Goal: Task Accomplishment & Management: Use online tool/utility

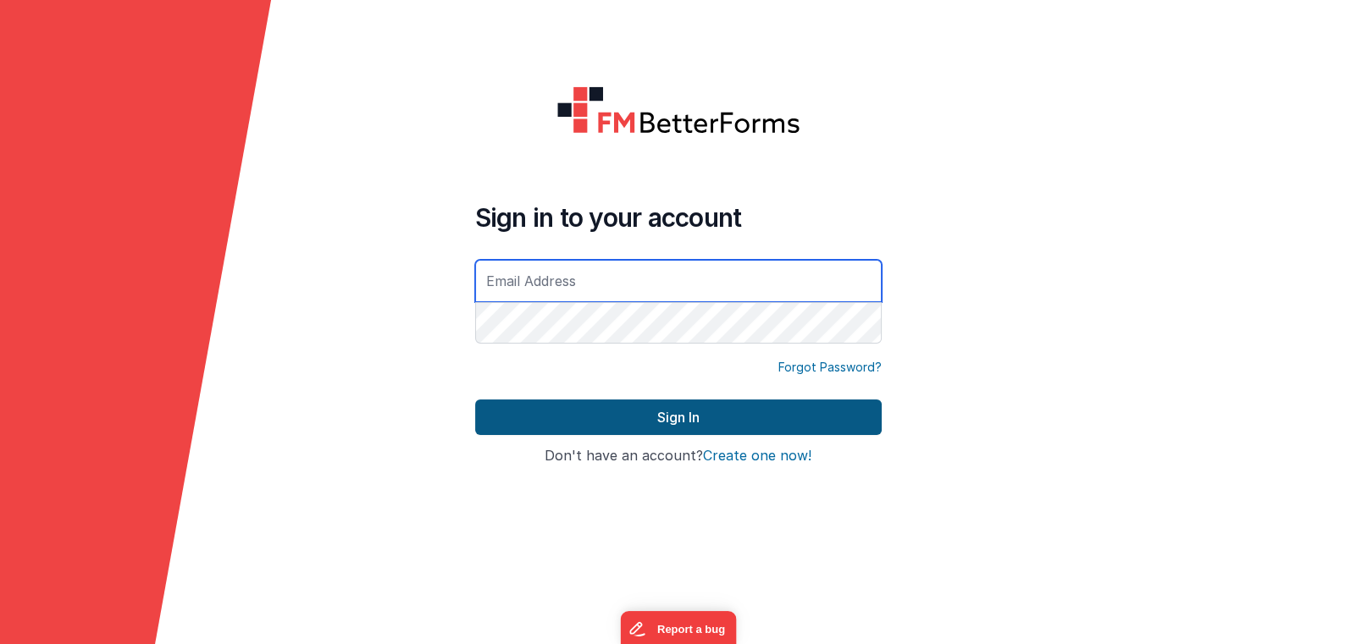
type input "[EMAIL_ADDRESS][DOMAIN_NAME]"
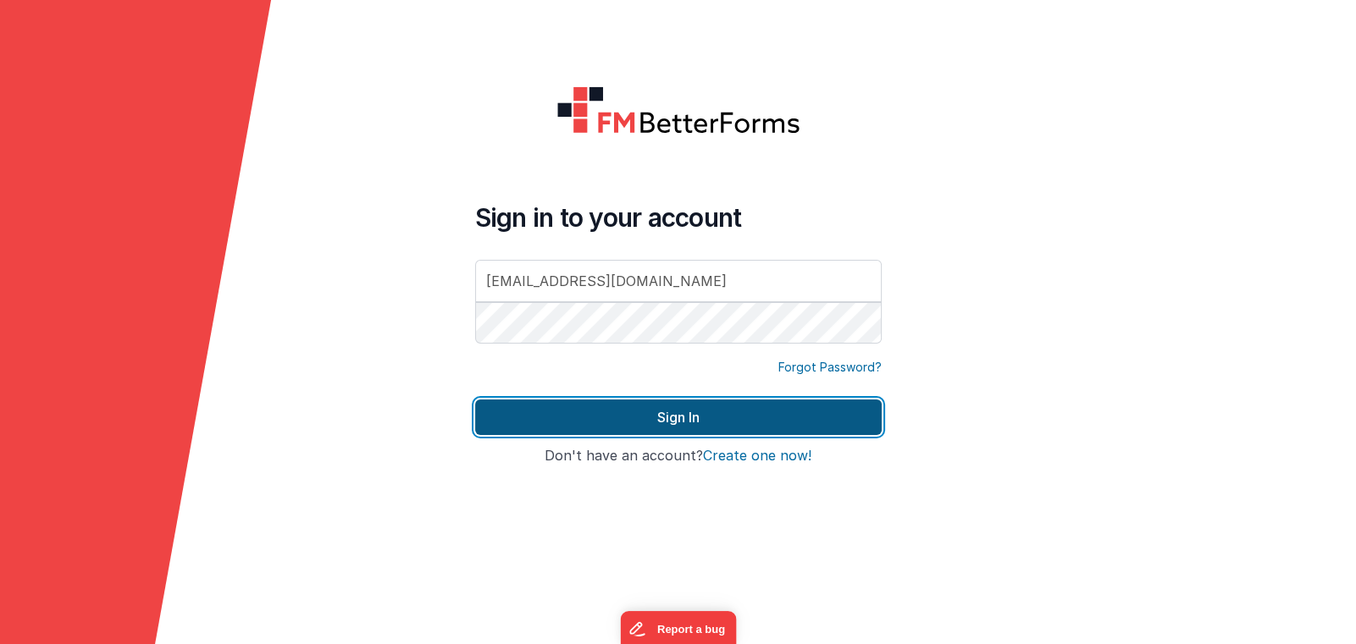
click at [640, 421] on button "Sign In" at bounding box center [678, 418] width 406 height 36
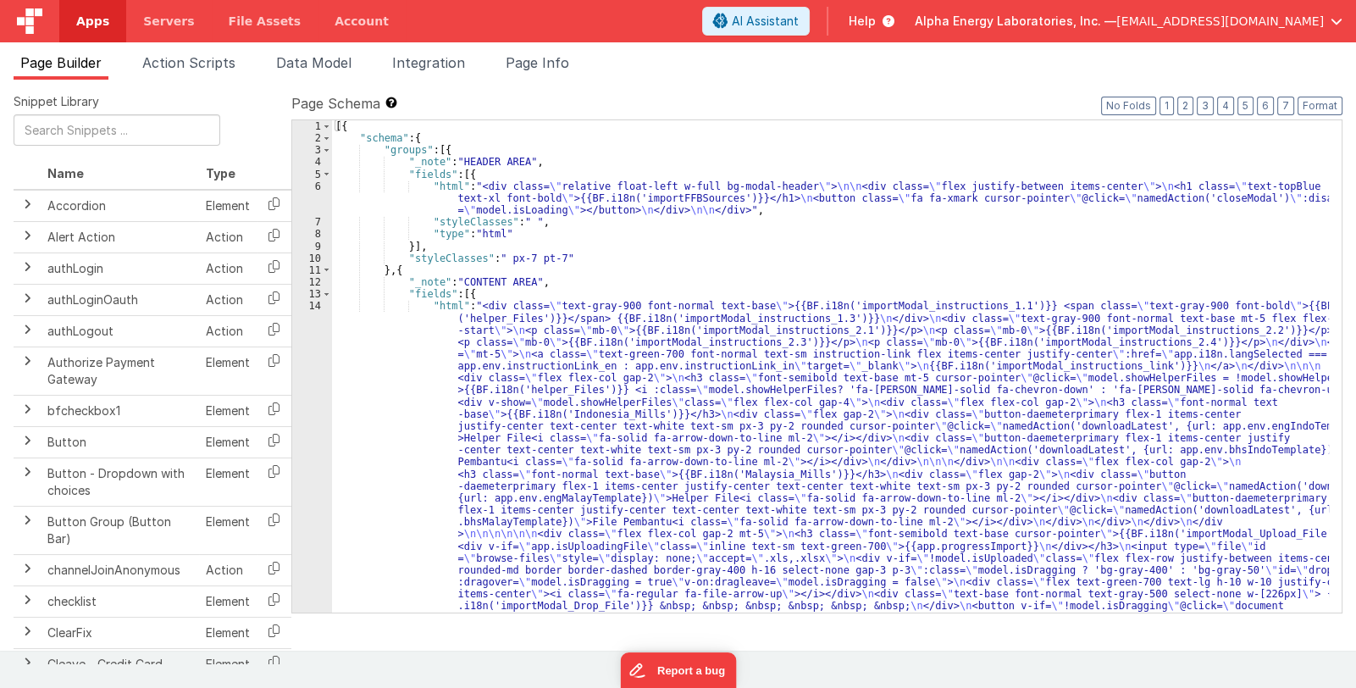
click at [89, 31] on link "Apps" at bounding box center [92, 21] width 67 height 42
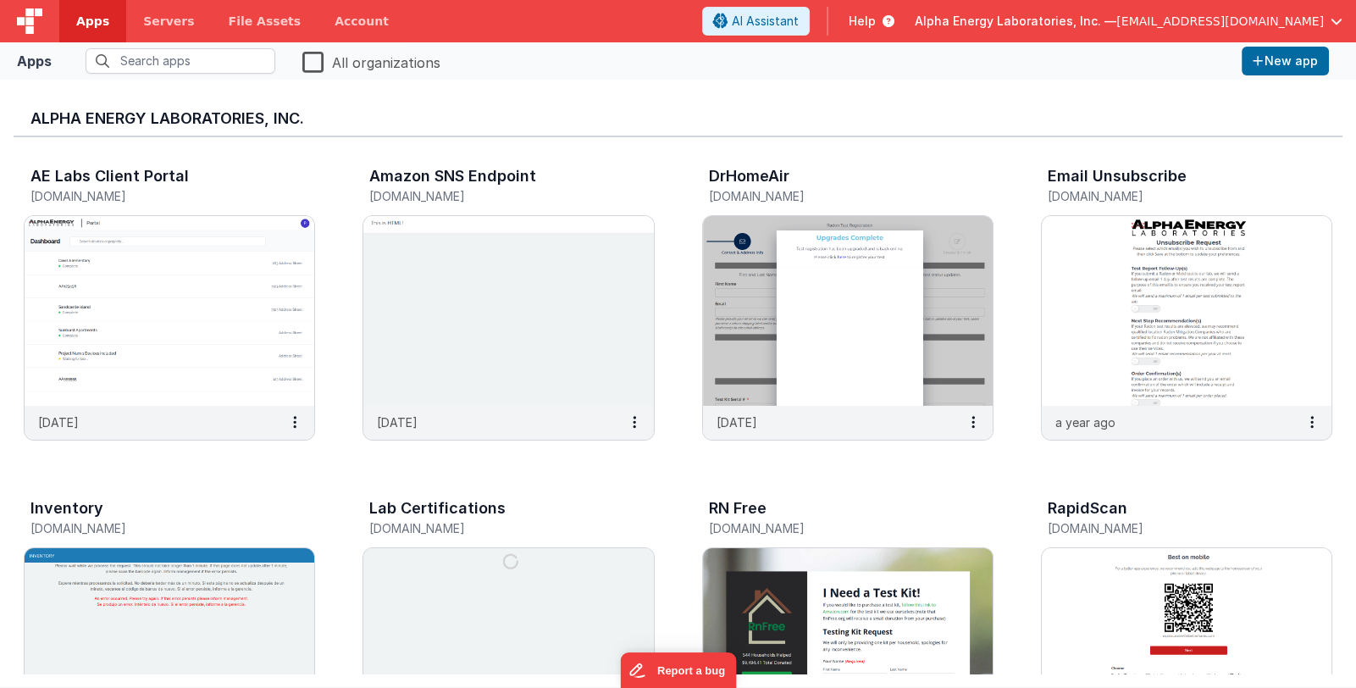
click at [1056, 20] on span "Alpha Energy Laboratories, Inc. —" at bounding box center [1016, 21] width 202 height 17
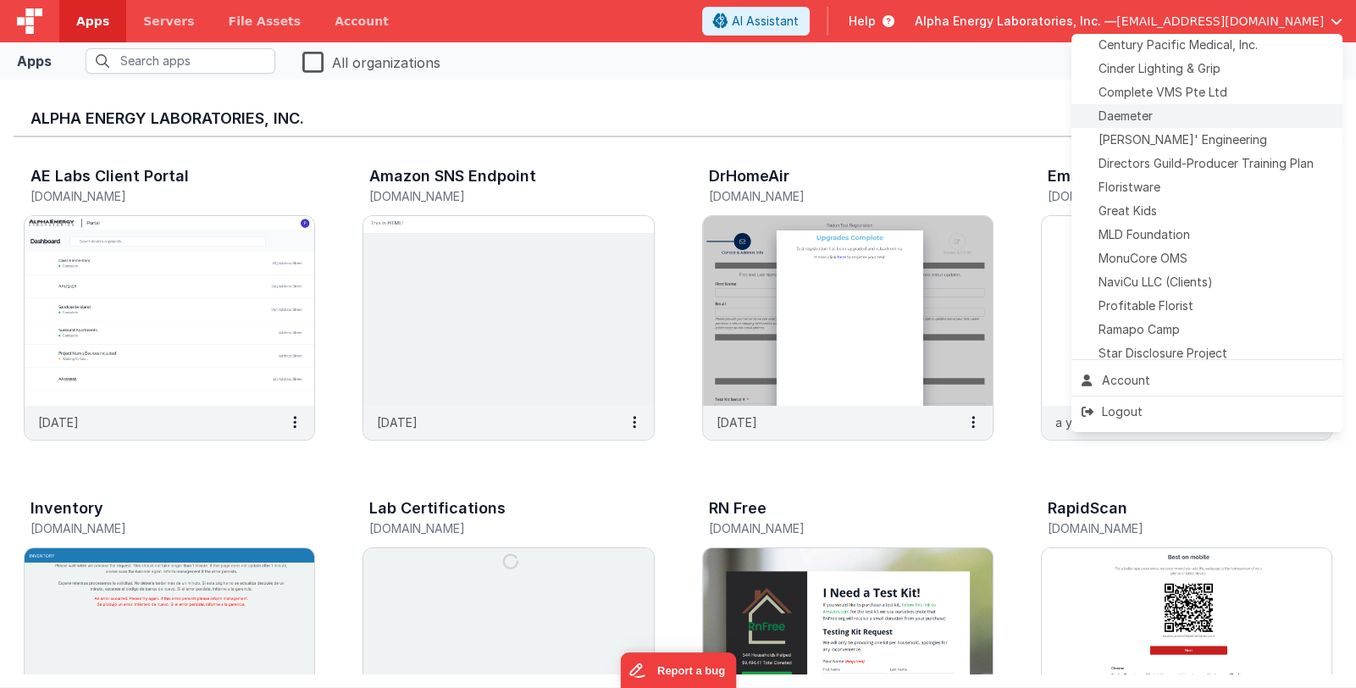
scroll to position [312, 0]
click at [1159, 112] on div "Daemeter" at bounding box center [1206, 118] width 251 height 17
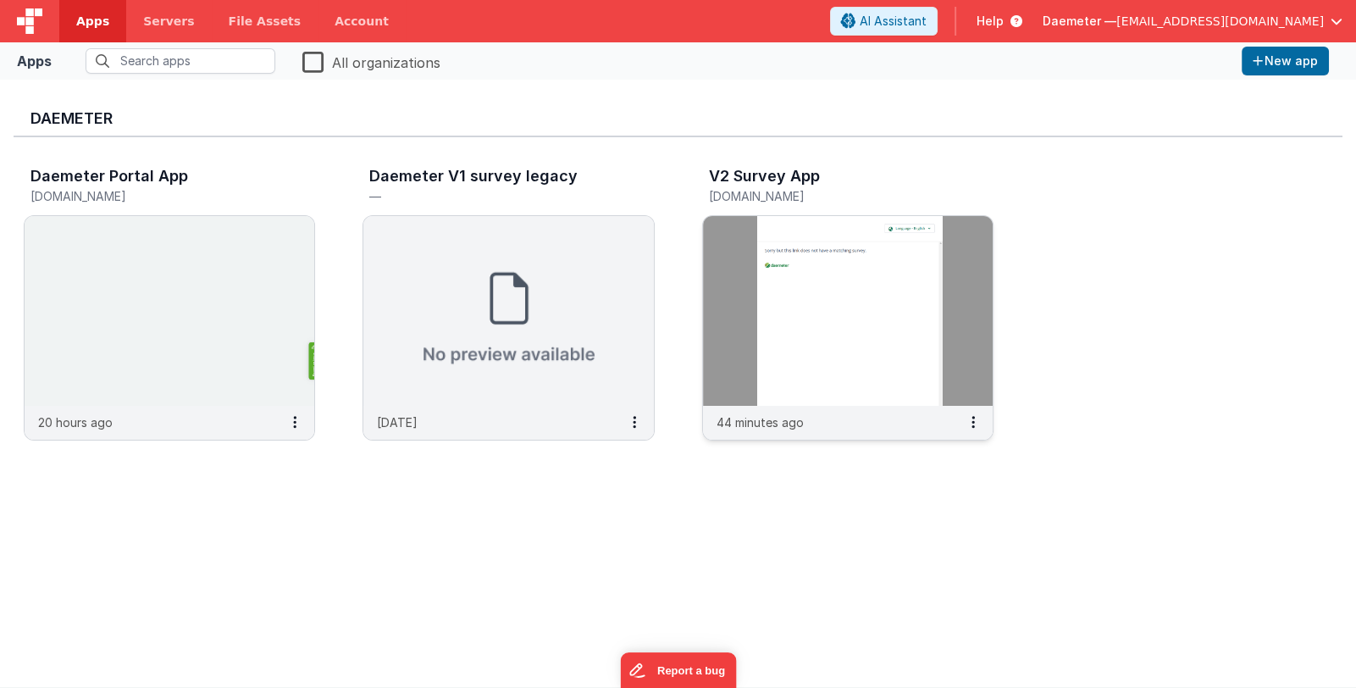
click at [739, 362] on img at bounding box center [848, 311] width 290 height 190
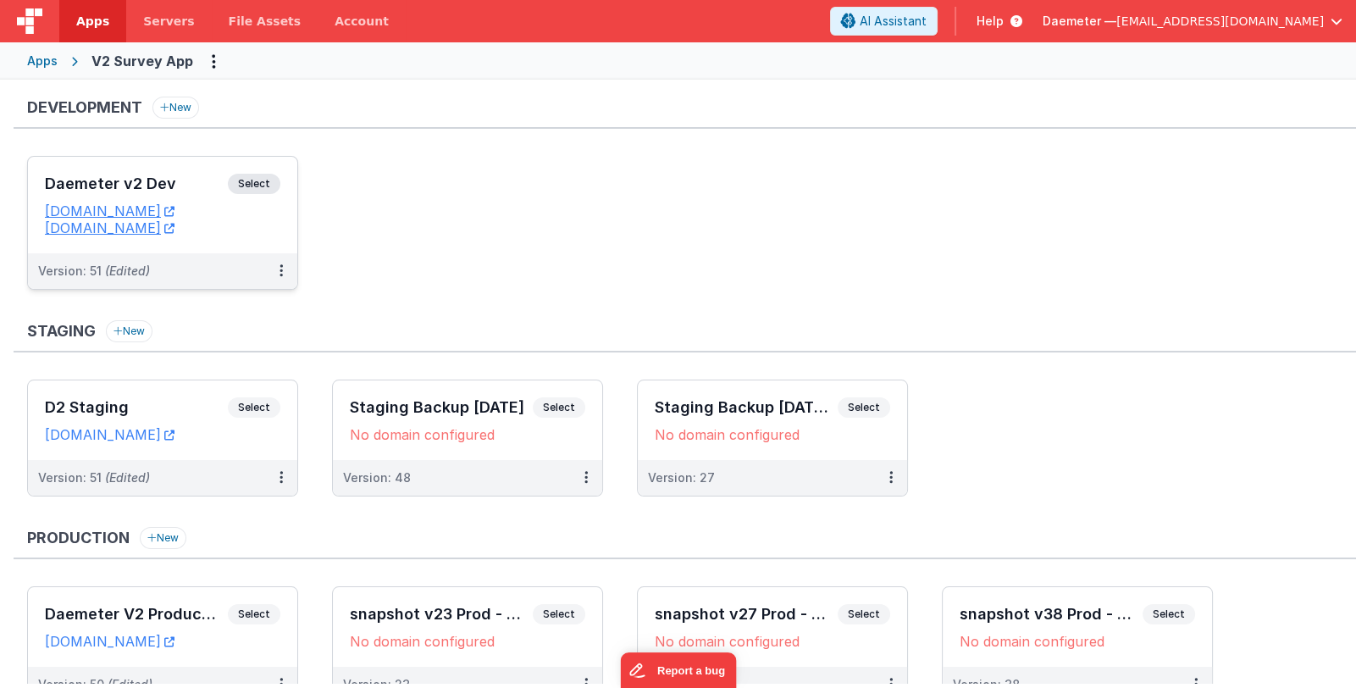
click at [151, 176] on h3 "Daemeter v2 Dev" at bounding box center [136, 183] width 183 height 17
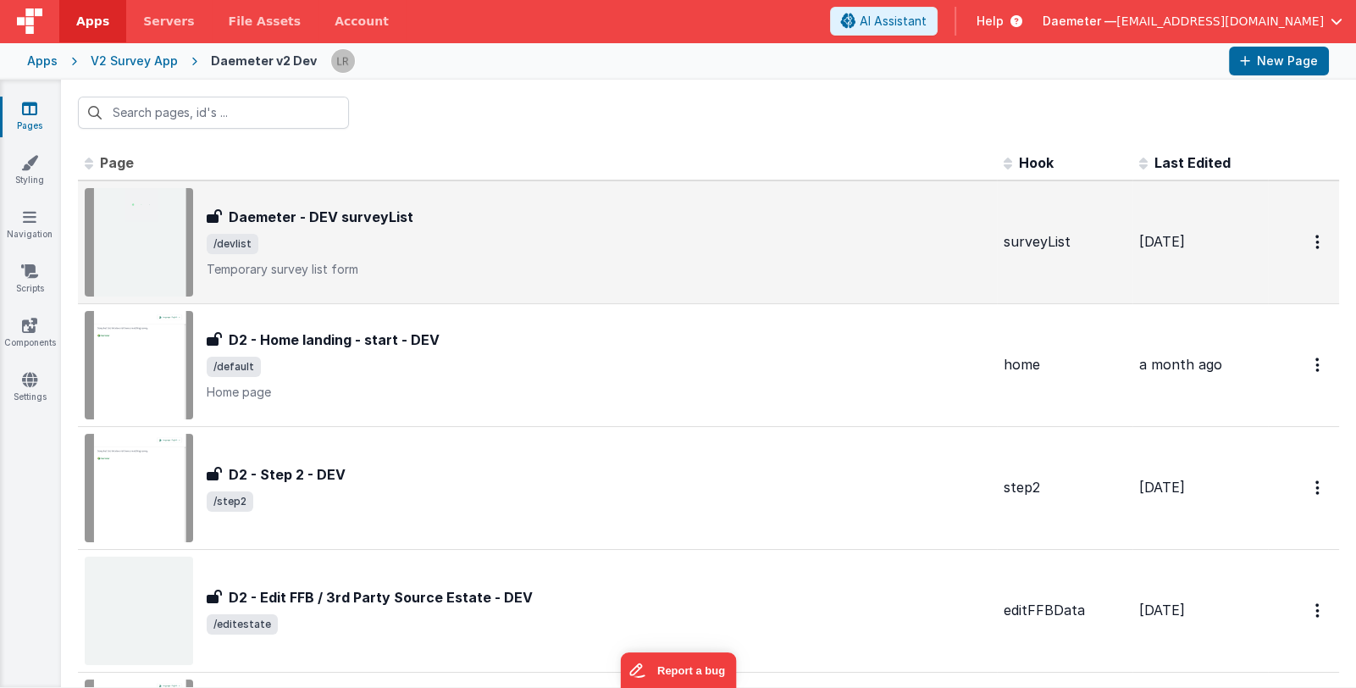
click at [582, 244] on span "/devlist" at bounding box center [598, 244] width 783 height 20
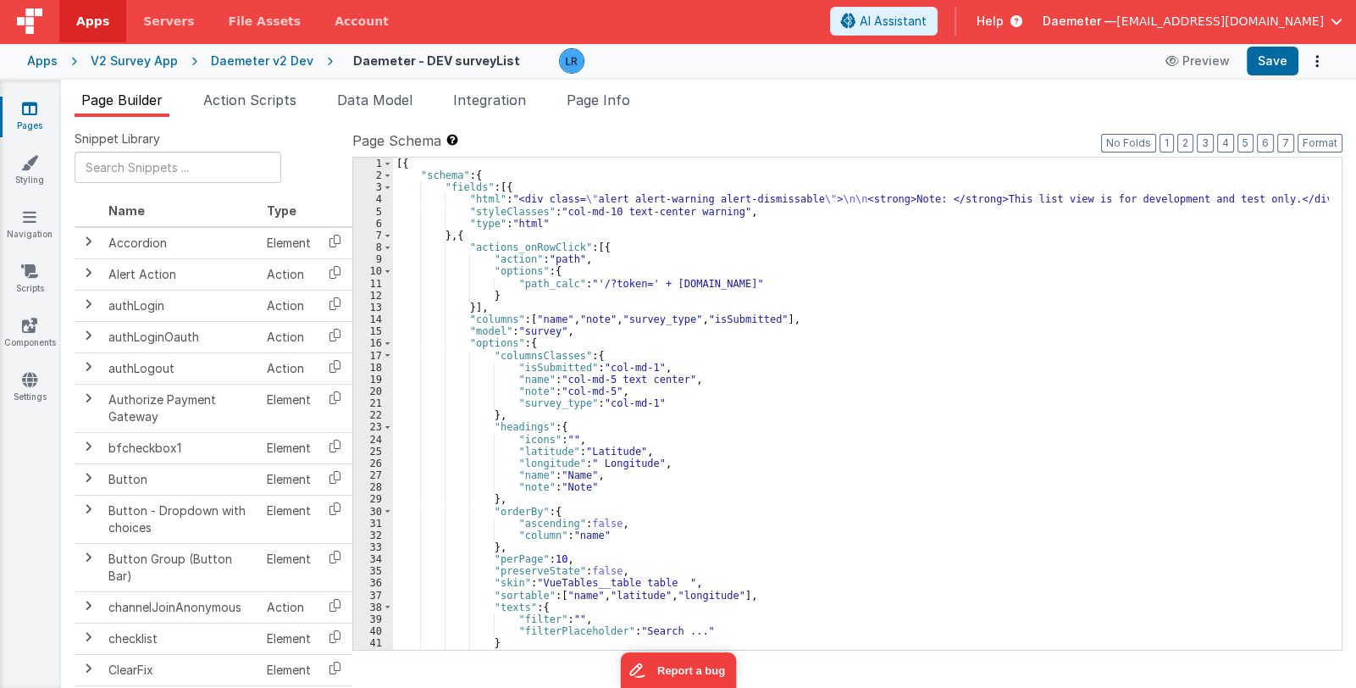
click at [32, 109] on icon at bounding box center [29, 108] width 15 height 17
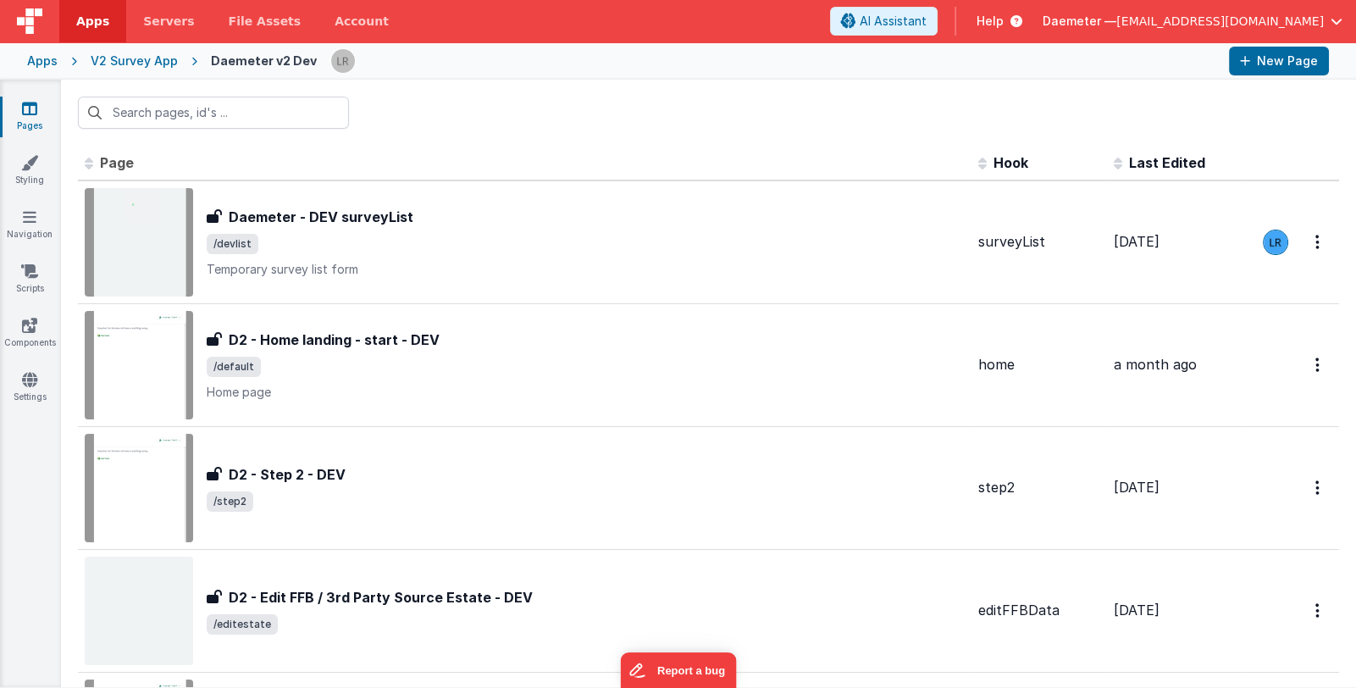
click at [1156, 162] on span "Last Edited" at bounding box center [1167, 162] width 76 height 17
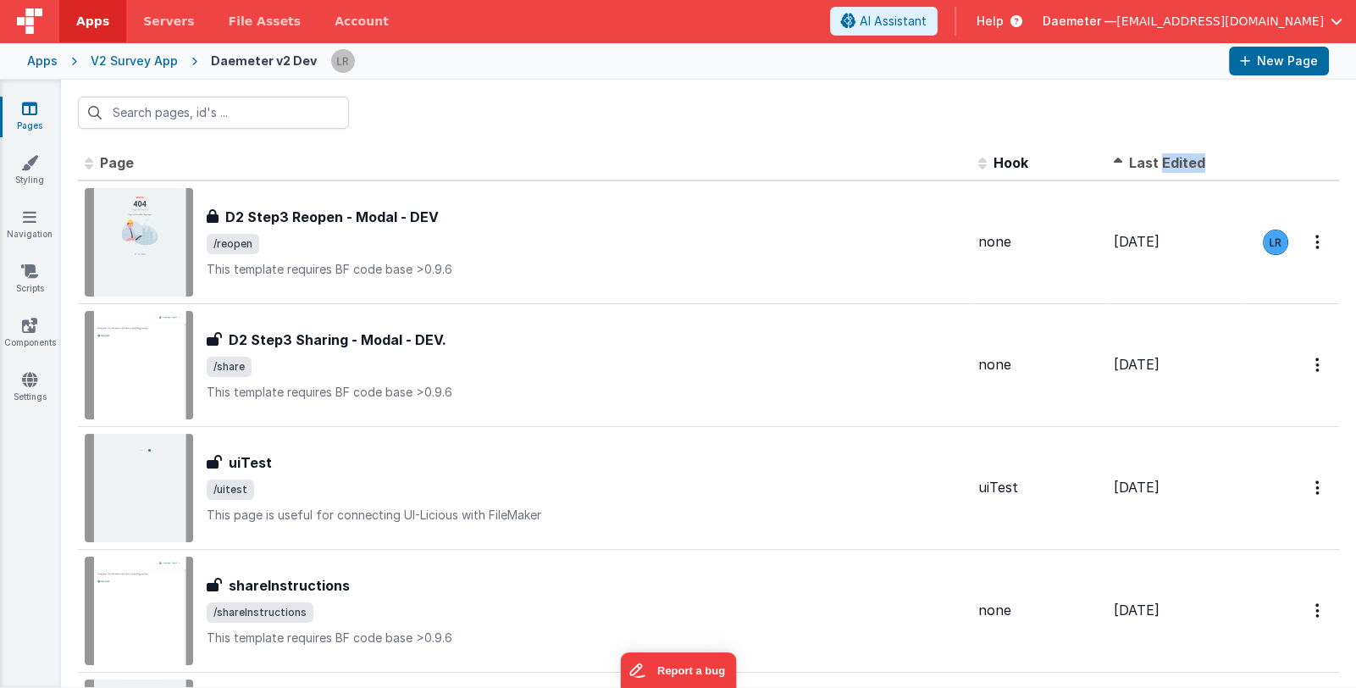
click at [1156, 162] on span "Last Edited" at bounding box center [1167, 162] width 76 height 17
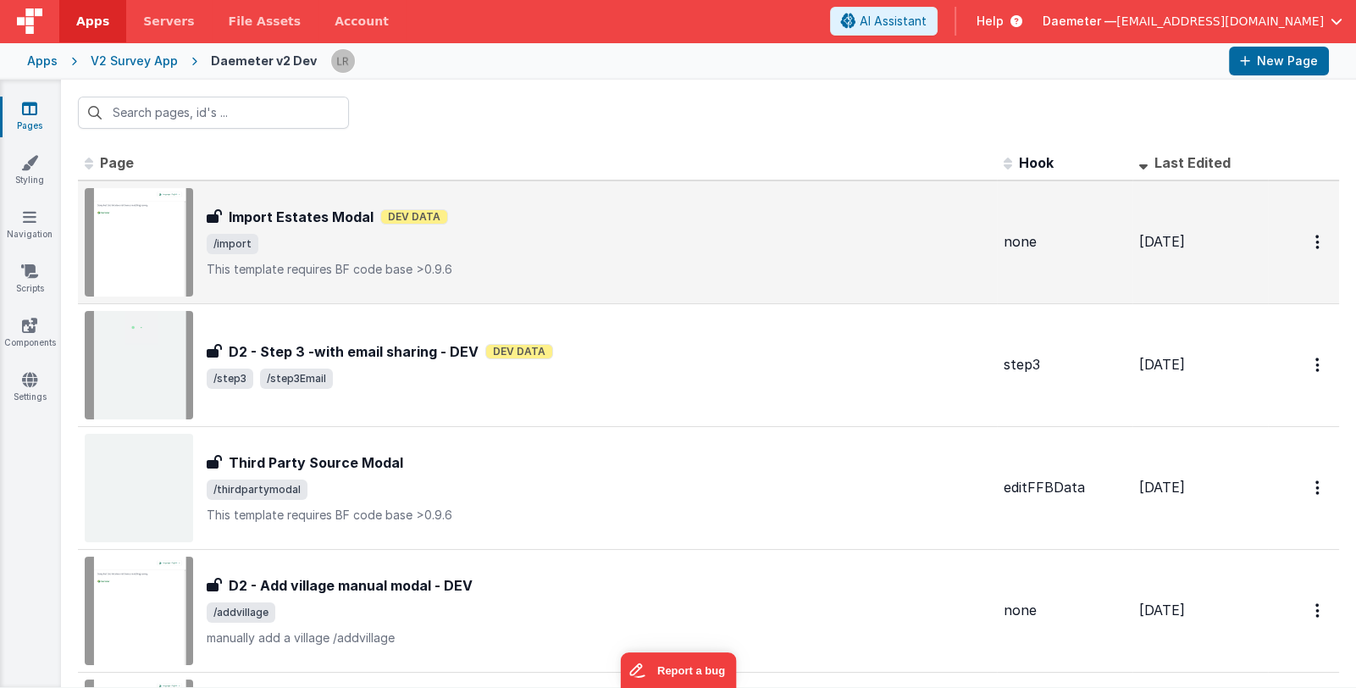
click at [854, 224] on div "Import Estates Modal Dev Data" at bounding box center [598, 217] width 783 height 20
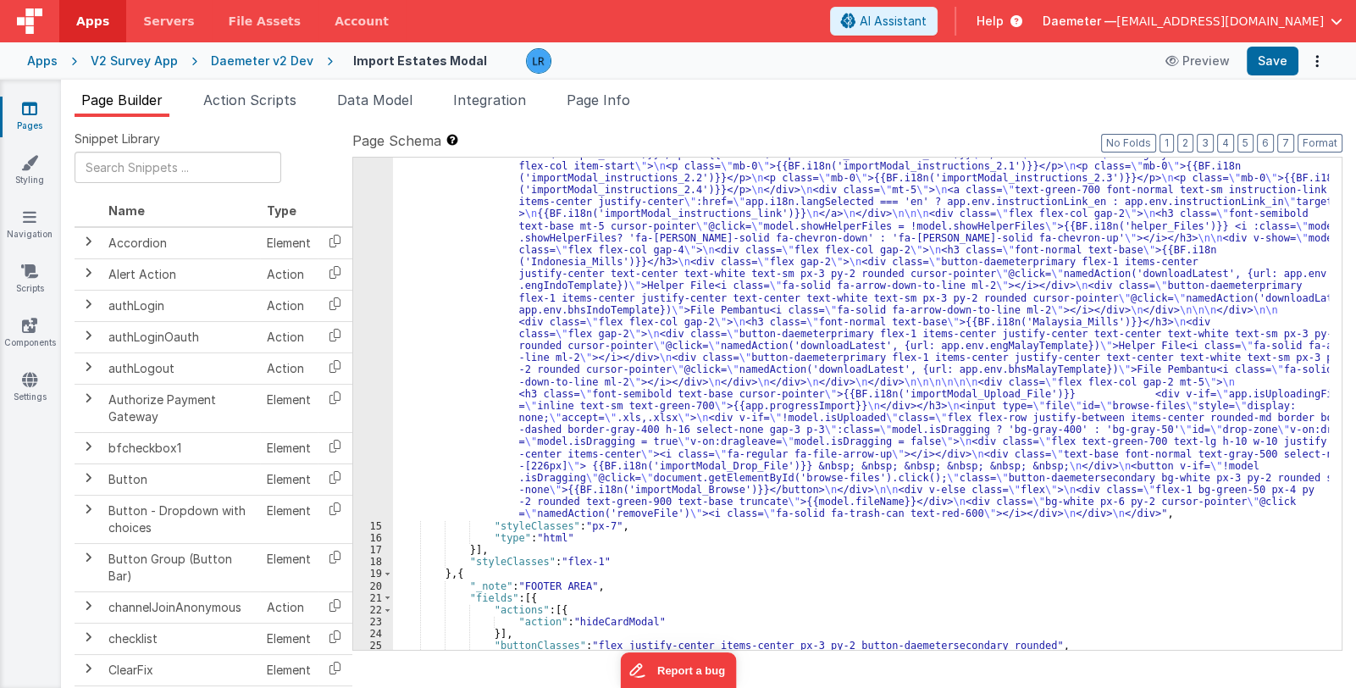
scroll to position [352, 0]
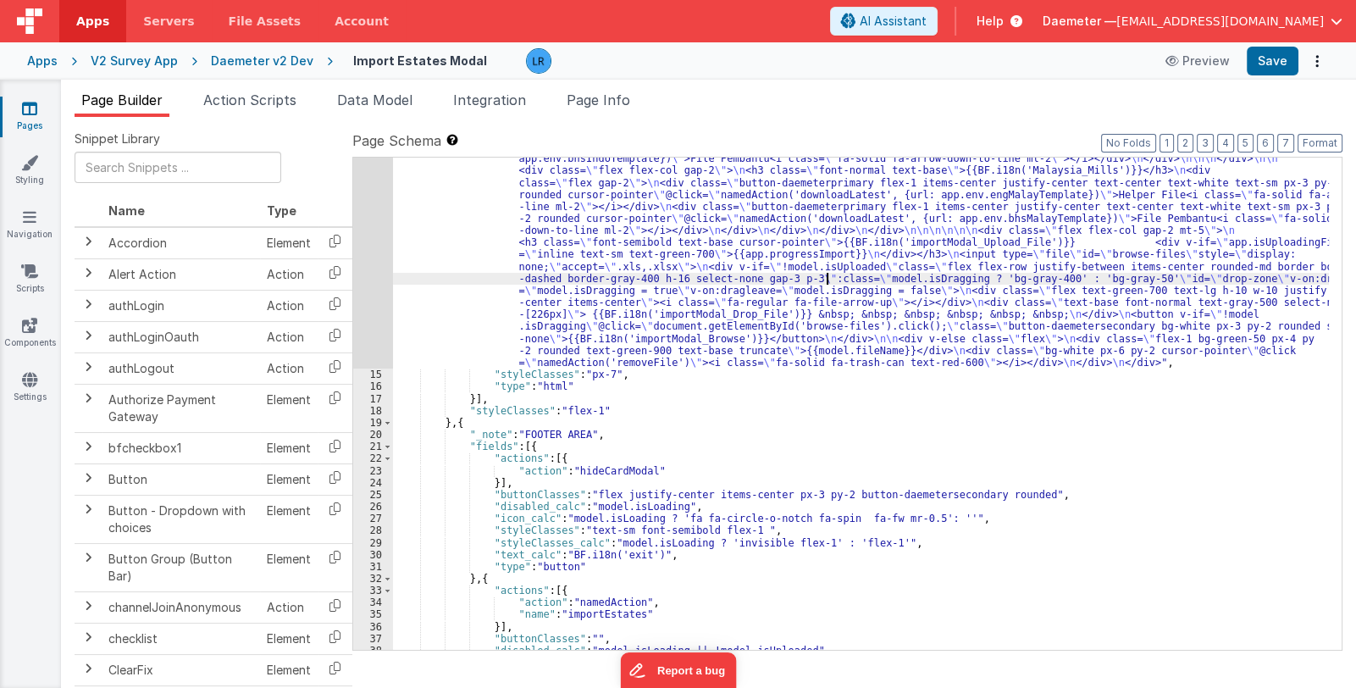
click at [826, 273] on div ""html" : "<div class= \" text-gray-900 font-normal text-base \" >{{BF.i18n('imp…" at bounding box center [861, 429] width 936 height 889
click at [368, 303] on div "14" at bounding box center [373, 177] width 40 height 384
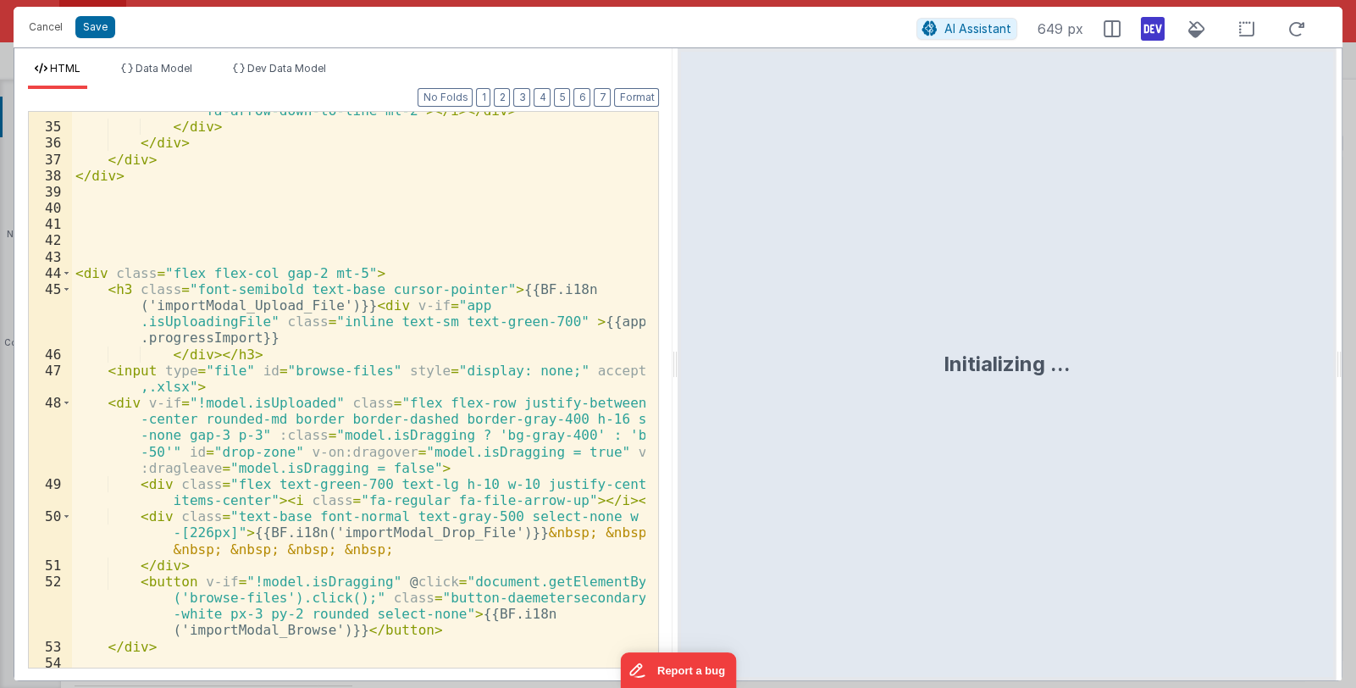
scroll to position [1033, 0]
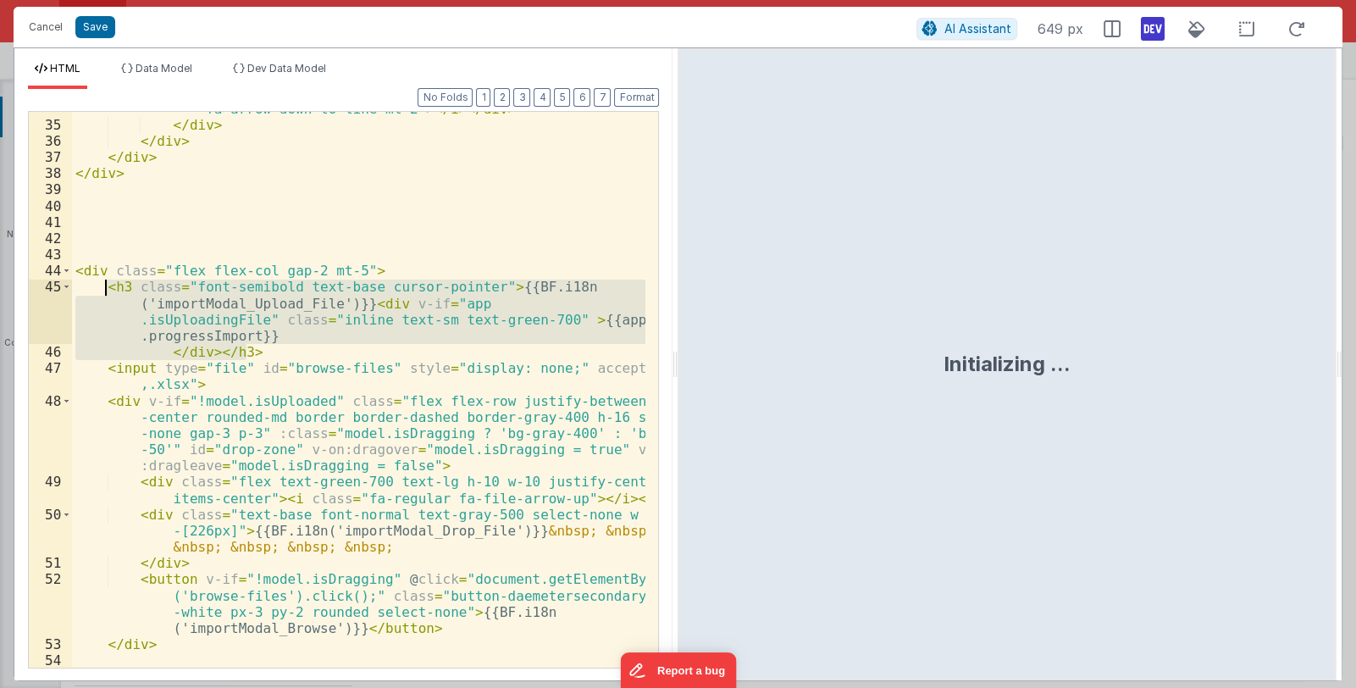
drag, startPoint x: 252, startPoint y: 350, endPoint x: 108, endPoint y: 289, distance: 156.3
click at [108, 289] on div "< div class = "button-daemeterprimary flex-1 items-center justify -center text-…" at bounding box center [359, 362] width 574 height 653
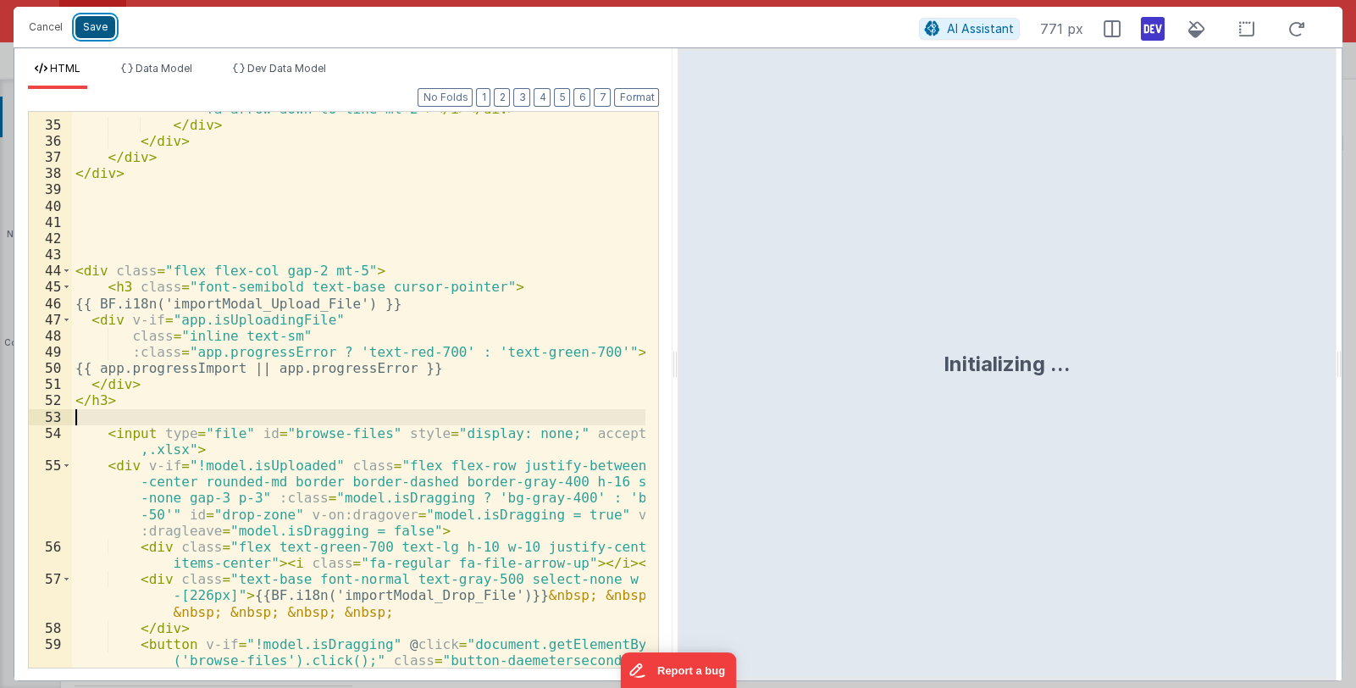
click at [88, 27] on button "Save" at bounding box center [95, 27] width 40 height 22
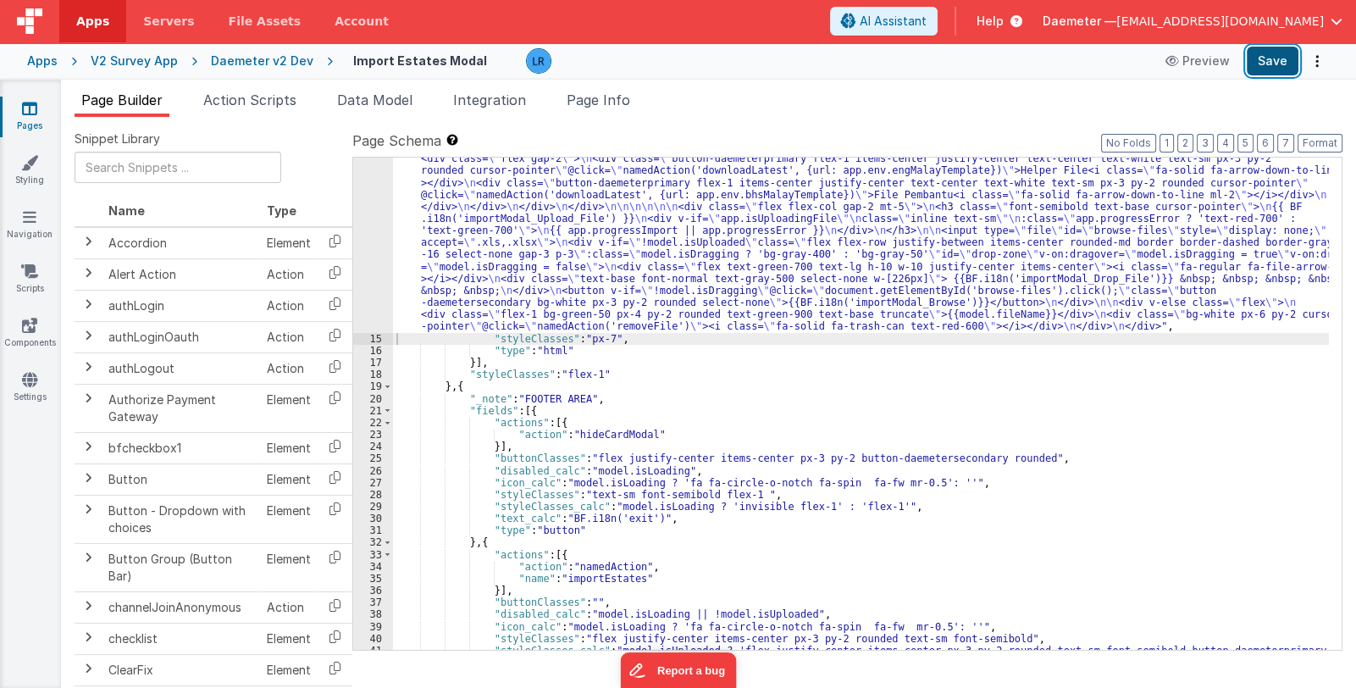
click at [1278, 59] on button "Save" at bounding box center [1273, 61] width 52 height 29
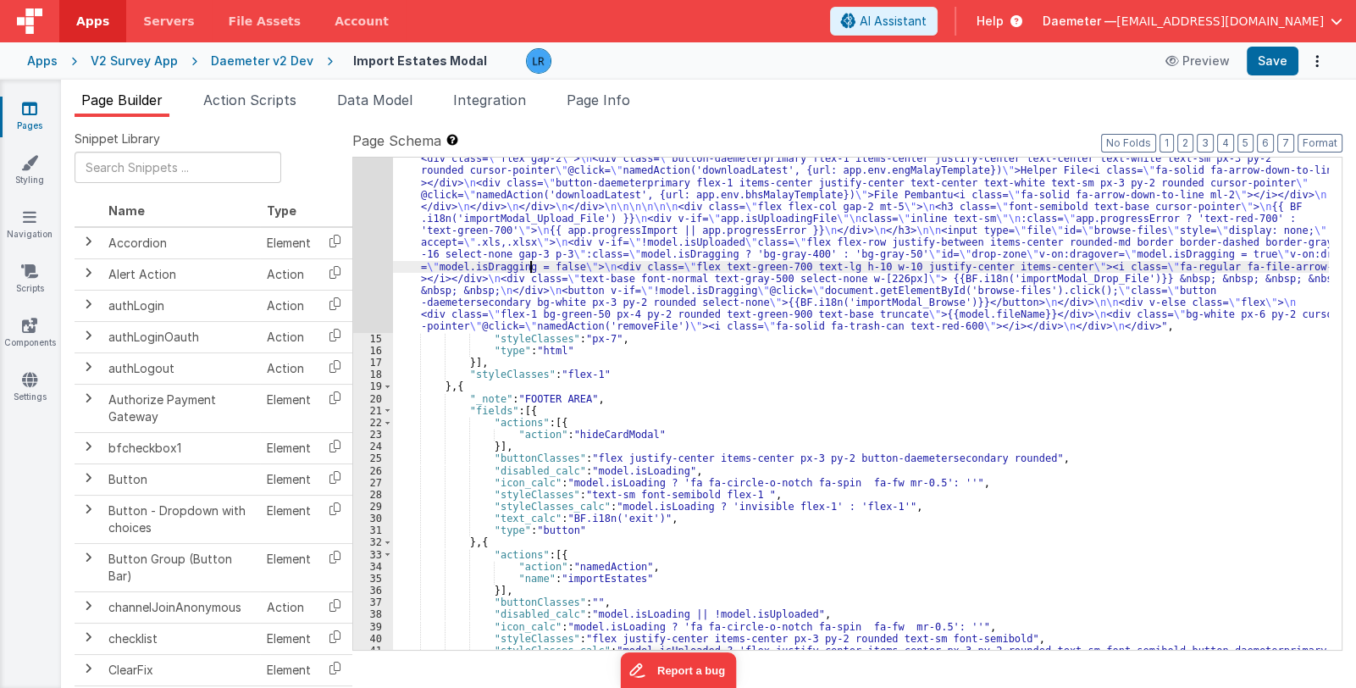
click at [530, 261] on div ""html" : "<div class= \" text-gray-900 font-normal text-base \" >{{BF.i18n('imp…" at bounding box center [861, 417] width 936 height 865
click at [367, 267] on div "14" at bounding box center [373, 159] width 40 height 348
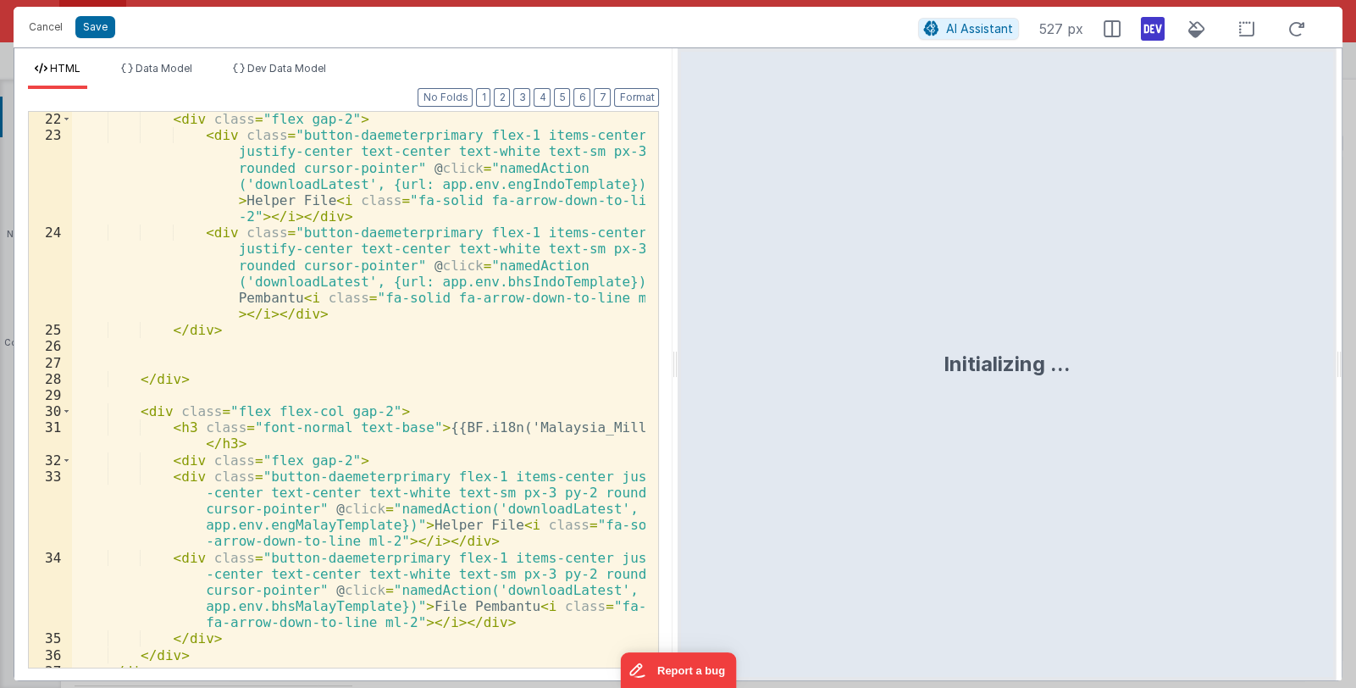
scroll to position [1015, 0]
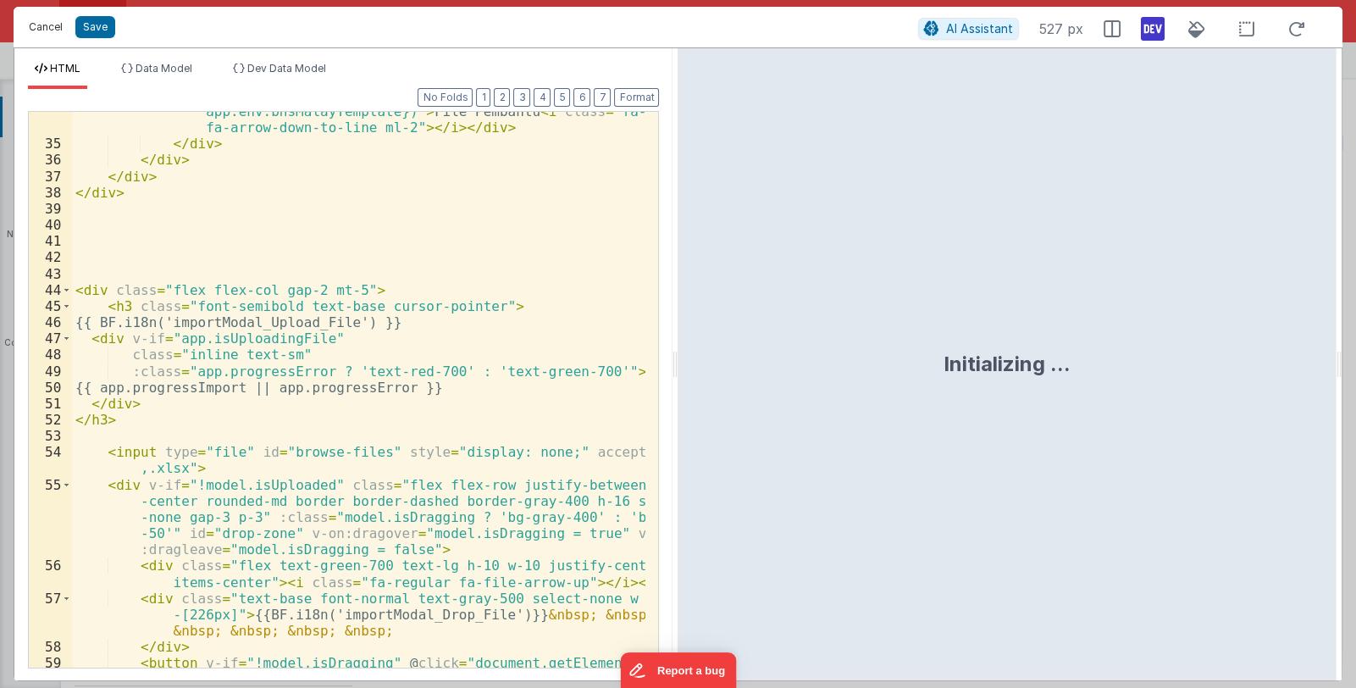
click at [47, 24] on button "Cancel" at bounding box center [45, 27] width 51 height 24
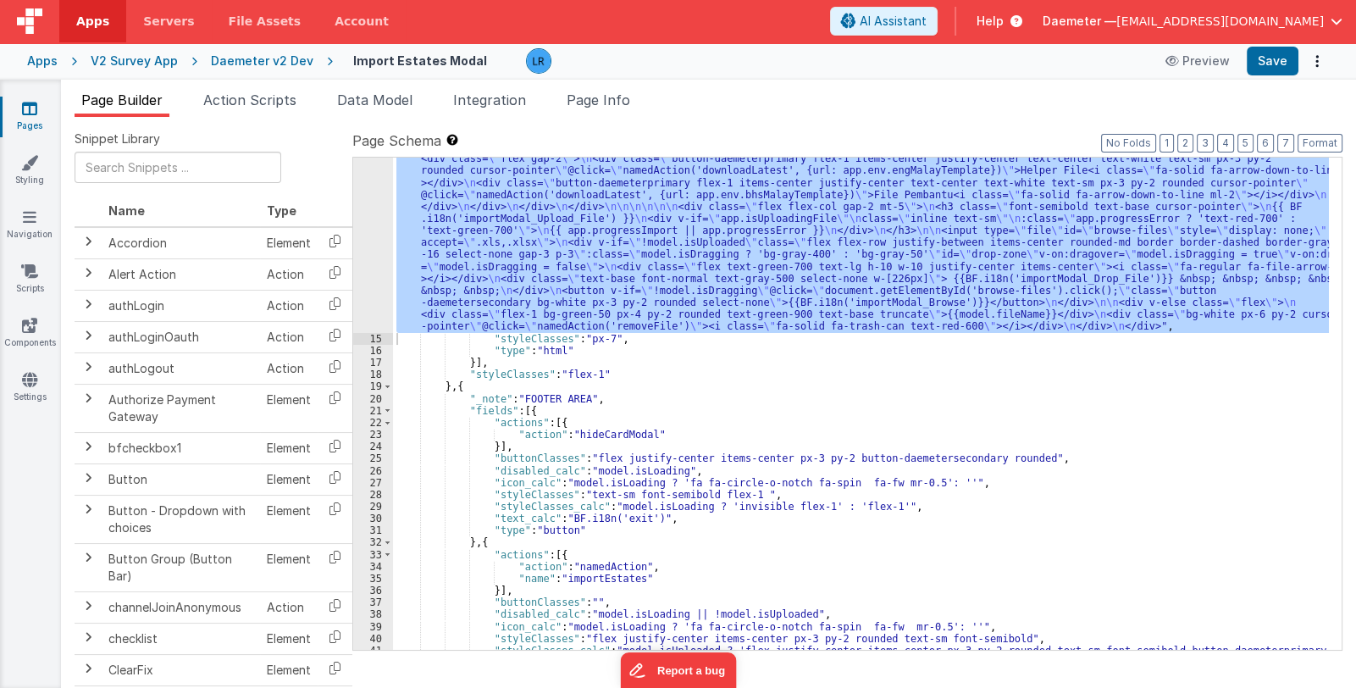
click at [24, 110] on icon at bounding box center [29, 108] width 15 height 17
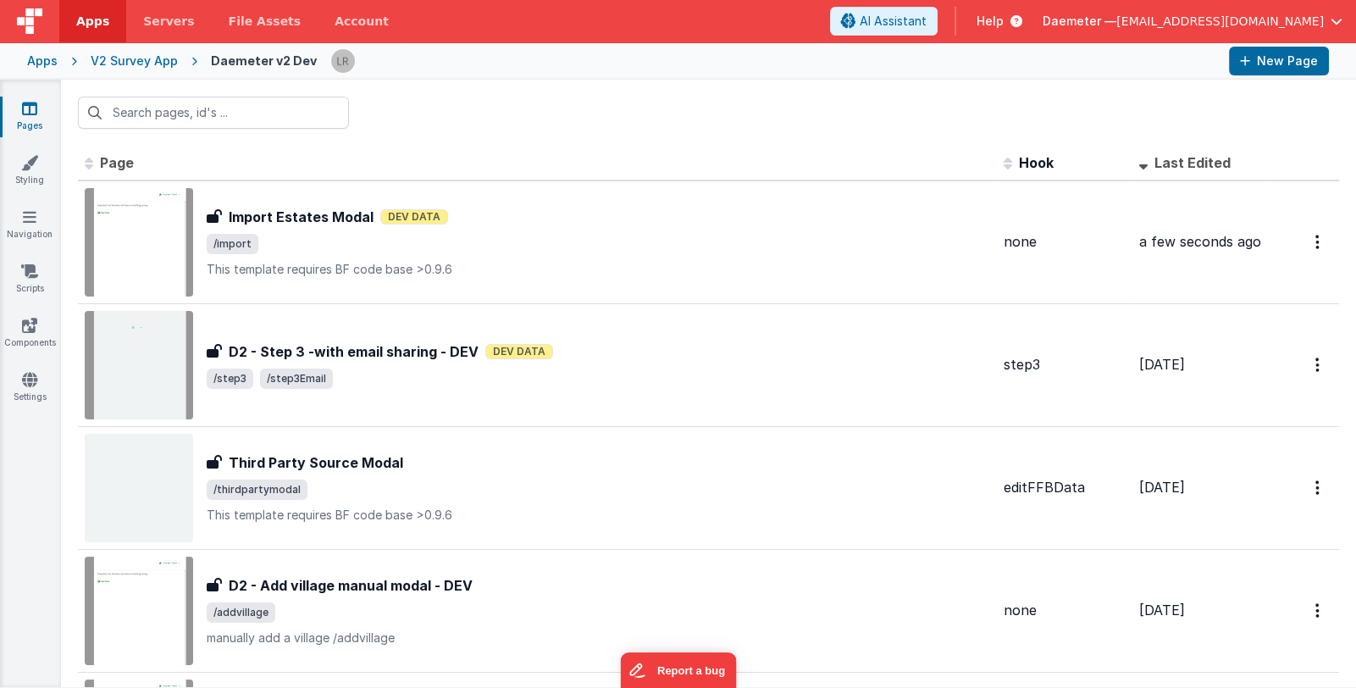
click at [1116, 21] on span "Daemeter —" at bounding box center [1079, 21] width 74 height 17
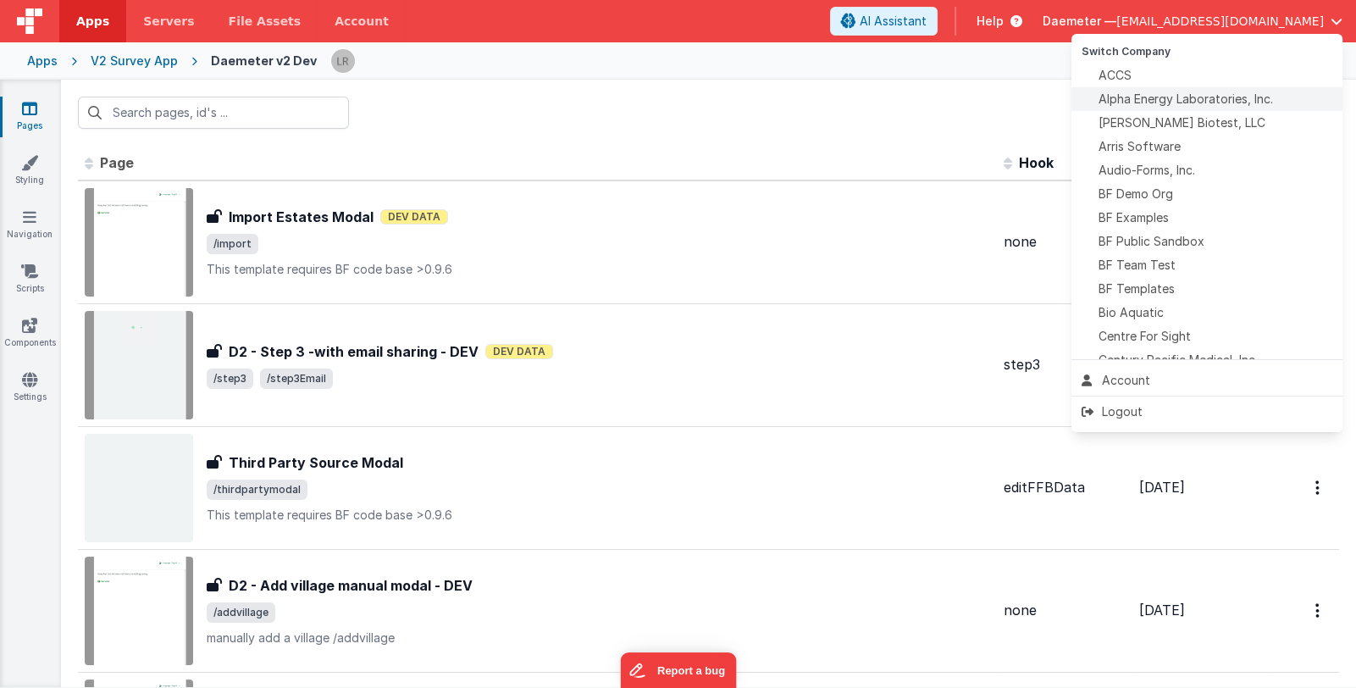
click at [1135, 95] on span "Alpha Energy Laboratories, Inc." at bounding box center [1185, 99] width 174 height 17
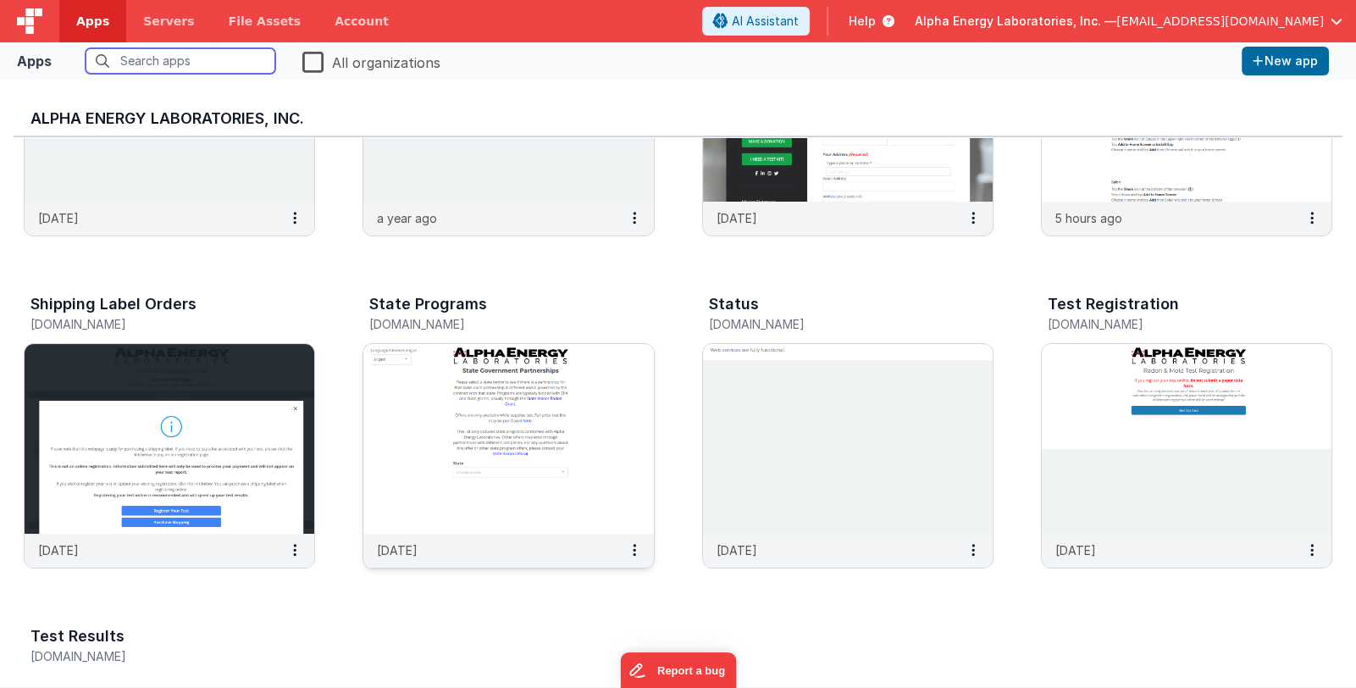
scroll to position [593, 0]
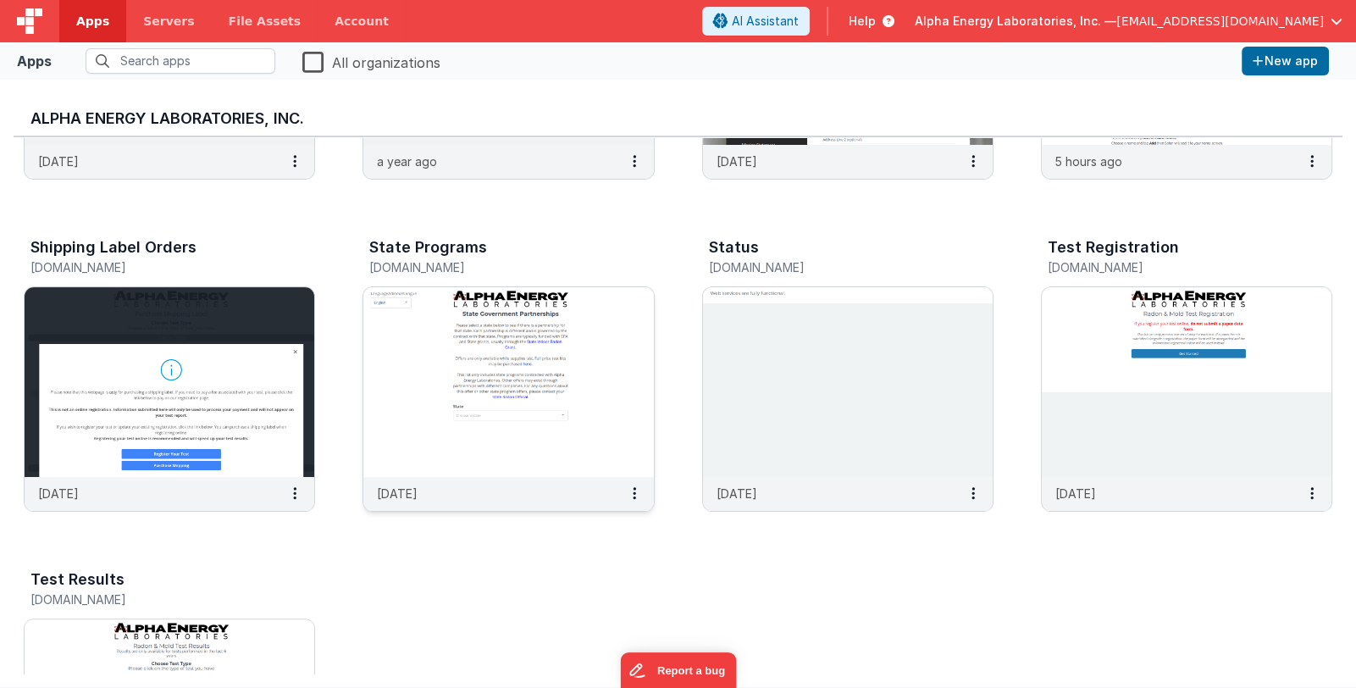
click at [521, 458] on img at bounding box center [508, 382] width 290 height 190
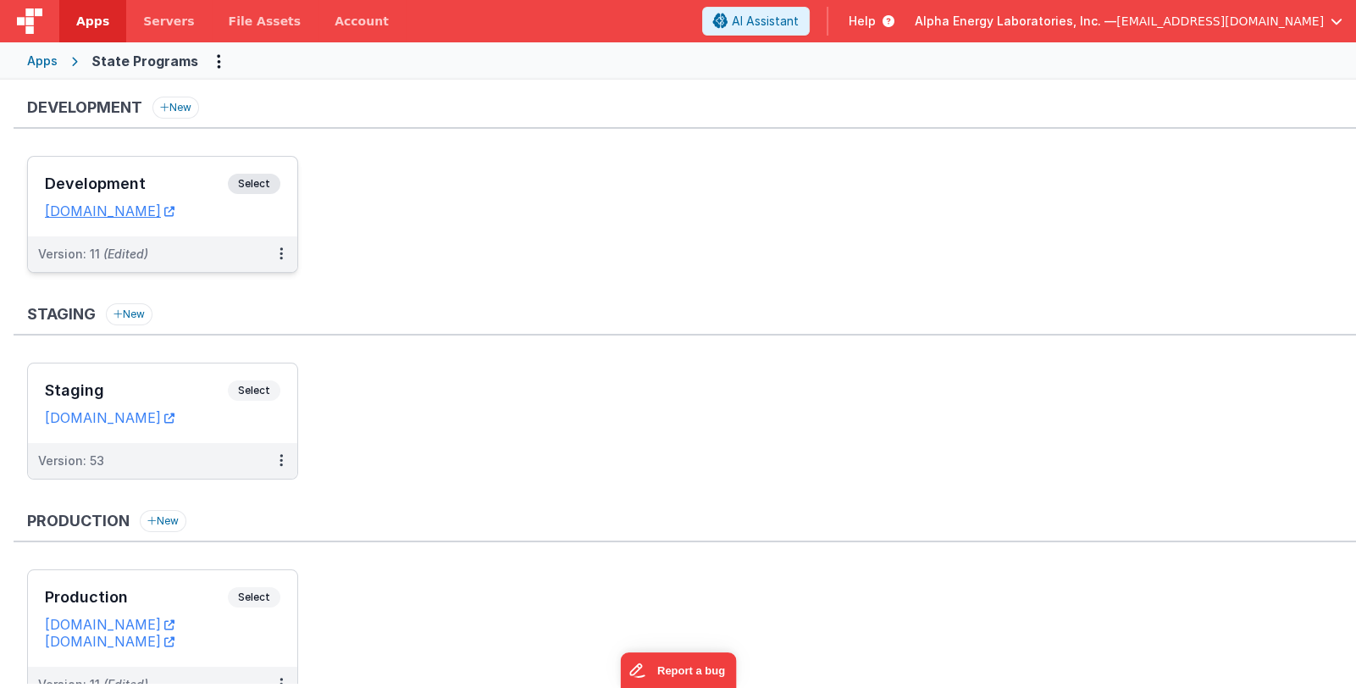
click at [139, 179] on h3 "Development" at bounding box center [136, 183] width 183 height 17
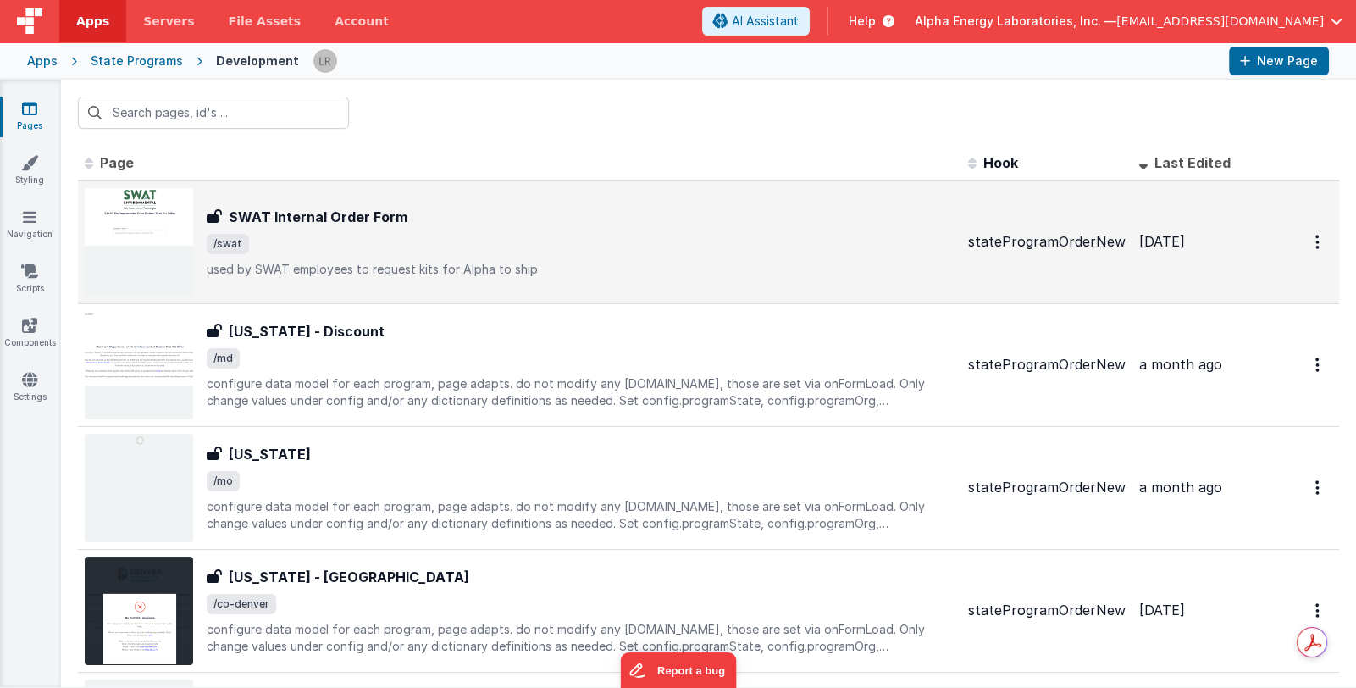
click at [539, 234] on span "/swat" at bounding box center [581, 244] width 748 height 20
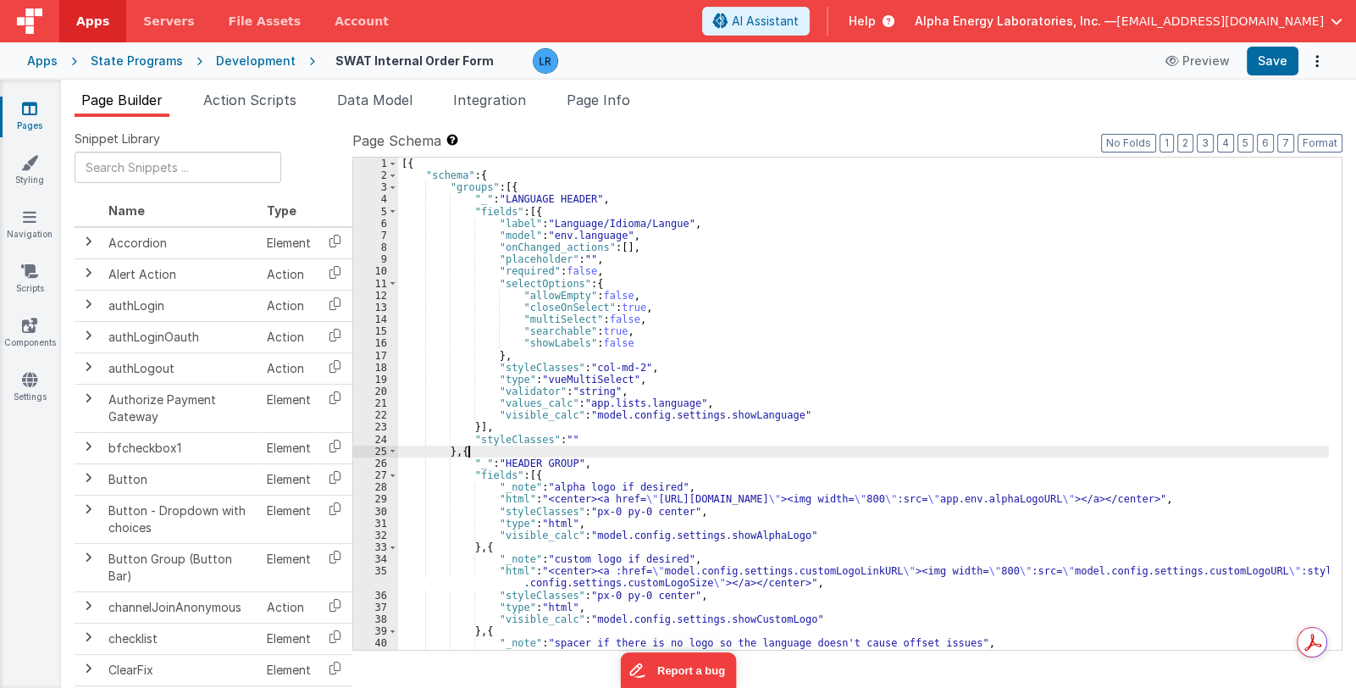
click at [929, 448] on div "[{ "schema" : { "groups" : [{ "_" : "LANGUAGE HEADER" , "fields" : [{ "label" :…" at bounding box center [863, 416] width 931 height 517
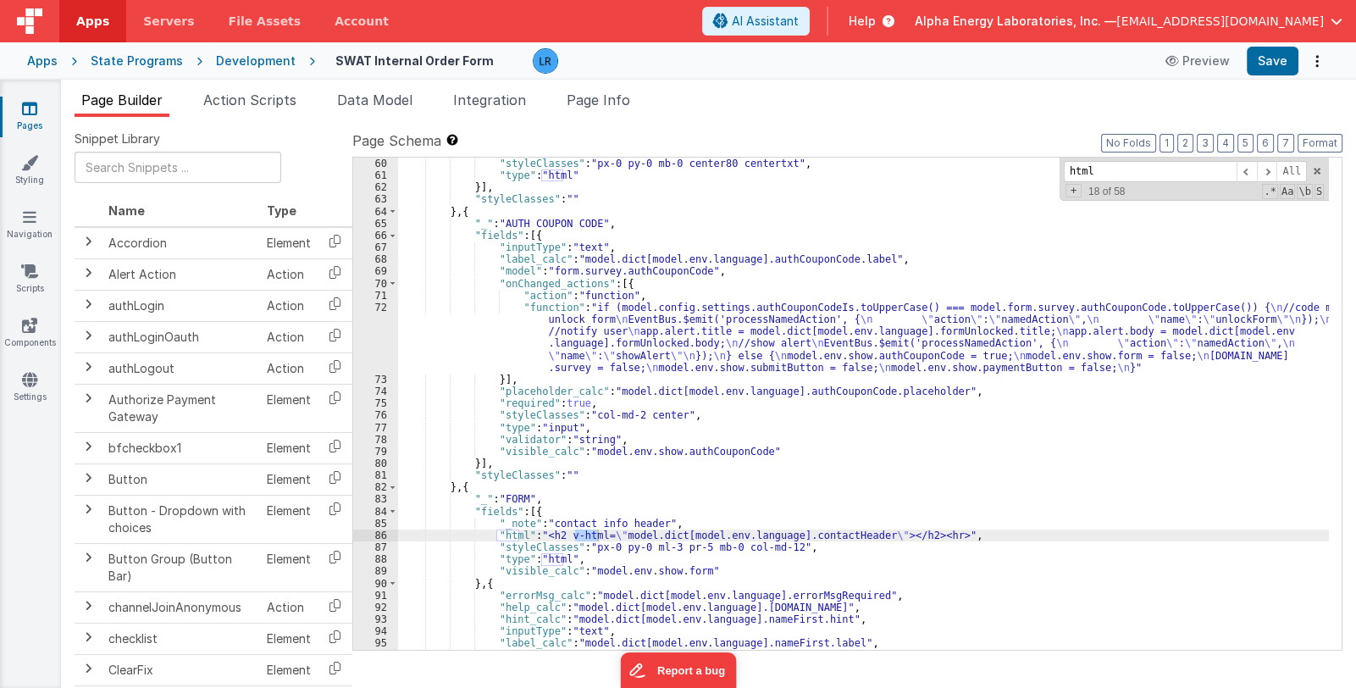
scroll to position [856, 0]
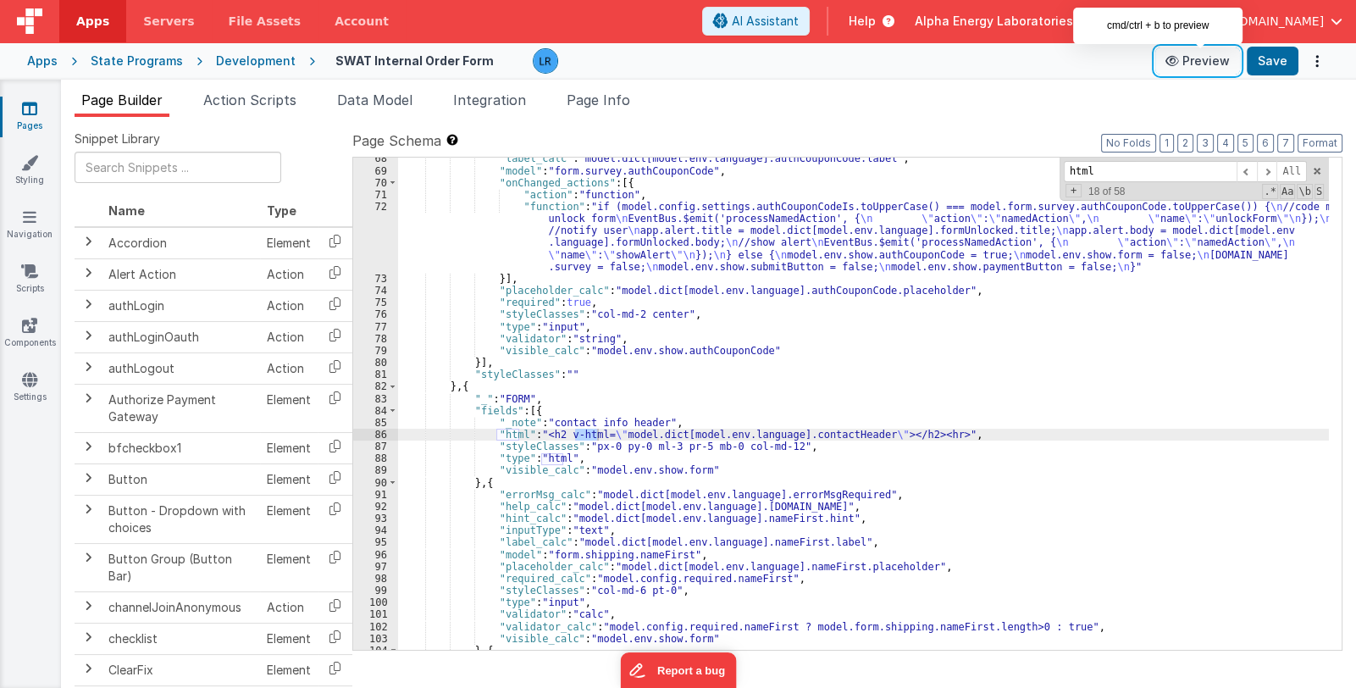
click at [1174, 62] on icon at bounding box center [1173, 61] width 17 height 12
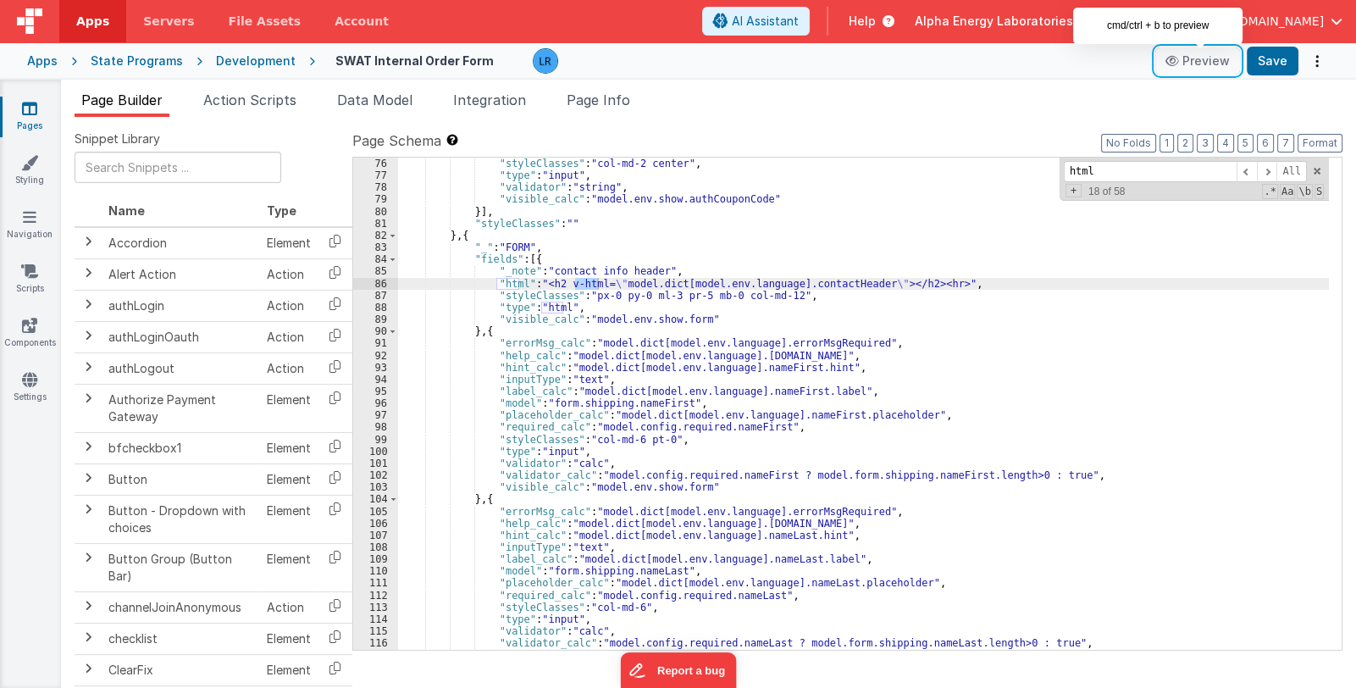
scroll to position [1158, 0]
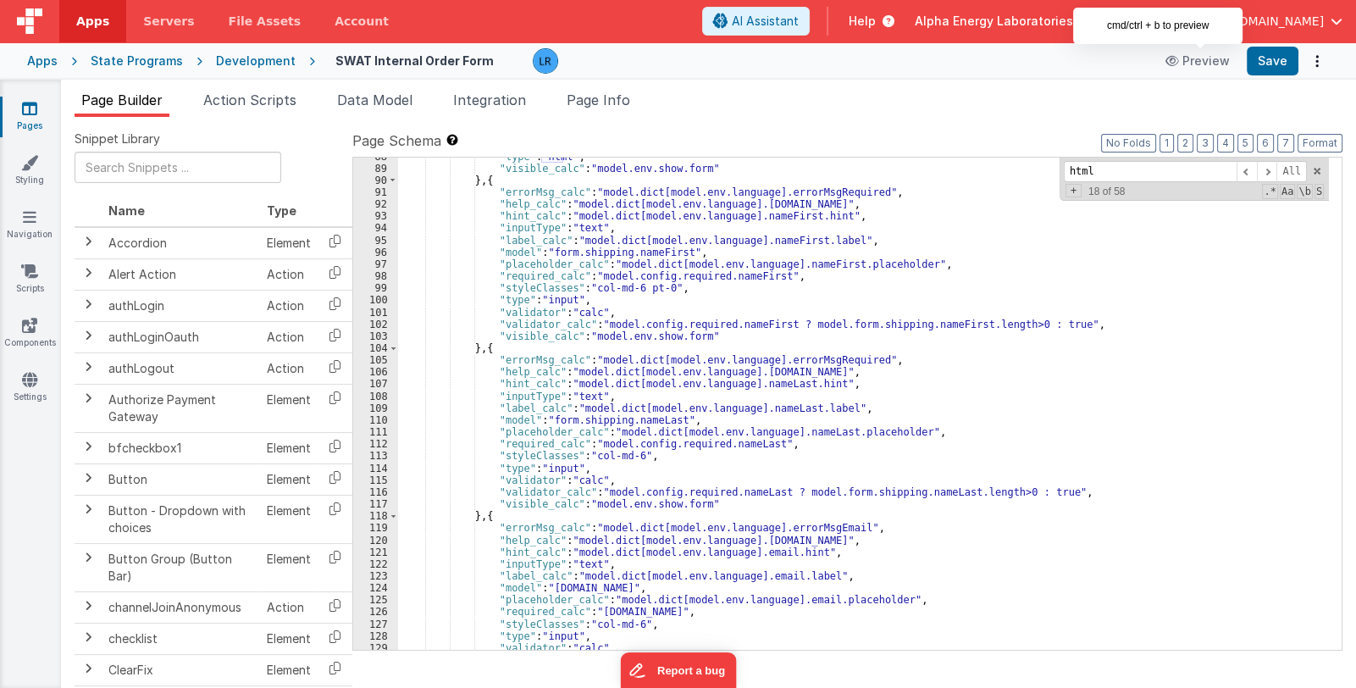
click at [808, 514] on div ""type" : "html" , "visible_calc" : "model.env.show.form" } , { "errorMsg_calc" …" at bounding box center [863, 409] width 931 height 517
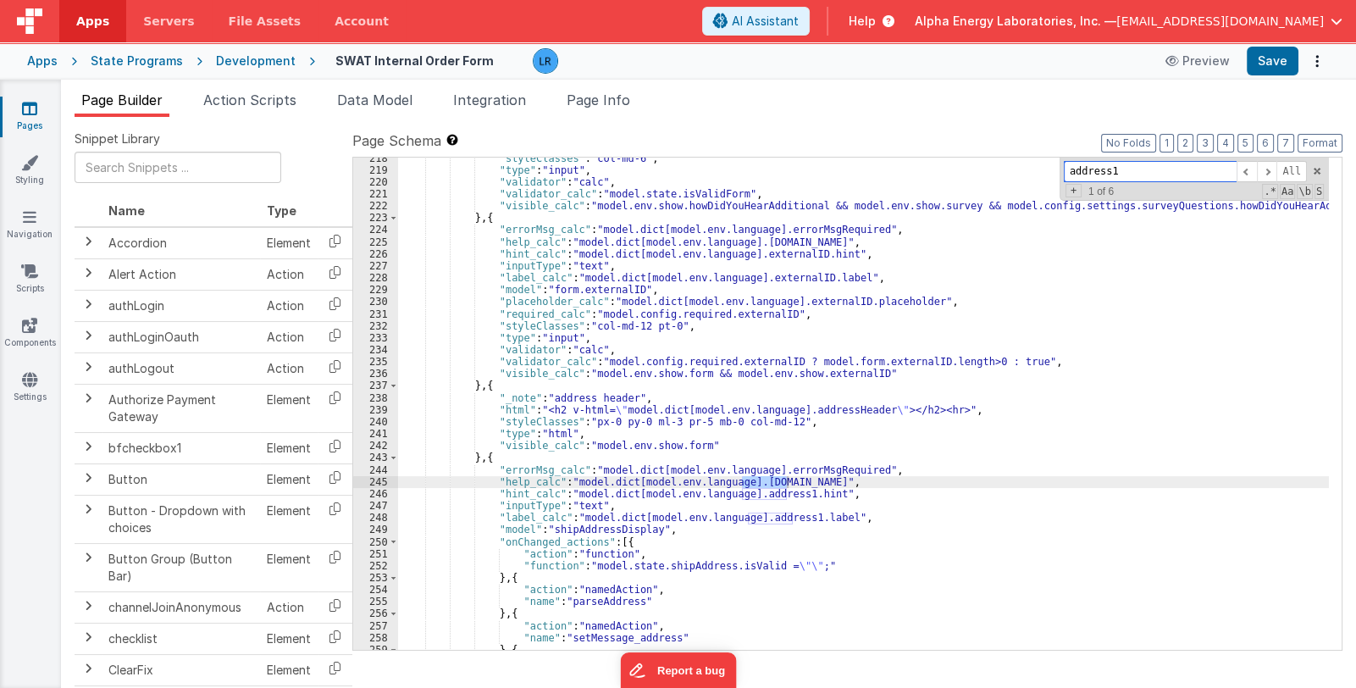
scroll to position [2690, 0]
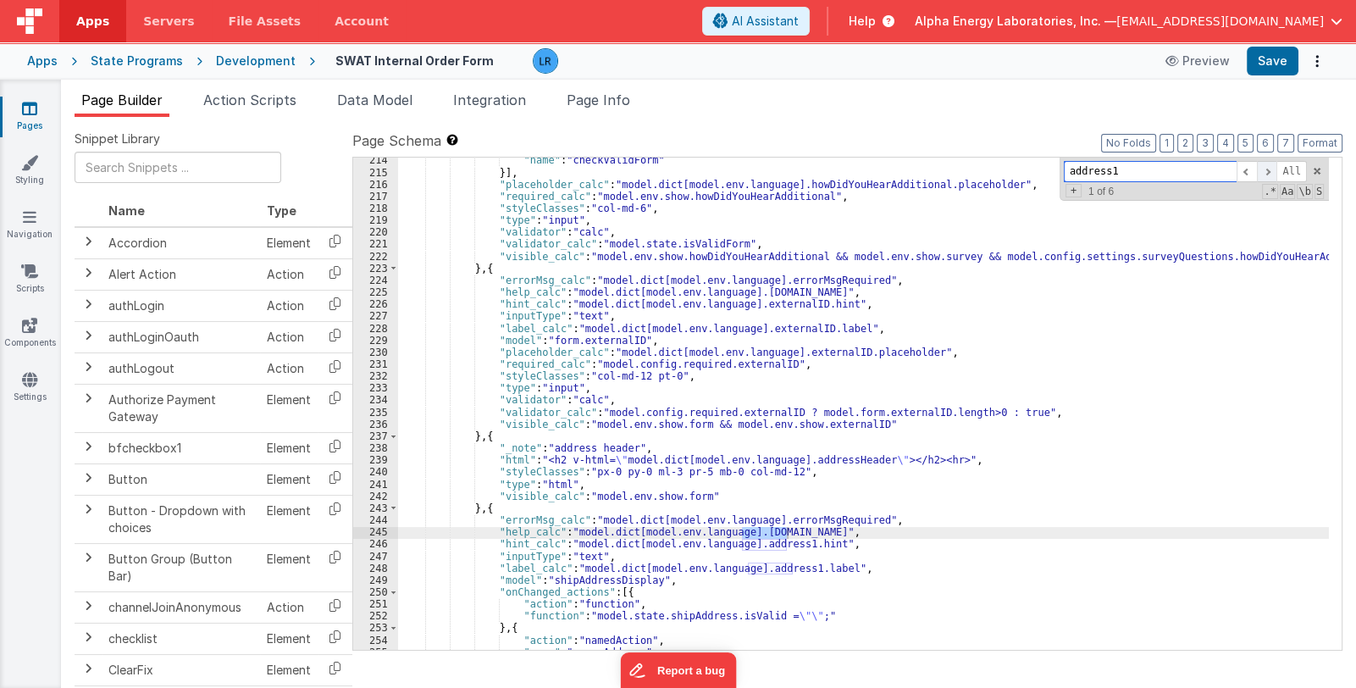
type input "address1"
click at [1265, 170] on span at bounding box center [1267, 171] width 20 height 21
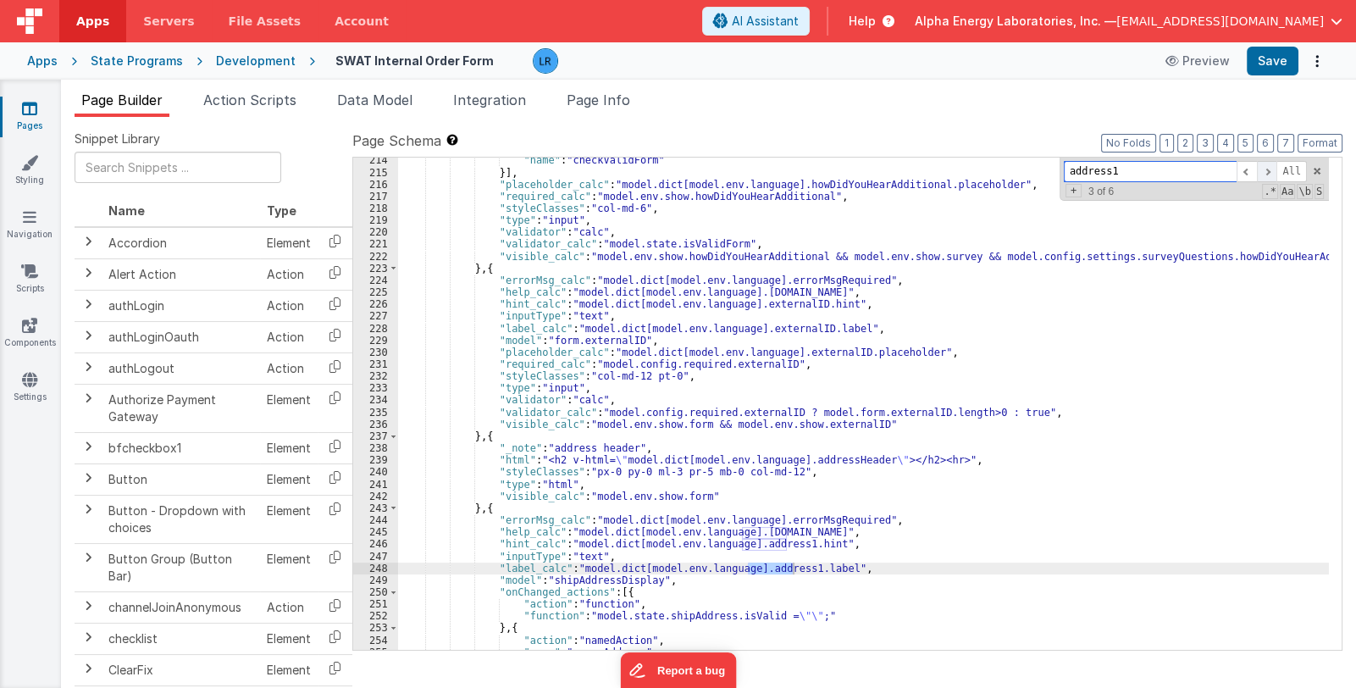
click at [1265, 170] on span at bounding box center [1267, 171] width 20 height 21
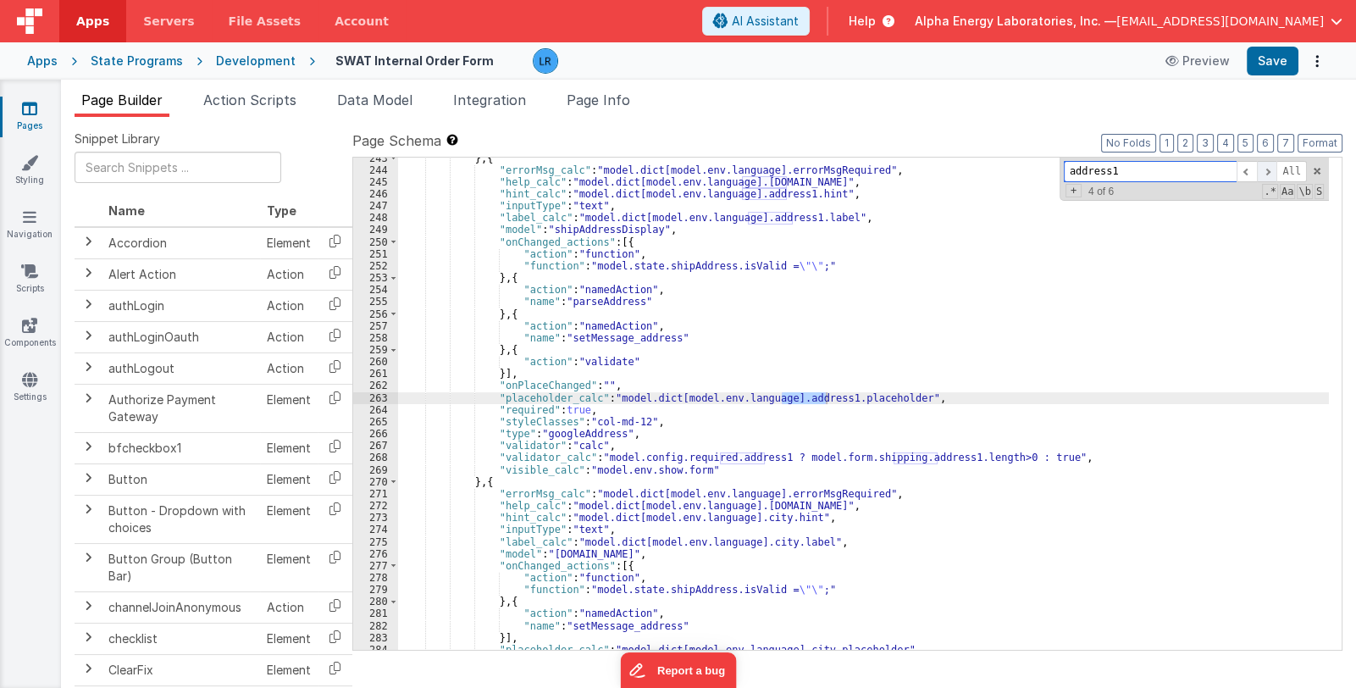
click at [1265, 170] on span at bounding box center [1267, 171] width 20 height 21
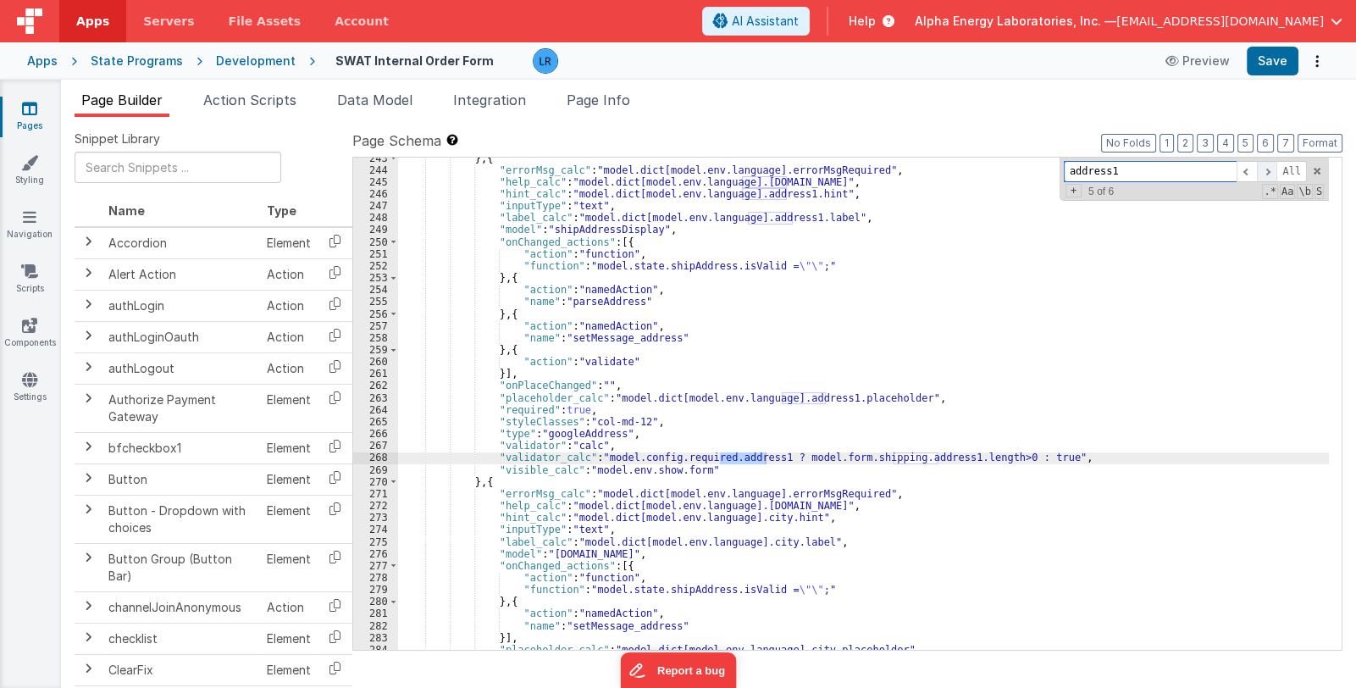
click at [1265, 170] on span at bounding box center [1267, 171] width 20 height 21
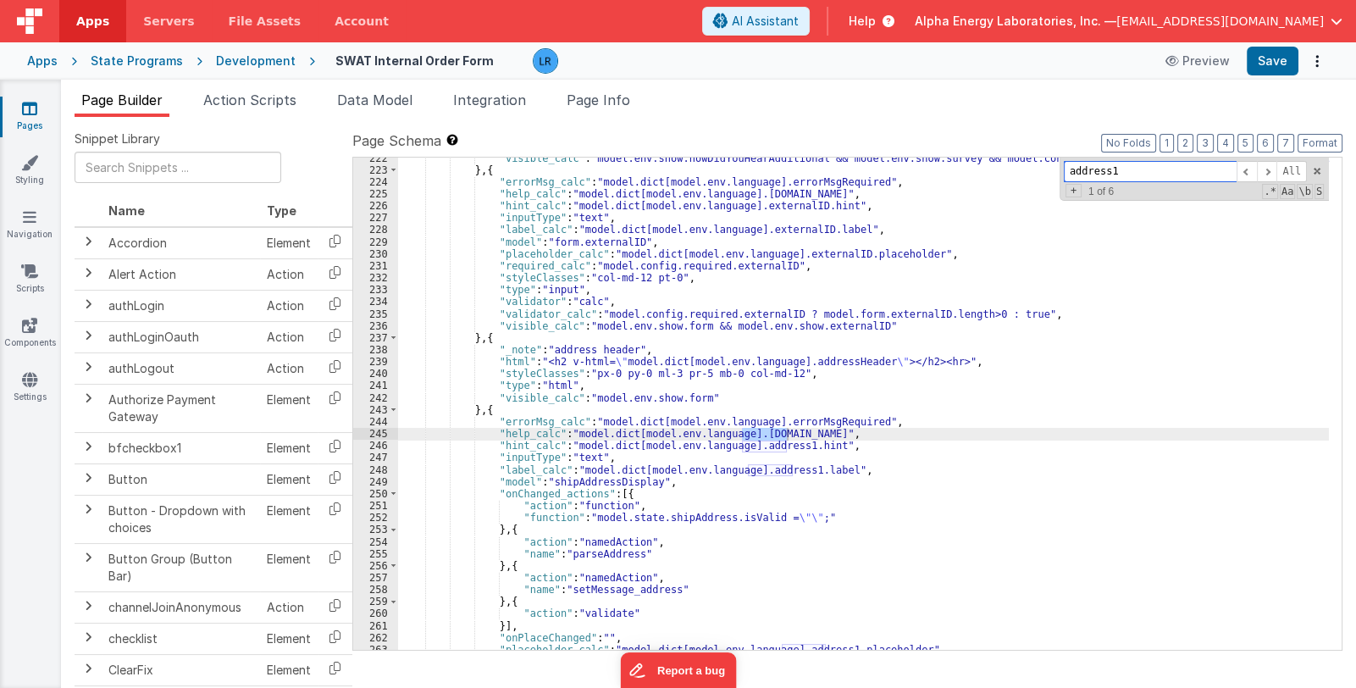
scroll to position [2789, 0]
click at [27, 110] on icon at bounding box center [29, 108] width 15 height 17
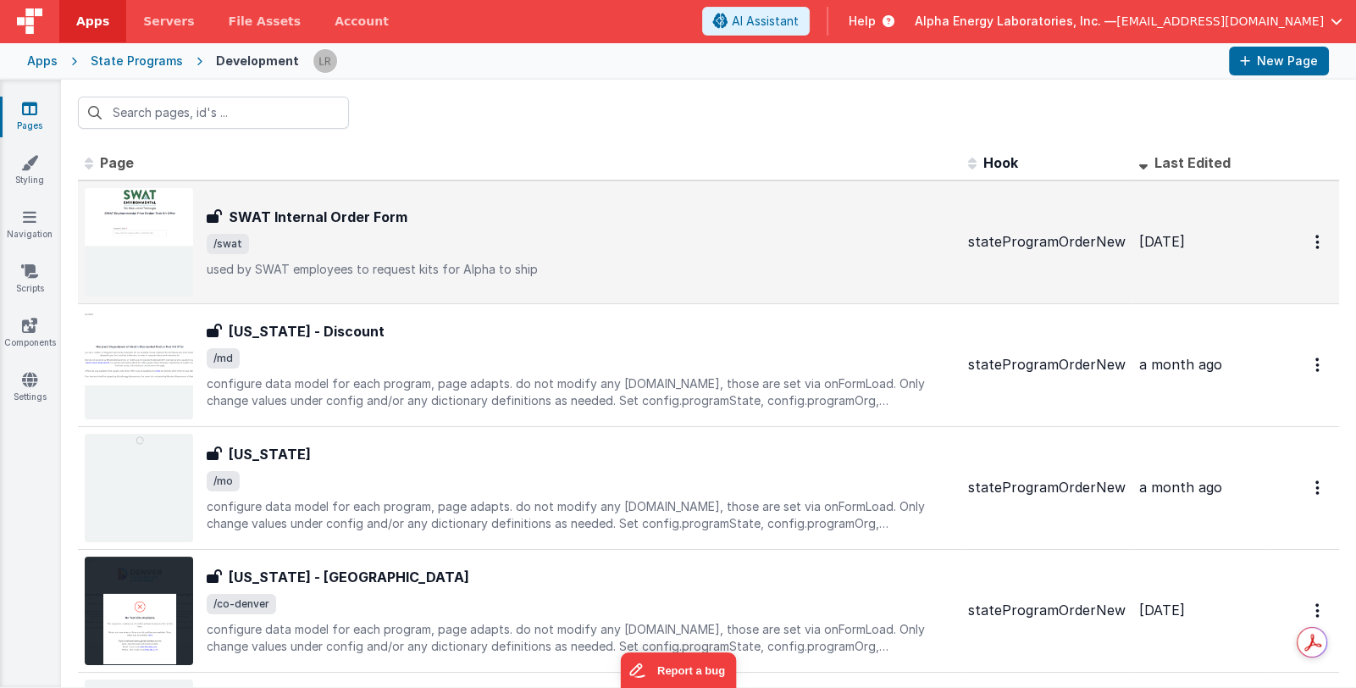
click at [584, 239] on span "/swat" at bounding box center [581, 244] width 748 height 20
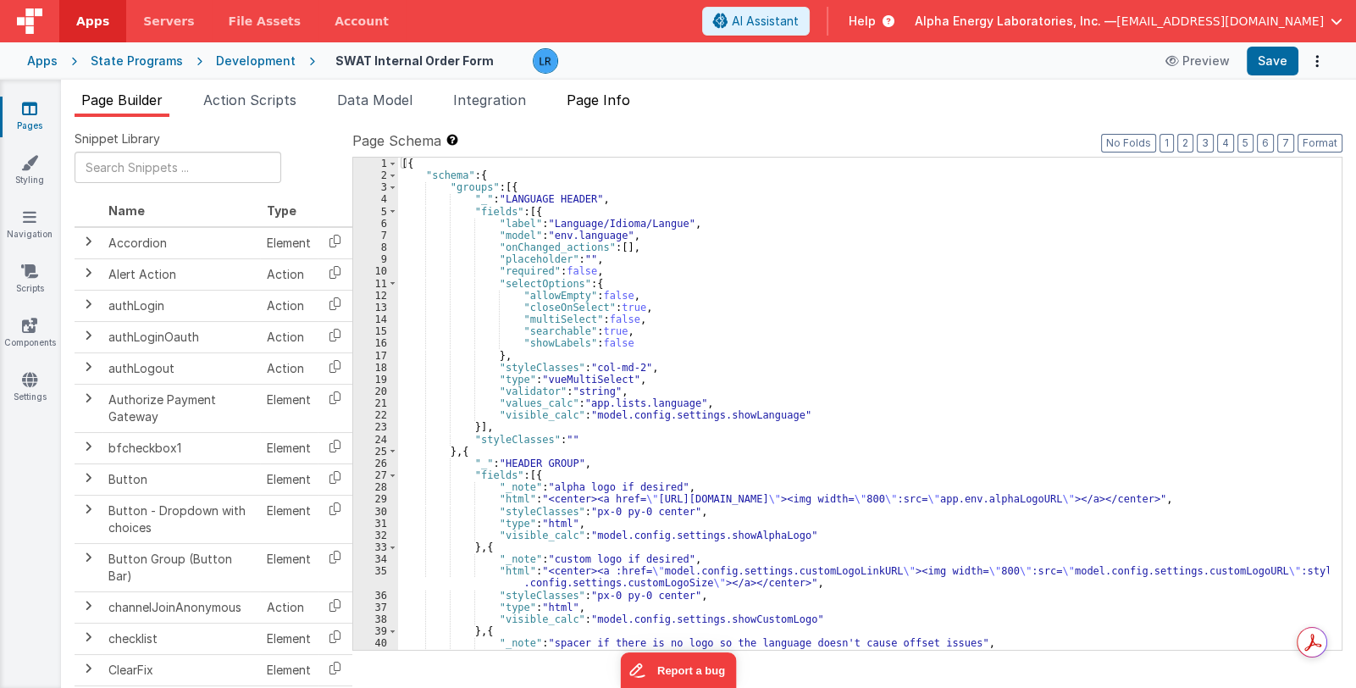
click at [611, 96] on span "Page Info" at bounding box center [599, 99] width 64 height 17
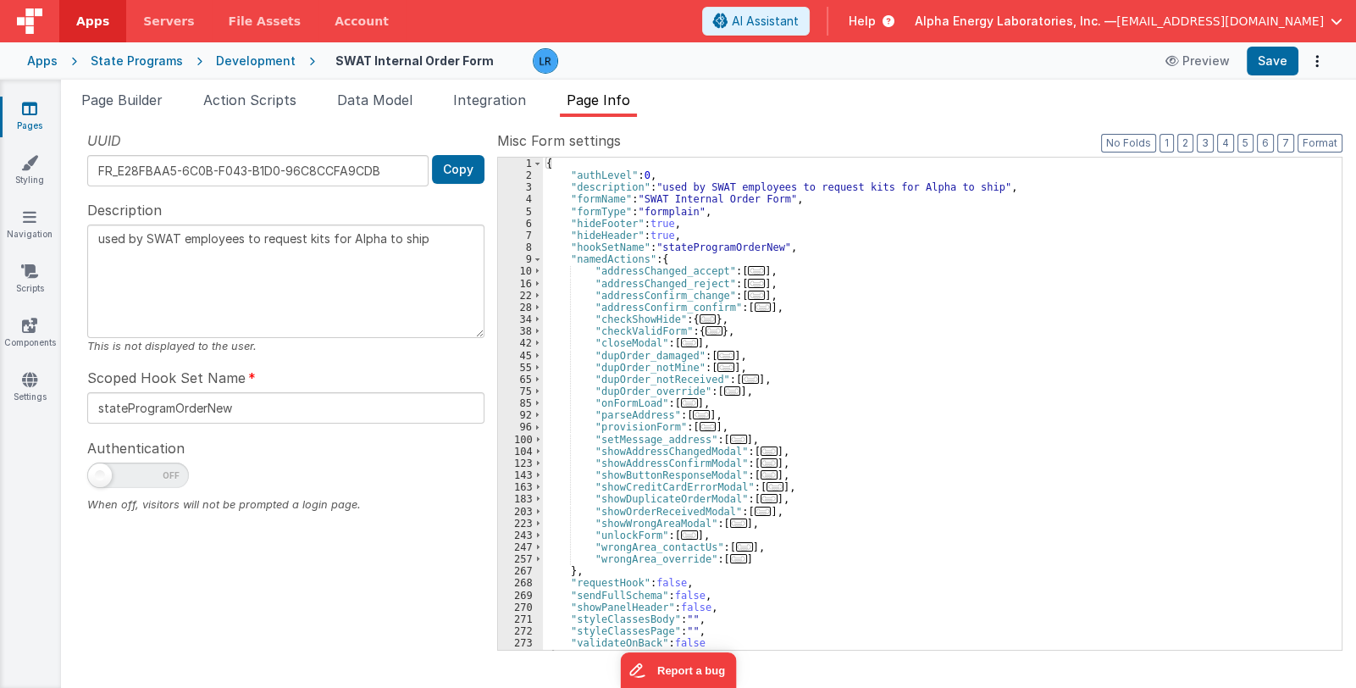
click at [681, 399] on span "..." at bounding box center [689, 402] width 17 height 9
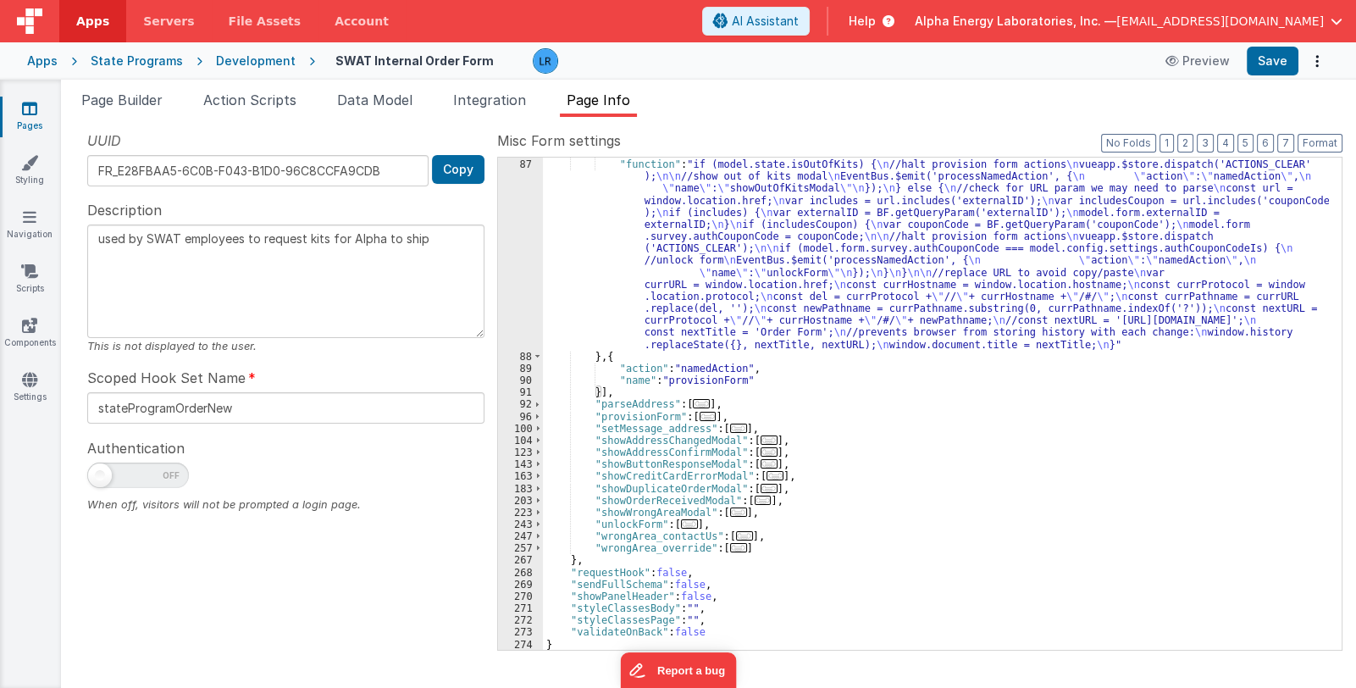
scroll to position [263, 0]
click at [22, 119] on link "Pages" at bounding box center [29, 117] width 61 height 34
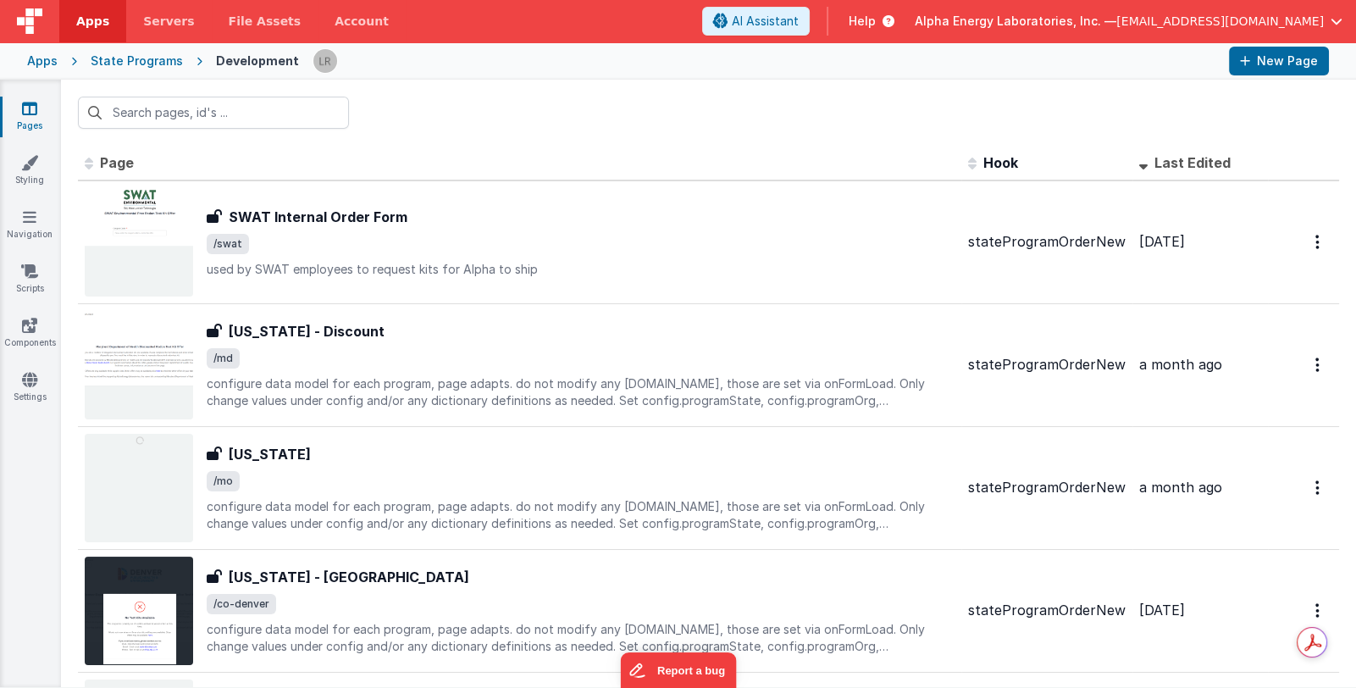
click at [1027, 15] on span "Alpha Energy Laboratories, Inc. —" at bounding box center [1016, 21] width 202 height 17
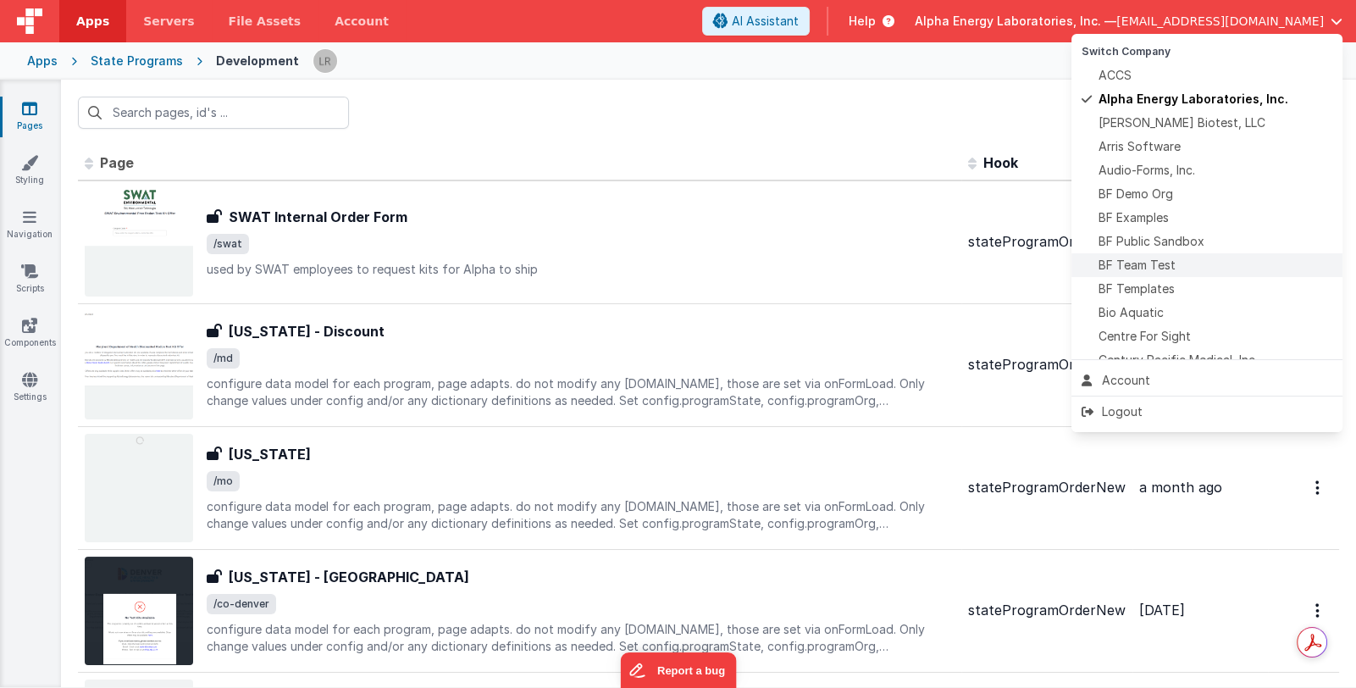
click at [1215, 265] on div "BF Team Test" at bounding box center [1206, 265] width 251 height 17
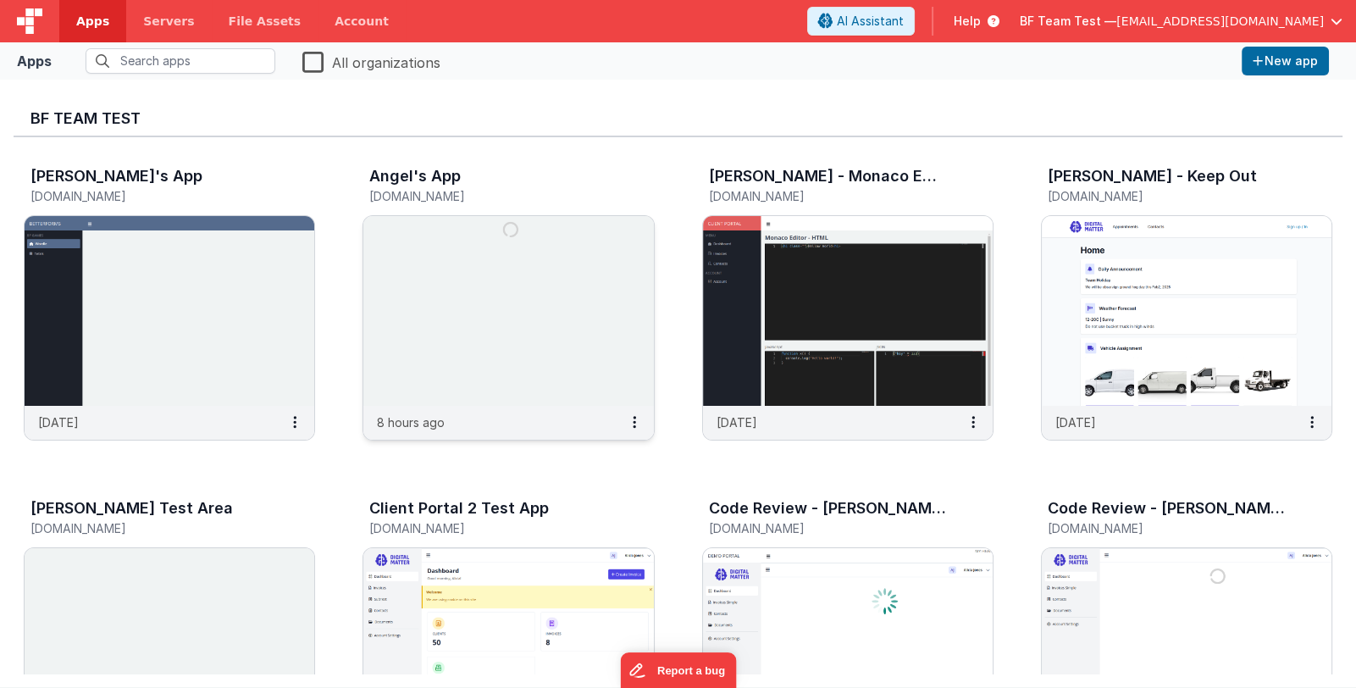
click at [438, 340] on img at bounding box center [508, 311] width 290 height 190
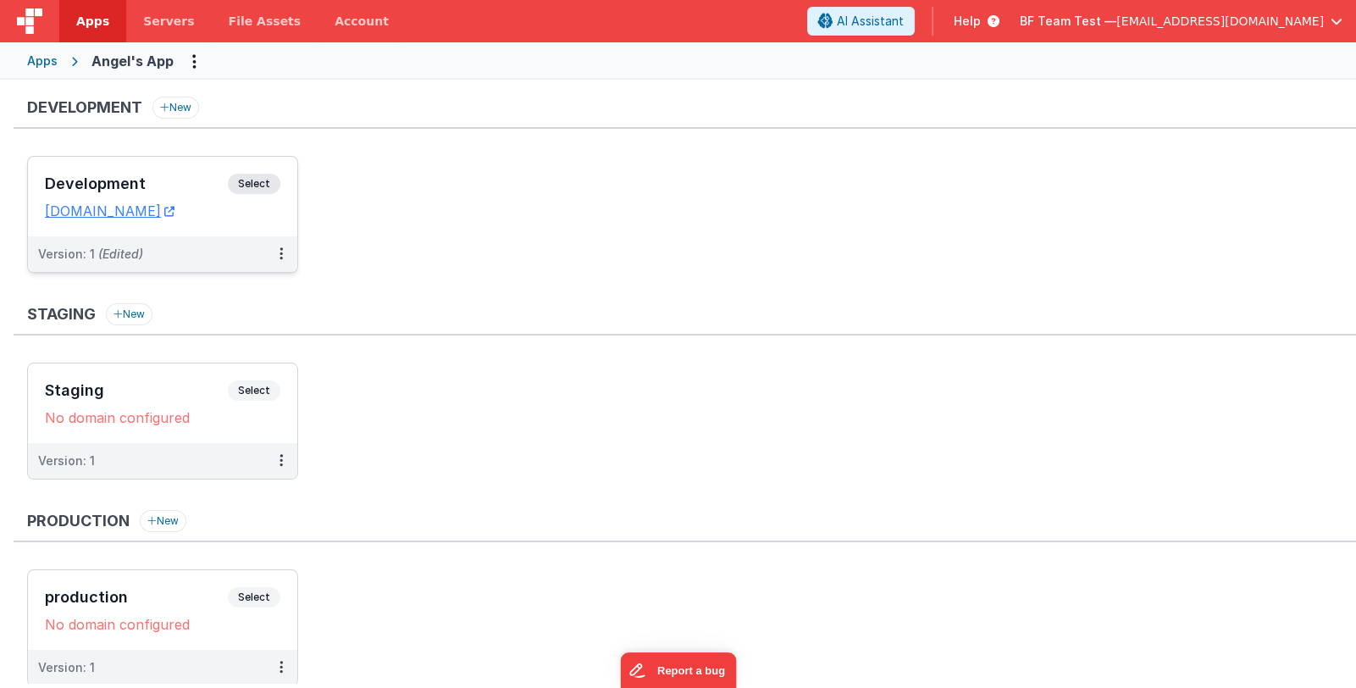
click at [136, 163] on div "Development Select URLs [DOMAIN_NAME]" at bounding box center [162, 197] width 269 height 80
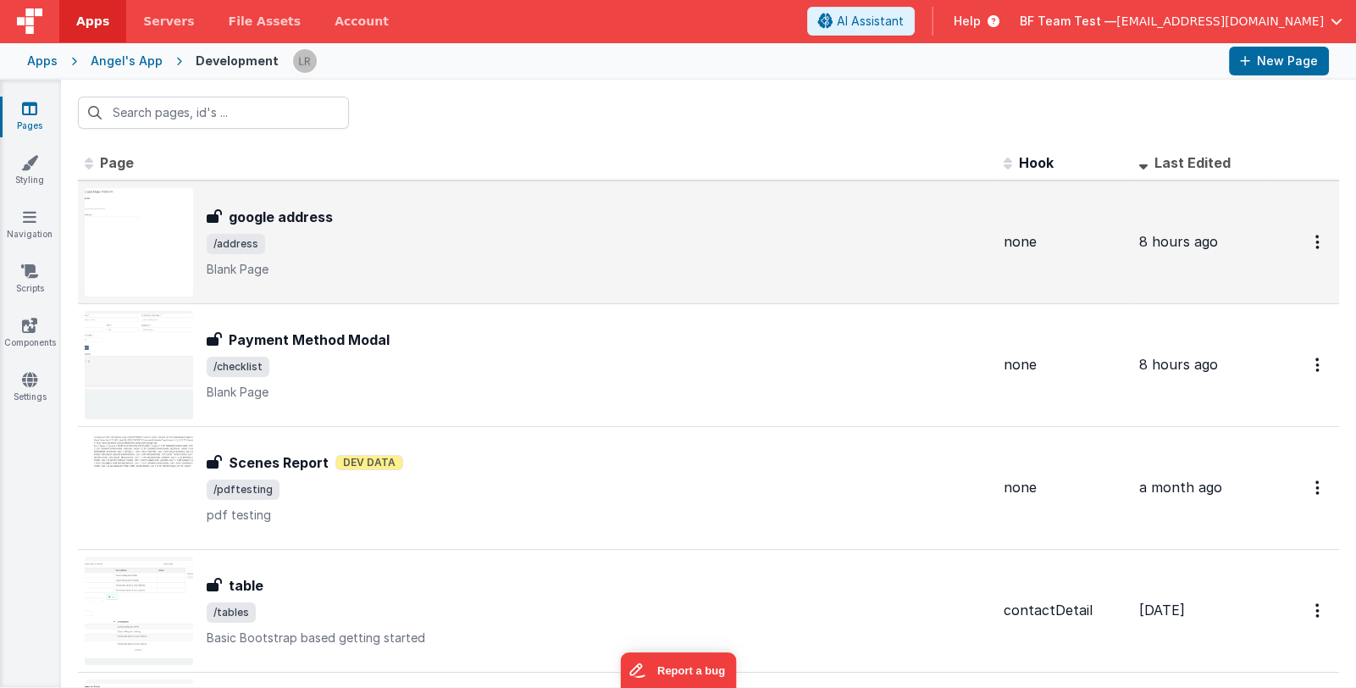
click at [443, 252] on span "/address" at bounding box center [598, 244] width 783 height 20
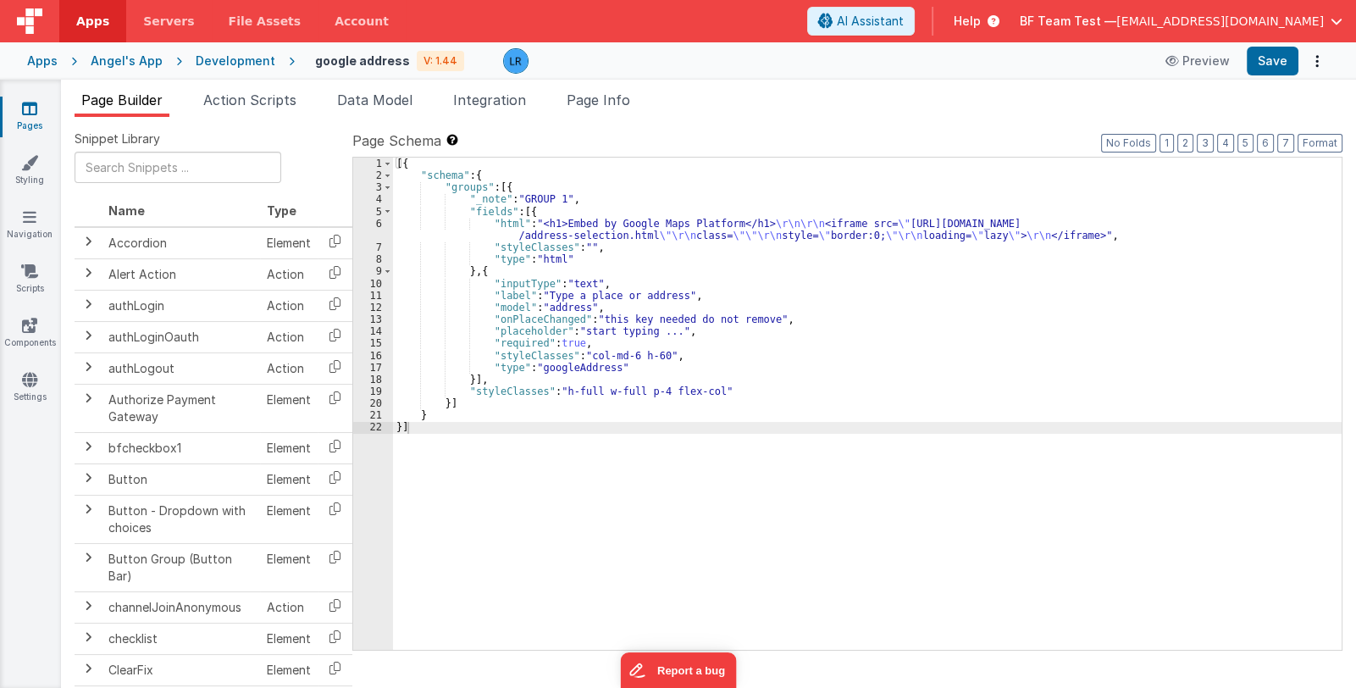
click at [536, 210] on div "[{ "schema" : { "groups" : [{ "_note" : "GROUP 1" , "fields" : [{ "html" : "<h1…" at bounding box center [867, 416] width 948 height 517
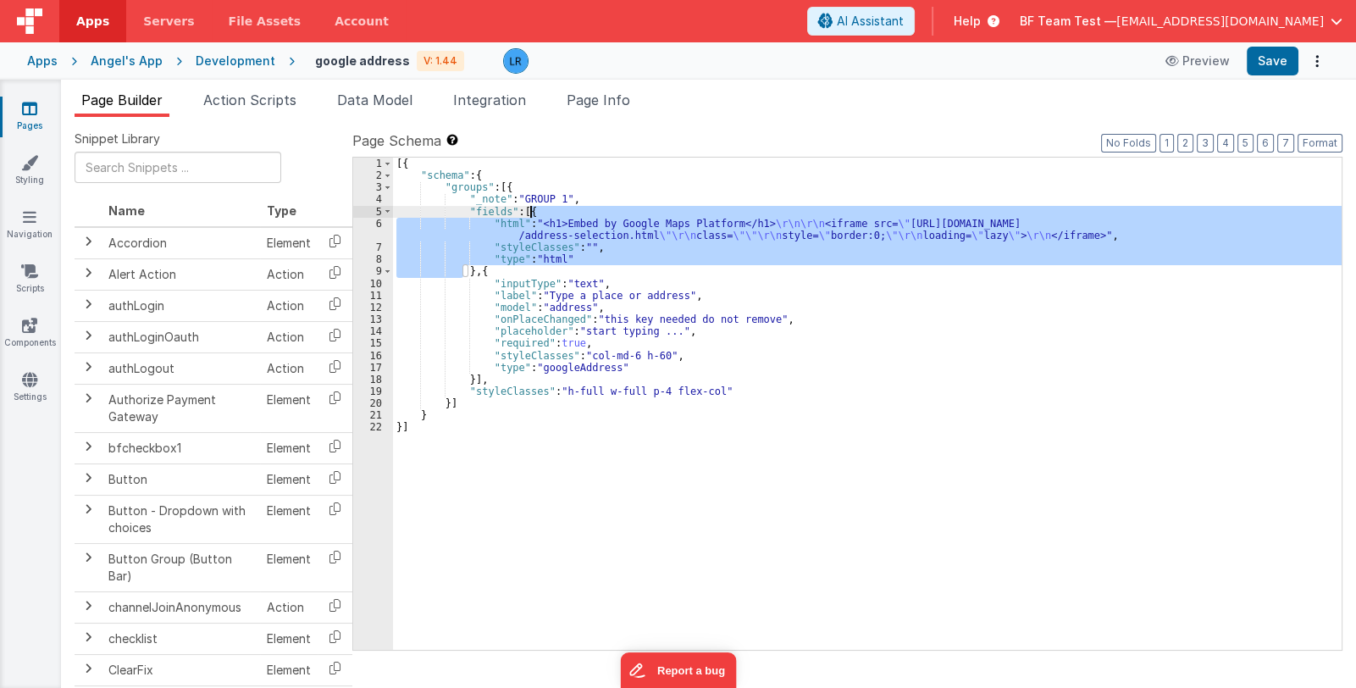
click at [536, 210] on div "[{ "schema" : { "groups" : [{ "_note" : "GROUP 1" , "fields" : [{ "html" : "<h1…" at bounding box center [867, 416] width 948 height 517
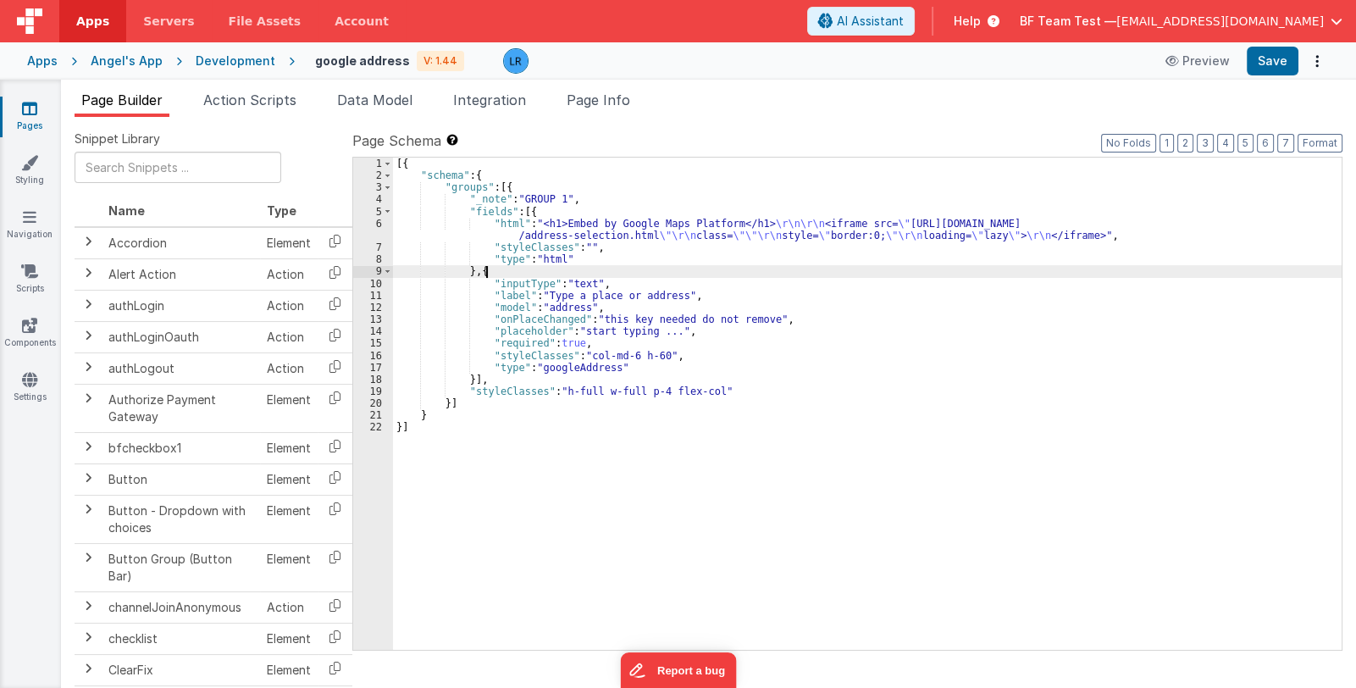
click at [489, 265] on div "[{ "schema" : { "groups" : [{ "_note" : "GROUP 1" , "fields" : [{ "html" : "<h1…" at bounding box center [867, 416] width 948 height 517
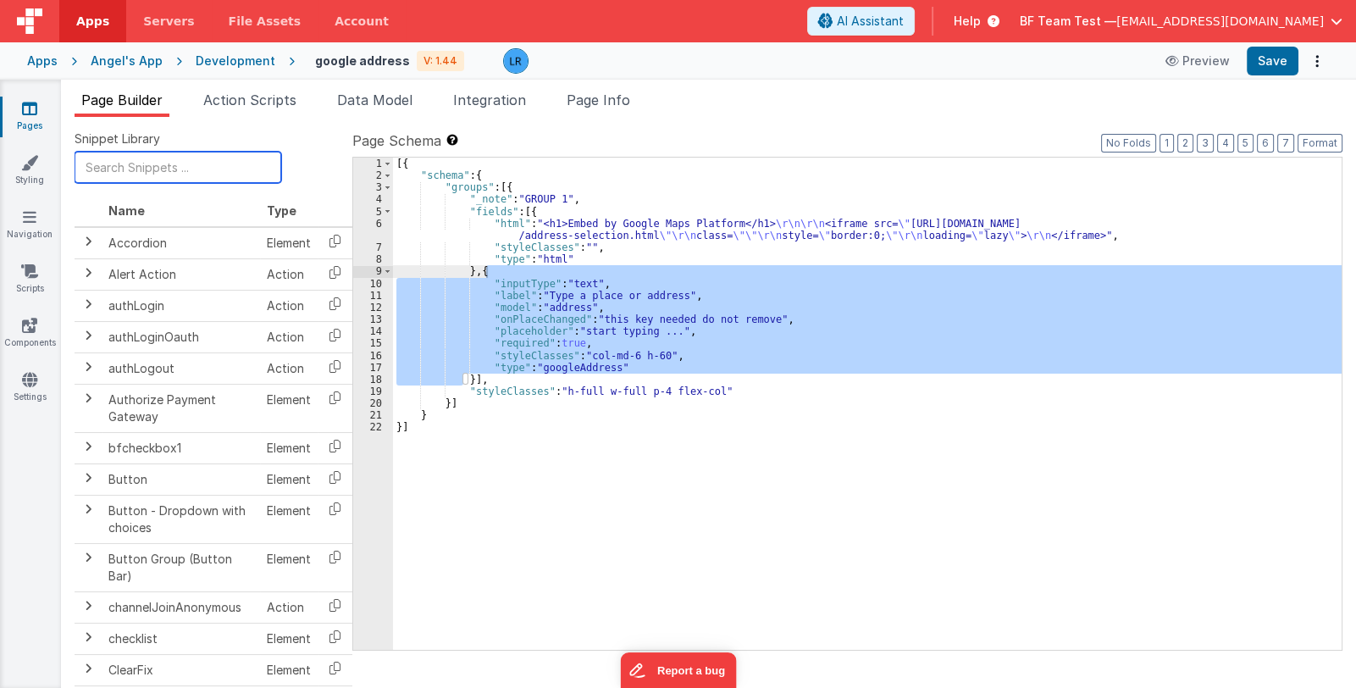
click at [205, 163] on input "text" at bounding box center [178, 167] width 207 height 31
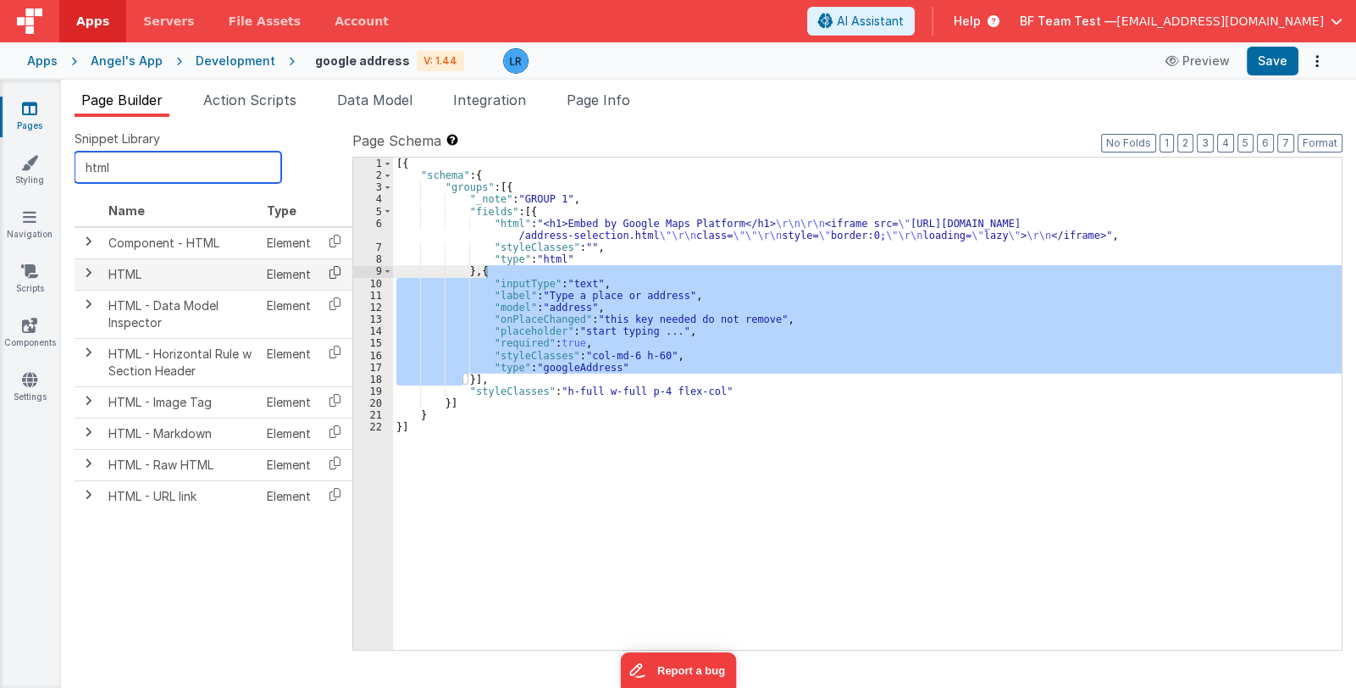
type input "html"
click at [330, 265] on icon at bounding box center [335, 272] width 35 height 26
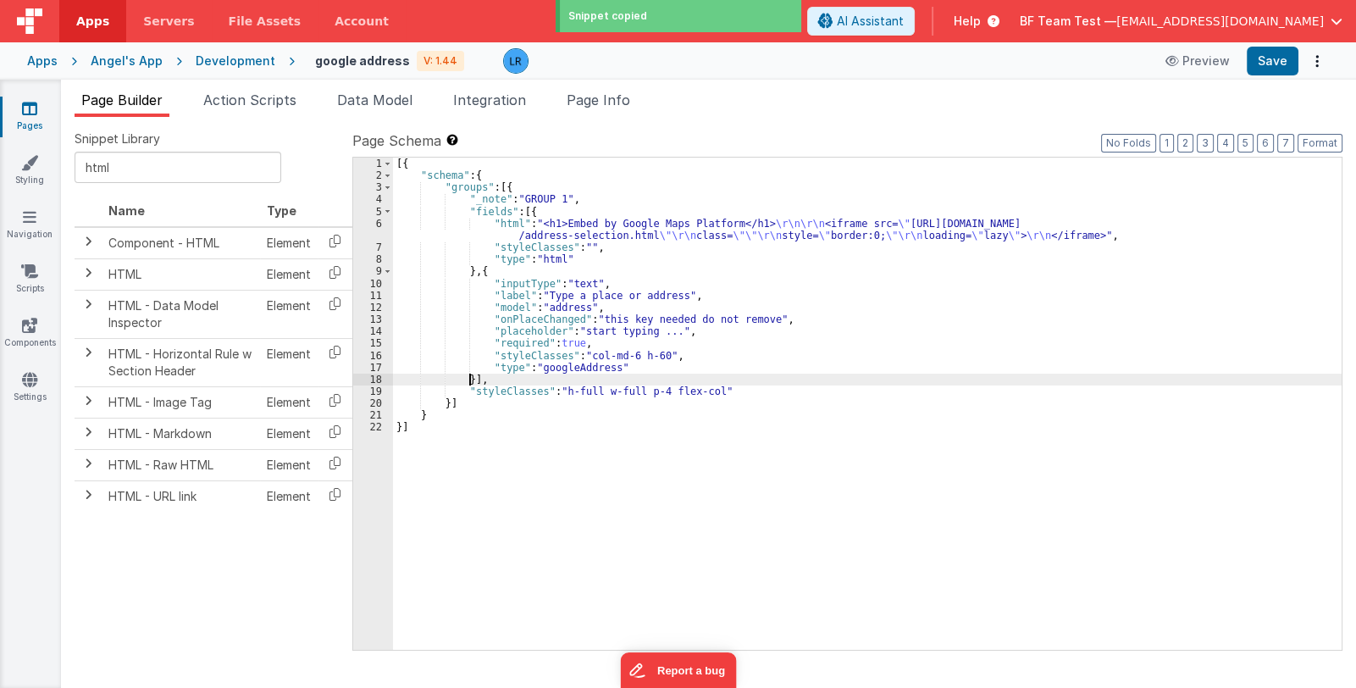
click at [470, 379] on div "[{ "schema" : { "groups" : [{ "_note" : "GROUP 1" , "fields" : [{ "html" : "<h1…" at bounding box center [867, 416] width 948 height 517
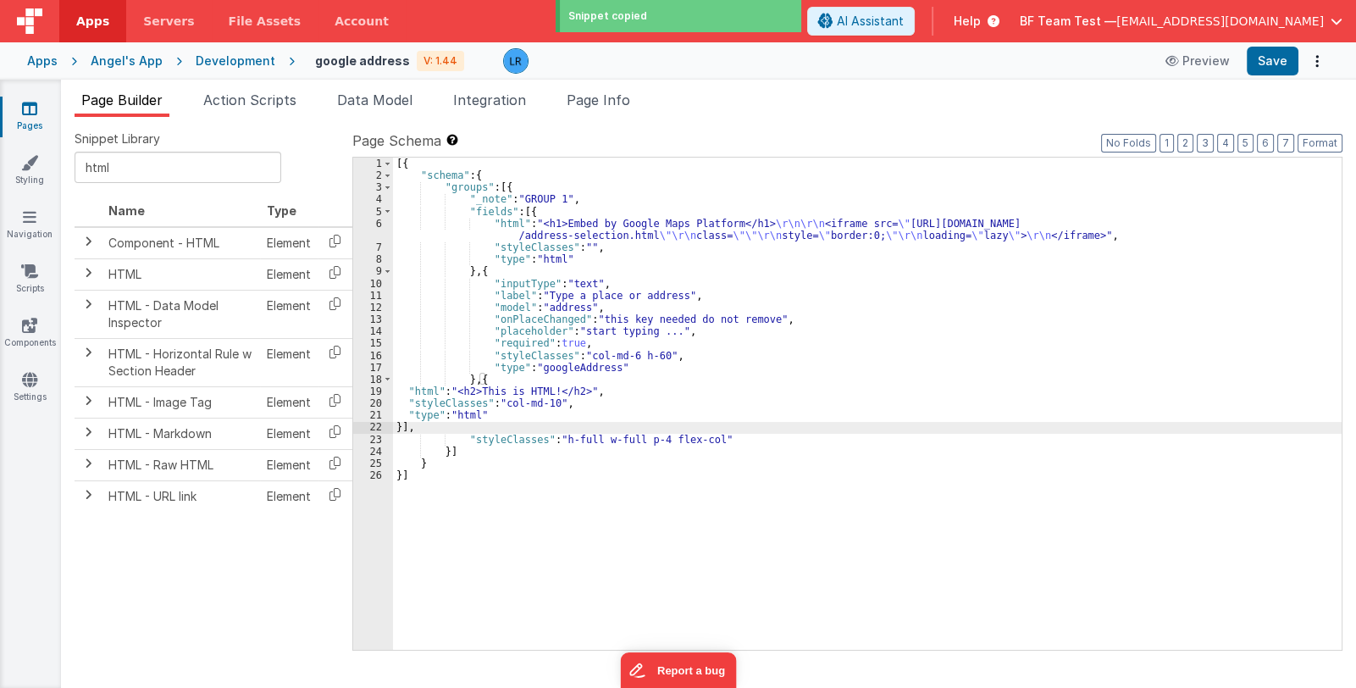
click at [462, 397] on div "[{ "schema" : { "groups" : [{ "_note" : "GROUP 1" , "fields" : [{ "html" : "<h1…" at bounding box center [867, 416] width 948 height 517
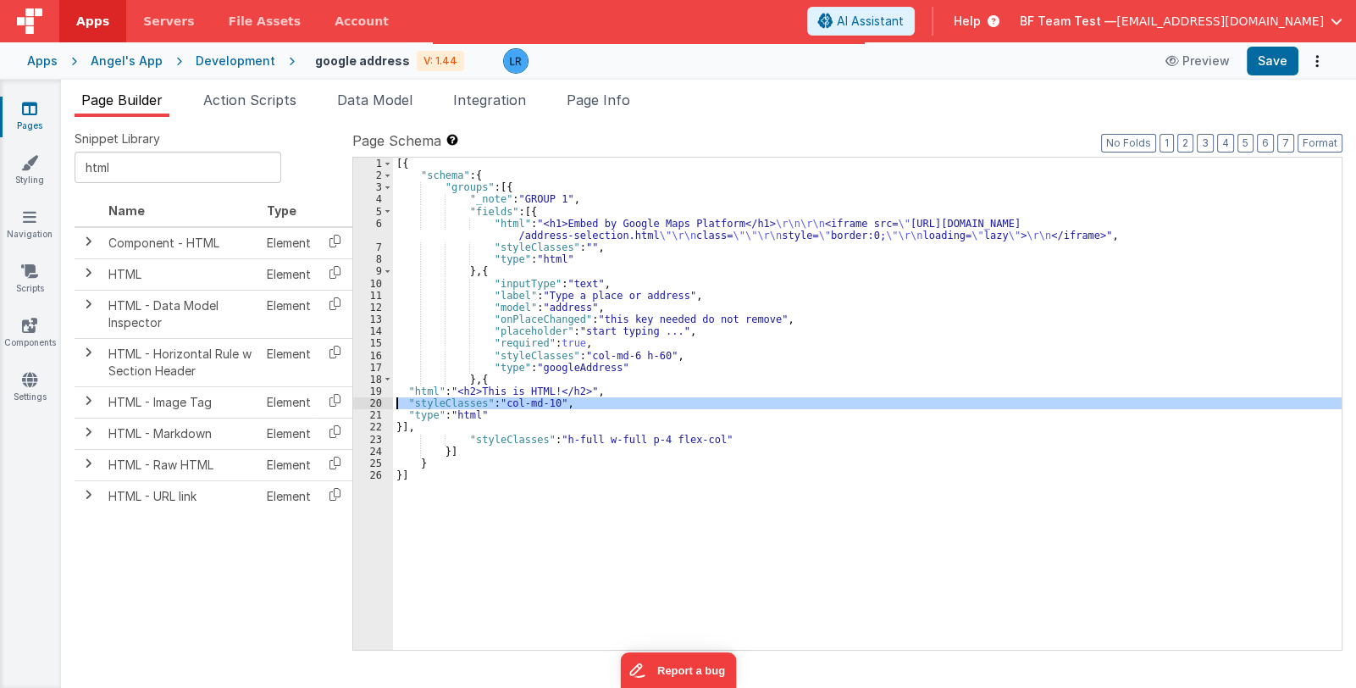
click at [364, 401] on div "20" at bounding box center [373, 403] width 40 height 12
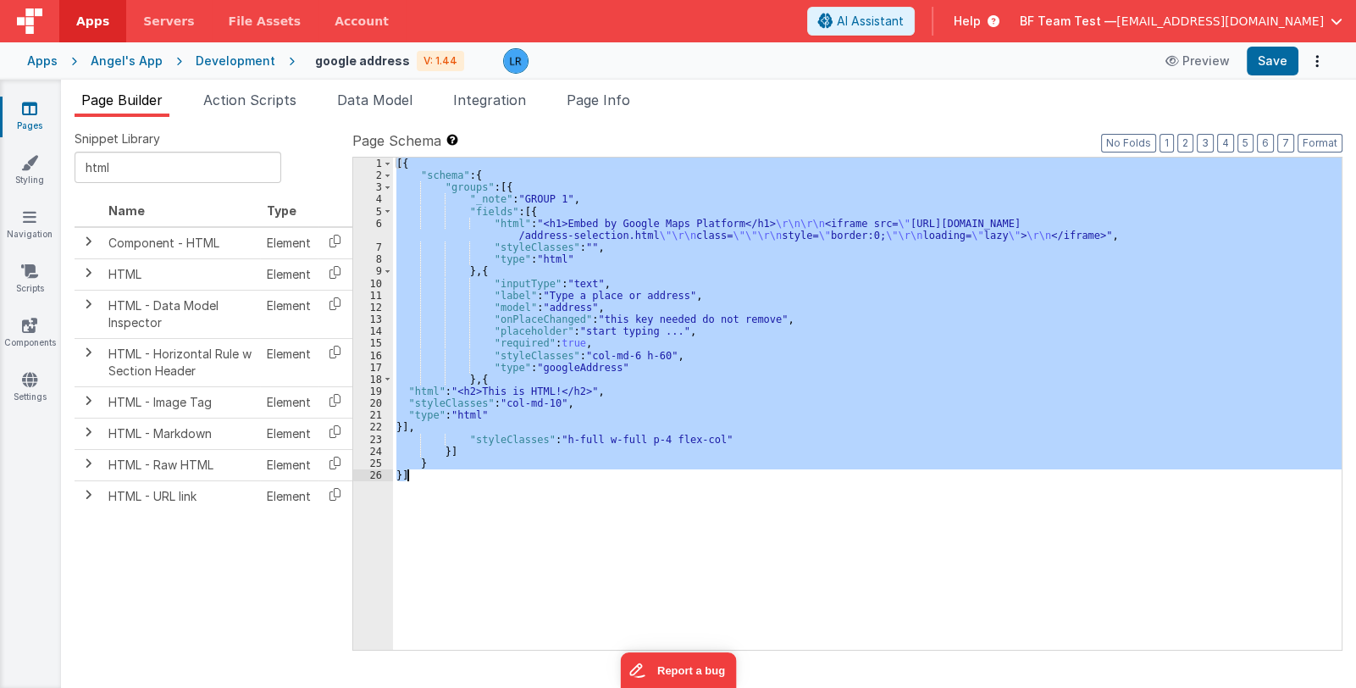
click at [463, 392] on div "[{ "schema" : { "groups" : [{ "_note" : "GROUP 1" , "fields" : [{ "html" : "<h1…" at bounding box center [867, 404] width 948 height 492
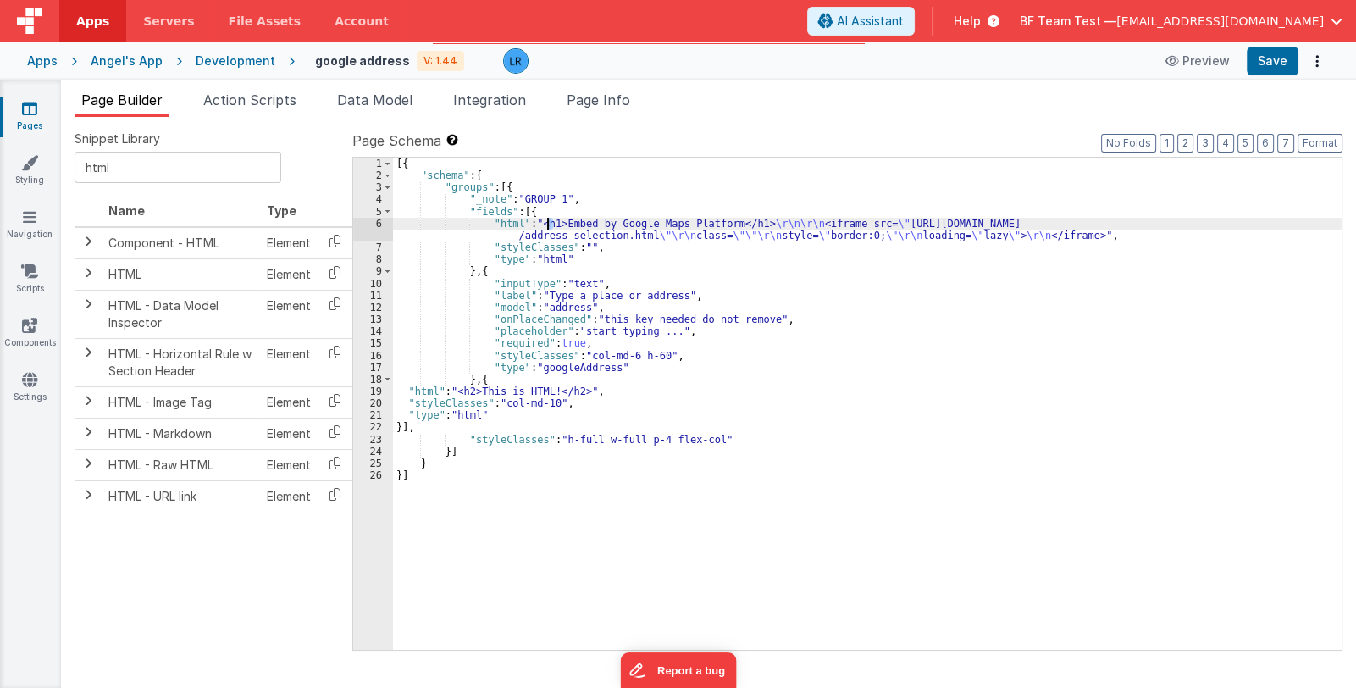
click at [546, 222] on div "[{ "schema" : { "groups" : [{ "_note" : "GROUP 1" , "fields" : [{ "html" : "<h1…" at bounding box center [867, 416] width 948 height 517
drag, startPoint x: 737, startPoint y: 218, endPoint x: 745, endPoint y: 218, distance: 8.5
click at [745, 218] on div "[{ "schema" : { "groups" : [{ "_note" : "GROUP 1" , "fields" : [{ "html" : "<h2…" at bounding box center [867, 416] width 948 height 517
click at [431, 392] on div "[{ "schema" : { "groups" : [{ "_note" : "GROUP 1" , "fields" : [{ "html" : "<h2…" at bounding box center [867, 416] width 948 height 517
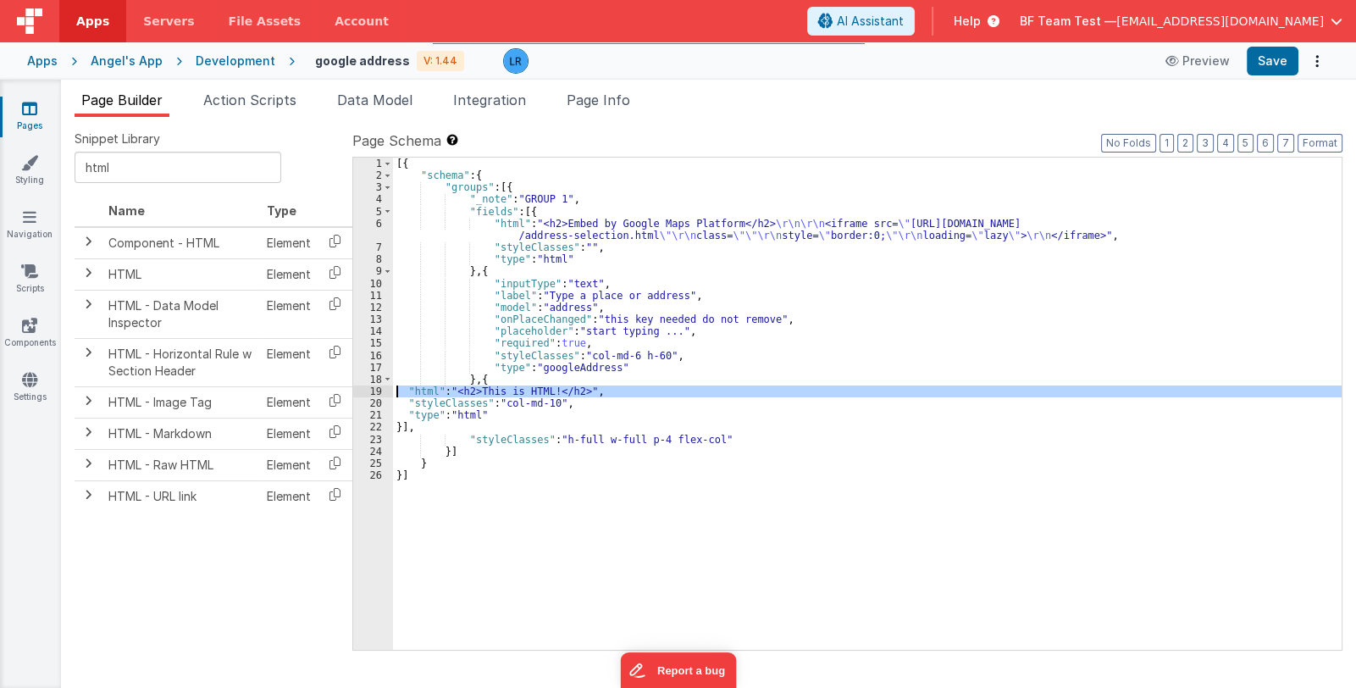
click at [368, 389] on div "19" at bounding box center [373, 391] width 40 height 12
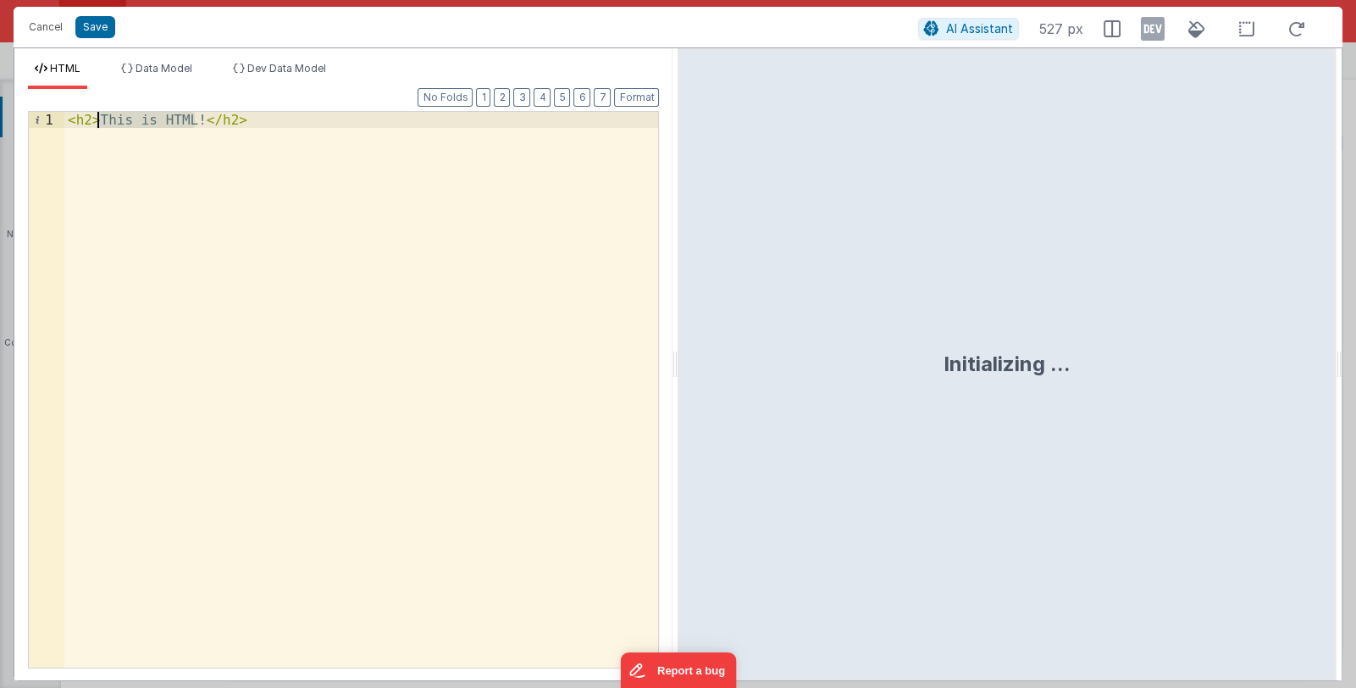
drag, startPoint x: 195, startPoint y: 118, endPoint x: 99, endPoint y: 122, distance: 95.8
click at [99, 122] on div "< h2 > This is HTML! </ h2 >" at bounding box center [361, 406] width 594 height 588
click at [212, 128] on div "< h2 > HTML </ h2 >" at bounding box center [361, 406] width 594 height 588
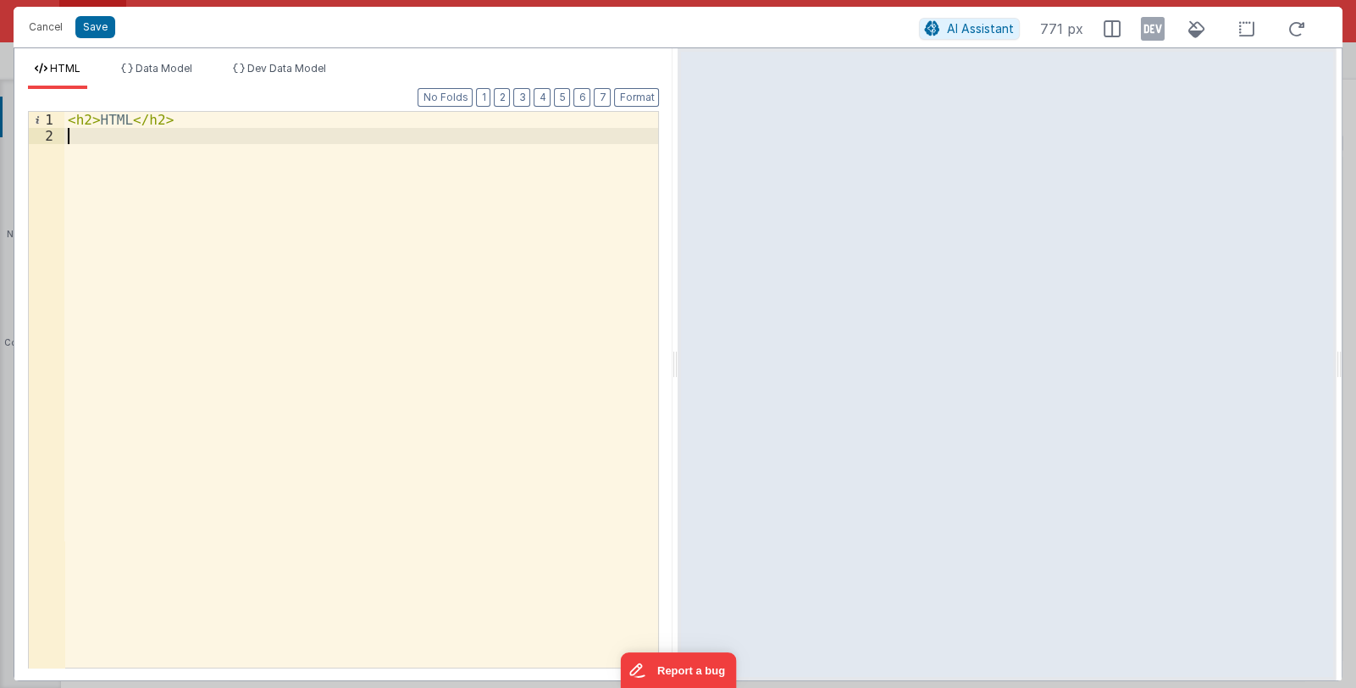
click at [176, 147] on div "< h2 > HTML </ h2 >" at bounding box center [361, 406] width 594 height 588
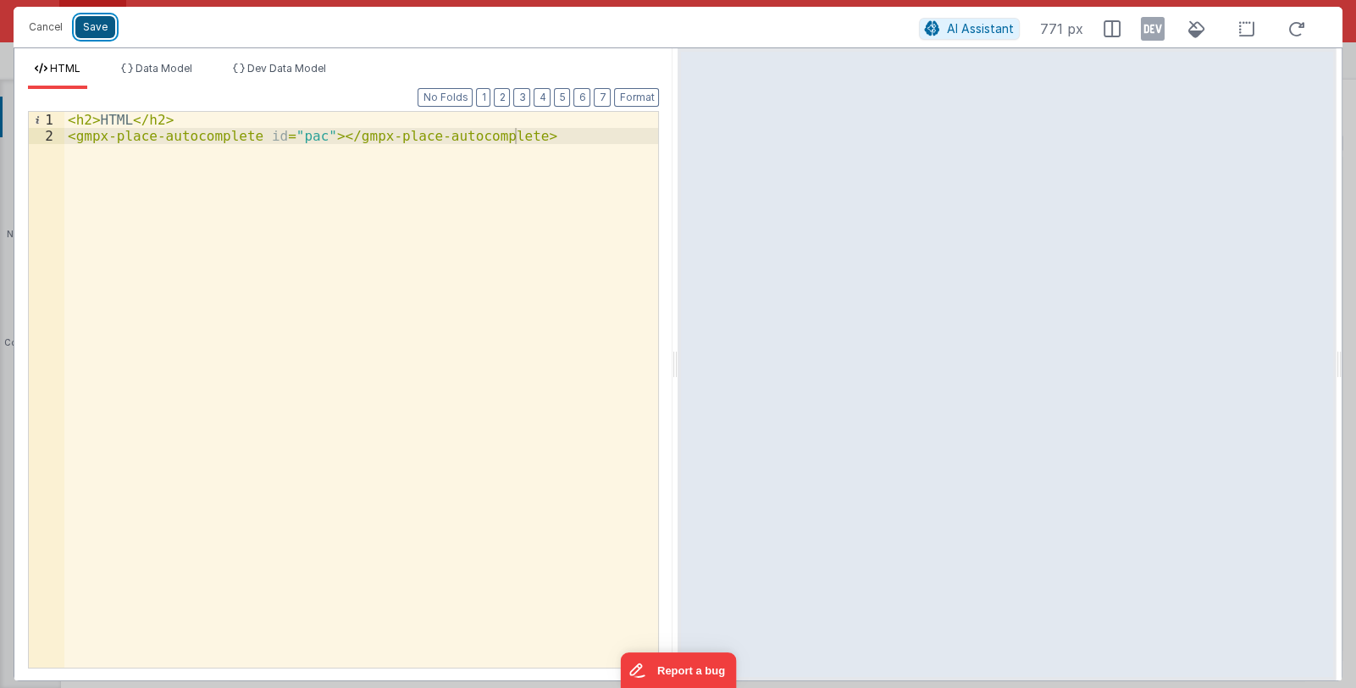
click at [99, 30] on button "Save" at bounding box center [95, 27] width 40 height 22
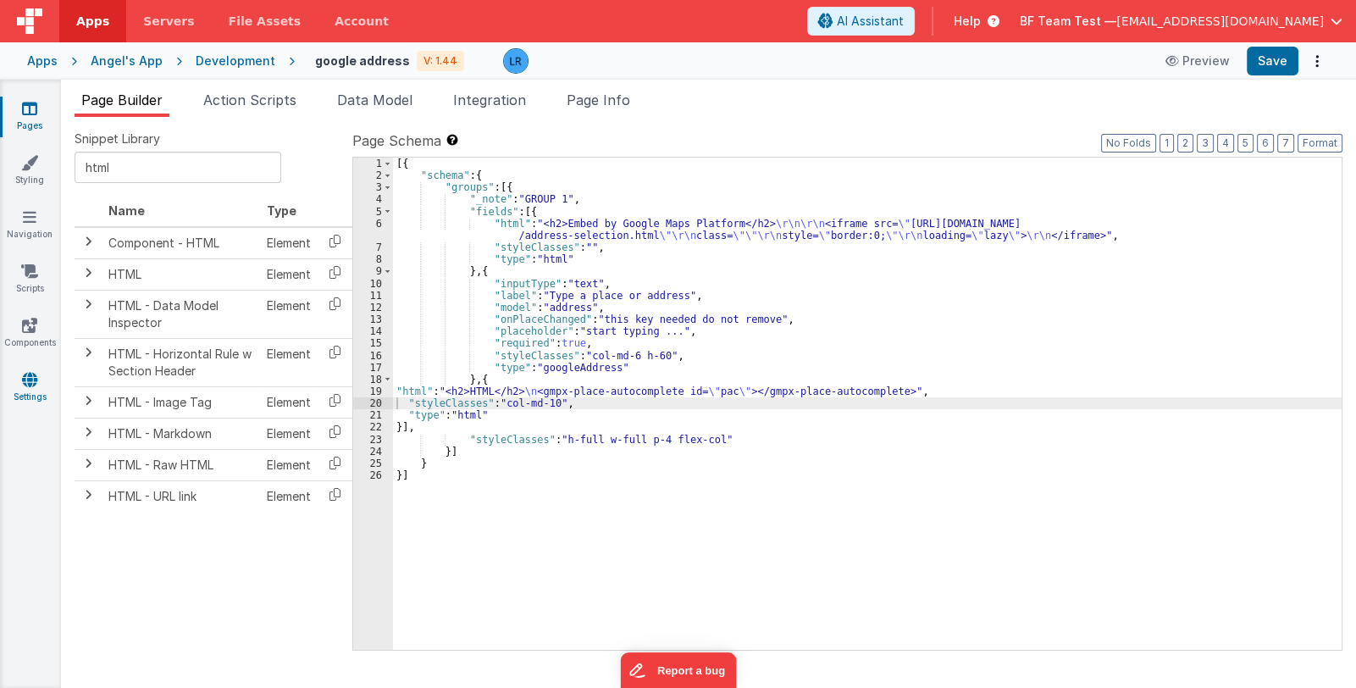
click at [16, 388] on link "Settings" at bounding box center [29, 388] width 61 height 34
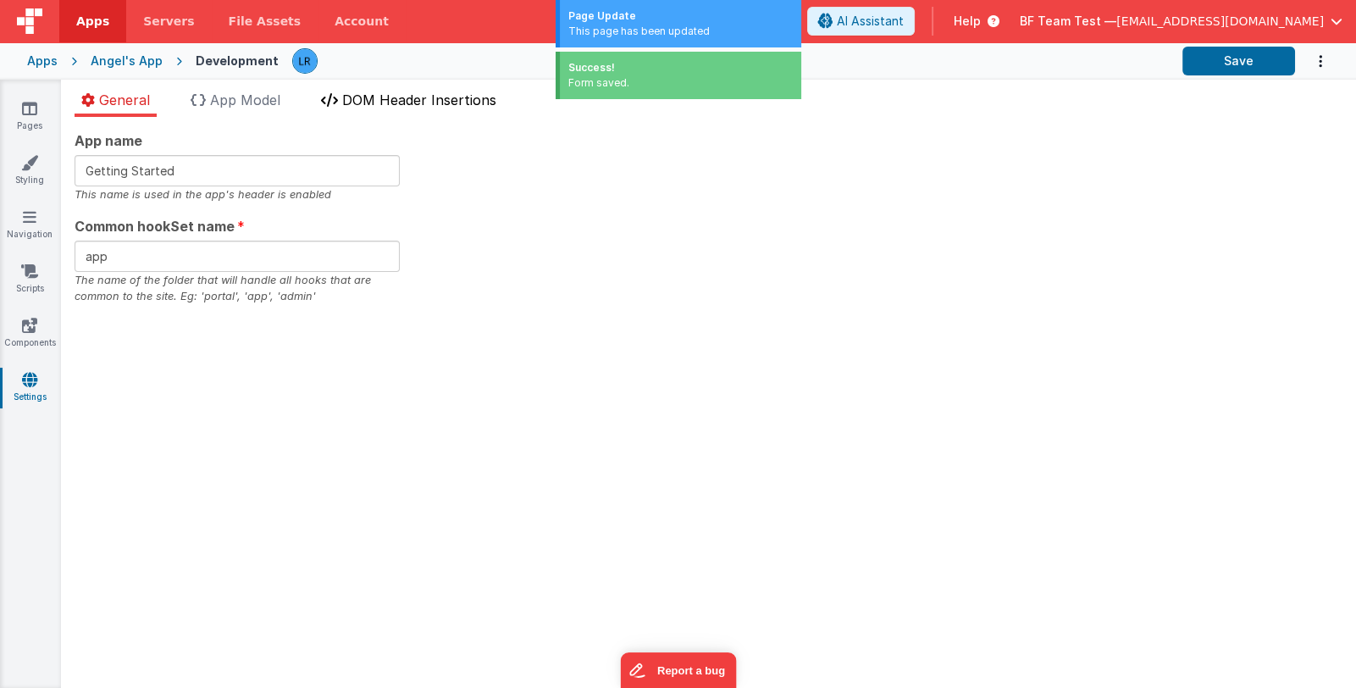
click at [415, 96] on span "DOM Header Insertions" at bounding box center [419, 99] width 154 height 17
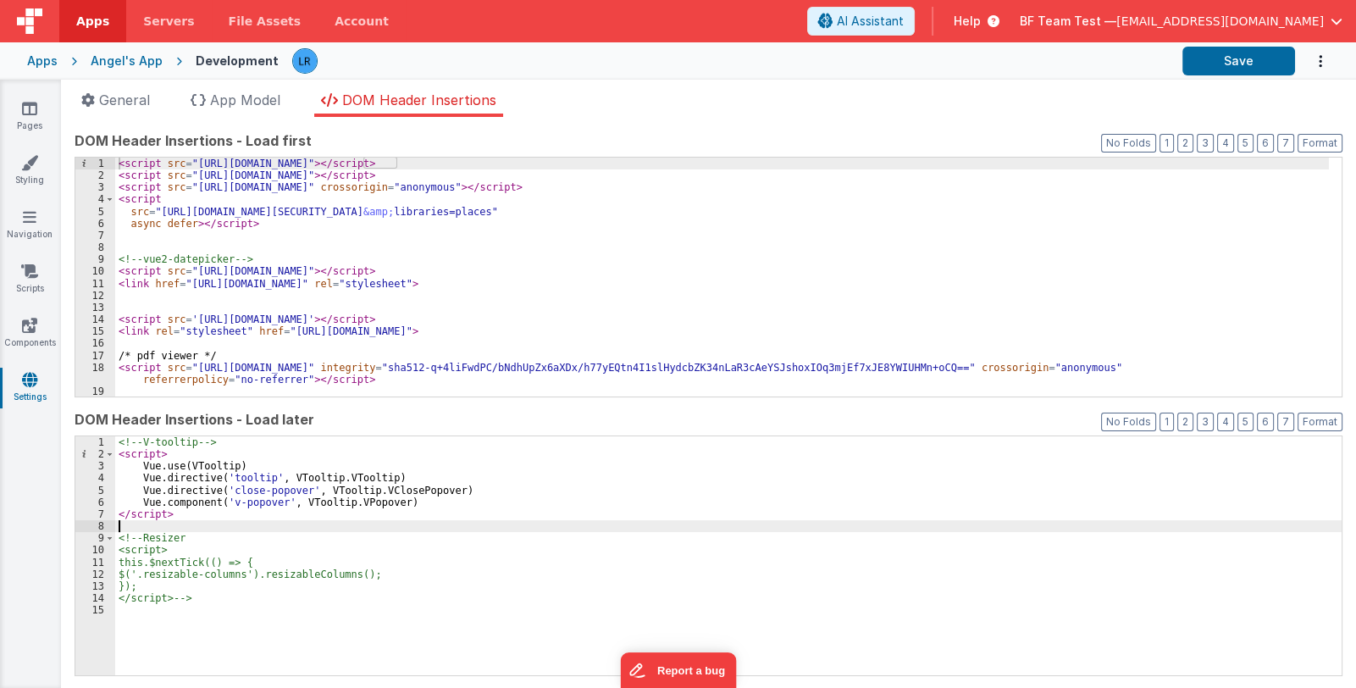
click at [126, 524] on div "<!-- V-tooltip --> < script > Vue . use ( VTooltip ) Vue . directive ( 'tooltip…" at bounding box center [728, 567] width 1226 height 263
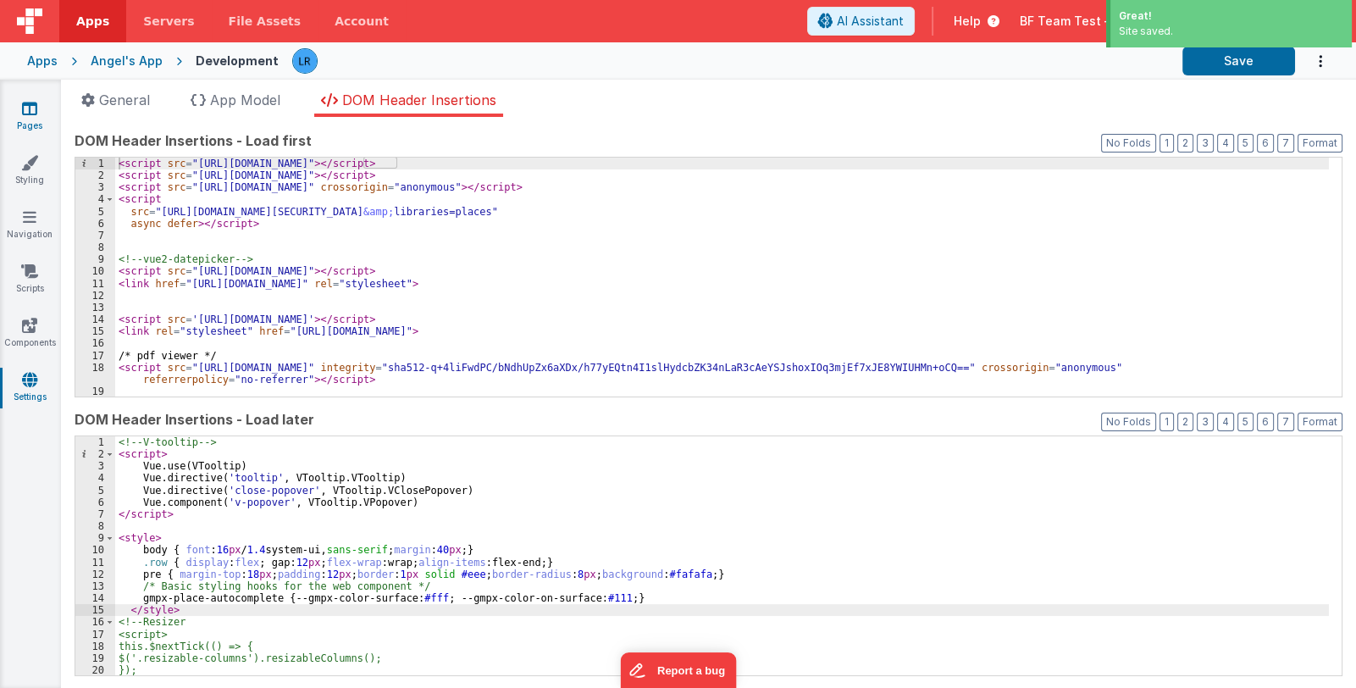
click at [32, 108] on icon at bounding box center [29, 108] width 15 height 17
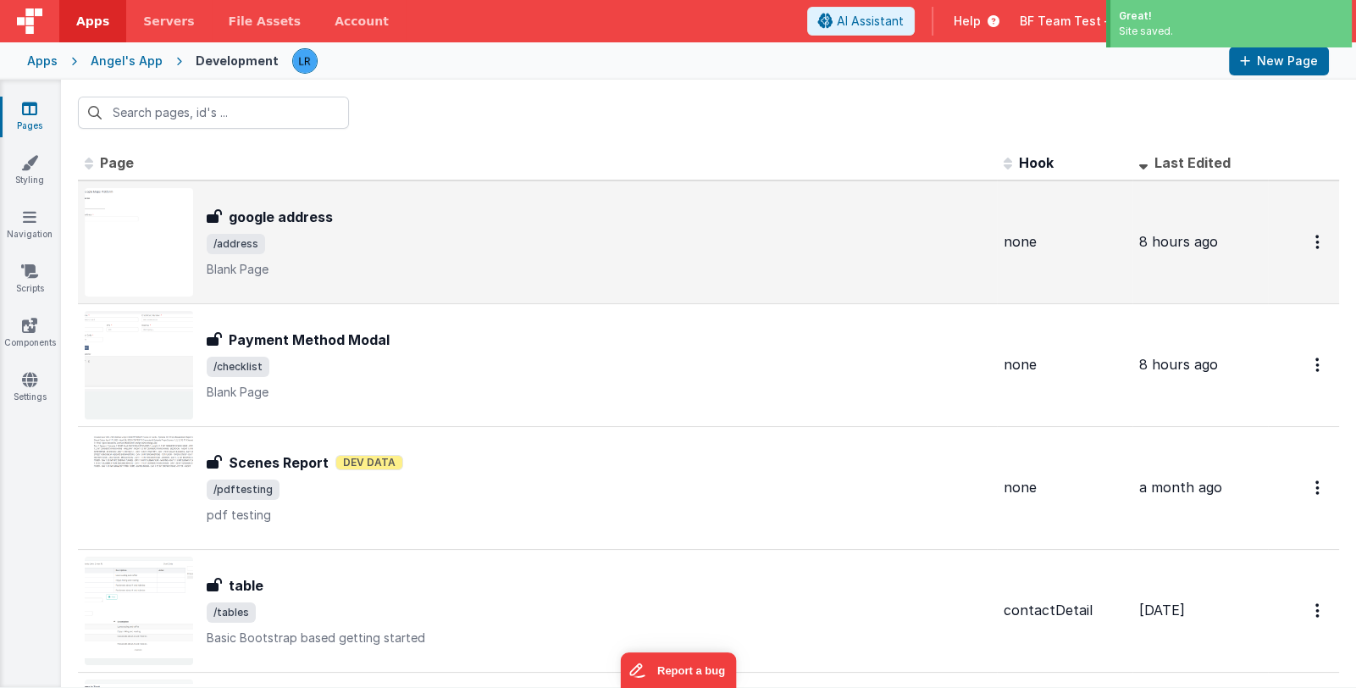
click at [401, 224] on div "google address" at bounding box center [598, 217] width 783 height 20
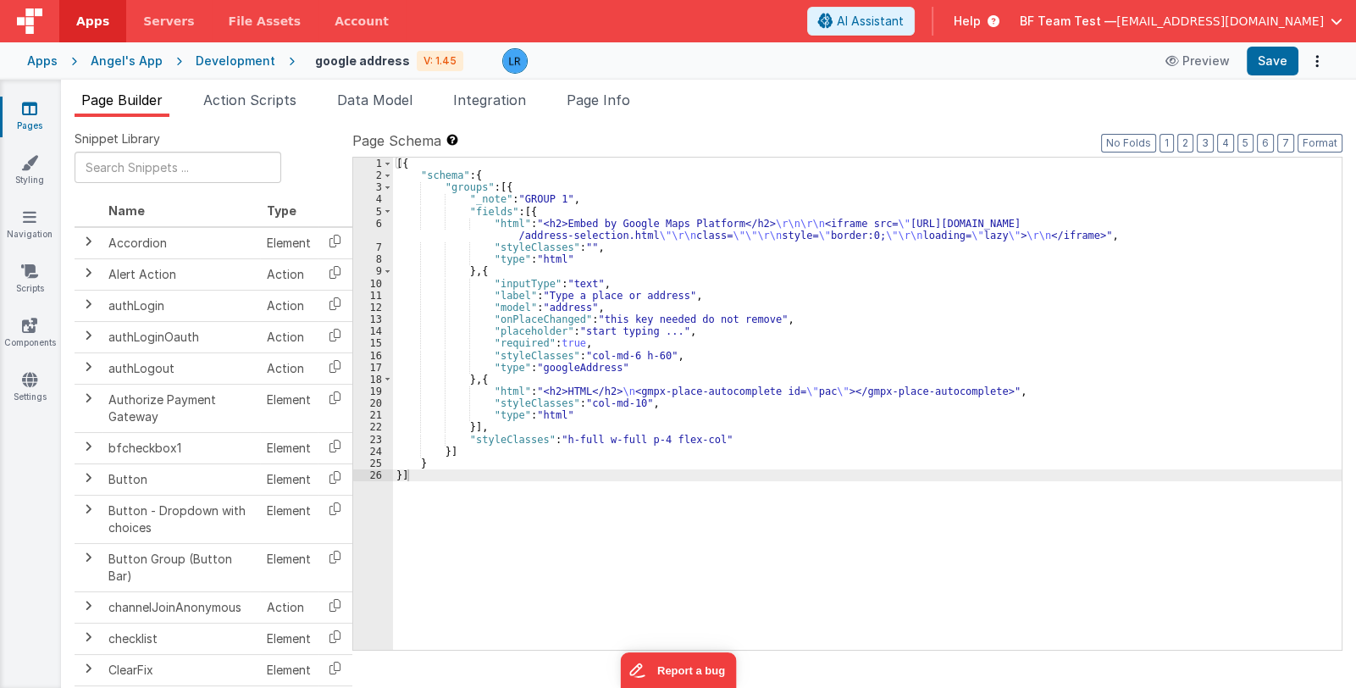
click at [525, 402] on div "[{ "schema" : { "groups" : [{ "_note" : "GROUP 1" , "fields" : [{ "html" : "<h2…" at bounding box center [867, 416] width 948 height 517
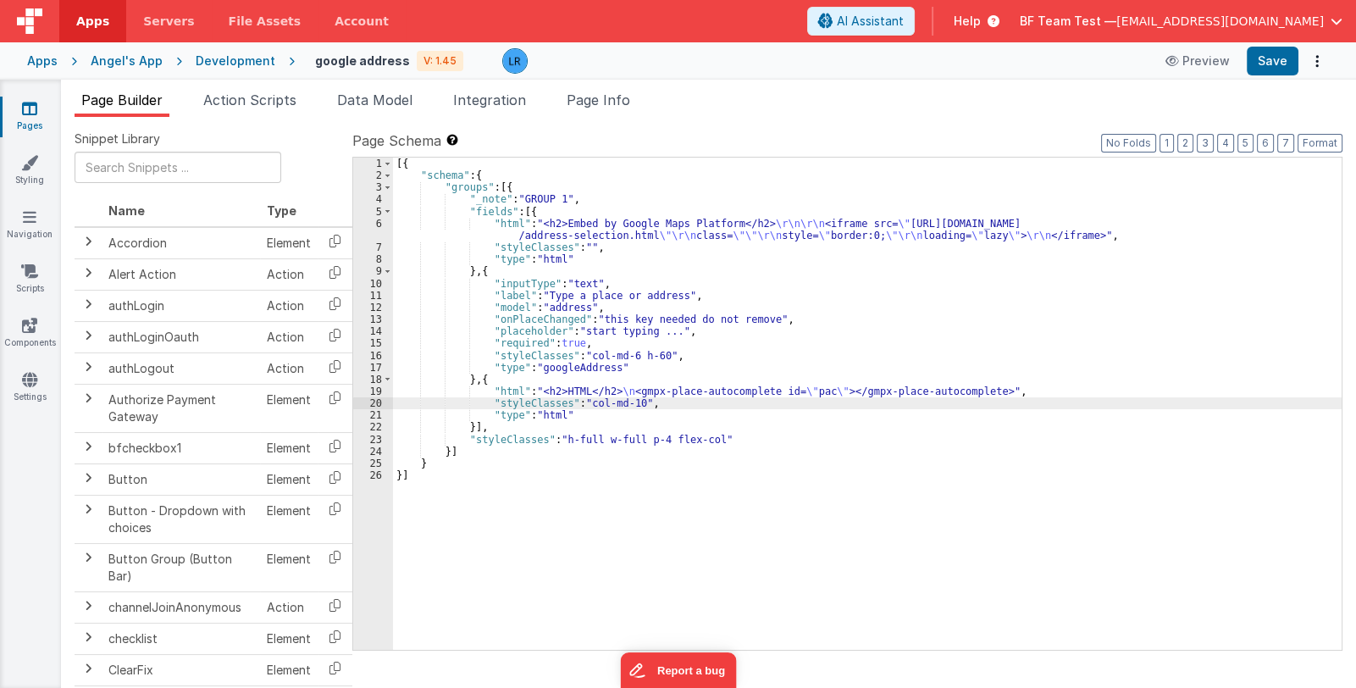
click at [369, 401] on div "20" at bounding box center [373, 403] width 40 height 12
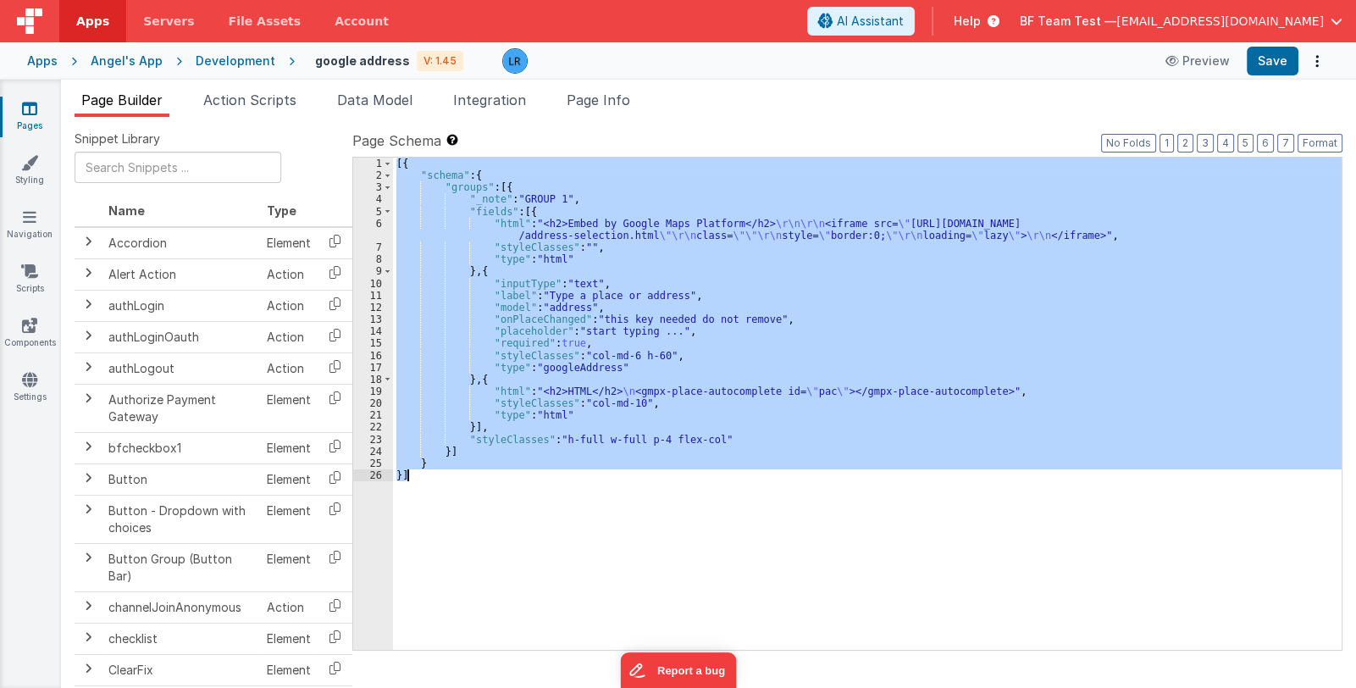
click at [369, 401] on div "20" at bounding box center [373, 403] width 40 height 12
click at [467, 387] on div "[{ "schema" : { "groups" : [{ "_note" : "GROUP 1" , "fields" : [{ "html" : "<h2…" at bounding box center [867, 404] width 948 height 492
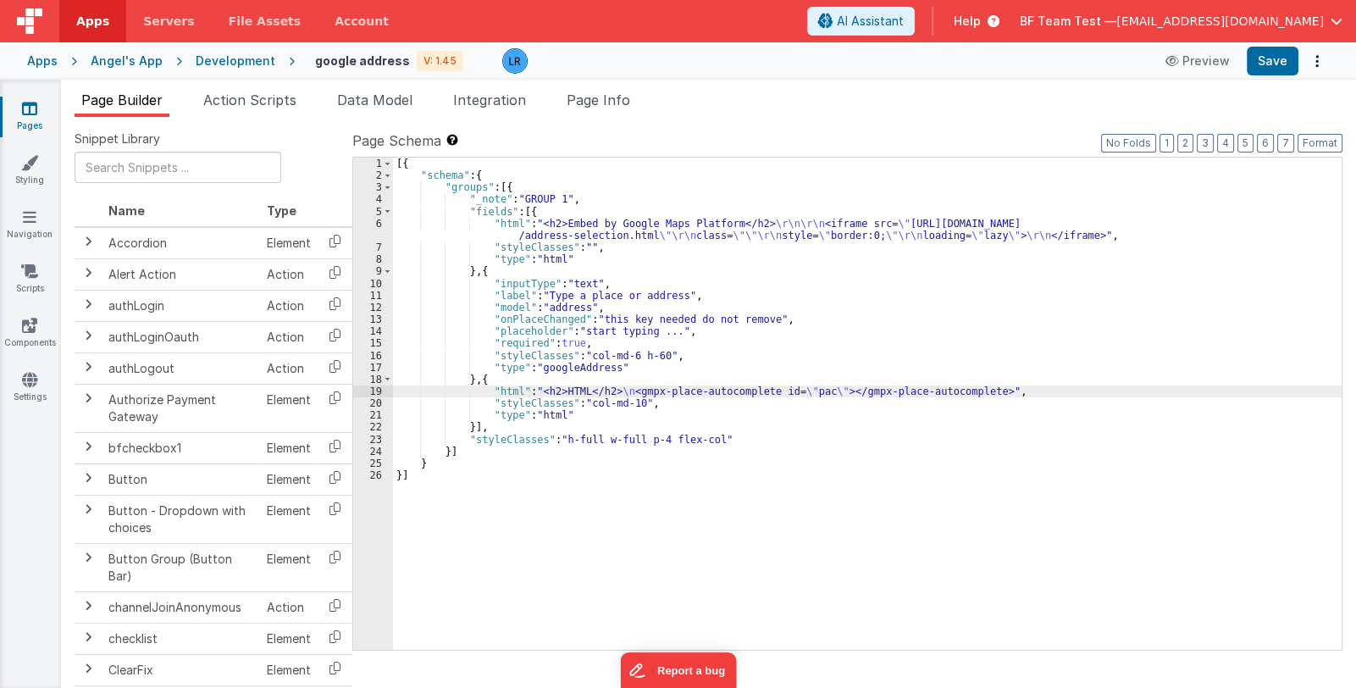
click at [358, 390] on div "19" at bounding box center [373, 391] width 40 height 12
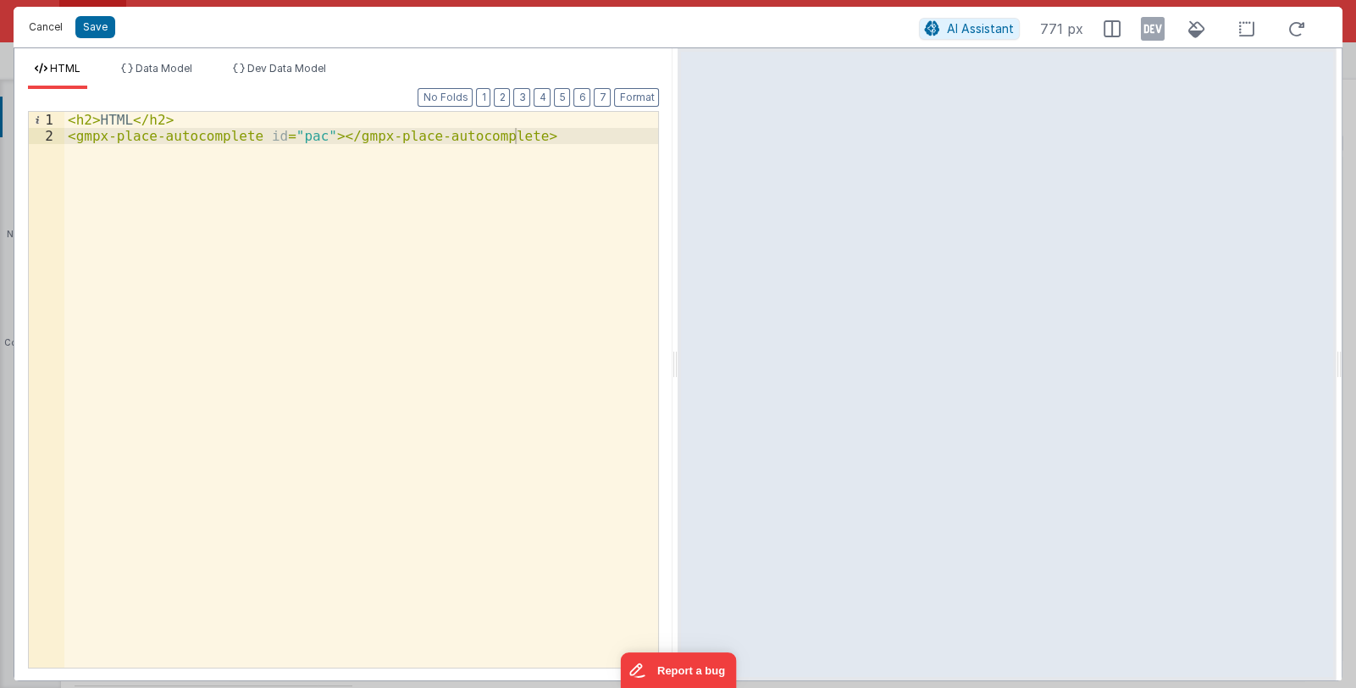
click at [33, 28] on button "Cancel" at bounding box center [45, 27] width 51 height 24
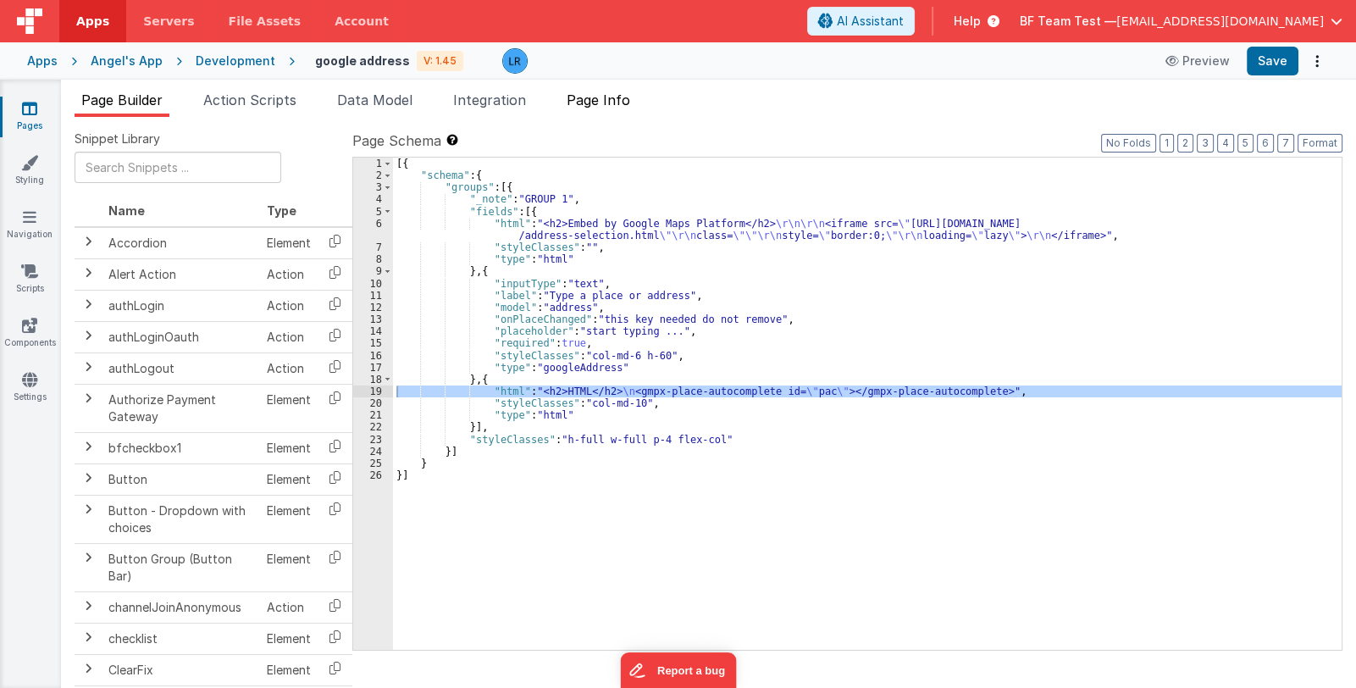
click at [605, 102] on span "Page Info" at bounding box center [599, 99] width 64 height 17
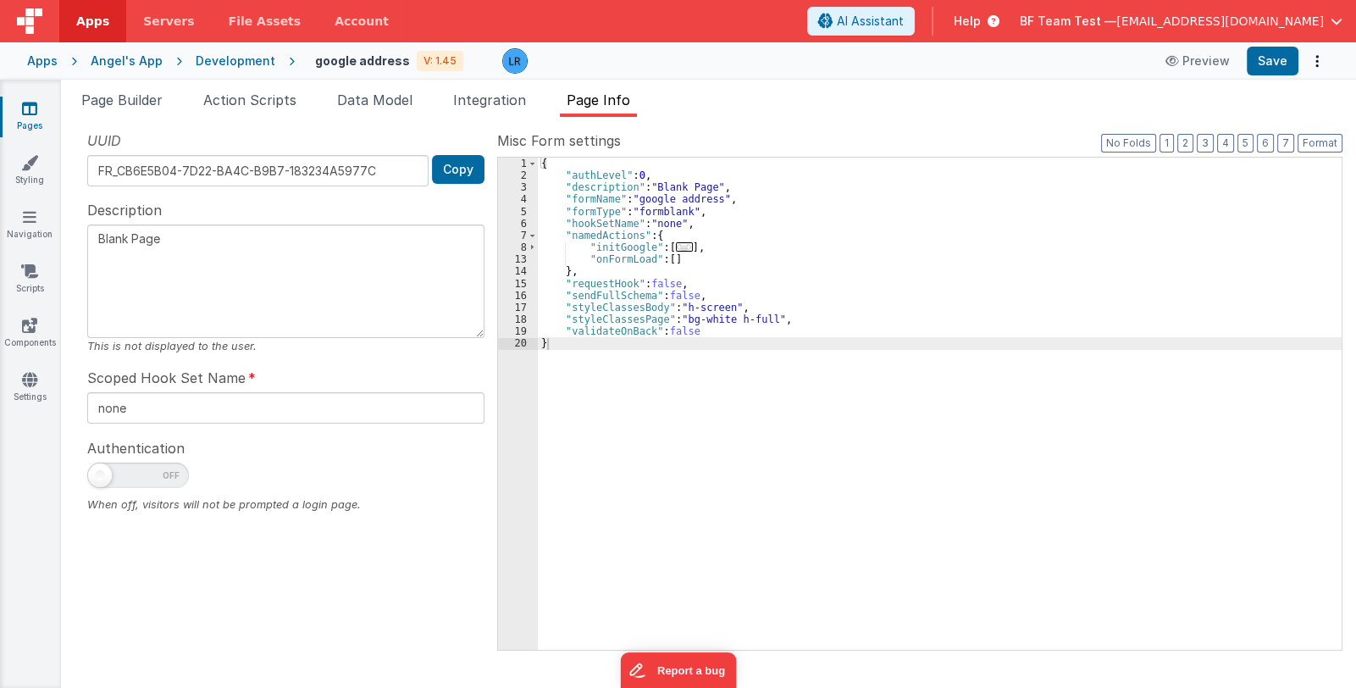
click at [680, 243] on span "..." at bounding box center [684, 246] width 17 height 9
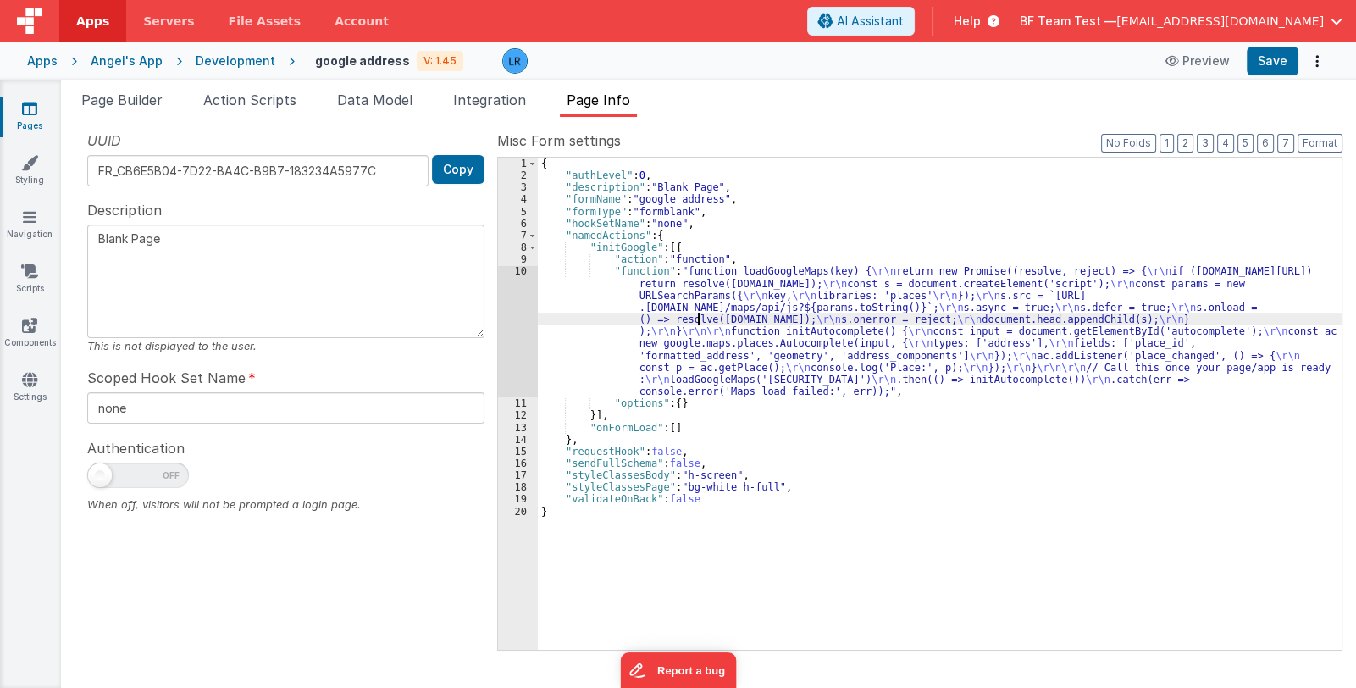
click at [697, 320] on div "{ "authLevel" : 0 , "description" : "Blank Page" , "formName" : "google address…" at bounding box center [940, 416] width 804 height 517
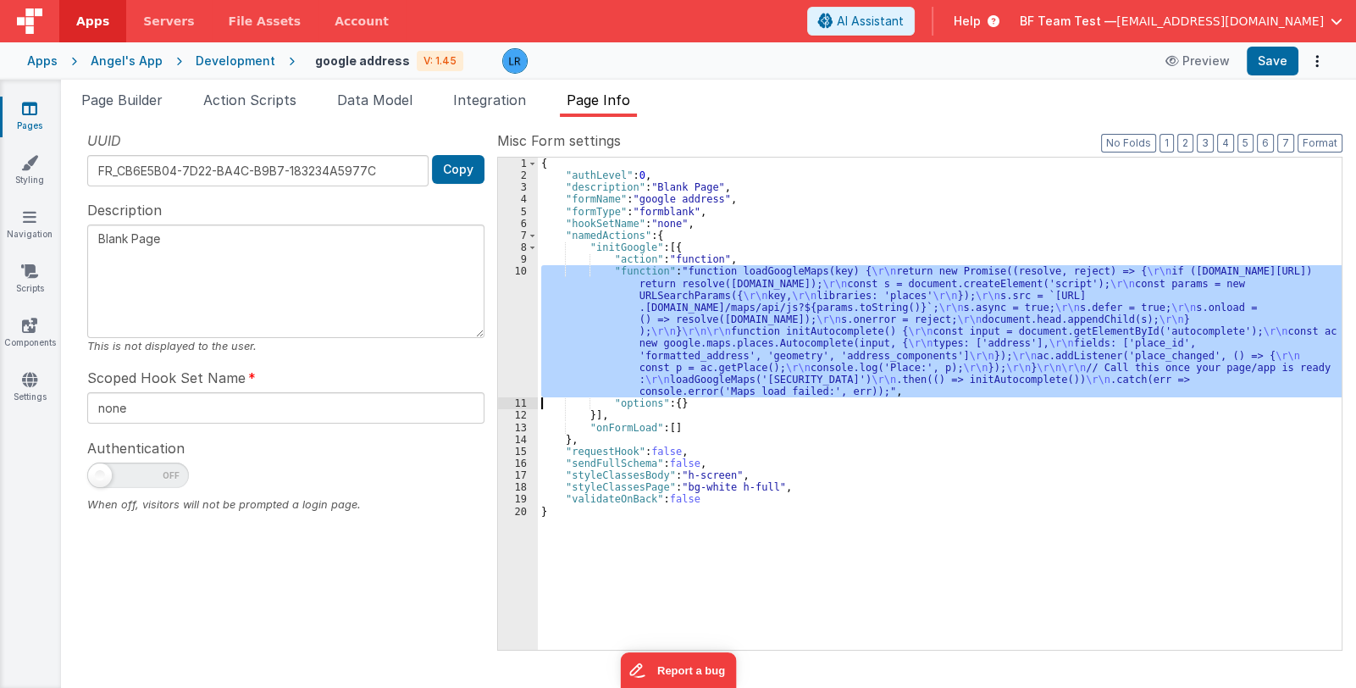
click at [517, 328] on div "10" at bounding box center [518, 331] width 40 height 132
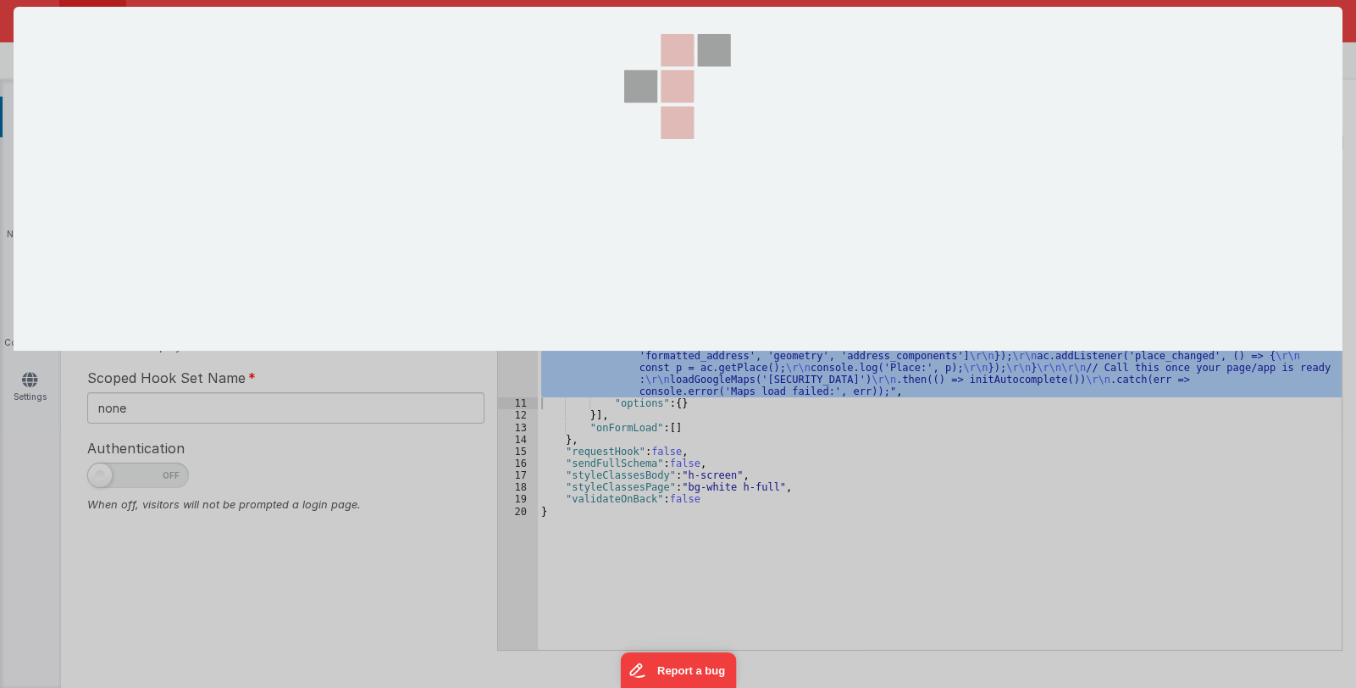
click at [517, 328] on section at bounding box center [678, 179] width 1329 height 344
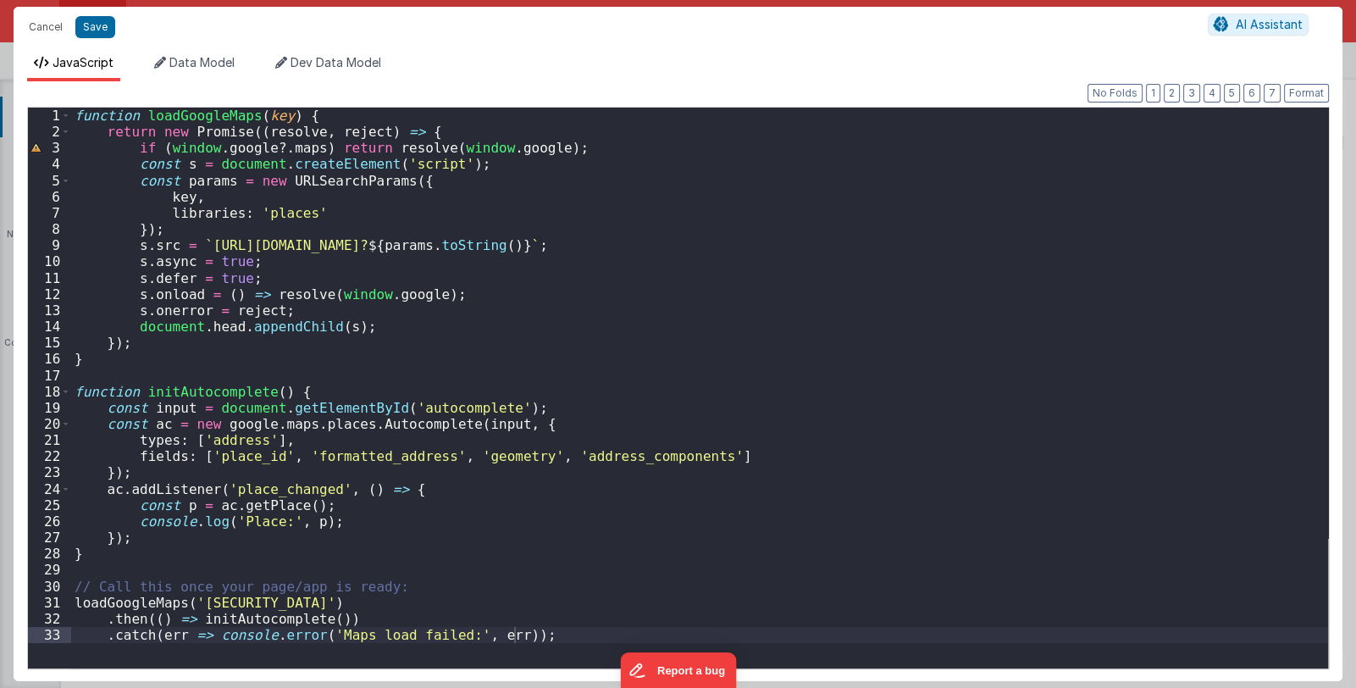
click at [668, 463] on div "function loadGoogleMaps ( key ) { return new Promise (( resolve , reject ) => {…" at bounding box center [699, 404] width 1257 height 593
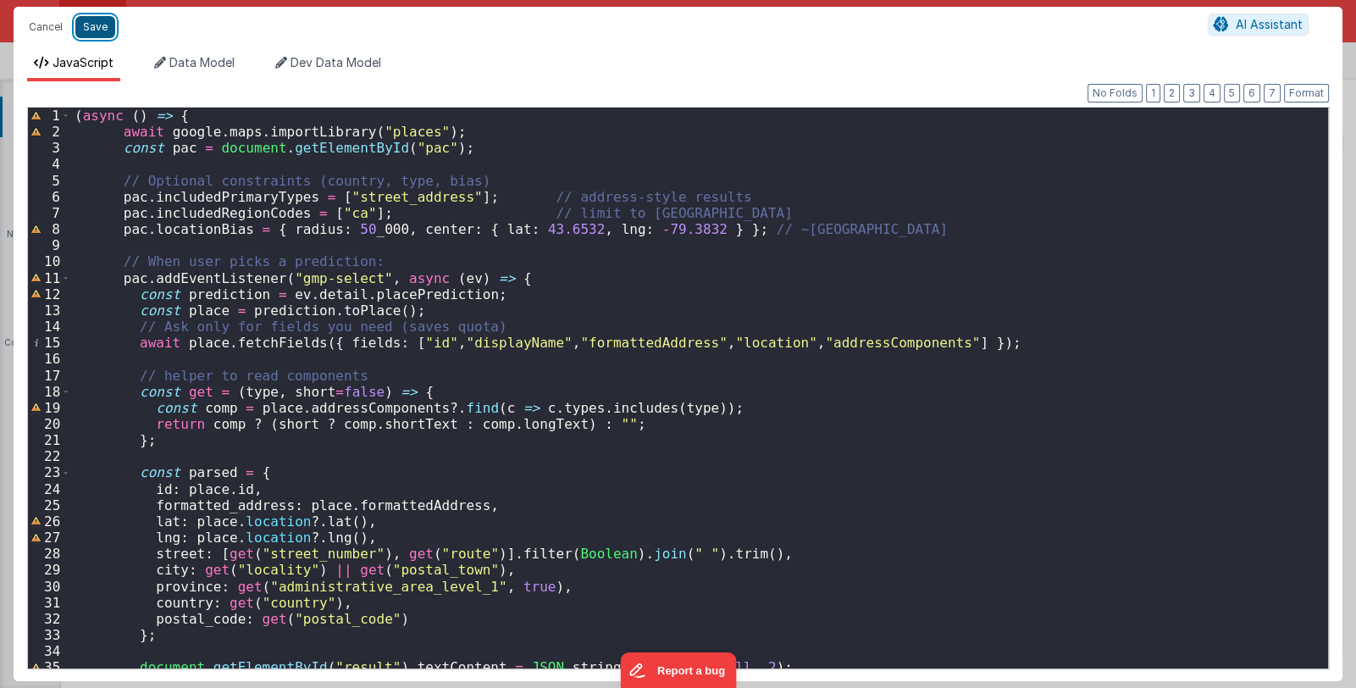
click at [97, 28] on button "Save" at bounding box center [95, 27] width 40 height 22
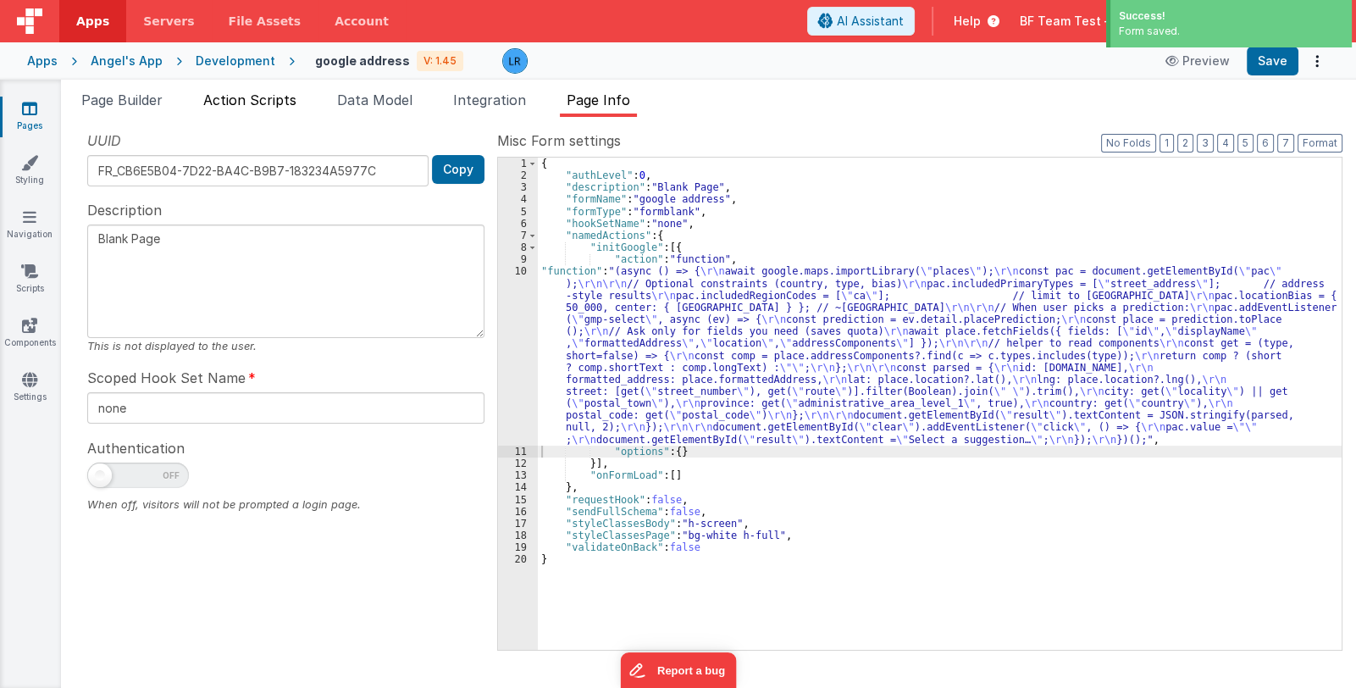
click at [257, 108] on li "Action Scripts" at bounding box center [249, 103] width 107 height 27
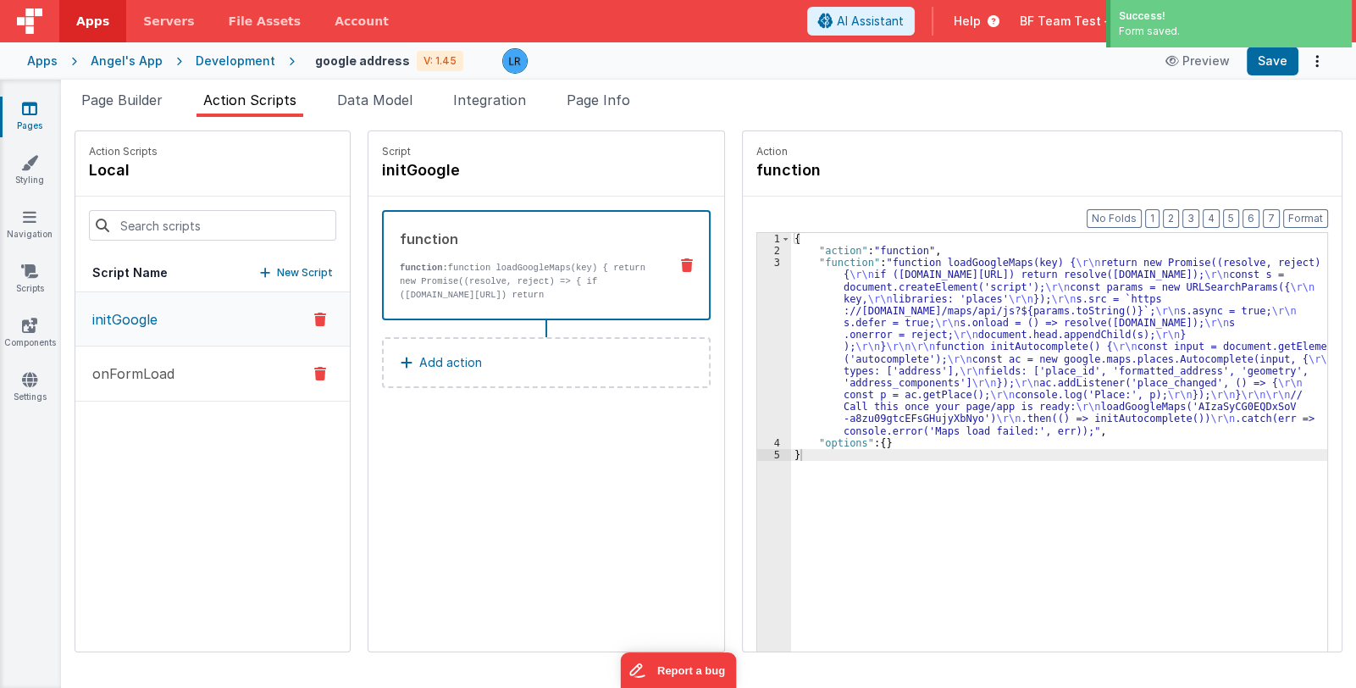
click at [186, 368] on button "onFormLoad" at bounding box center [212, 373] width 274 height 55
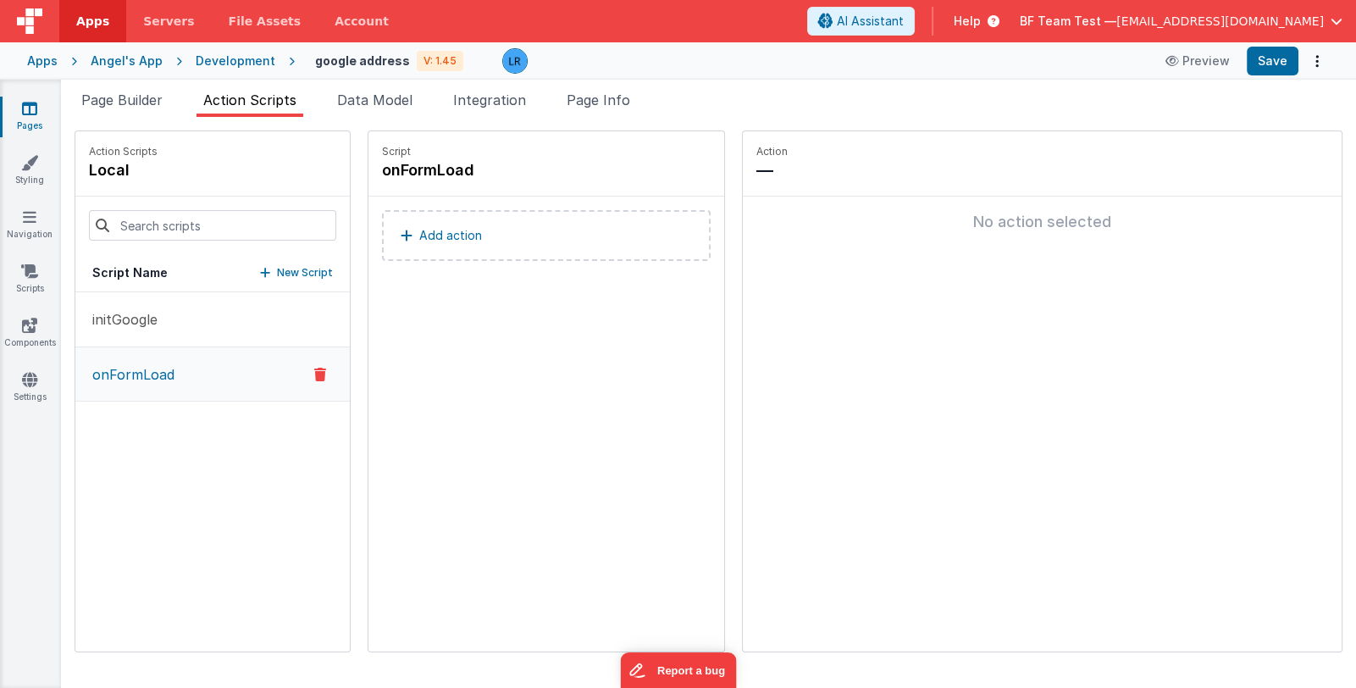
click at [470, 243] on button "Add action" at bounding box center [546, 235] width 329 height 51
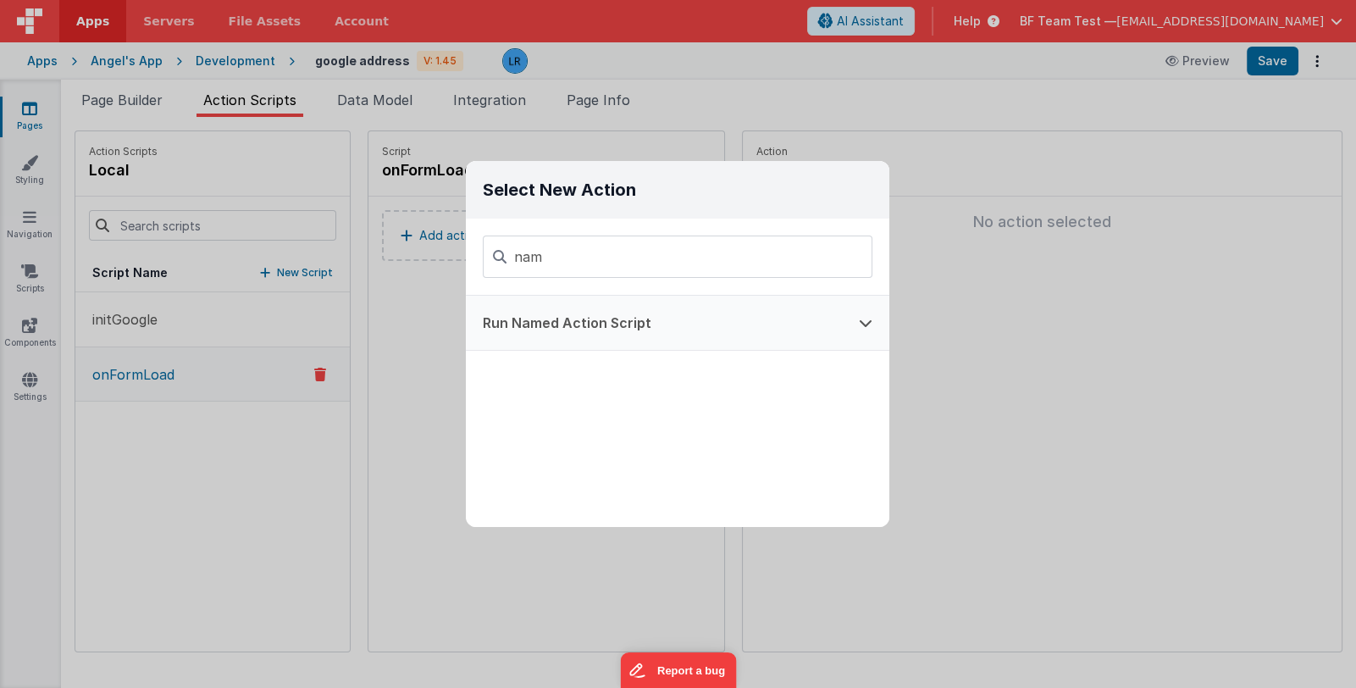
type input "nam"
click at [580, 324] on button "Run Named Action Script" at bounding box center [654, 323] width 376 height 54
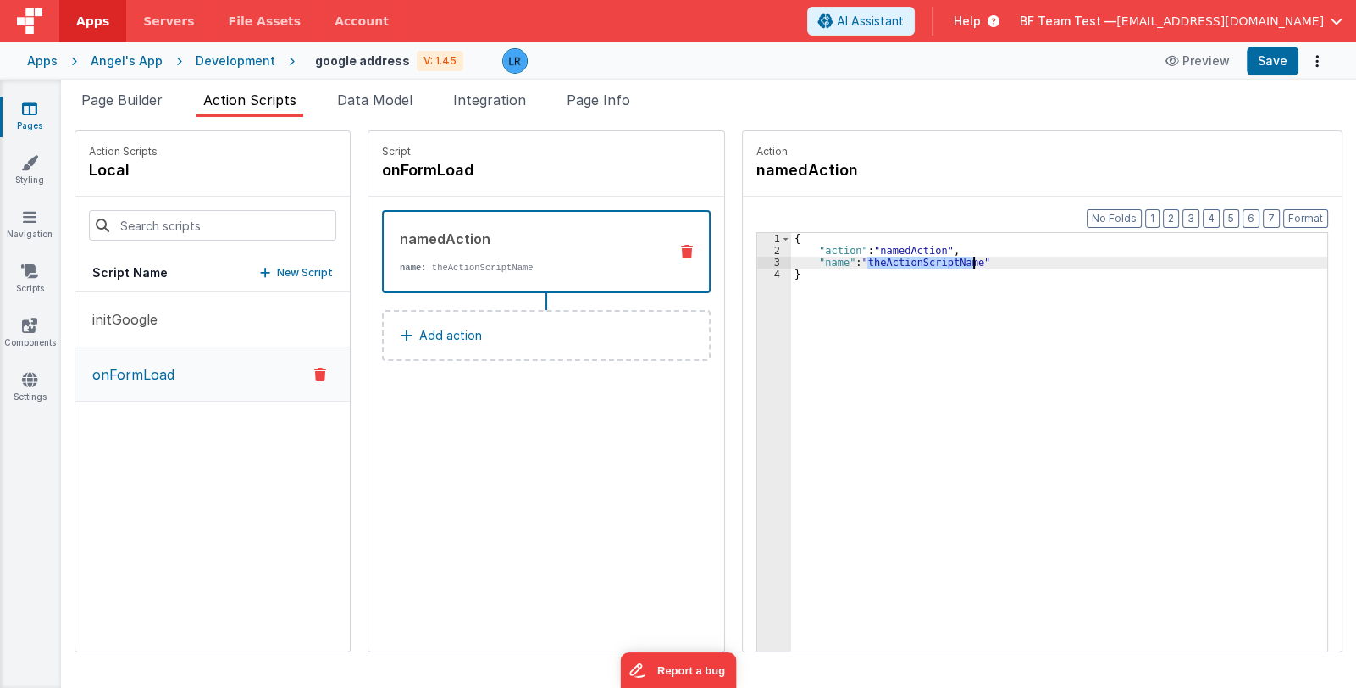
drag, startPoint x: 847, startPoint y: 266, endPoint x: 950, endPoint y: 263, distance: 103.3
click at [950, 263] on div "{ "action" : "namedAction" , "name" : "theActionScriptName" }" at bounding box center [1070, 480] width 559 height 495
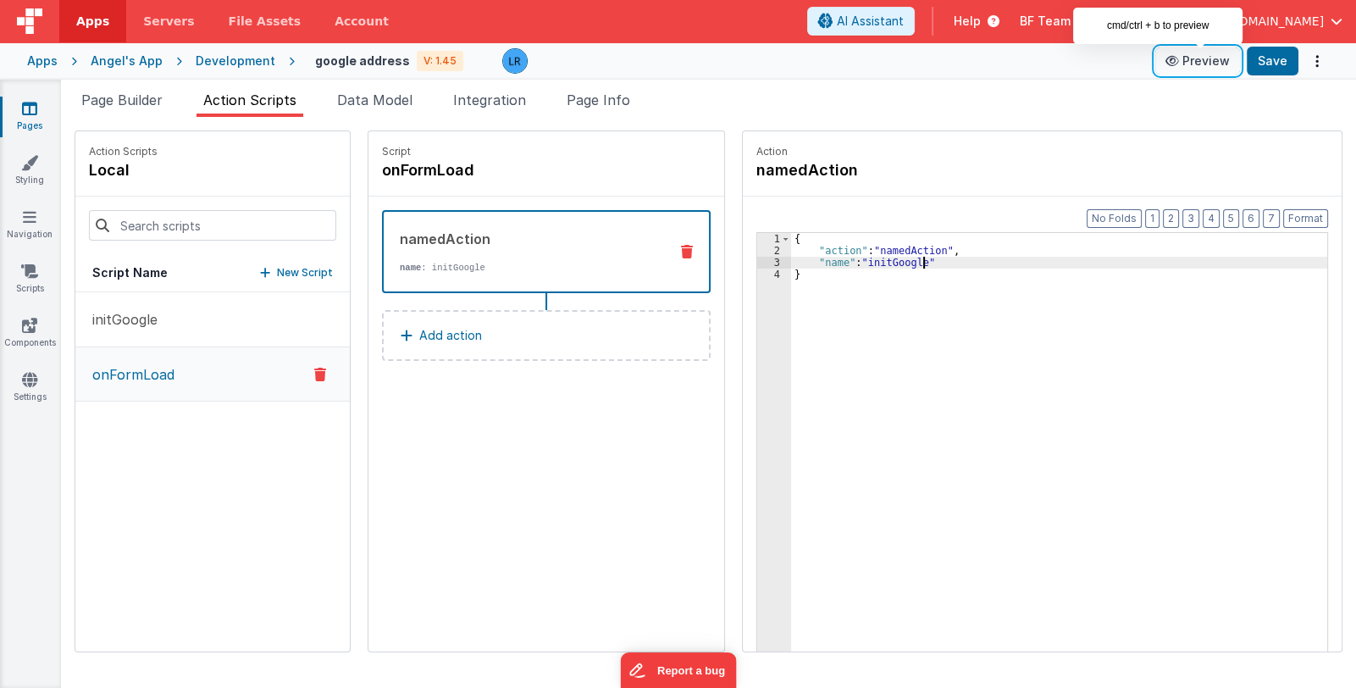
click at [1190, 60] on button "Preview" at bounding box center [1197, 60] width 85 height 27
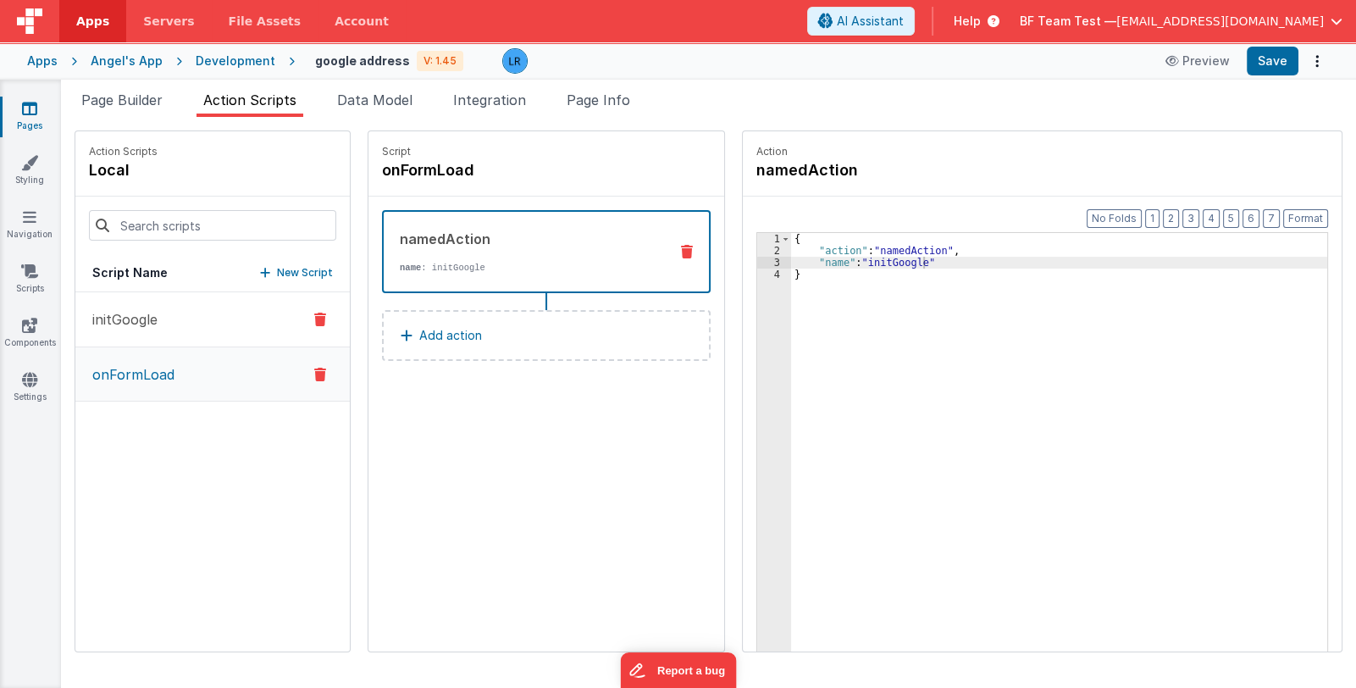
click at [126, 324] on p "initGoogle" at bounding box center [119, 319] width 75 height 20
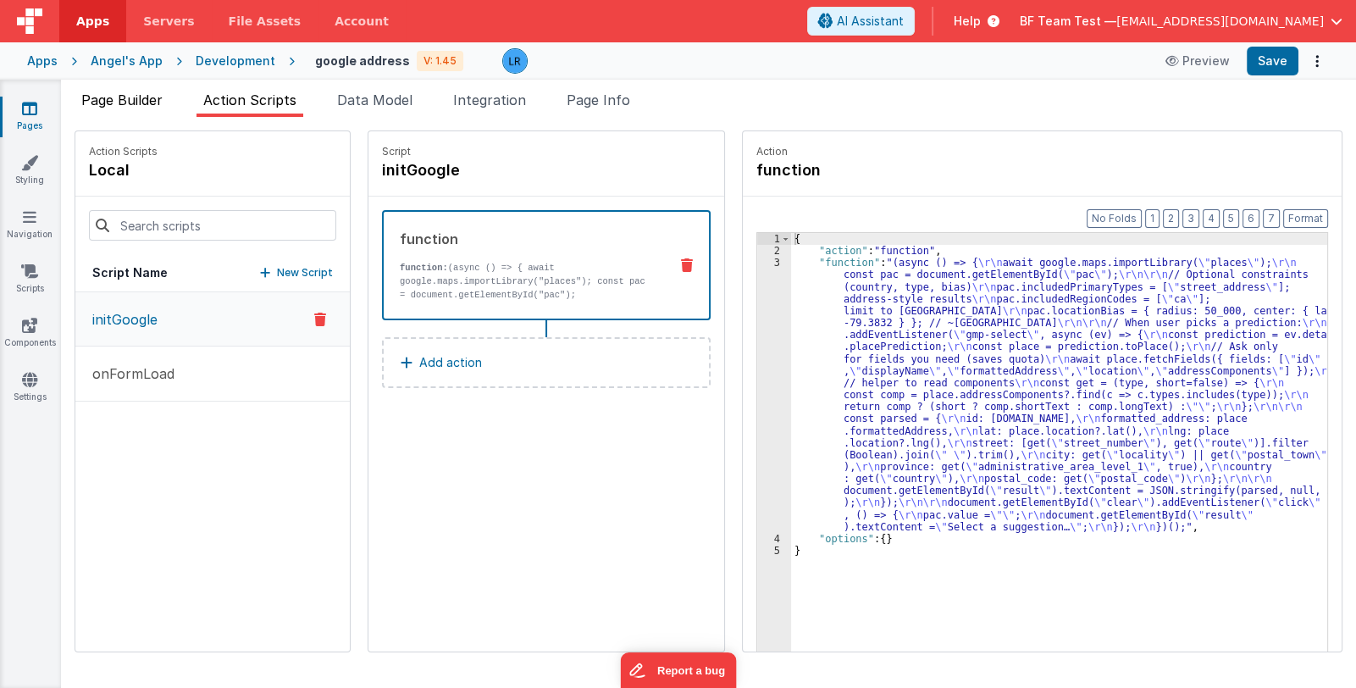
click at [110, 107] on span "Page Builder" at bounding box center [121, 99] width 81 height 17
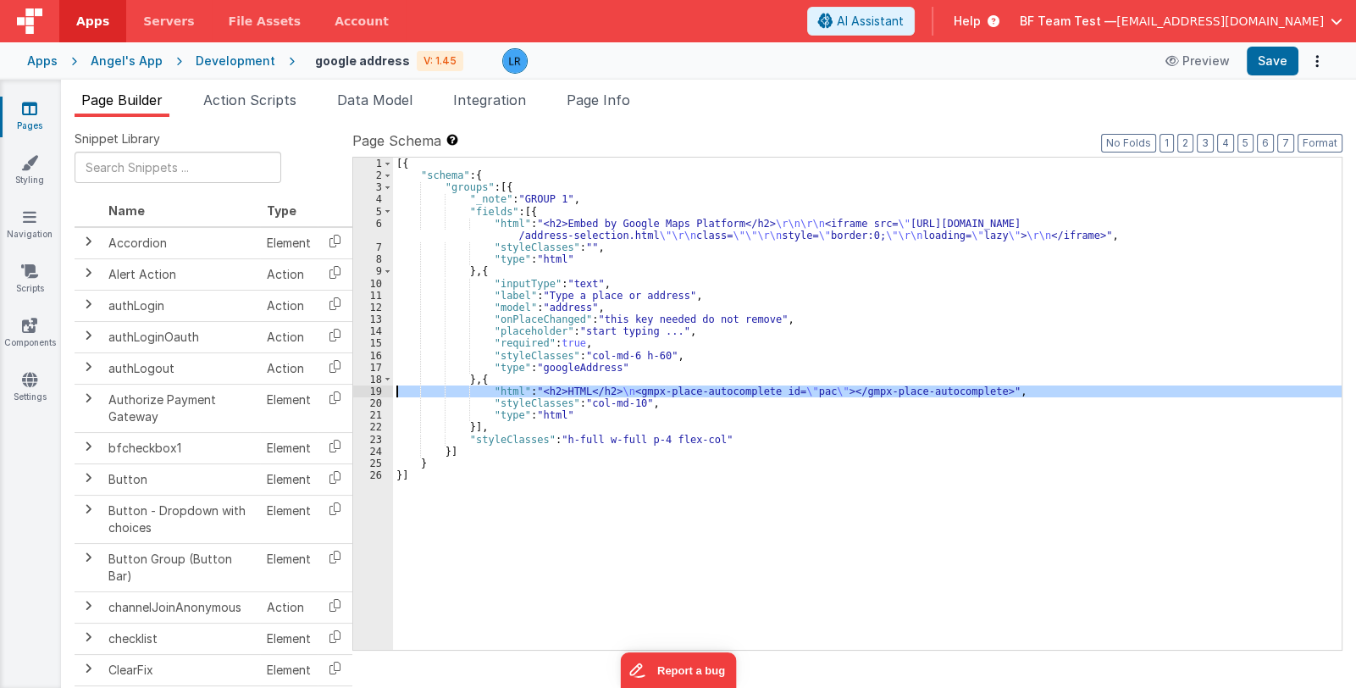
click at [506, 393] on div "[{ "schema" : { "groups" : [{ "_note" : "GROUP 1" , "fields" : [{ "html" : "<h2…" at bounding box center [867, 404] width 948 height 492
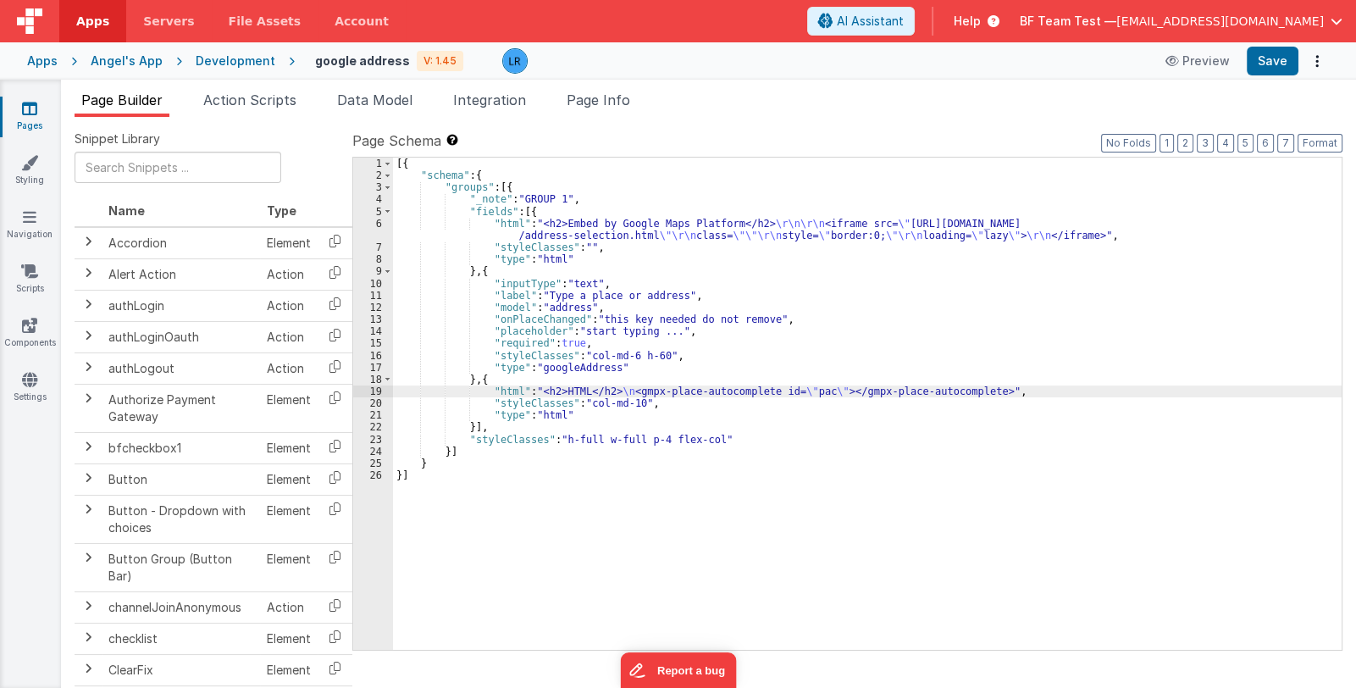
click at [373, 392] on div "19" at bounding box center [373, 391] width 40 height 12
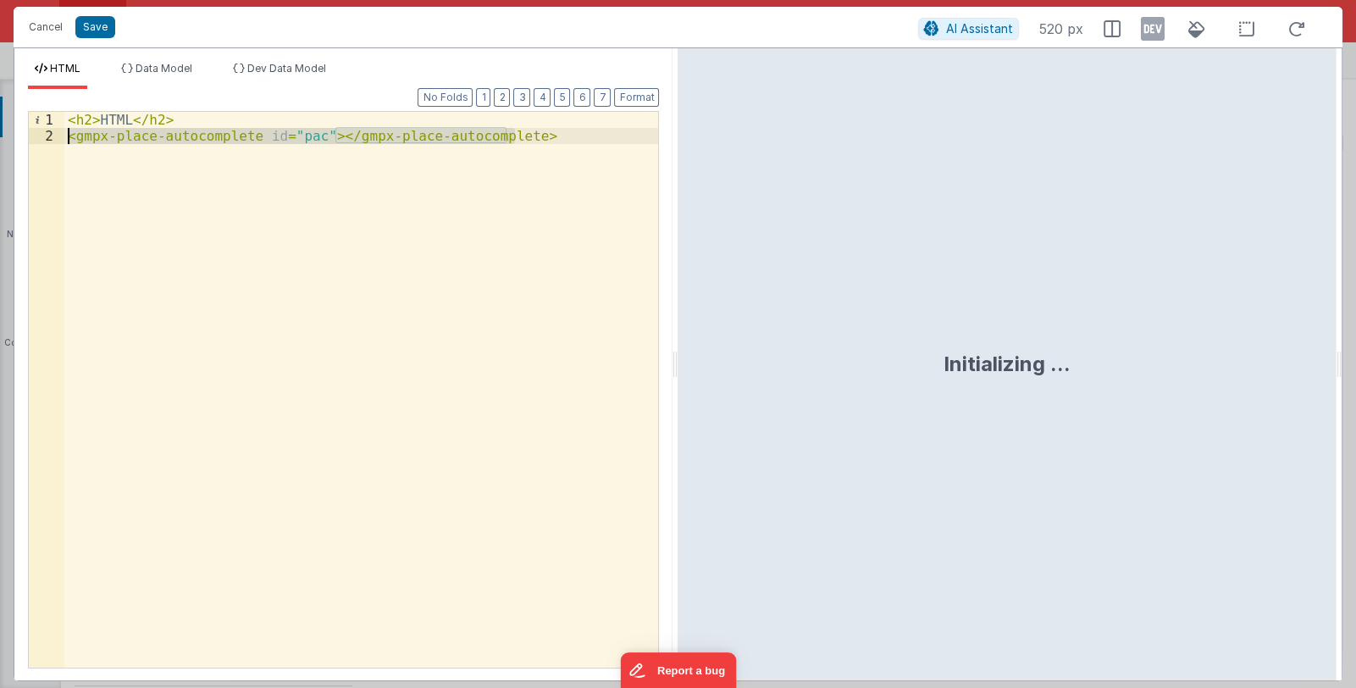
drag, startPoint x: 550, startPoint y: 137, endPoint x: 55, endPoint y: 132, distance: 495.4
click at [55, 132] on div "1 2 < h2 > HTML </ h2 > < gmpx-place-autocomplete id = "pac" > </ gmpx-place-au…" at bounding box center [343, 389] width 631 height 557
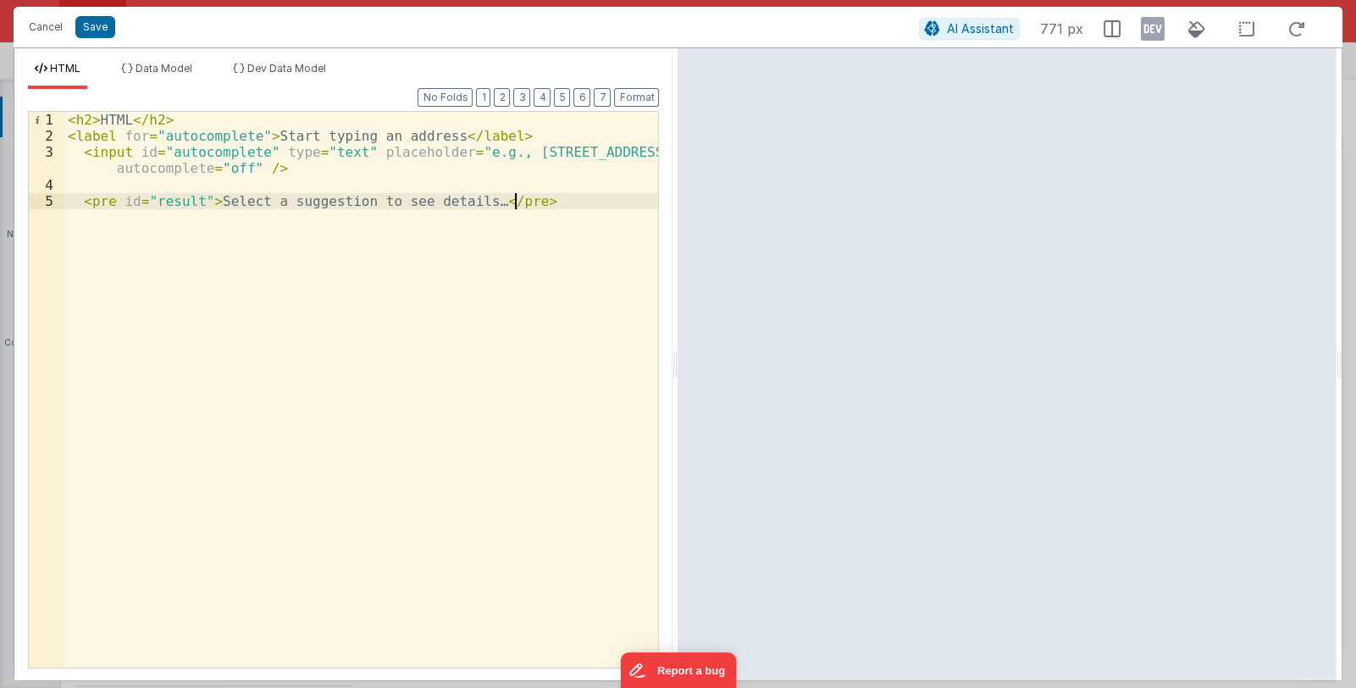
click at [559, 276] on div "< h2 > HTML </ h2 > < label for = "autocomplete" > Start typing an address </ l…" at bounding box center [361, 406] width 594 height 588
click at [81, 21] on button "Save" at bounding box center [95, 27] width 40 height 22
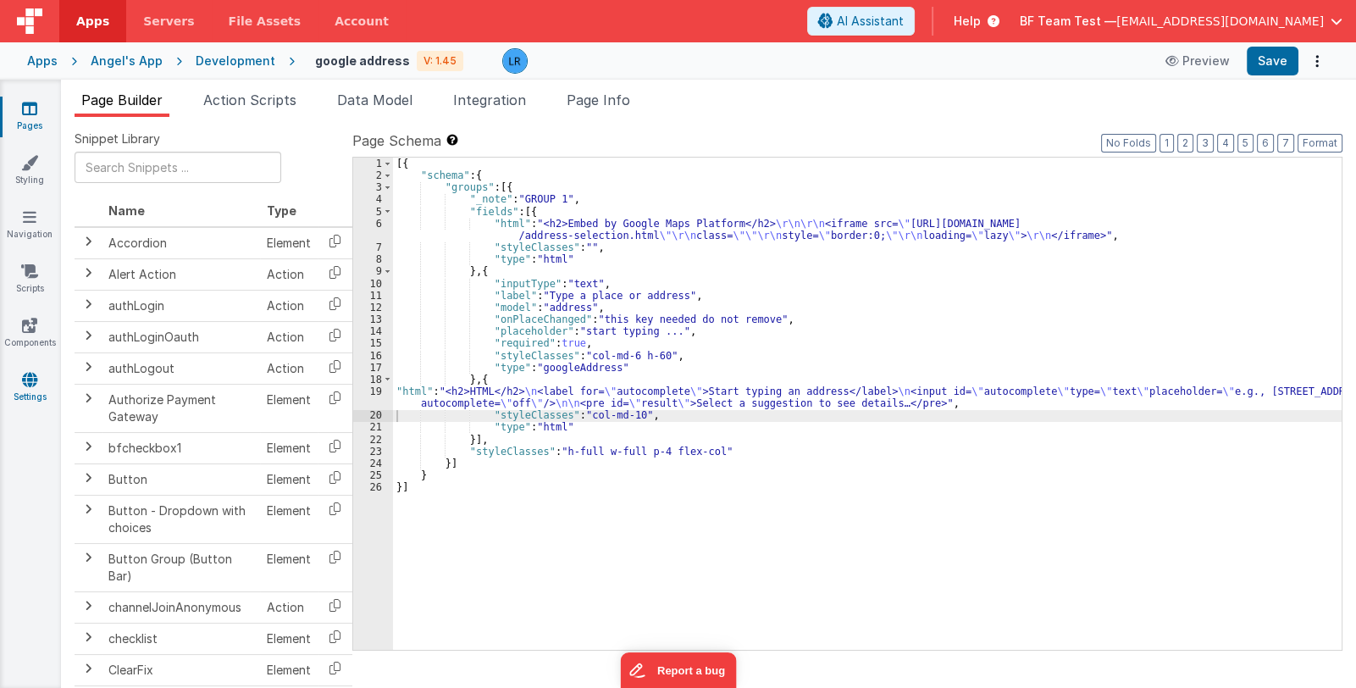
click at [24, 394] on link "Settings" at bounding box center [29, 388] width 61 height 34
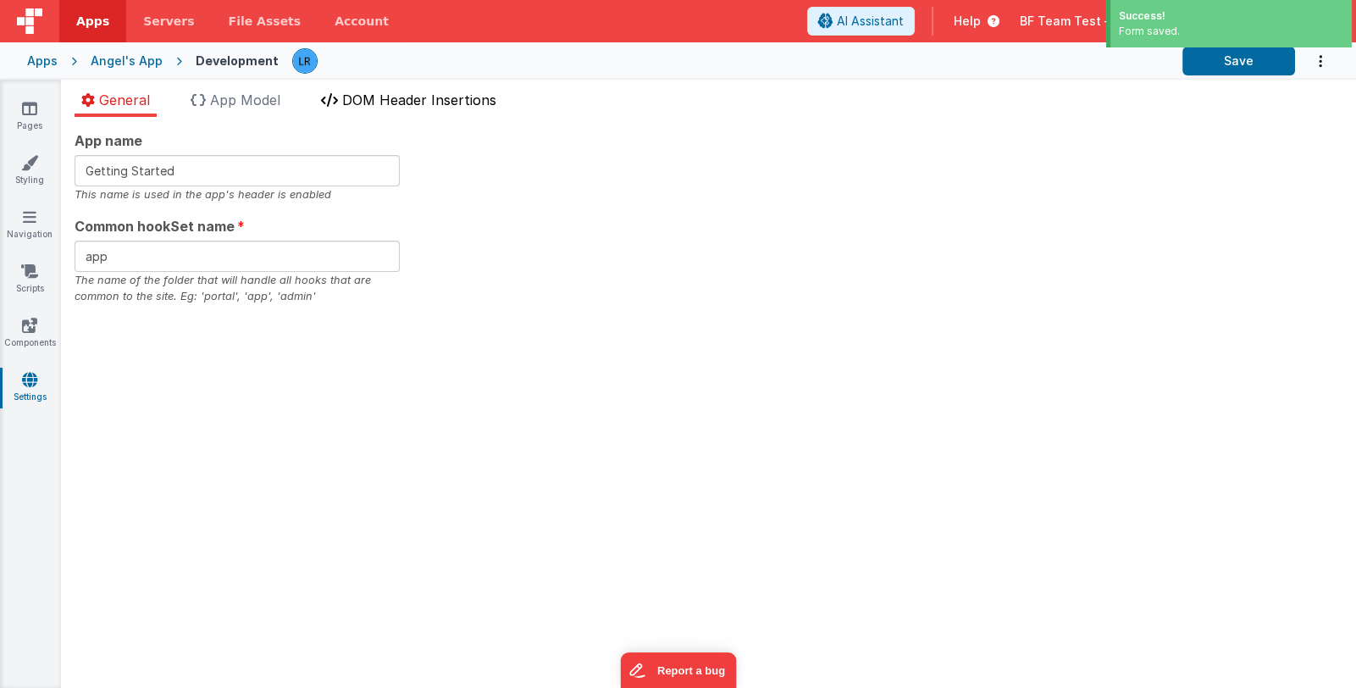
click at [397, 109] on li "DOM Header Insertions" at bounding box center [408, 103] width 189 height 27
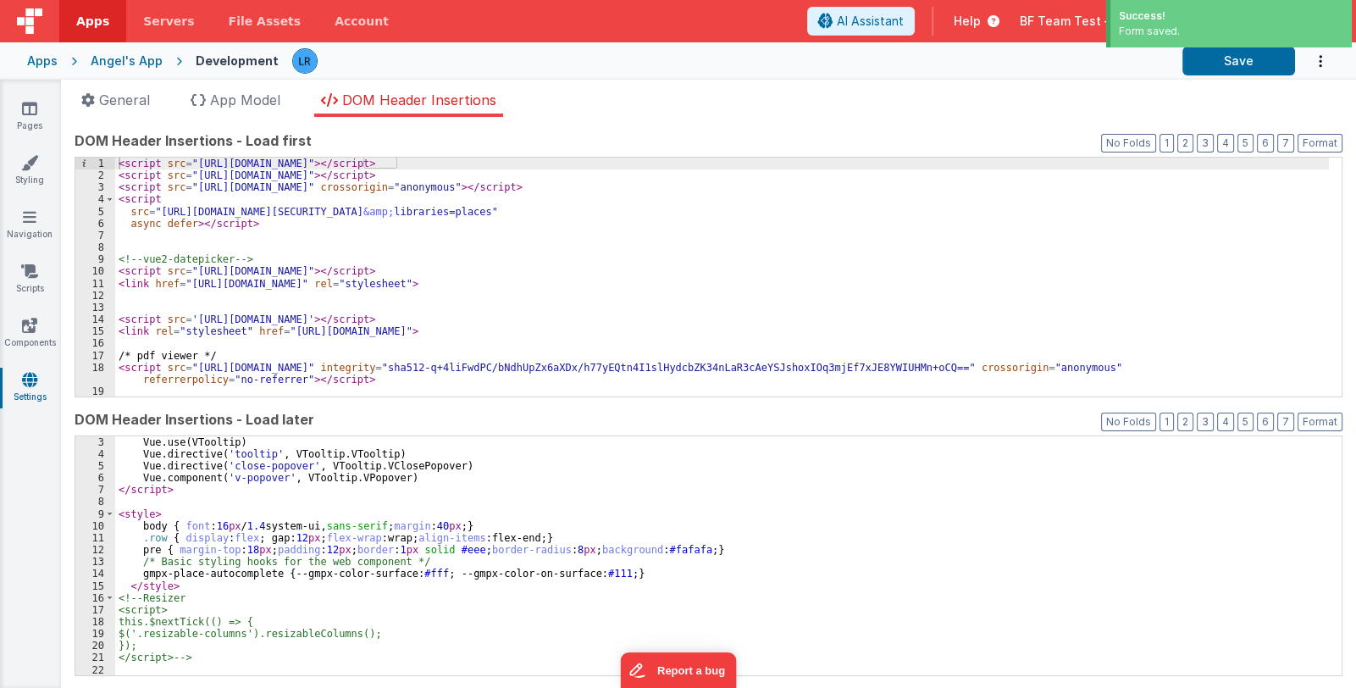
scroll to position [24, 0]
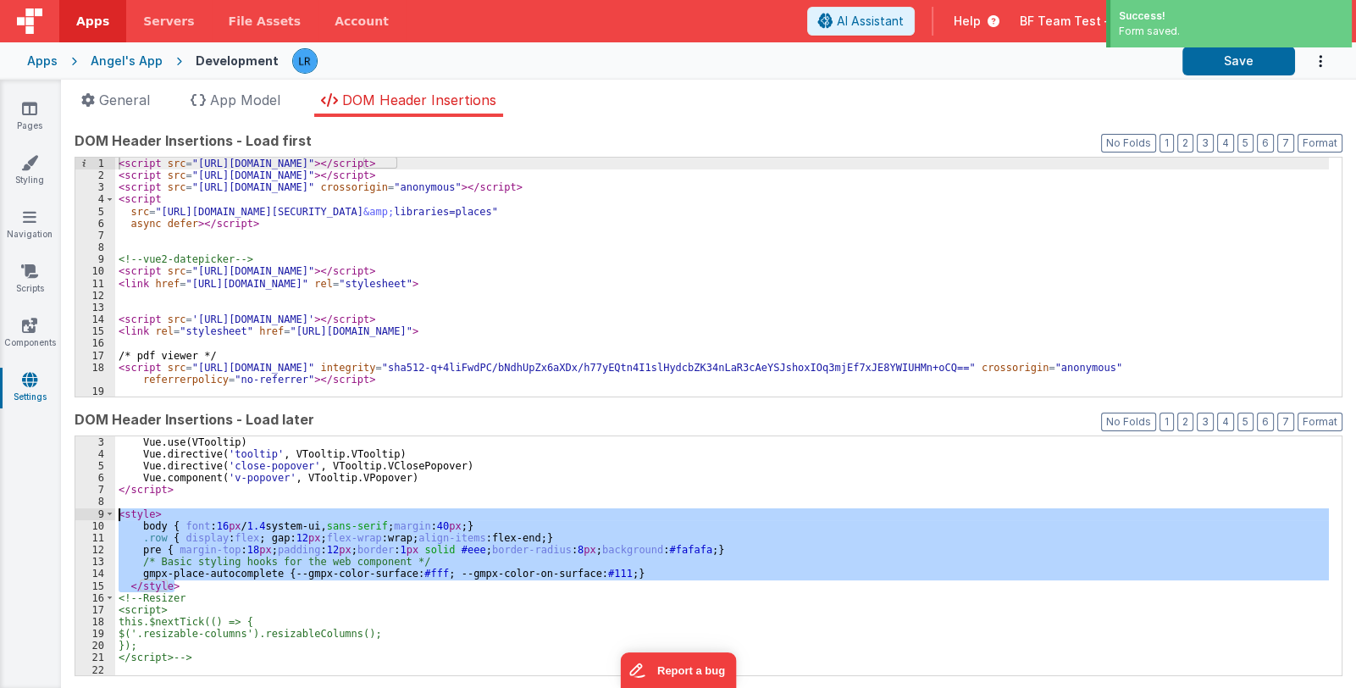
drag, startPoint x: 186, startPoint y: 583, endPoint x: 80, endPoint y: 516, distance: 125.2
click at [80, 516] on div "3 4 5 6 7 8 9 10 11 12 13 14 15 16 17 18 19 20 21 22 Vue . use ( VTooltip ) Vue…" at bounding box center [709, 555] width 1268 height 241
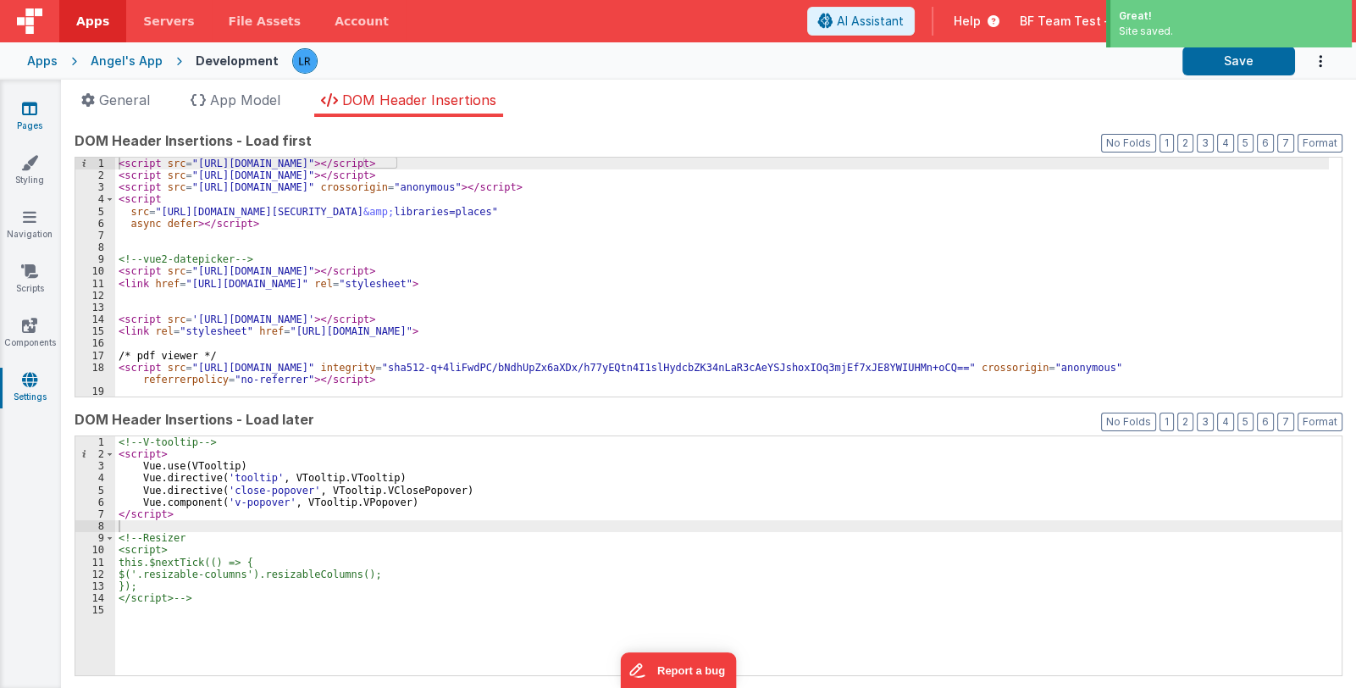
click at [25, 110] on icon at bounding box center [29, 108] width 15 height 17
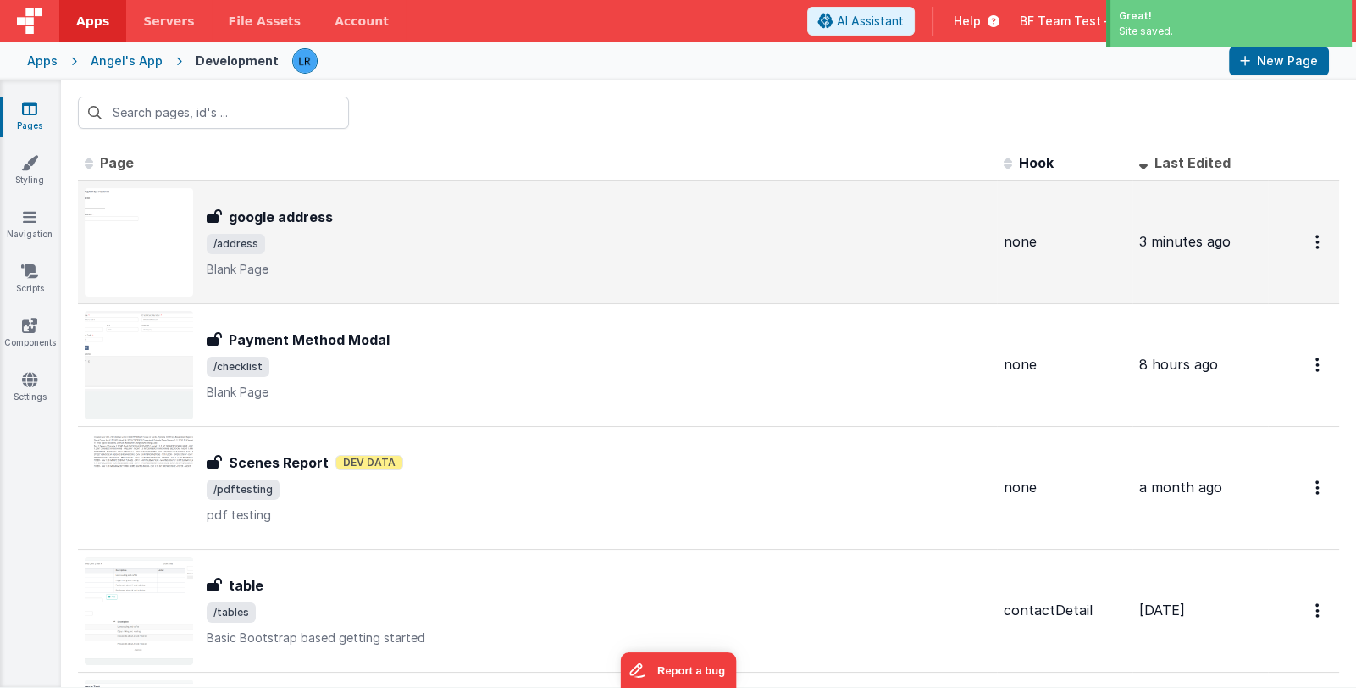
click at [455, 238] on span "/address" at bounding box center [598, 244] width 783 height 20
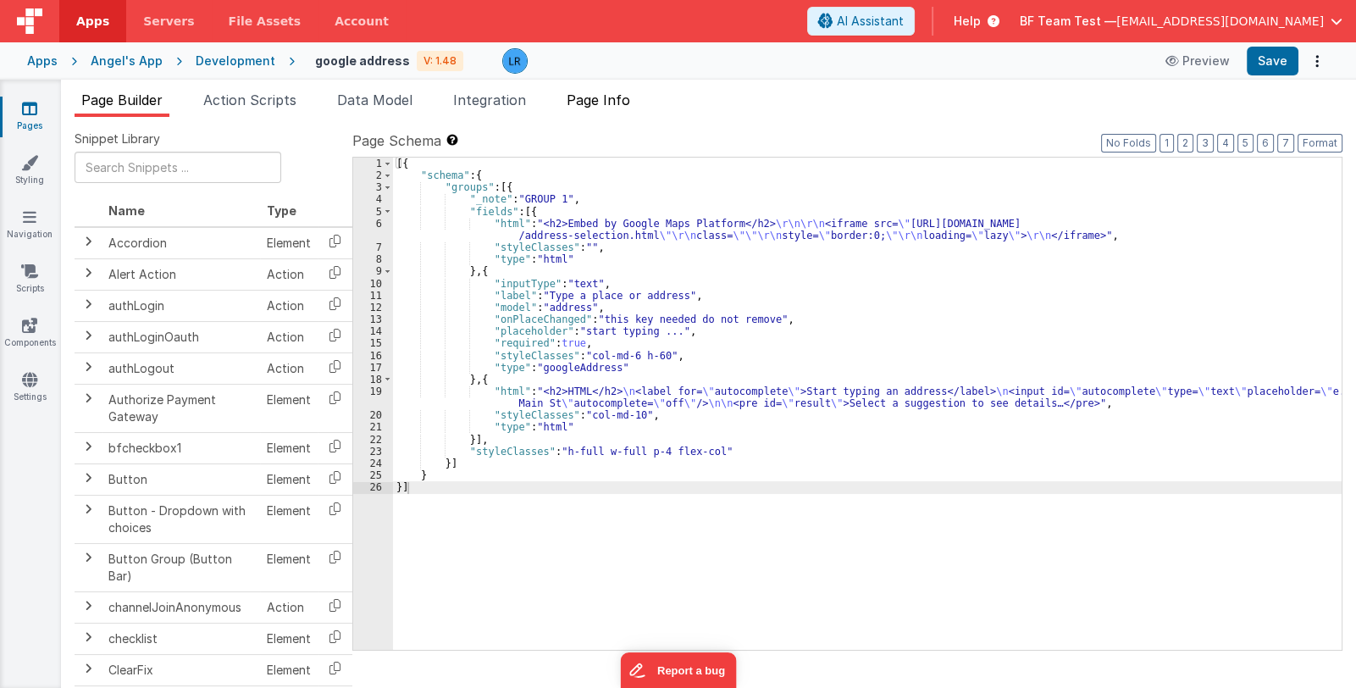
click at [616, 90] on li "Page Info" at bounding box center [598, 103] width 77 height 27
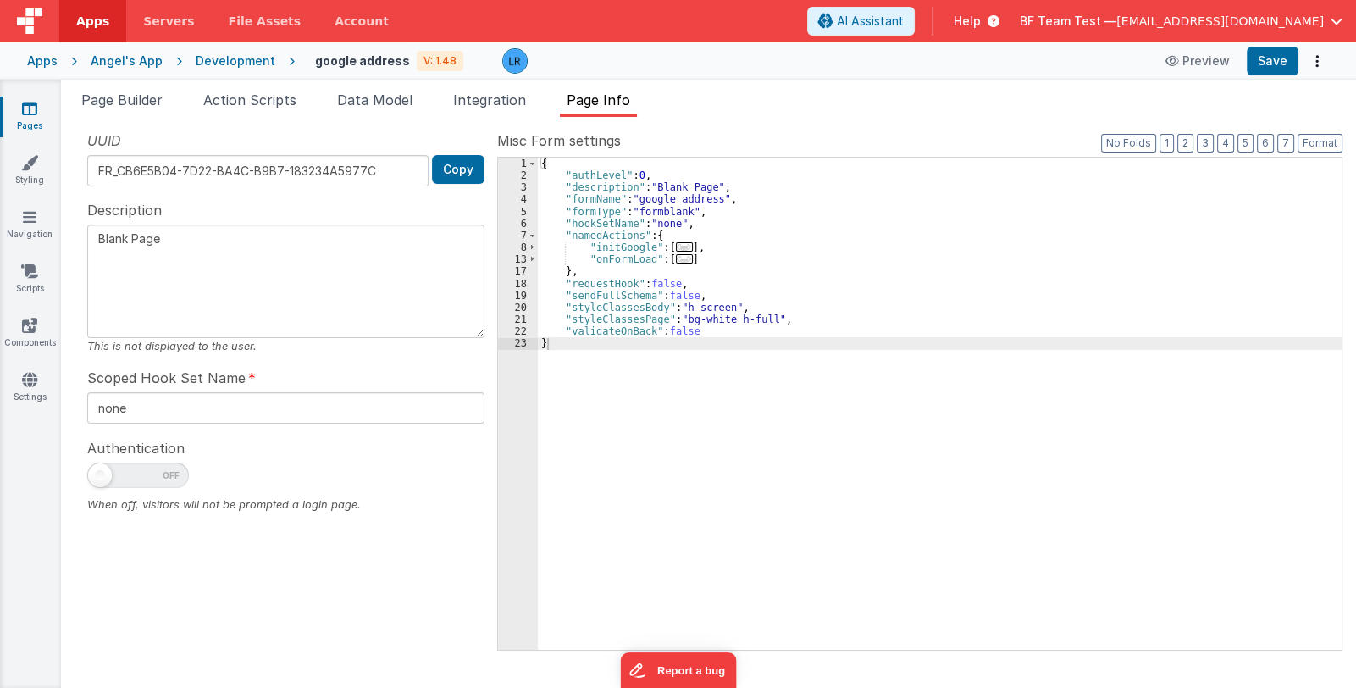
click at [676, 244] on span "..." at bounding box center [684, 246] width 17 height 9
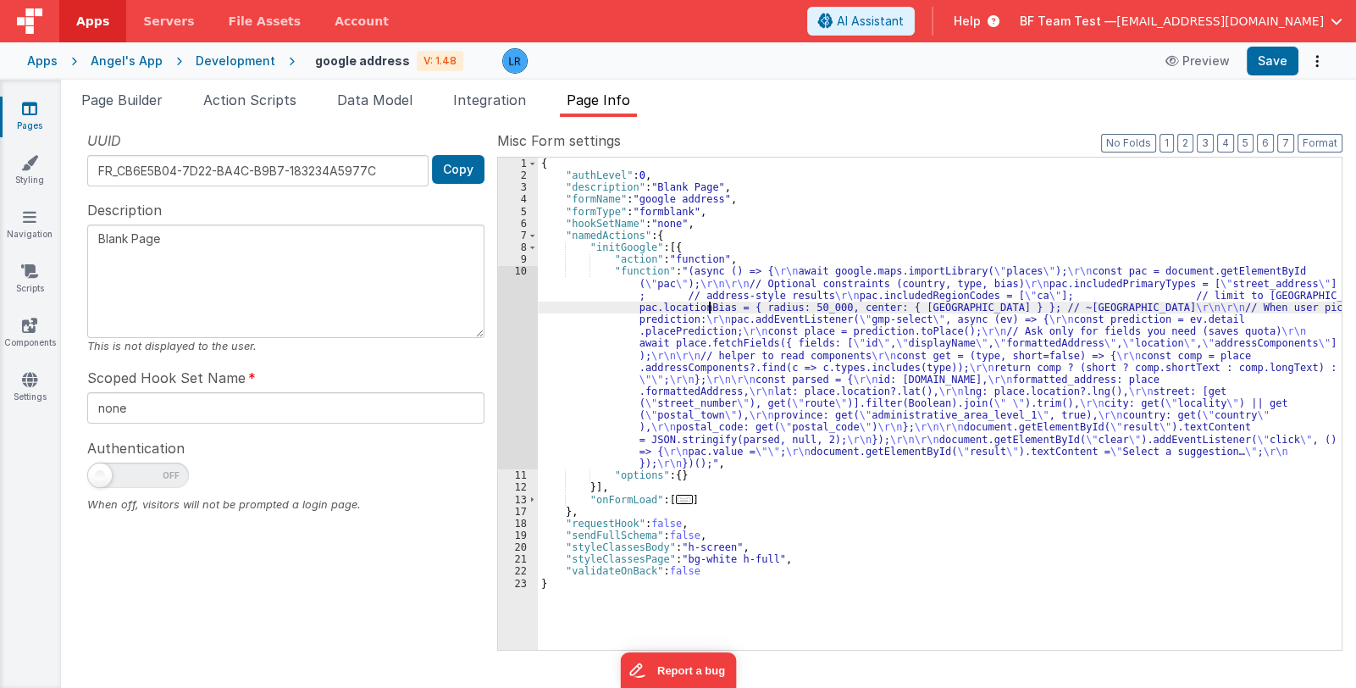
click at [708, 307] on div "{ "authLevel" : 0 , "description" : "Blank Page" , "formName" : "google address…" at bounding box center [940, 416] width 804 height 517
click at [505, 372] on div "10" at bounding box center [518, 367] width 40 height 204
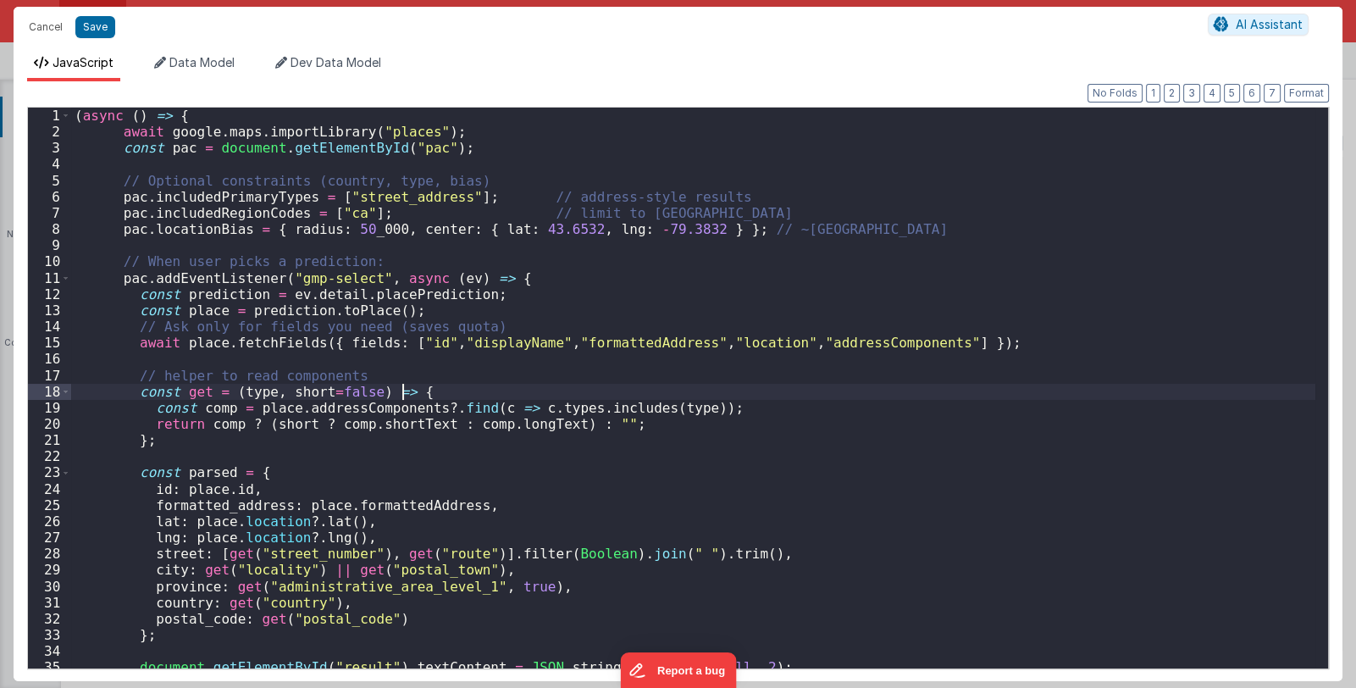
click at [505, 372] on div "( async ( ) => { await google . maps . importLibrary ( "places" ) ; const pac =…" at bounding box center [693, 404] width 1244 height 593
click at [511, 383] on div "( async ( ) => { await google . maps . importLibrary ( "places" ) ; const pac =…" at bounding box center [693, 404] width 1244 height 593
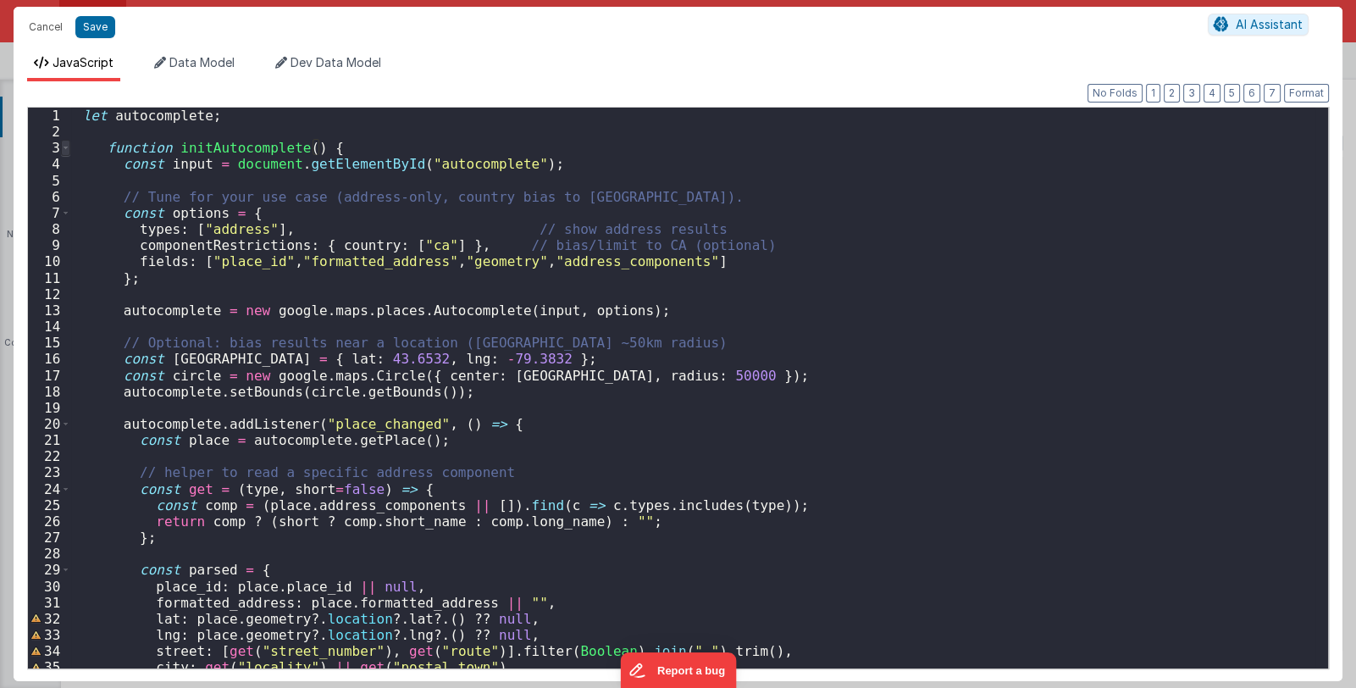
click at [64, 147] on span at bounding box center [65, 148] width 9 height 16
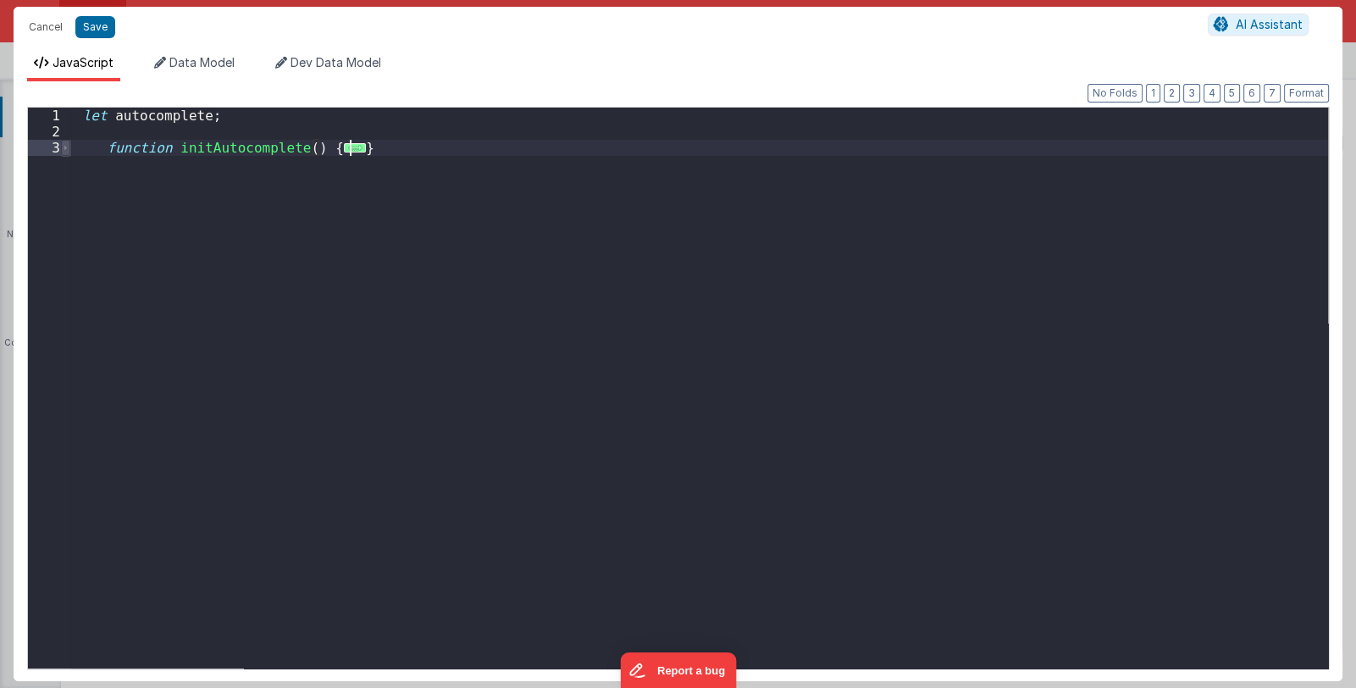
click at [64, 147] on span at bounding box center [65, 148] width 9 height 16
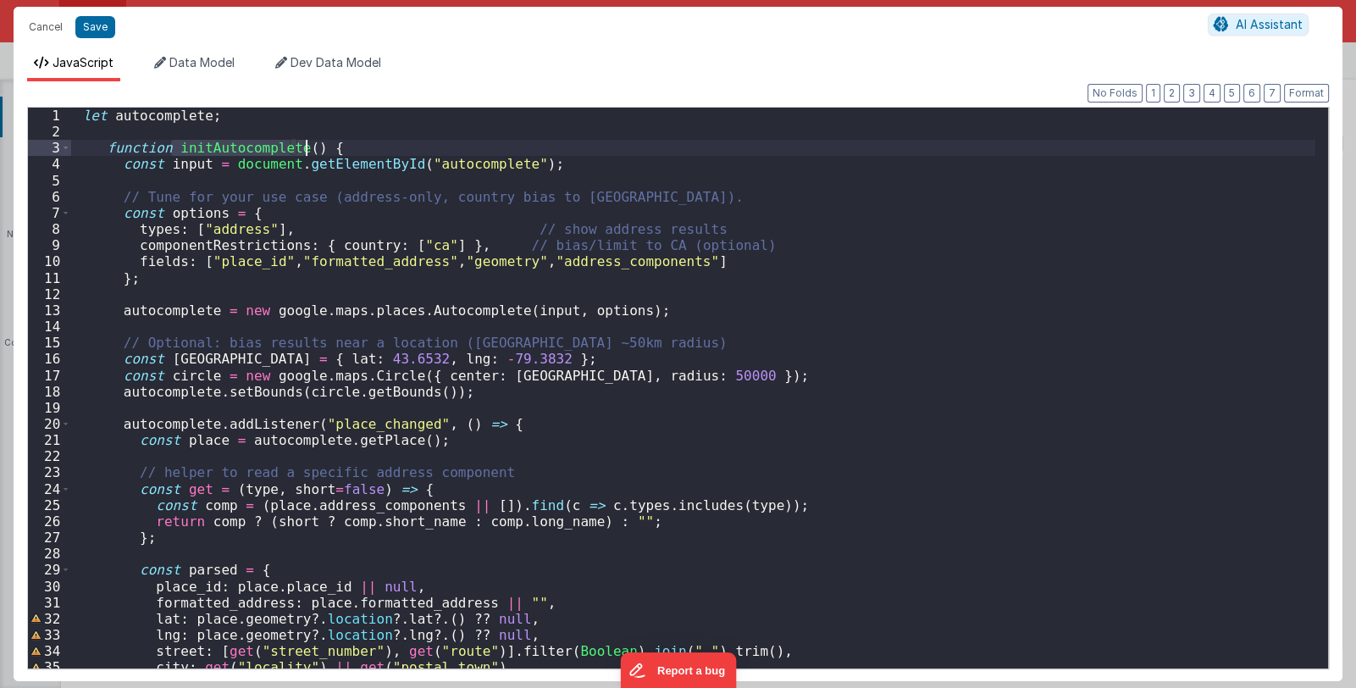
drag, startPoint x: 170, startPoint y: 149, endPoint x: 307, endPoint y: 152, distance: 136.4
click at [307, 152] on div "let autocomplete ; function initAutocomplete ( ) { const input = document . get…" at bounding box center [693, 404] width 1244 height 593
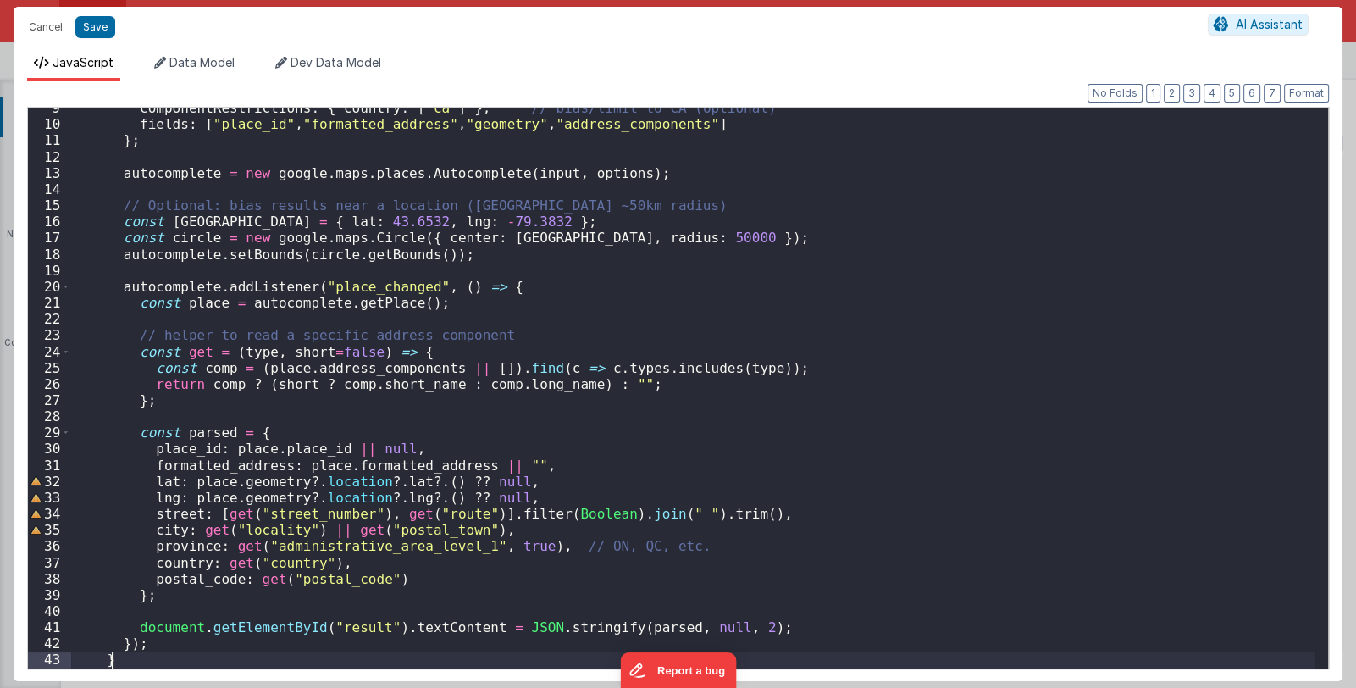
click at [124, 659] on div "componentRestrictions : { country : [ "ca" ] } , // bias/limit to CA (optional)…" at bounding box center [693, 396] width 1244 height 593
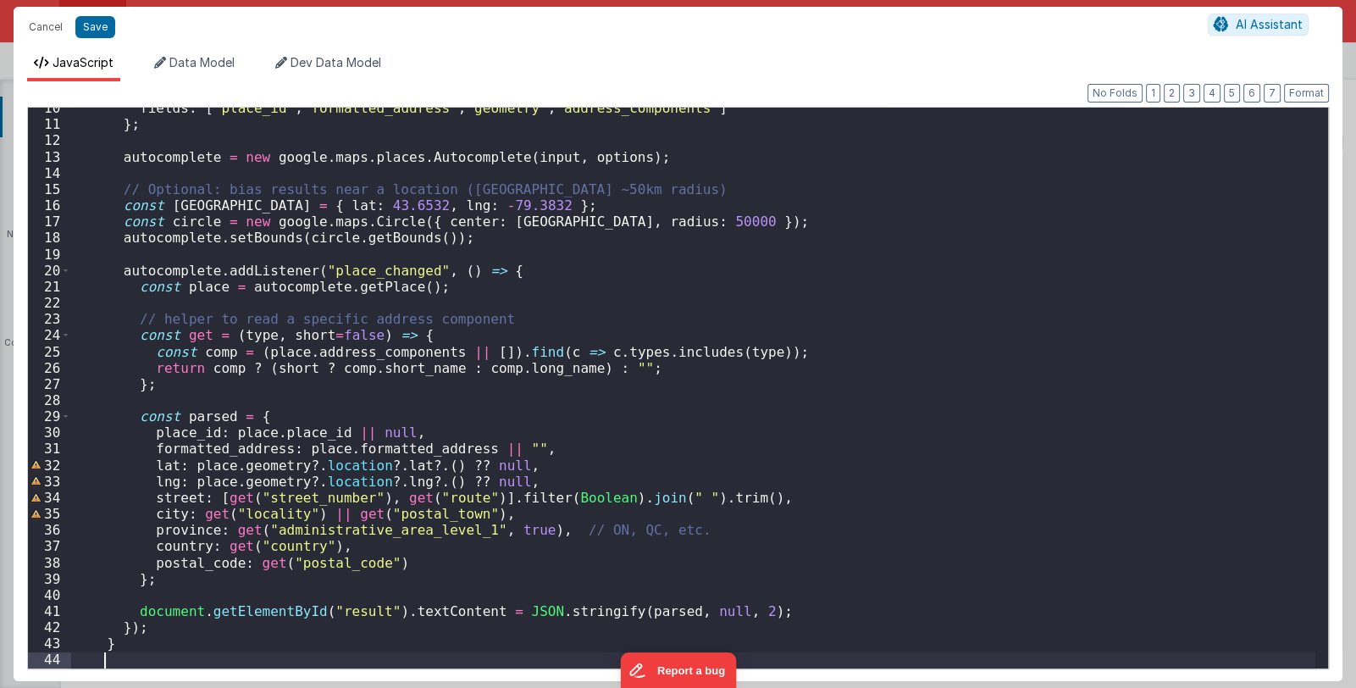
scroll to position [169, 0]
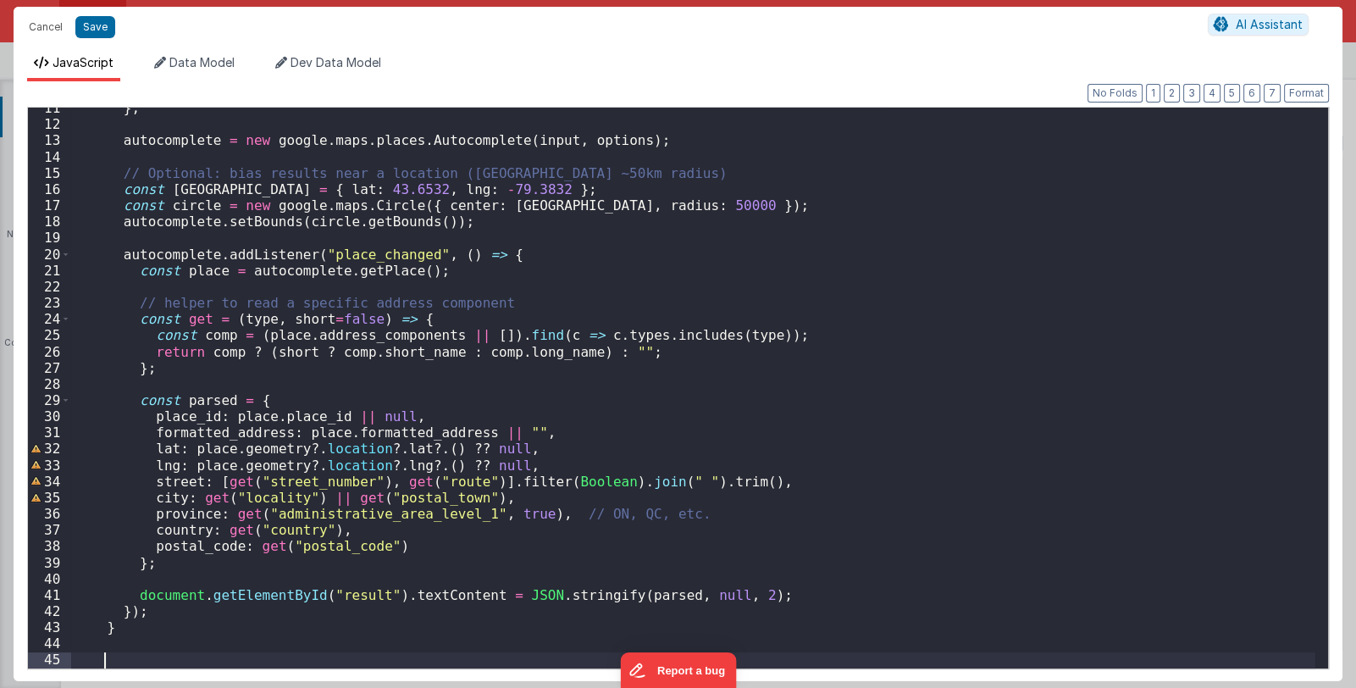
paste textarea
click at [1300, 86] on button "Format" at bounding box center [1306, 93] width 45 height 19
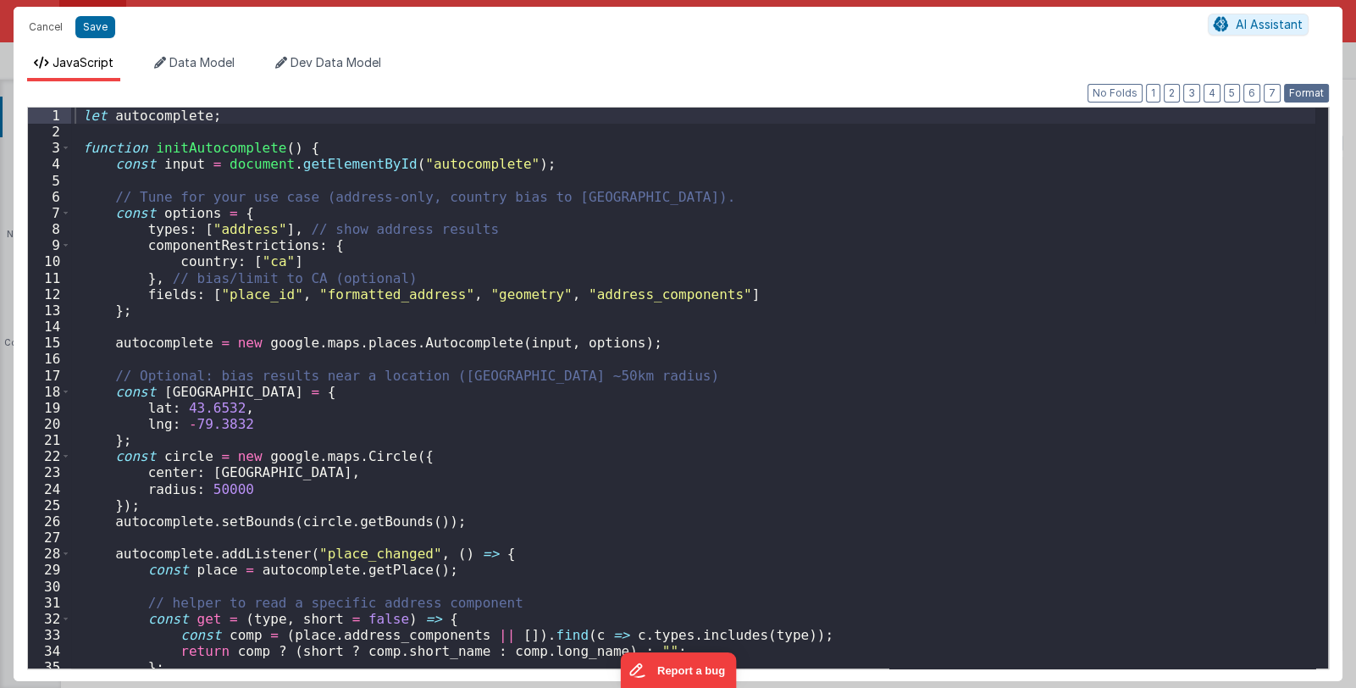
scroll to position [0, 0]
click at [139, 116] on div "let autocomplete ; function initAutocomplete ( ) { const input = document . get…" at bounding box center [693, 404] width 1244 height 593
drag, startPoint x: 218, startPoint y: 116, endPoint x: 74, endPoint y: 108, distance: 144.2
click at [74, 108] on div "let autocomplete ; function initAutocomplete ( ) { const input = document . get…" at bounding box center [693, 404] width 1244 height 593
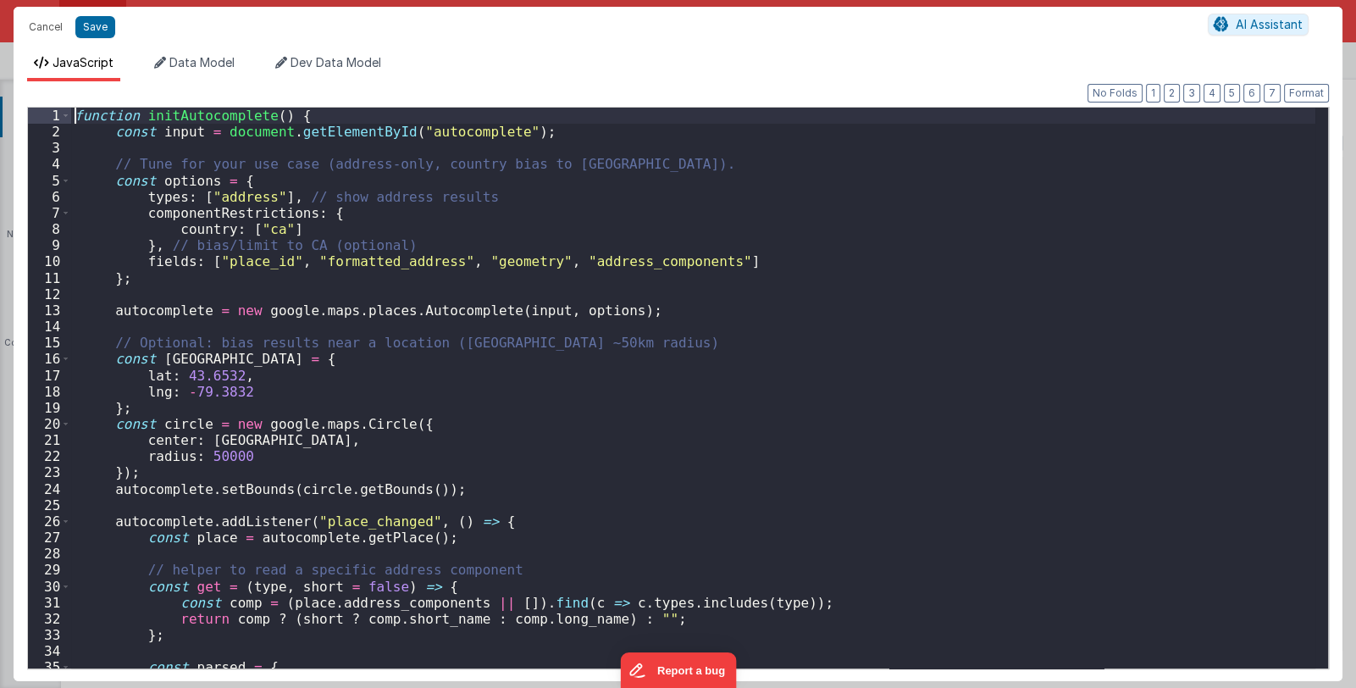
click at [110, 309] on div "function initAutocomplete ( ) { const input = document . getElementById ( "auto…" at bounding box center [693, 404] width 1244 height 593
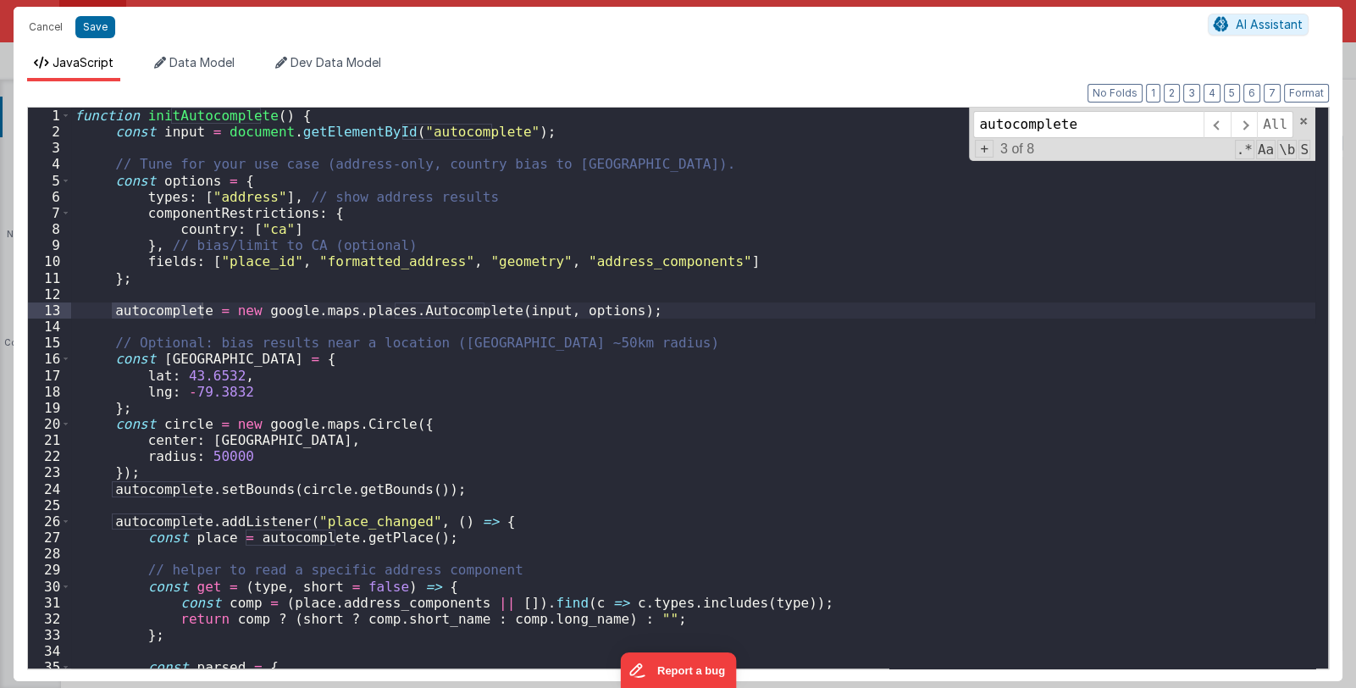
type input "autocomplete"
click at [75, 119] on div "function initAutocomplete ( ) { const input = document . getElementById ( "auto…" at bounding box center [693, 404] width 1244 height 593
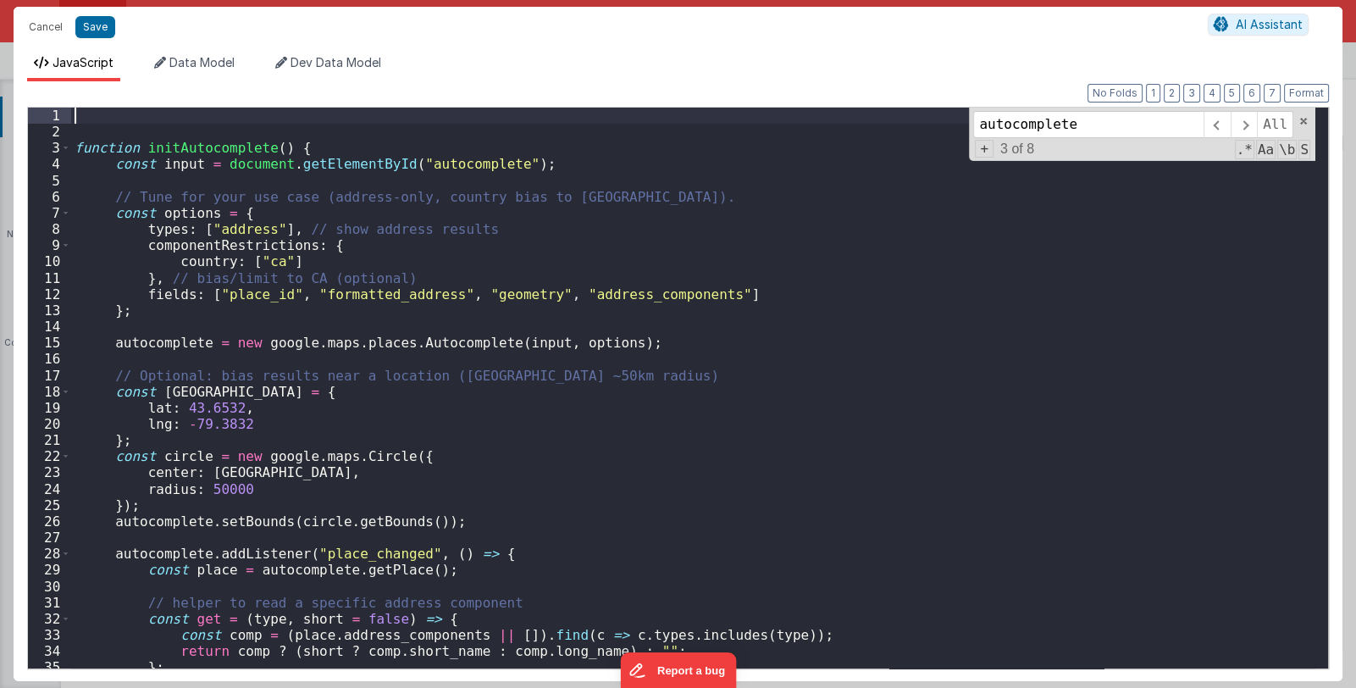
click at [434, 218] on div "function initAutocomplete ( ) { const input = document . getElementById ( "auto…" at bounding box center [693, 404] width 1244 height 593
click at [93, 21] on button "Save" at bounding box center [95, 27] width 40 height 22
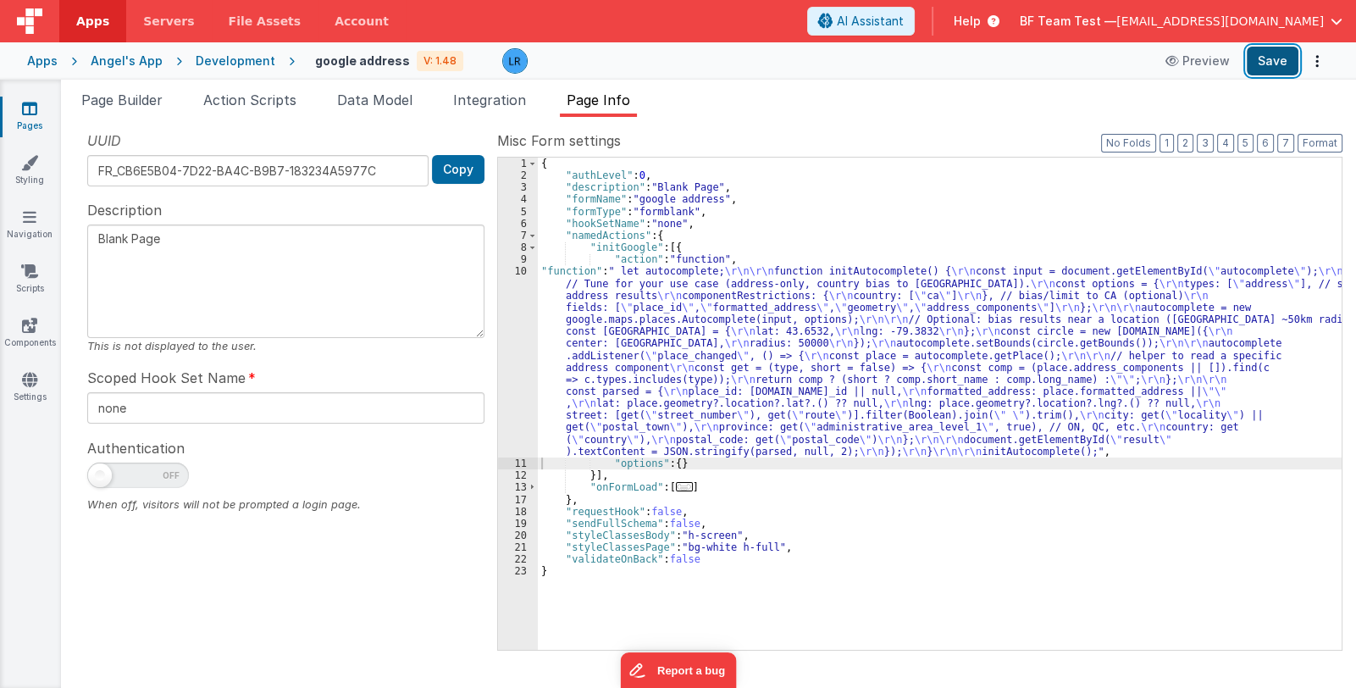
click at [1274, 60] on button "Save" at bounding box center [1273, 61] width 52 height 29
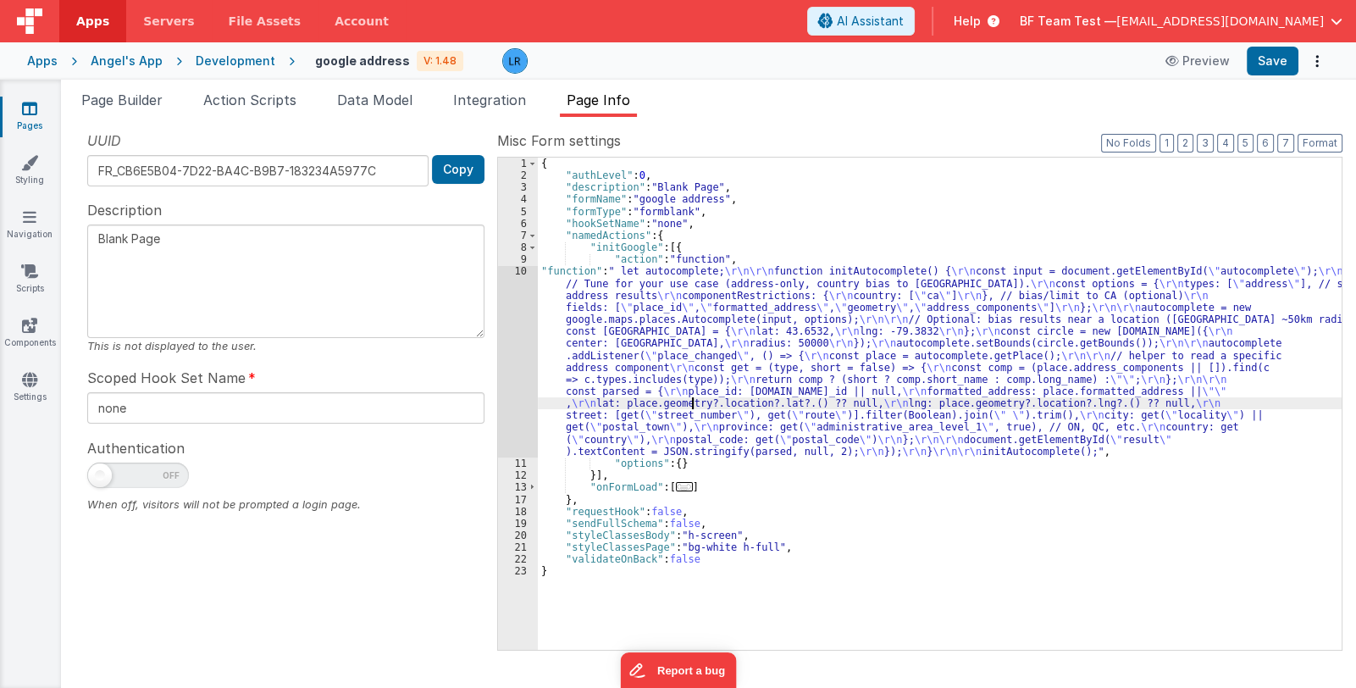
click at [691, 398] on div "{ "authLevel" : 0 , "description" : "Blank Page" , "formName" : "google address…" at bounding box center [940, 416] width 804 height 517
click at [509, 406] on div "10" at bounding box center [518, 361] width 40 height 192
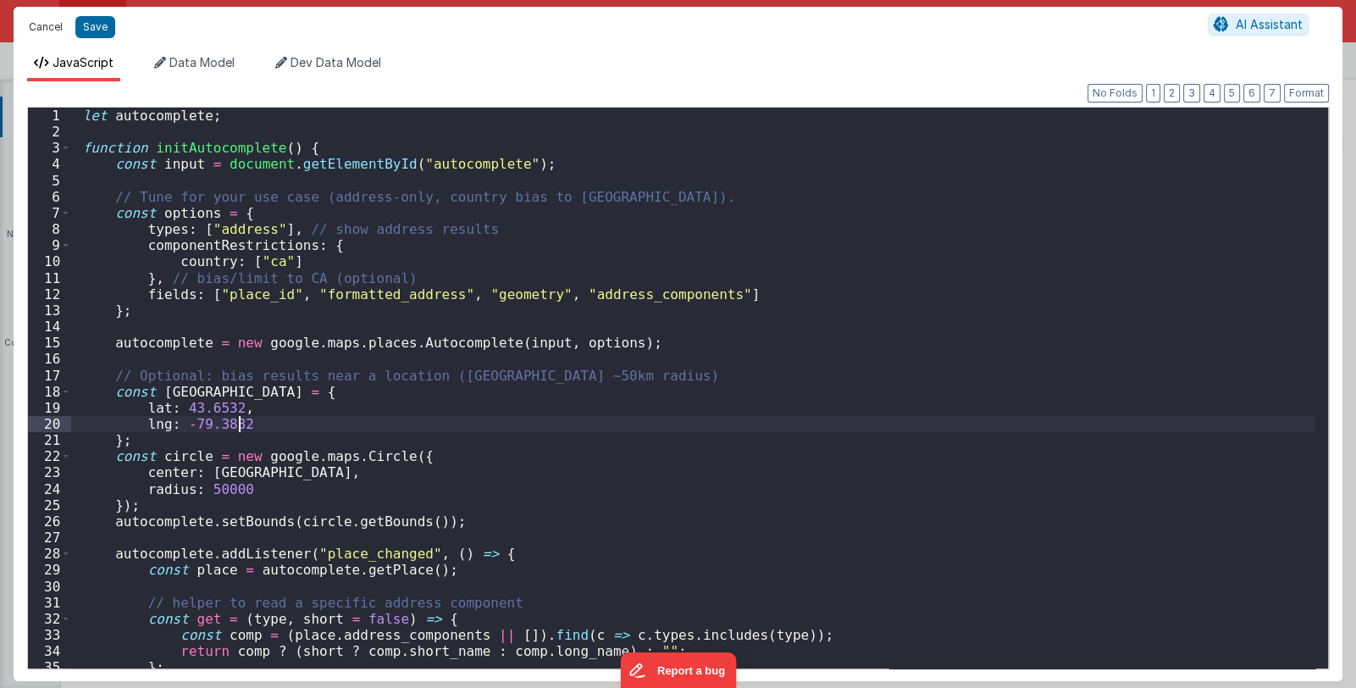
click at [43, 24] on button "Cancel" at bounding box center [45, 27] width 51 height 24
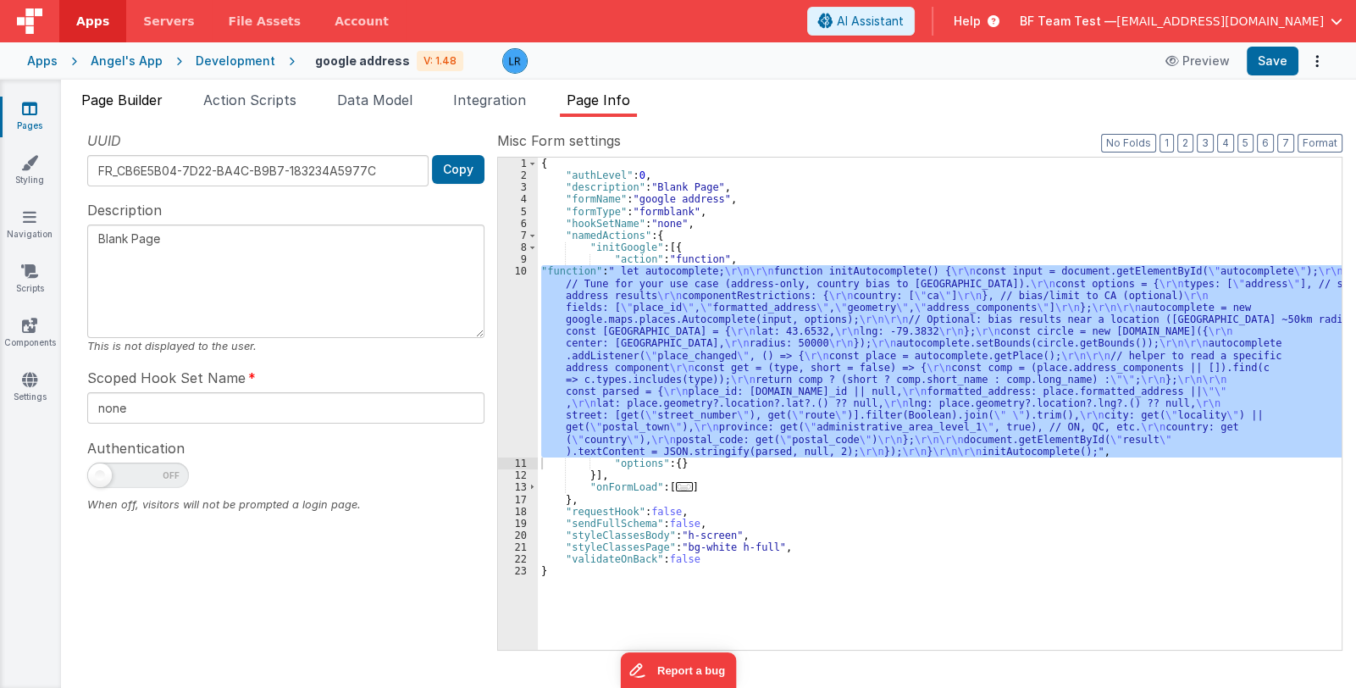
click at [135, 97] on span "Page Builder" at bounding box center [121, 99] width 81 height 17
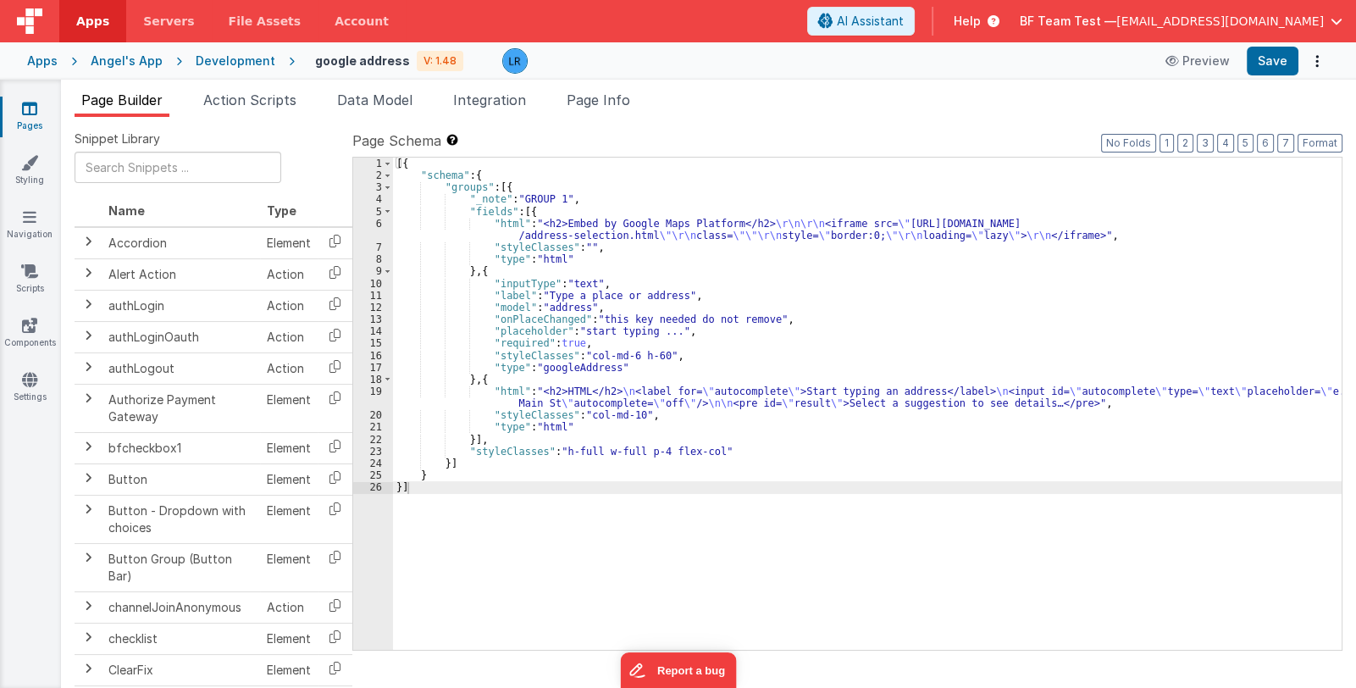
click at [601, 395] on div "[{ "schema" : { "groups" : [{ "_note" : "GROUP 1" , "fields" : [{ "html" : "<h2…" at bounding box center [867, 416] width 948 height 517
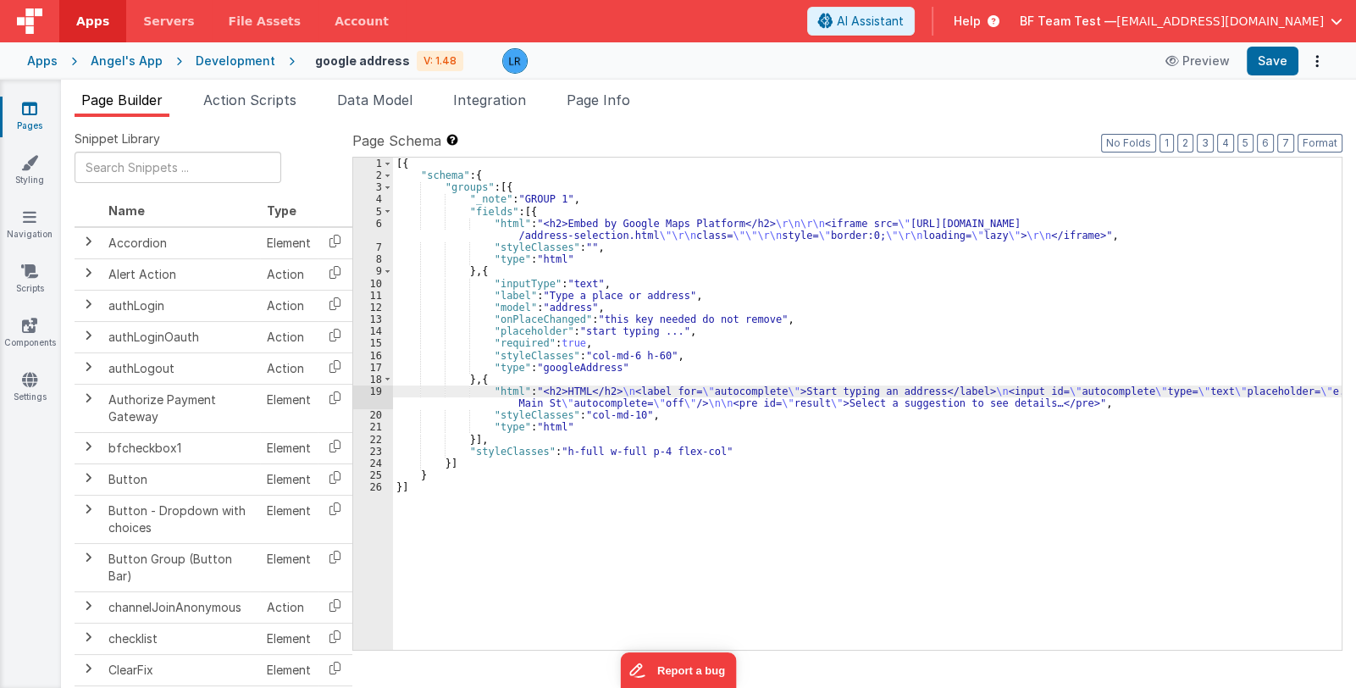
click at [376, 400] on div "19" at bounding box center [373, 397] width 40 height 24
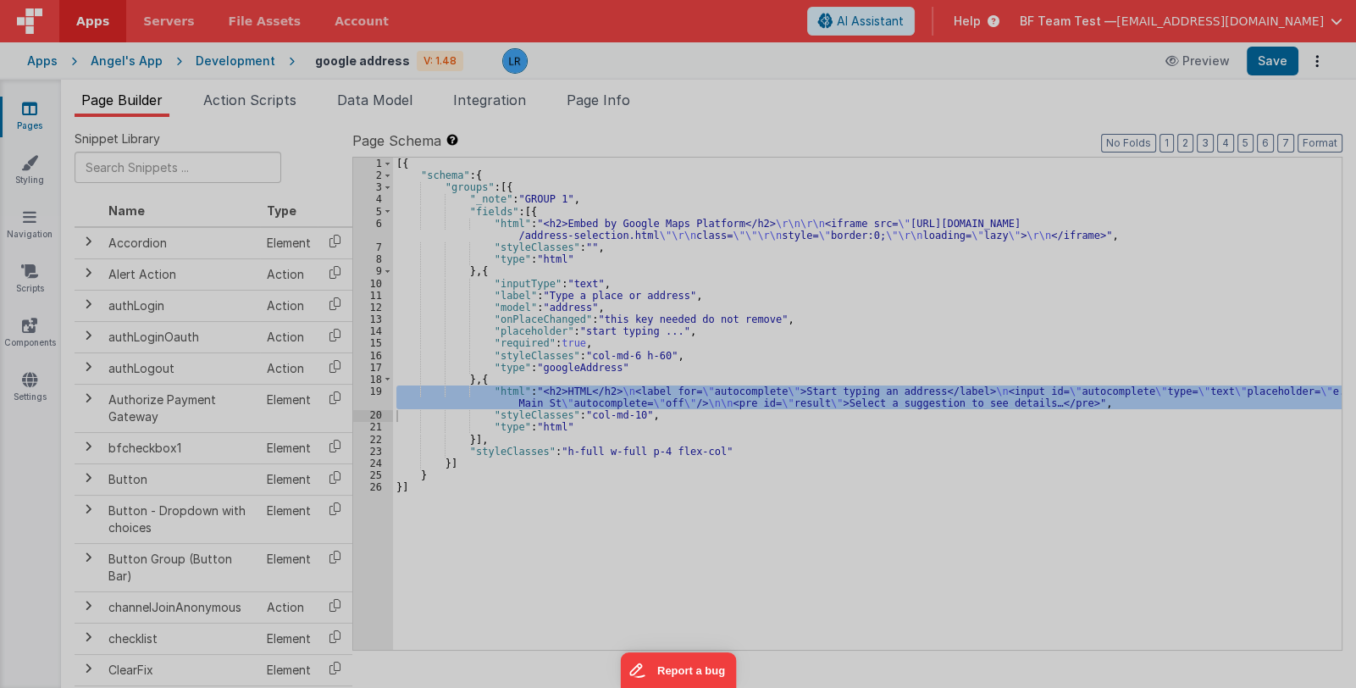
click at [376, 400] on div "Cancel Save AI Assistant 515 px HTML Data Model Dev Data Model Format 7 6 5 4 3…" at bounding box center [678, 344] width 1356 height 688
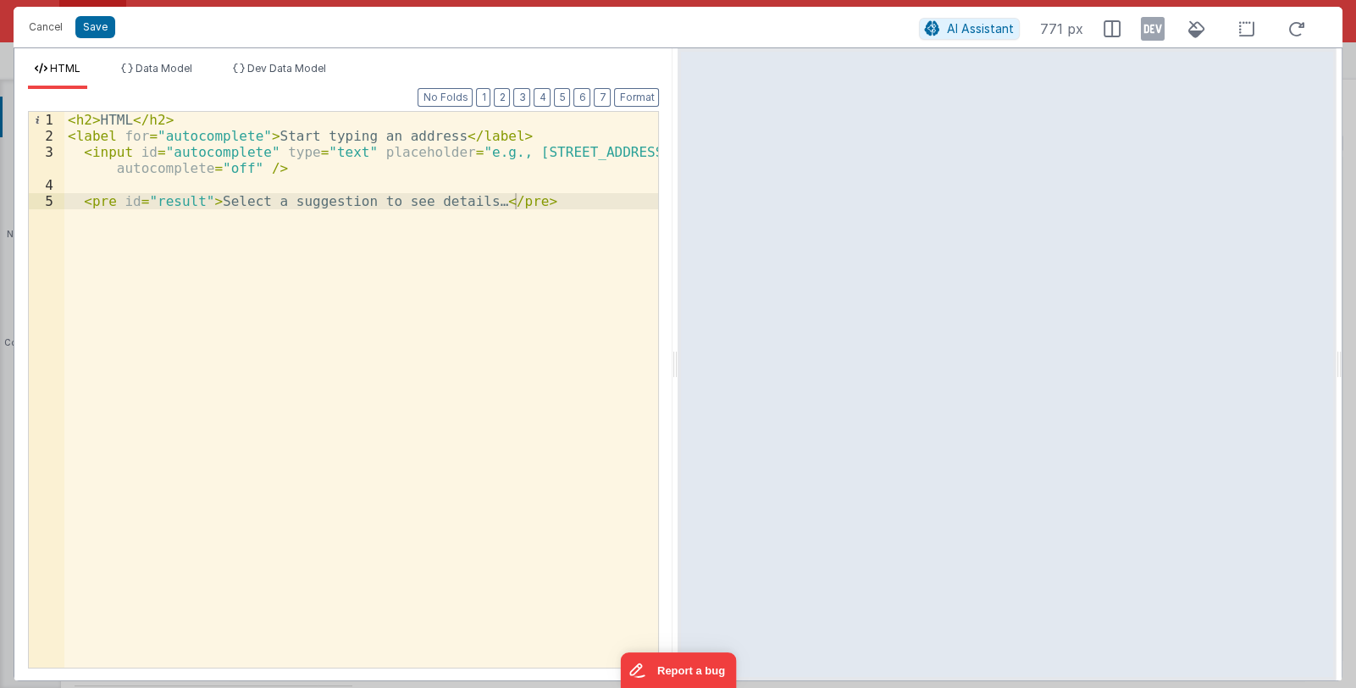
click at [264, 152] on div "< h2 > HTML </ h2 > < label for = "autocomplete" > Start typing an address </ l…" at bounding box center [361, 406] width 594 height 588
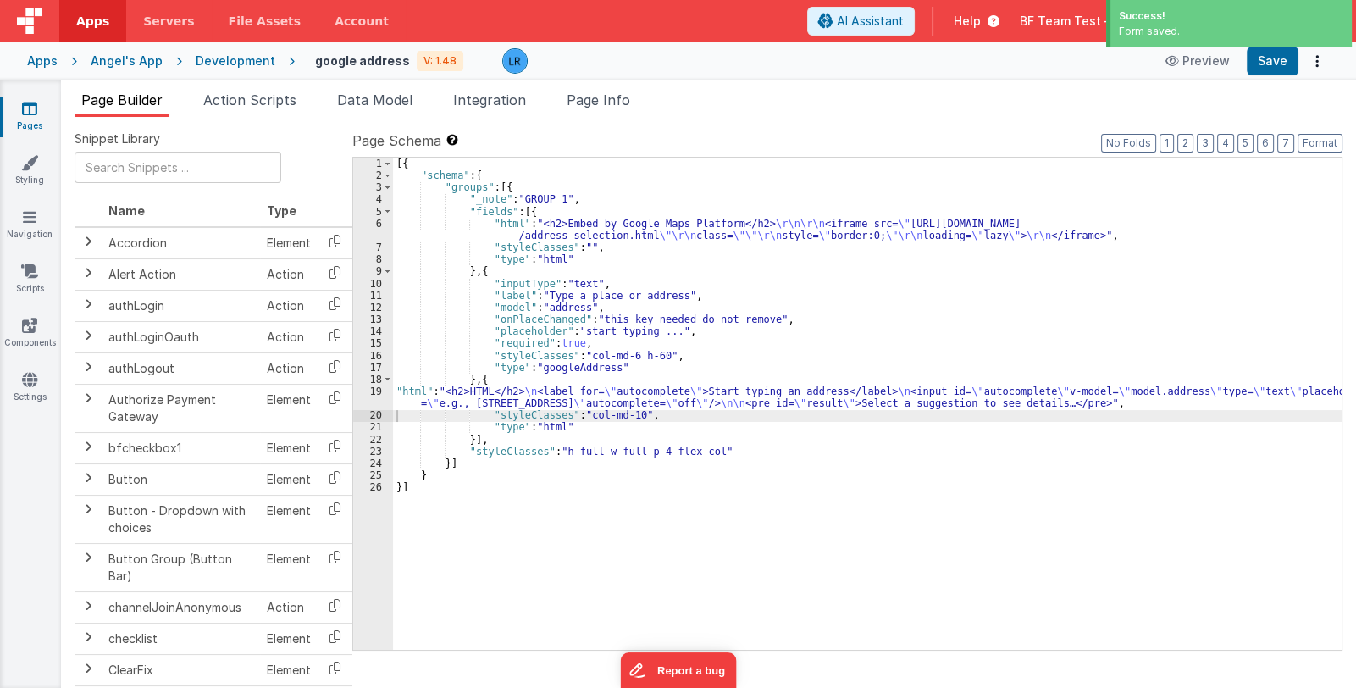
click at [622, 235] on div "[{ "schema" : { "groups" : [{ "_note" : "GROUP 1" , "fields" : [{ "html" : "<h2…" at bounding box center [867, 416] width 948 height 517
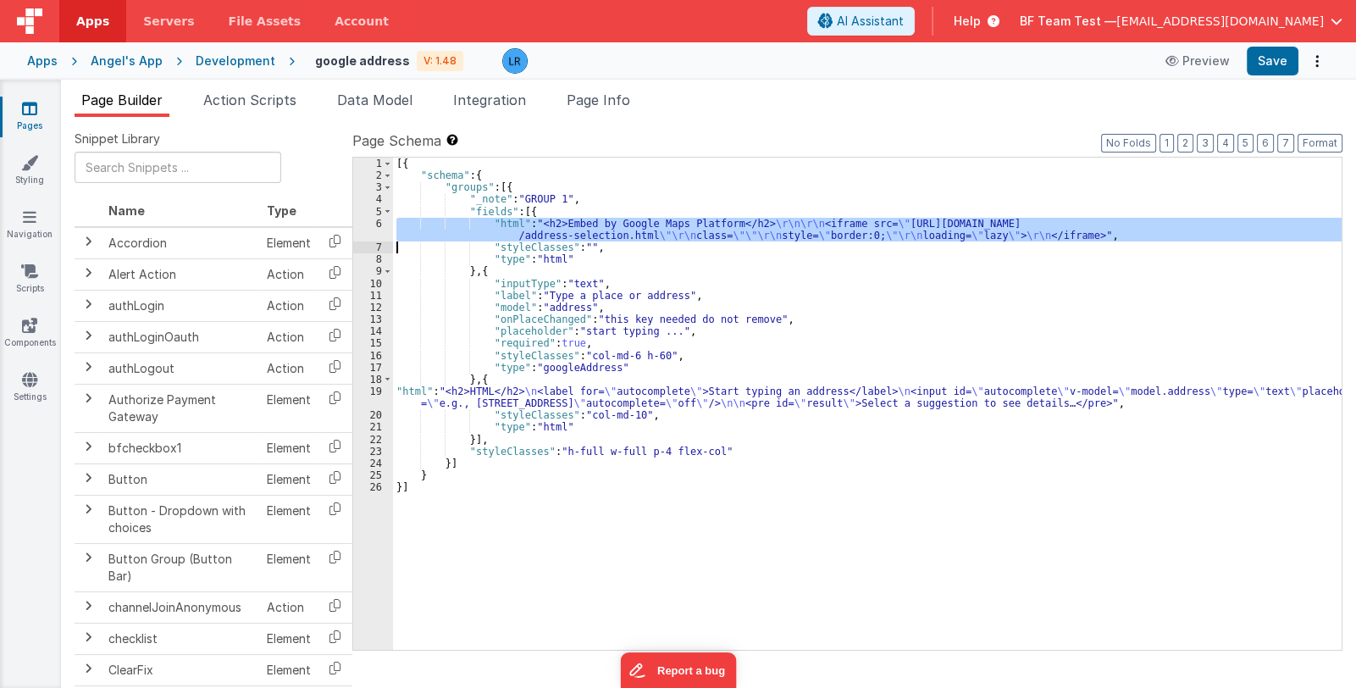
click at [381, 232] on div "6" at bounding box center [373, 230] width 40 height 24
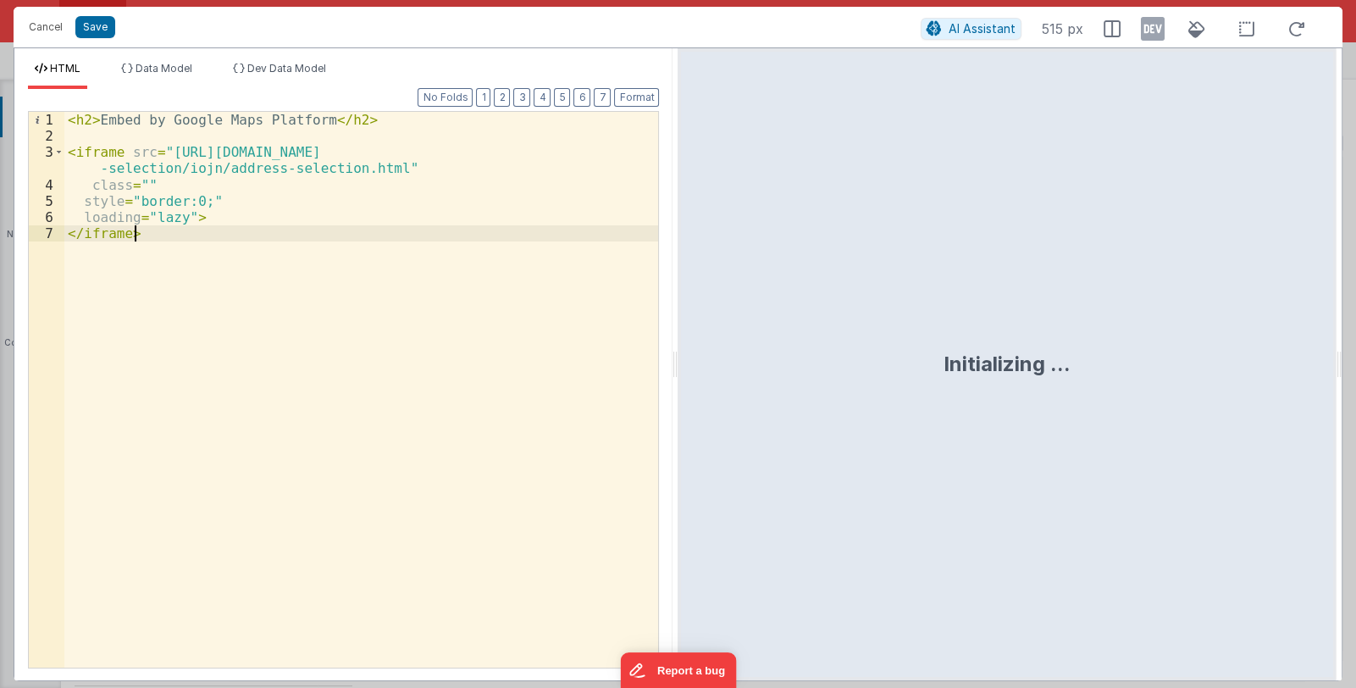
click at [143, 184] on div "< h2 > Embed by Google Maps Platform </ h2 > < iframe src = "[URL][DOMAIN_NAME]…" at bounding box center [361, 406] width 594 height 588
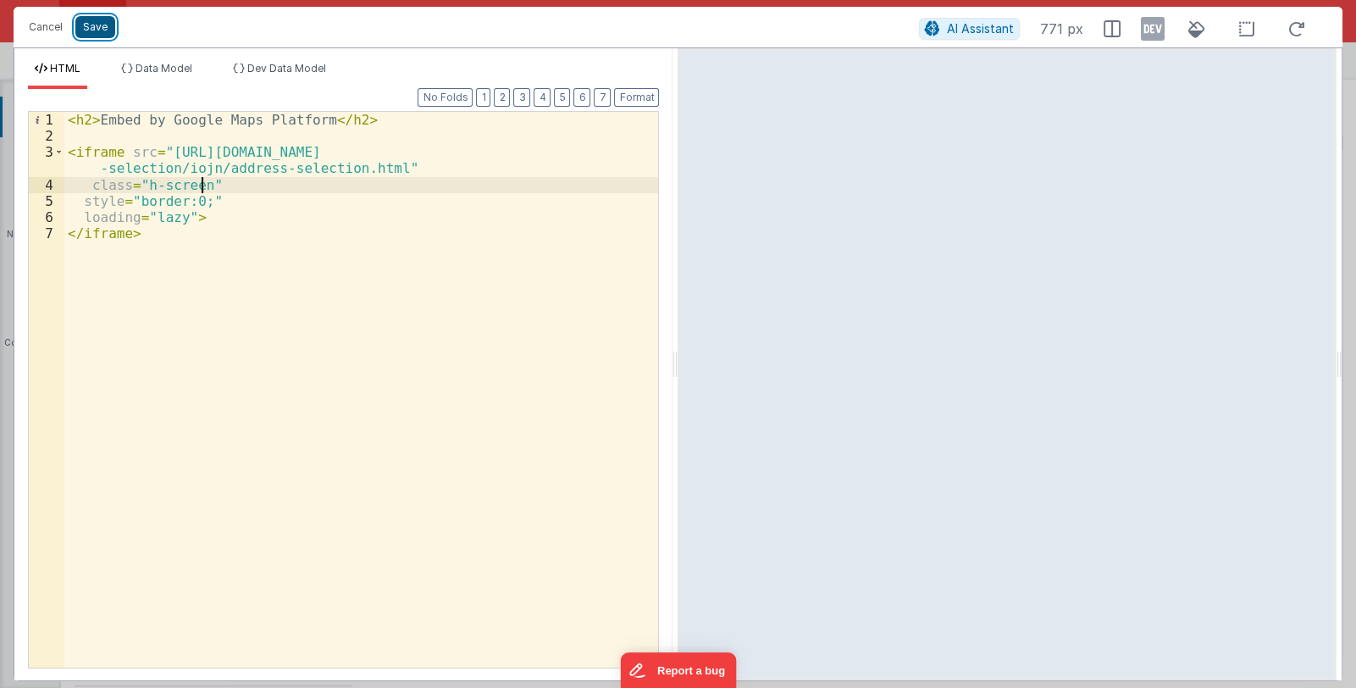
click at [96, 28] on button "Save" at bounding box center [95, 27] width 40 height 22
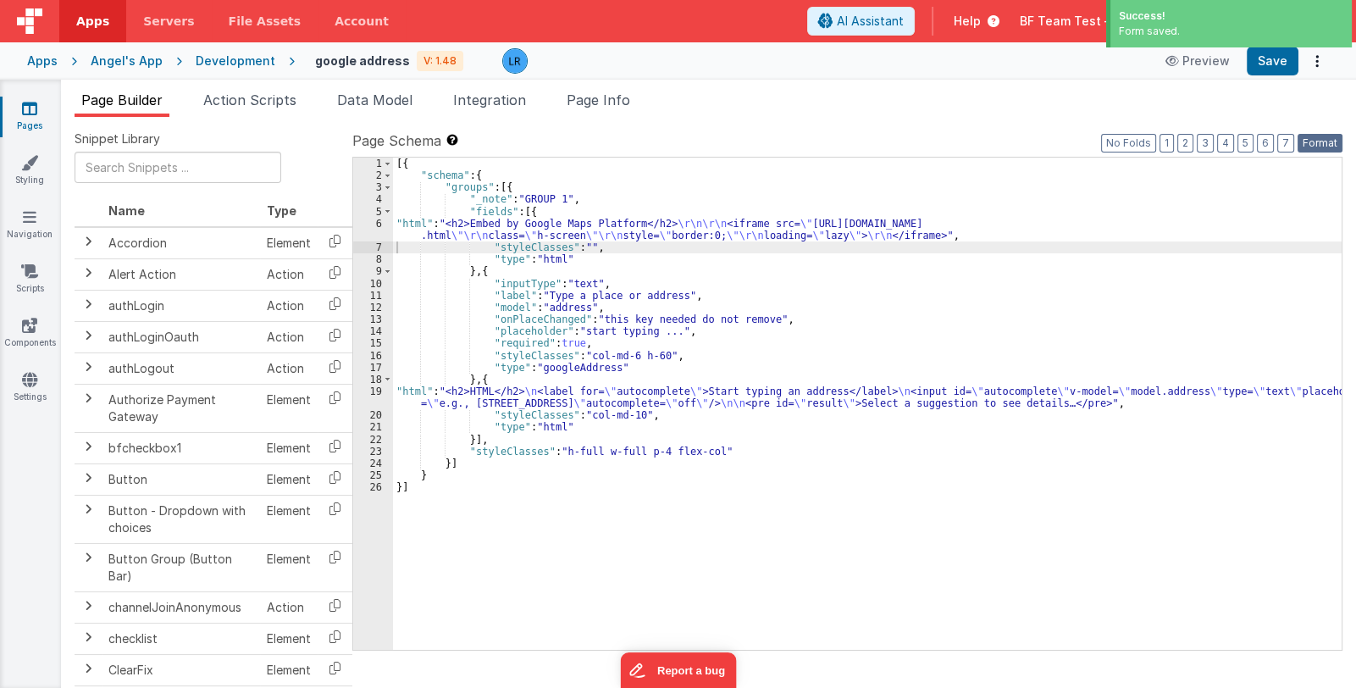
click at [1309, 142] on button "Format" at bounding box center [1319, 143] width 45 height 19
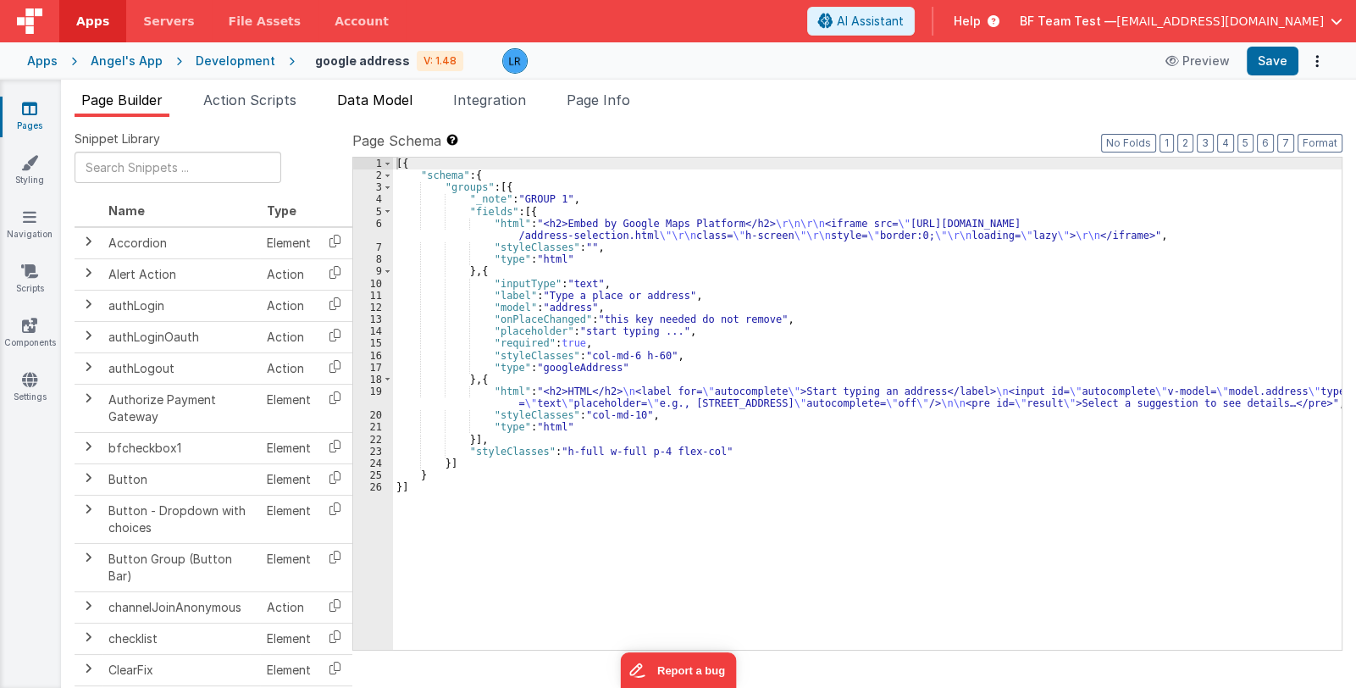
click at [373, 98] on span "Data Model" at bounding box center [374, 99] width 75 height 17
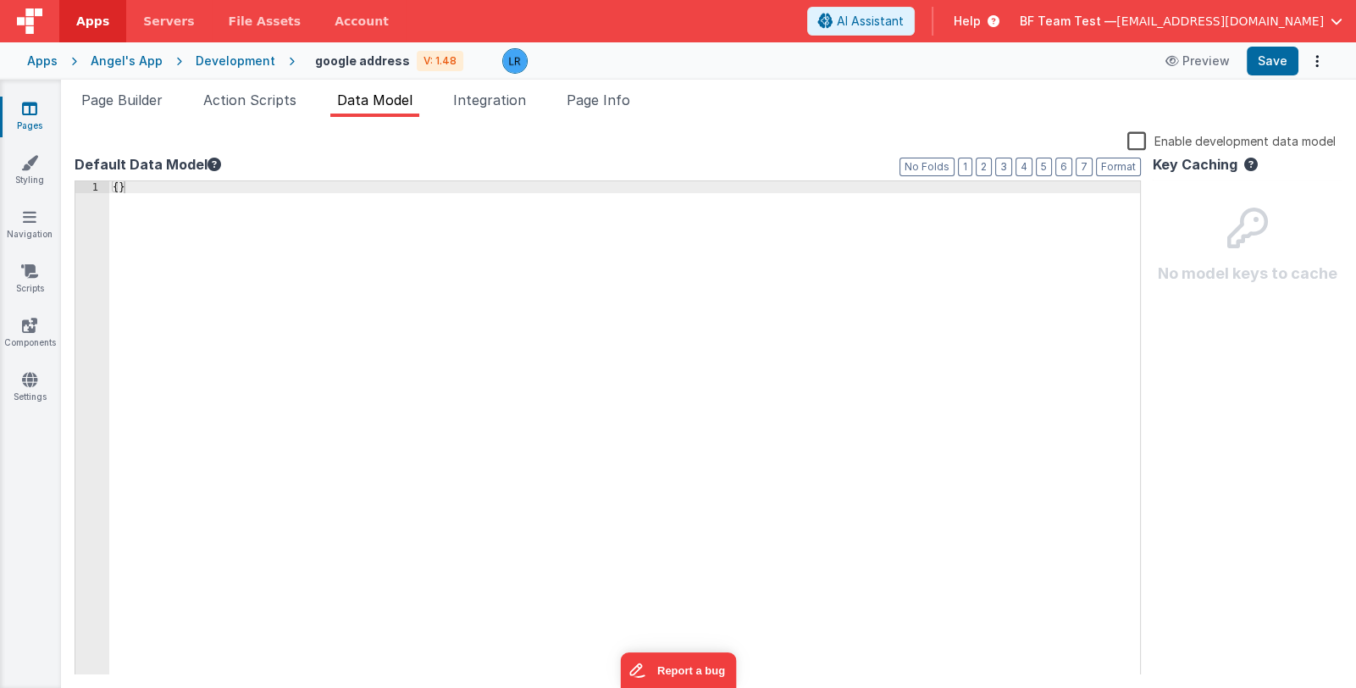
click at [119, 188] on div "{ }" at bounding box center [624, 440] width 1031 height 518
click at [130, 97] on span "Page Builder" at bounding box center [121, 99] width 81 height 17
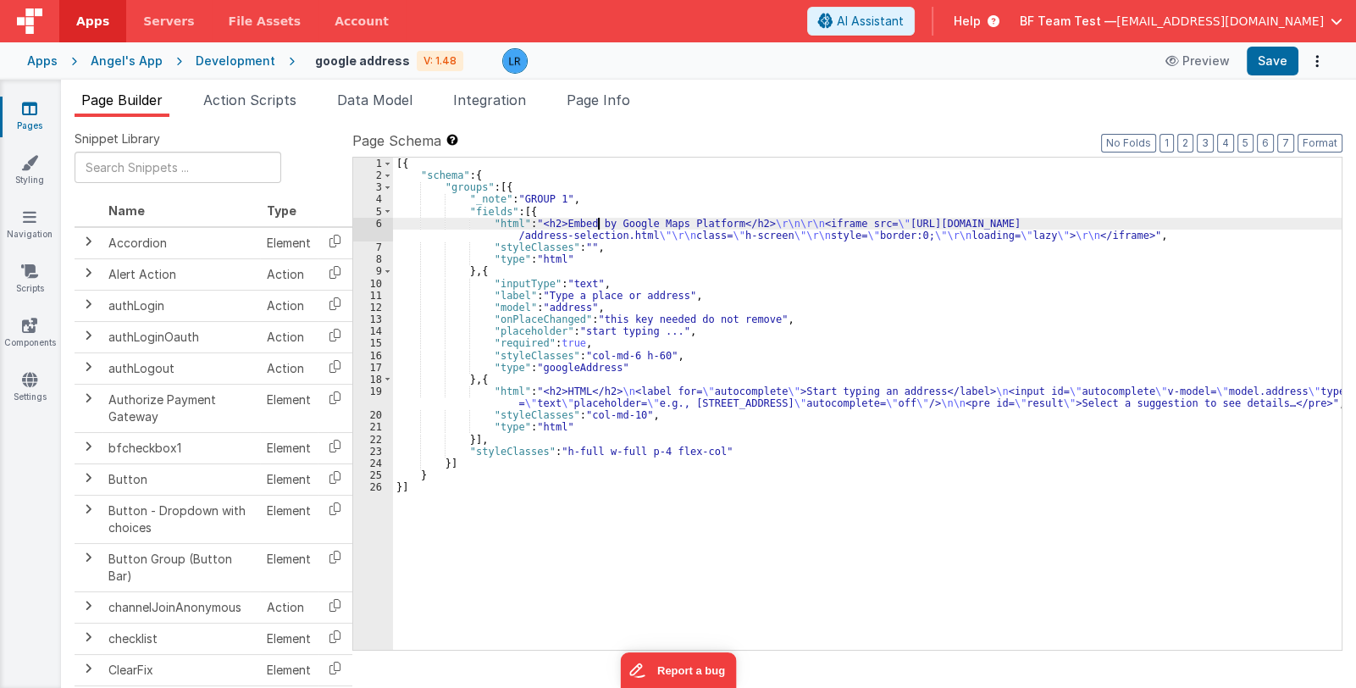
click at [596, 223] on div "[{ "schema" : { "groups" : [{ "_note" : "GROUP 1" , "fields" : [{ "html" : "<h2…" at bounding box center [867, 416] width 948 height 517
click at [371, 227] on div "6" at bounding box center [373, 230] width 40 height 24
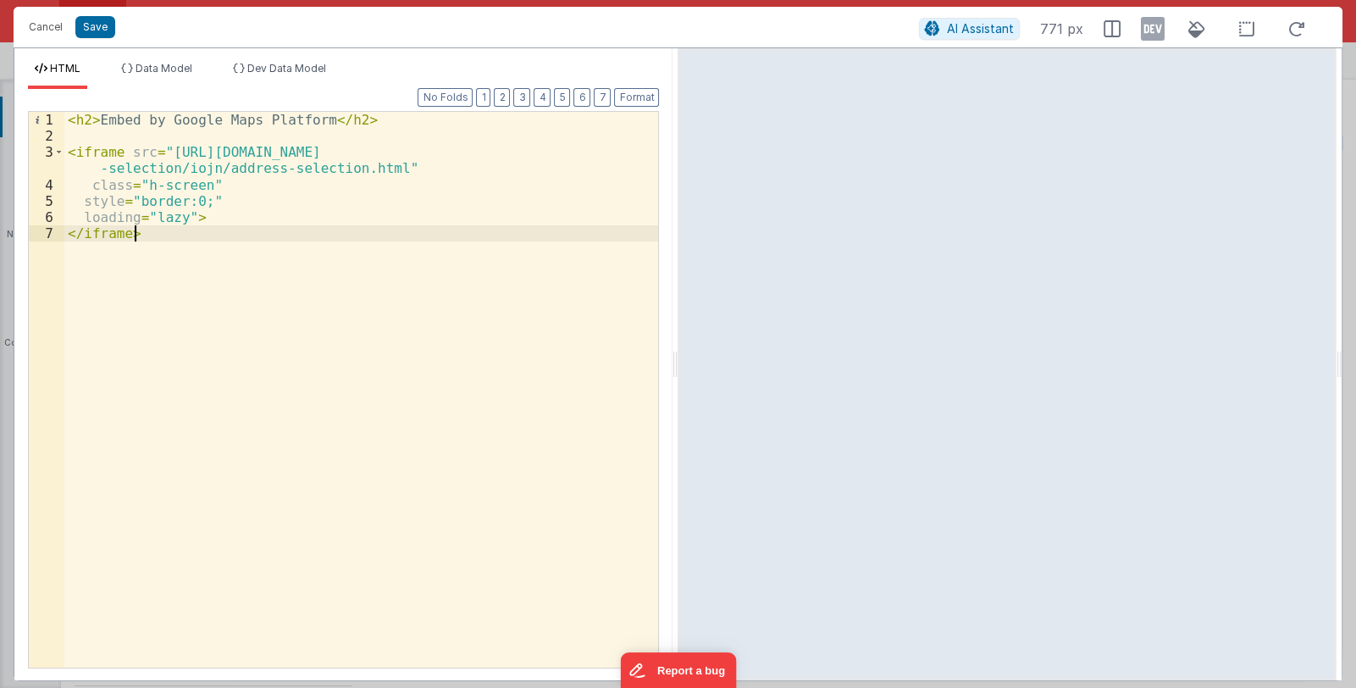
click at [201, 182] on div "< h2 > Embed by Google Maps Platform </ h2 > < iframe src = "[URL][DOMAIN_NAME]…" at bounding box center [361, 406] width 594 height 588
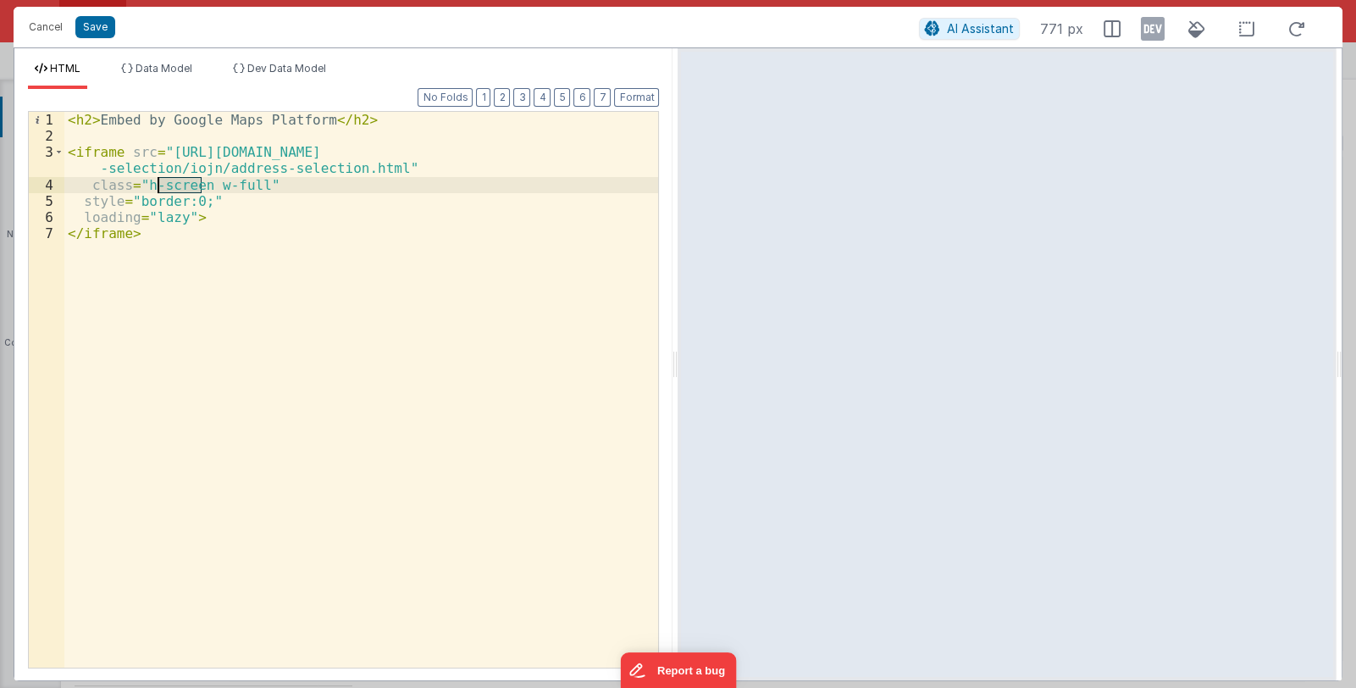
drag, startPoint x: 202, startPoint y: 186, endPoint x: 160, endPoint y: 186, distance: 42.3
click at [160, 186] on div "< h2 > Embed by Google Maps Platform </ h2 > < iframe src = "[URL][DOMAIN_NAME]…" at bounding box center [361, 406] width 594 height 588
click at [101, 26] on button "Save" at bounding box center [95, 27] width 40 height 22
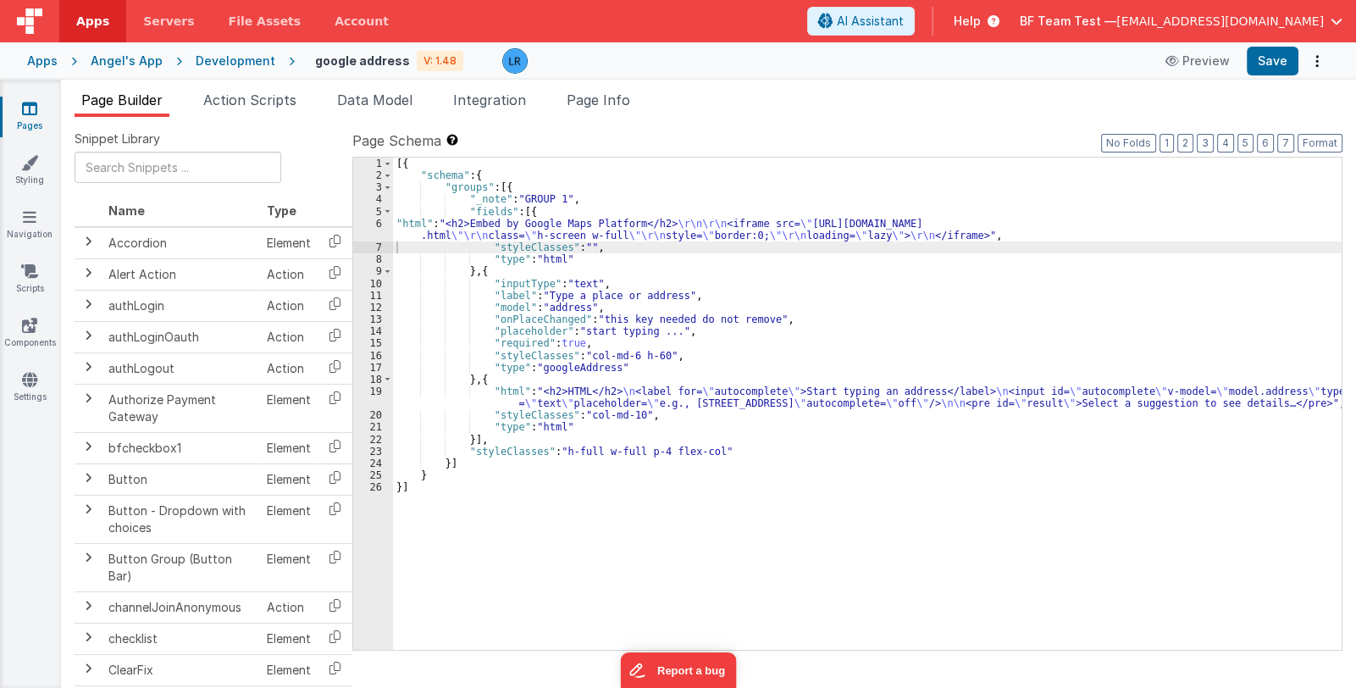
click at [502, 274] on div "[{ "schema" : { "groups" : [{ "_note" : "GROUP 1" , "fields" : [{ "html" : "<h2…" at bounding box center [867, 416] width 948 height 517
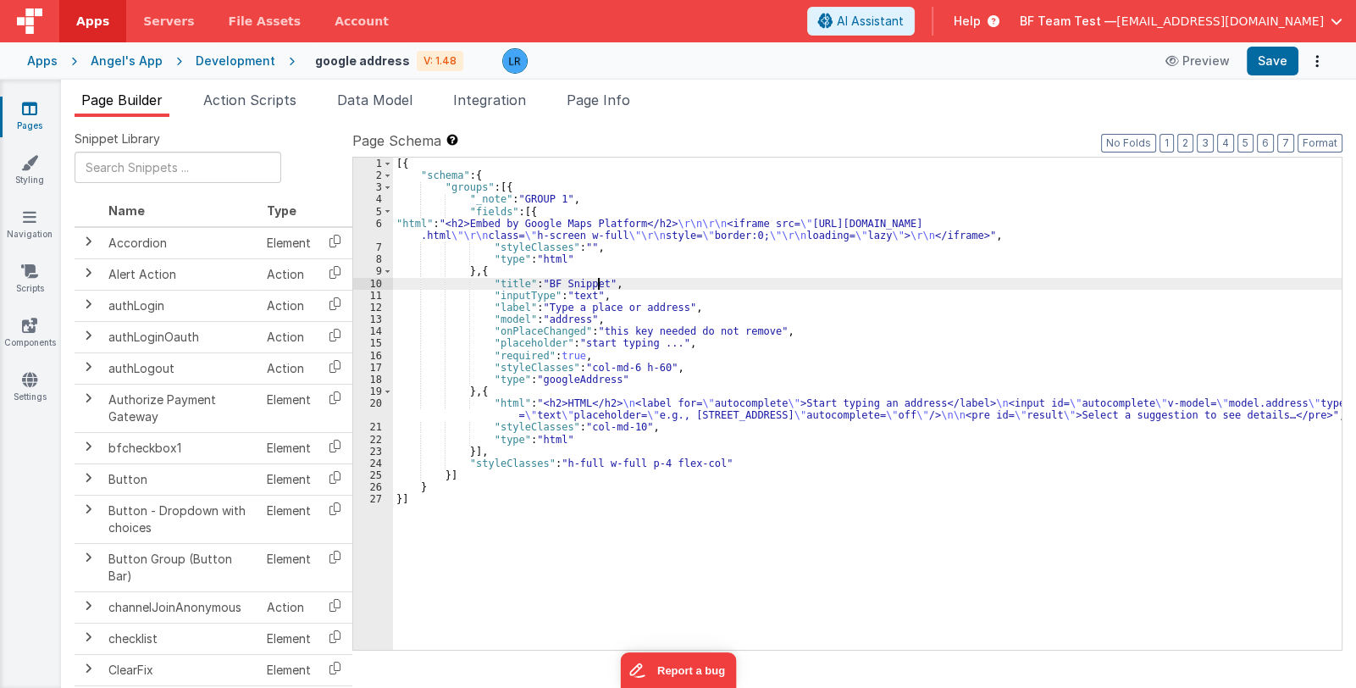
click at [577, 415] on div "[{ "schema" : { "groups" : [{ "_note" : "GROUP 1" , "fields" : [{ "html" : "<h2…" at bounding box center [867, 416] width 948 height 517
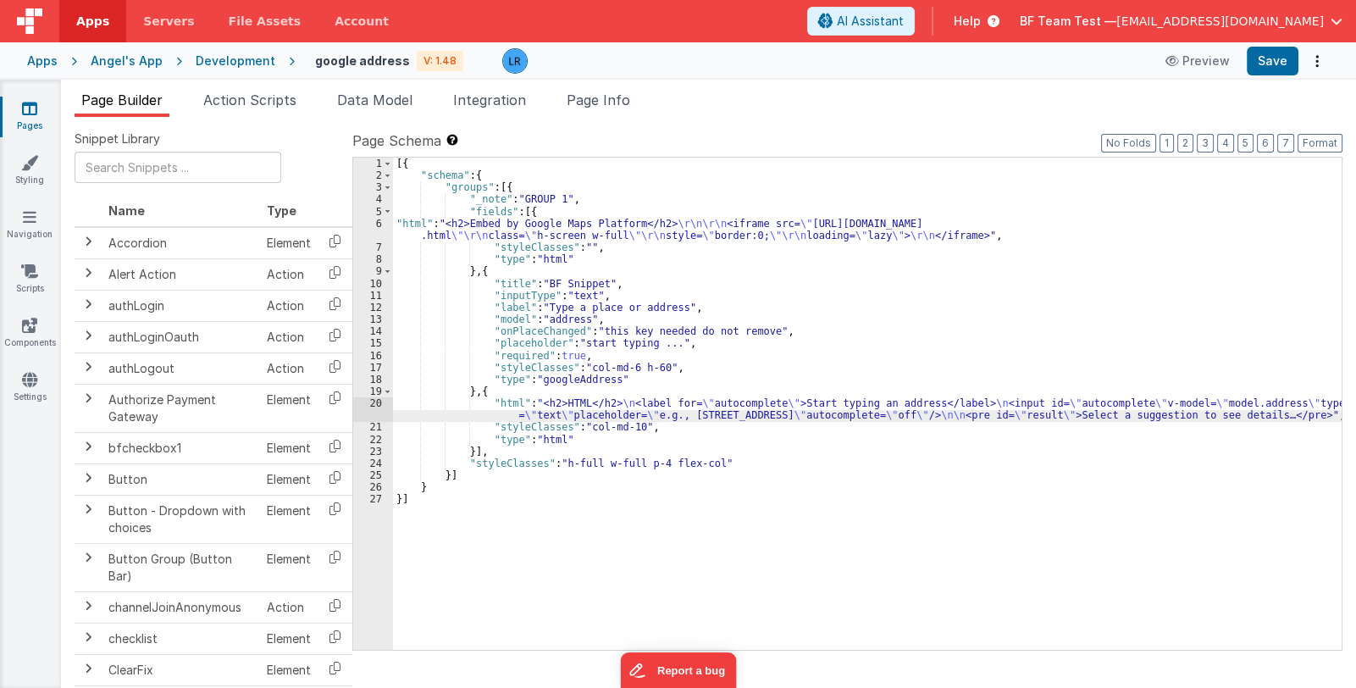
click at [379, 412] on div "20" at bounding box center [373, 409] width 40 height 24
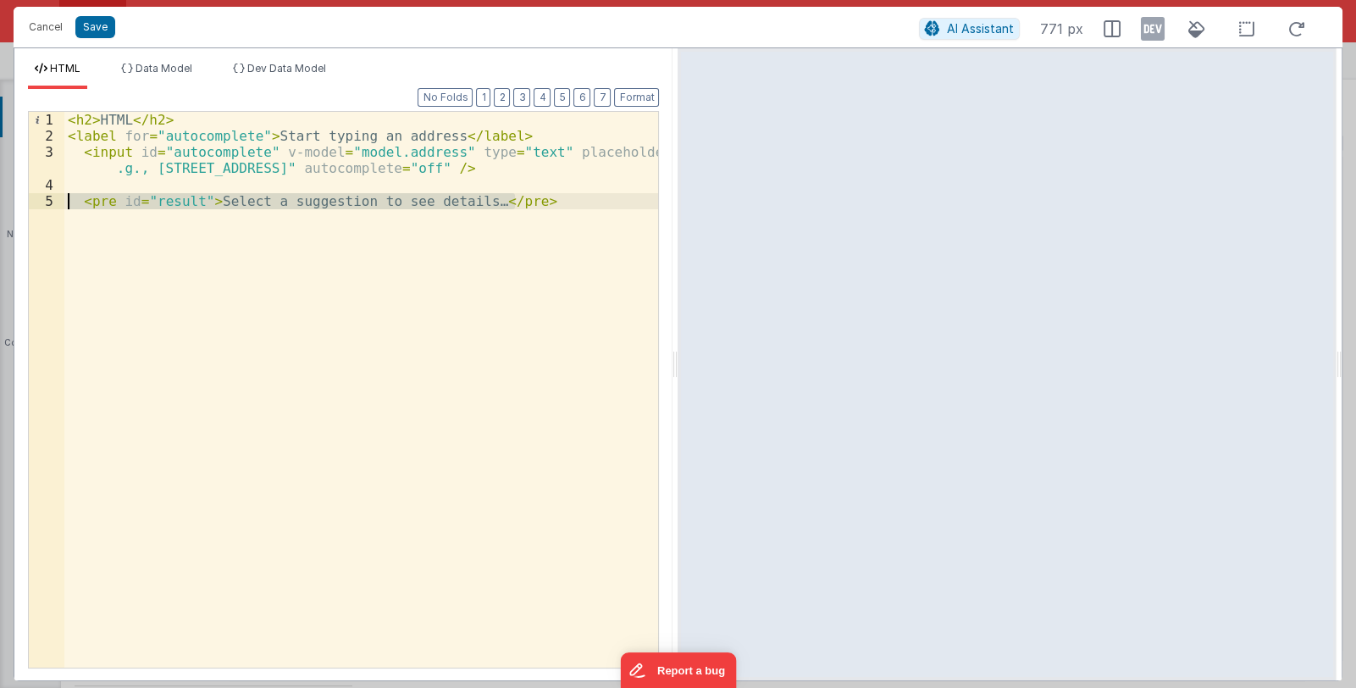
drag, startPoint x: 544, startPoint y: 196, endPoint x: 54, endPoint y: 199, distance: 489.5
click at [54, 199] on div "1 2 3 4 5 < h2 > HTML </ h2 > < label for = "autocomplete" > Start typing an ad…" at bounding box center [343, 389] width 631 height 557
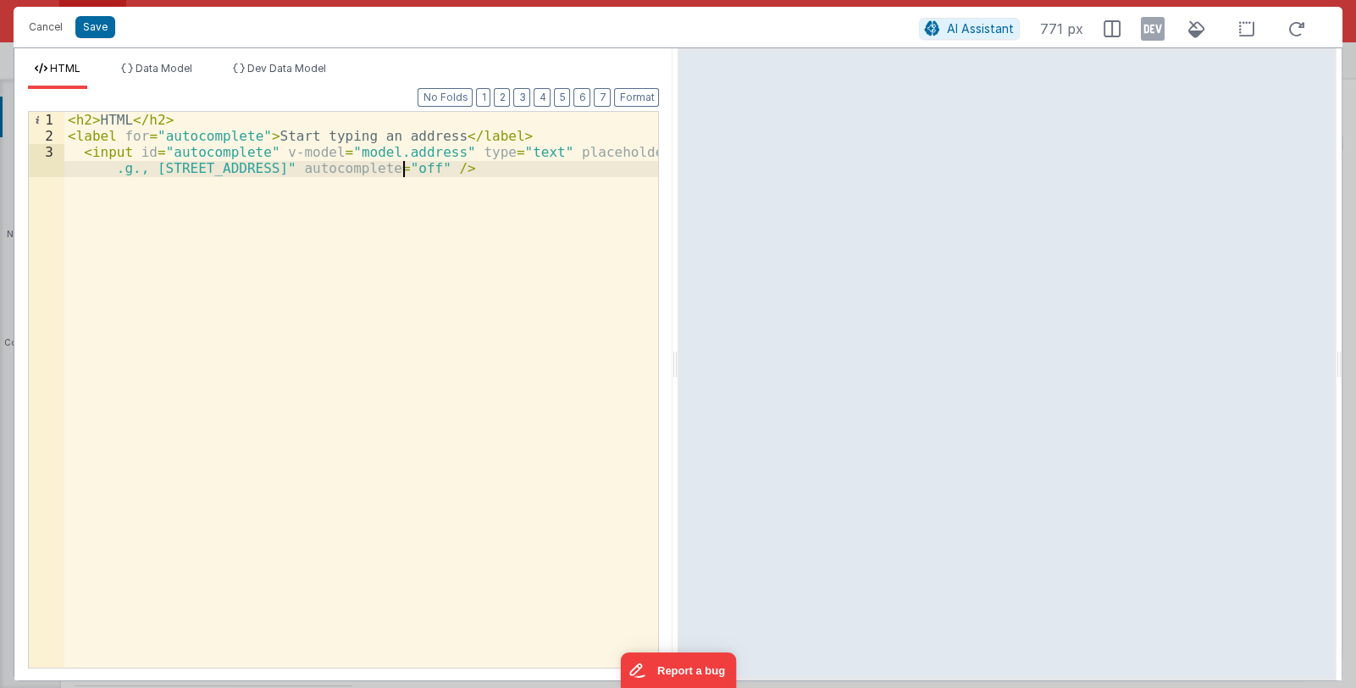
click at [415, 168] on div "< h2 > HTML </ h2 > < label for = "autocomplete" > Start typing an address </ l…" at bounding box center [361, 414] width 594 height 605
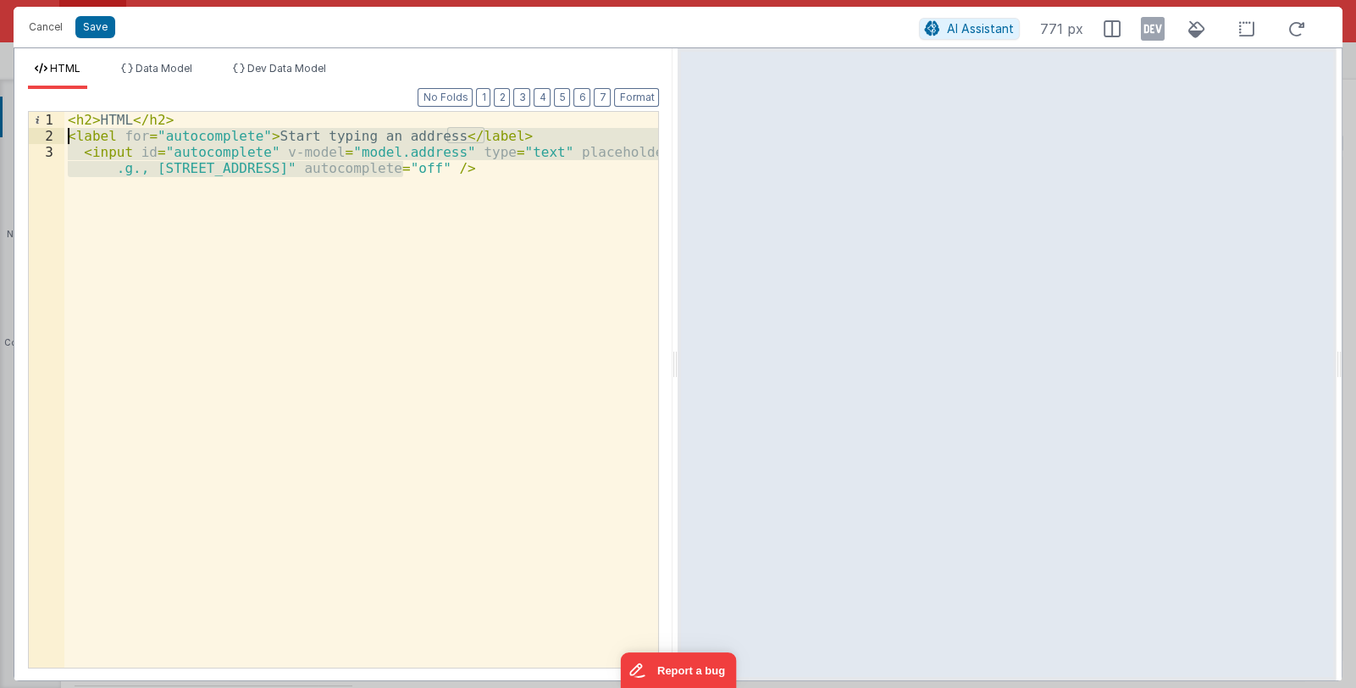
drag, startPoint x: 406, startPoint y: 165, endPoint x: 42, endPoint y: 142, distance: 364.0
click at [42, 142] on div "1 2 3 < h2 > HTML </ h2 > < label for = "autocomplete" > Start typing an addres…" at bounding box center [343, 389] width 631 height 557
click at [373, 170] on div "< h2 > HTML </ h2 > < label for = "autocomplete" > Start typing an address </ l…" at bounding box center [361, 390] width 594 height 556
drag, startPoint x: 414, startPoint y: 166, endPoint x: 60, endPoint y: 137, distance: 355.1
click at [60, 137] on div "1 2 3 < h2 > HTML </ h2 > < label for = "autocomplete" > Start typing an addres…" at bounding box center [343, 389] width 631 height 557
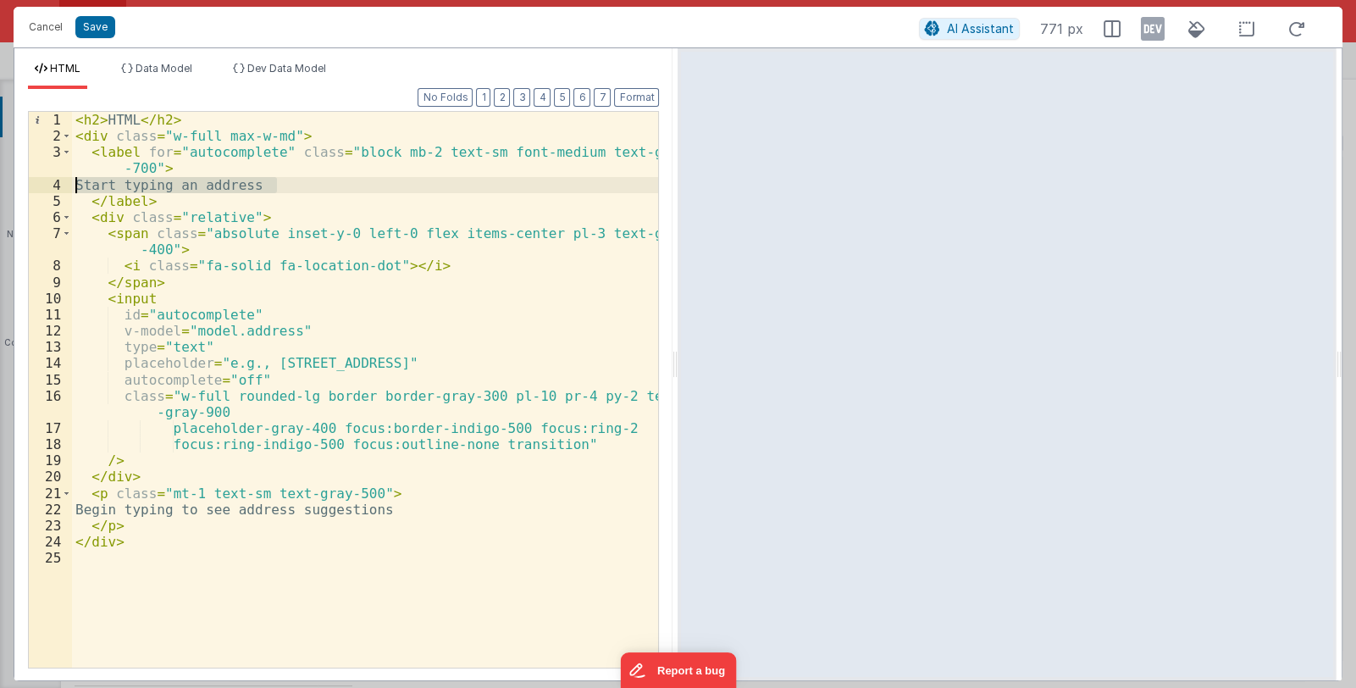
drag, startPoint x: 279, startPoint y: 185, endPoint x: 57, endPoint y: 185, distance: 222.7
click at [57, 185] on div "1 2 3 4 5 6 7 8 9 10 11 12 13 14 15 16 17 18 19 20 21 22 23 24 25 < h2 > HTML <…" at bounding box center [343, 389] width 631 height 557
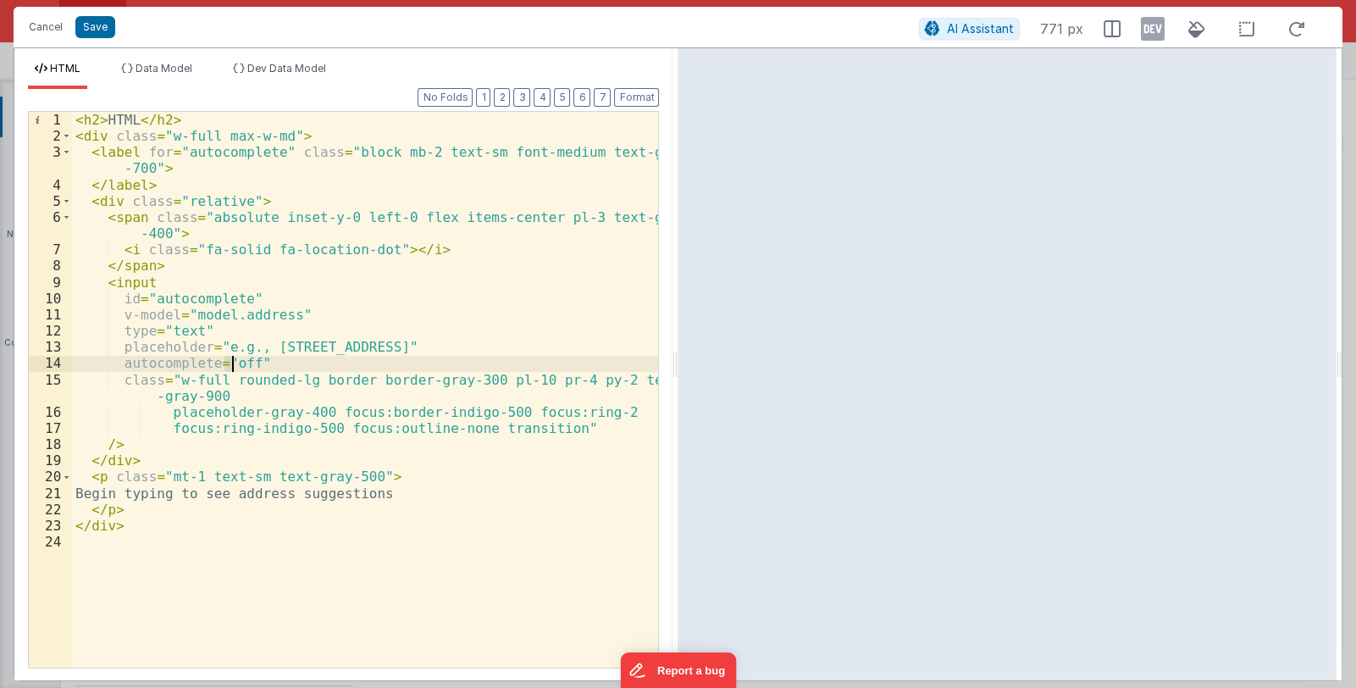
click at [229, 362] on div "< h2 > HTML </ h2 > < div class = "w-full max-w-md" > < label for = "autocomple…" at bounding box center [365, 406] width 587 height 588
click at [97, 28] on button "Save" at bounding box center [95, 27] width 40 height 22
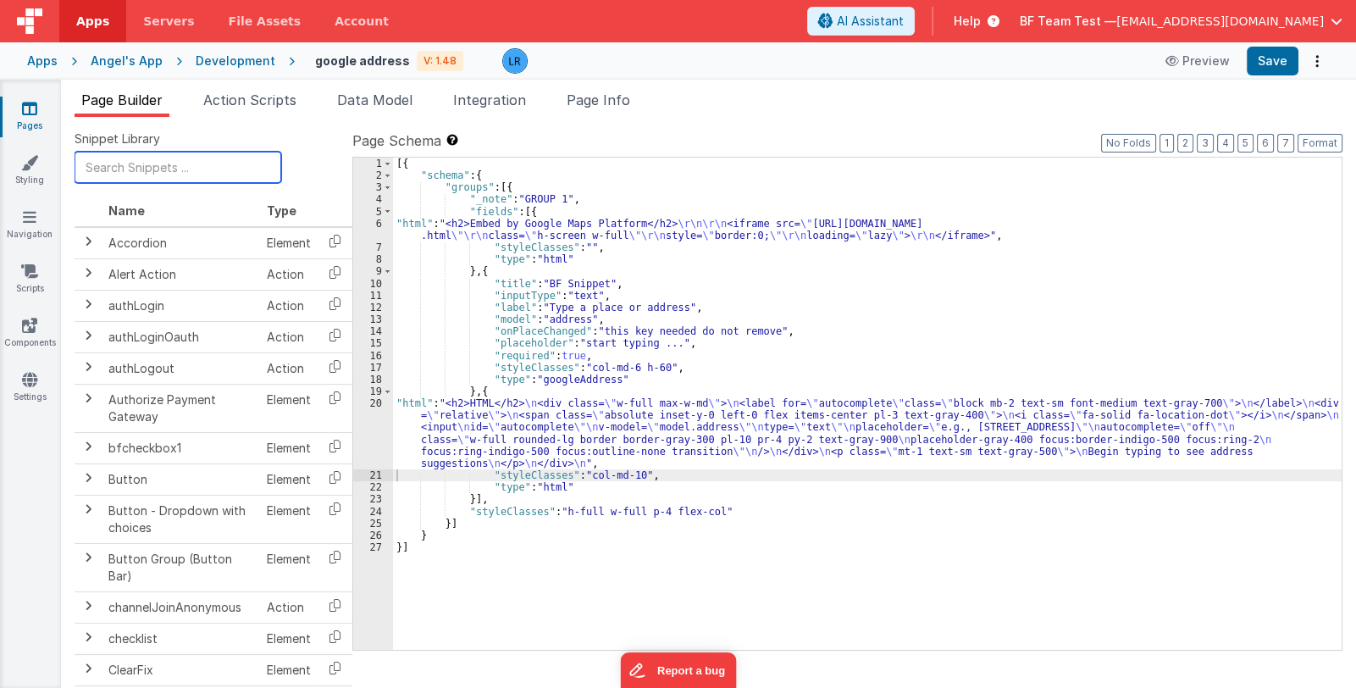
click at [120, 168] on input "text" at bounding box center [178, 167] width 207 height 31
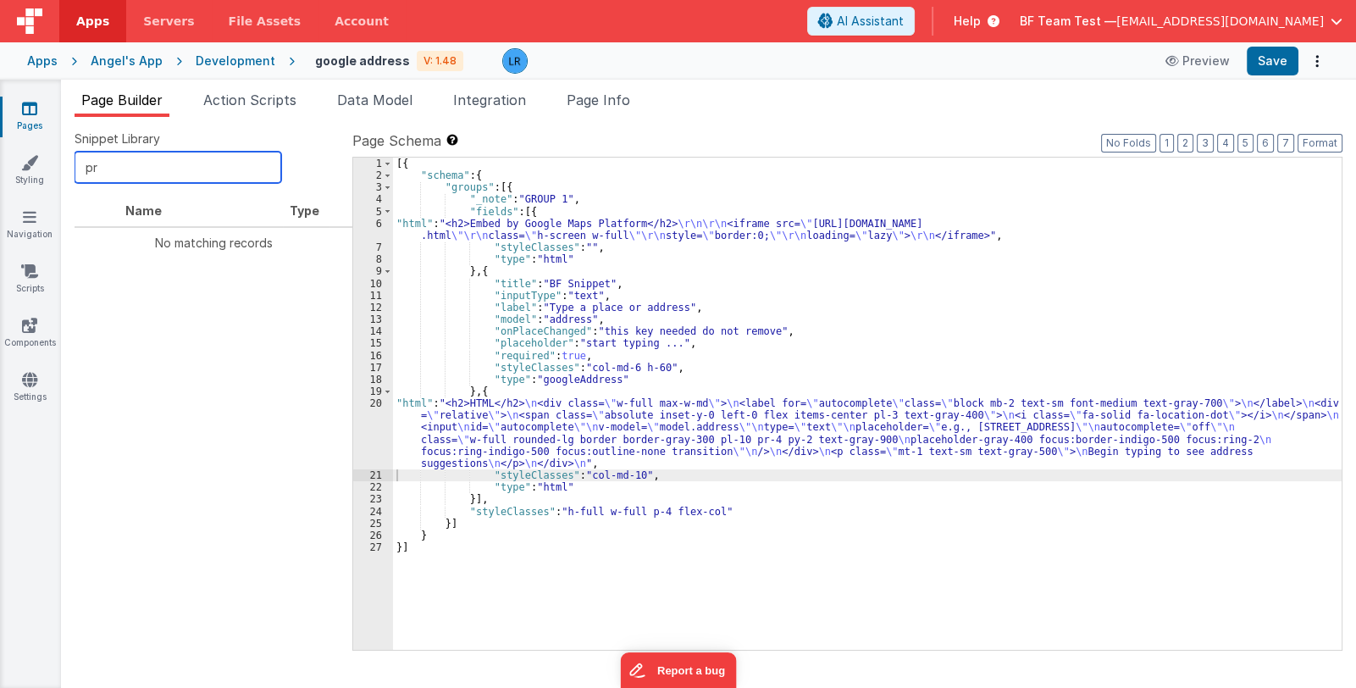
type input "p"
type input "ins"
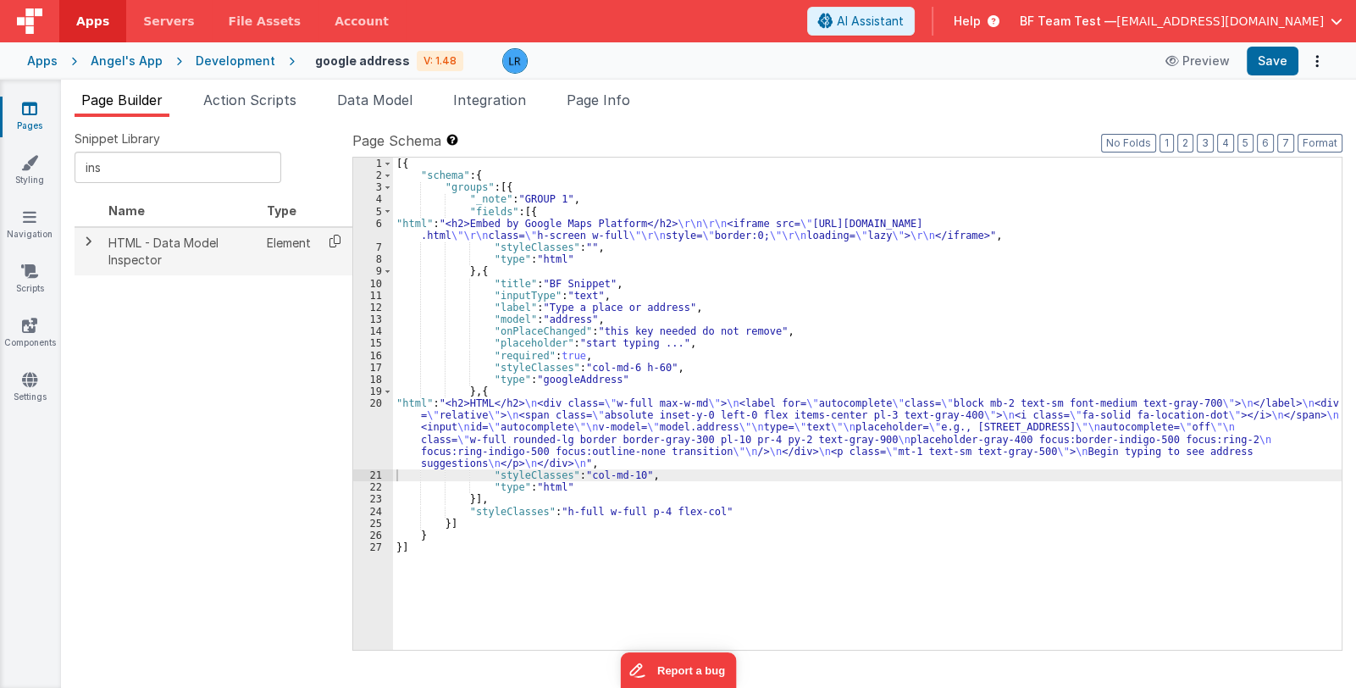
click at [334, 241] on icon at bounding box center [335, 241] width 35 height 26
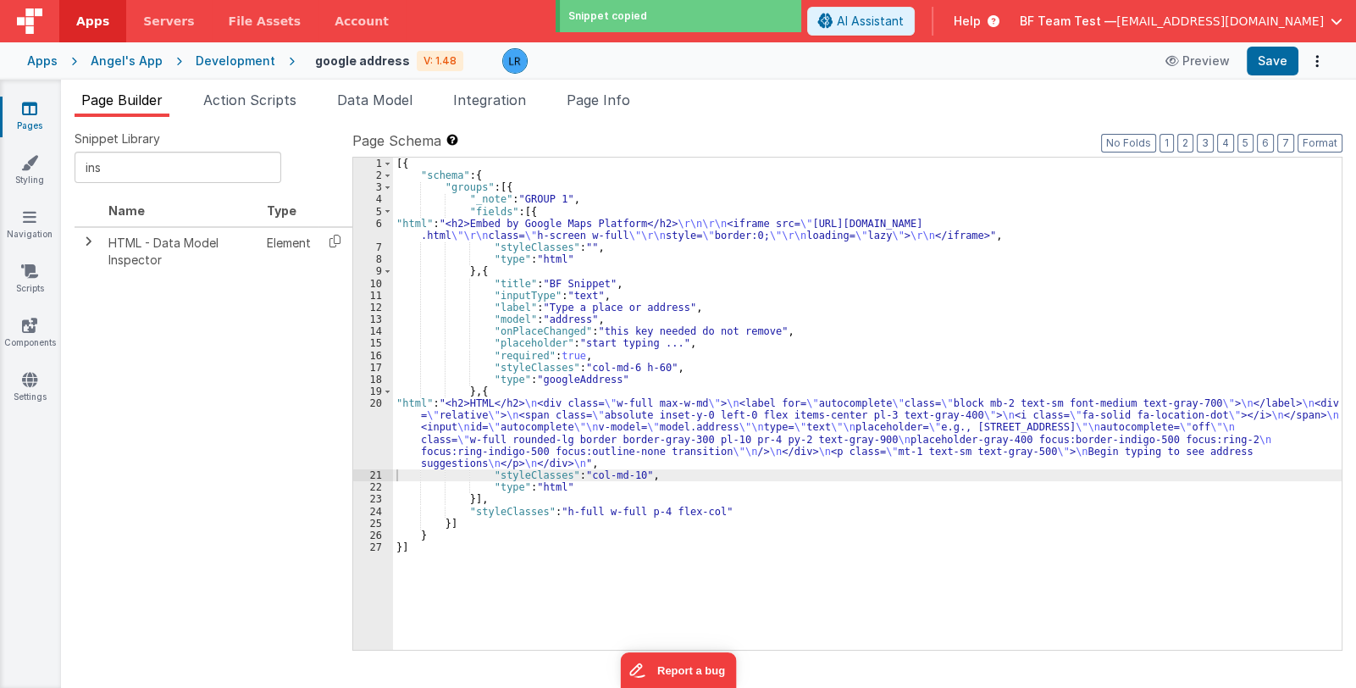
click at [472, 502] on div "[{ "schema" : { "groups" : [{ "_note" : "GROUP 1" , "fields" : [{ "html" : "<h2…" at bounding box center [867, 416] width 948 height 517
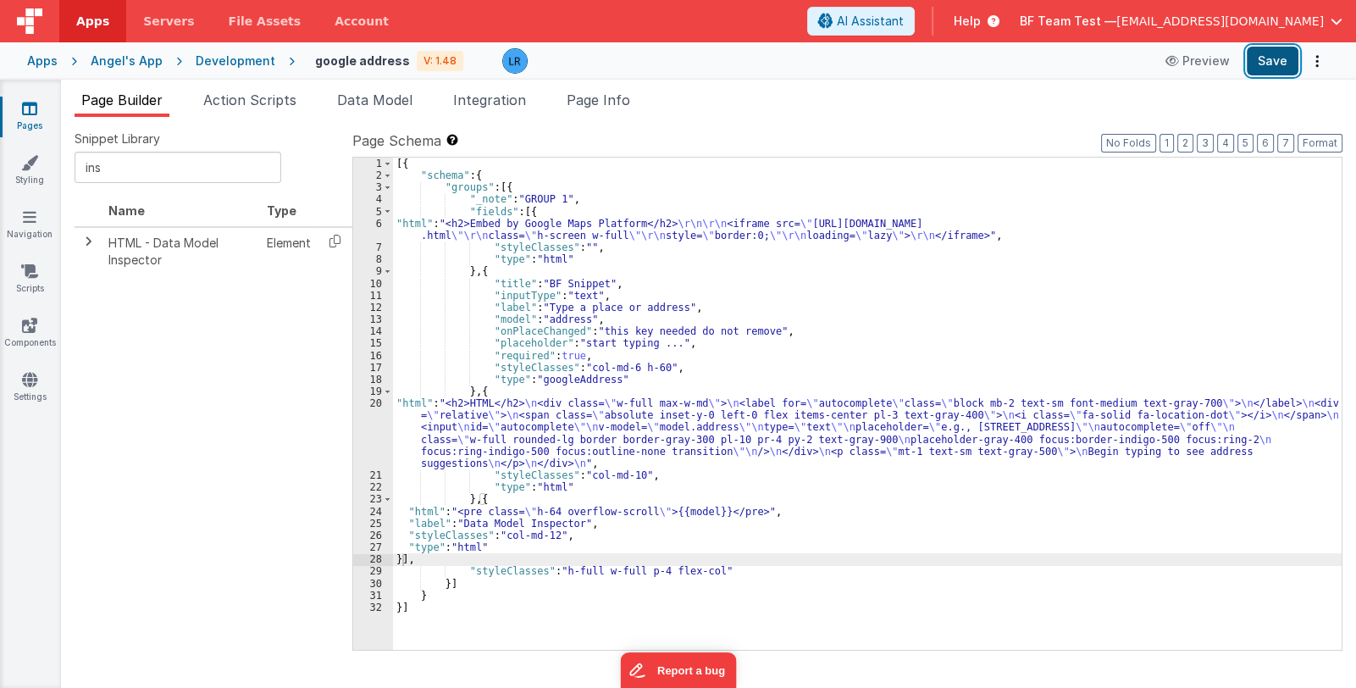
click at [1273, 65] on button "Save" at bounding box center [1273, 61] width 52 height 29
click at [598, 96] on span "Page Info" at bounding box center [599, 99] width 64 height 17
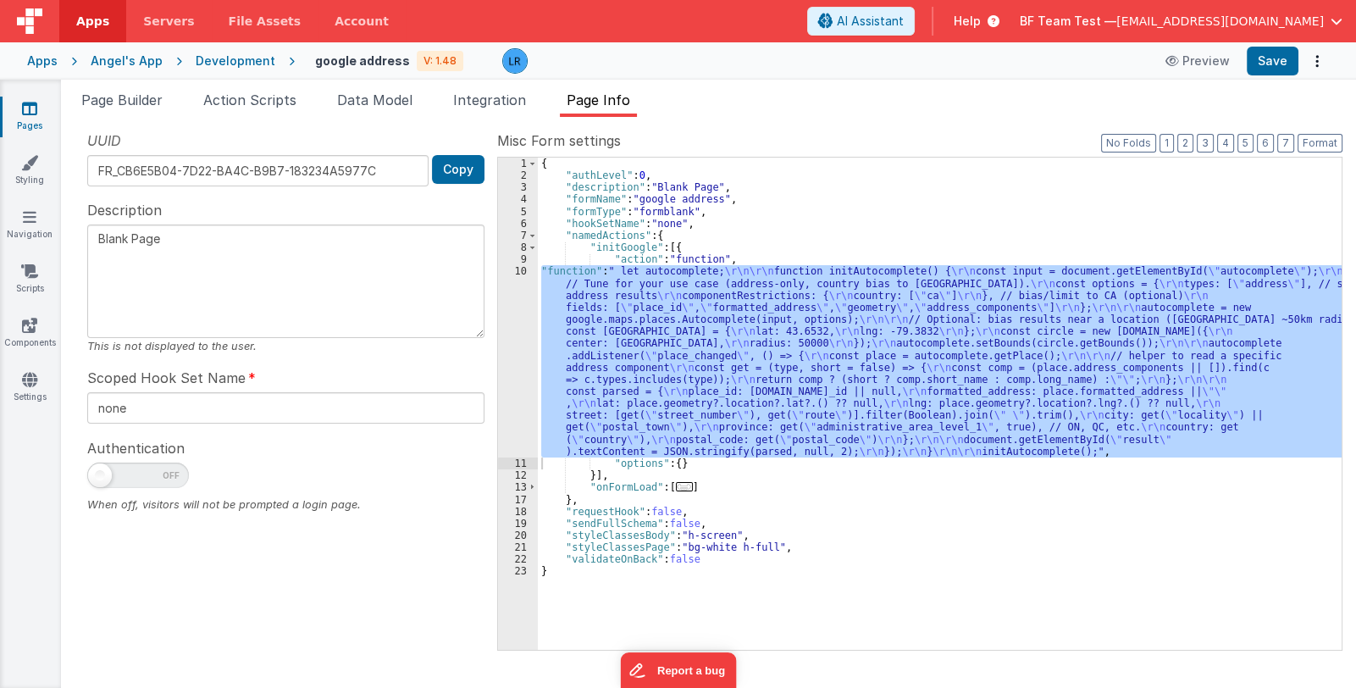
click at [790, 398] on div "{ "authLevel" : 0 , "description" : "Blank Page" , "formName" : "google address…" at bounding box center [940, 404] width 804 height 492
click at [513, 401] on div "10" at bounding box center [518, 361] width 40 height 192
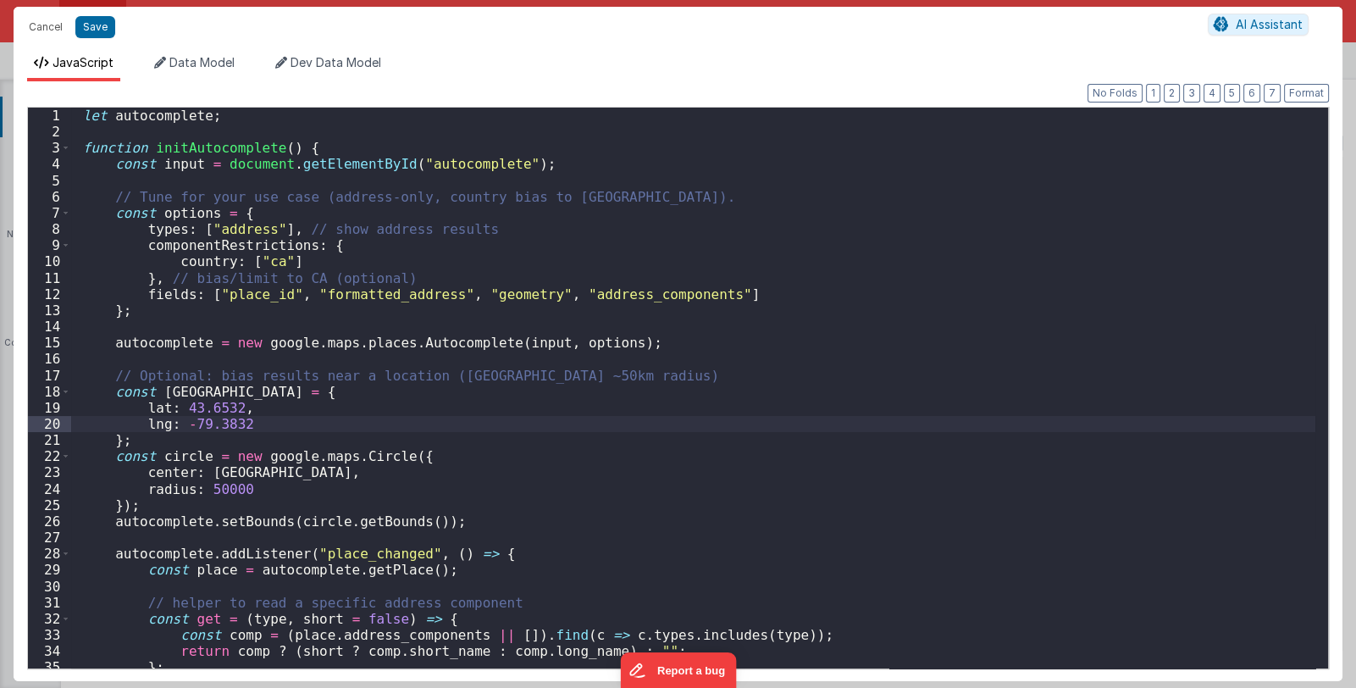
click at [535, 427] on div "let autocomplete ; function initAutocomplete ( ) { const input = document . get…" at bounding box center [693, 404] width 1244 height 593
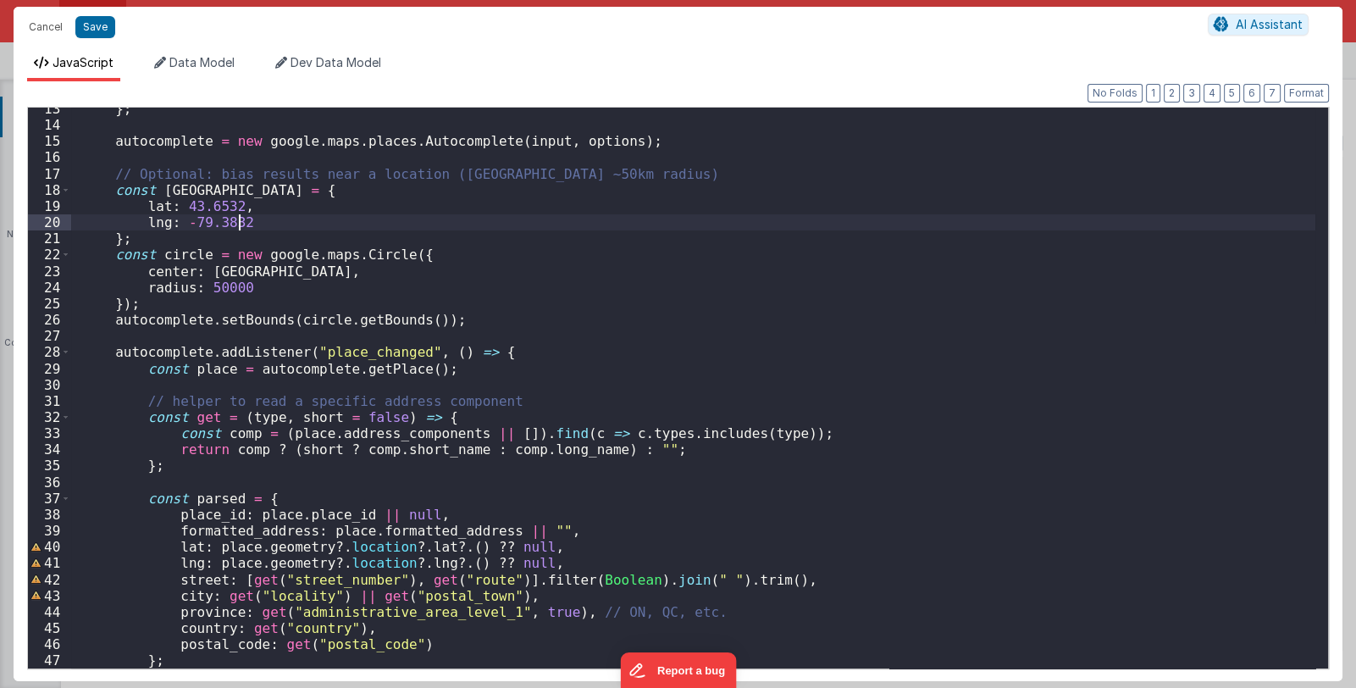
click at [548, 441] on div "} ; autocomplete = new google . maps . places . Autocomplete ( input , options …" at bounding box center [693, 397] width 1244 height 593
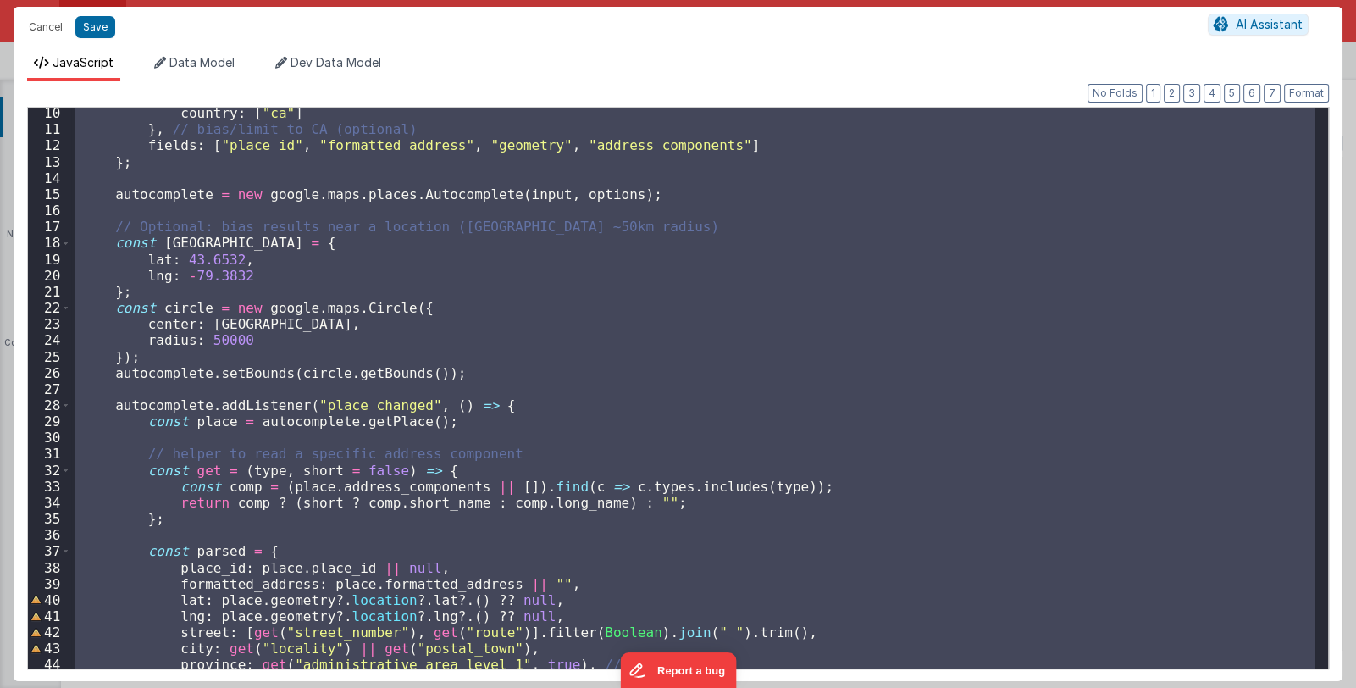
scroll to position [97, 0]
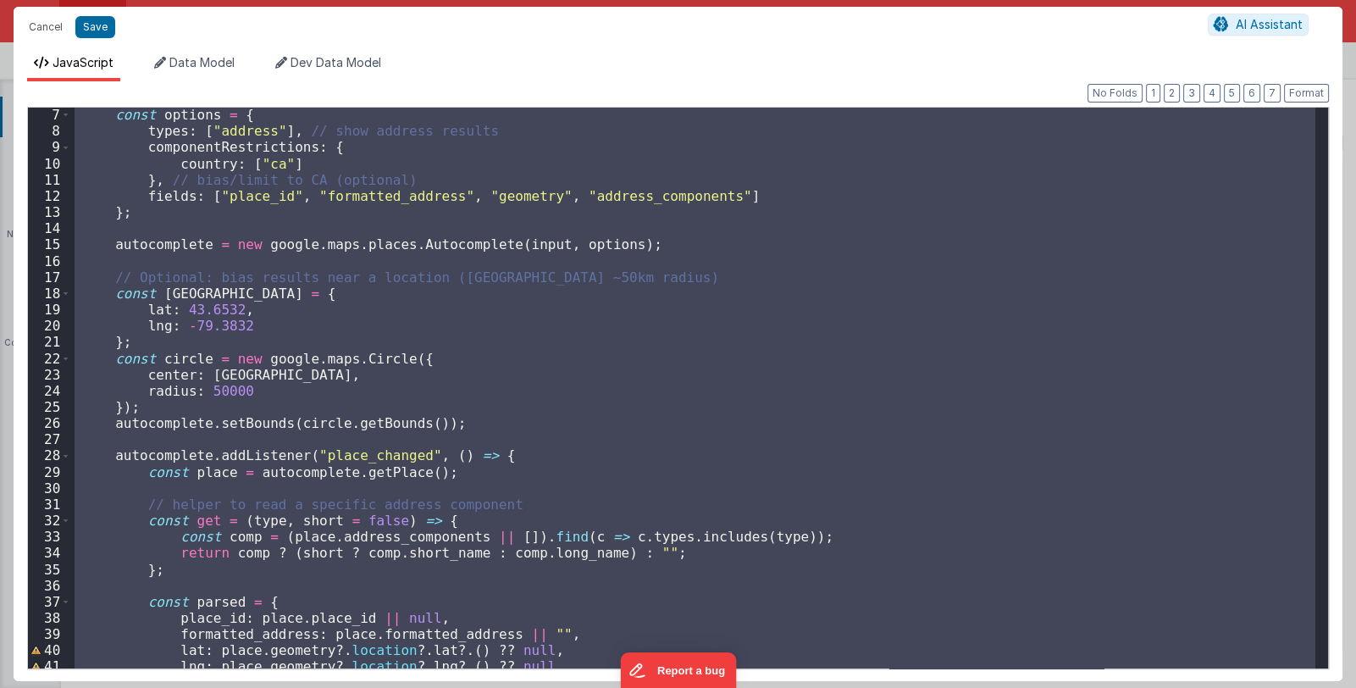
click at [433, 470] on div "const options = { types : [ "address" ] , // show address results componentRest…" at bounding box center [693, 388] width 1244 height 561
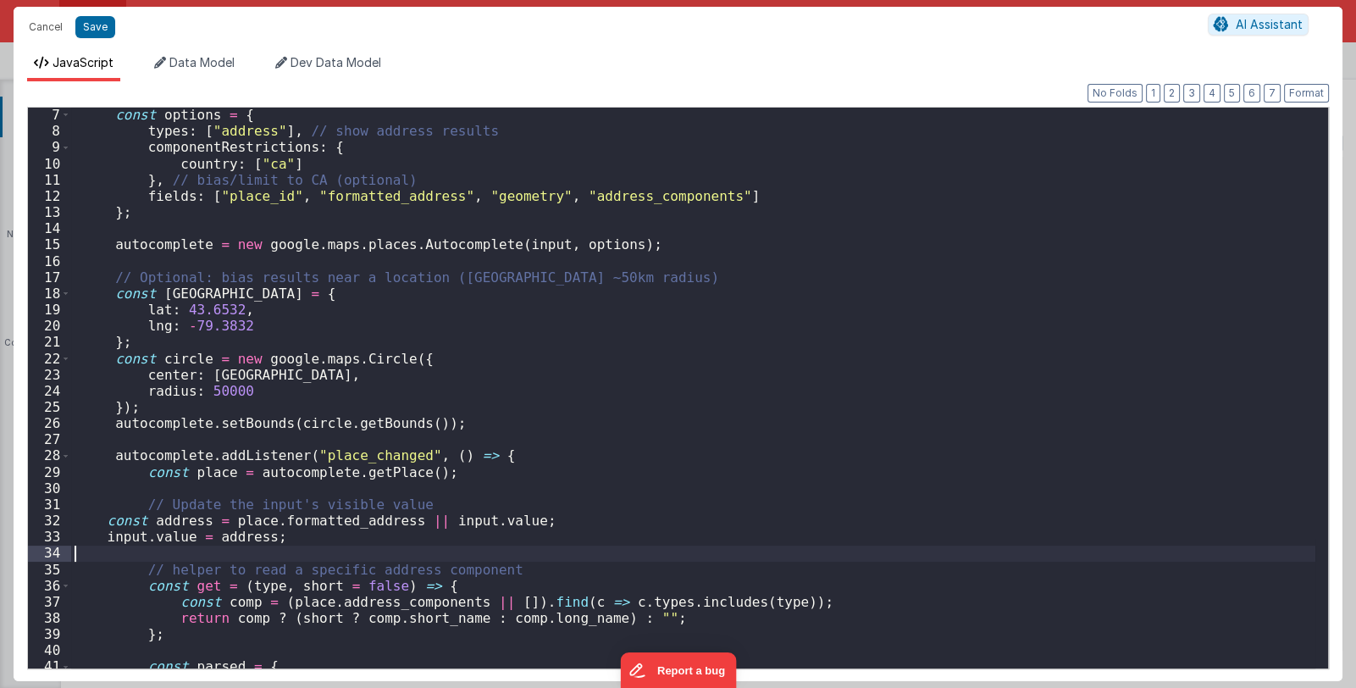
click at [112, 550] on div "const options = { types : [ "address" ] , // show address results componentRest…" at bounding box center [693, 403] width 1244 height 593
click at [322, 538] on div "const options = { types : [ "address" ] , // show address results componentRest…" at bounding box center [693, 403] width 1244 height 593
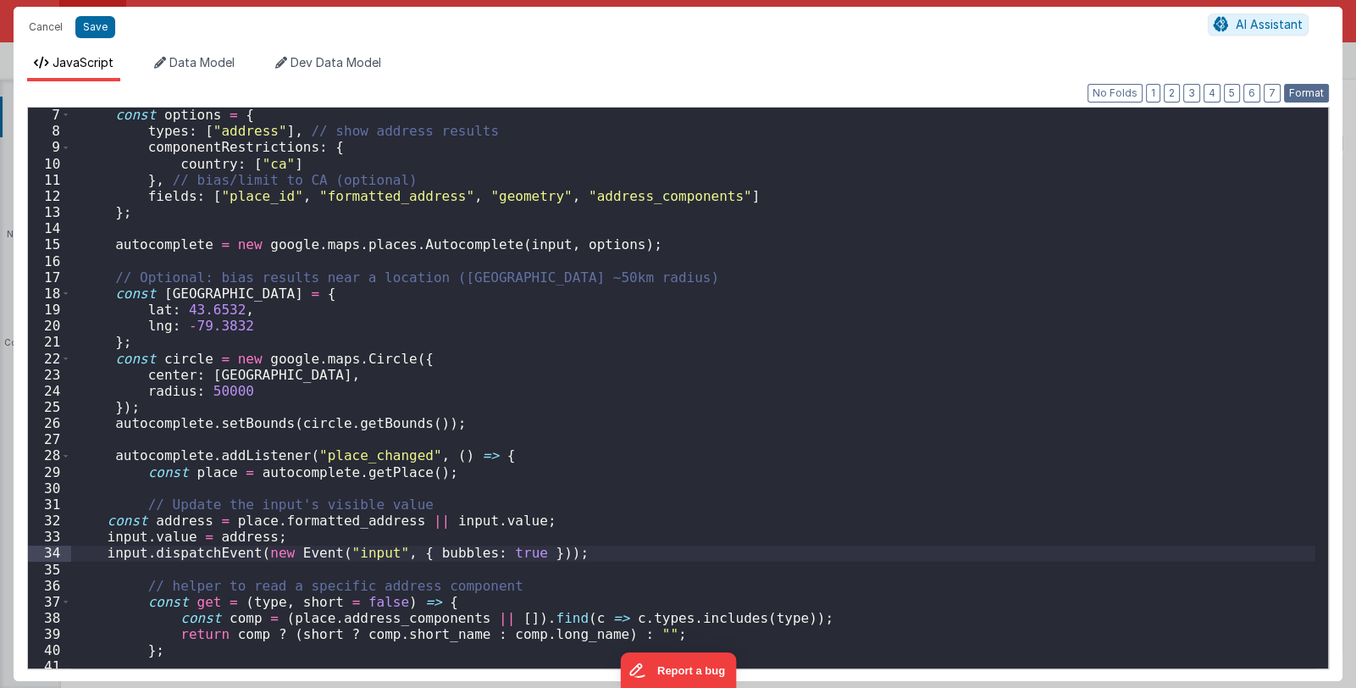
click at [1304, 94] on button "Format" at bounding box center [1306, 93] width 45 height 19
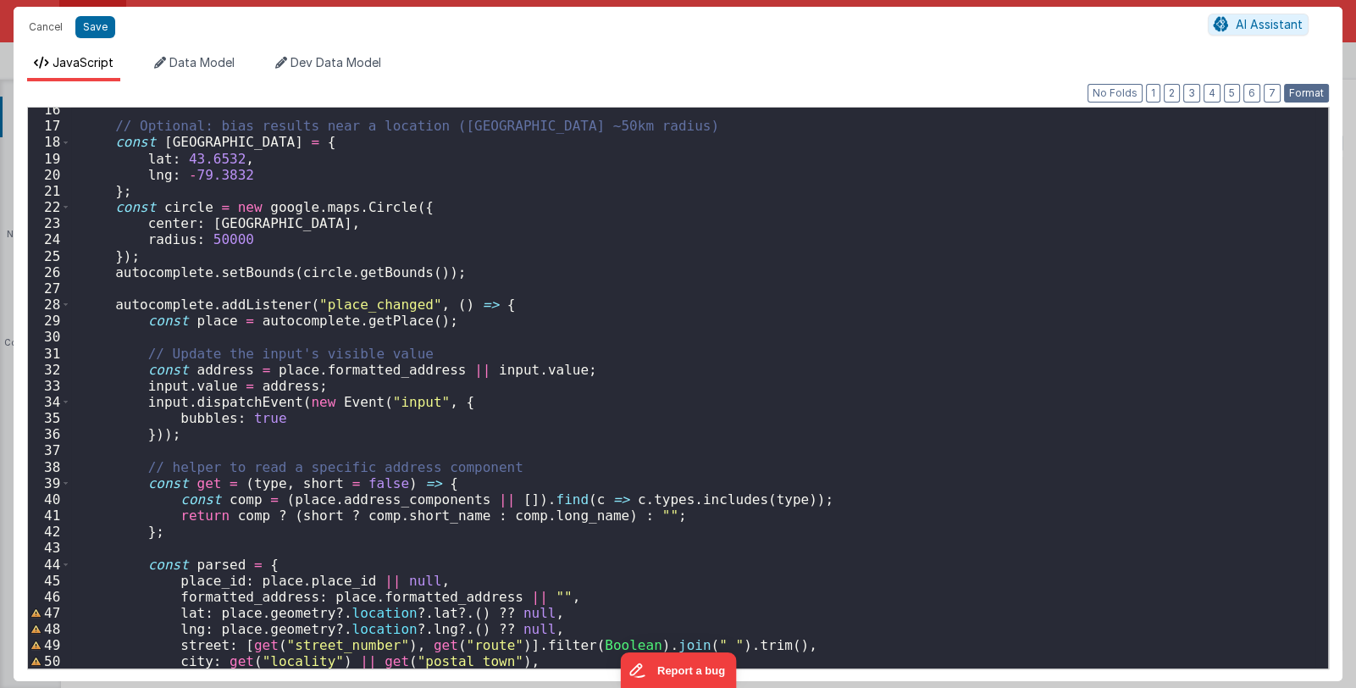
scroll to position [400, 0]
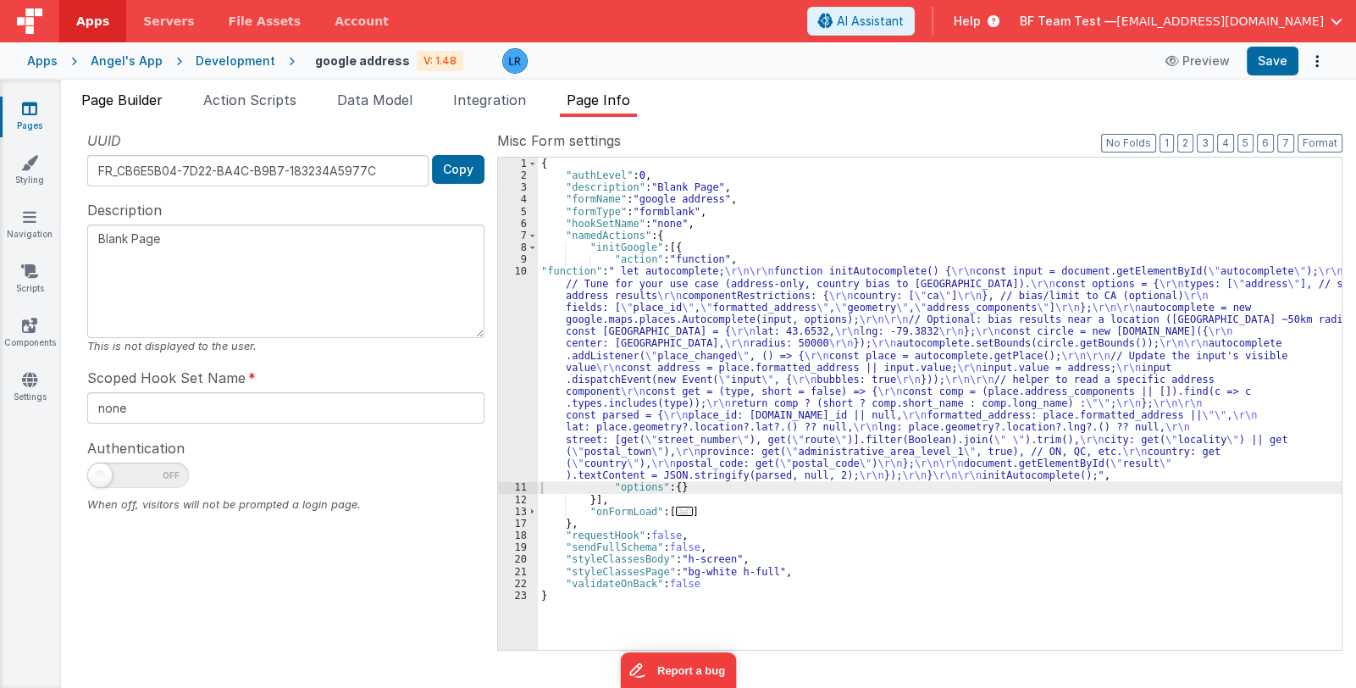
click at [135, 98] on span "Page Builder" at bounding box center [121, 99] width 81 height 17
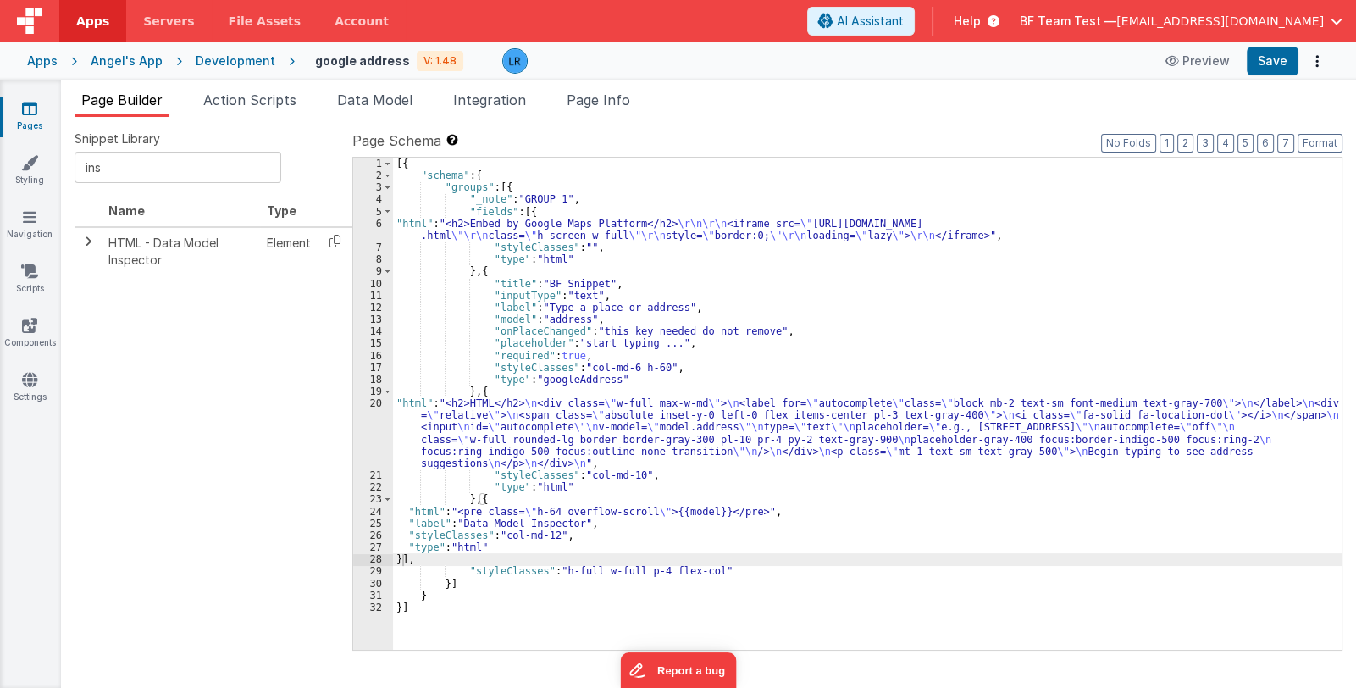
click at [495, 273] on div "[{ "schema" : { "groups" : [{ "_note" : "GROUP 1" , "fields" : [{ "html" : "<h2…" at bounding box center [867, 416] width 948 height 517
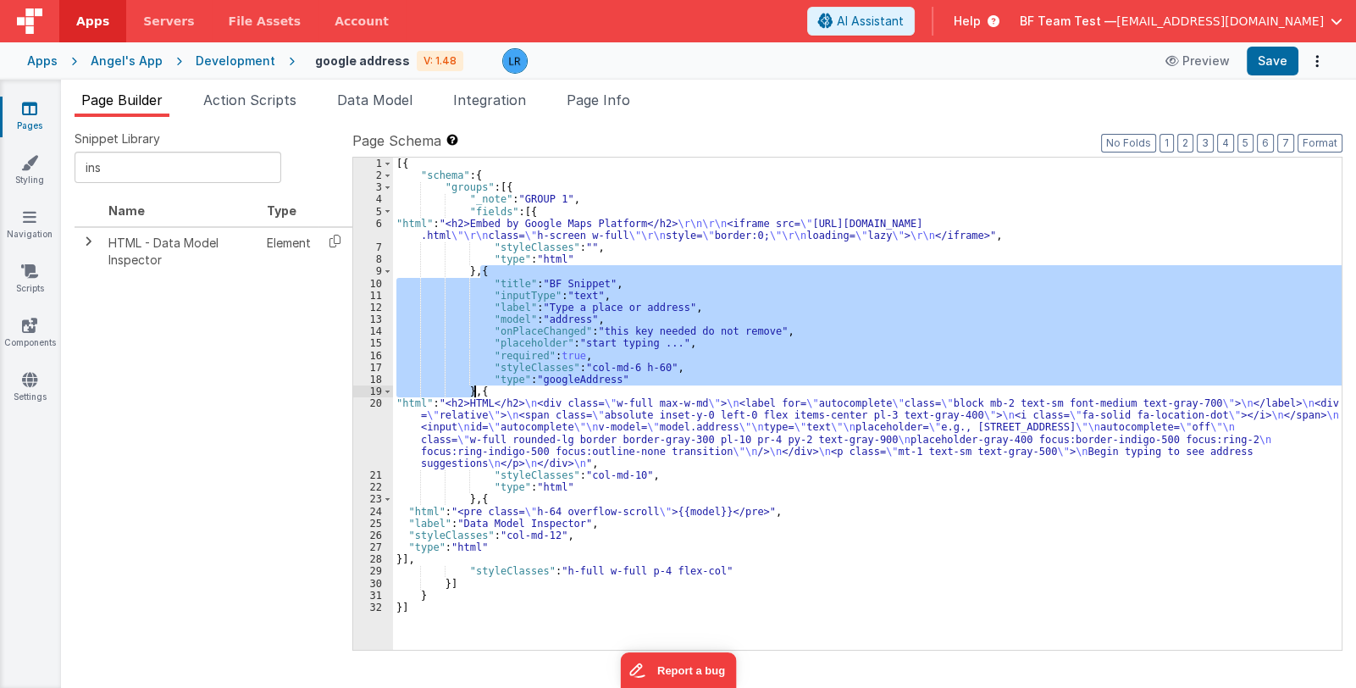
drag, startPoint x: 482, startPoint y: 269, endPoint x: 473, endPoint y: 390, distance: 120.5
click at [473, 390] on div "[{ "schema" : { "groups" : [{ "_note" : "GROUP 1" , "fields" : [{ "html" : "<h2…" at bounding box center [867, 416] width 948 height 517
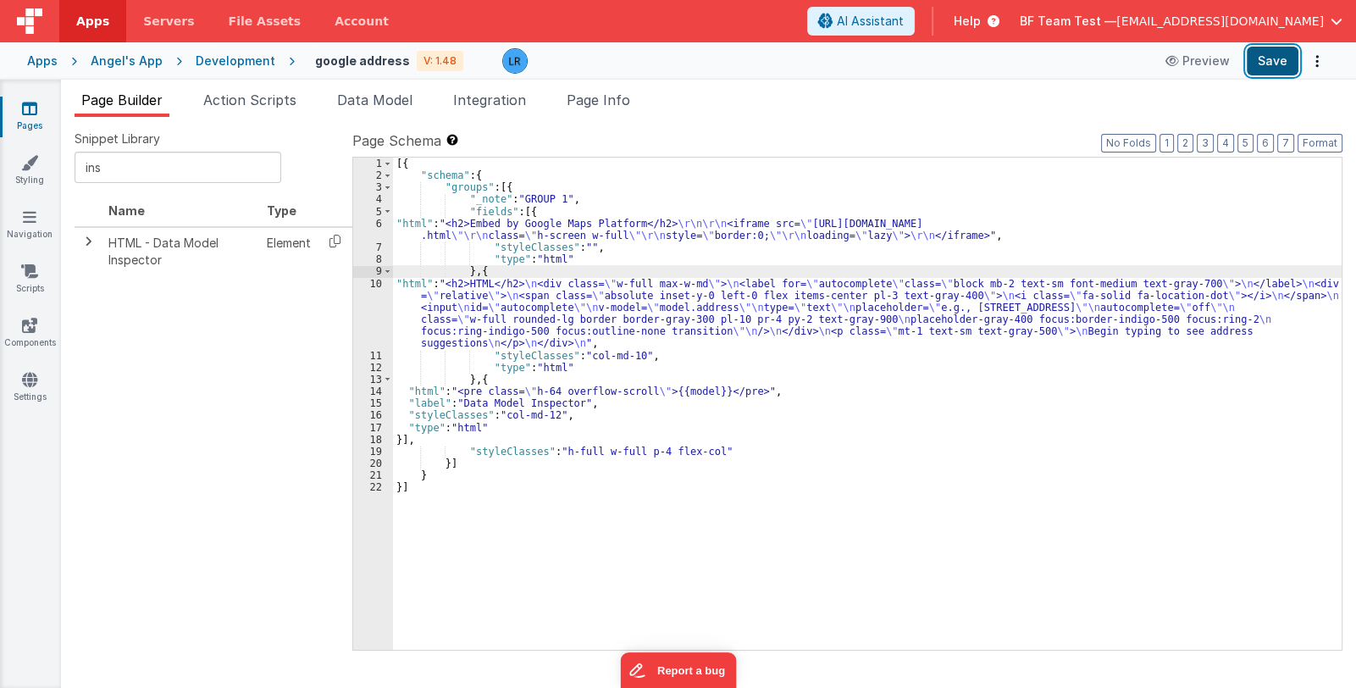
click at [1266, 65] on button "Save" at bounding box center [1273, 61] width 52 height 29
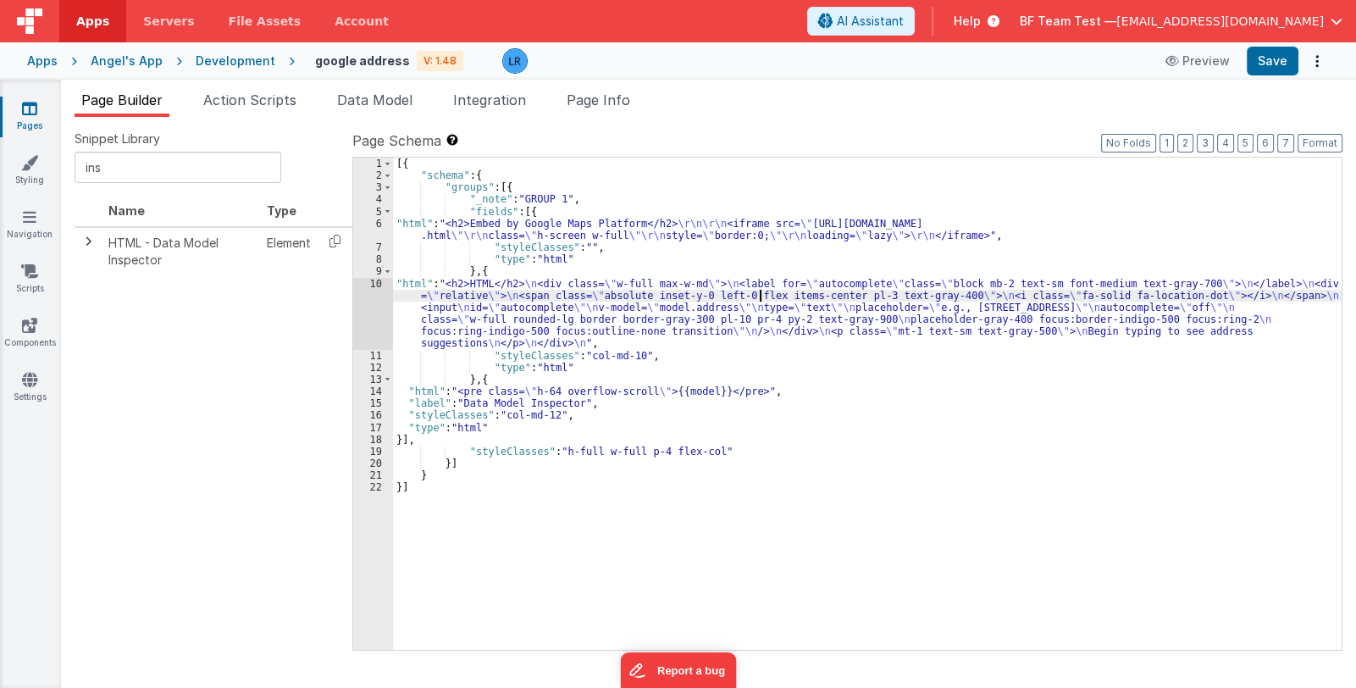
click at [759, 300] on div "[{ "schema" : { "groups" : [{ "_note" : "GROUP 1" , "fields" : [{ "html" : "<h2…" at bounding box center [867, 416] width 948 height 517
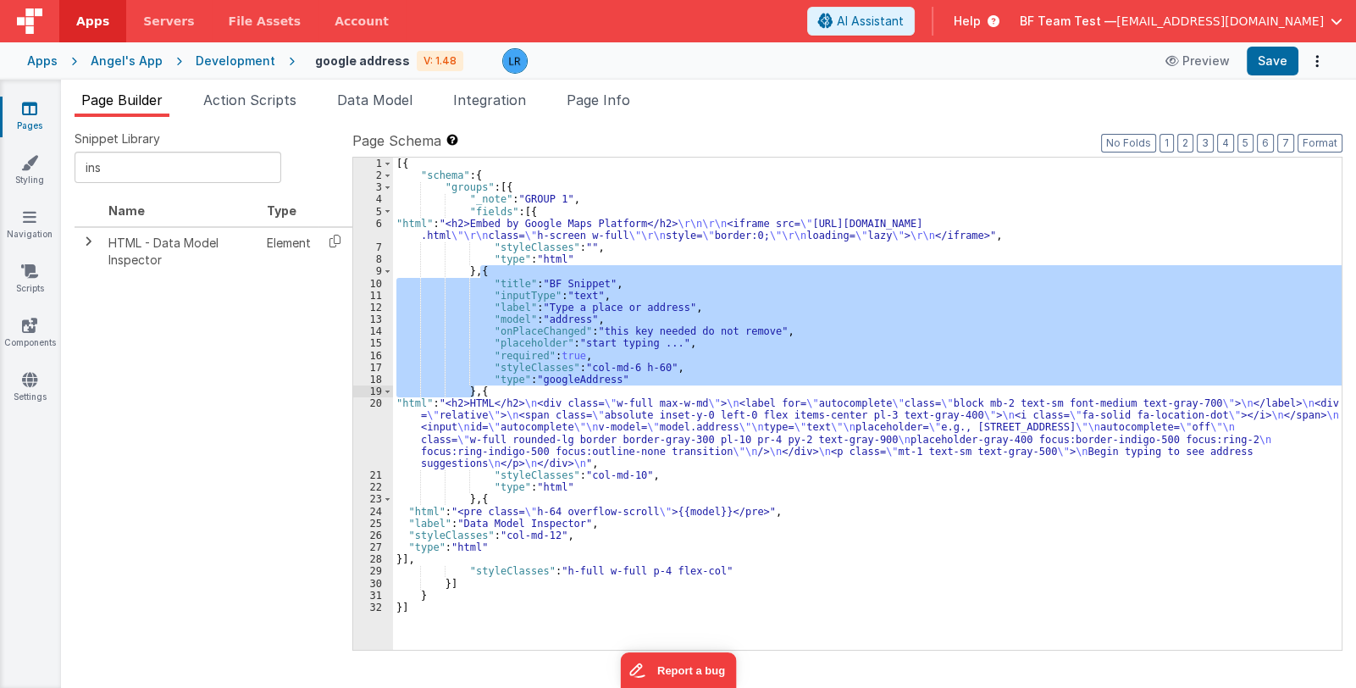
click at [1298, 57] on div "Preview Save" at bounding box center [1242, 61] width 174 height 29
click at [1294, 57] on button "Save" at bounding box center [1273, 61] width 52 height 29
click at [620, 99] on span "Page Info" at bounding box center [599, 99] width 64 height 17
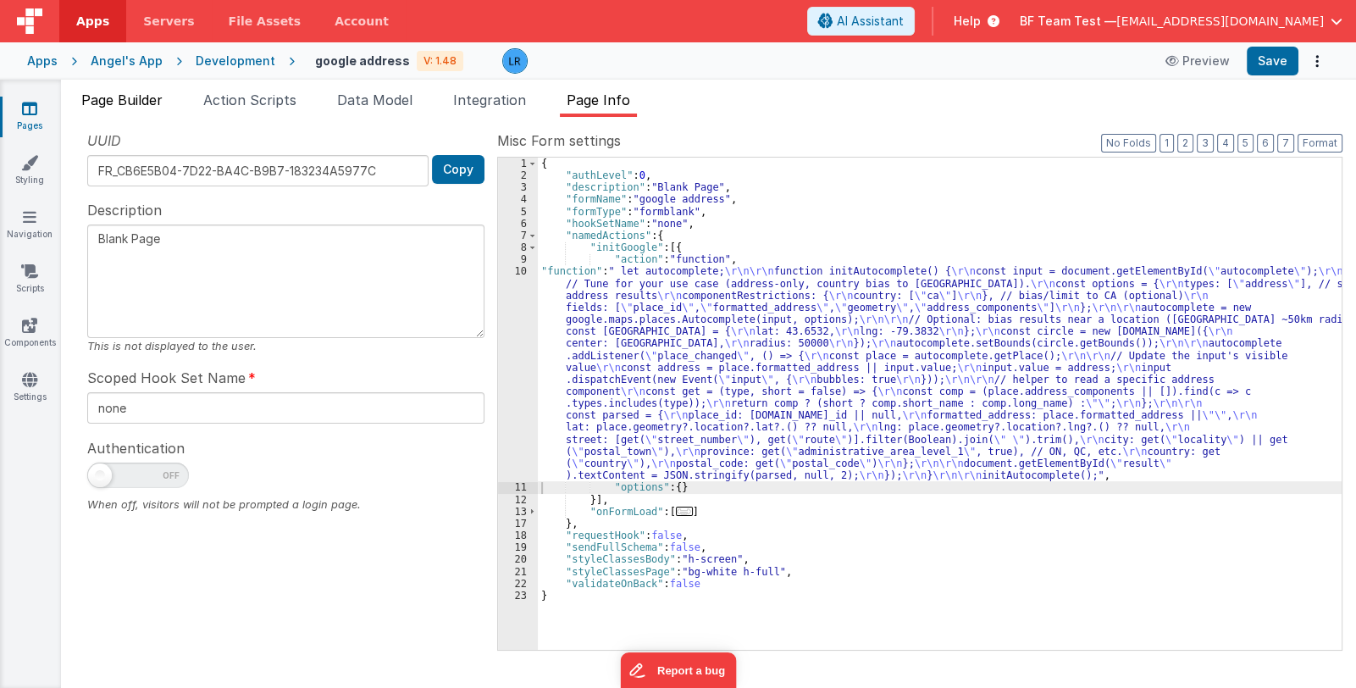
click at [148, 96] on span "Page Builder" at bounding box center [121, 99] width 81 height 17
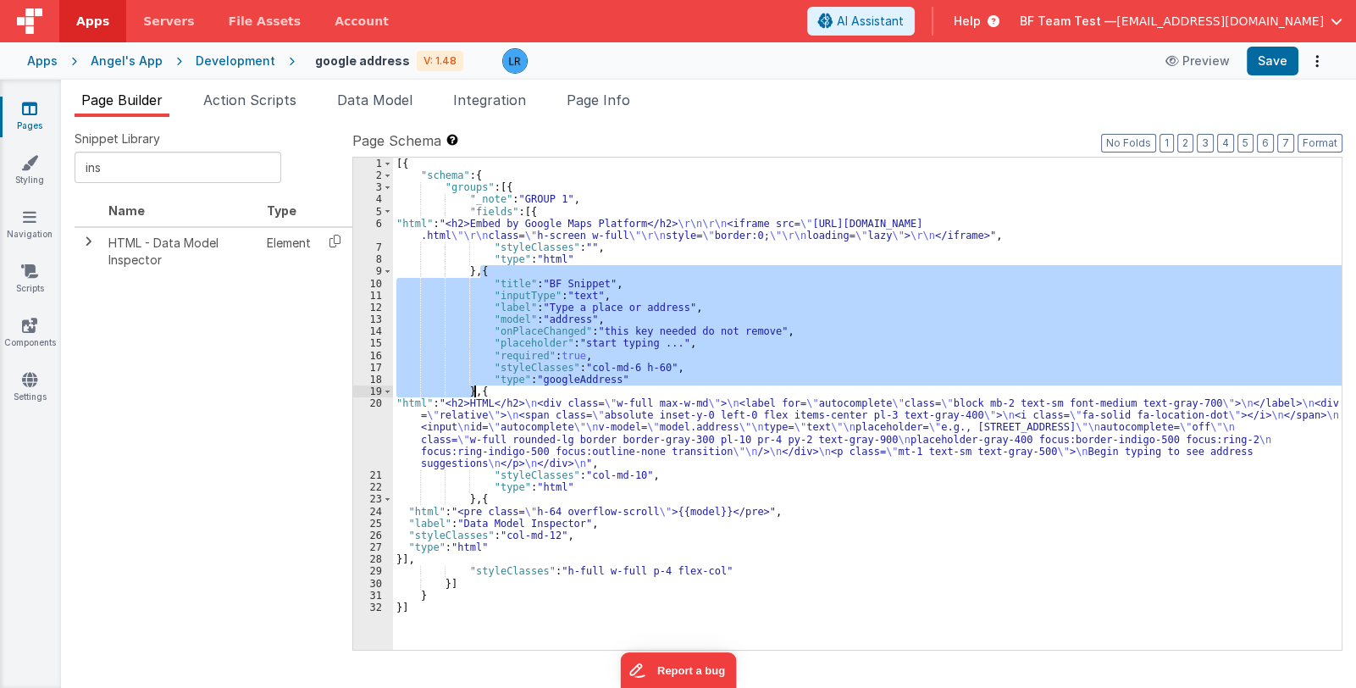
click at [487, 270] on div "[{ "schema" : { "groups" : [{ "_note" : "GROUP 1" , "fields" : [{ "html" : "<h2…" at bounding box center [867, 404] width 948 height 492
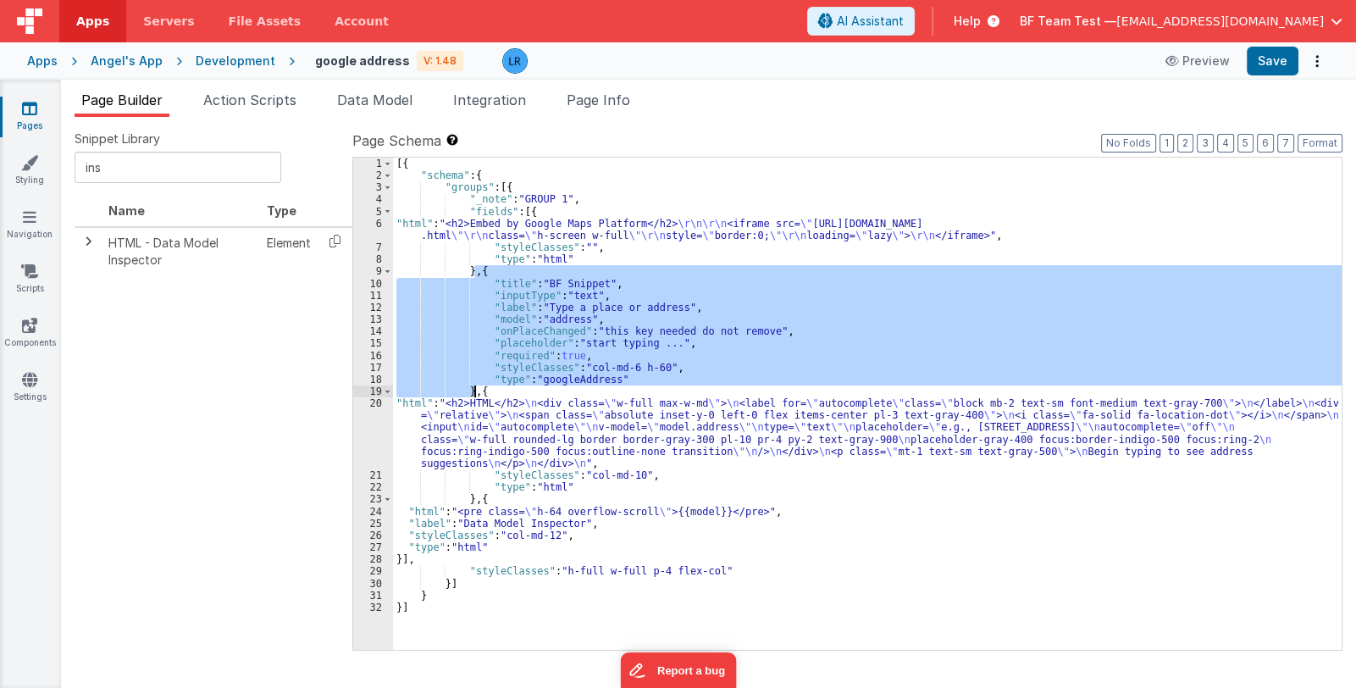
drag, startPoint x: 477, startPoint y: 269, endPoint x: 475, endPoint y: 392, distance: 122.8
click at [475, 392] on div "[{ "schema" : { "groups" : [{ "_note" : "GROUP 1" , "fields" : [{ "html" : "<h2…" at bounding box center [867, 416] width 948 height 517
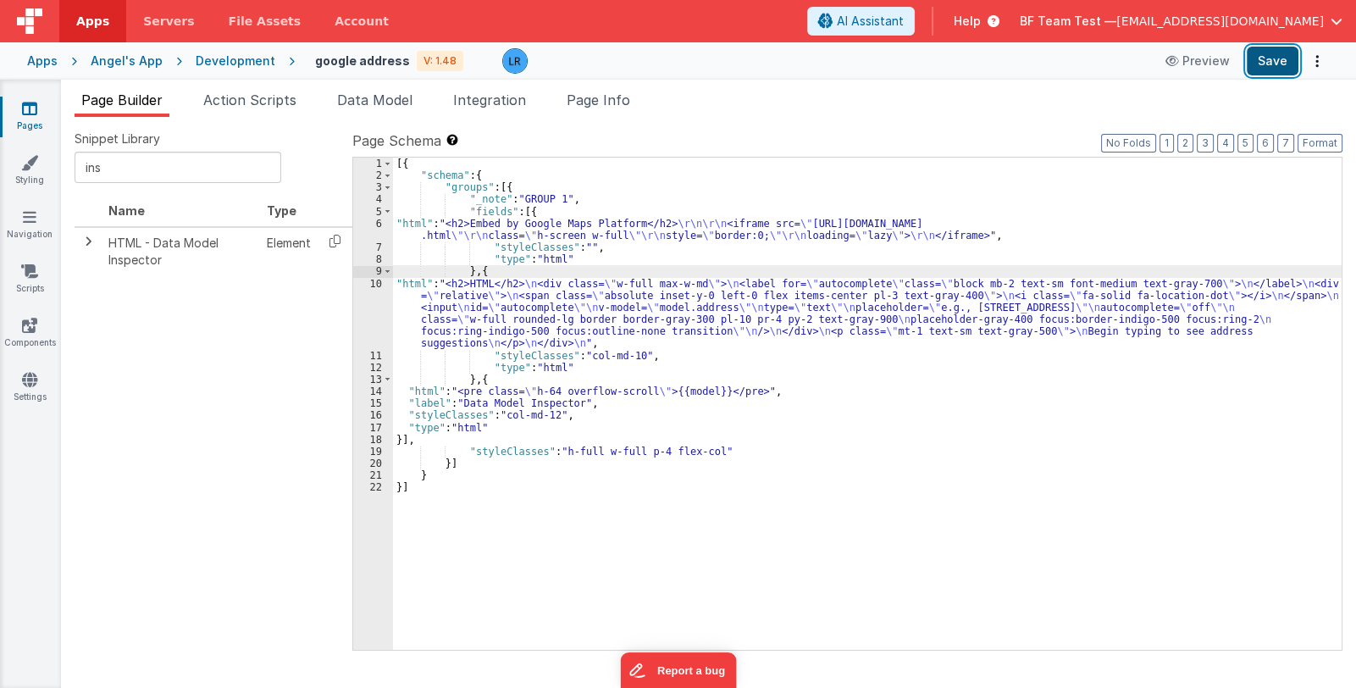
click at [1277, 62] on button "Save" at bounding box center [1273, 61] width 52 height 29
drag, startPoint x: 673, startPoint y: 318, endPoint x: 655, endPoint y: 319, distance: 17.8
click at [673, 318] on div "[{ "schema" : { "groups" : [{ "_note" : "GROUP 1" , "fields" : [{ "html" : "<h2…" at bounding box center [867, 416] width 948 height 517
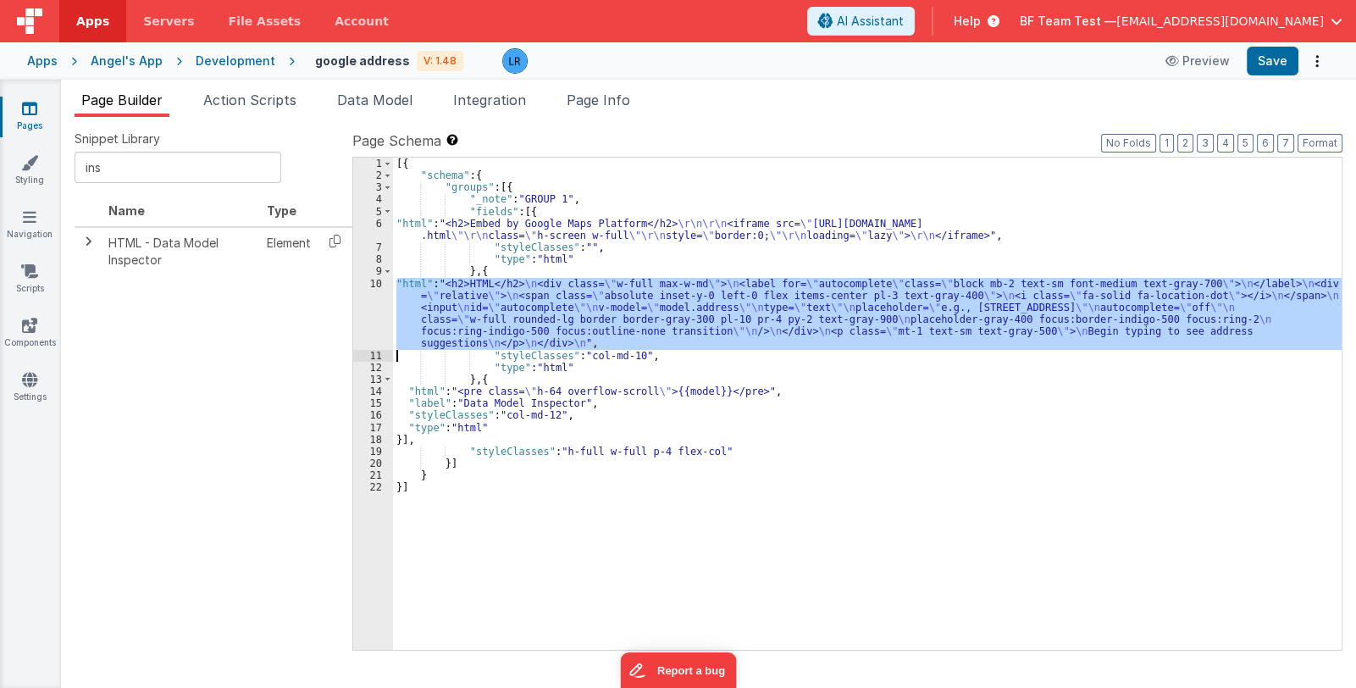
click at [370, 307] on div "10" at bounding box center [373, 314] width 40 height 72
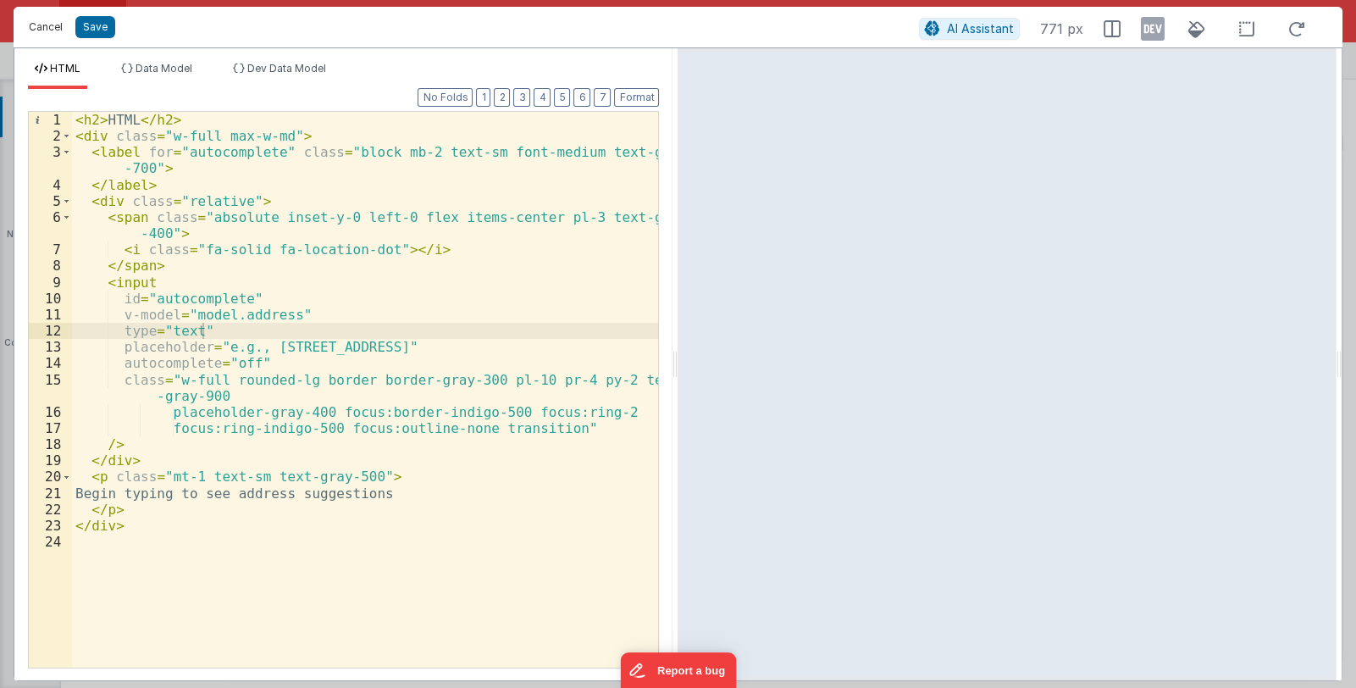
click at [36, 25] on button "Cancel" at bounding box center [45, 27] width 51 height 24
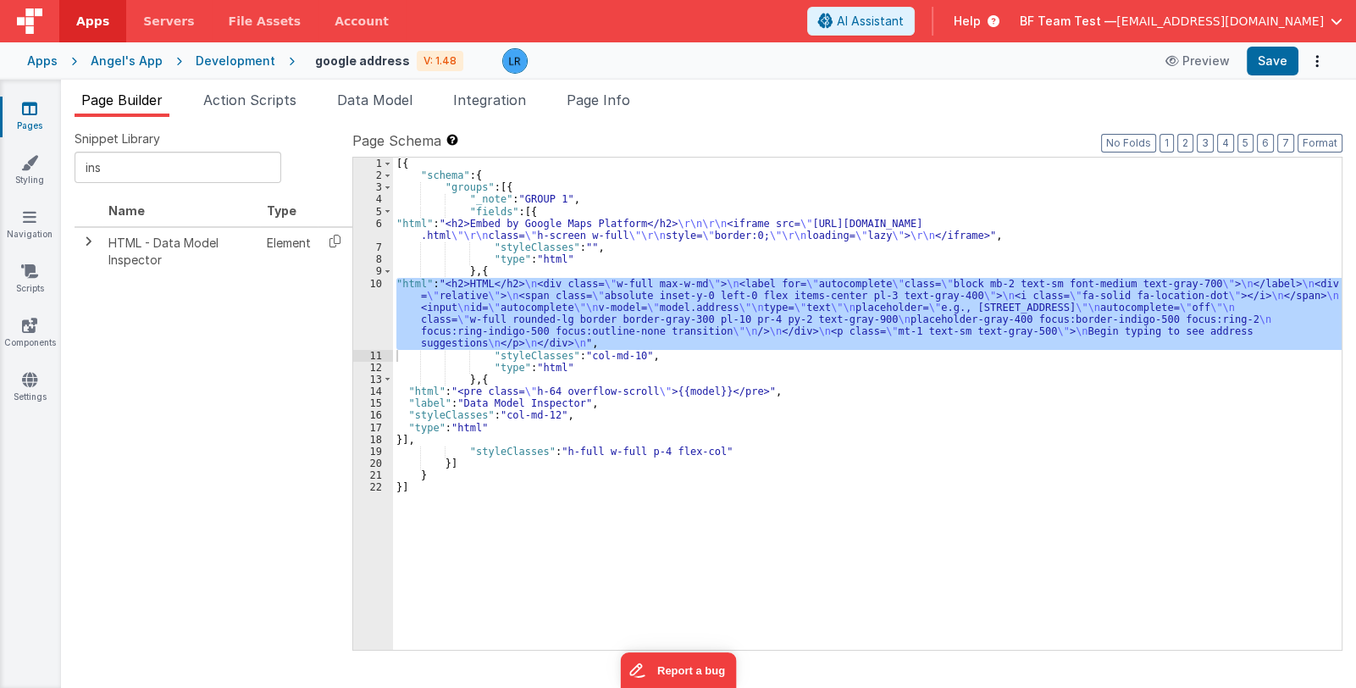
click at [589, 334] on div "[{ "schema" : { "groups" : [{ "_note" : "GROUP 1" , "fields" : [{ "html" : "<h2…" at bounding box center [867, 404] width 948 height 492
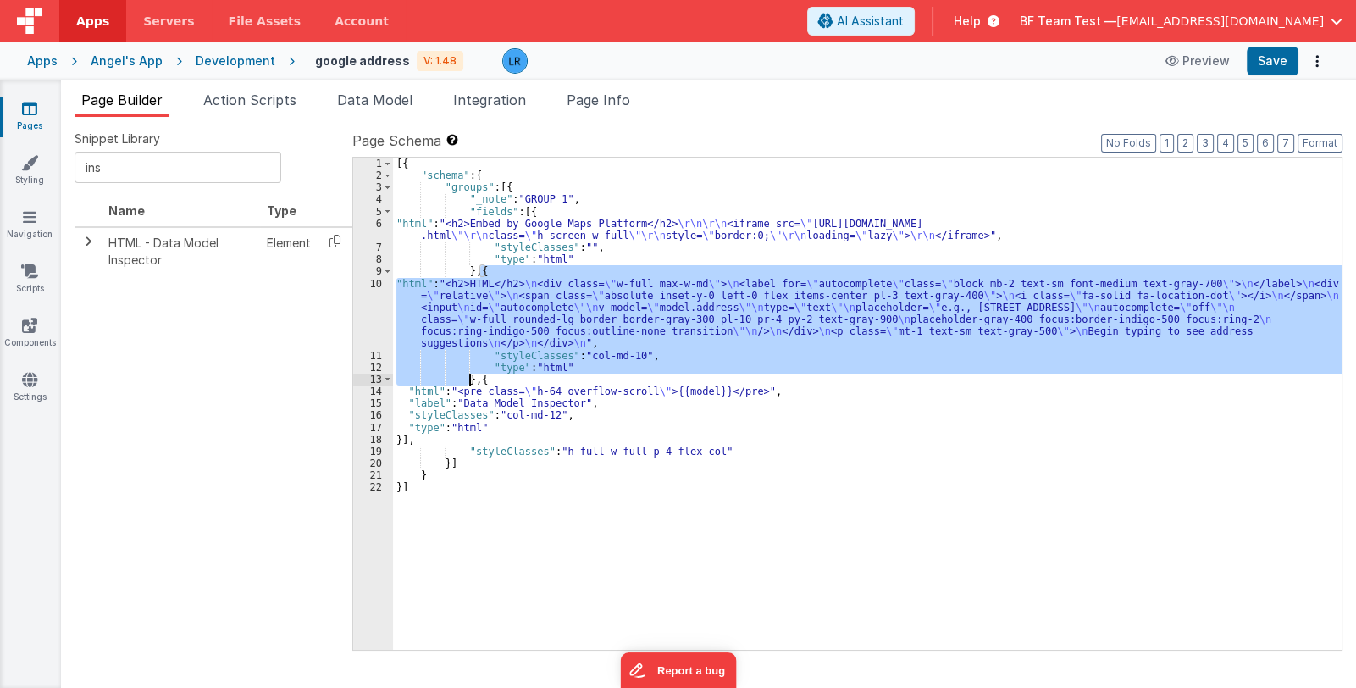
drag, startPoint x: 480, startPoint y: 271, endPoint x: 471, endPoint y: 379, distance: 108.8
click at [471, 379] on div "[{ "schema" : { "groups" : [{ "_note" : "GROUP 1" , "fields" : [{ "html" : "<h2…" at bounding box center [867, 416] width 948 height 517
click at [572, 347] on div "[{ "schema" : { "groups" : [{ "_note" : "GROUP 1" , "fields" : [{ "html" : "<h2…" at bounding box center [867, 404] width 948 height 492
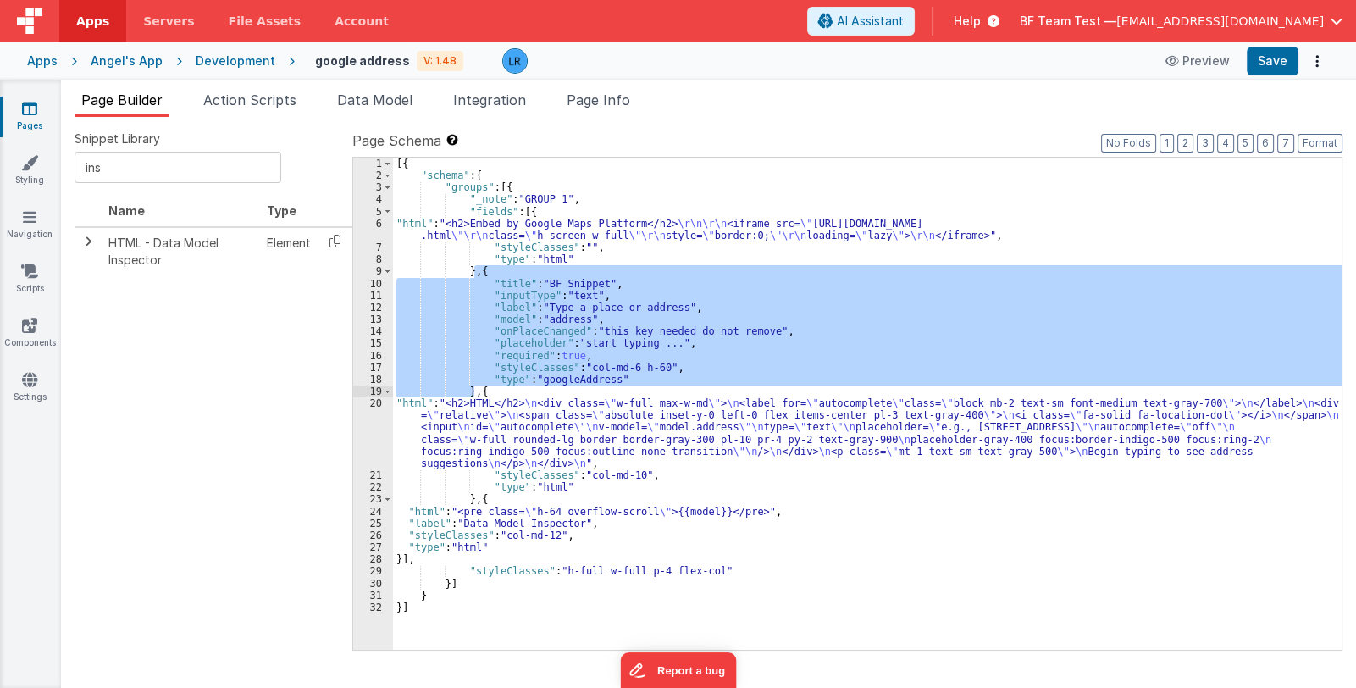
click at [589, 351] on div "[{ "schema" : { "groups" : [{ "_note" : "GROUP 1" , "fields" : [{ "html" : "<h2…" at bounding box center [867, 404] width 948 height 492
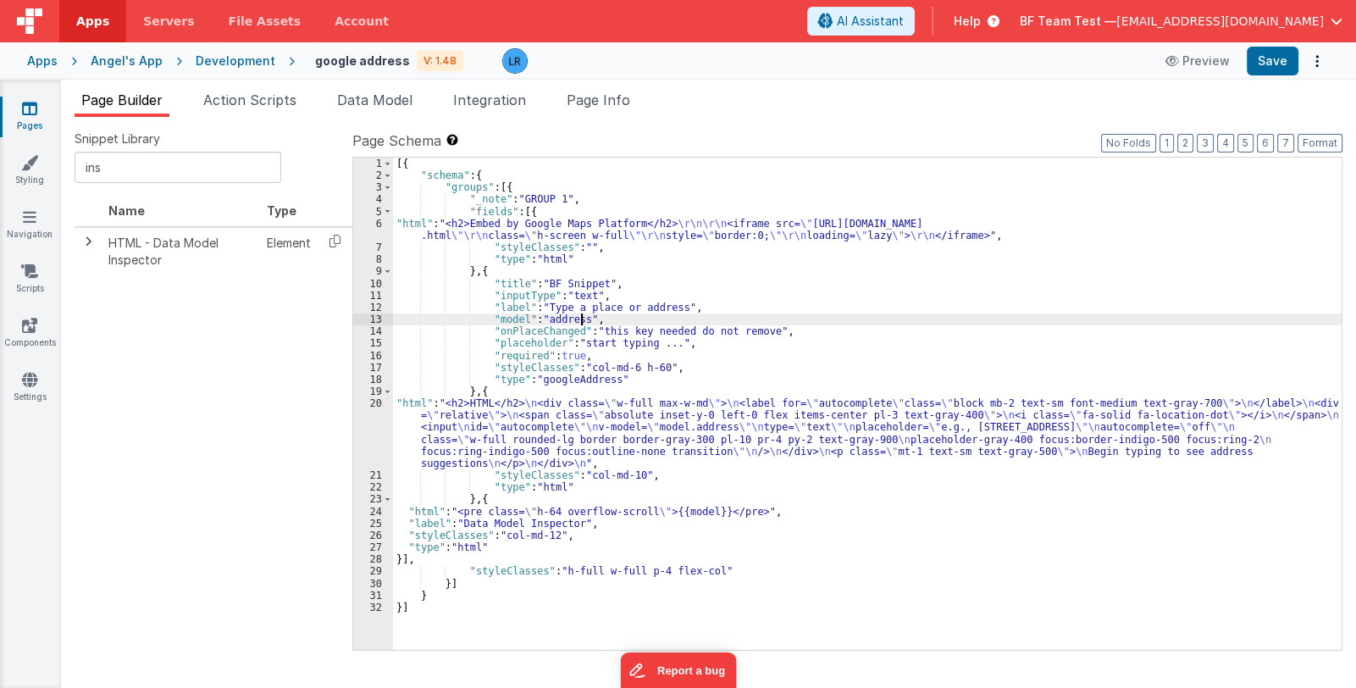
click at [580, 316] on div "[{ "schema" : { "groups" : [{ "_note" : "GROUP 1" , "fields" : [{ "html" : "<h2…" at bounding box center [867, 416] width 948 height 517
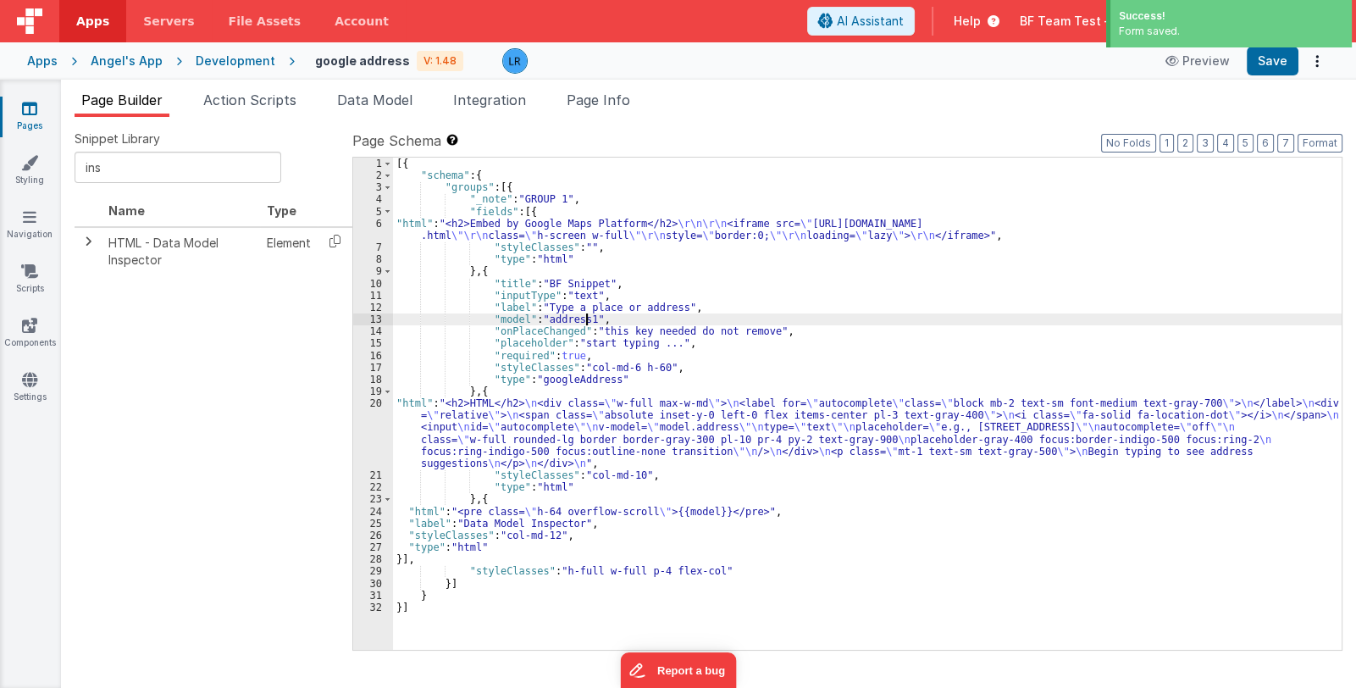
click at [489, 388] on div "[{ "schema" : { "groups" : [{ "_note" : "GROUP 1" , "fields" : [{ "html" : "<h2…" at bounding box center [867, 416] width 948 height 517
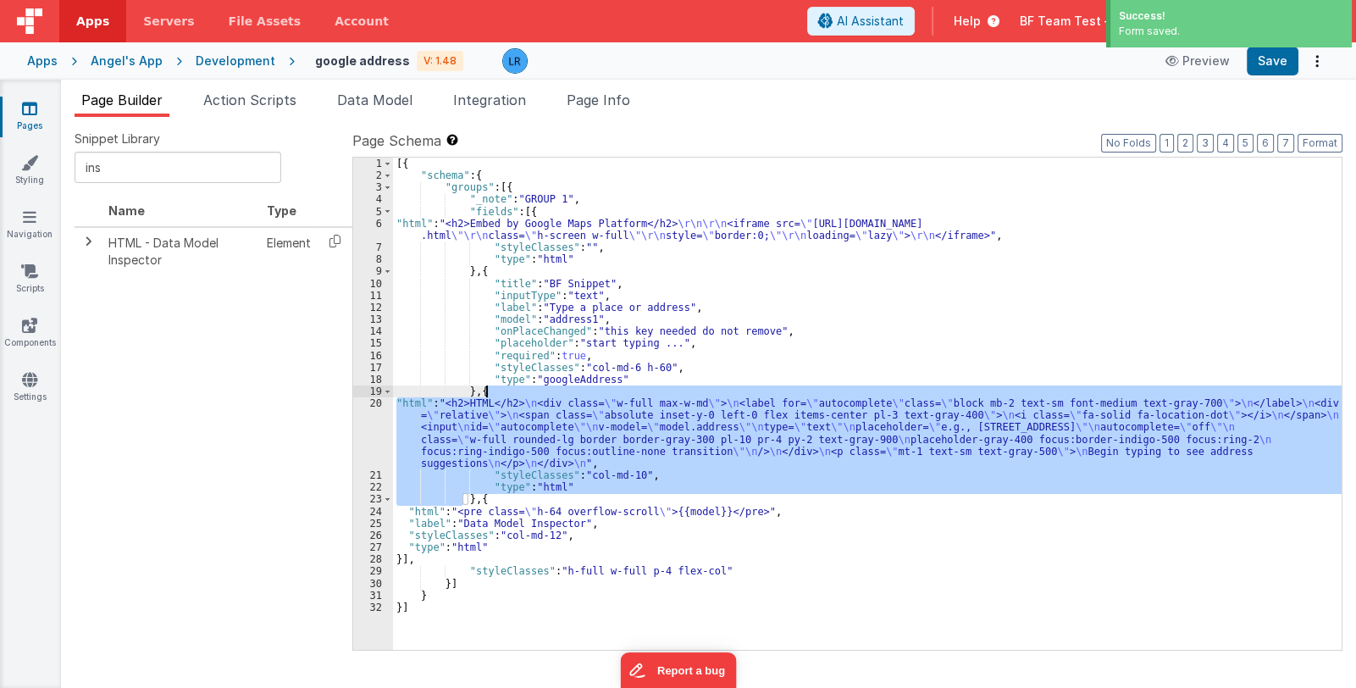
click at [489, 388] on div "[{ "schema" : { "groups" : [{ "_note" : "GROUP 1" , "fields" : [{ "html" : "<h2…" at bounding box center [867, 416] width 948 height 517
drag, startPoint x: 478, startPoint y: 390, endPoint x: 470, endPoint y: 502, distance: 112.9
click at [470, 502] on div "[{ "schema" : { "groups" : [{ "_note" : "GROUP 1" , "fields" : [{ "html" : "<h2…" at bounding box center [867, 416] width 948 height 517
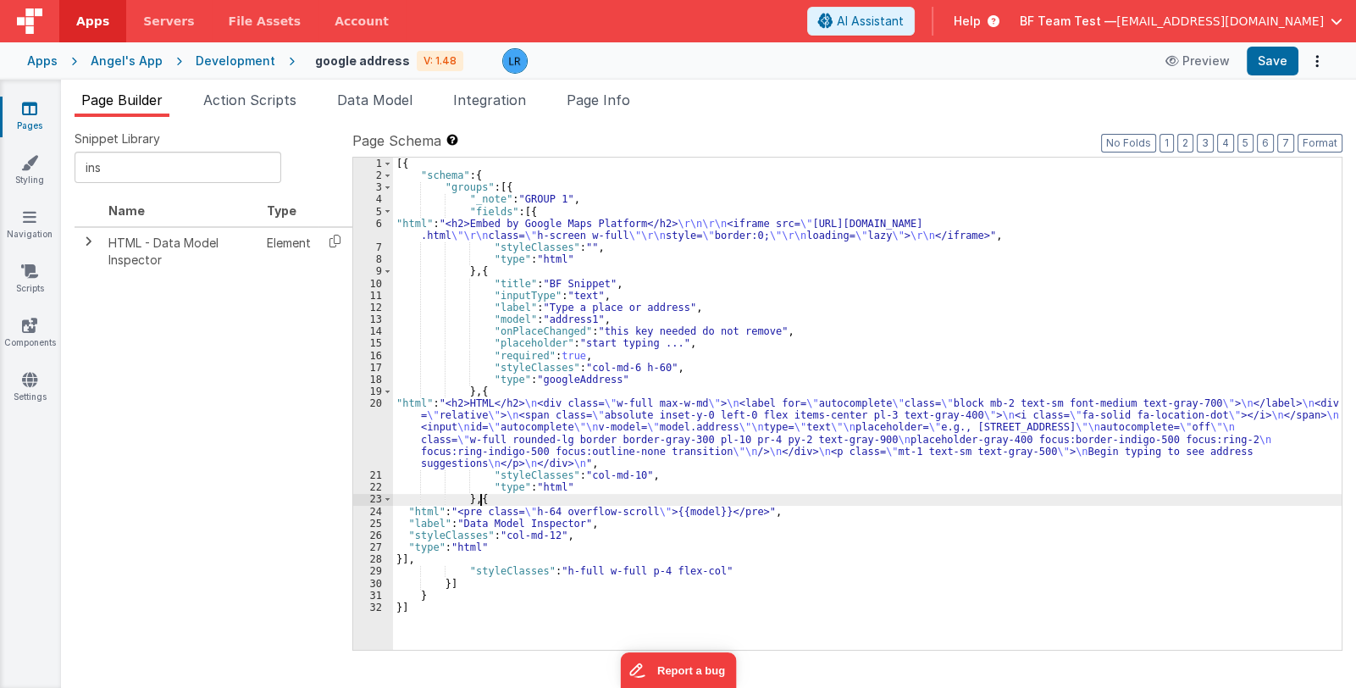
click at [481, 501] on div "[{ "schema" : { "groups" : [{ "_note" : "GROUP 1" , "fields" : [{ "html" : "<h2…" at bounding box center [867, 416] width 948 height 517
paste textarea
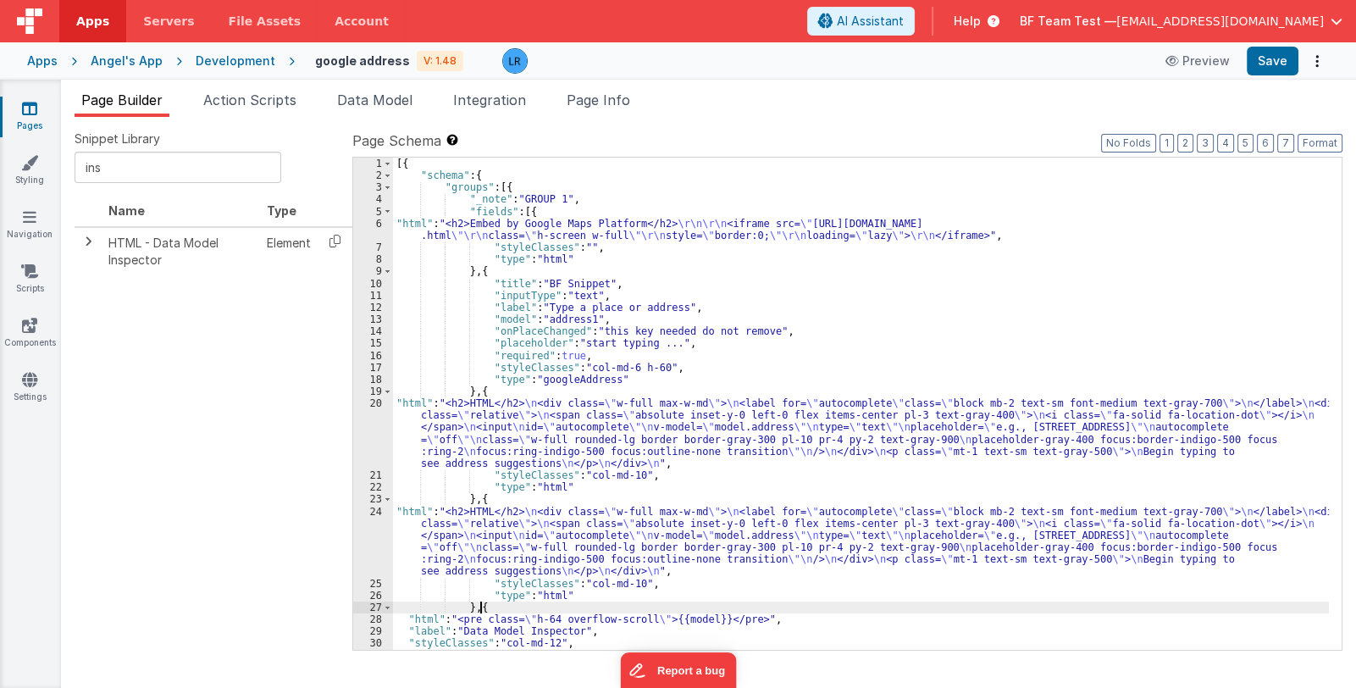
scroll to position [71, 0]
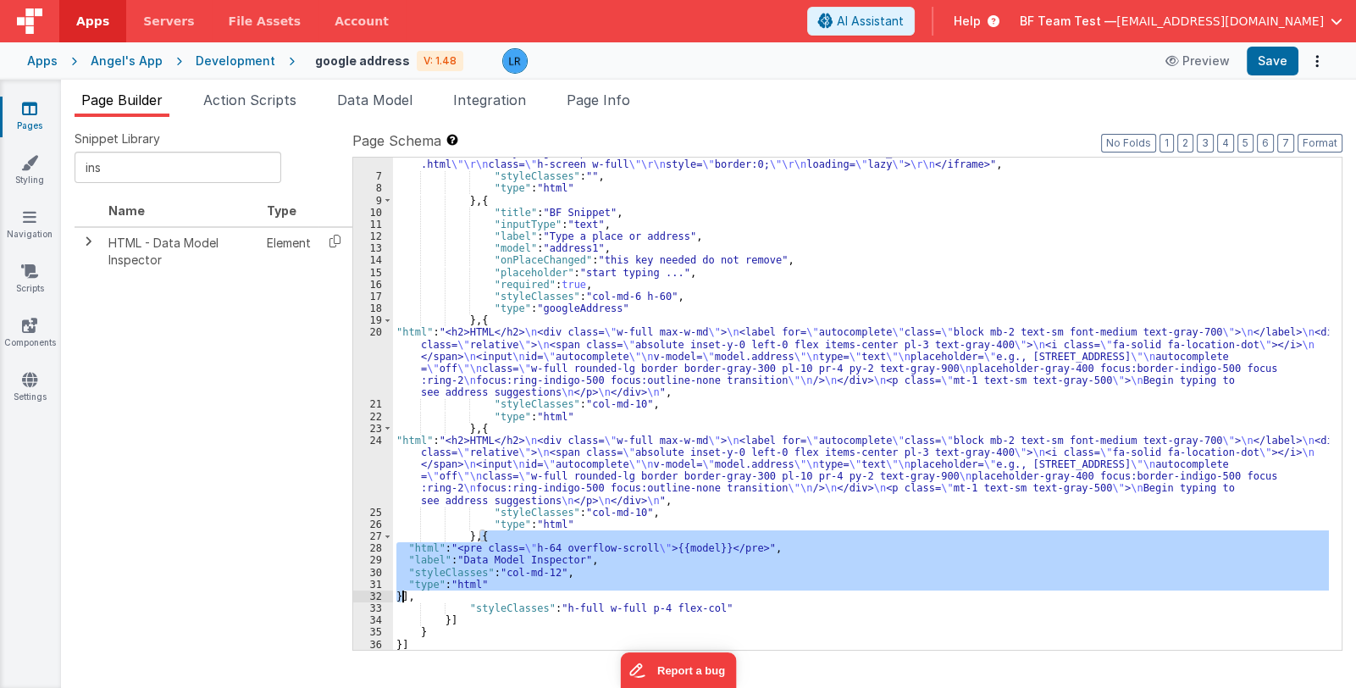
drag, startPoint x: 480, startPoint y: 534, endPoint x: 404, endPoint y: 595, distance: 98.1
click at [404, 595] on div ""html" : "<h2>Embed by Google Maps Platform</h2> \r\n\r\n <iframe src= \" [URL]…" at bounding box center [861, 411] width 936 height 529
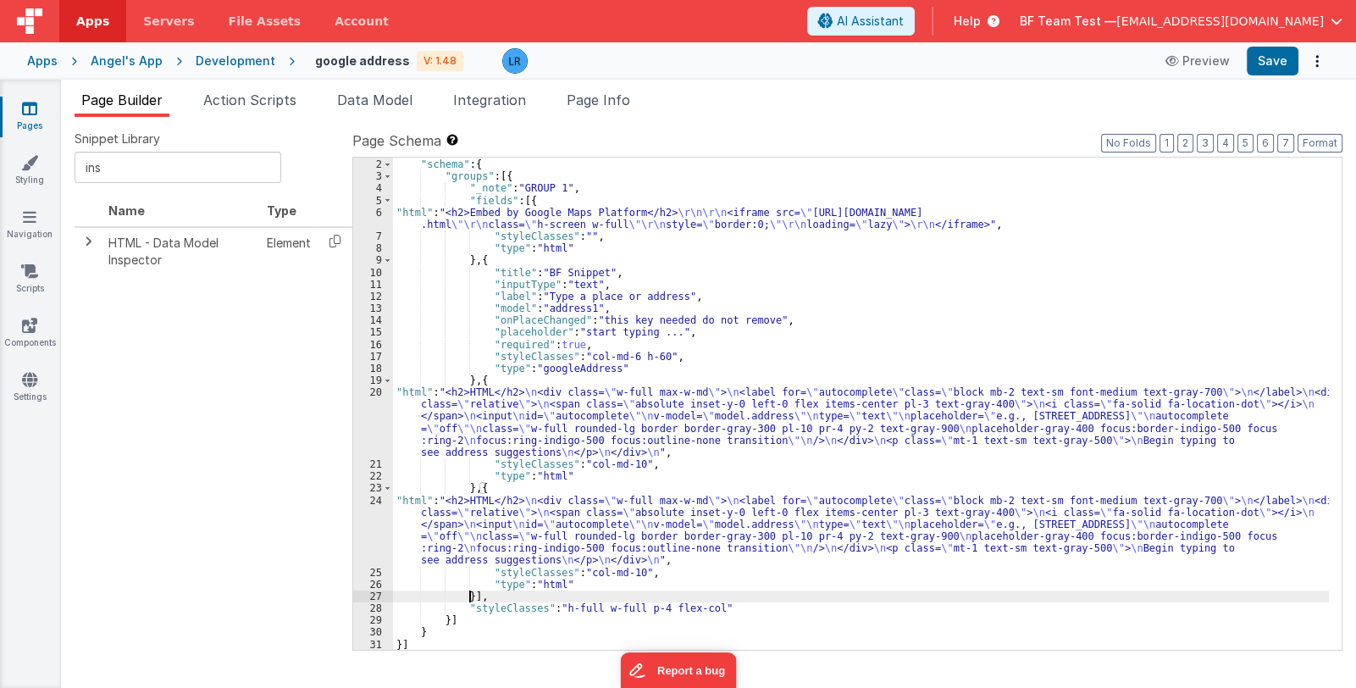
click at [482, 539] on div "[{ "schema" : { "groups" : [{ "_note" : "GROUP 1" , "fields" : [{ "html" : "<h2…" at bounding box center [861, 405] width 936 height 517
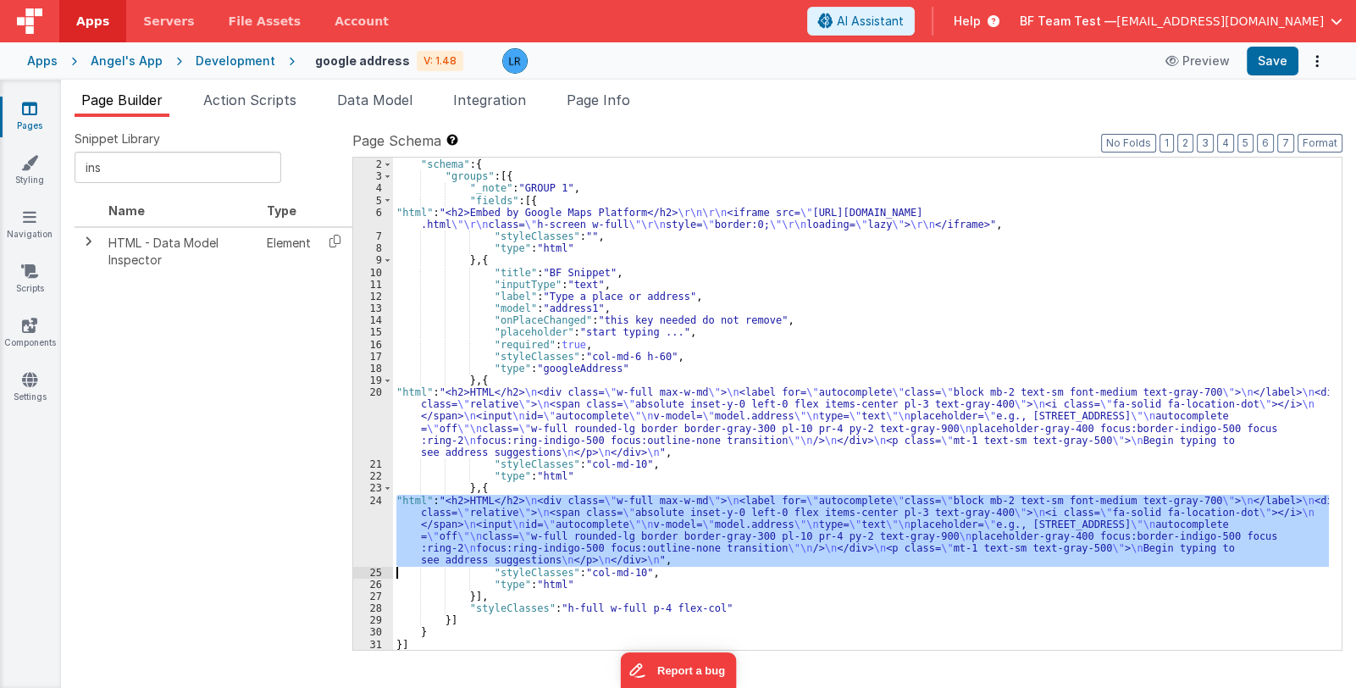
click at [373, 540] on div "24" at bounding box center [373, 531] width 40 height 72
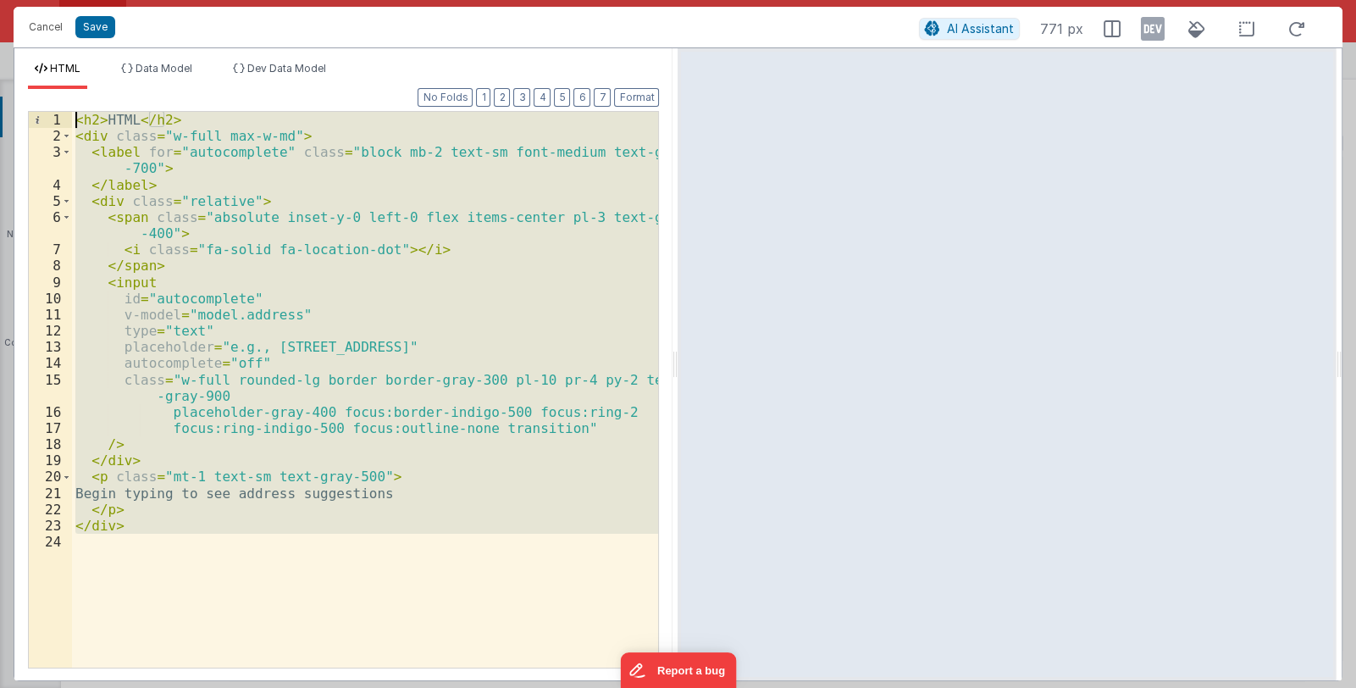
drag, startPoint x: 135, startPoint y: 535, endPoint x: 0, endPoint y: 107, distance: 449.4
click at [0, 107] on div "Cancel Save AI Assistant 771 px HTML Data Model Dev Data Model Format 7 6 5 4 3…" at bounding box center [678, 344] width 1356 height 688
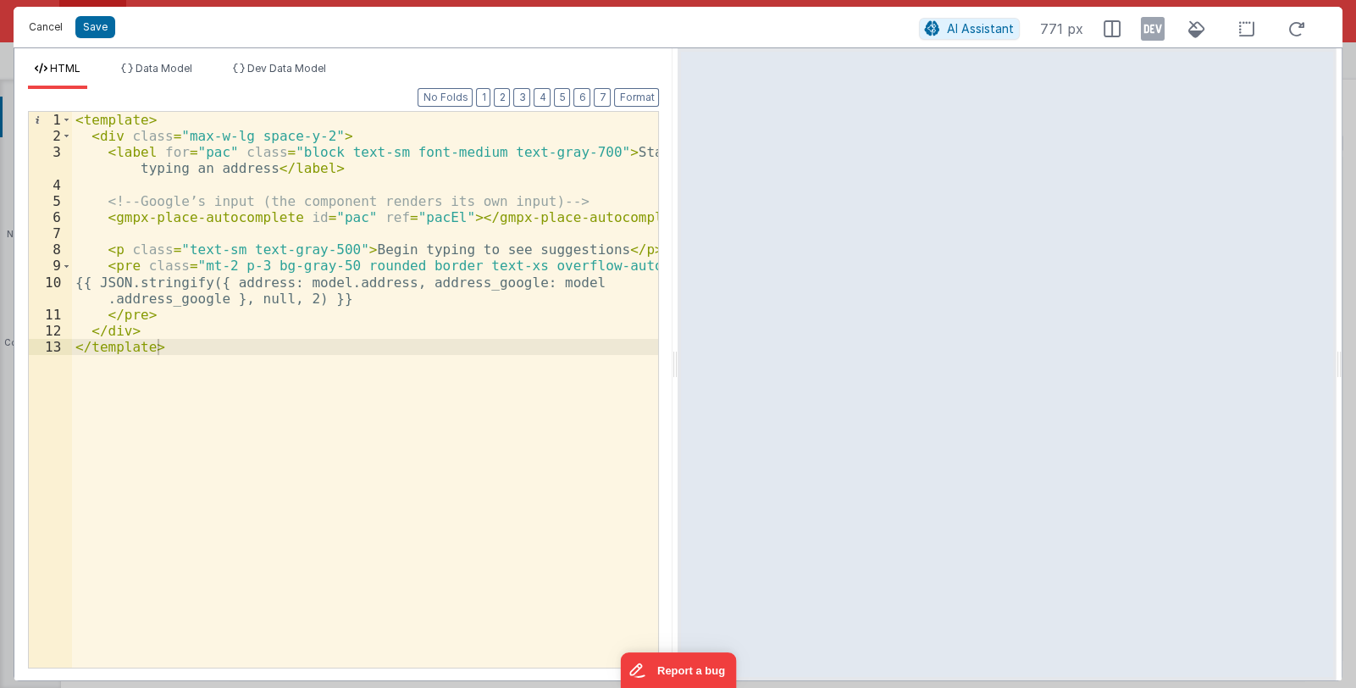
click at [45, 25] on button "Cancel" at bounding box center [45, 27] width 51 height 24
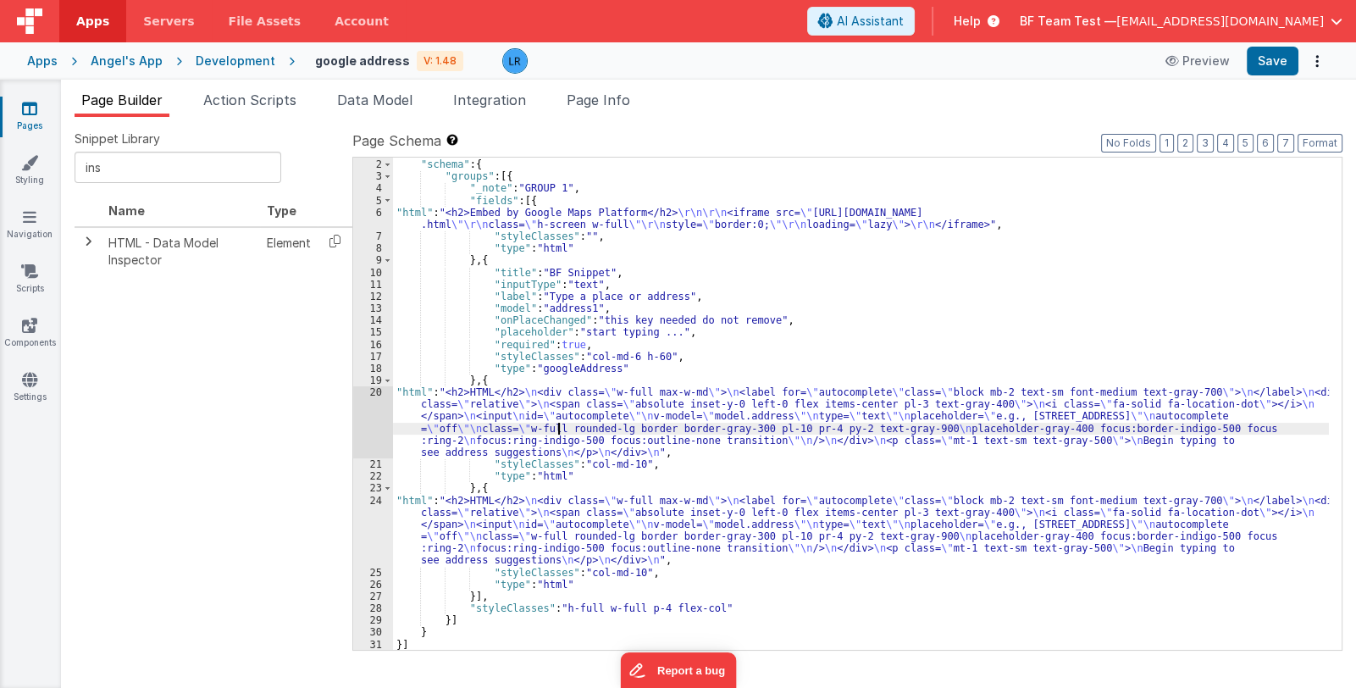
click at [556, 431] on div "[{ "schema" : { "groups" : [{ "_note" : "GROUP 1" , "fields" : [{ "html" : "<h2…" at bounding box center [861, 405] width 936 height 517
click at [378, 428] on div "20" at bounding box center [373, 422] width 40 height 72
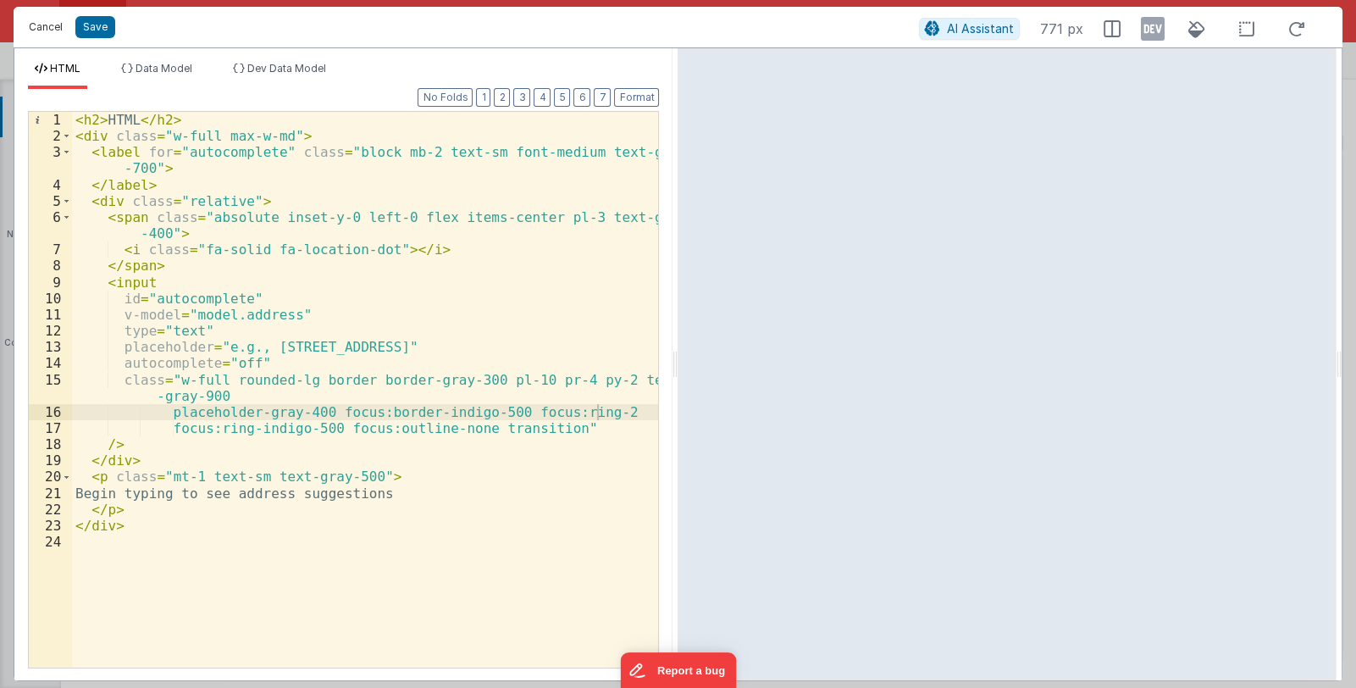
click at [53, 30] on button "Cancel" at bounding box center [45, 27] width 51 height 24
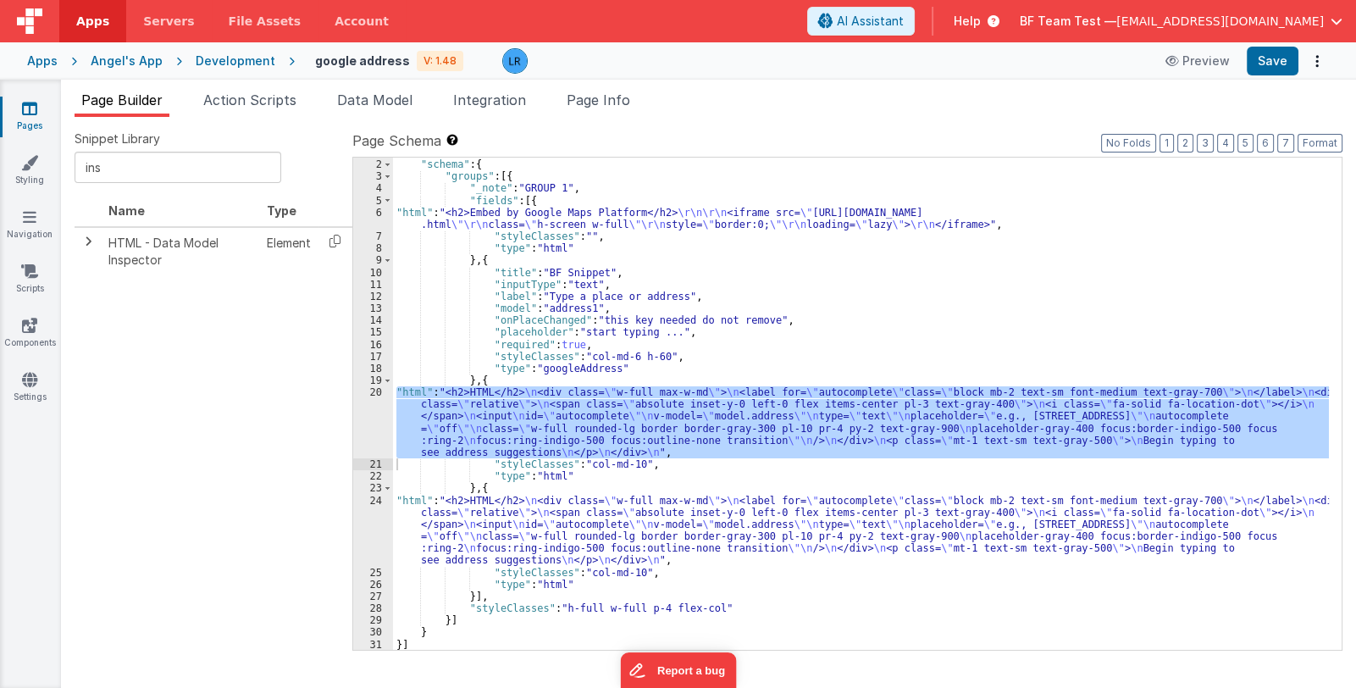
click at [492, 487] on div "[{ "schema" : { "groups" : [{ "_note" : "GROUP 1" , "fields" : [{ "html" : "<h2…" at bounding box center [861, 405] width 936 height 517
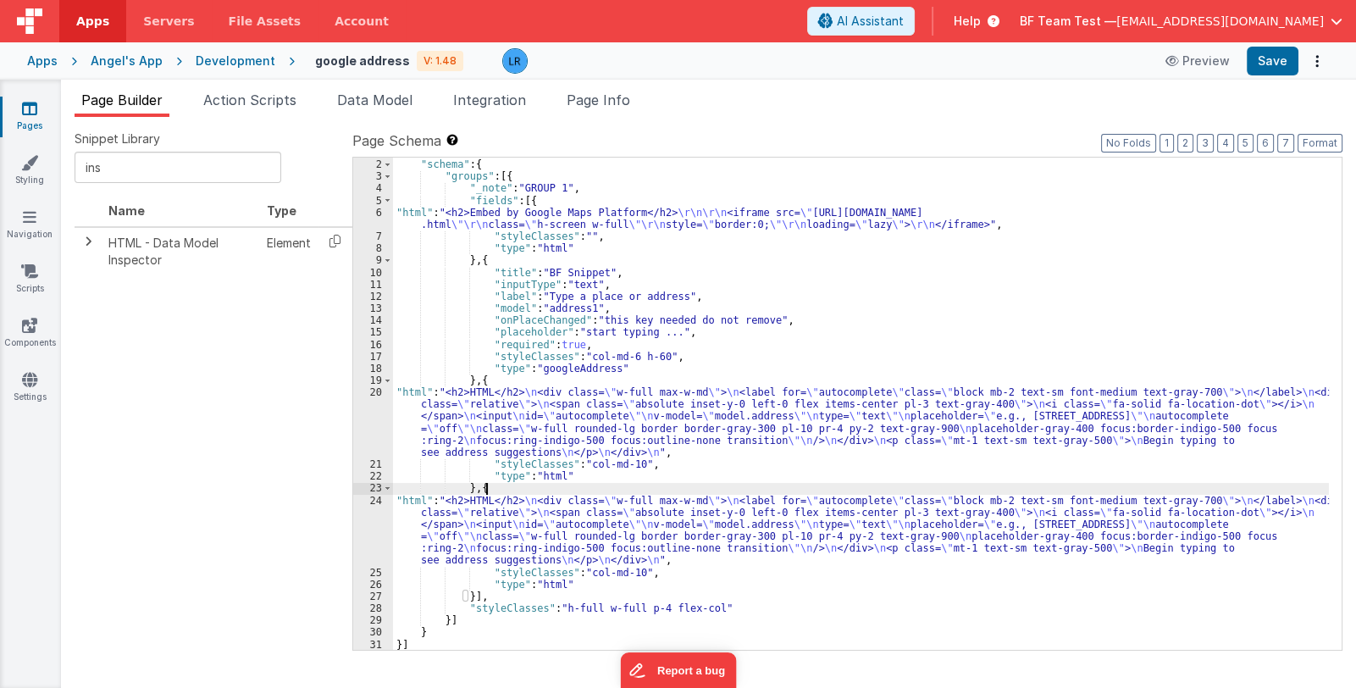
click at [492, 487] on div "[{ "schema" : { "groups" : [{ "_note" : "GROUP 1" , "fields" : [{ "html" : "<h2…" at bounding box center [861, 405] width 936 height 517
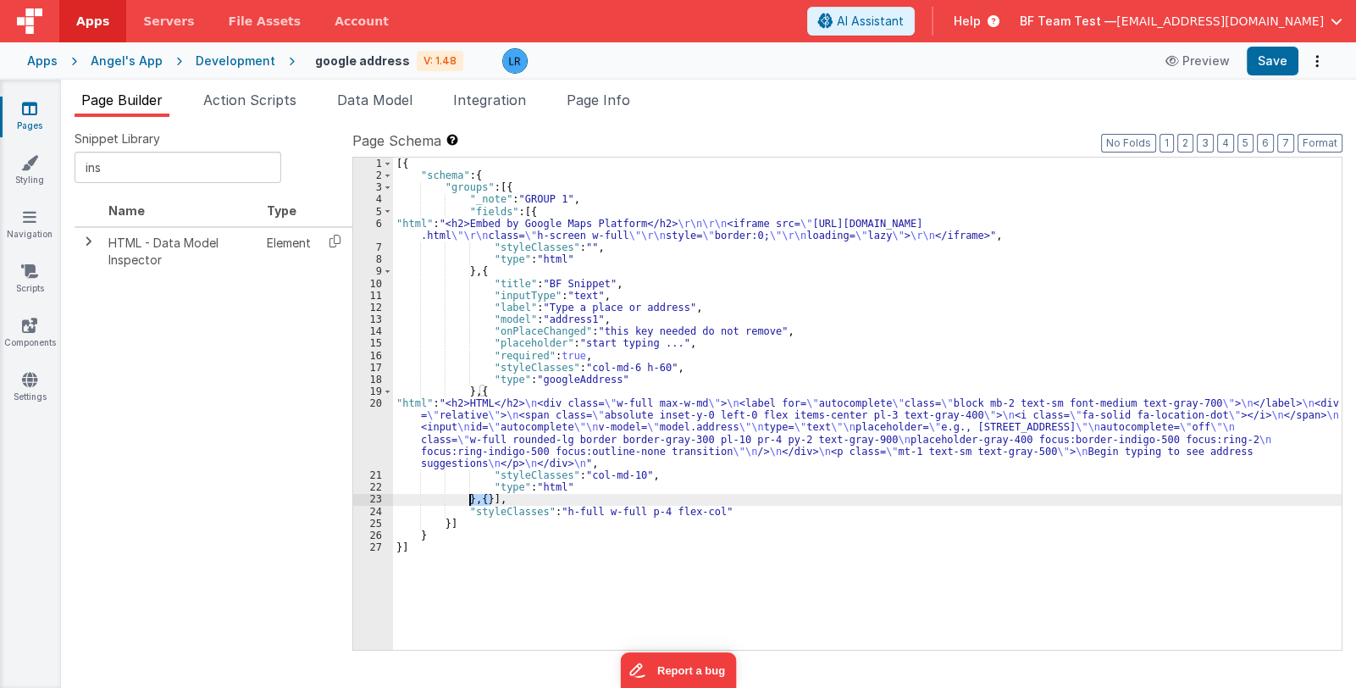
drag, startPoint x: 493, startPoint y: 501, endPoint x: 470, endPoint y: 500, distance: 22.9
click at [470, 500] on div "[{ "schema" : { "groups" : [{ "_note" : "GROUP 1" , "fields" : [{ "html" : "<h2…" at bounding box center [867, 416] width 948 height 517
click at [630, 101] on span "Page Info" at bounding box center [599, 99] width 64 height 17
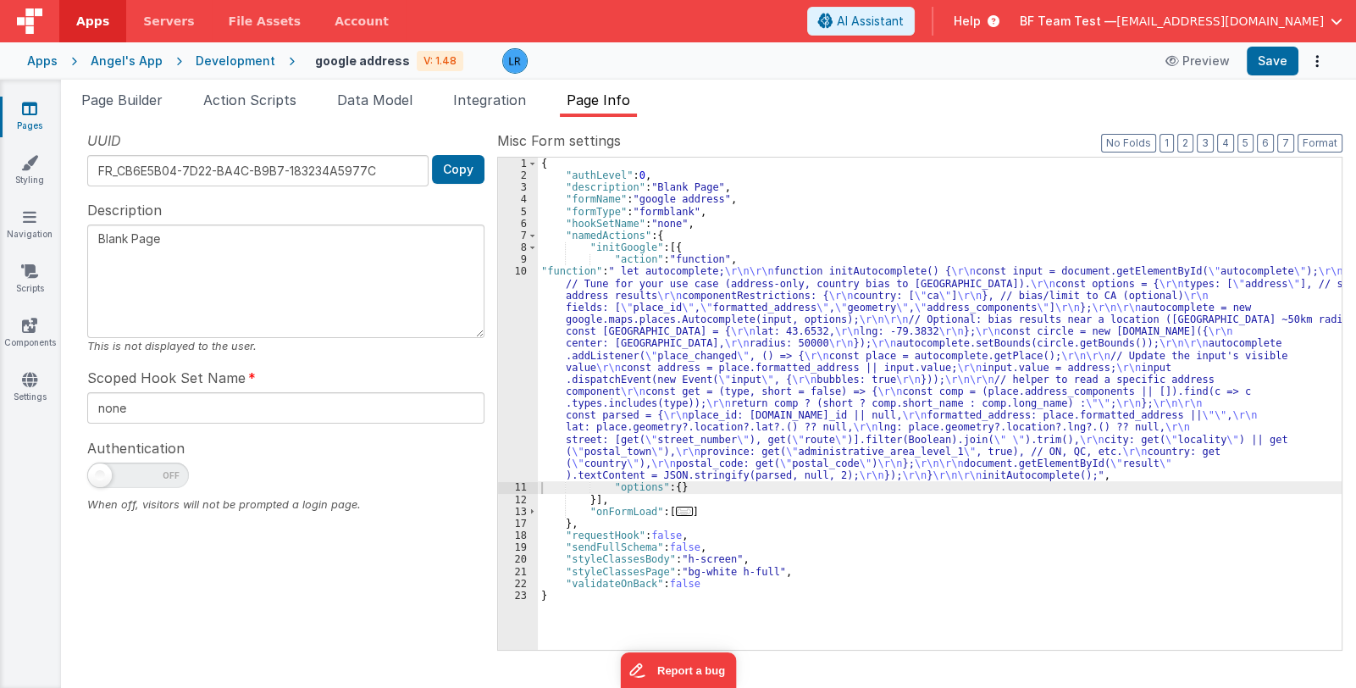
click at [674, 380] on div "{ "authLevel" : 0 , "description" : "Blank Page" , "formName" : "google address…" at bounding box center [940, 416] width 804 height 517
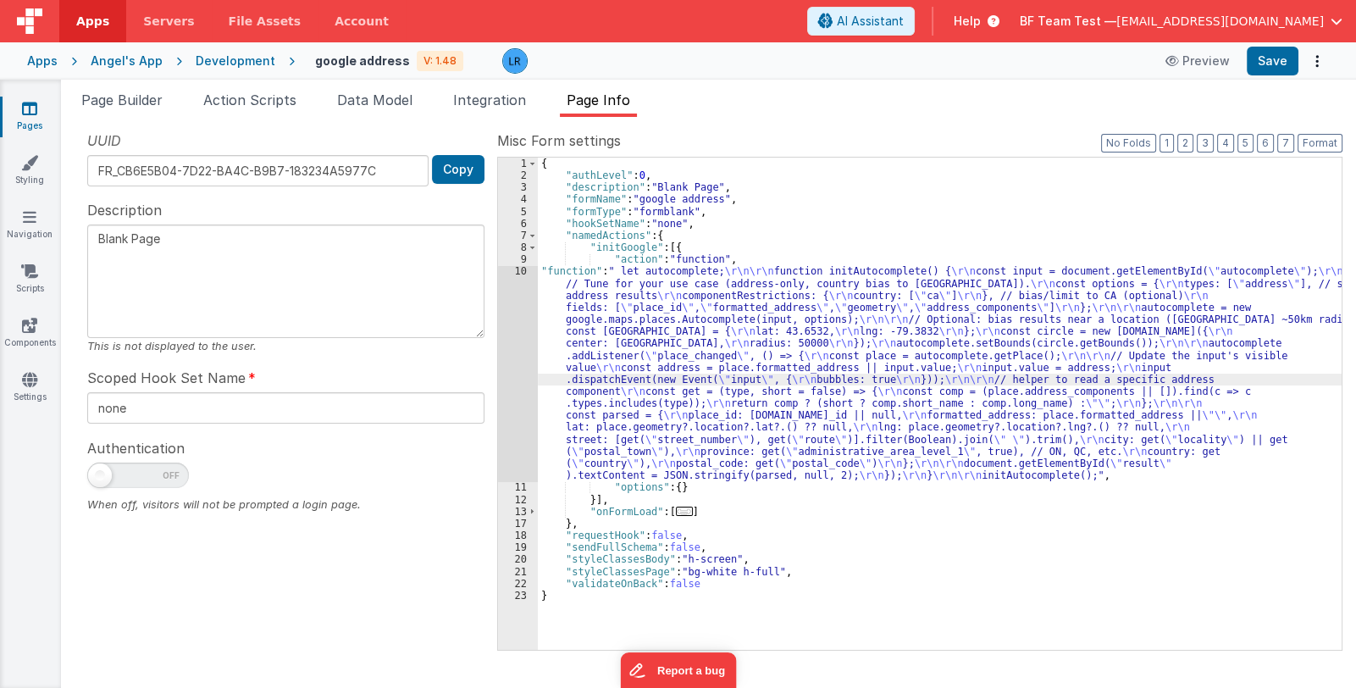
click at [517, 401] on div "10" at bounding box center [518, 373] width 40 height 216
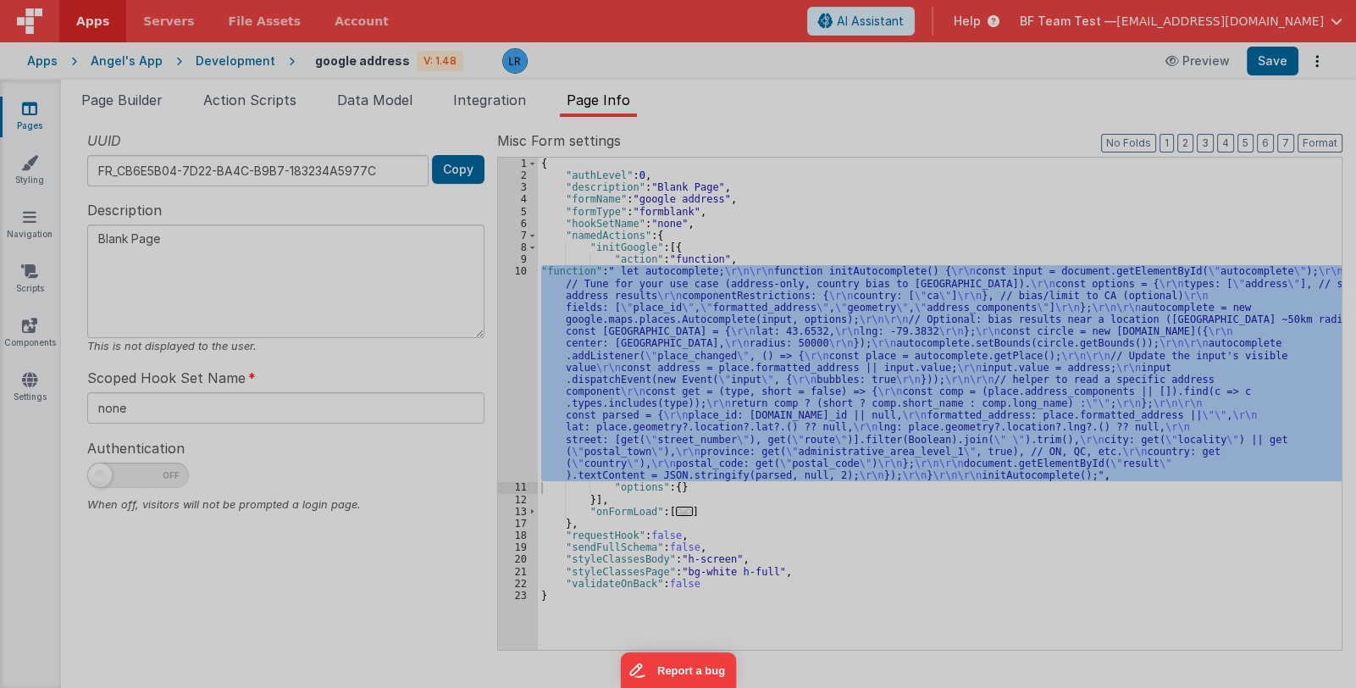
click at [517, 401] on div "let autocomplete ; function initAutocomplete ( ) { const input = document . get…" at bounding box center [693, 387] width 1244 height 593
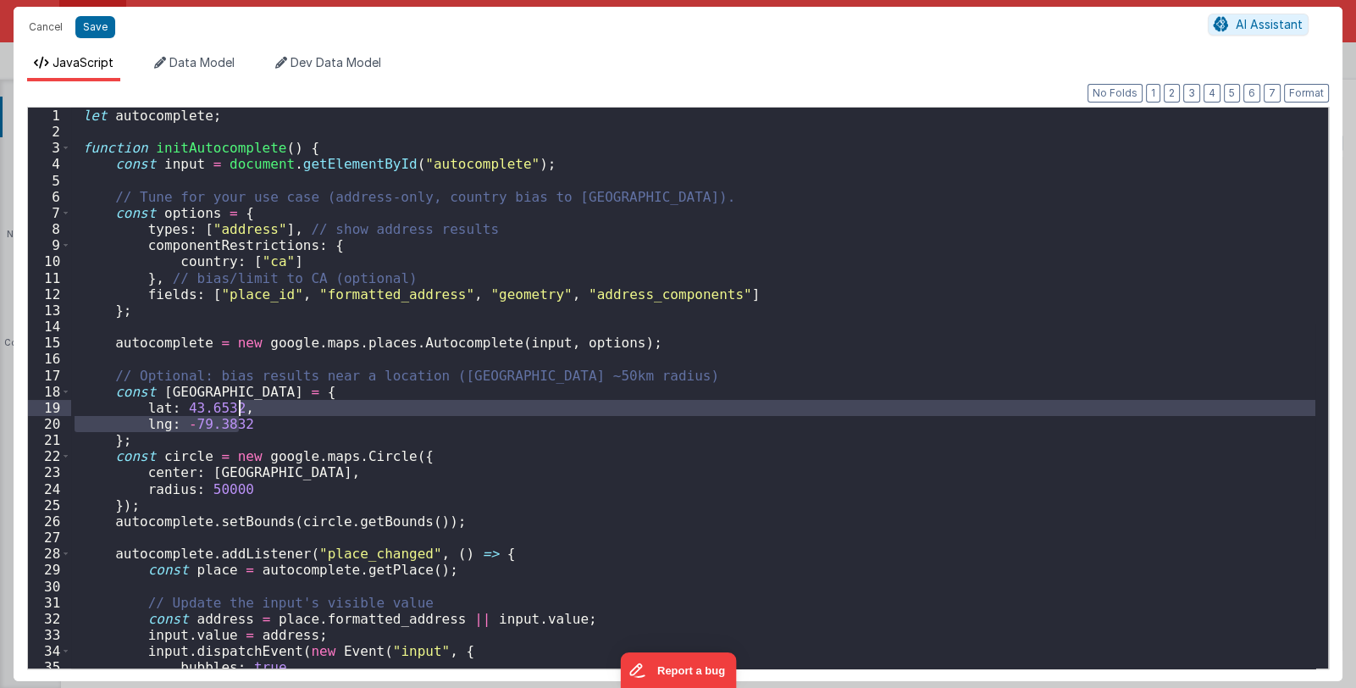
click at [506, 413] on div "let autocomplete ; function initAutocomplete ( ) { const input = document . get…" at bounding box center [693, 388] width 1244 height 561
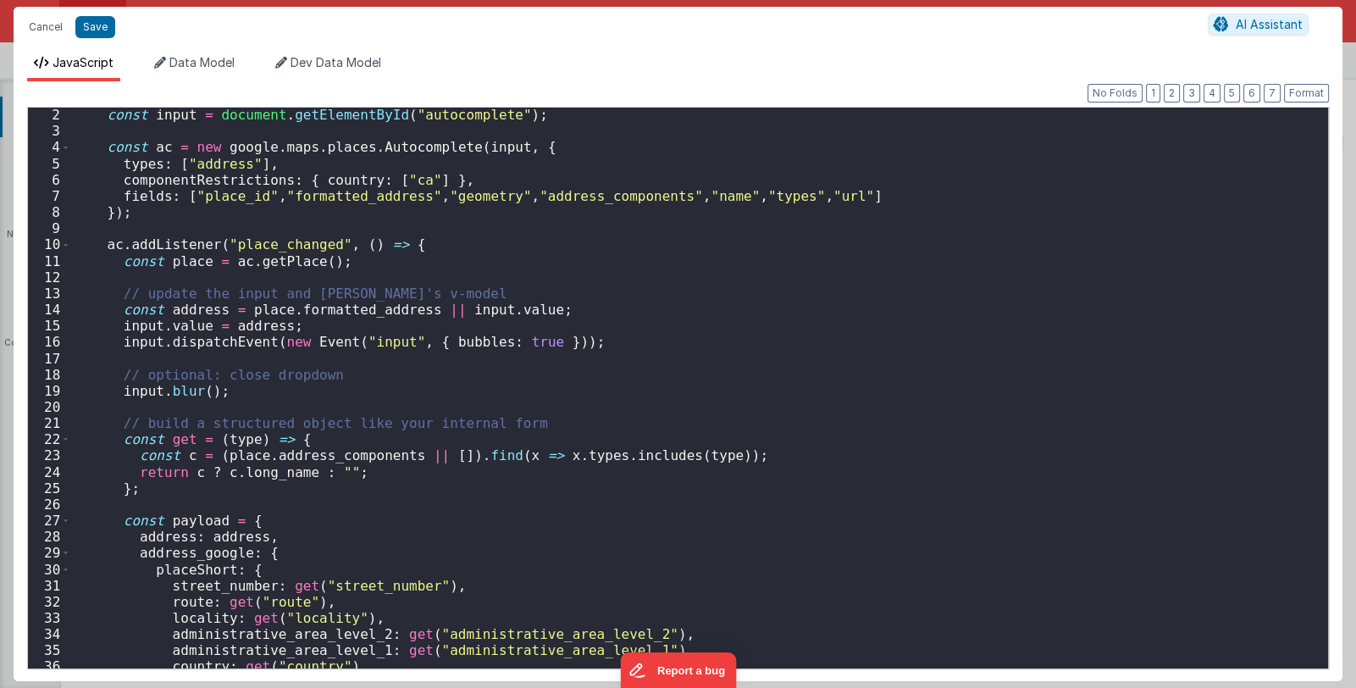
scroll to position [0, 0]
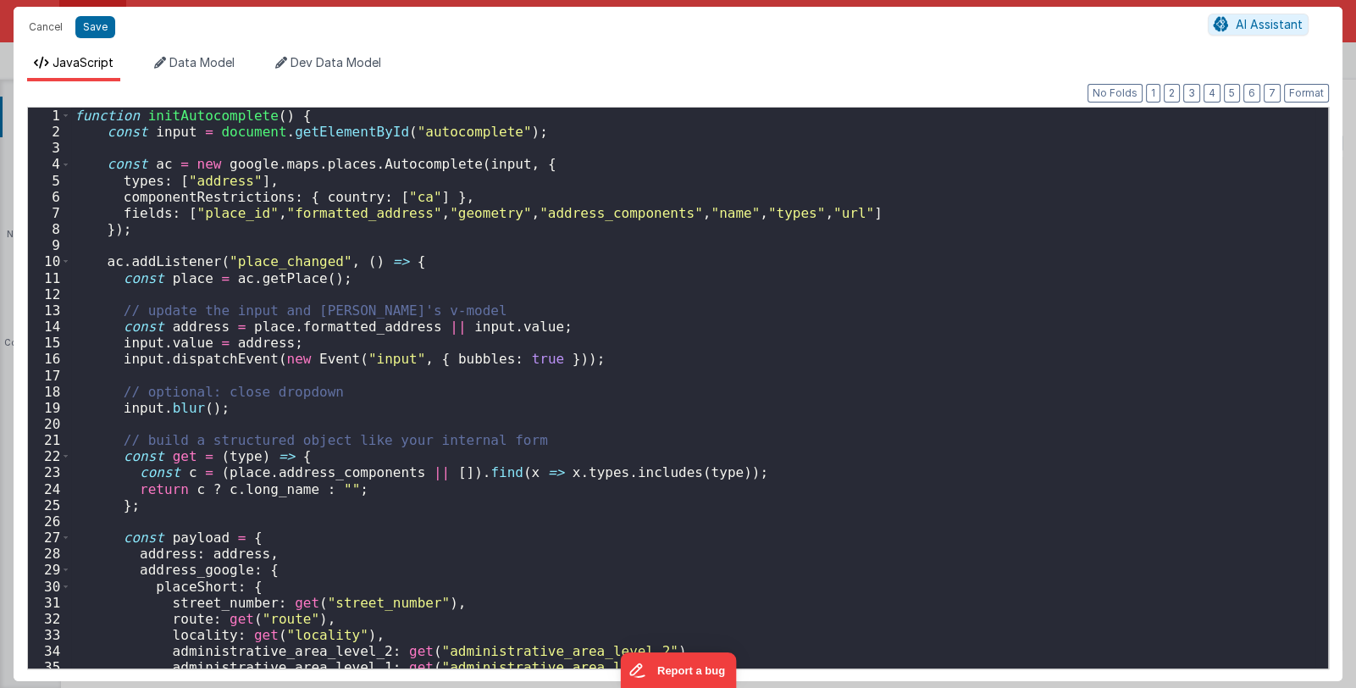
click at [306, 111] on div "function initAutocomplete ( ) { const input = document . getElementById ( "auto…" at bounding box center [693, 404] width 1244 height 593
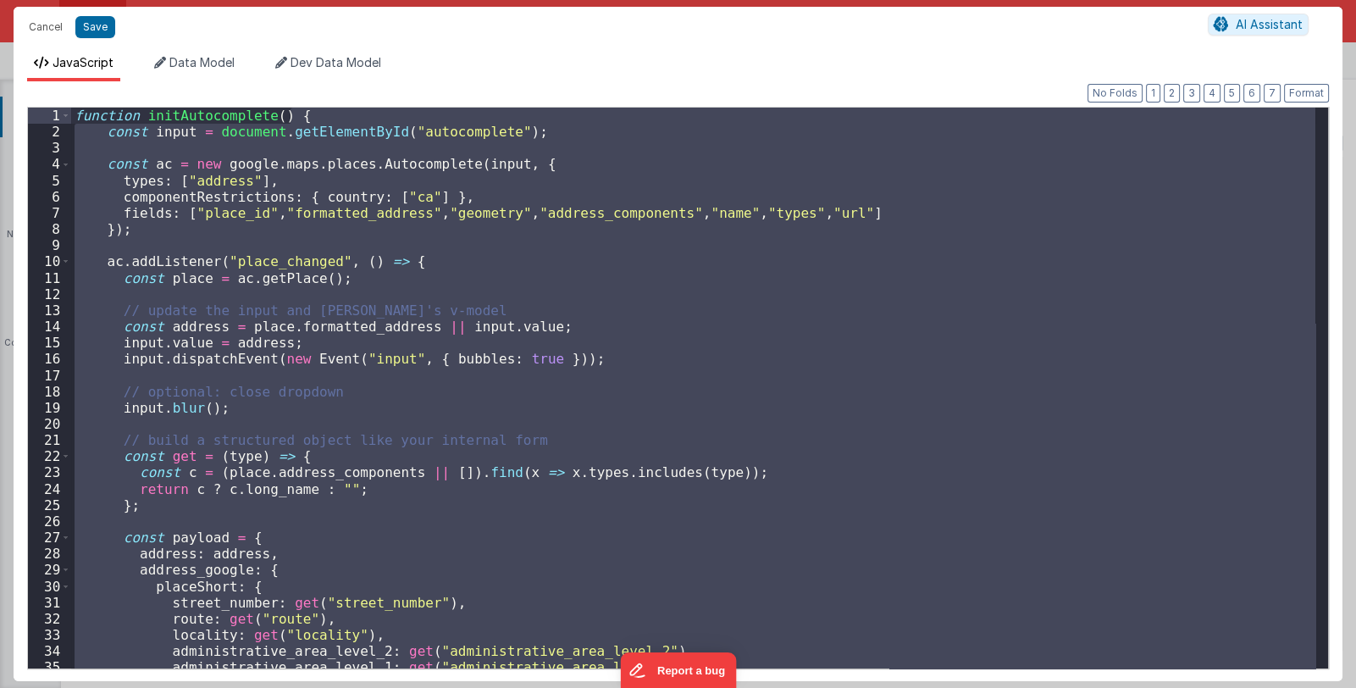
click at [305, 114] on div "function initAutocomplete ( ) { const input = document . getElementById ( "auto…" at bounding box center [693, 388] width 1244 height 561
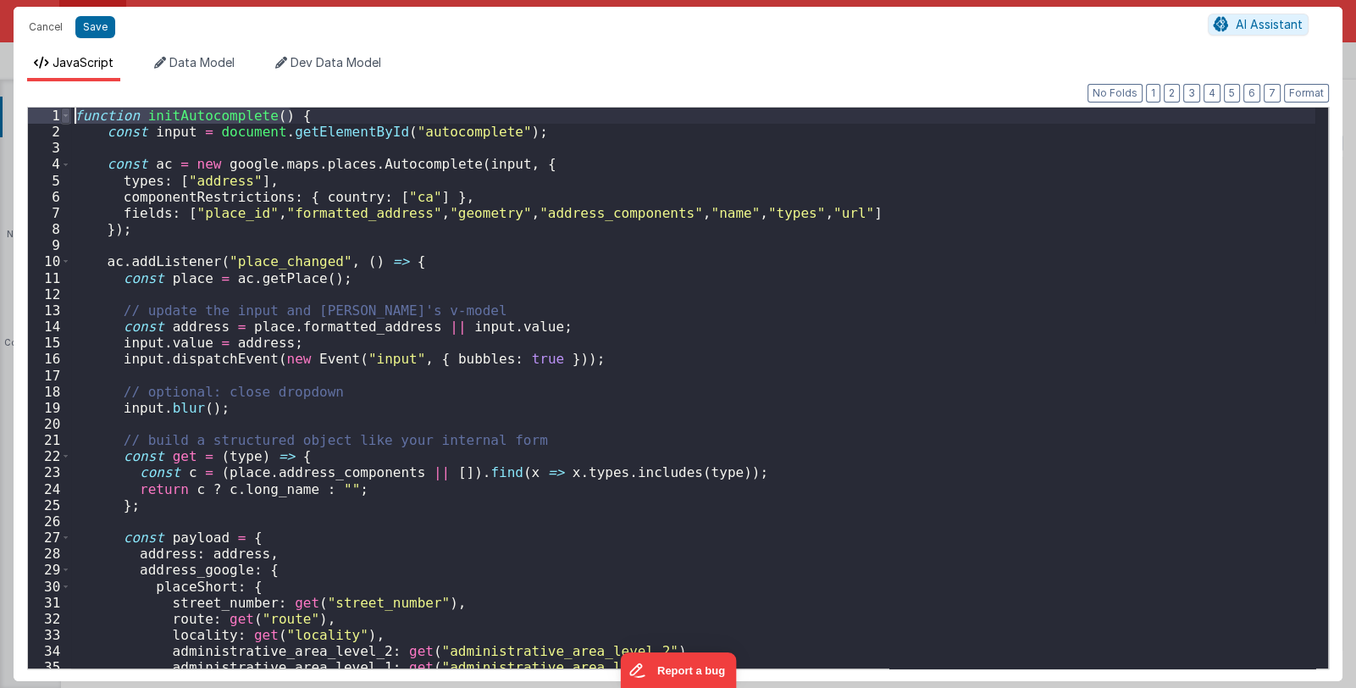
drag, startPoint x: 301, startPoint y: 115, endPoint x: 67, endPoint y: 119, distance: 234.6
click at [67, 119] on div "1 2 3 4 5 6 7 8 9 10 11 12 13 14 15 16 17 18 19 20 21 22 23 24 25 26 27 28 29 3…" at bounding box center [678, 388] width 1302 height 562
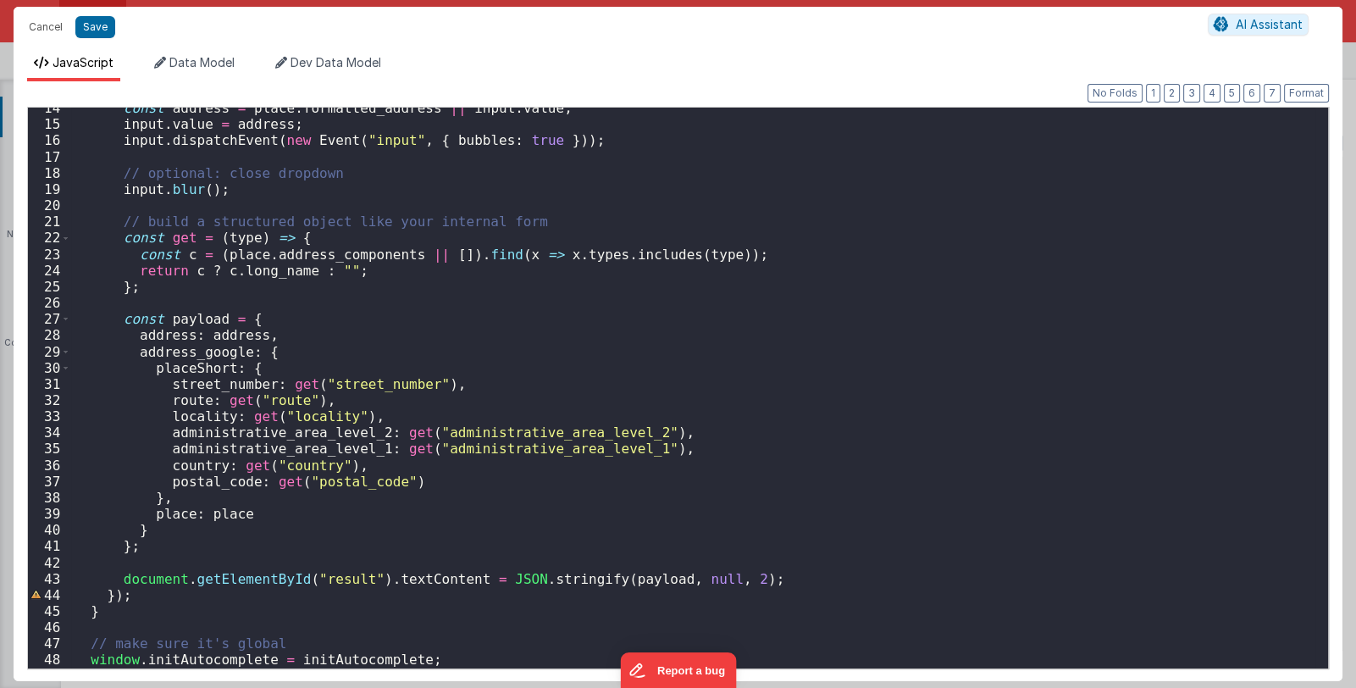
scroll to position [218, 0]
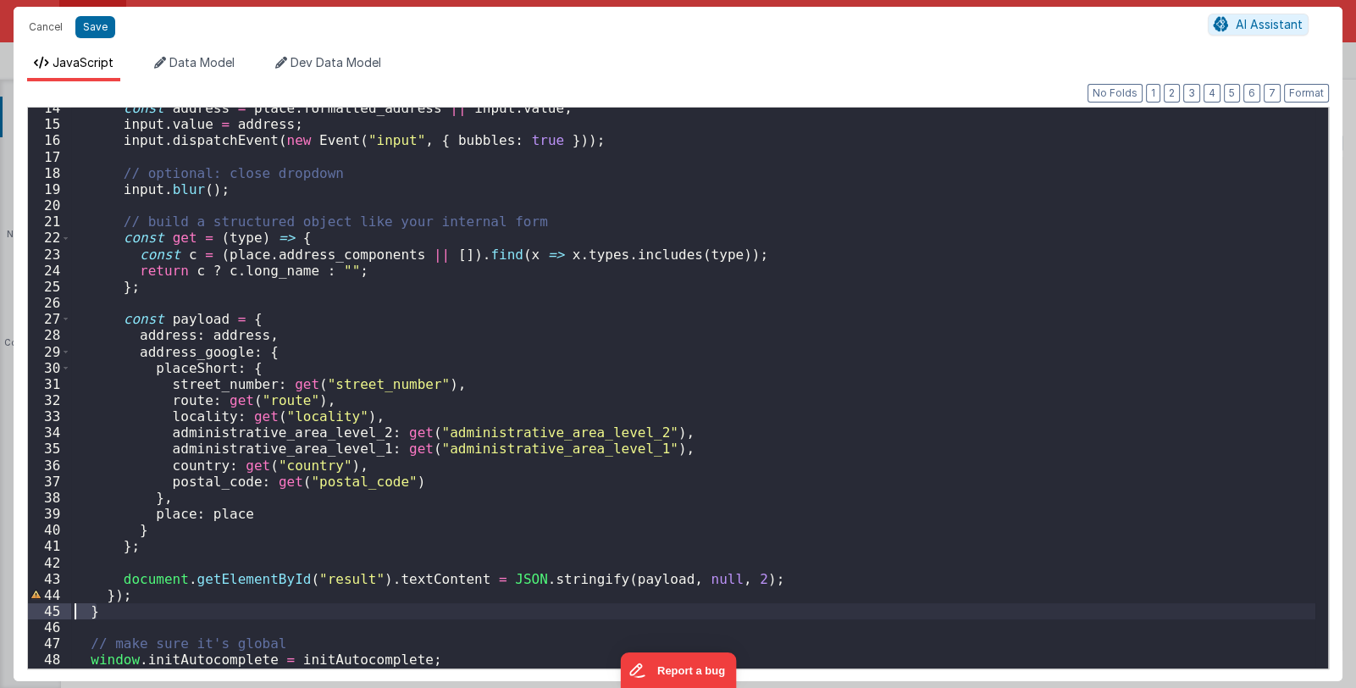
drag, startPoint x: 97, startPoint y: 612, endPoint x: 65, endPoint y: 615, distance: 32.3
click at [65, 615] on div "14 15 16 17 18 19 20 21 22 23 24 25 26 27 28 29 30 31 32 33 34 35 36 37 38 39 4…" at bounding box center [678, 388] width 1302 height 562
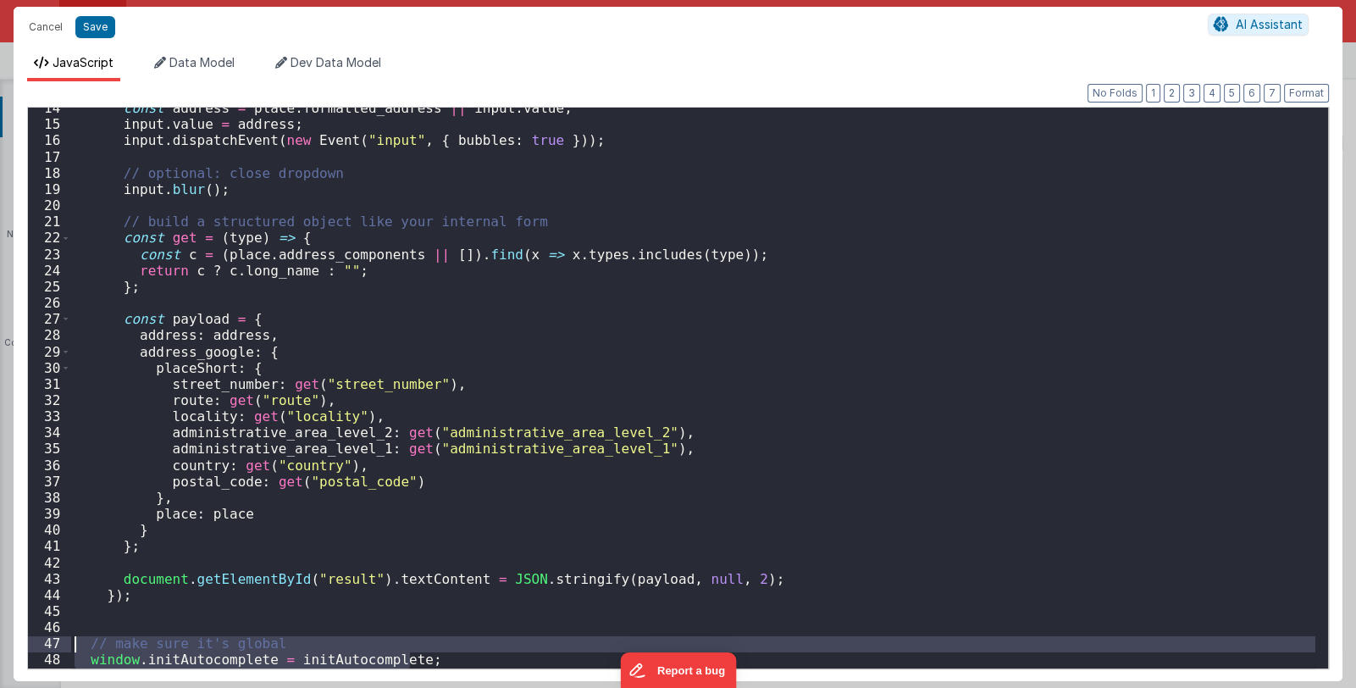
drag, startPoint x: 440, startPoint y: 657, endPoint x: 69, endPoint y: 649, distance: 371.0
click at [69, 649] on div "14 15 16 17 18 19 20 21 22 23 24 25 26 27 28 29 30 31 32 33 34 35 36 37 38 39 4…" at bounding box center [678, 388] width 1302 height 562
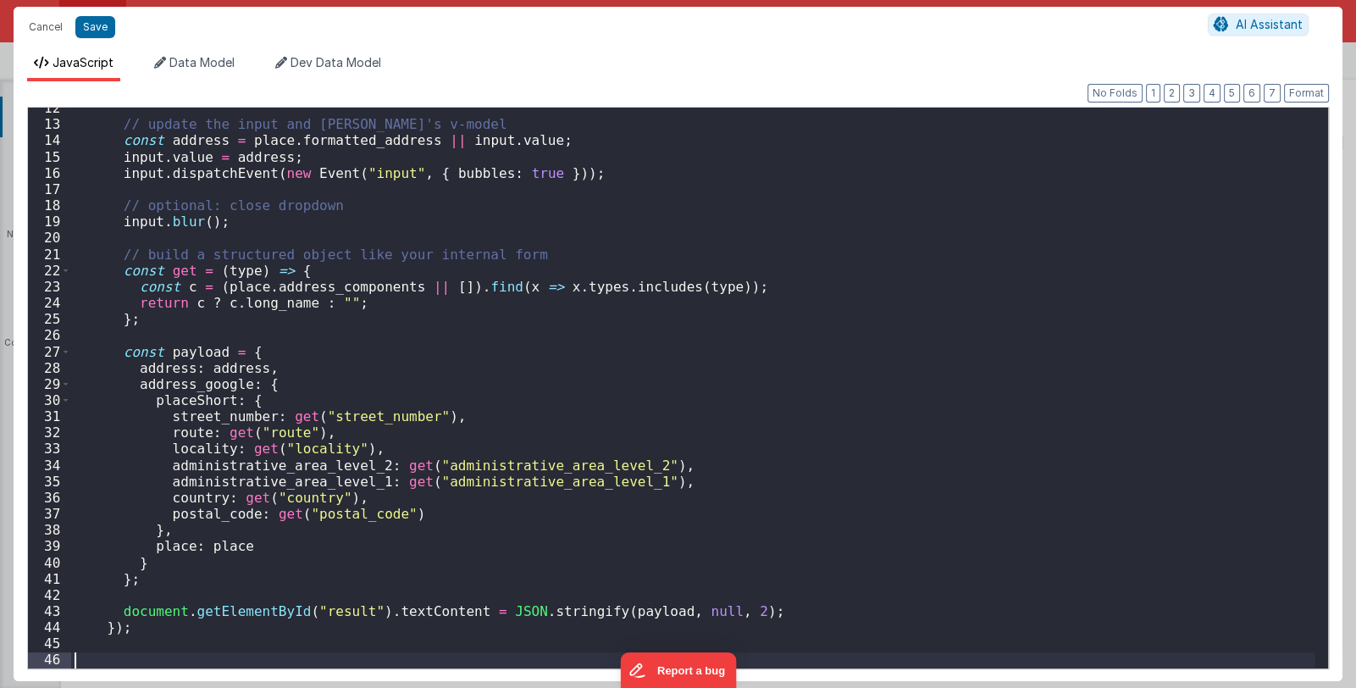
scroll to position [169, 0]
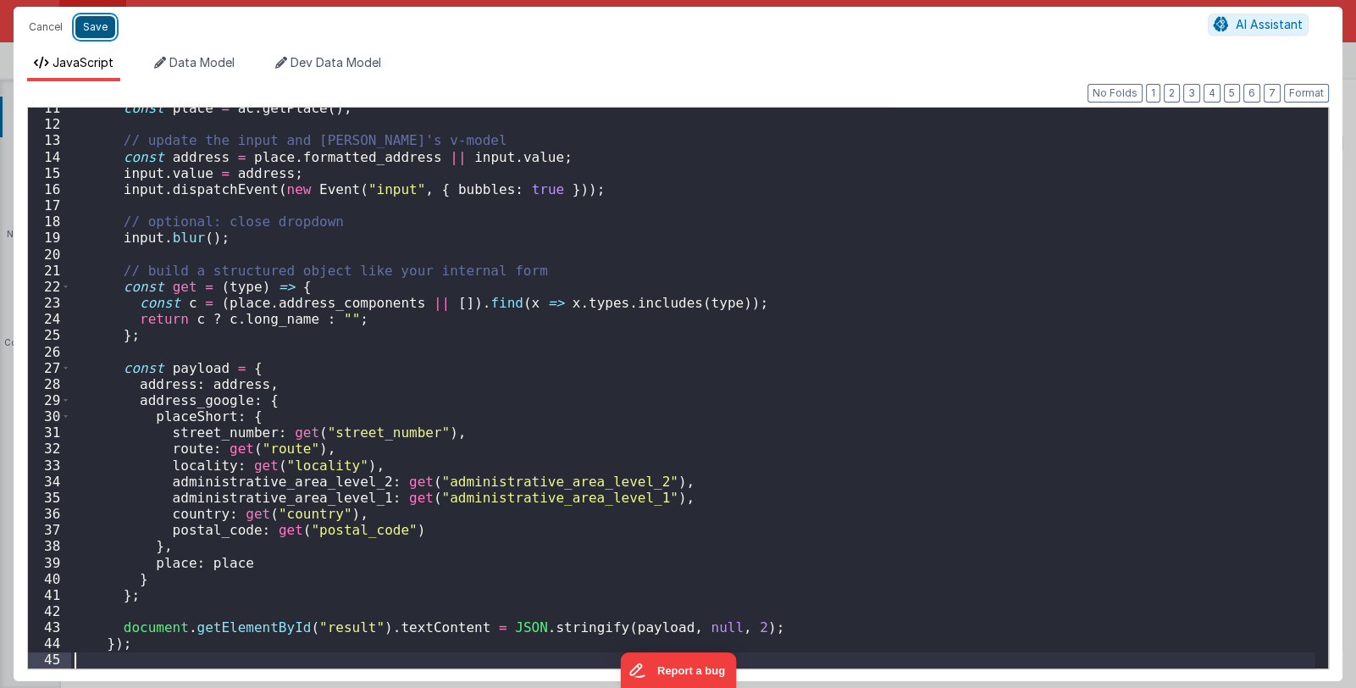
click at [97, 26] on button "Save" at bounding box center [95, 27] width 40 height 22
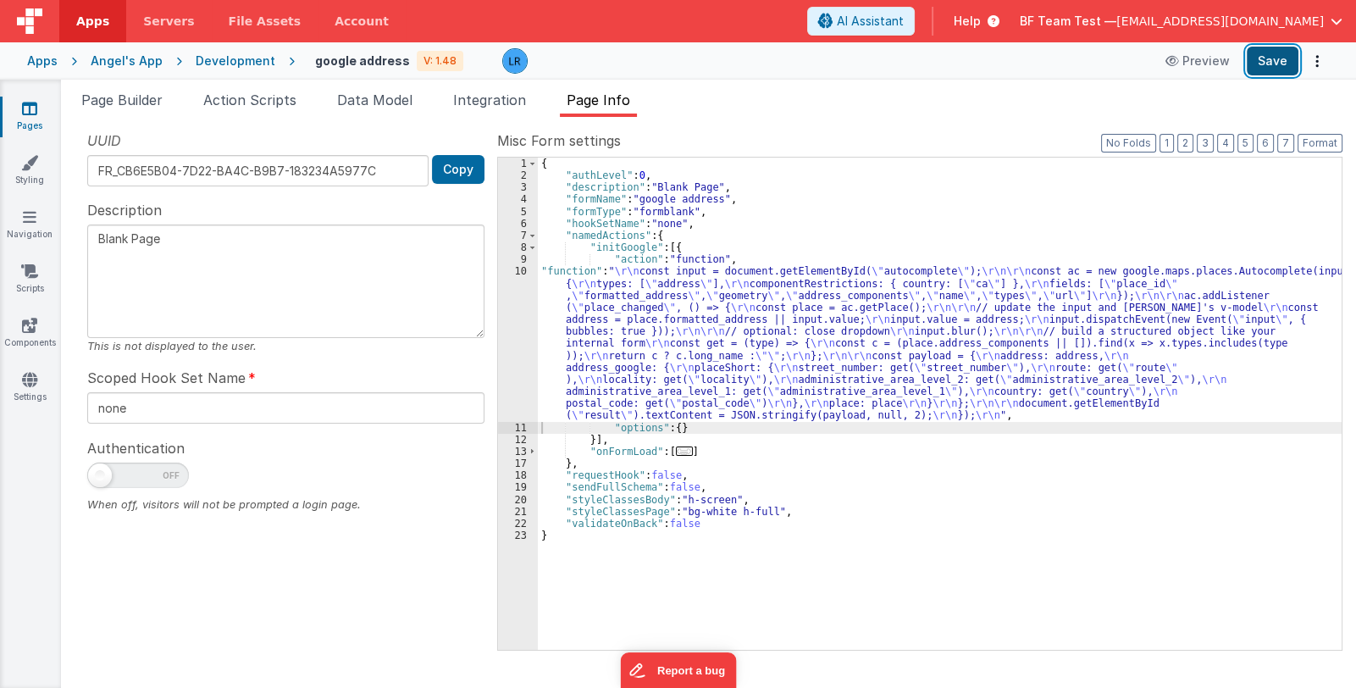
click at [1265, 63] on button "Save" at bounding box center [1273, 61] width 52 height 29
click at [134, 96] on span "Page Builder" at bounding box center [121, 99] width 81 height 17
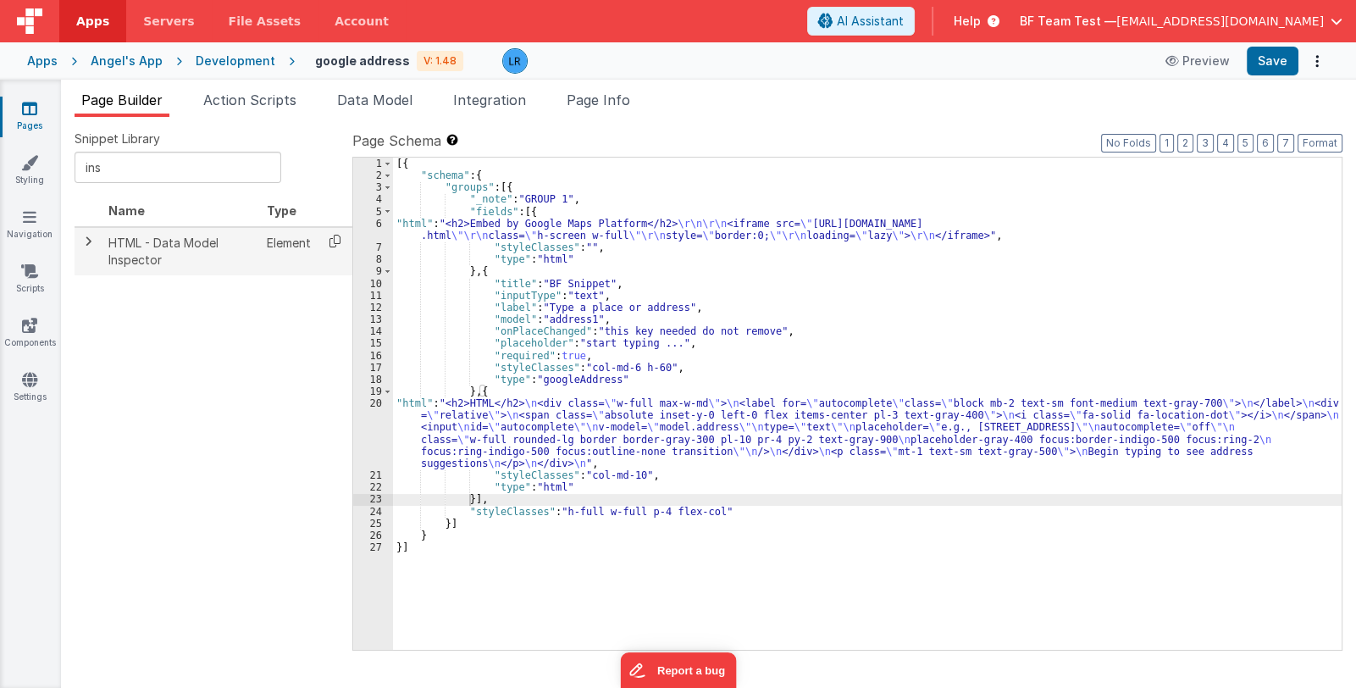
click at [334, 238] on icon at bounding box center [335, 241] width 35 height 26
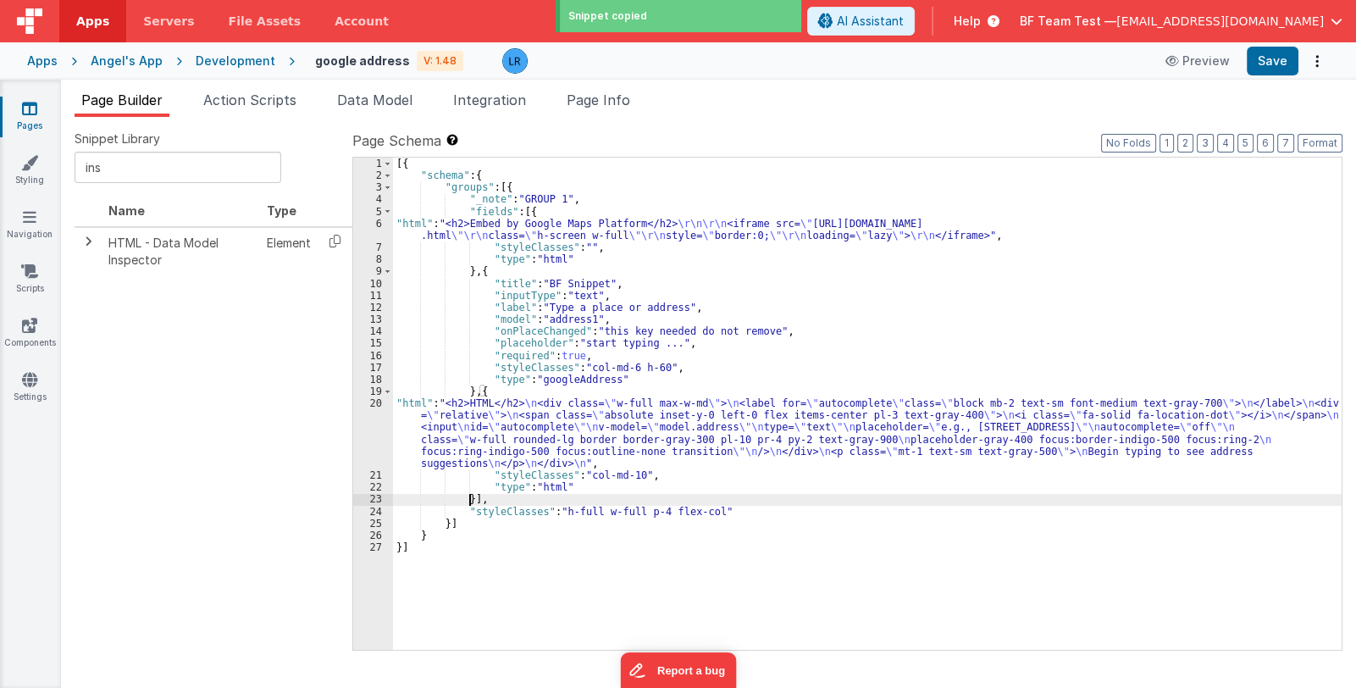
click at [470, 499] on div "[{ "schema" : { "groups" : [{ "_note" : "GROUP 1" , "fields" : [{ "html" : "<h2…" at bounding box center [867, 416] width 948 height 517
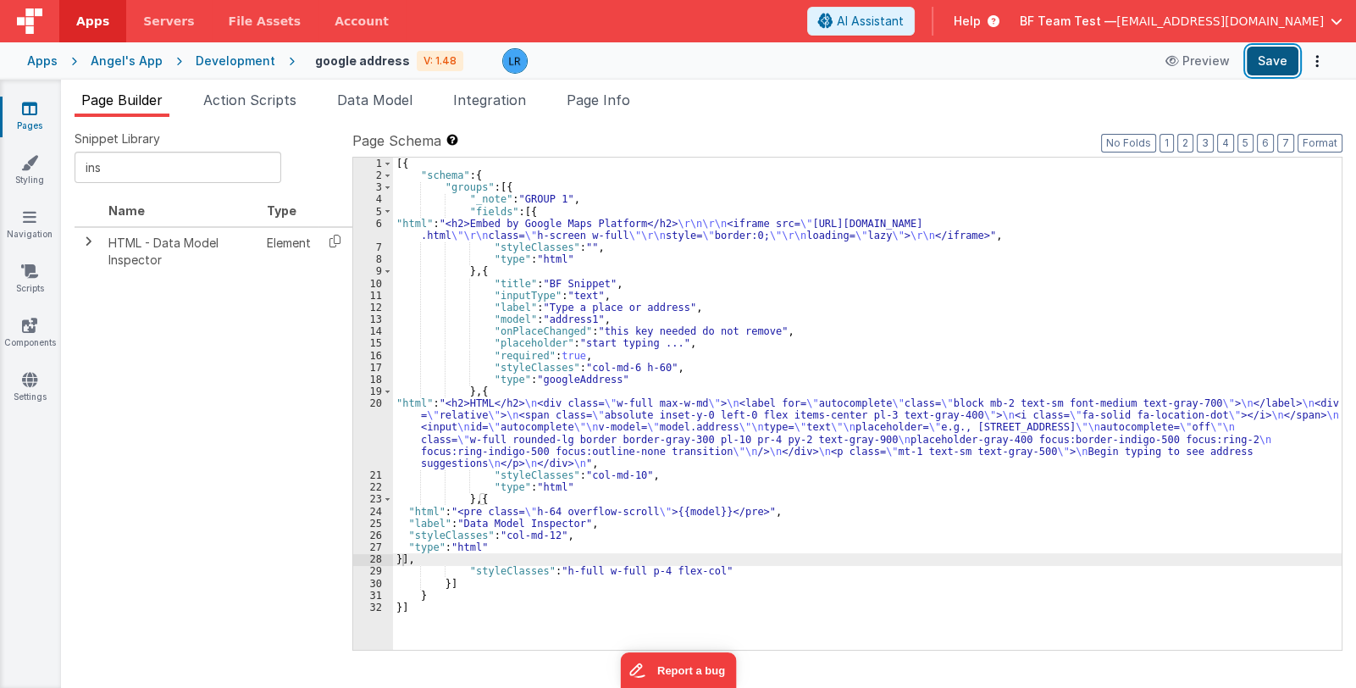
click at [1279, 69] on button "Save" at bounding box center [1273, 61] width 52 height 29
click at [604, 100] on span "Page Info" at bounding box center [599, 99] width 64 height 17
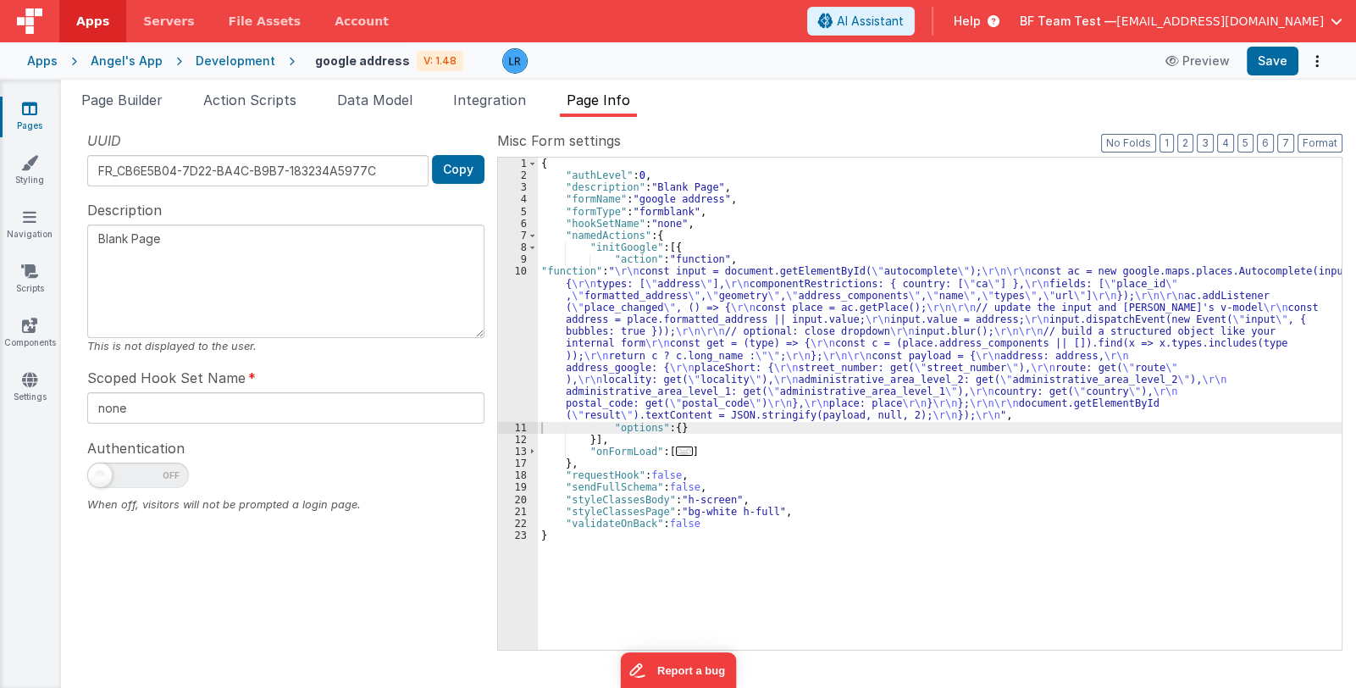
click at [622, 328] on div "{ "authLevel" : 0 , "description" : "Blank Page" , "formName" : "google address…" at bounding box center [940, 416] width 804 height 517
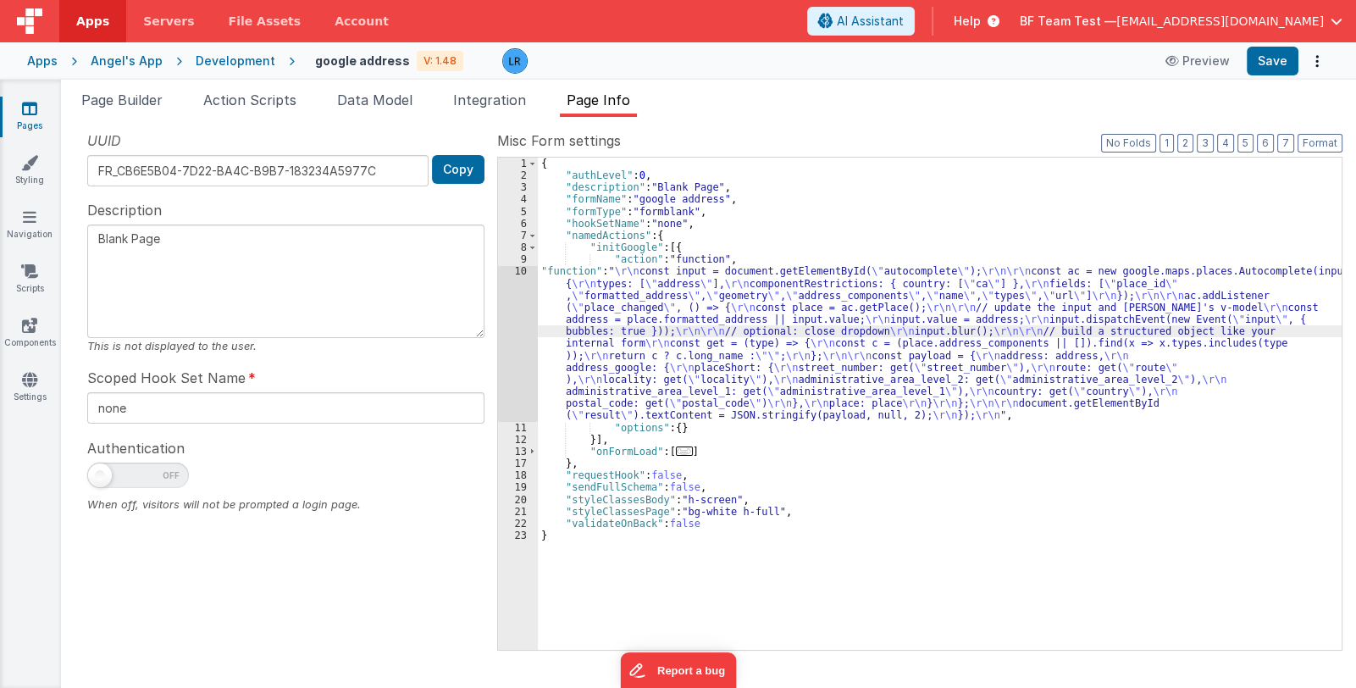
click at [510, 340] on div "10" at bounding box center [518, 343] width 40 height 156
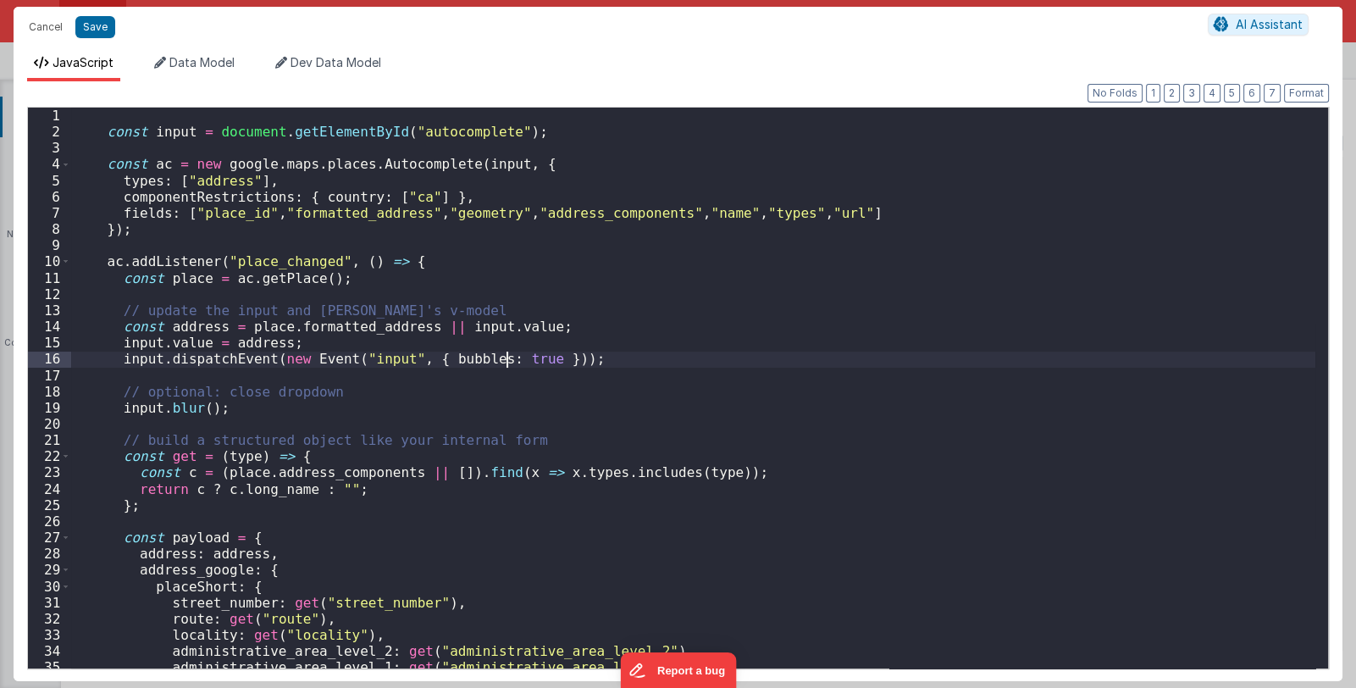
click at [462, 369] on div "const input = document . getElementById ( "autocomplete" ) ; const ac = new goo…" at bounding box center [693, 404] width 1244 height 593
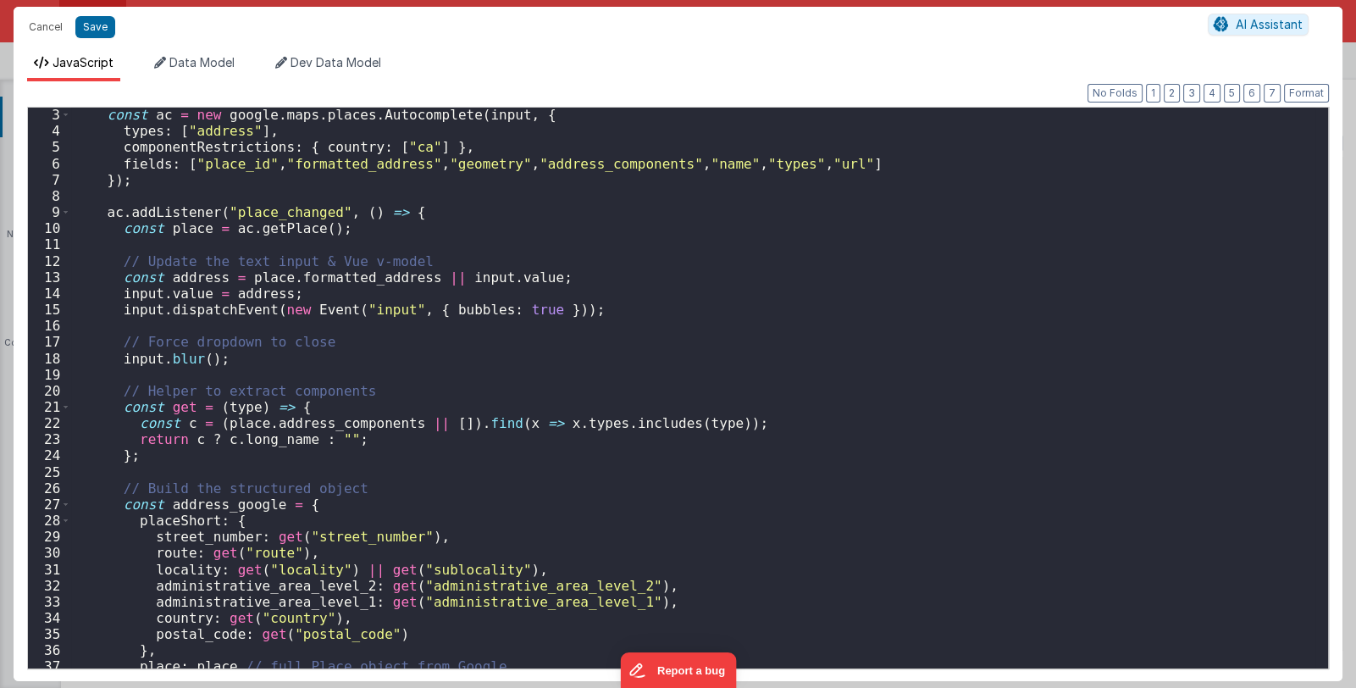
scroll to position [0, 0]
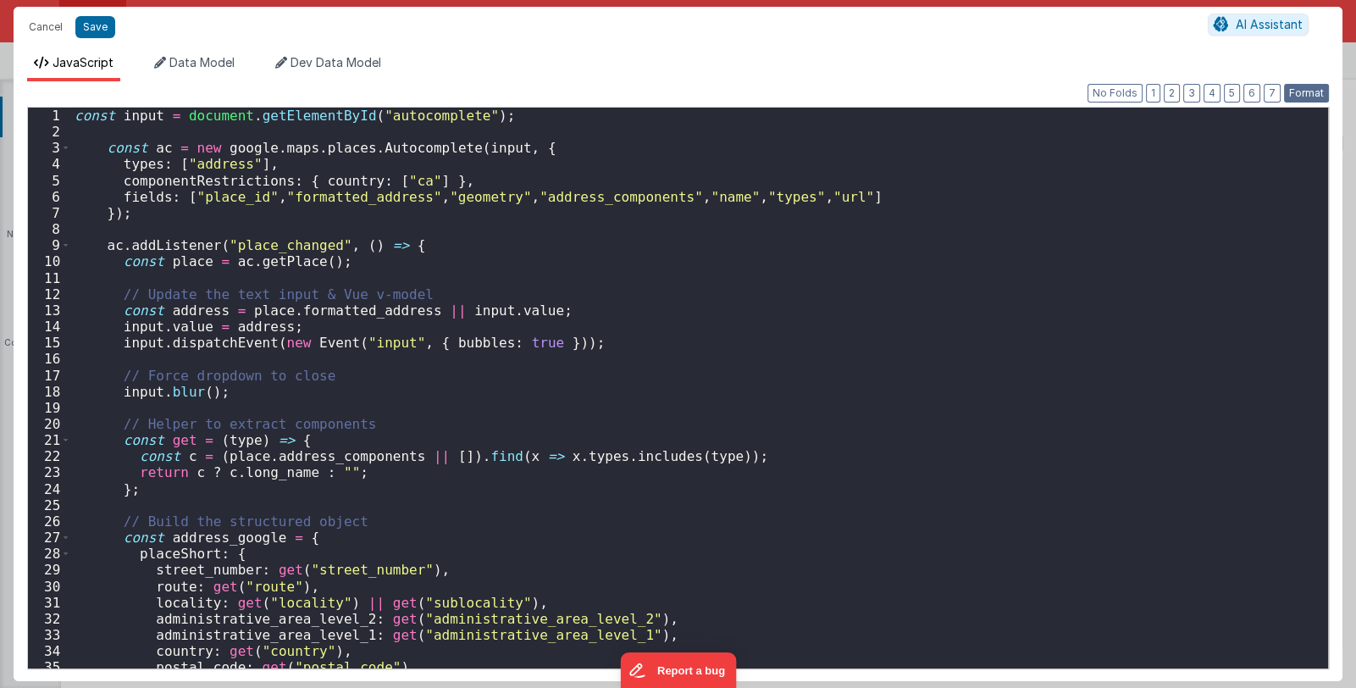
click at [1302, 83] on div "Format 7 6 5 4 3 2 1 No Folds 1 2 3 4 5 6 7 8 9 10 11 12 13 14 15 16 17 18 19 2…" at bounding box center [678, 381] width 1329 height 600
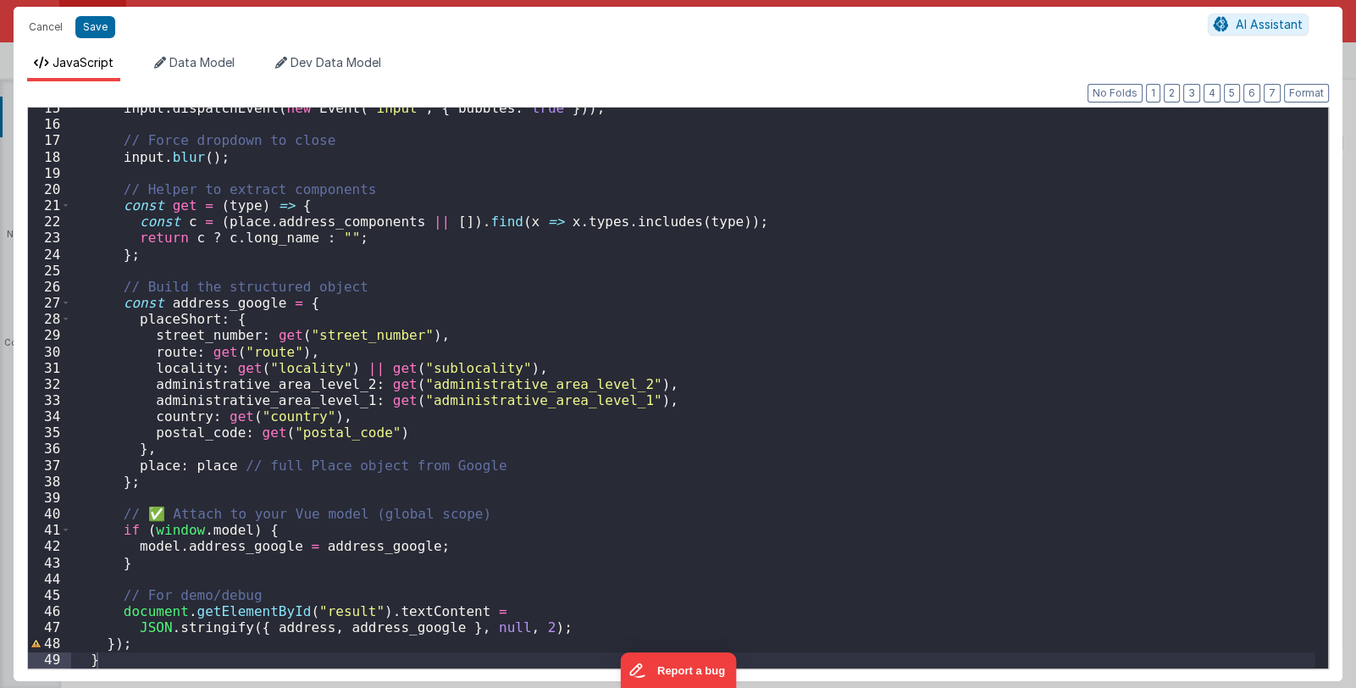
scroll to position [234, 0]
click at [263, 525] on div "input . dispatchEvent ( new Event ( "input" , { bubbles : true })) ; // Force d…" at bounding box center [693, 396] width 1244 height 593
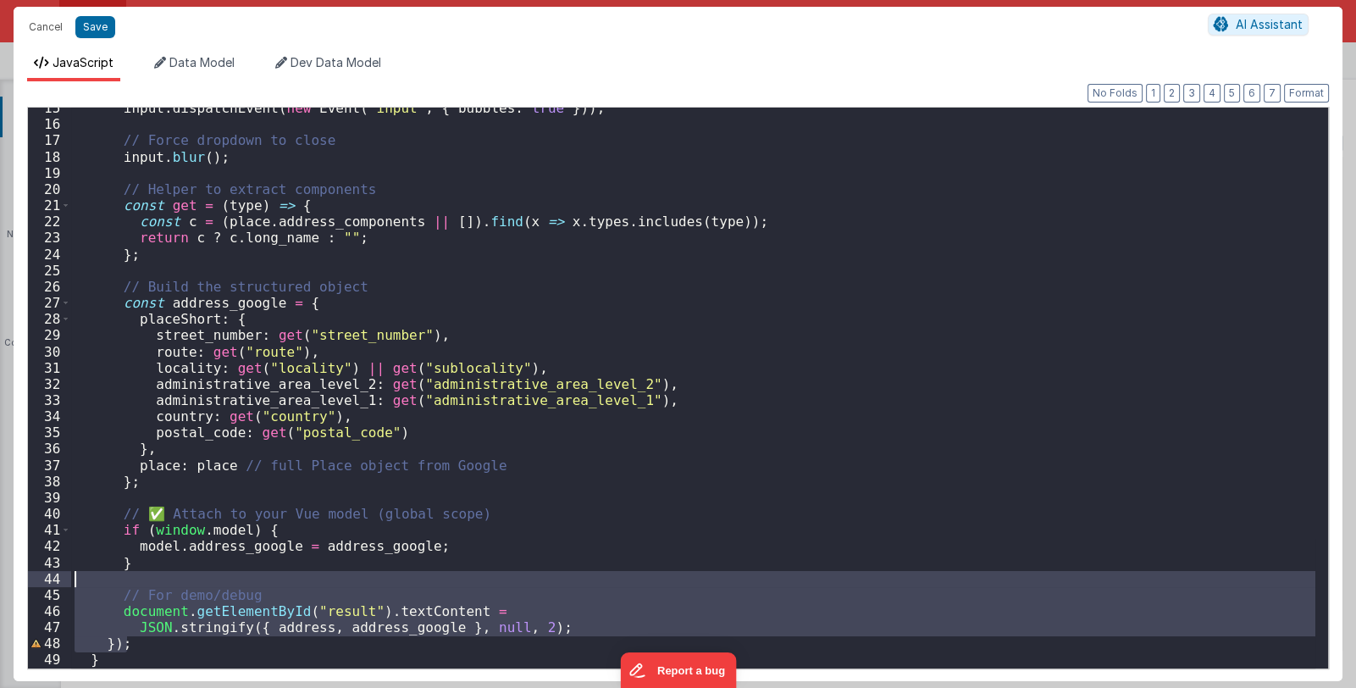
drag, startPoint x: 144, startPoint y: 642, endPoint x: 44, endPoint y: 583, distance: 116.2
click at [44, 583] on div "15 16 17 18 19 20 21 22 23 24 25 26 27 28 29 30 31 32 33 34 35 36 37 38 39 40 4…" at bounding box center [678, 388] width 1302 height 562
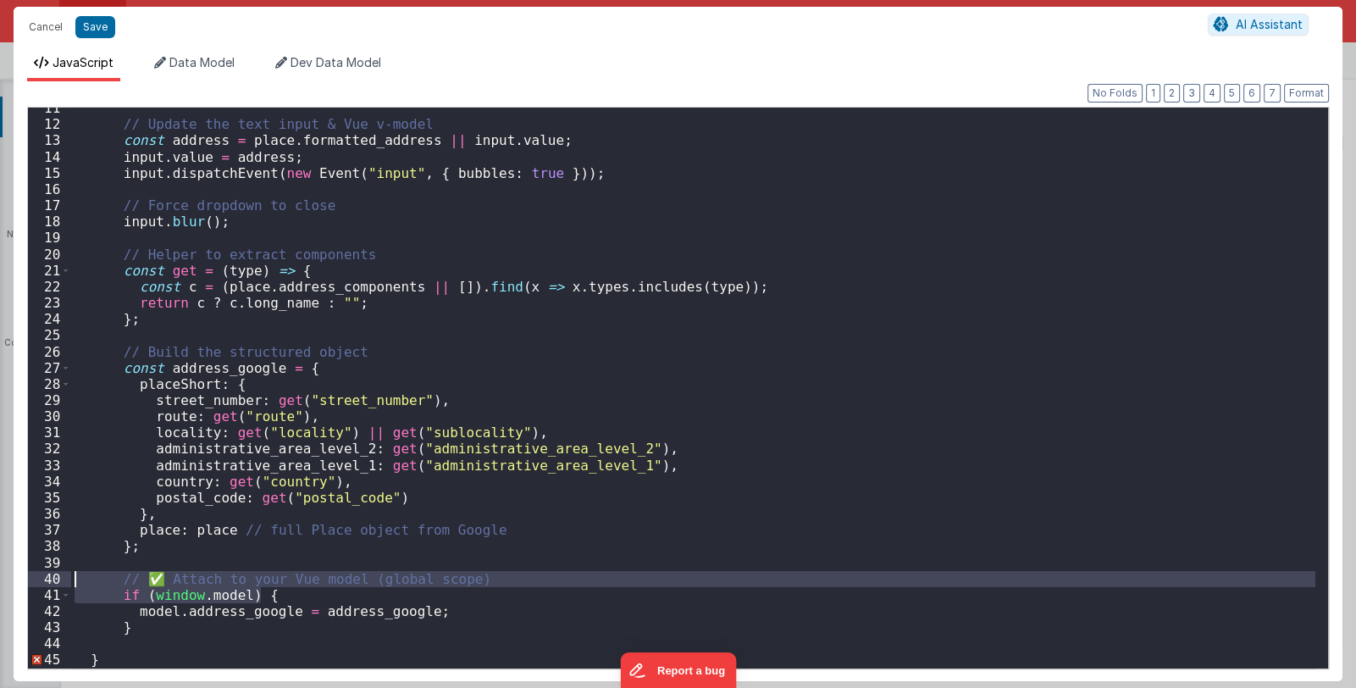
drag, startPoint x: 267, startPoint y: 593, endPoint x: 46, endPoint y: 585, distance: 221.2
click at [46, 585] on div "11 12 13 14 15 16 17 18 19 20 21 22 23 24 25 26 27 28 29 30 31 32 33 34 35 36 3…" at bounding box center [678, 388] width 1302 height 562
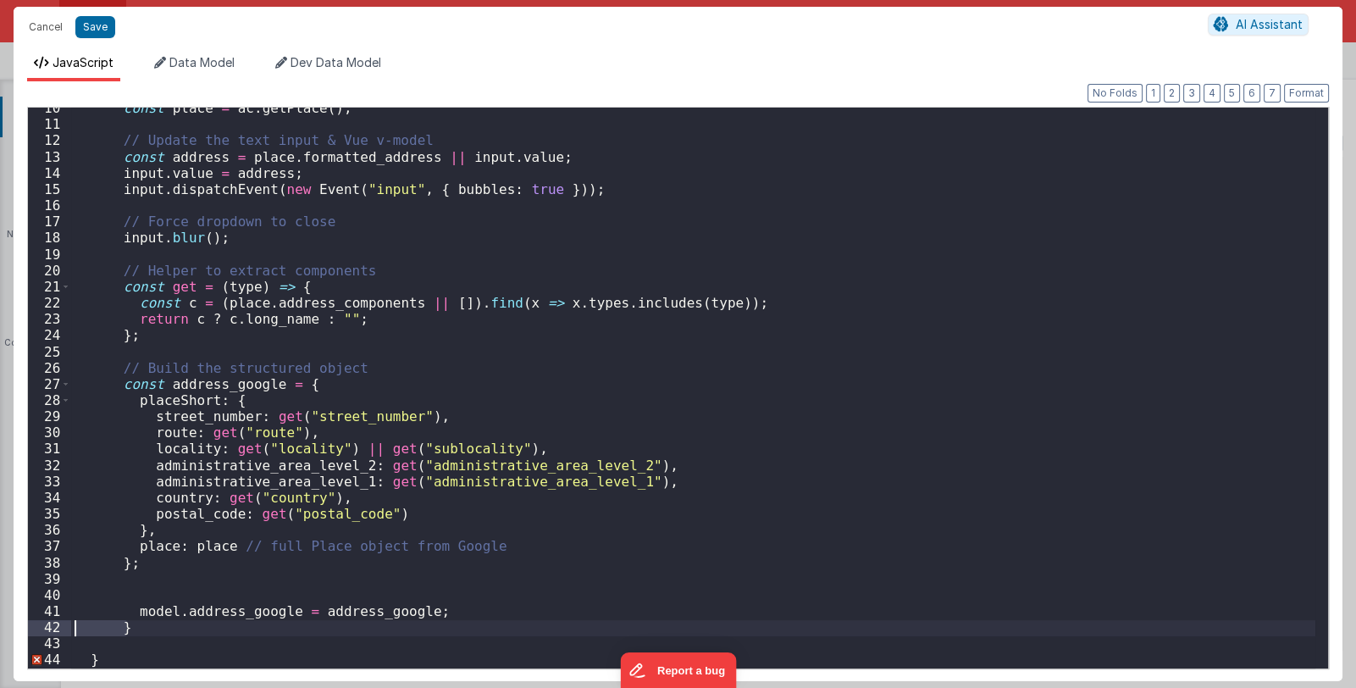
drag, startPoint x: 146, startPoint y: 633, endPoint x: 47, endPoint y: 631, distance: 99.1
click at [47, 631] on div "10 11 12 13 14 15 16 17 18 19 20 21 22 23 24 25 26 27 28 29 30 31 32 33 34 35 3…" at bounding box center [678, 388] width 1302 height 562
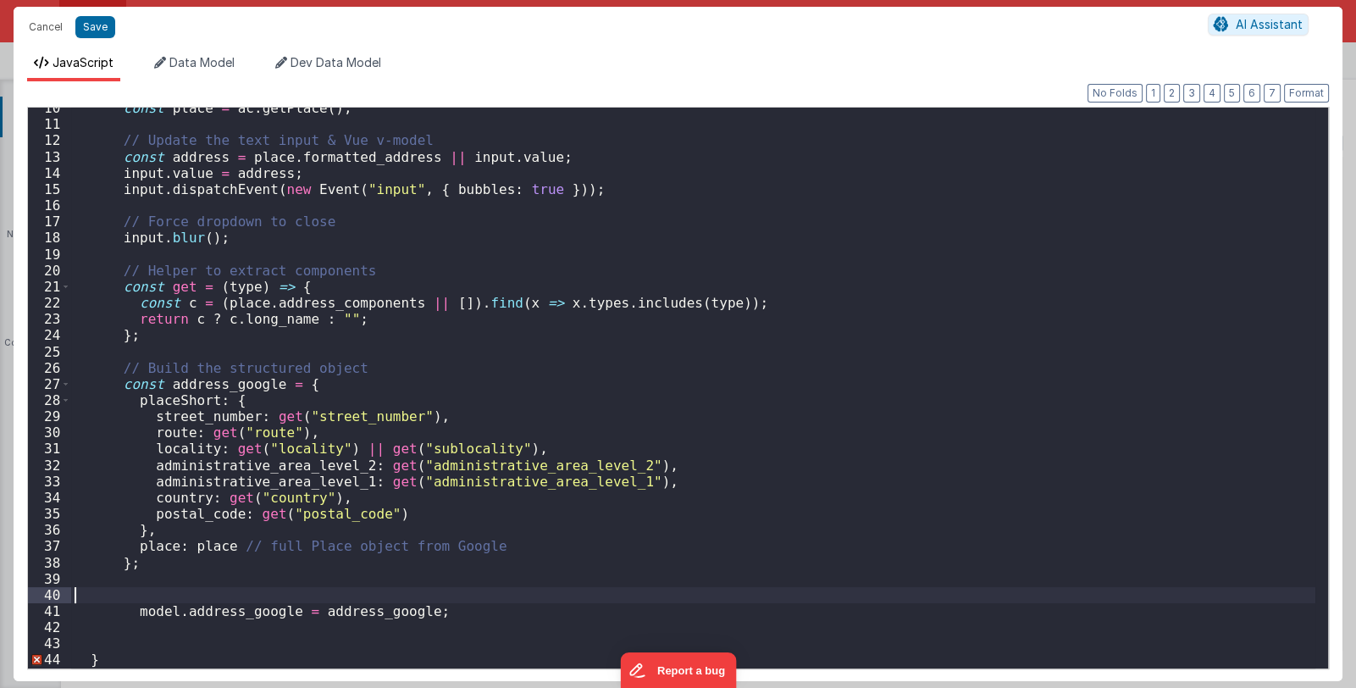
click at [163, 599] on div "const place = ac . getPlace ( ) ; // Update the text input & Vue v-model const …" at bounding box center [693, 396] width 1244 height 593
click at [139, 600] on div "const place = ac . getPlace ( ) ; // Update the text input & Vue v-model const …" at bounding box center [693, 396] width 1244 height 593
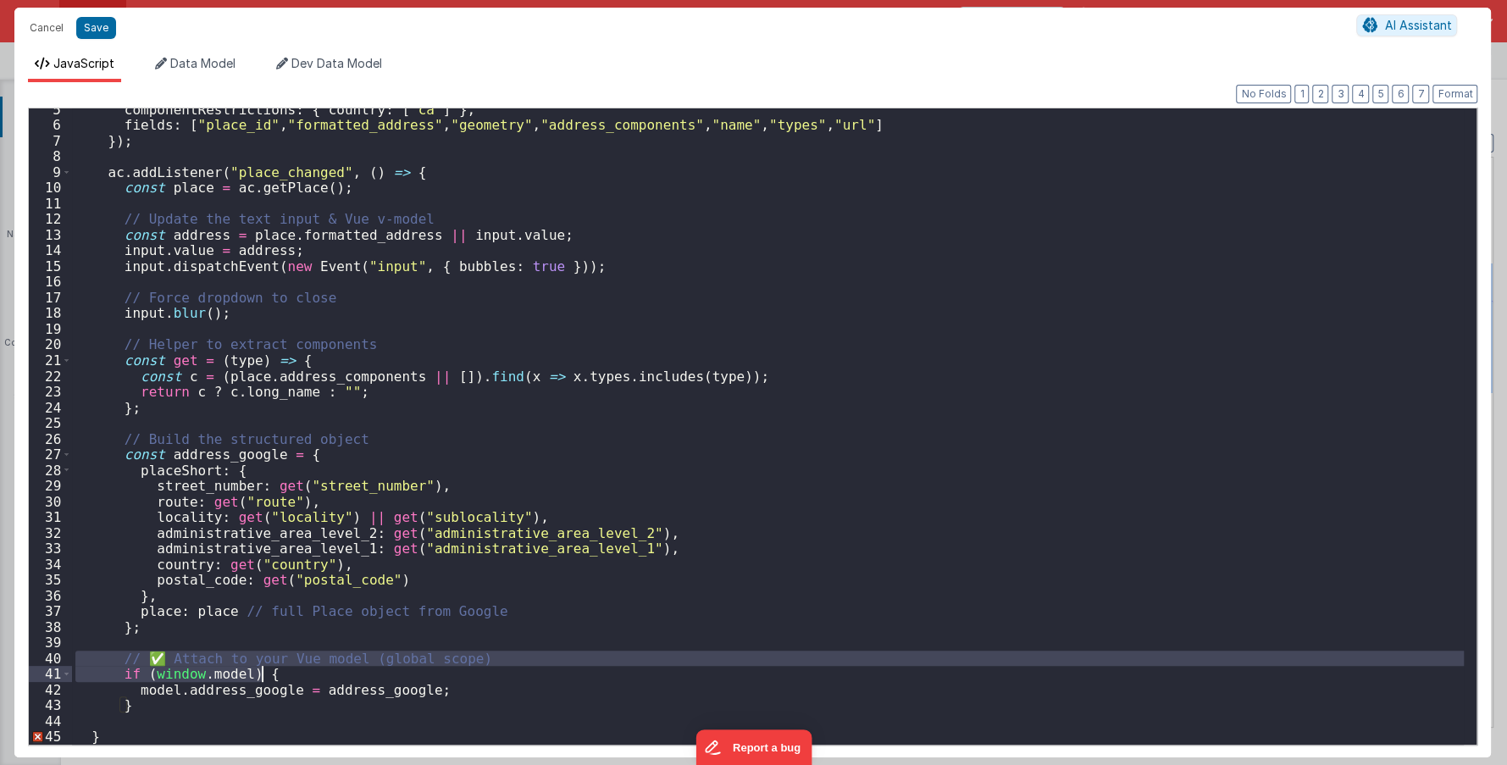
scroll to position [132, 0]
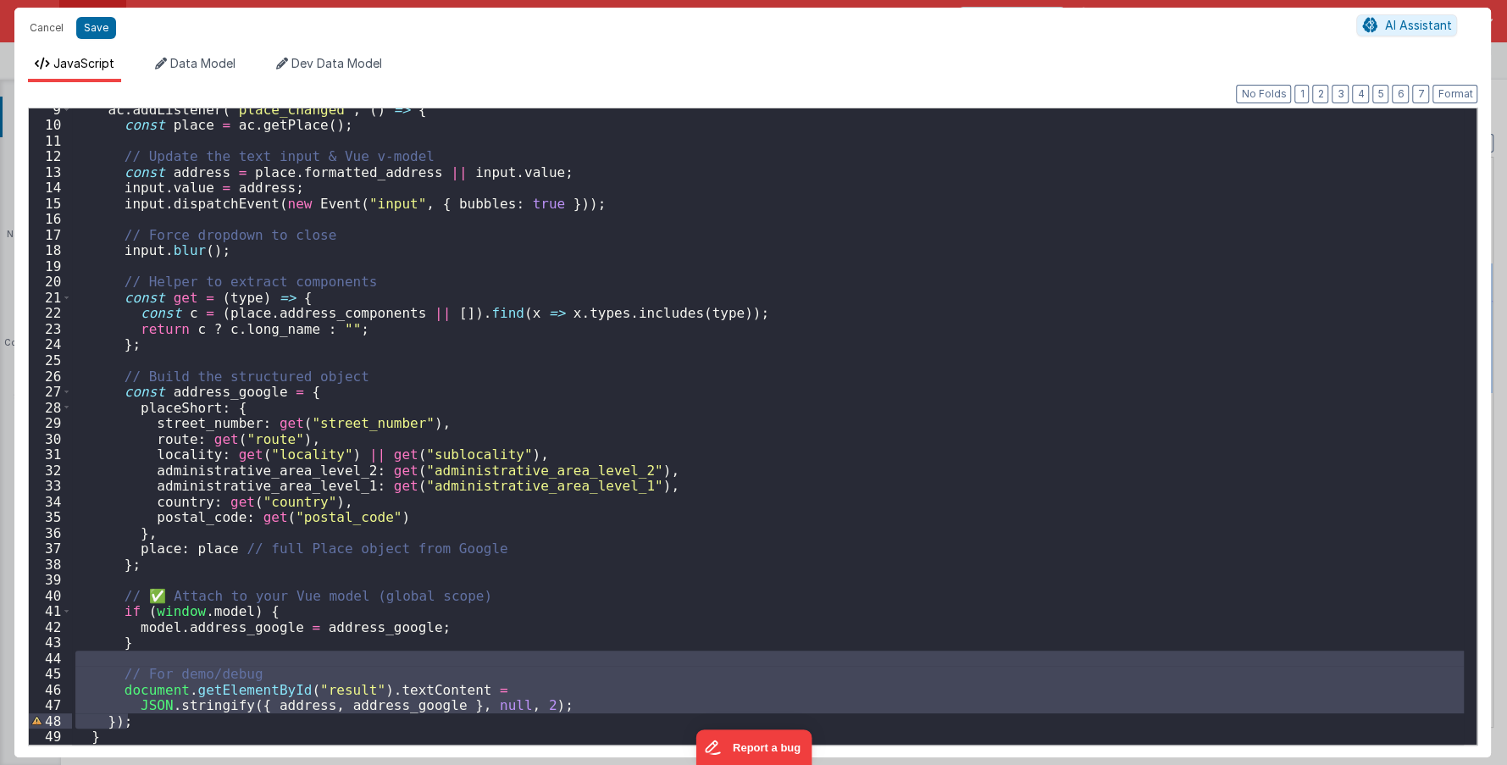
click at [187, 687] on div "ac . addListener ( "place_changed" , ( ) => { const place = ac . getPlace ( ) ;…" at bounding box center [767, 426] width 1391 height 636
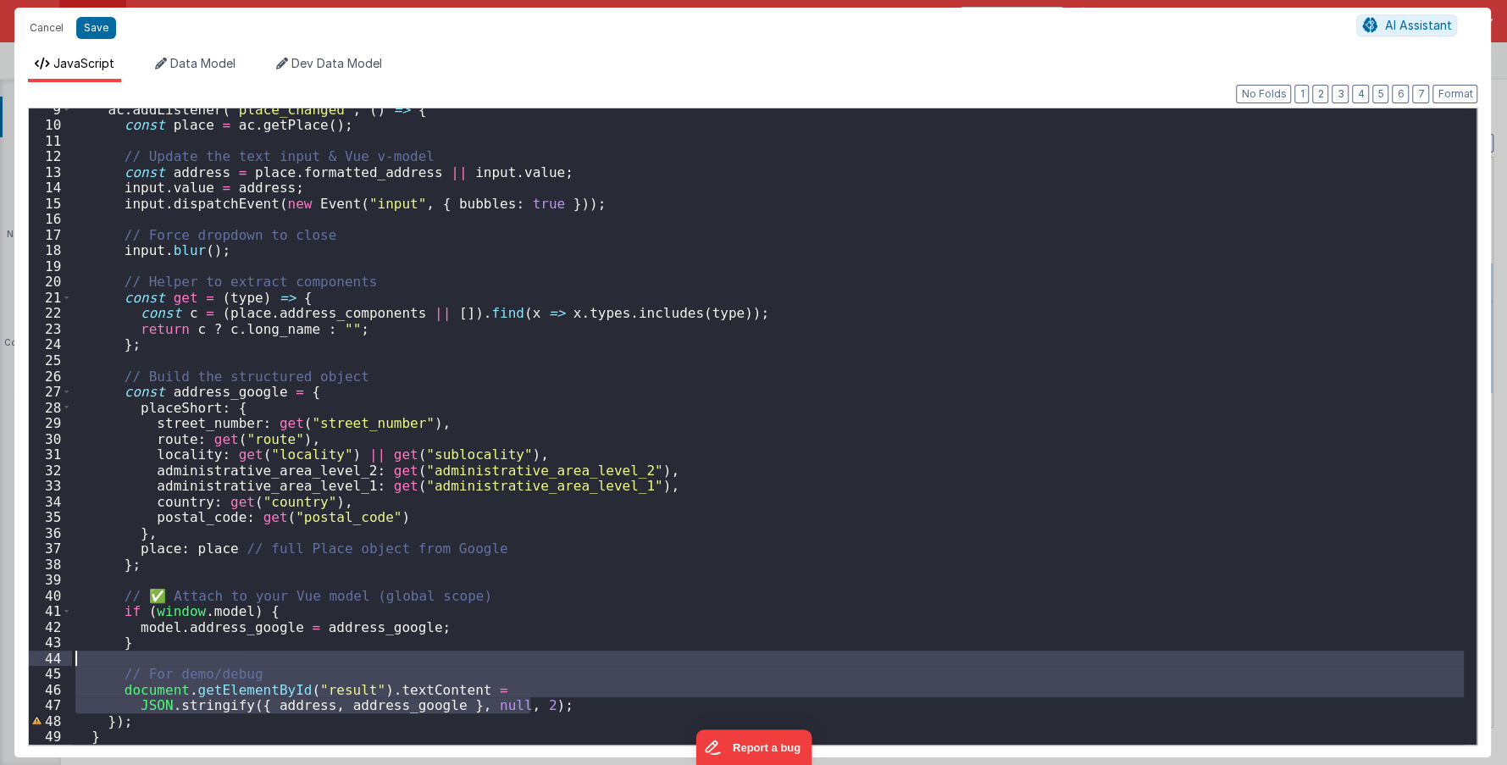
drag, startPoint x: 552, startPoint y: 701, endPoint x: 37, endPoint y: 655, distance: 516.9
click at [37, 655] on div "9 10 11 12 13 14 15 16 17 18 19 20 21 22 23 24 25 26 27 28 29 30 31 32 33 34 35…" at bounding box center [752, 427] width 1449 height 638
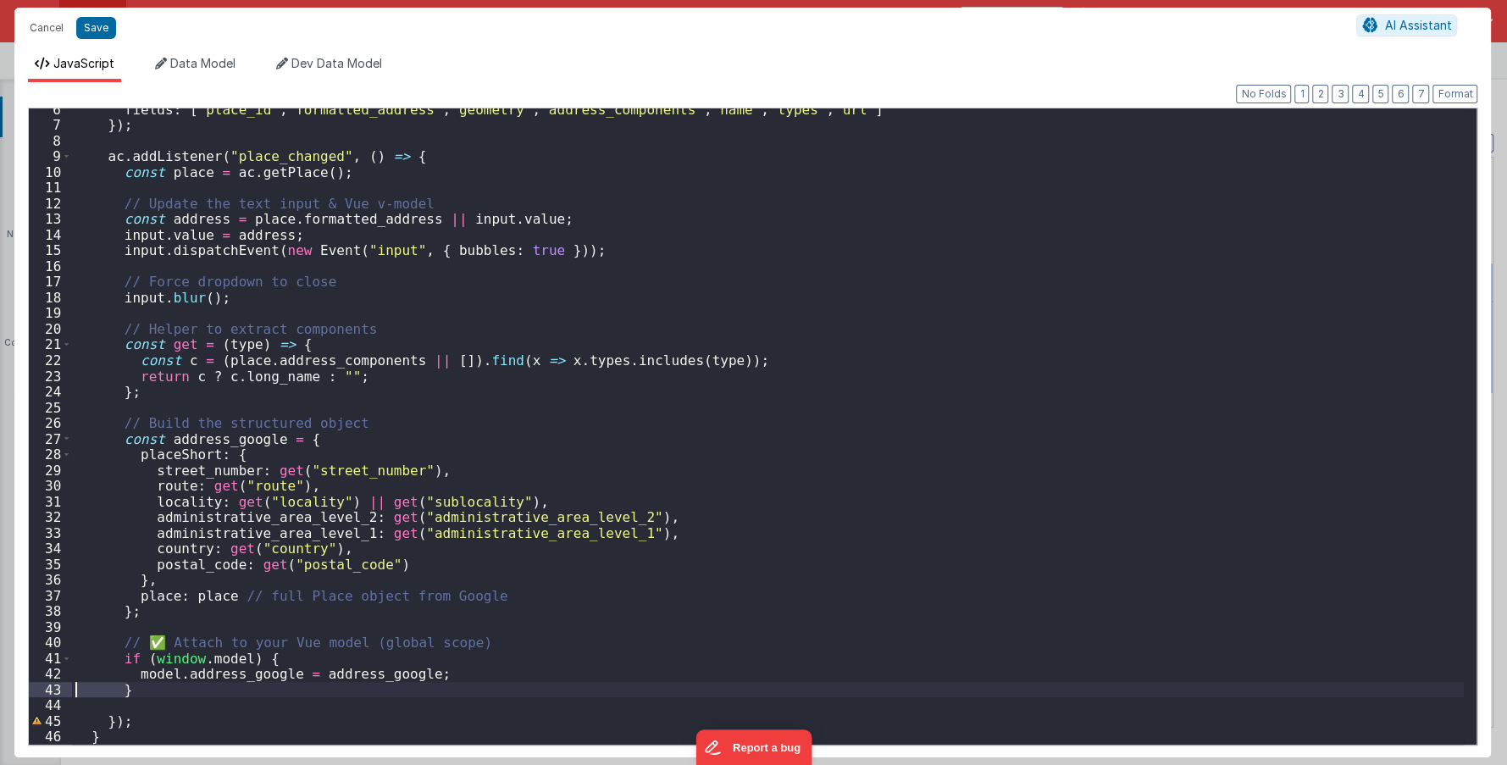
drag, startPoint x: 151, startPoint y: 689, endPoint x: 35, endPoint y: 687, distance: 116.0
click at [35, 687] on div "6 7 8 9 10 11 12 13 14 15 16 17 18 19 20 21 22 23 24 25 26 27 28 29 30 31 32 33…" at bounding box center [752, 427] width 1449 height 638
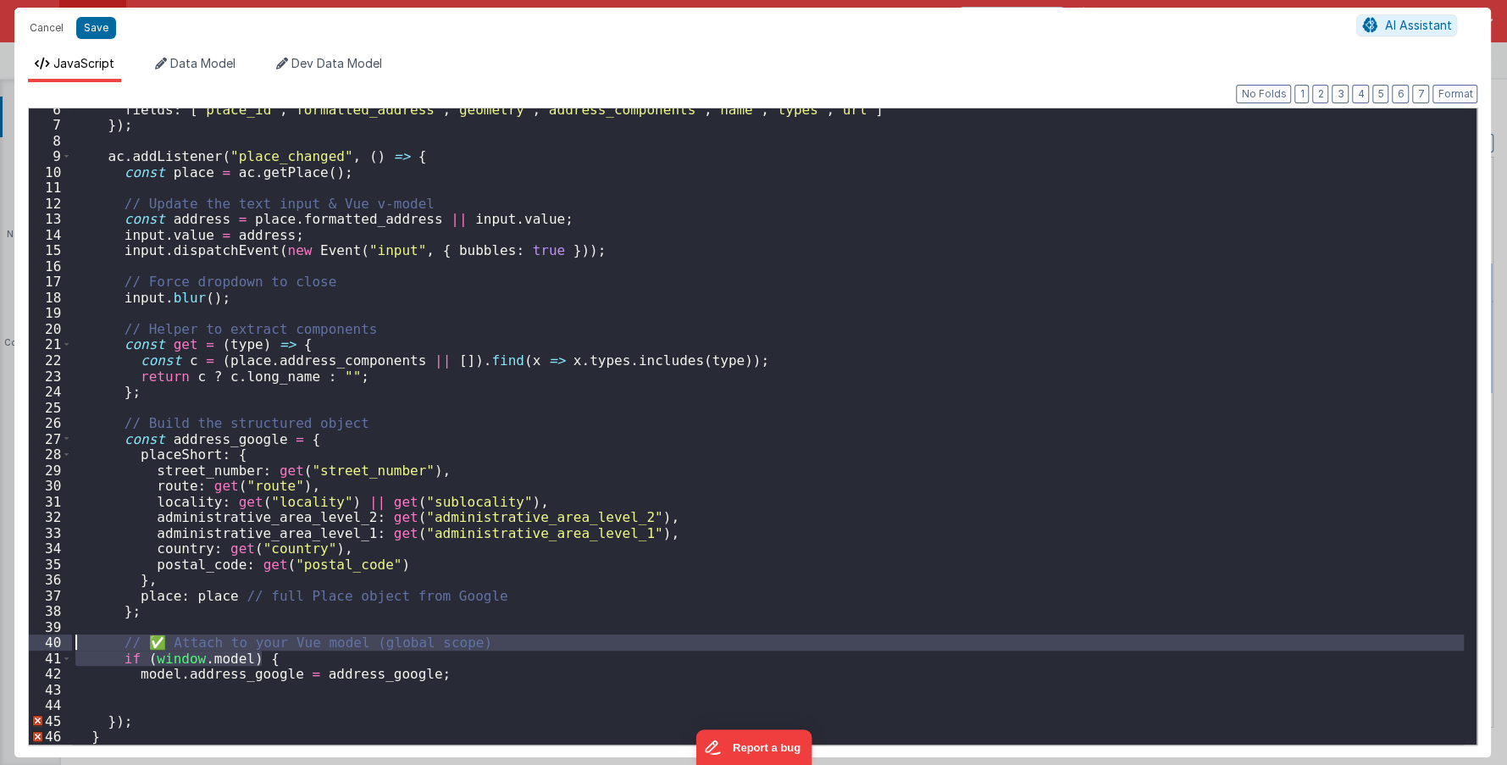
drag, startPoint x: 297, startPoint y: 662, endPoint x: 54, endPoint y: 644, distance: 243.8
click at [54, 644] on div "6 7 8 9 10 11 12 13 14 15 16 17 18 19 20 21 22 23 24 25 26 27 28 29 30 31 32 33…" at bounding box center [752, 427] width 1449 height 638
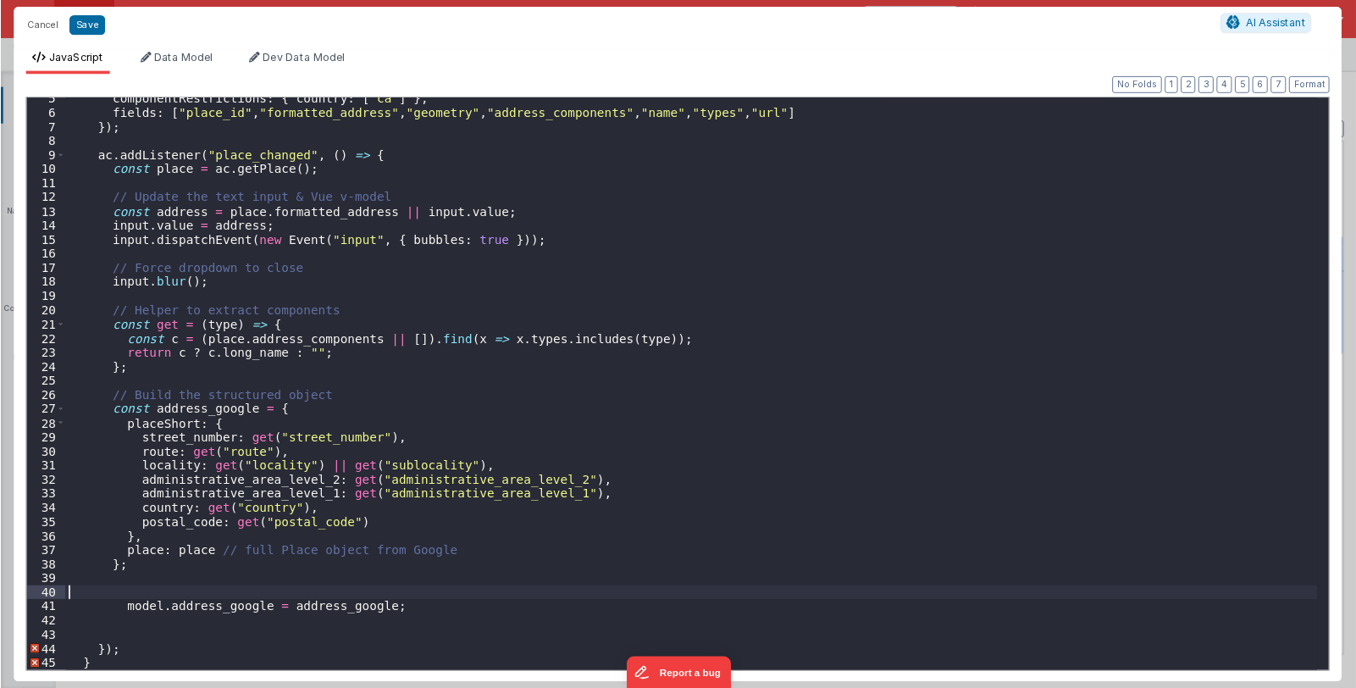
scroll to position [53, 0]
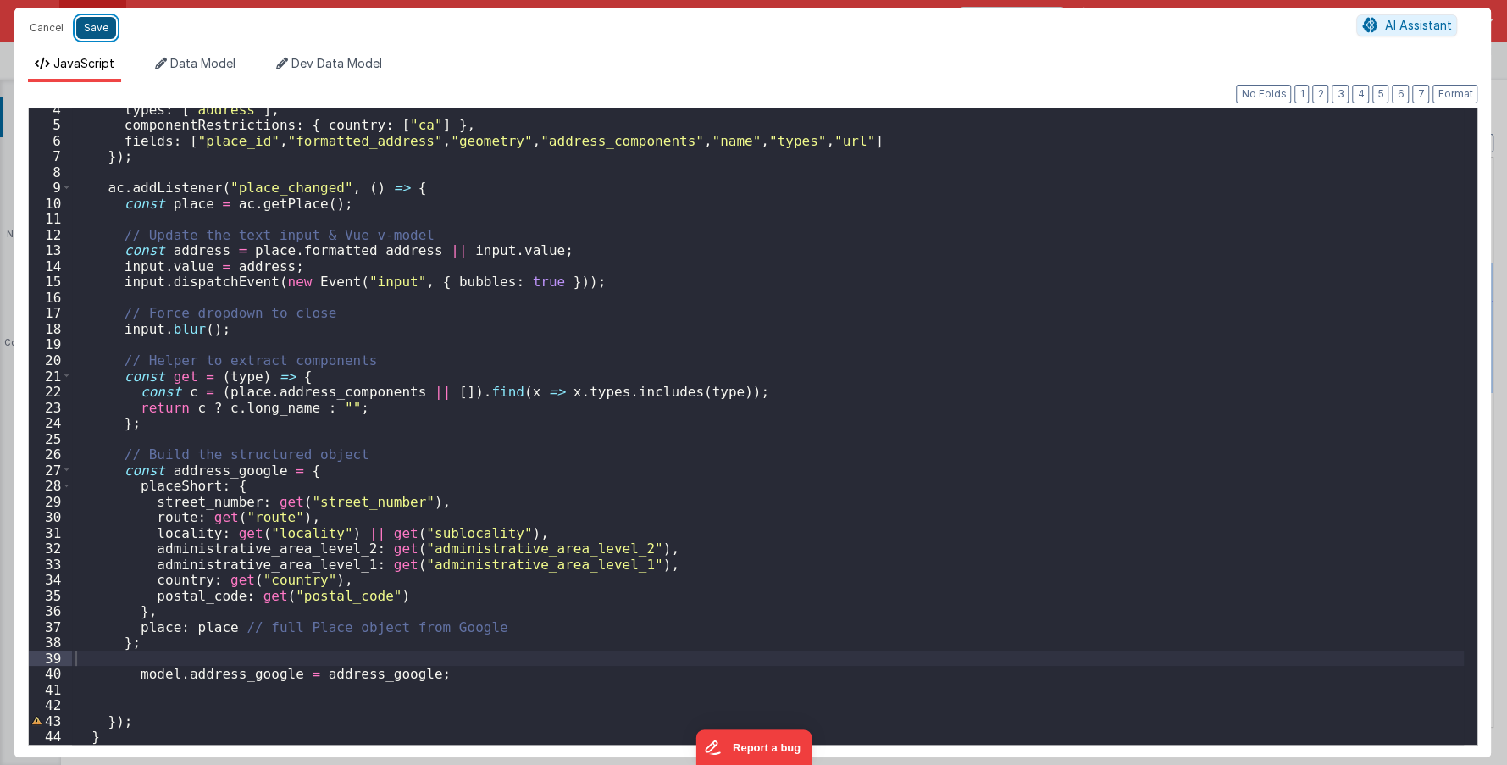
click at [94, 20] on button "Save" at bounding box center [96, 28] width 40 height 22
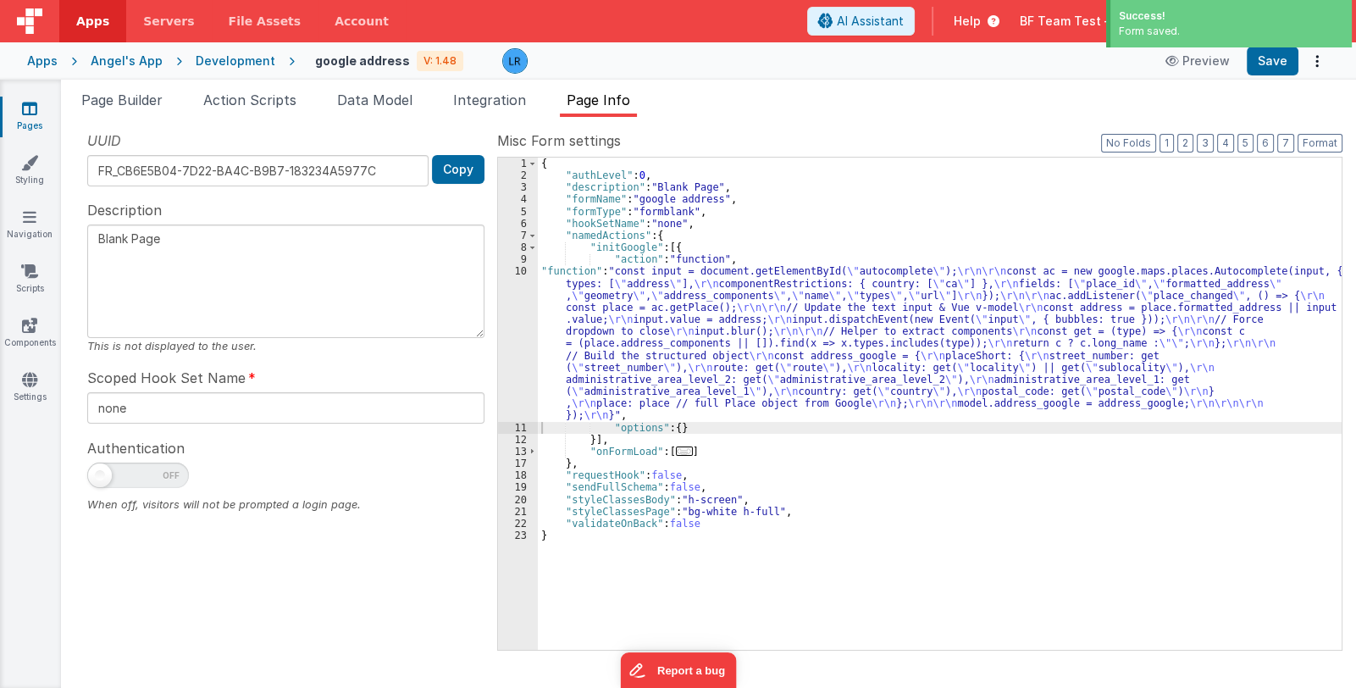
click at [141, 87] on div "Page Builder Action Scripts Data Model Integration Page Info Snippet Library in…" at bounding box center [708, 384] width 1295 height 608
click at [138, 91] on span "Page Builder" at bounding box center [121, 99] width 81 height 17
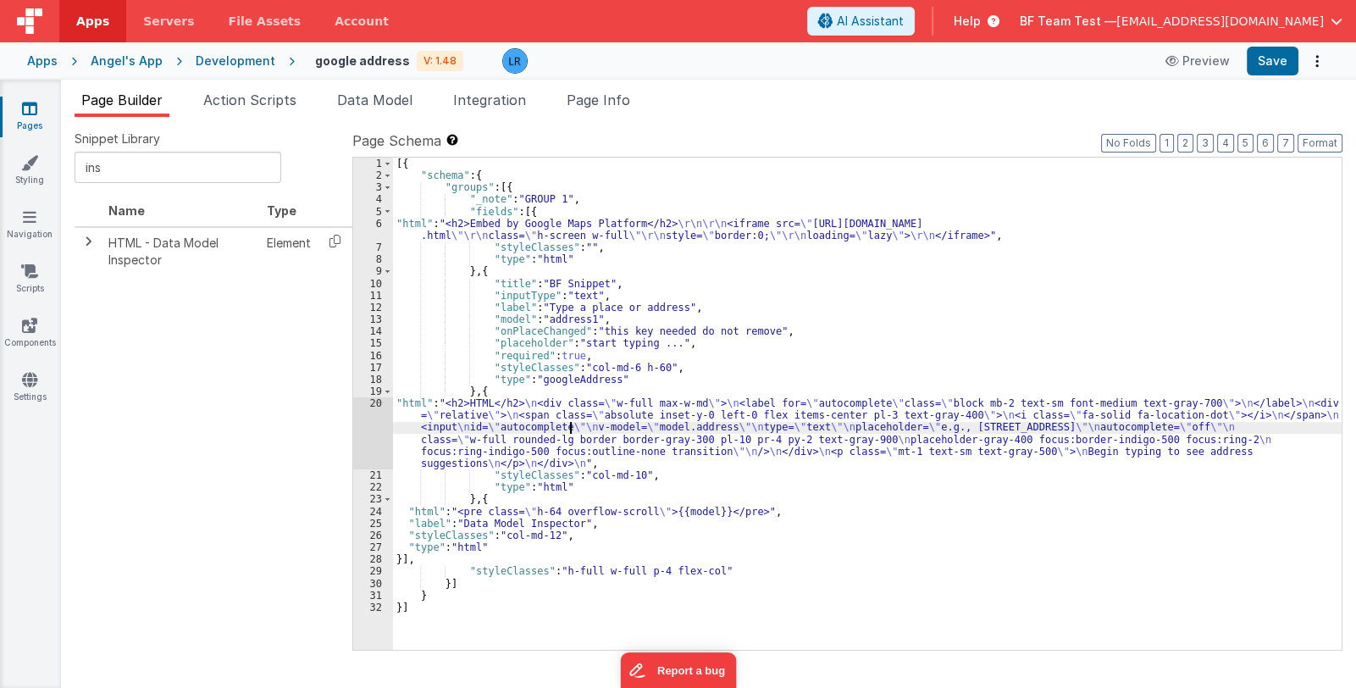
click at [567, 432] on div "[{ "schema" : { "groups" : [{ "_note" : "GROUP 1" , "fields" : [{ "html" : "<h2…" at bounding box center [867, 416] width 948 height 517
click at [1275, 66] on button "Save" at bounding box center [1273, 61] width 52 height 29
click at [601, 91] on span "Page Info" at bounding box center [599, 99] width 64 height 17
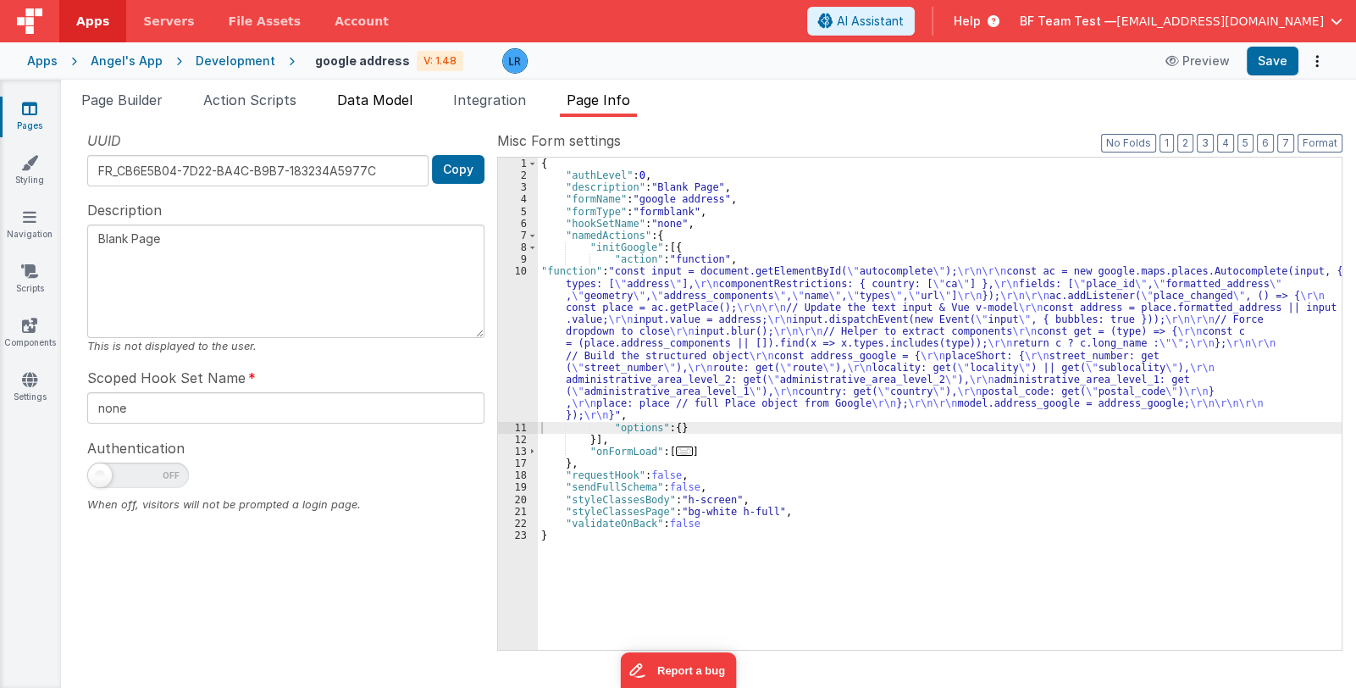
click at [383, 98] on span "Data Model" at bounding box center [374, 99] width 75 height 17
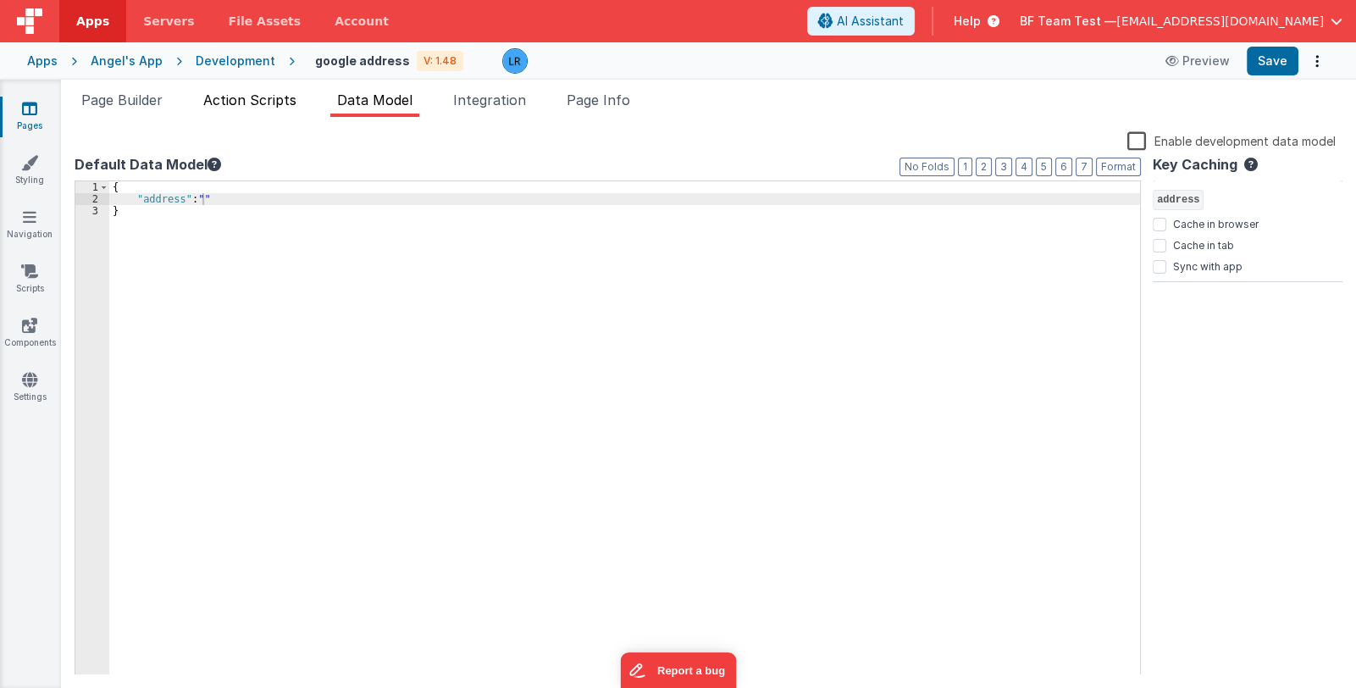
click at [266, 96] on span "Action Scripts" at bounding box center [249, 99] width 93 height 17
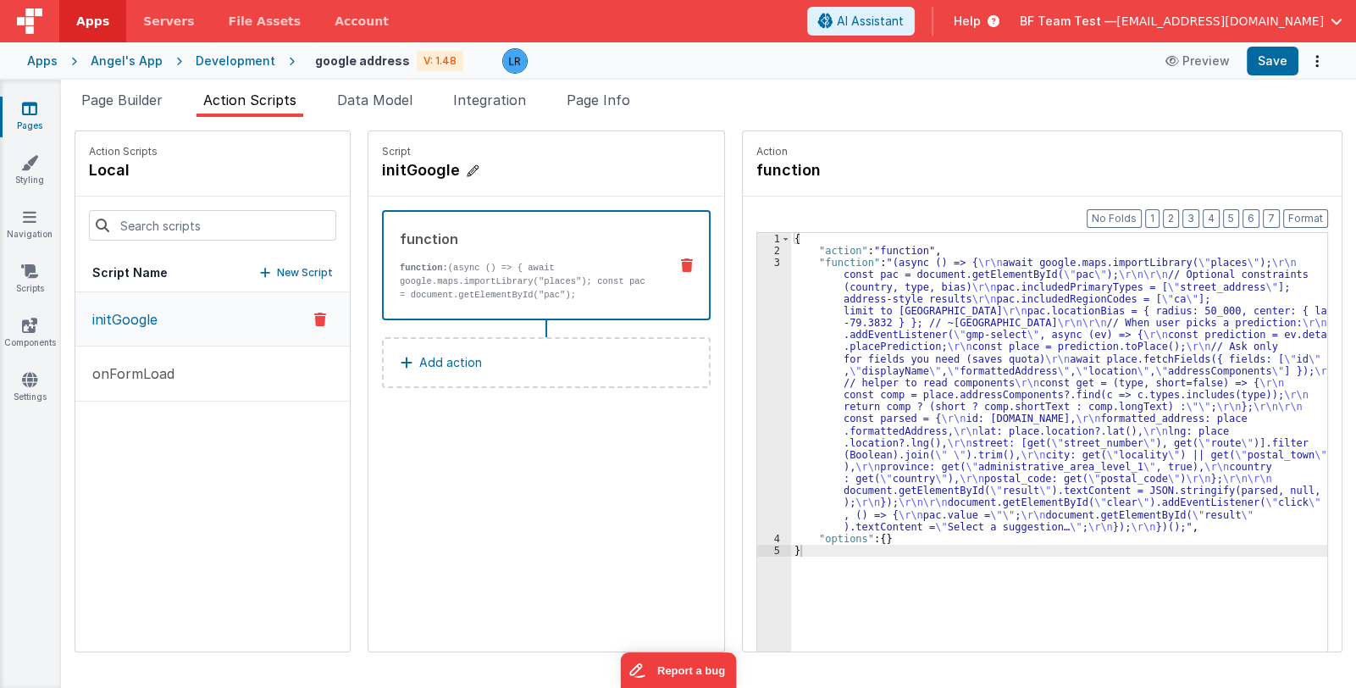
click at [418, 174] on h4 "initGoogle" at bounding box center [509, 170] width 254 height 24
drag, startPoint x: 389, startPoint y: 169, endPoint x: 456, endPoint y: 173, distance: 67.0
click at [456, 173] on input "initGoogle" at bounding box center [466, 170] width 169 height 24
drag, startPoint x: 501, startPoint y: 163, endPoint x: 312, endPoint y: 164, distance: 189.7
click at [312, 164] on div "Action Scripts local Script Name New Script initGoogle onFormLoad Script initAu…" at bounding box center [709, 391] width 1268 height 522
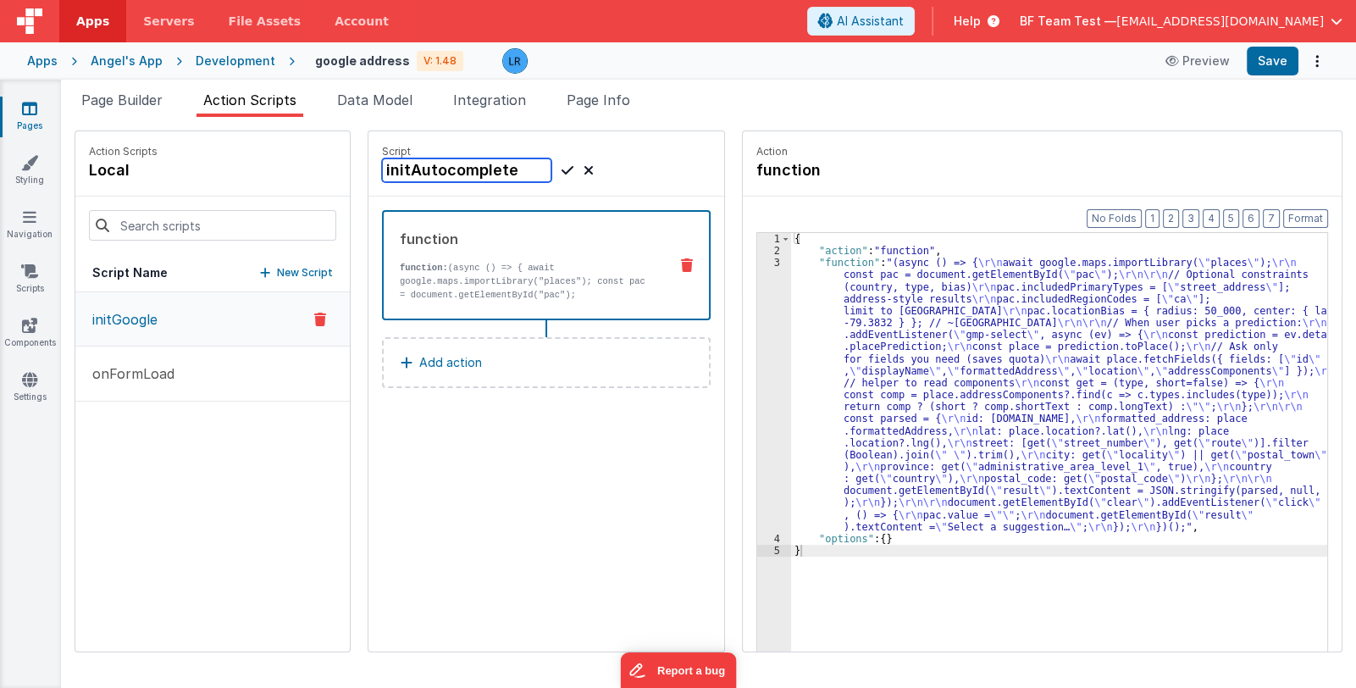
type input "initAutocomplete"
click at [561, 172] on icon at bounding box center [567, 170] width 12 height 20
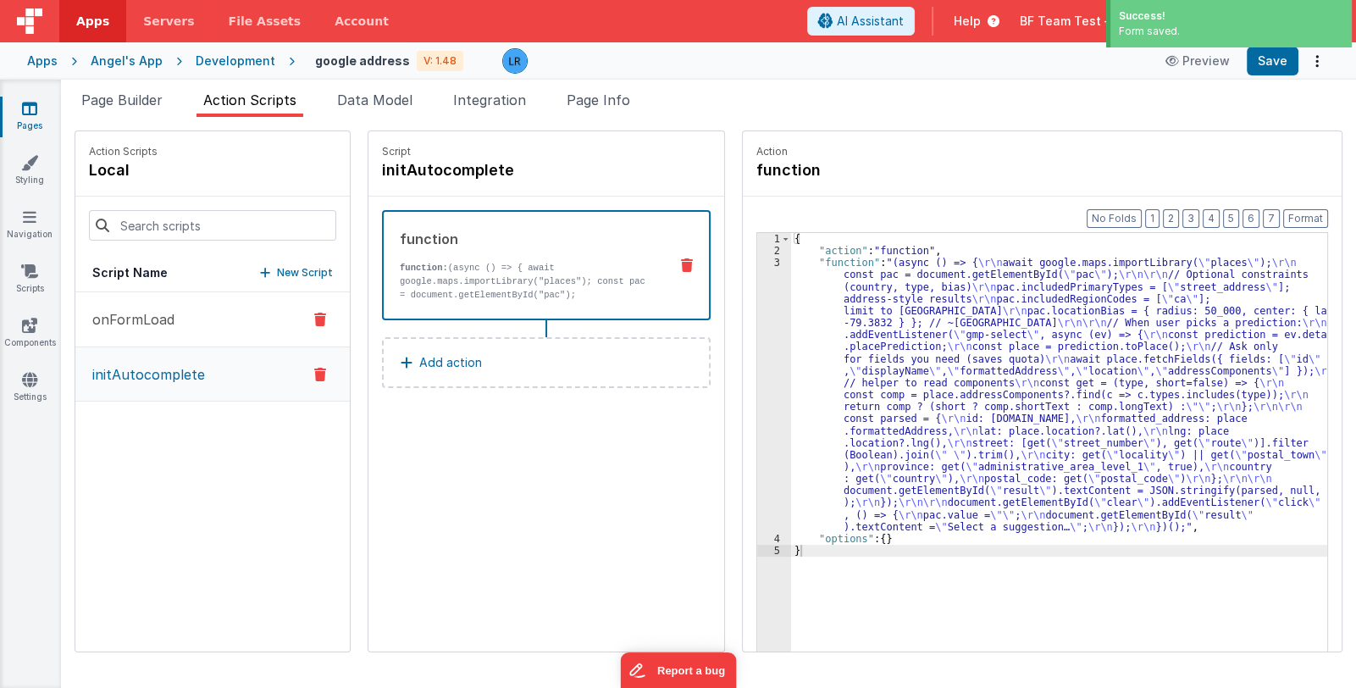
click at [170, 319] on p "onFormLoad" at bounding box center [128, 319] width 92 height 20
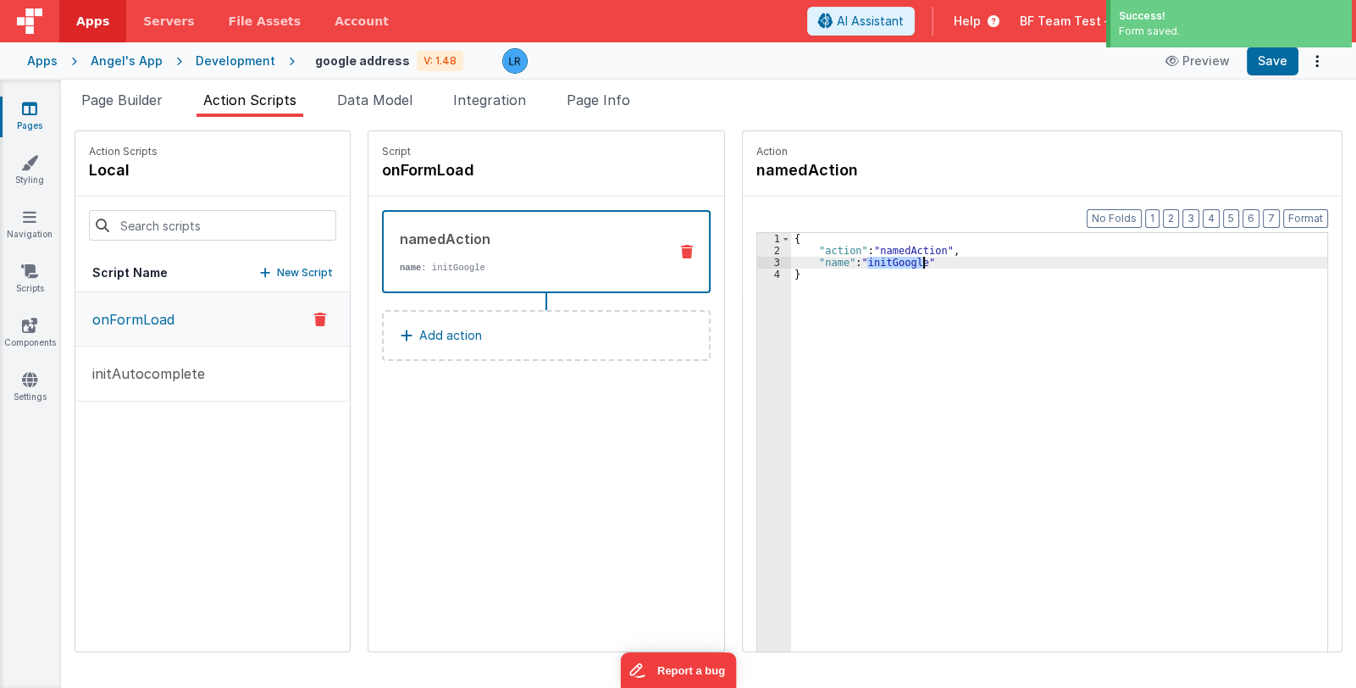
drag, startPoint x: 847, startPoint y: 266, endPoint x: 902, endPoint y: 264, distance: 55.1
click at [902, 264] on div "{ "action" : "namedAction" , "name" : "initGoogle" }" at bounding box center [1070, 480] width 559 height 495
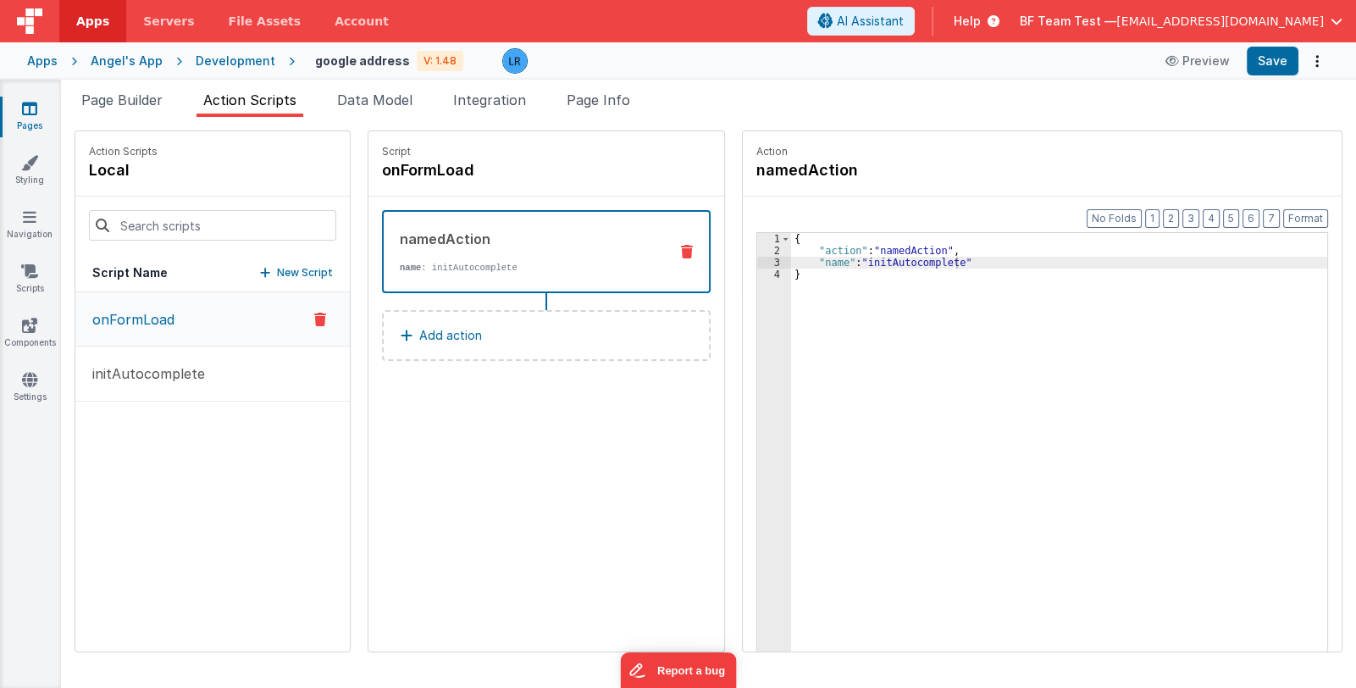
click at [117, 309] on p "onFormLoad" at bounding box center [128, 319] width 92 height 20
click at [630, 102] on span "Page Info" at bounding box center [599, 99] width 64 height 17
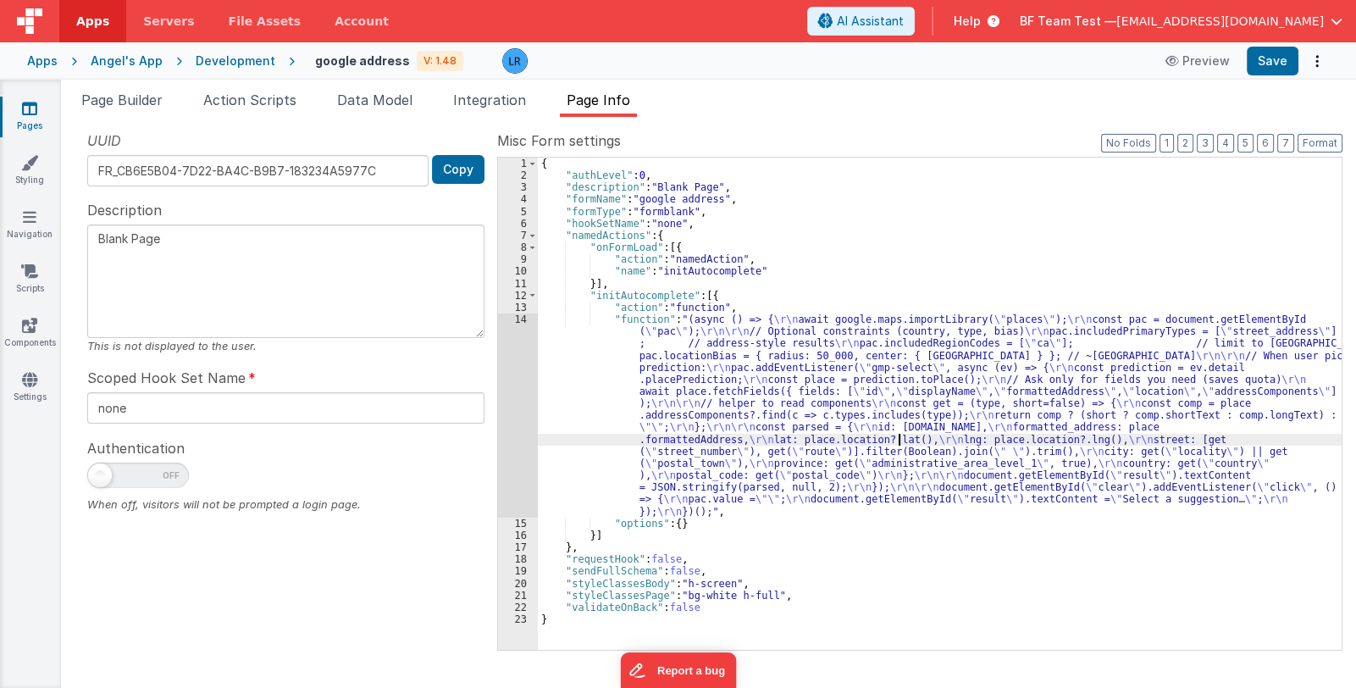
click at [899, 437] on div "{ "authLevel" : 0 , "description" : "Blank Page" , "formName" : "google address…" at bounding box center [940, 416] width 804 height 517
click at [799, 424] on div "{ "authLevel" : 0 , "description" : "Blank Page" , "formName" : "google address…" at bounding box center [940, 416] width 804 height 517
click at [766, 427] on div "{ "authLevel" : 0 , "description" : "Blank Page" , "formName" : "google address…" at bounding box center [940, 416] width 804 height 517
click at [513, 445] on div "14" at bounding box center [518, 415] width 40 height 204
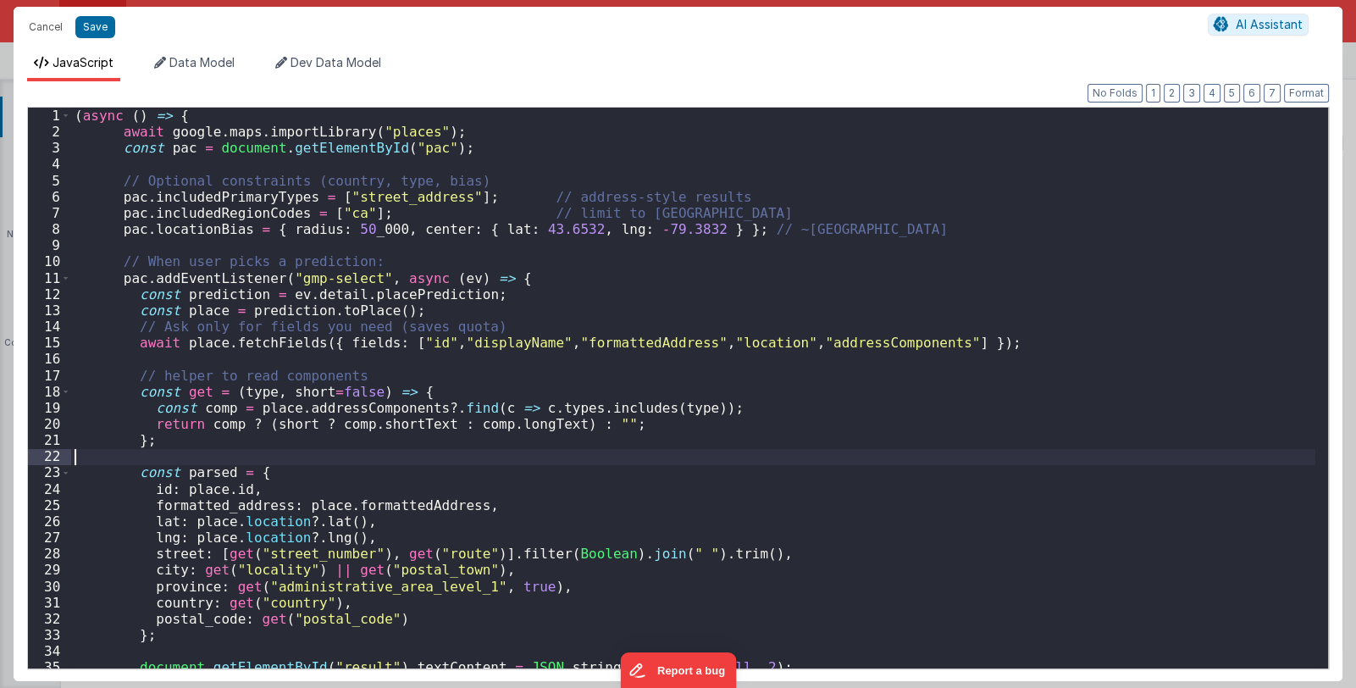
click at [513, 445] on div "( async ( ) => { await google . maps . importLibrary ( "places" ) ; const pac =…" at bounding box center [693, 404] width 1244 height 593
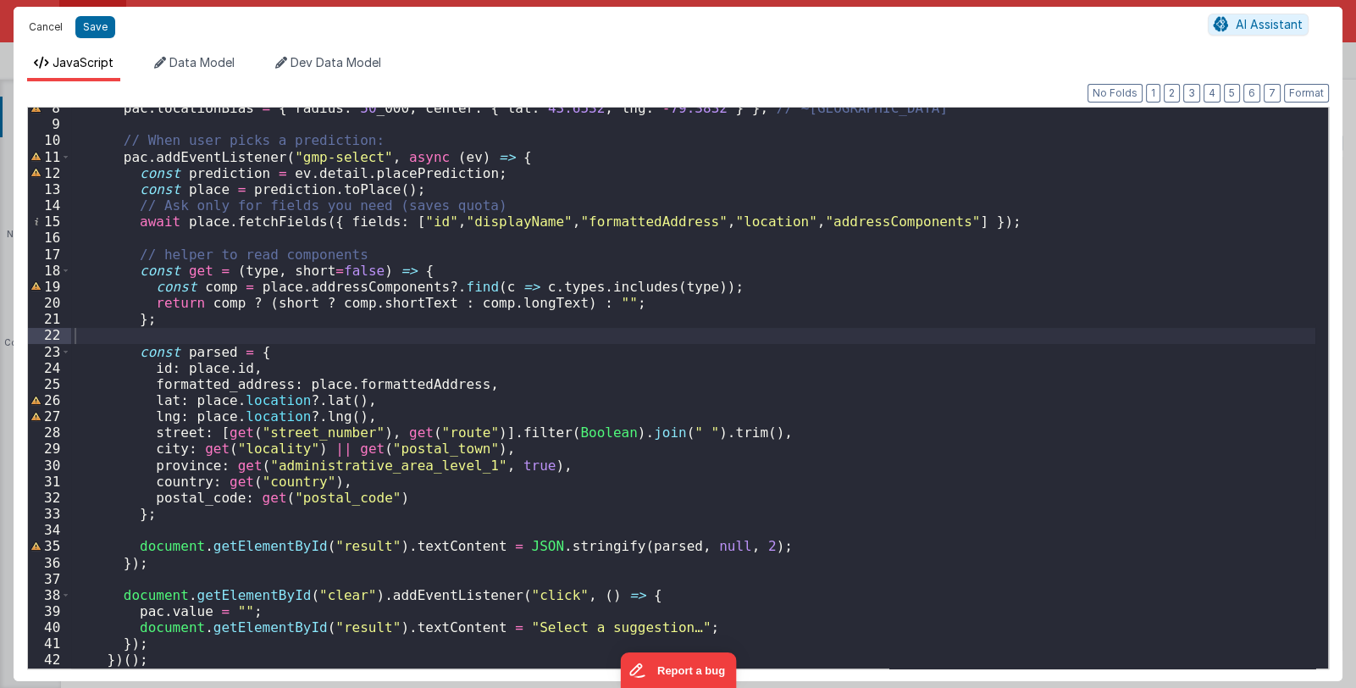
click at [34, 27] on button "Cancel" at bounding box center [45, 27] width 51 height 24
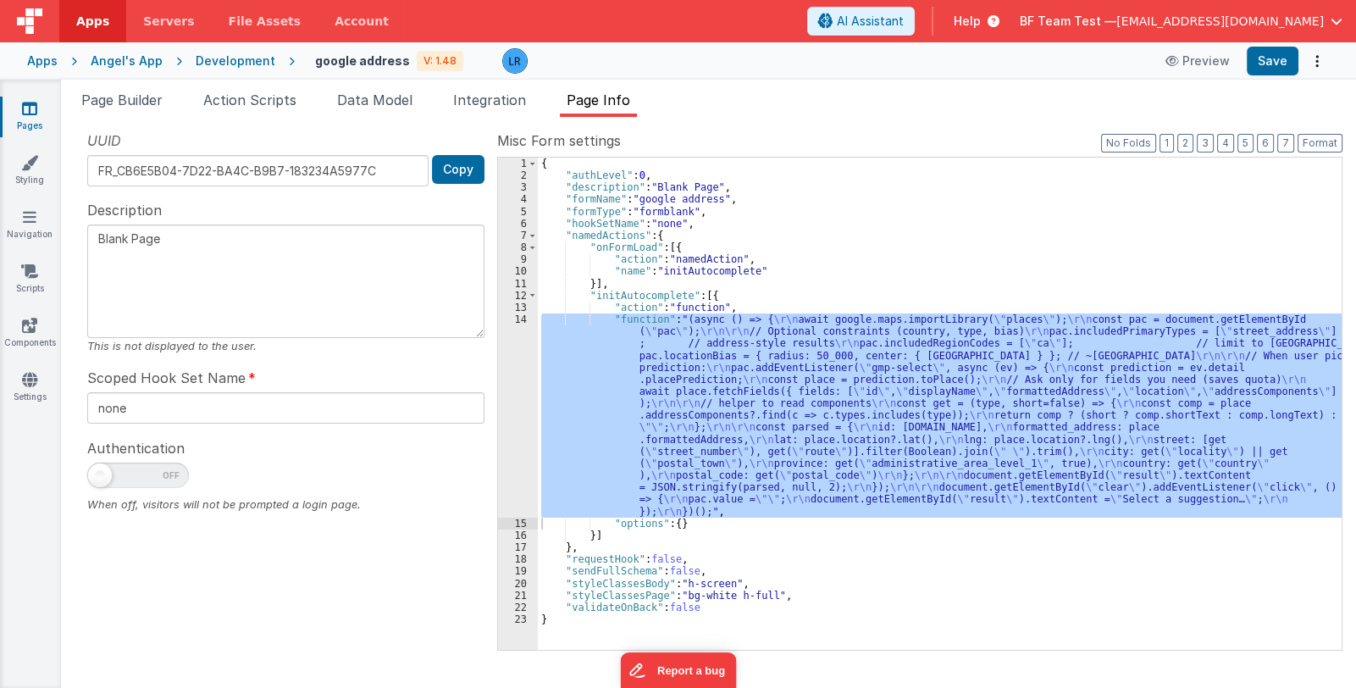
click at [728, 450] on div "{ "authLevel" : 0 , "description" : "Blank Page" , "formName" : "google address…" at bounding box center [940, 404] width 804 height 492
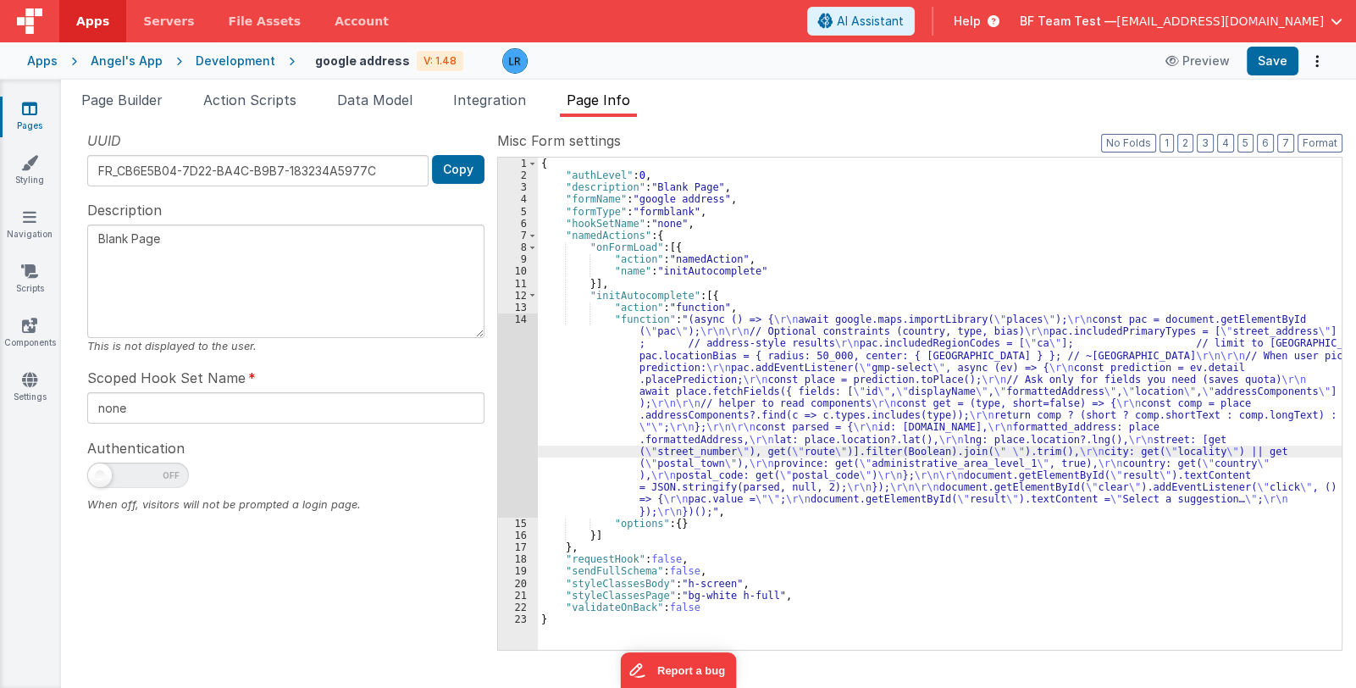
click at [514, 451] on div "14" at bounding box center [518, 415] width 40 height 204
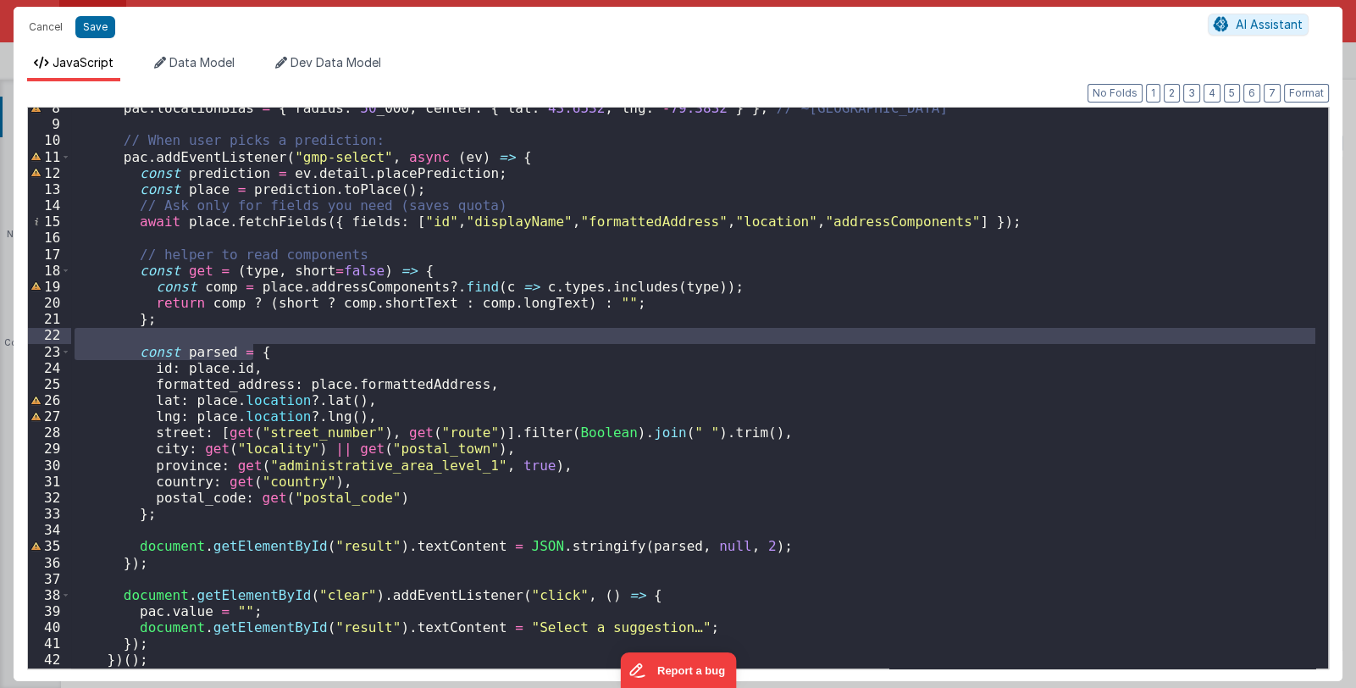
scroll to position [0, 0]
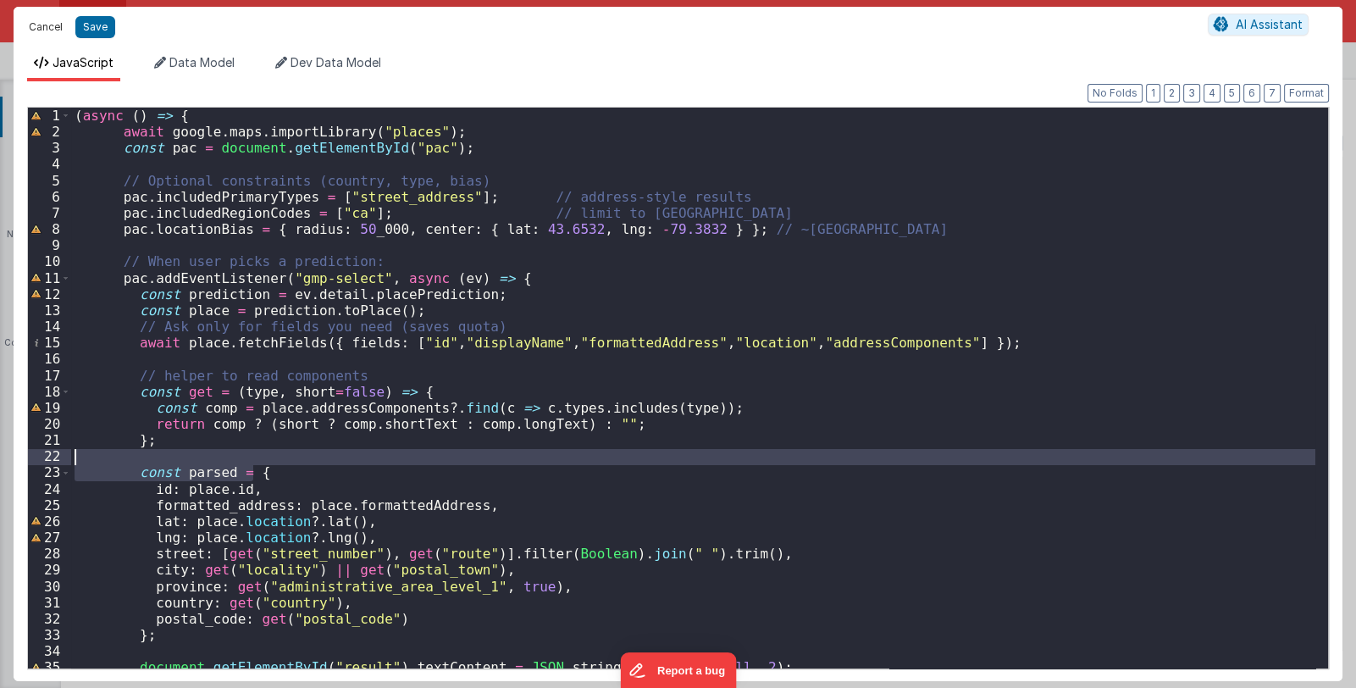
click at [45, 24] on button "Cancel" at bounding box center [45, 27] width 51 height 24
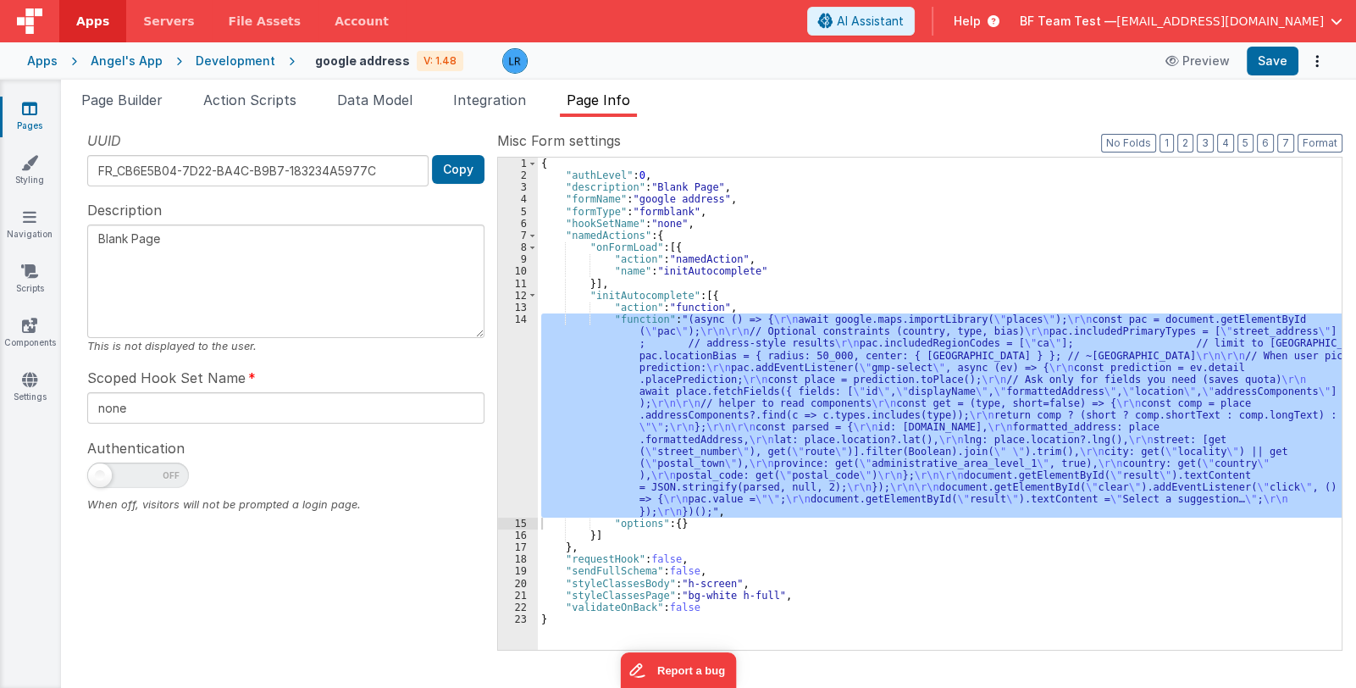
click at [687, 433] on div "{ "authLevel" : 0 , "description" : "Blank Page" , "formName" : "google address…" at bounding box center [940, 404] width 804 height 492
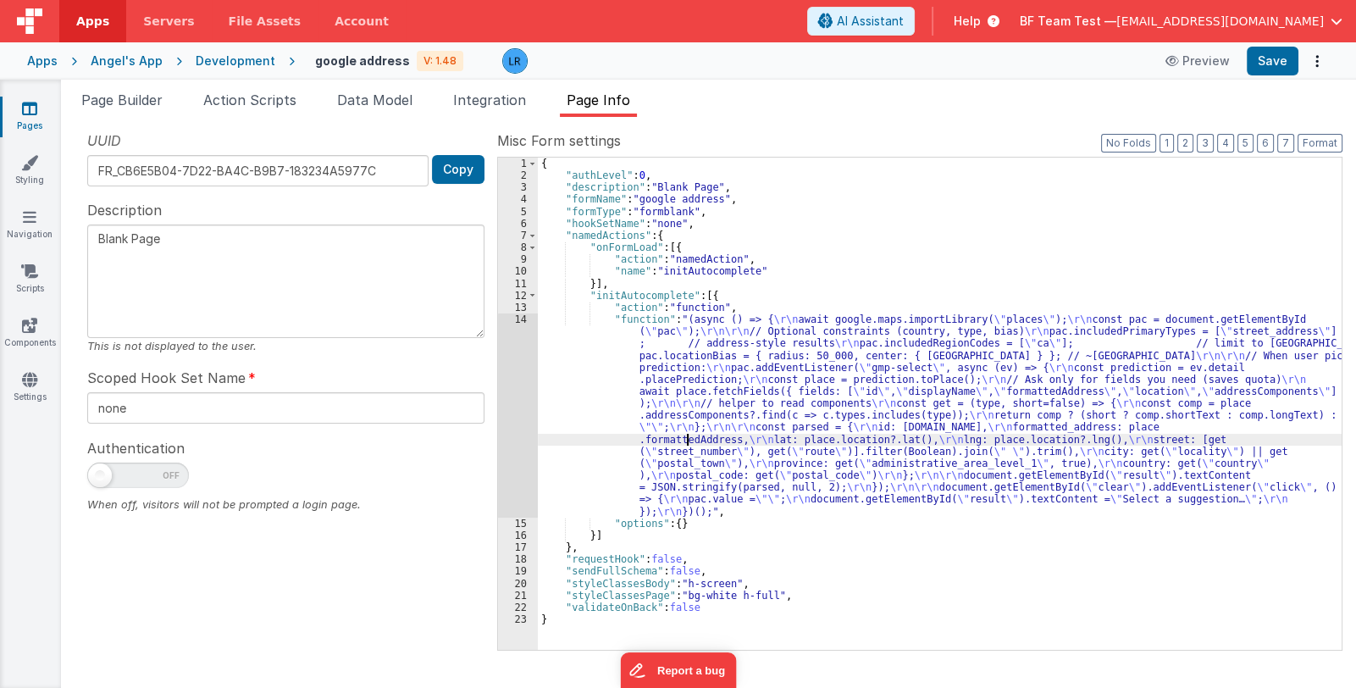
click at [510, 426] on div "14" at bounding box center [518, 415] width 40 height 204
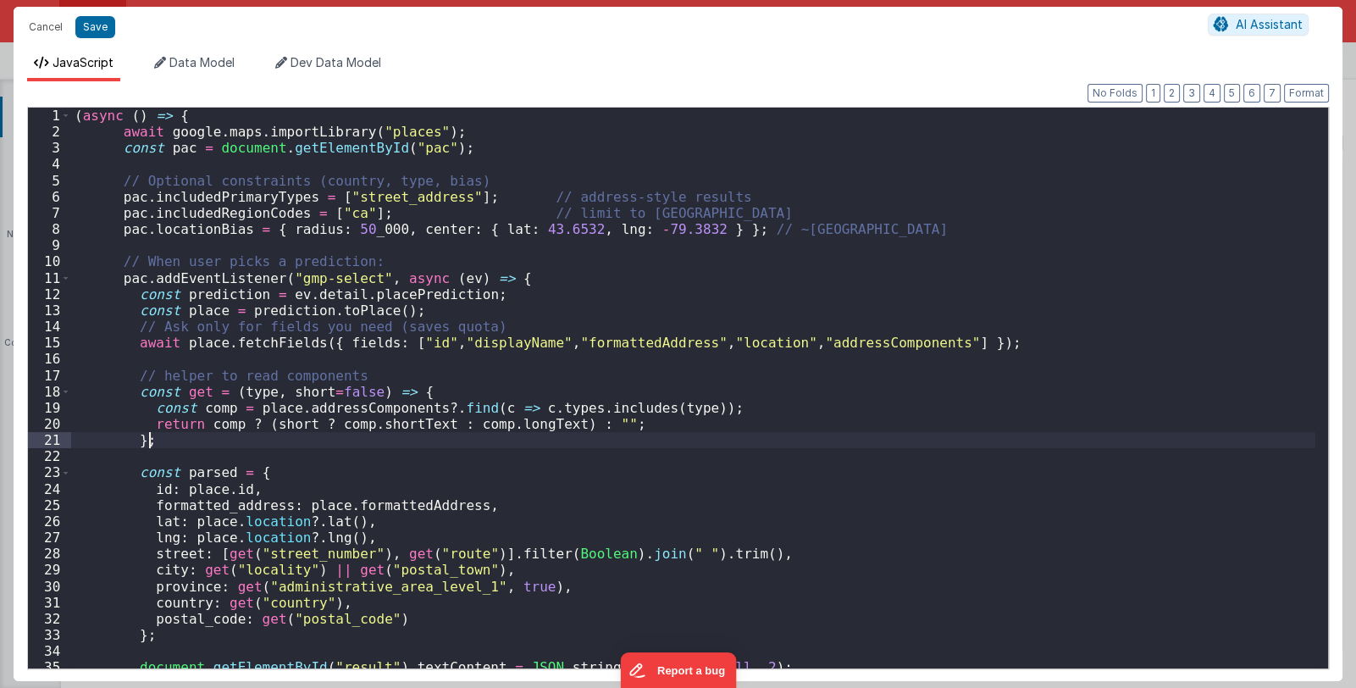
click at [510, 426] on div "( async ( ) => { await google . maps . importLibrary ( "places" ) ; const pac =…" at bounding box center [693, 404] width 1244 height 593
click at [522, 418] on div "( async ( ) => { await google . maps . importLibrary ( "places" ) ; const pac =…" at bounding box center [693, 404] width 1244 height 593
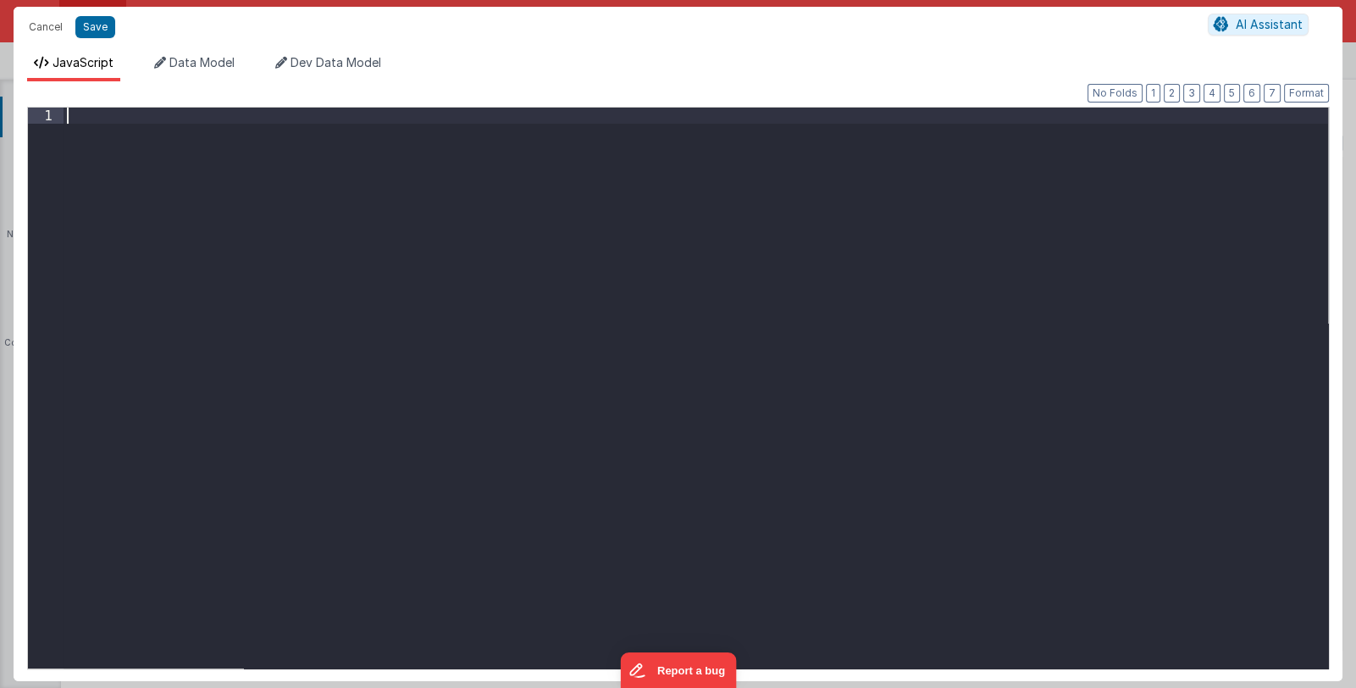
scroll to position [347, 0]
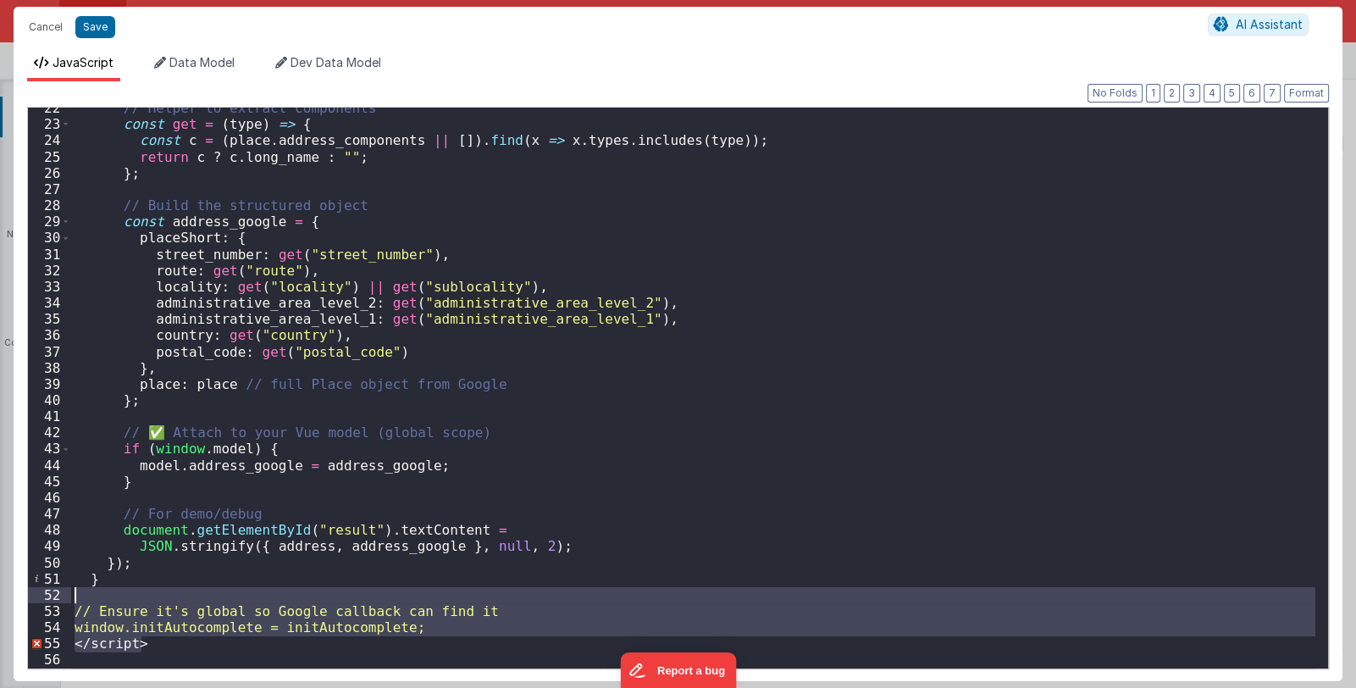
drag, startPoint x: 176, startPoint y: 649, endPoint x: 46, endPoint y: 591, distance: 142.6
click at [46, 591] on div "22 23 24 25 26 27 28 29 30 31 32 33 34 35 36 37 38 39 40 41 42 43 44 45 46 47 4…" at bounding box center [678, 388] width 1302 height 562
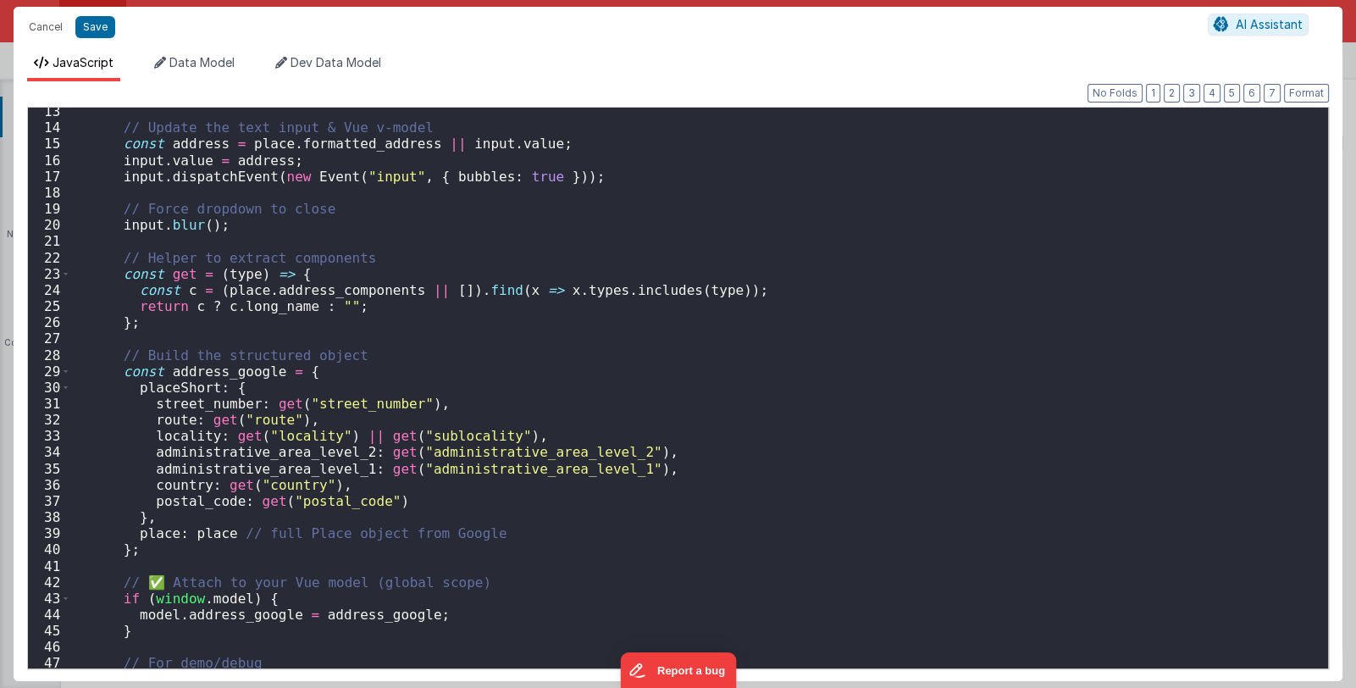
scroll to position [0, 0]
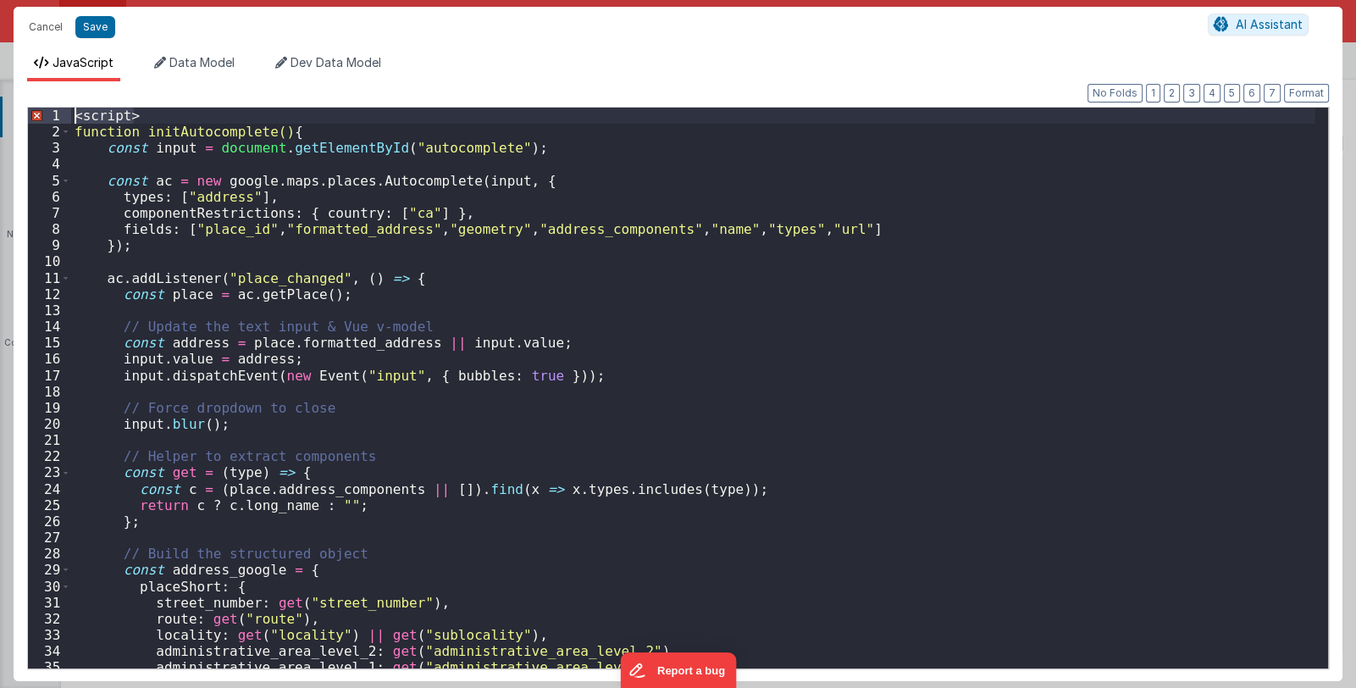
drag, startPoint x: 157, startPoint y: 115, endPoint x: 7, endPoint y: 112, distance: 149.9
click at [7, 112] on div "Cancel Save AI Assistant JavaScript Data Model Dev Data Model Format 7 6 5 4 3 …" at bounding box center [678, 344] width 1356 height 688
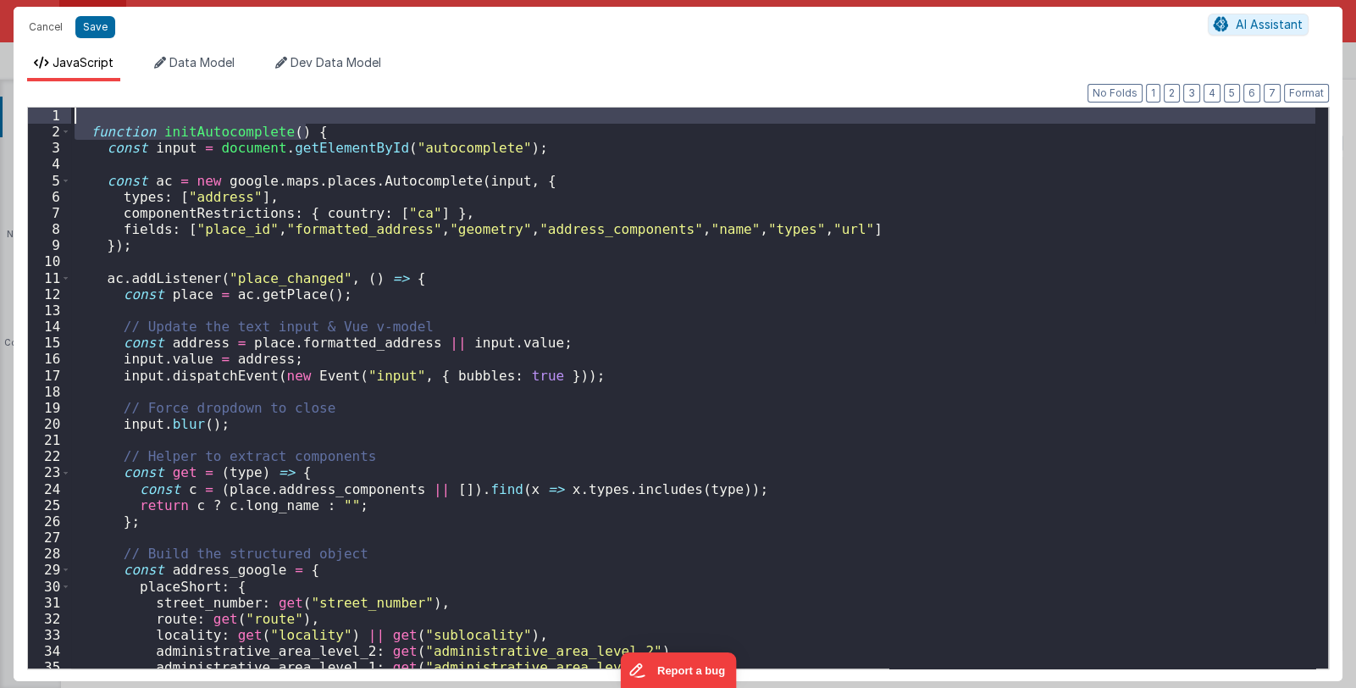
drag, startPoint x: 310, startPoint y: 131, endPoint x: 38, endPoint y: 104, distance: 273.2
click at [38, 105] on div "Format 7 6 5 4 3 2 1 No Folds 1 2 3 4 5 6 7 8 9 10 11 12 13 14 15 16 17 18 19 2…" at bounding box center [678, 386] width 1302 height 562
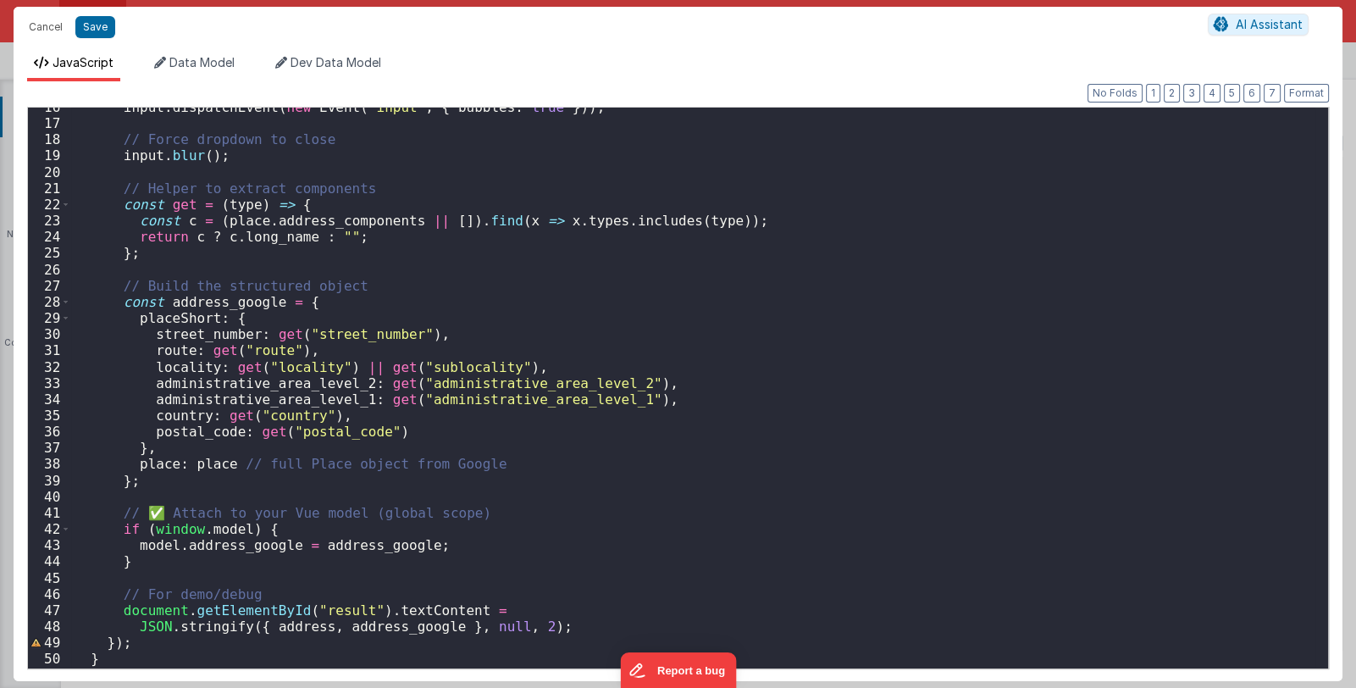
scroll to position [283, 0]
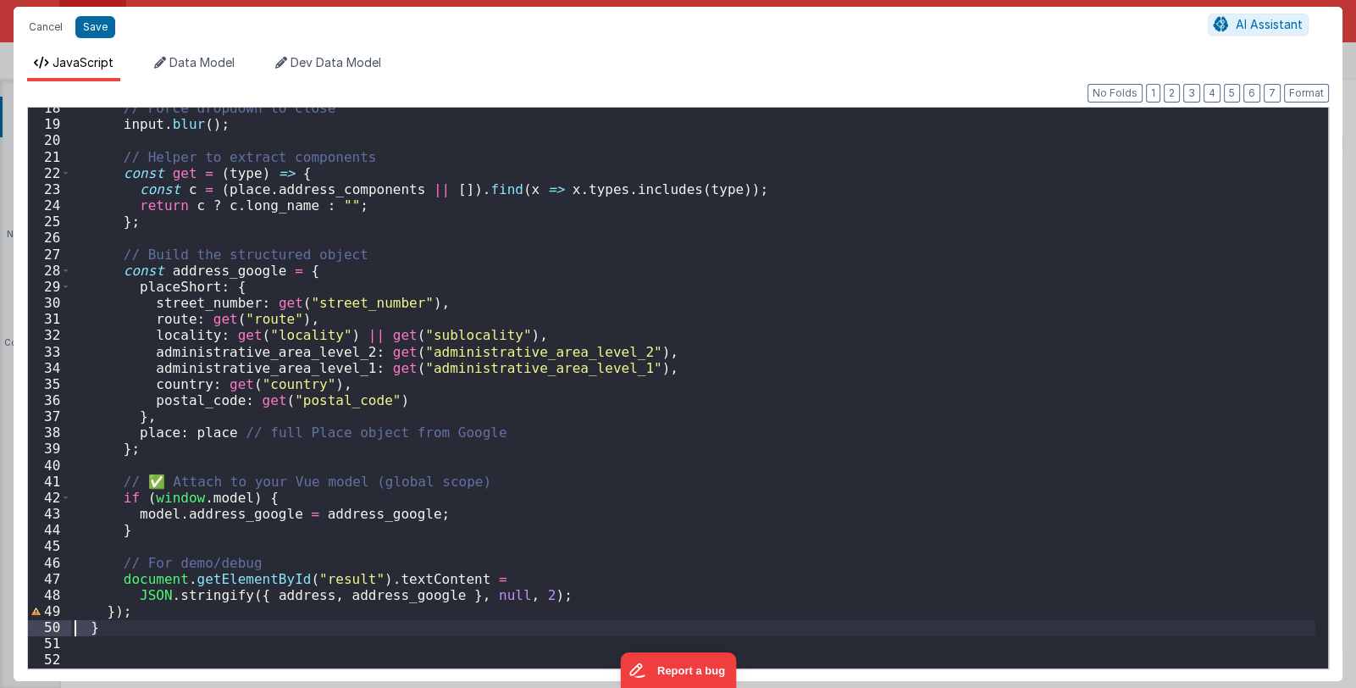
drag, startPoint x: 111, startPoint y: 635, endPoint x: 40, endPoint y: 622, distance: 72.3
click at [40, 622] on div "18 19 20 21 22 23 24 25 26 27 28 29 30 31 32 33 34 35 36 37 38 39 40 41 42 43 4…" at bounding box center [678, 388] width 1302 height 562
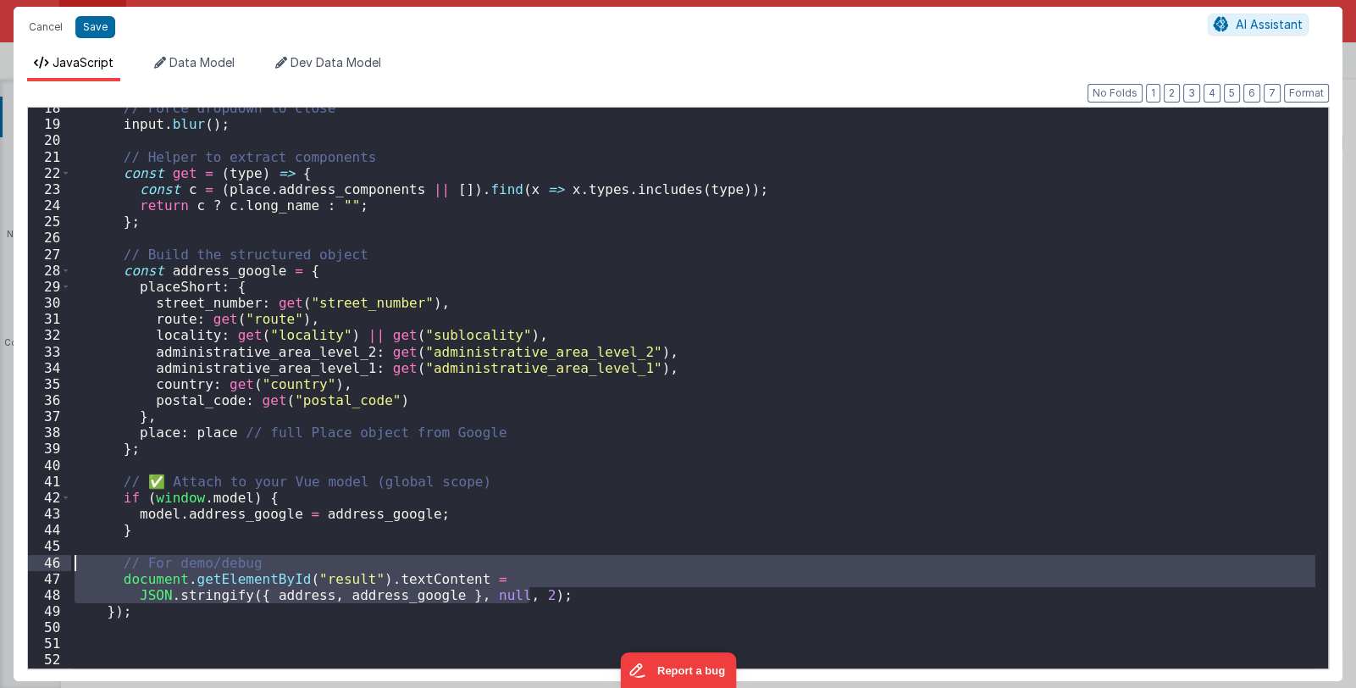
drag, startPoint x: 550, startPoint y: 598, endPoint x: 37, endPoint y: 557, distance: 514.8
click at [37, 557] on div "18 19 20 21 22 23 24 25 26 27 28 29 30 31 32 33 34 35 36 37 38 39 40 41 42 43 4…" at bounding box center [678, 388] width 1302 height 562
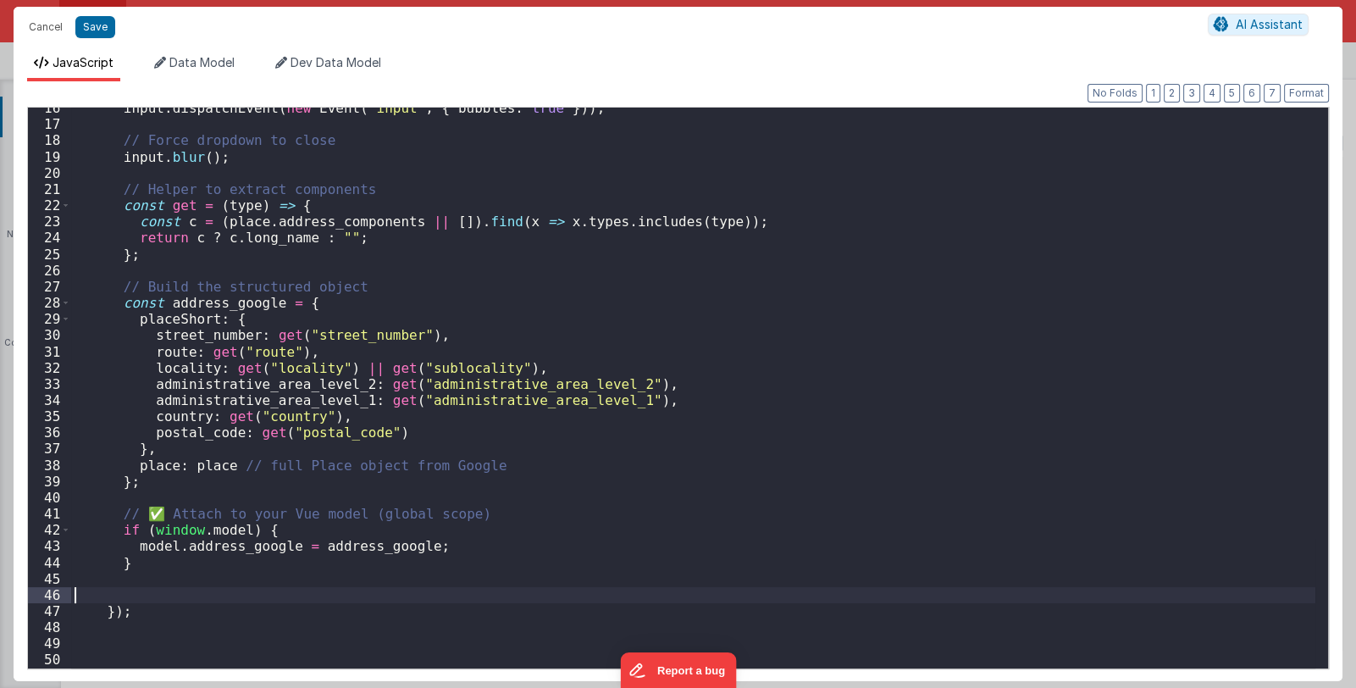
scroll to position [250, 0]
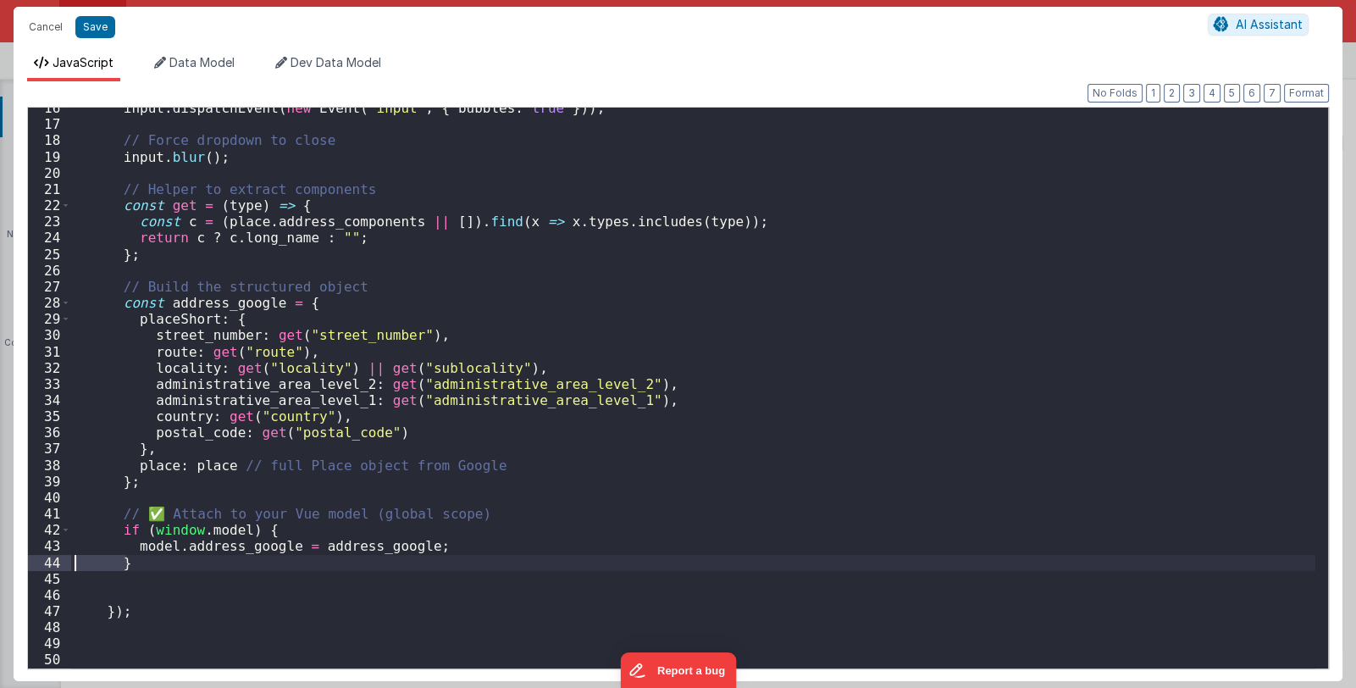
drag, startPoint x: 148, startPoint y: 565, endPoint x: 61, endPoint y: 560, distance: 87.4
click at [61, 560] on div "16 17 18 19 20 21 22 23 24 25 26 27 28 29 30 31 32 33 34 35 36 37 38 39 40 41 4…" at bounding box center [678, 388] width 1302 height 562
drag, startPoint x: 263, startPoint y: 528, endPoint x: 55, endPoint y: 530, distance: 207.5
click at [55, 530] on div "16 17 18 19 20 21 22 23 24 25 26 27 28 29 30 31 32 33 34 35 36 37 38 39 40 41 4…" at bounding box center [678, 388] width 1302 height 562
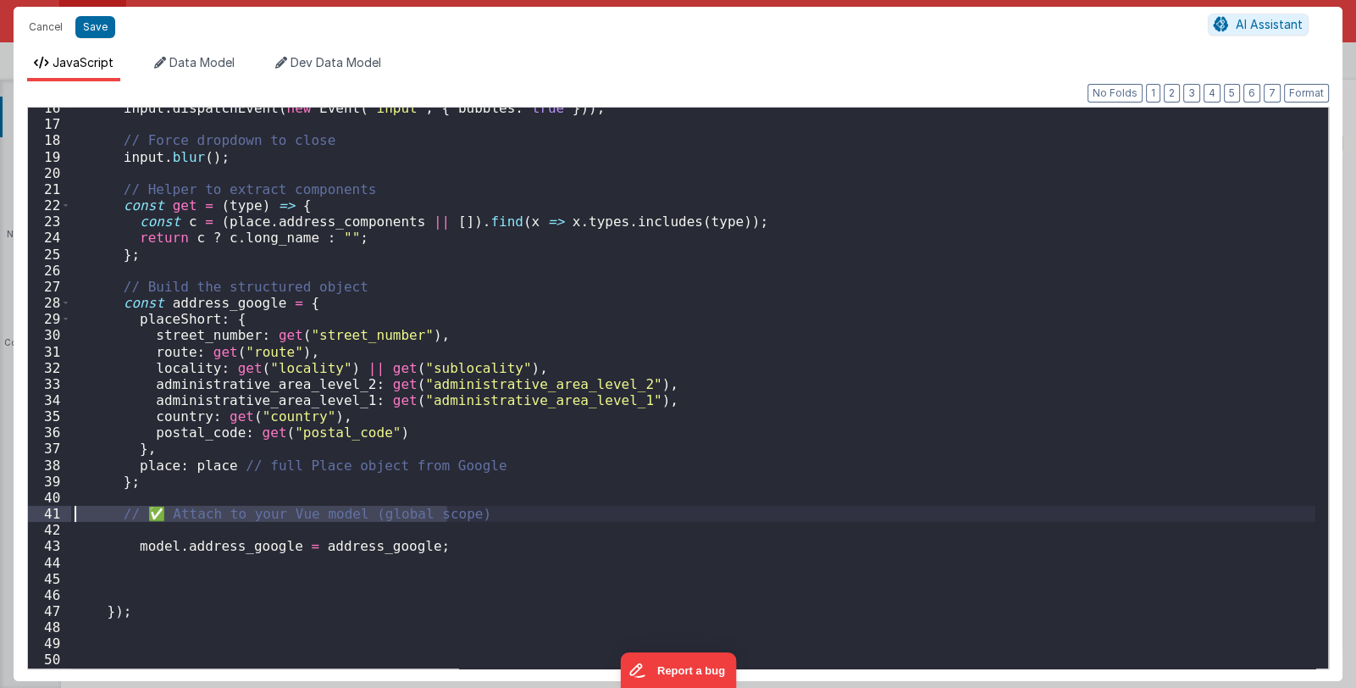
drag, startPoint x: 488, startPoint y: 515, endPoint x: 56, endPoint y: 511, distance: 431.9
click at [56, 511] on div "16 17 18 19 20 21 22 23 24 25 26 27 28 29 30 31 32 33 34 35 36 37 38 39 40 41 4…" at bounding box center [678, 388] width 1302 height 562
click at [487, 513] on div "input . dispatchEvent ( new Event ( "input" , { bubbles : true })) ; // Force d…" at bounding box center [693, 388] width 1244 height 561
click at [490, 514] on div "input . dispatchEvent ( new Event ( "input" , { bubbles : true })) ; // Force d…" at bounding box center [693, 396] width 1244 height 593
drag, startPoint x: 128, startPoint y: 533, endPoint x: 25, endPoint y: 515, distance: 104.0
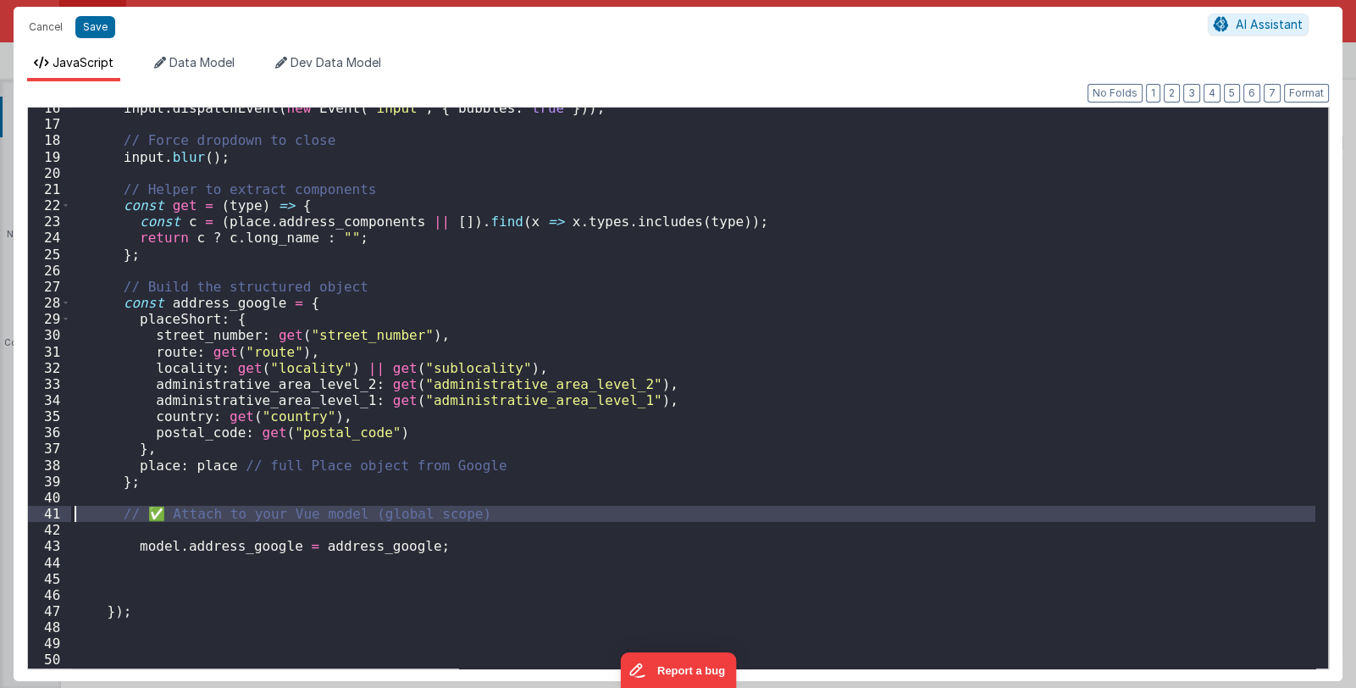
click at [25, 515] on div "Format 7 6 5 4 3 2 1 No Folds 16 17 18 19 20 21 22 23 24 25 26 27 28 29 30 31 3…" at bounding box center [678, 381] width 1329 height 600
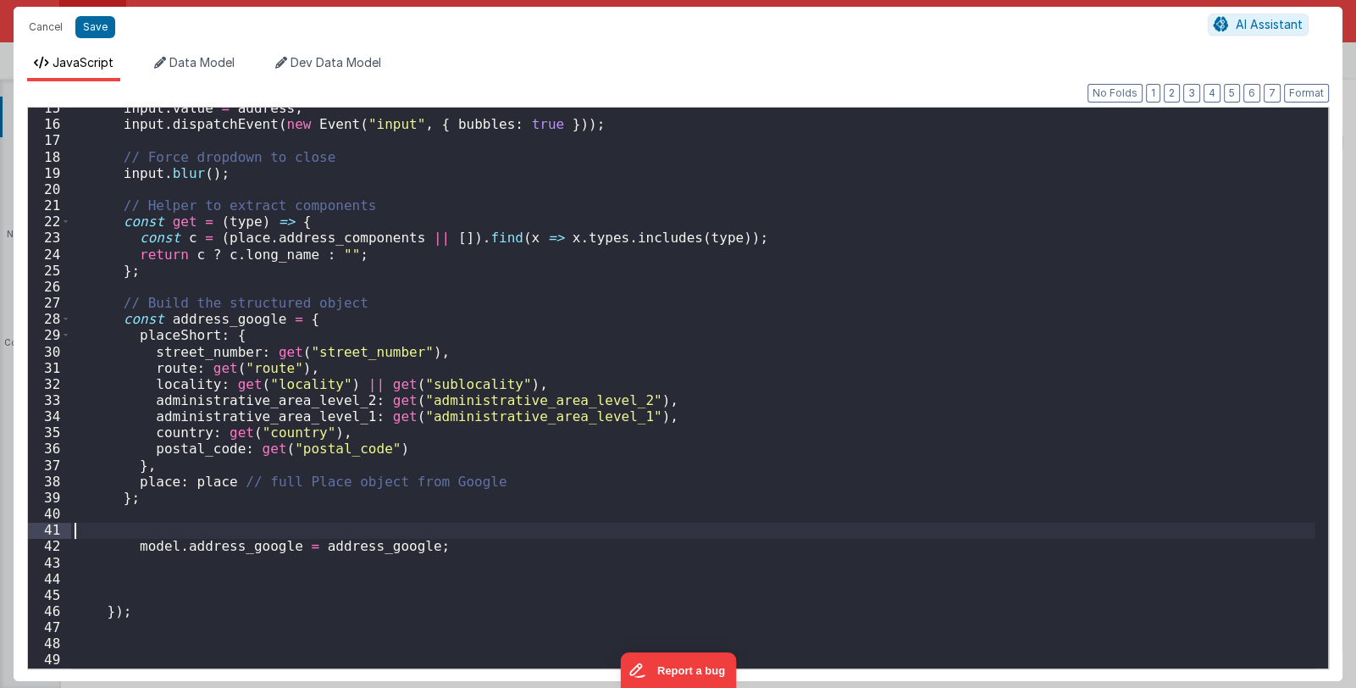
scroll to position [218, 0]
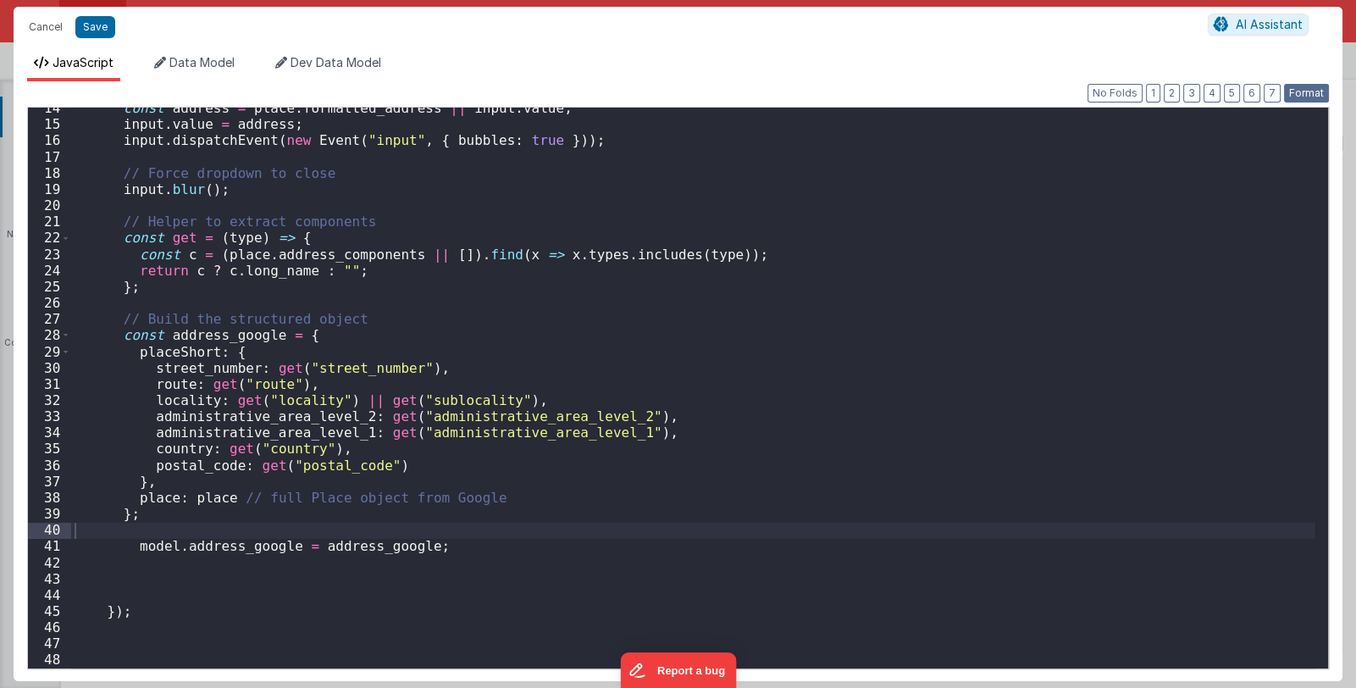
click at [1313, 97] on button "Format" at bounding box center [1306, 93] width 45 height 19
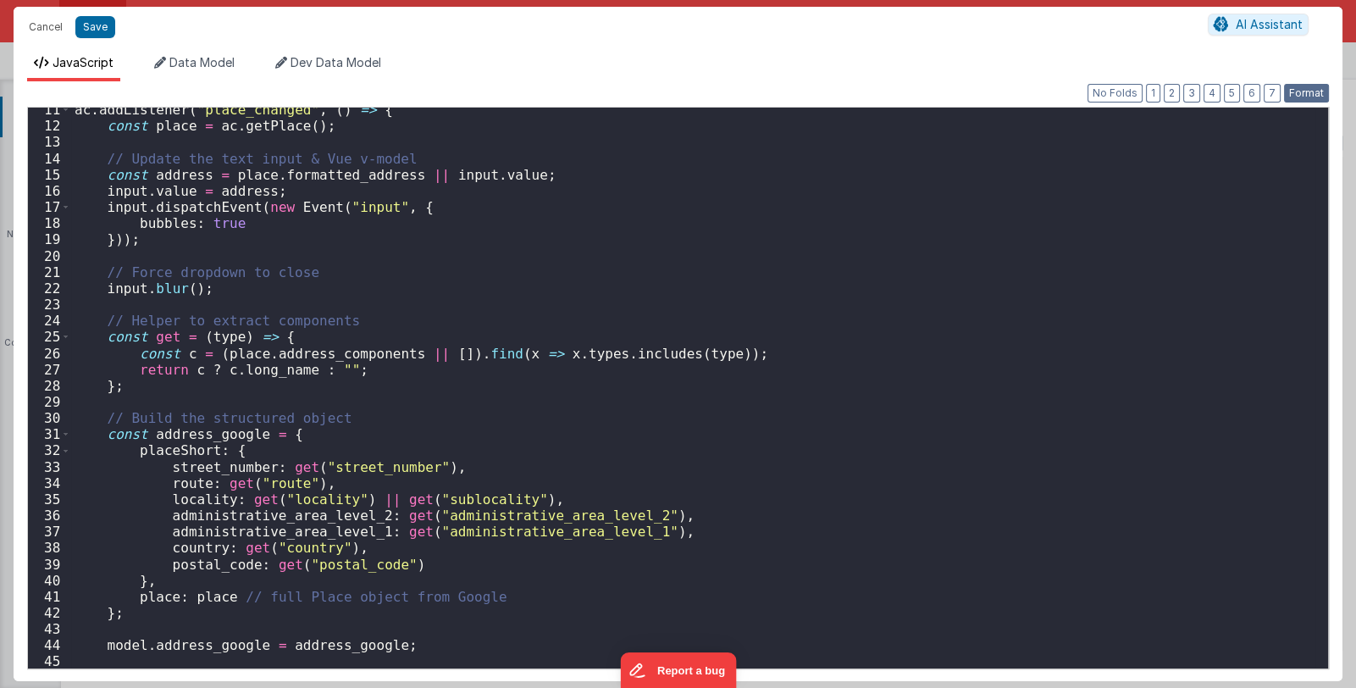
scroll to position [0, 0]
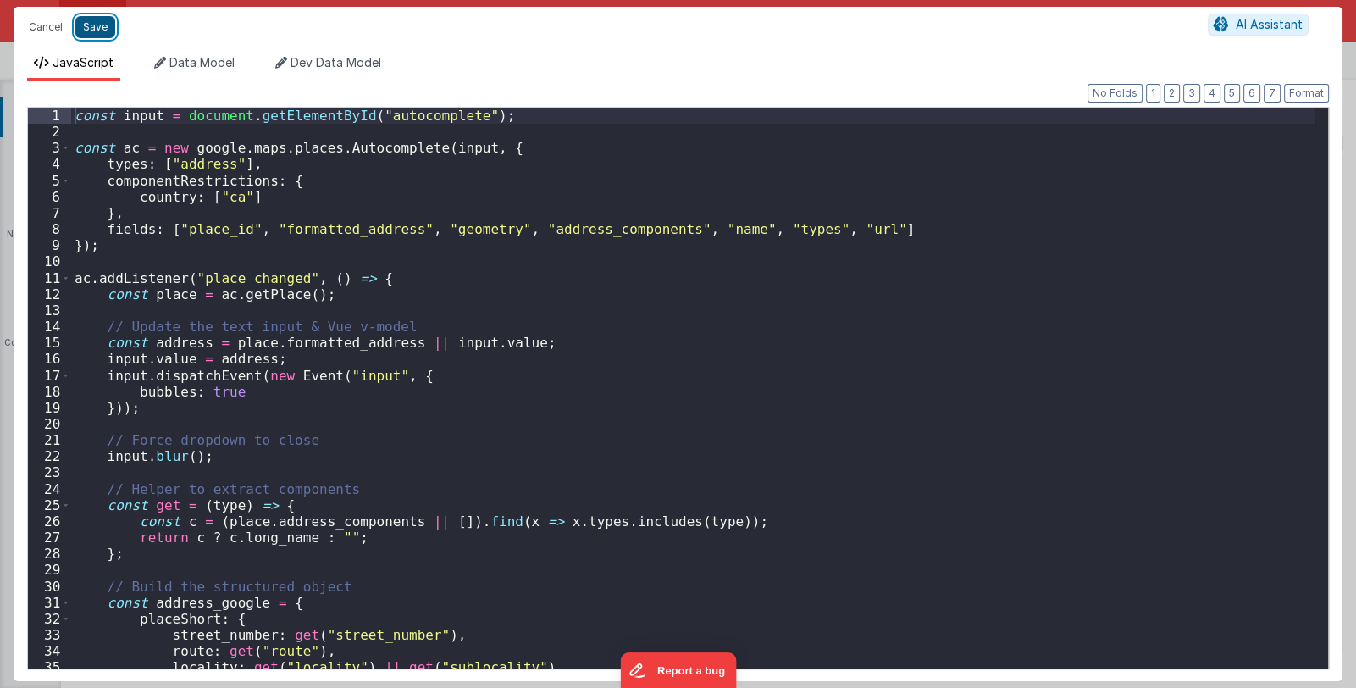
click at [106, 25] on button "Save" at bounding box center [95, 27] width 40 height 22
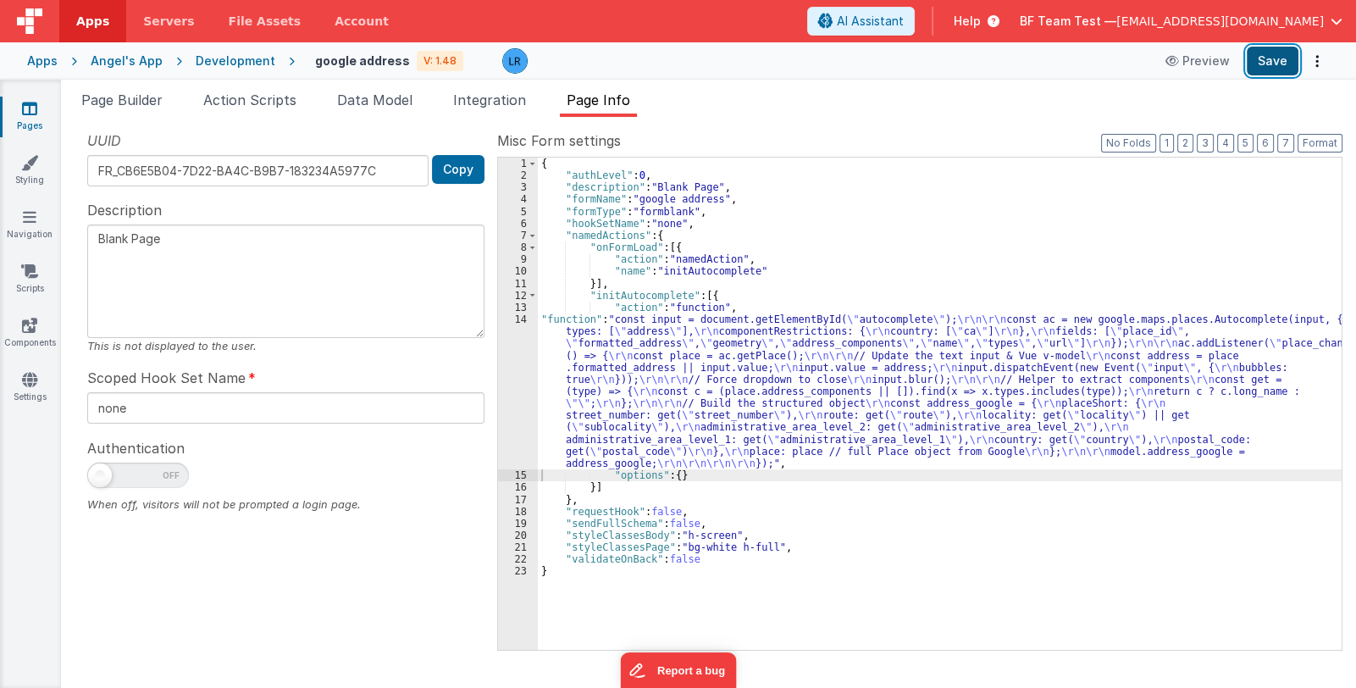
click at [1264, 55] on button "Save" at bounding box center [1273, 61] width 52 height 29
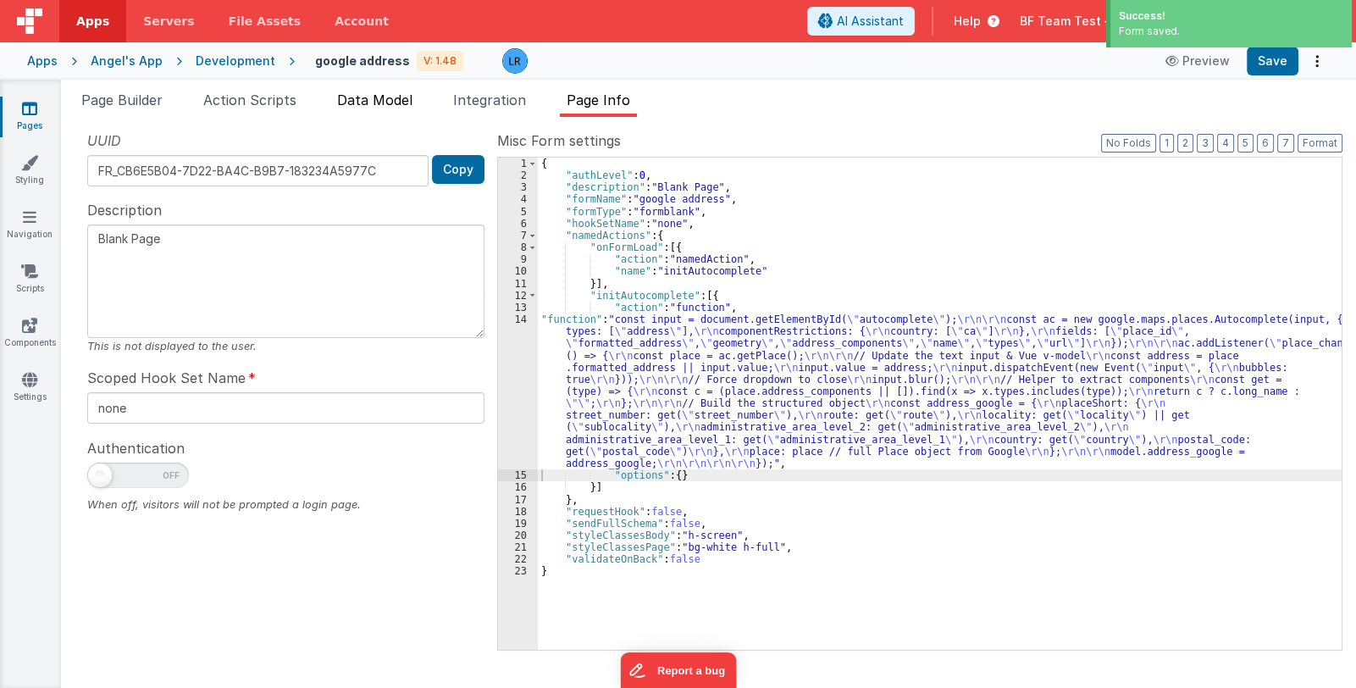
click at [368, 96] on span "Data Model" at bounding box center [374, 99] width 75 height 17
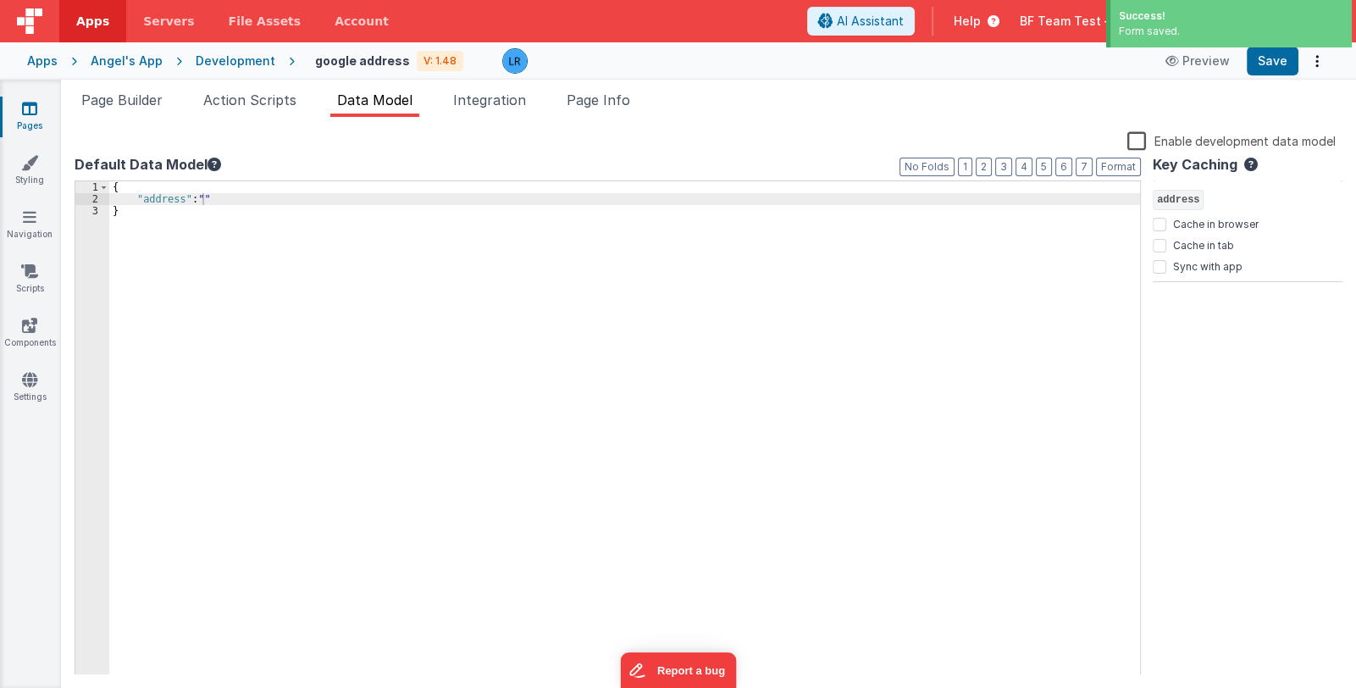
click at [219, 199] on div "{ "address" : "" }" at bounding box center [624, 440] width 1031 height 518
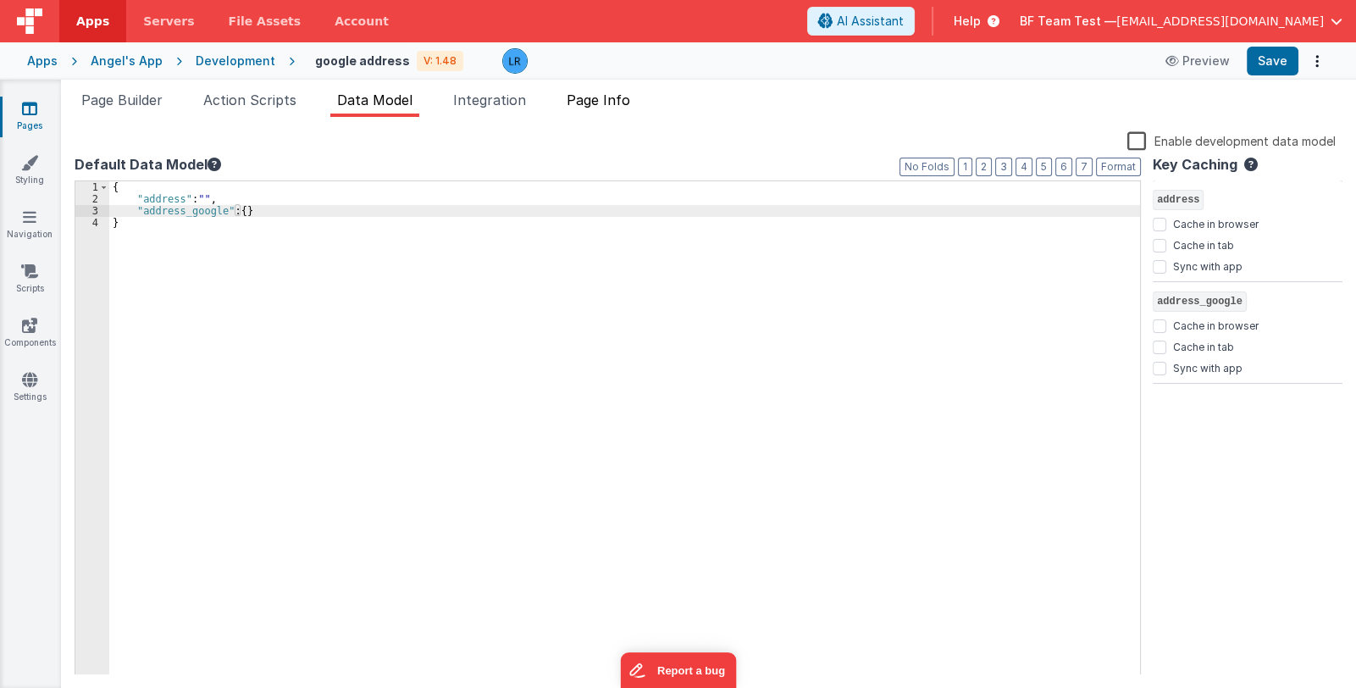
click at [605, 97] on span "Page Info" at bounding box center [599, 99] width 64 height 17
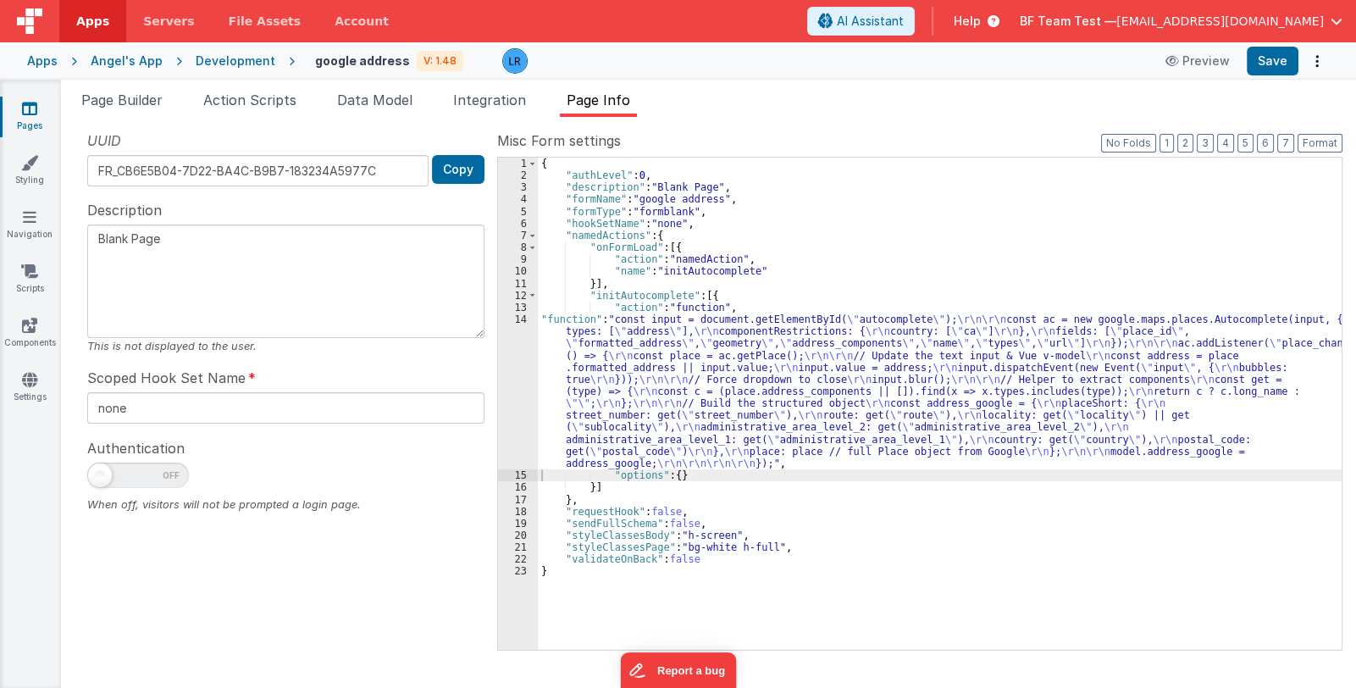
click at [736, 385] on div "{ "authLevel" : 0 , "description" : "Blank Page" , "formName" : "google address…" at bounding box center [940, 416] width 804 height 517
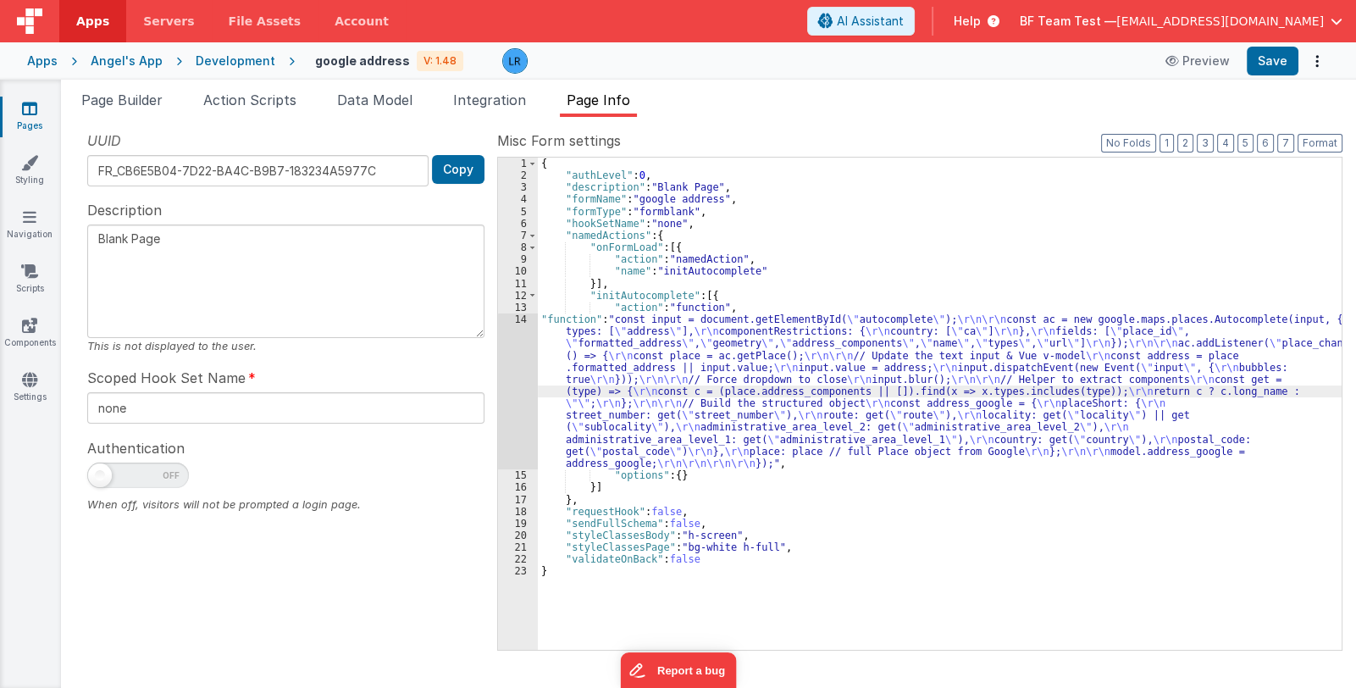
click at [517, 404] on div "14" at bounding box center [518, 391] width 40 height 156
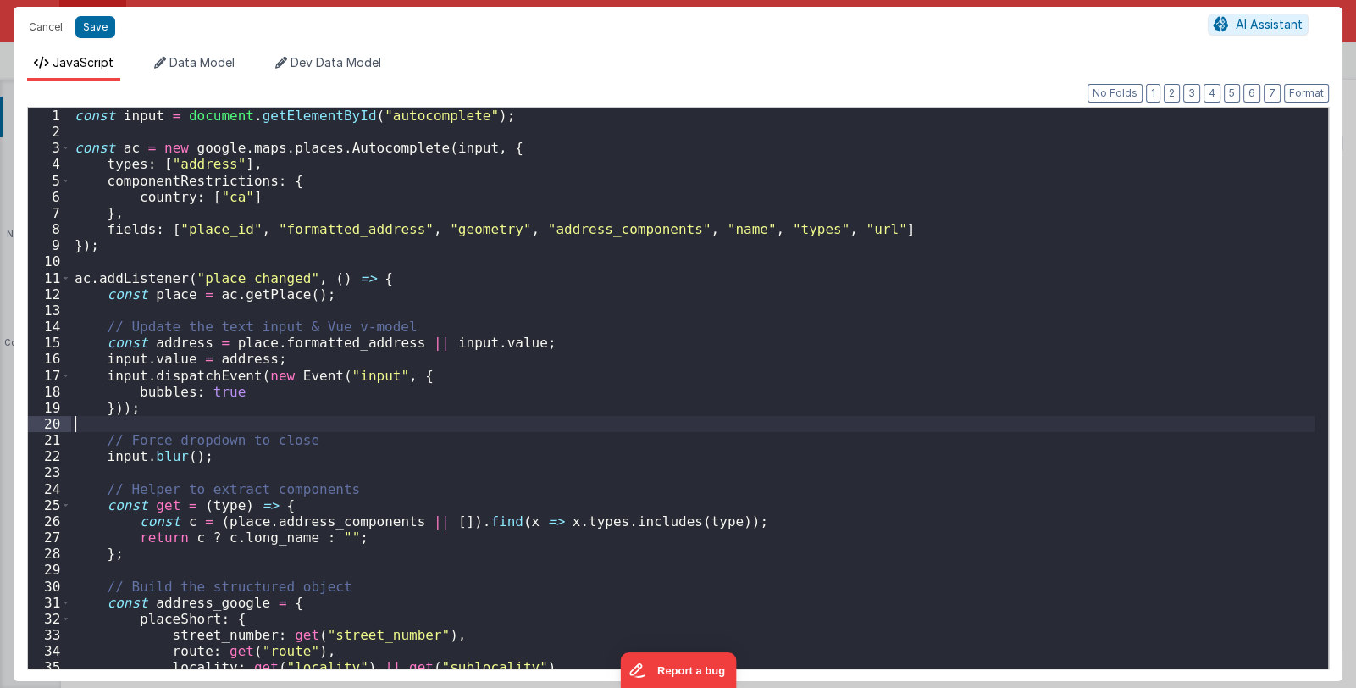
click at [517, 404] on div "const input = document . getElementById ( "autocomplete" ) ; const ac = new goo…" at bounding box center [693, 404] width 1244 height 593
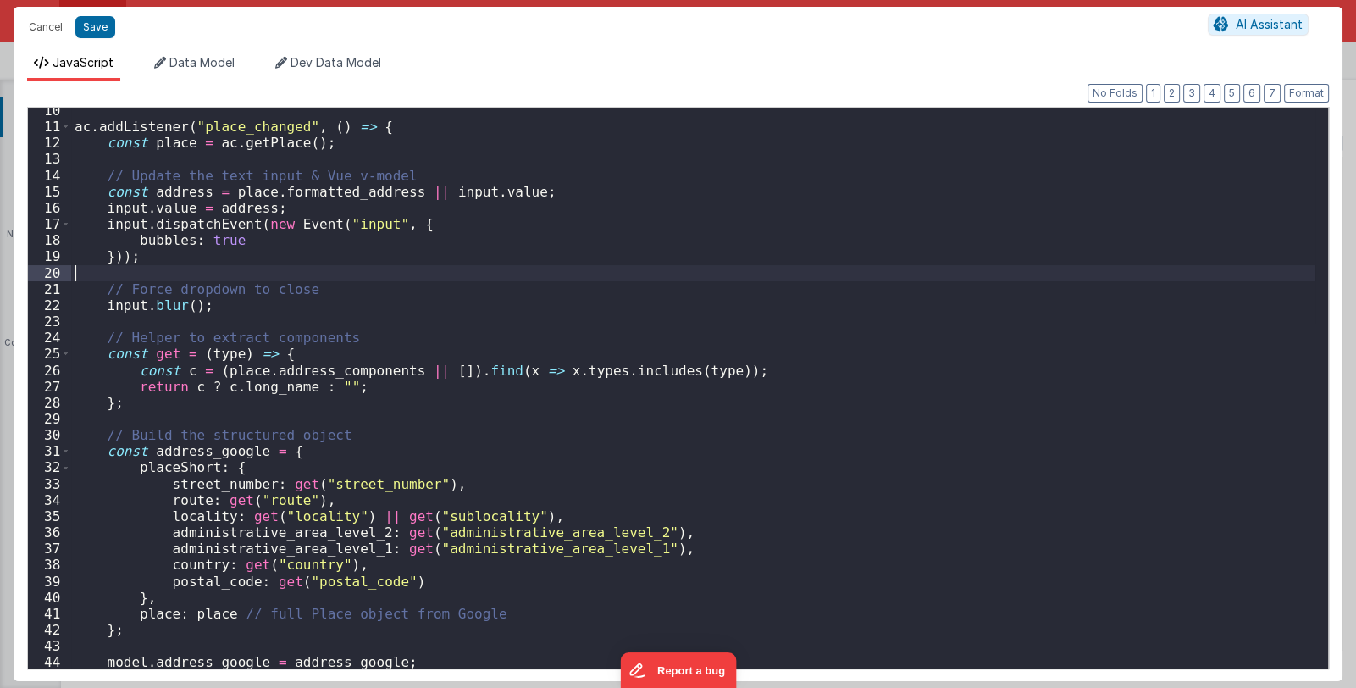
scroll to position [218, 0]
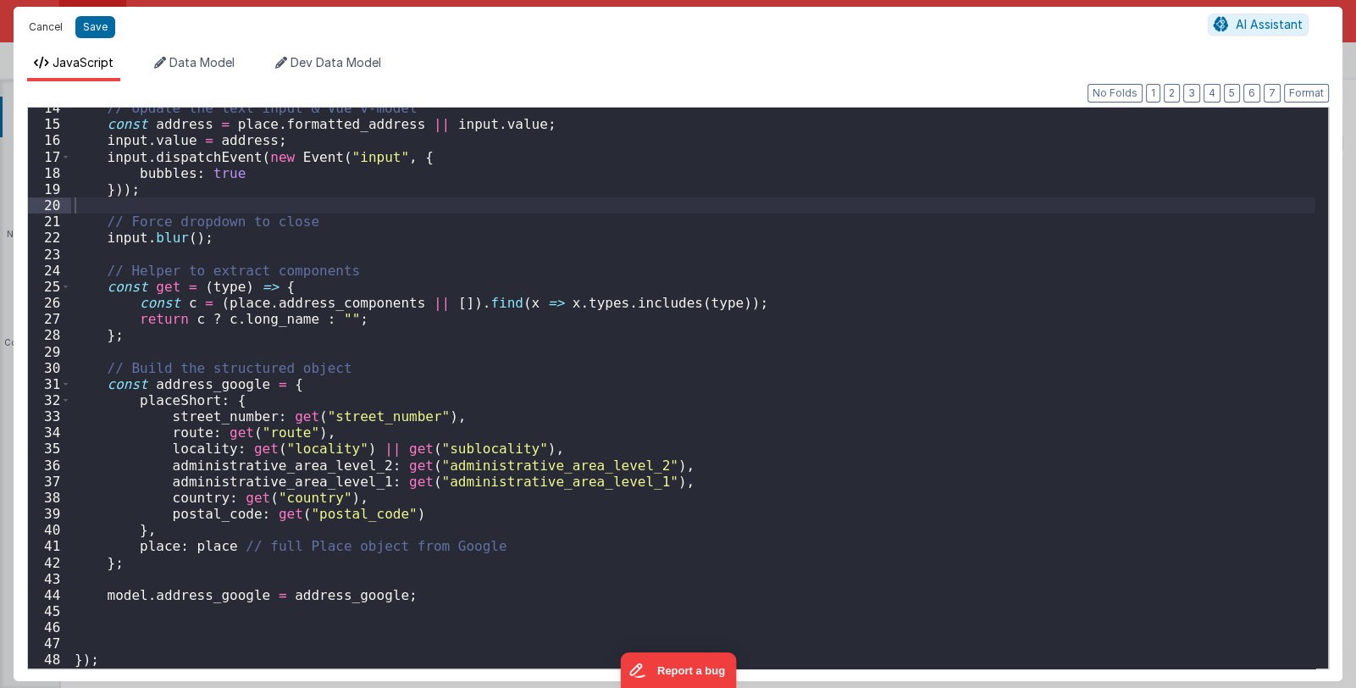
click at [36, 28] on button "Cancel" at bounding box center [45, 27] width 51 height 24
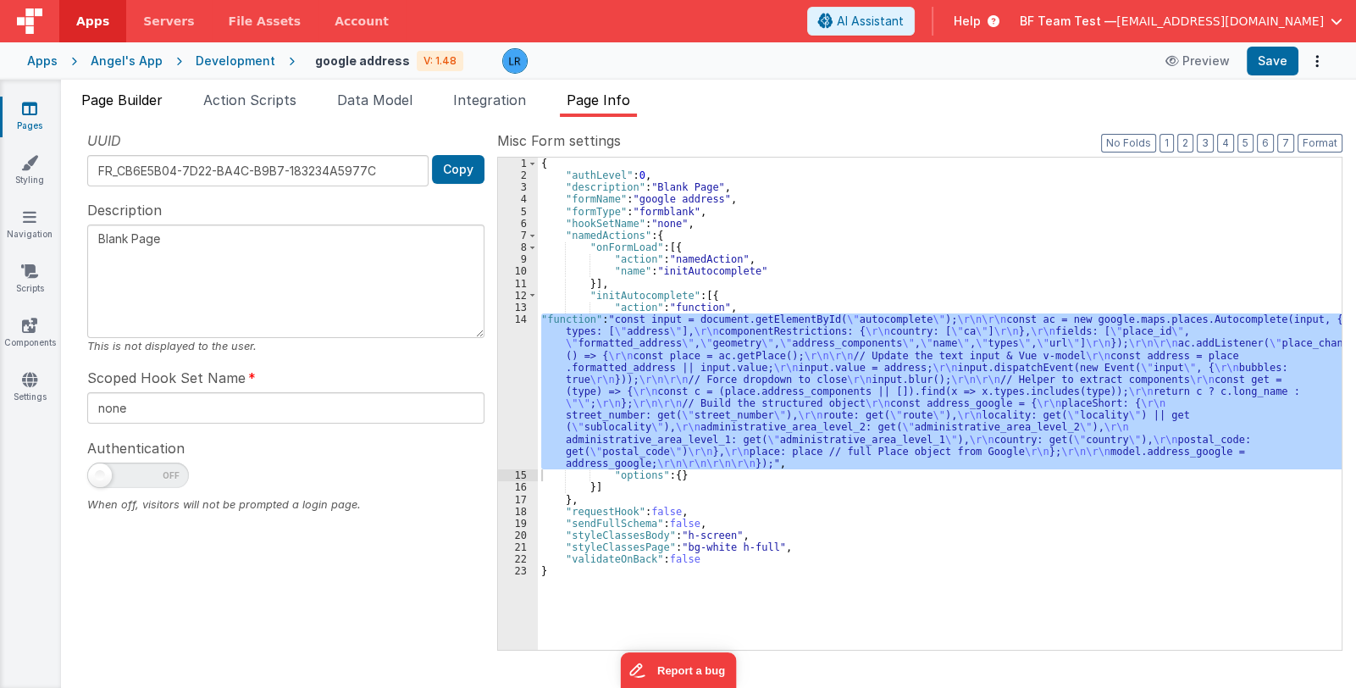
click at [123, 104] on span "Page Builder" at bounding box center [121, 99] width 81 height 17
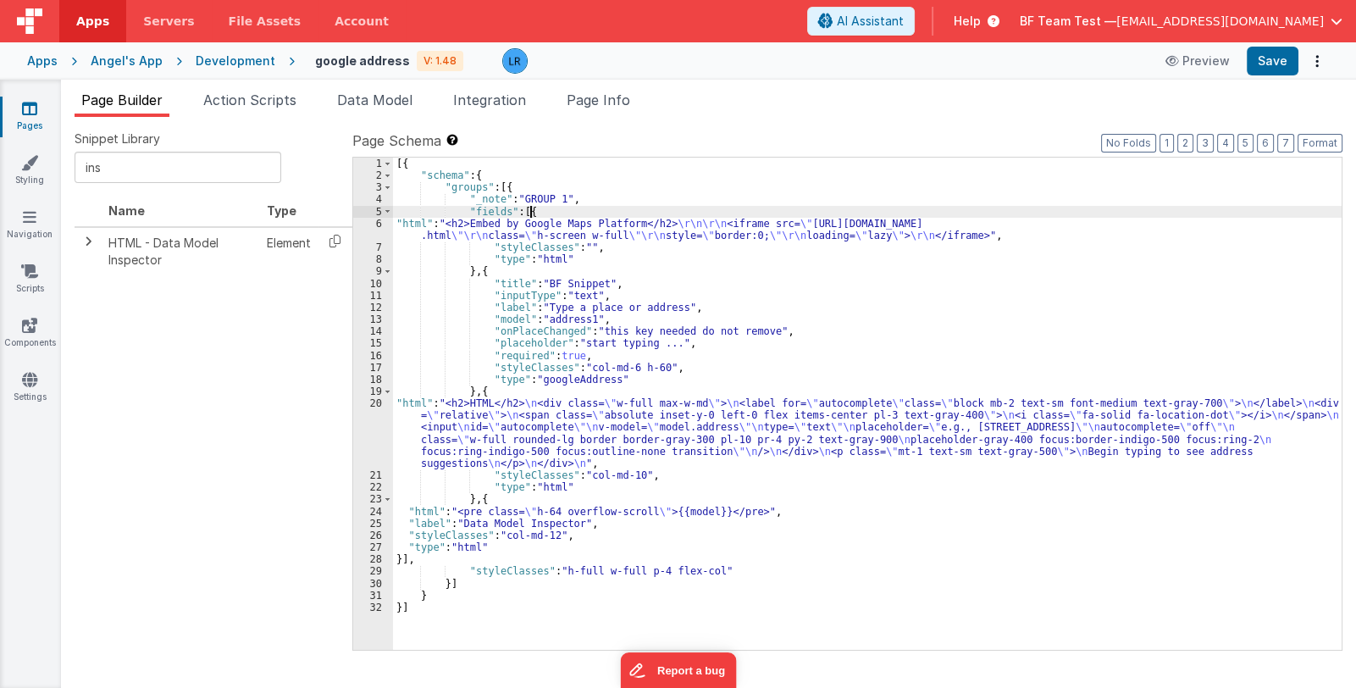
click at [540, 211] on div "[{ "schema" : { "groups" : [{ "_note" : "GROUP 1" , "fields" : [{ "html" : "<h2…" at bounding box center [867, 416] width 948 height 517
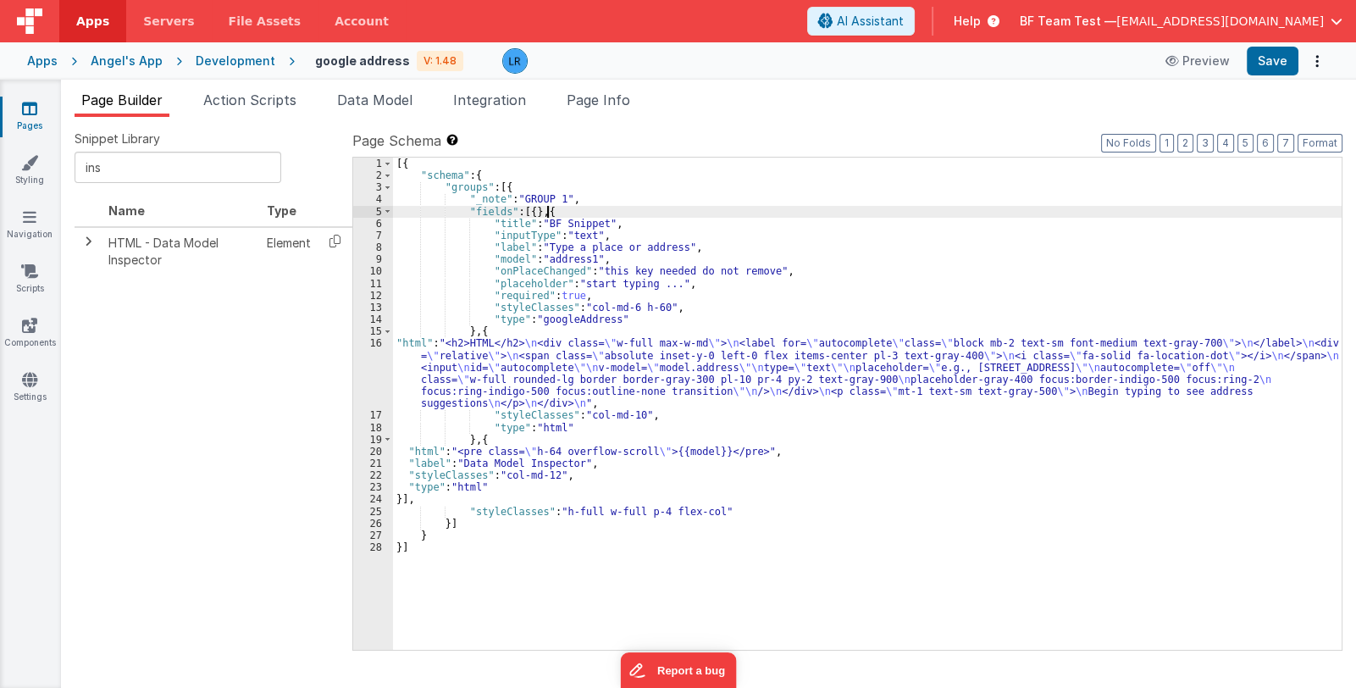
click at [545, 208] on div "[{ "schema" : { "groups" : [{ "_note" : "GROUP 1" , "fields" : [{ } , { "title"…" at bounding box center [867, 416] width 948 height 517
click at [1274, 64] on button "Save" at bounding box center [1273, 61] width 52 height 29
click at [601, 96] on span "Page Info" at bounding box center [599, 99] width 64 height 17
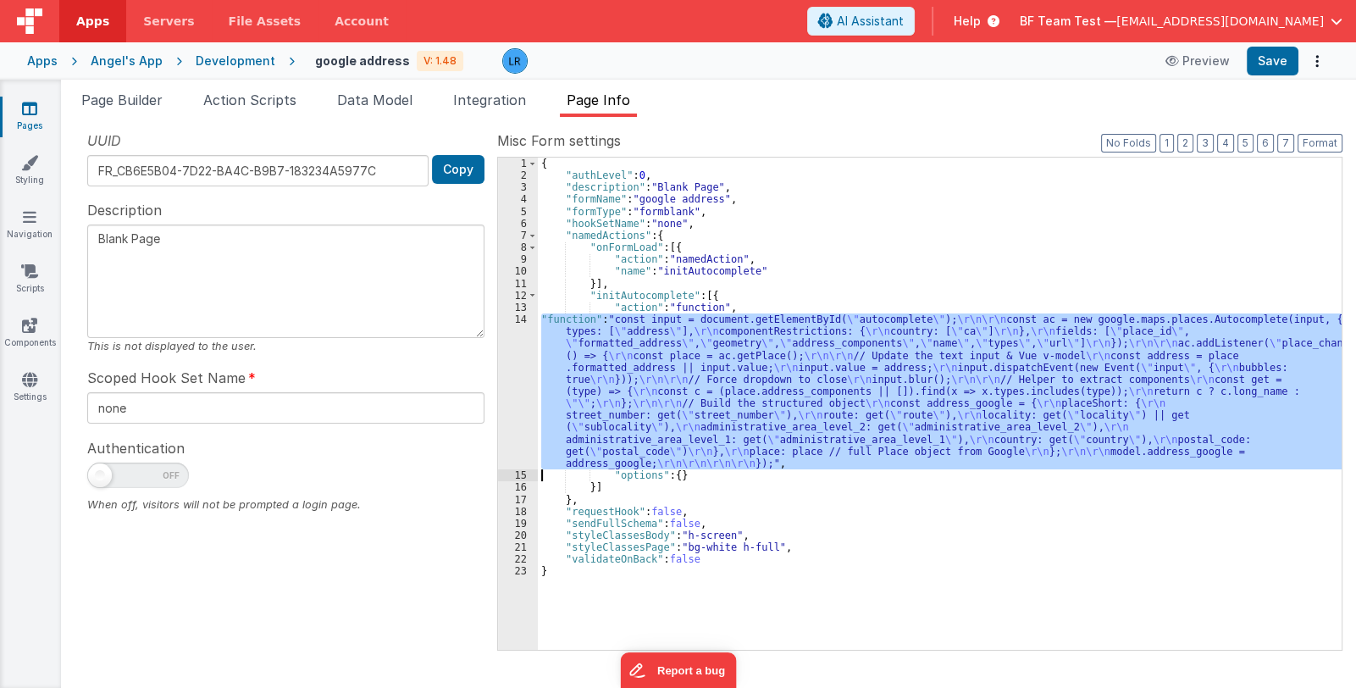
click at [701, 372] on div "{ "authLevel" : 0 , "description" : "Blank Page" , "formName" : "google address…" at bounding box center [940, 404] width 804 height 492
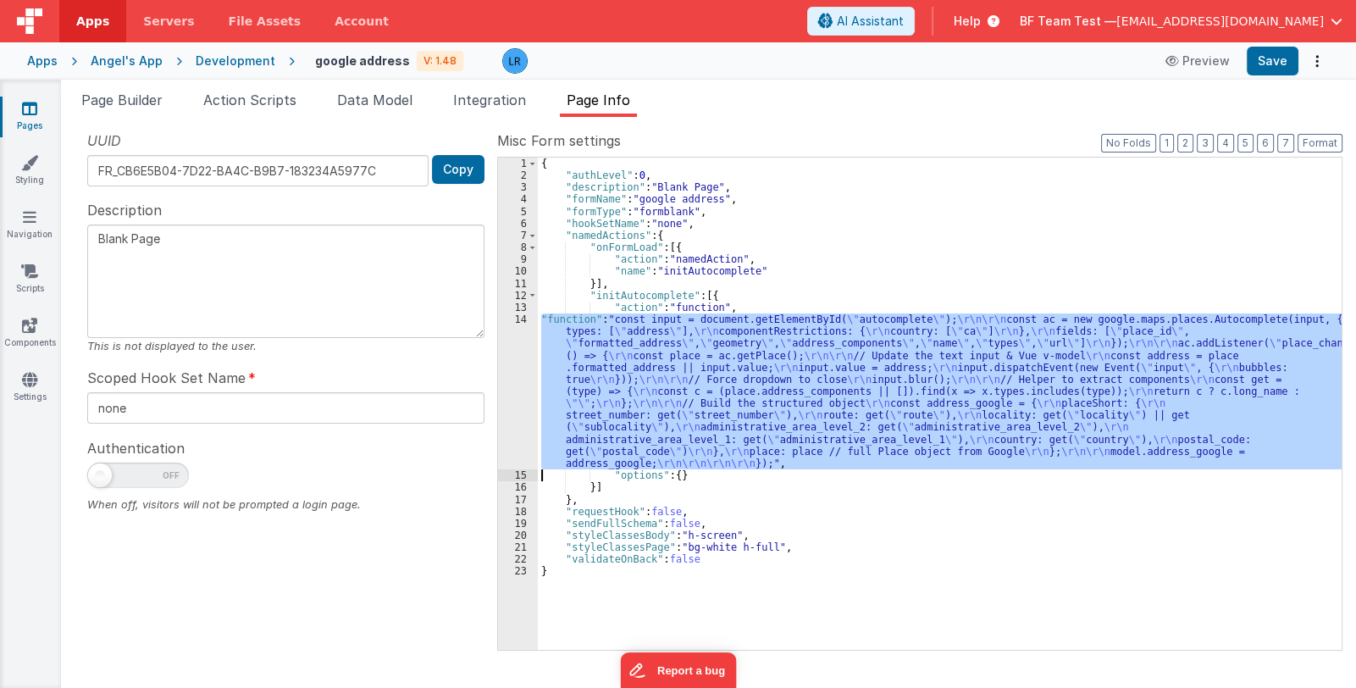
click at [511, 410] on div "14" at bounding box center [518, 391] width 40 height 156
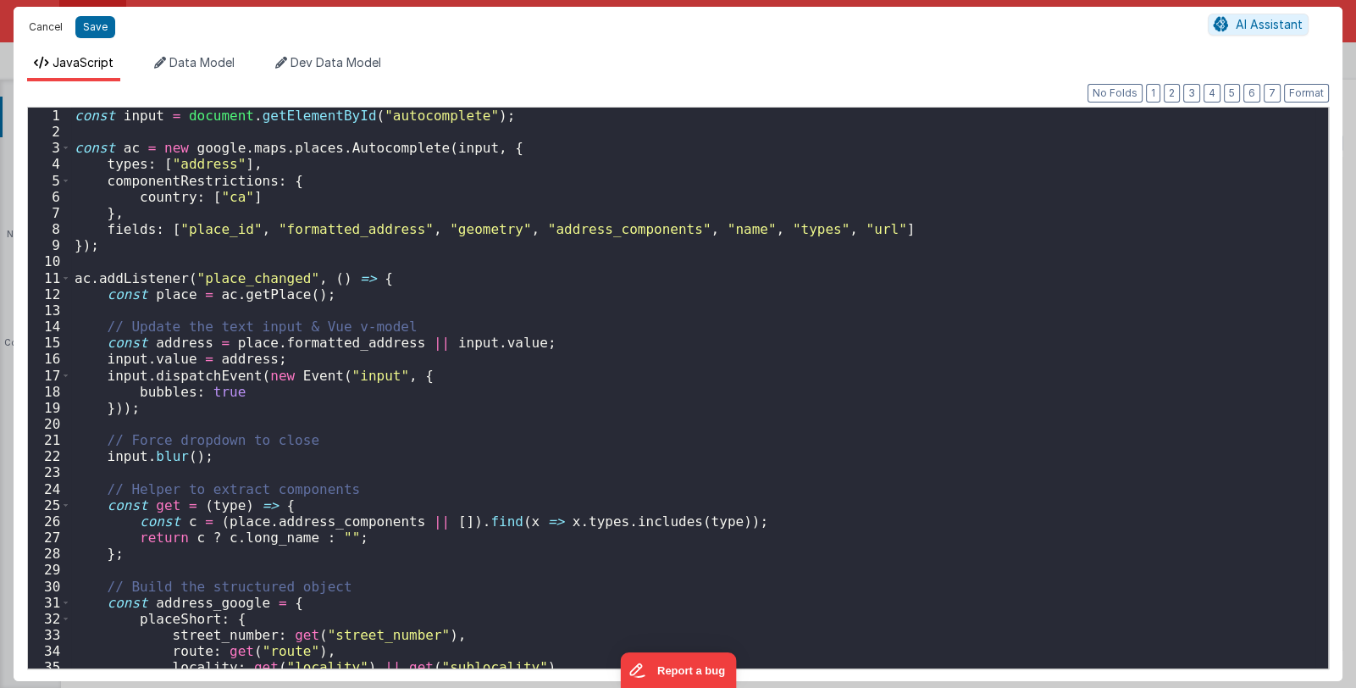
click at [48, 24] on button "Cancel" at bounding box center [45, 27] width 51 height 24
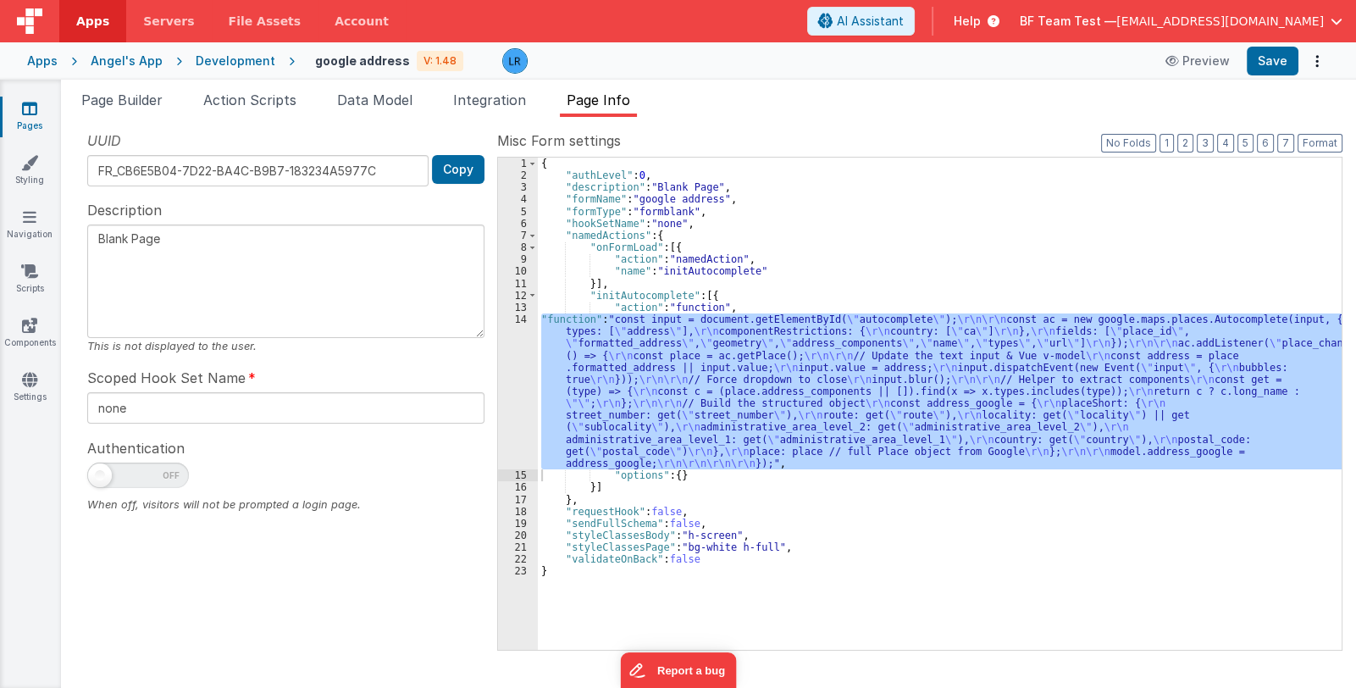
click at [667, 249] on div "{ "authLevel" : 0 , "description" : "Blank Page" , "formName" : "google address…" at bounding box center [940, 416] width 804 height 517
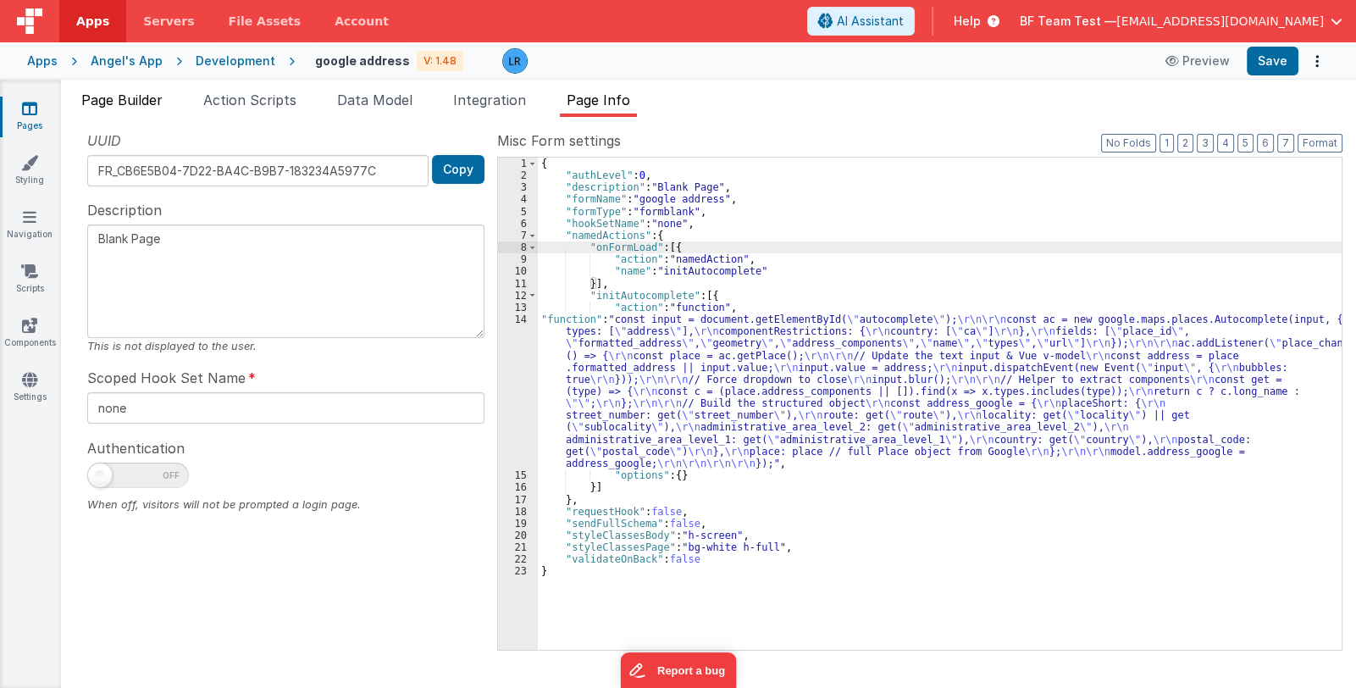
click at [127, 104] on span "Page Builder" at bounding box center [121, 99] width 81 height 17
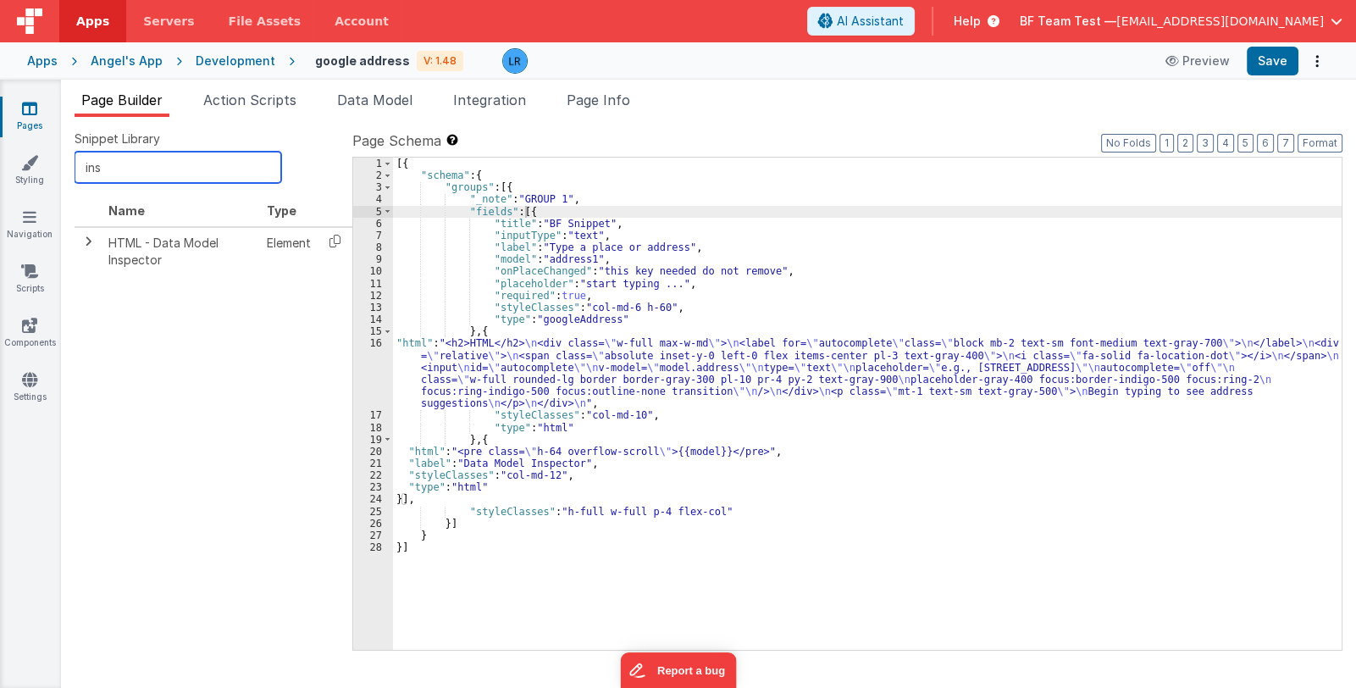
click at [148, 160] on input "ins" at bounding box center [178, 167] width 207 height 31
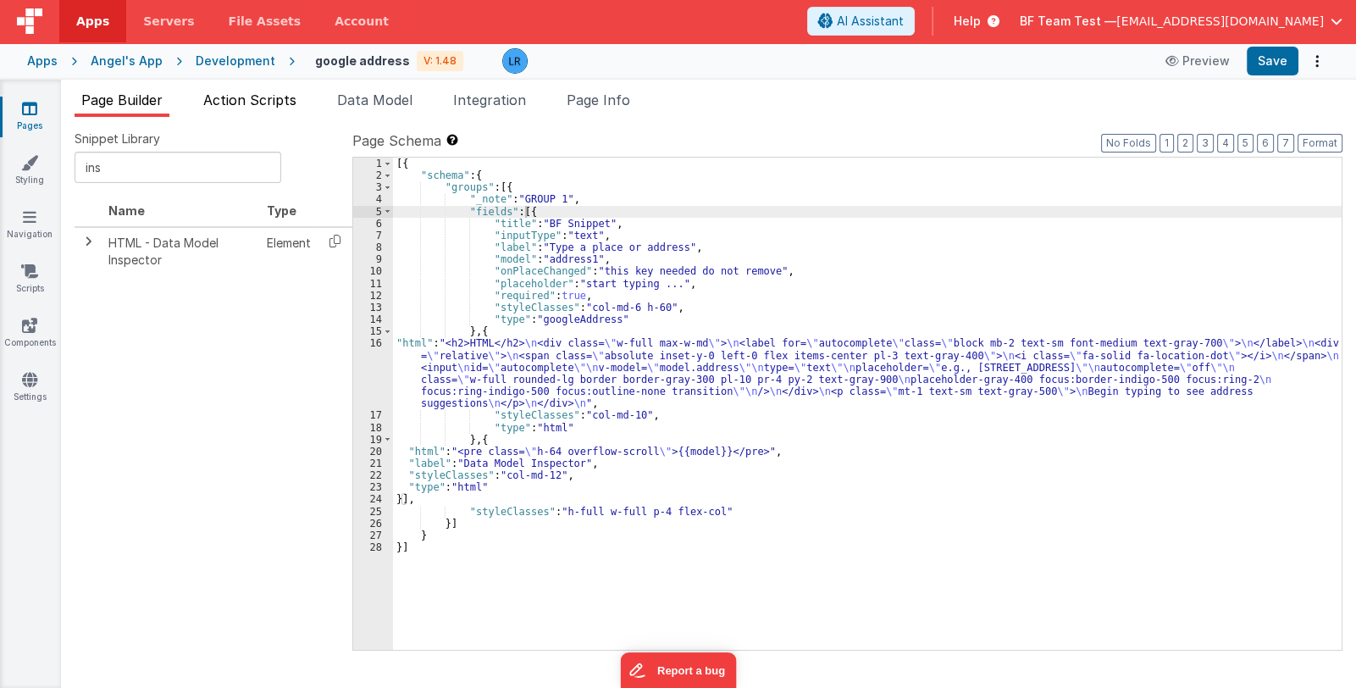
click at [242, 100] on span "Action Scripts" at bounding box center [249, 99] width 93 height 17
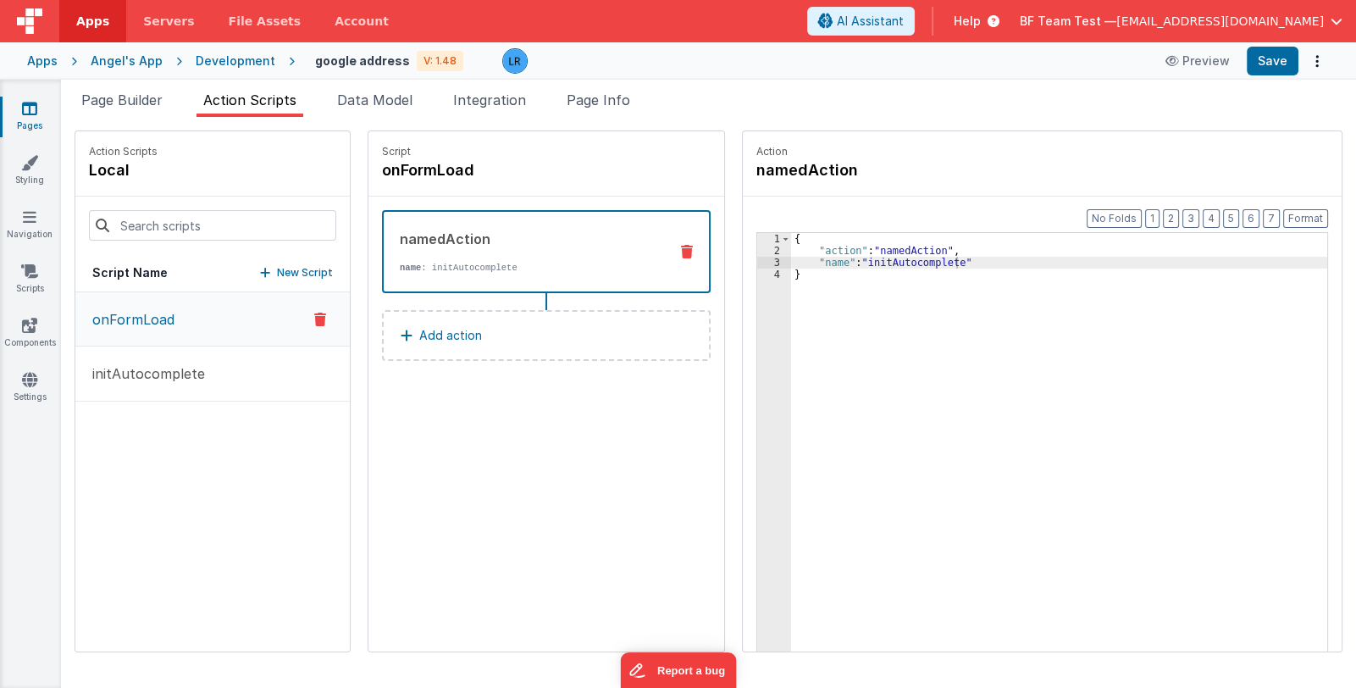
click at [473, 332] on button "Add action" at bounding box center [546, 335] width 329 height 51
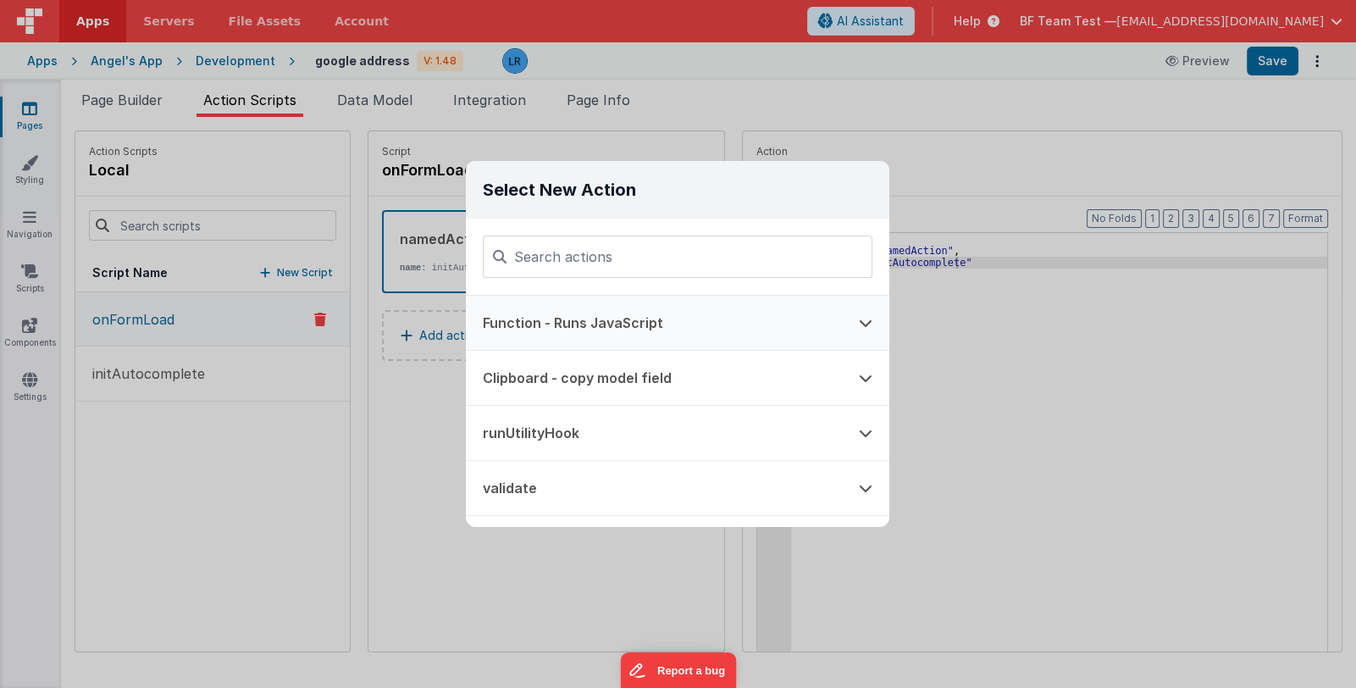
click at [600, 329] on button "Function - Runs JavaScript" at bounding box center [654, 323] width 376 height 54
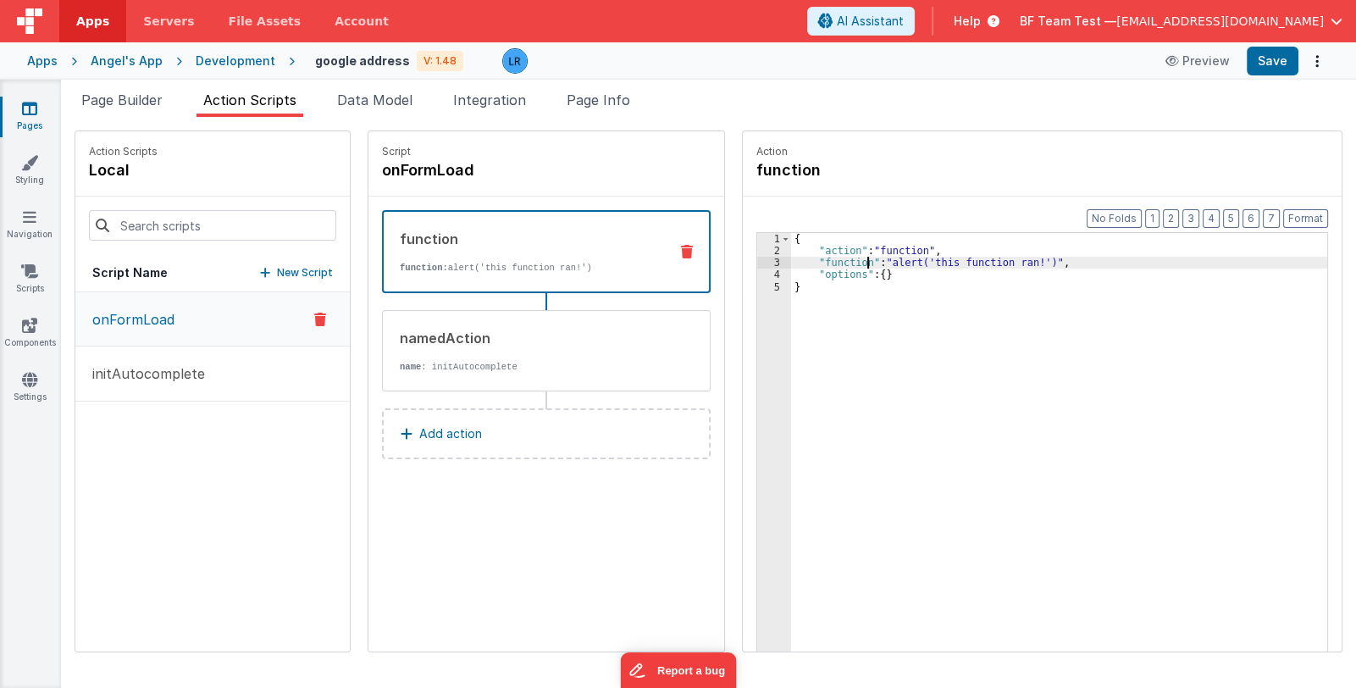
click at [844, 261] on div "{ "action" : "function" , "function" : "alert('this function ran!')" , "options…" at bounding box center [1070, 480] width 559 height 495
click at [757, 264] on div "3" at bounding box center [774, 263] width 34 height 12
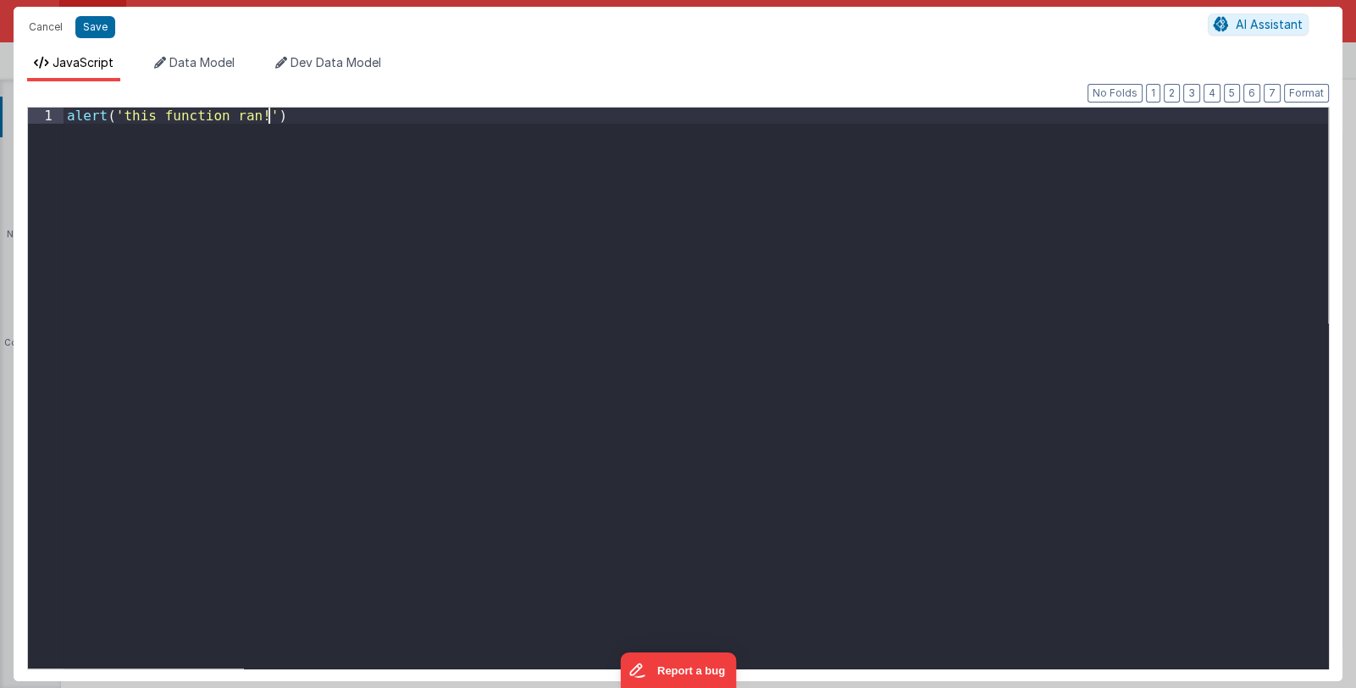
click at [748, 264] on div "alert ( 'this function ran!' )" at bounding box center [696, 404] width 1264 height 593
drag, startPoint x: 305, startPoint y: 121, endPoint x: 35, endPoint y: 123, distance: 270.1
click at [35, 123] on div "1 alert ( 'this function ran!' ) XXXXXXXXXXXXXXXXXXXXXXXXXXXXXXXXXXXXXXXXXXXXXX…" at bounding box center [678, 388] width 1302 height 562
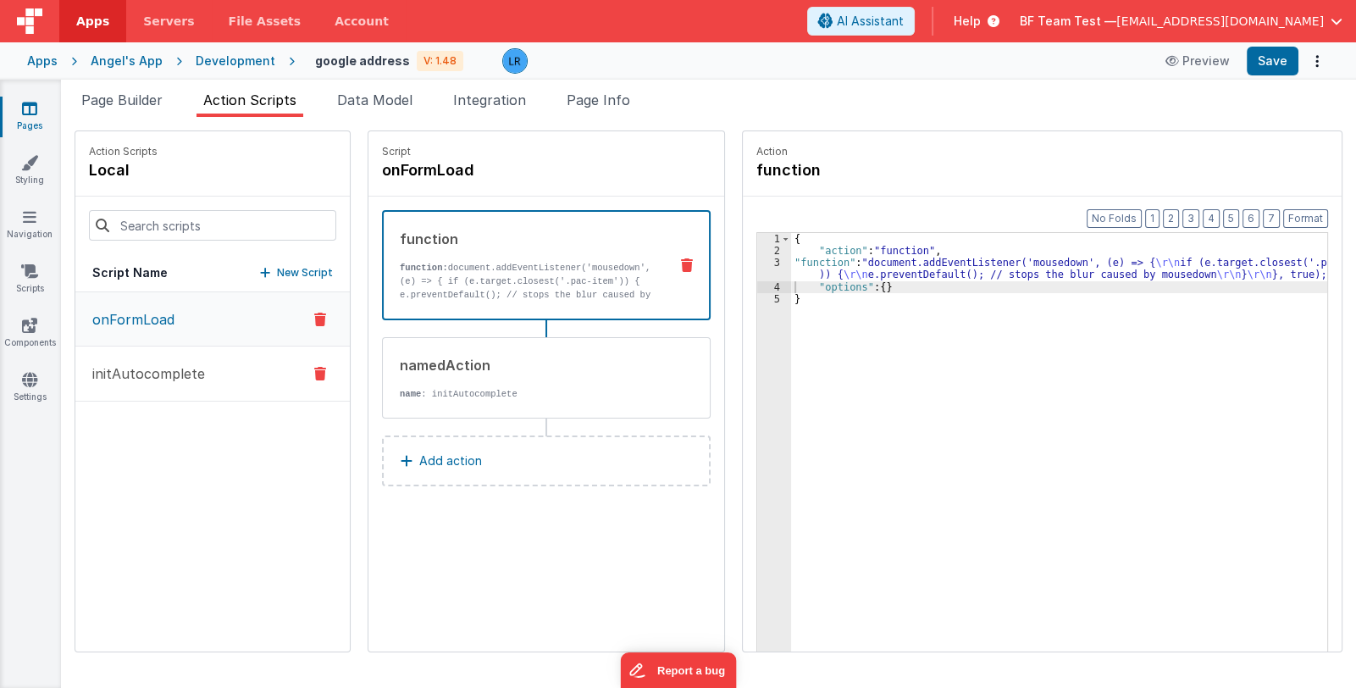
click at [170, 379] on p "initAutocomplete" at bounding box center [143, 373] width 123 height 20
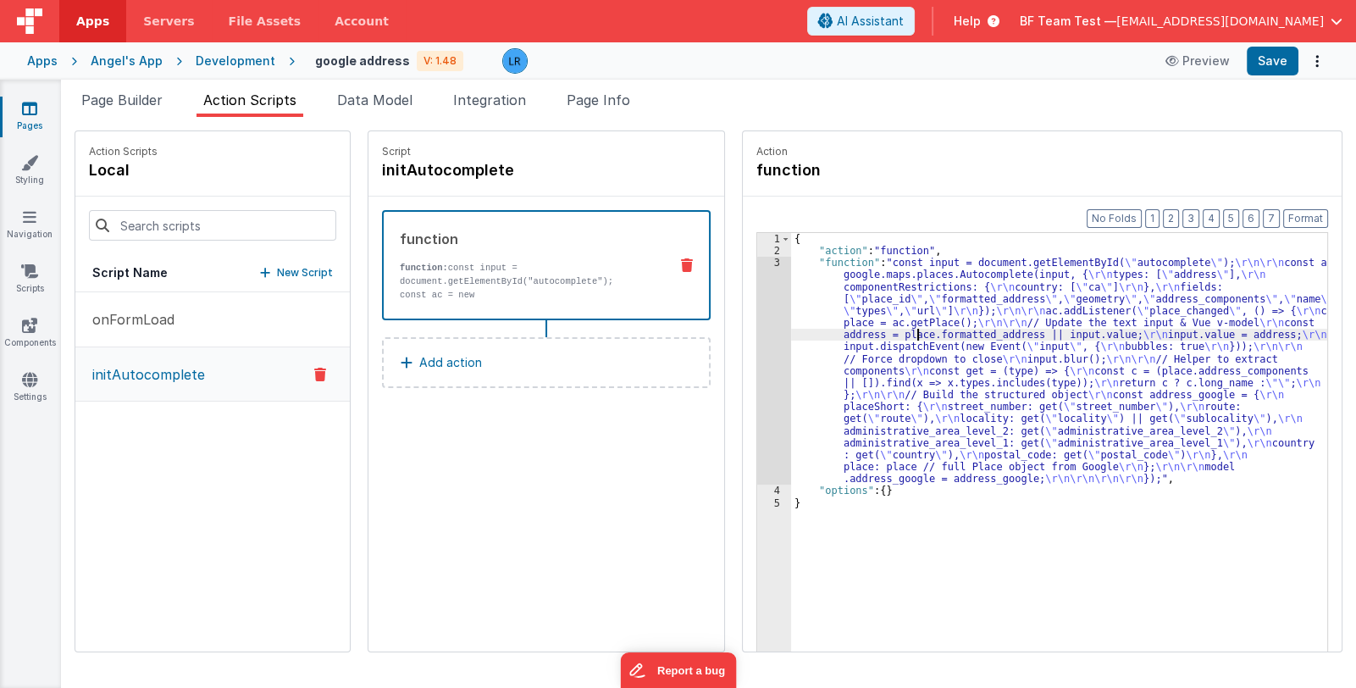
click at [893, 334] on div "{ "action" : "function" , "function" : "const input = document.getElementById( …" at bounding box center [1070, 480] width 559 height 495
click at [757, 394] on div "3" at bounding box center [774, 371] width 34 height 228
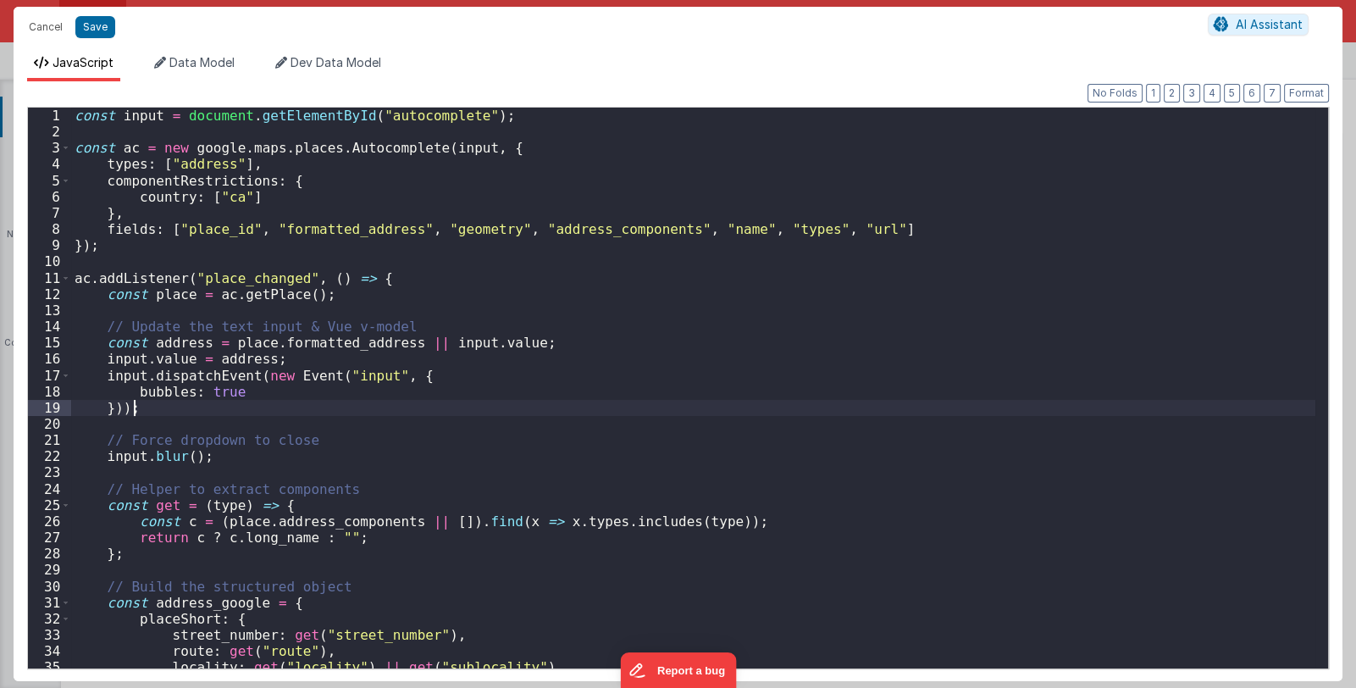
click at [737, 394] on div "const input = document . getElementById ( "autocomplete" ) ; const ac = new goo…" at bounding box center [693, 404] width 1244 height 593
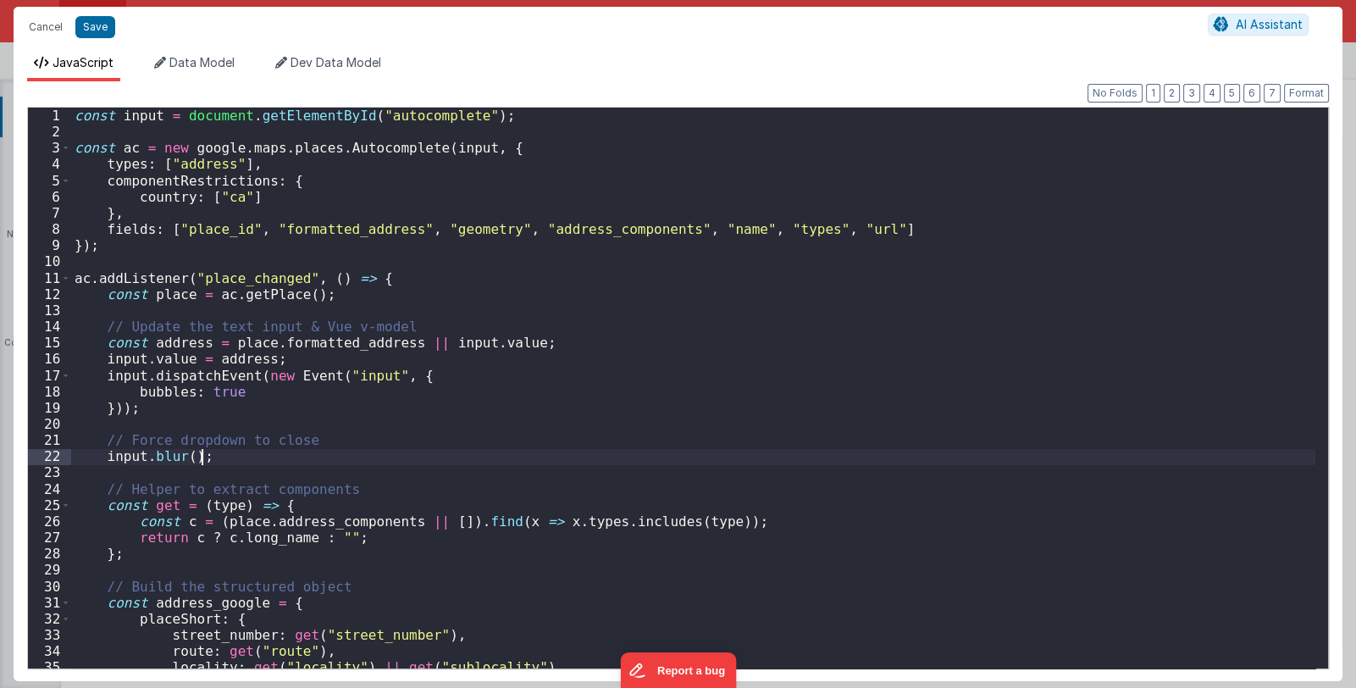
click at [213, 462] on div "const input = document . getElementById ( "autocomplete" ) ; const ac = new goo…" at bounding box center [693, 404] width 1244 height 593
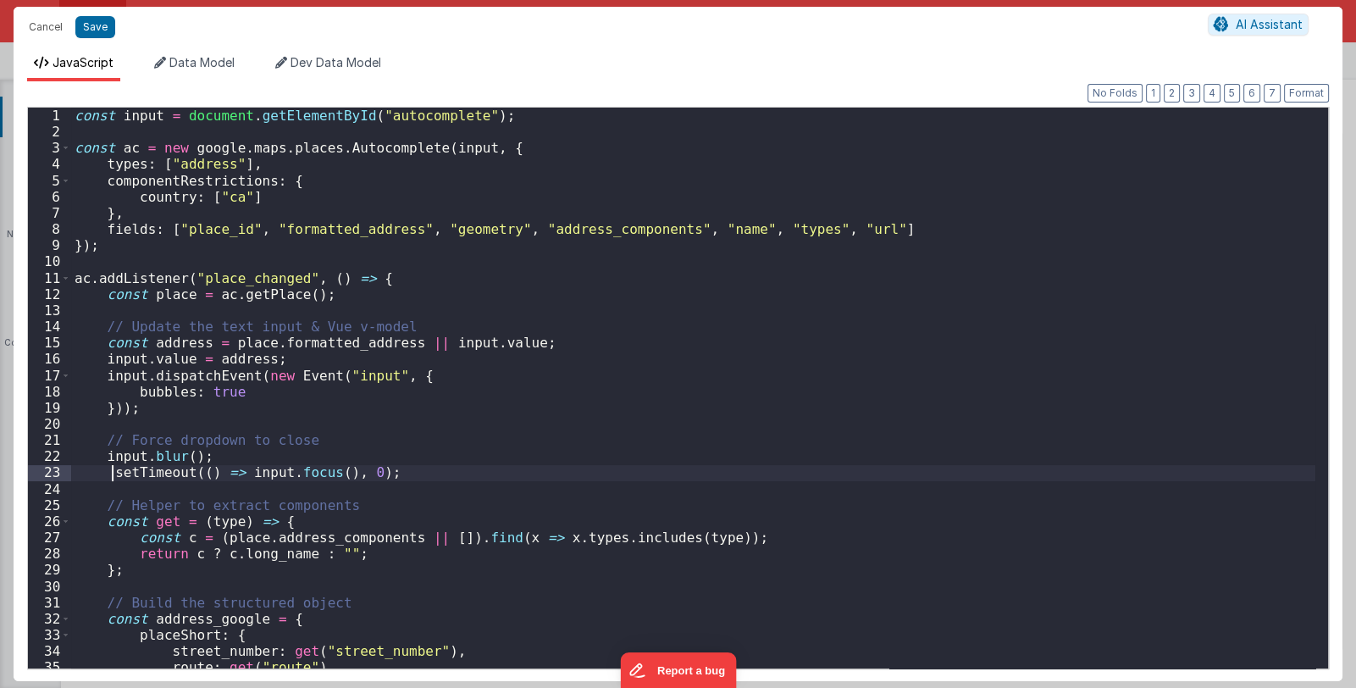
click at [114, 474] on div "const input = document . getElementById ( "autocomplete" ) ; const ac = new goo…" at bounding box center [693, 404] width 1244 height 593
click at [134, 568] on div "const input = document . getElementById ( "autocomplete" ) ; const ac = new goo…" at bounding box center [693, 404] width 1244 height 593
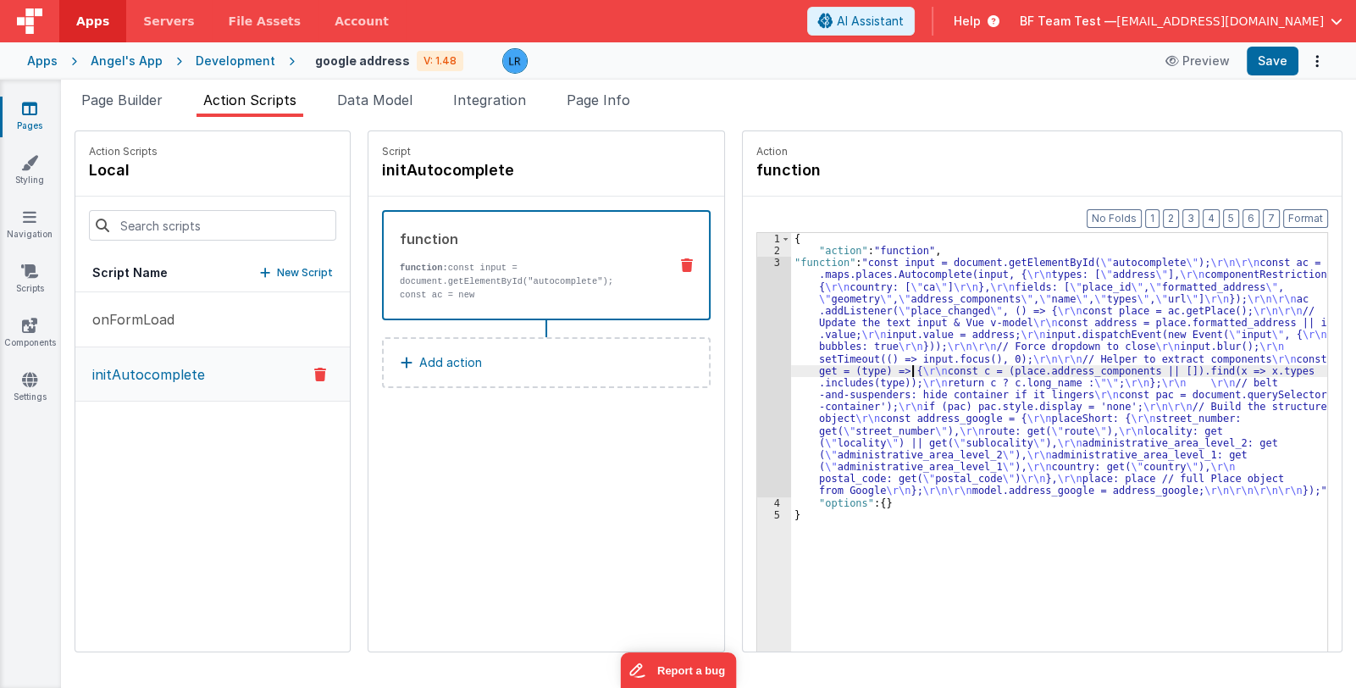
click at [890, 373] on div "{ "action" : "function" , "function" : "const input = document.getElementById( …" at bounding box center [1070, 480] width 559 height 495
click at [944, 412] on div "{ "action" : "function" , "function" : "const input = document.getElementById( …" at bounding box center [1070, 480] width 559 height 495
click at [757, 420] on div "3" at bounding box center [774, 377] width 34 height 240
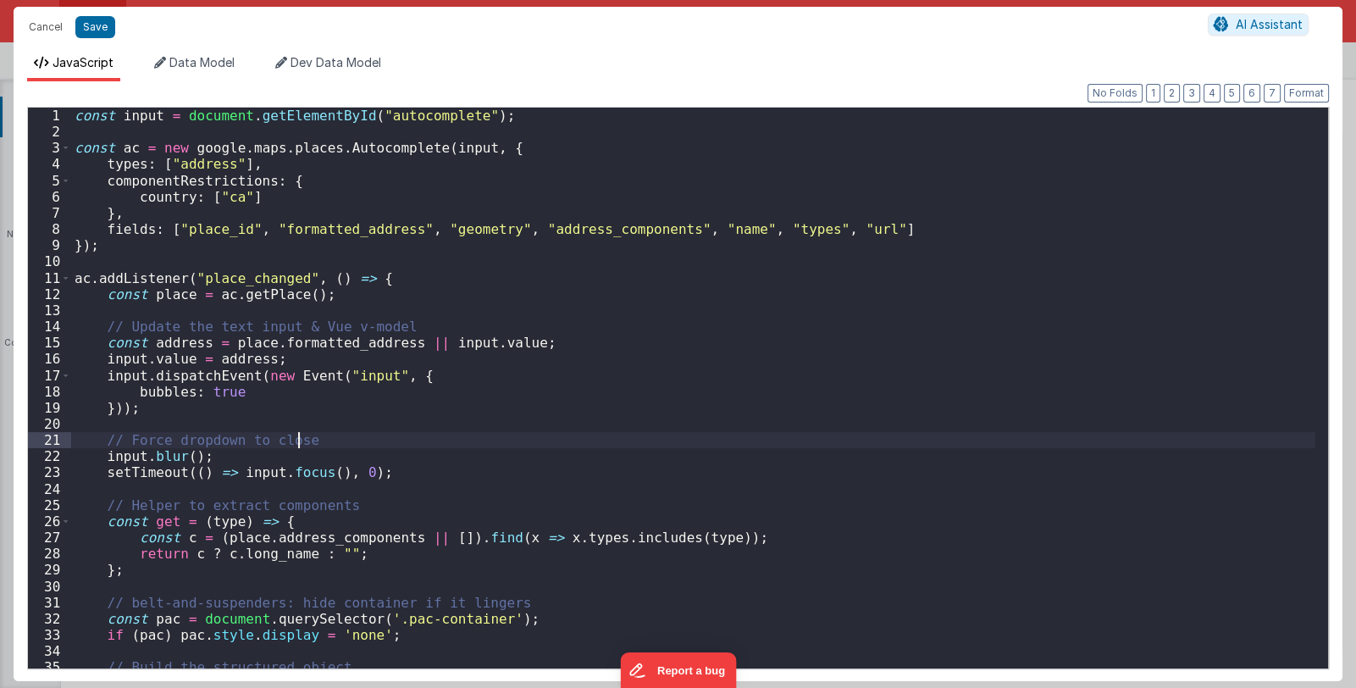
click at [745, 420] on div "const input = document . getElementById ( "autocomplete" ) ; const ac = new goo…" at bounding box center [693, 404] width 1244 height 593
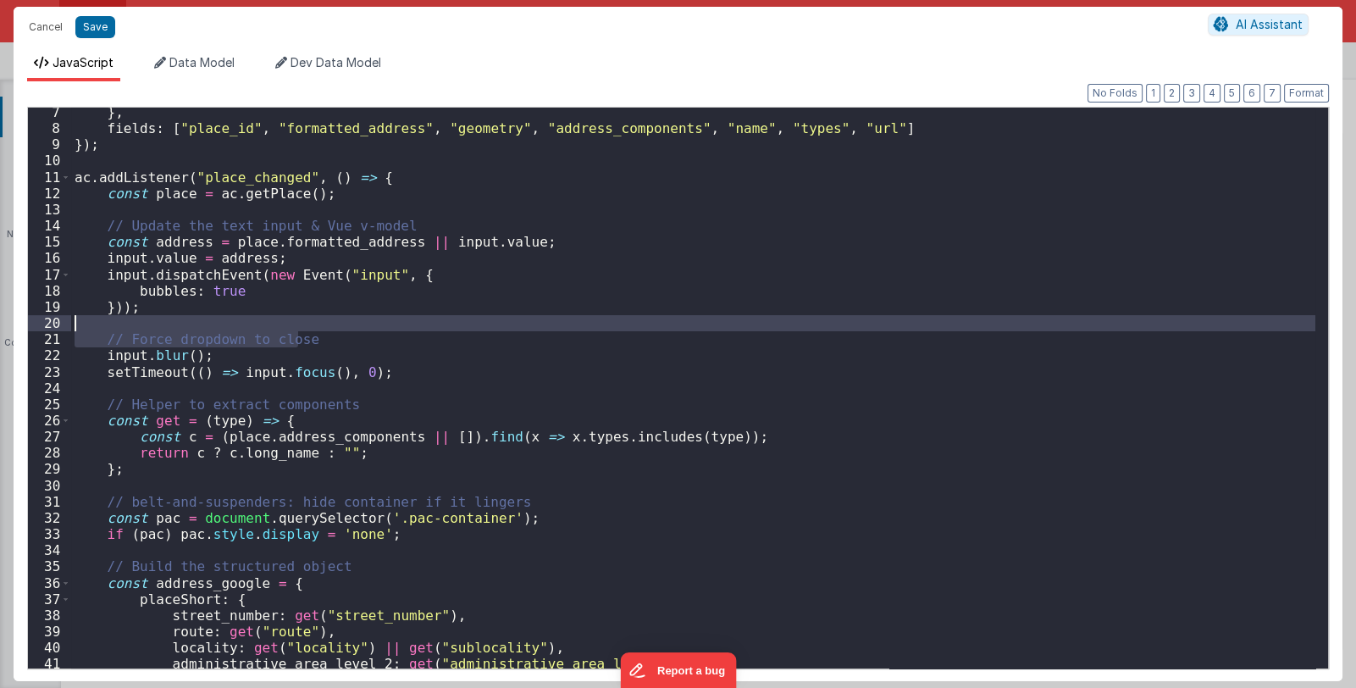
scroll to position [101, 0]
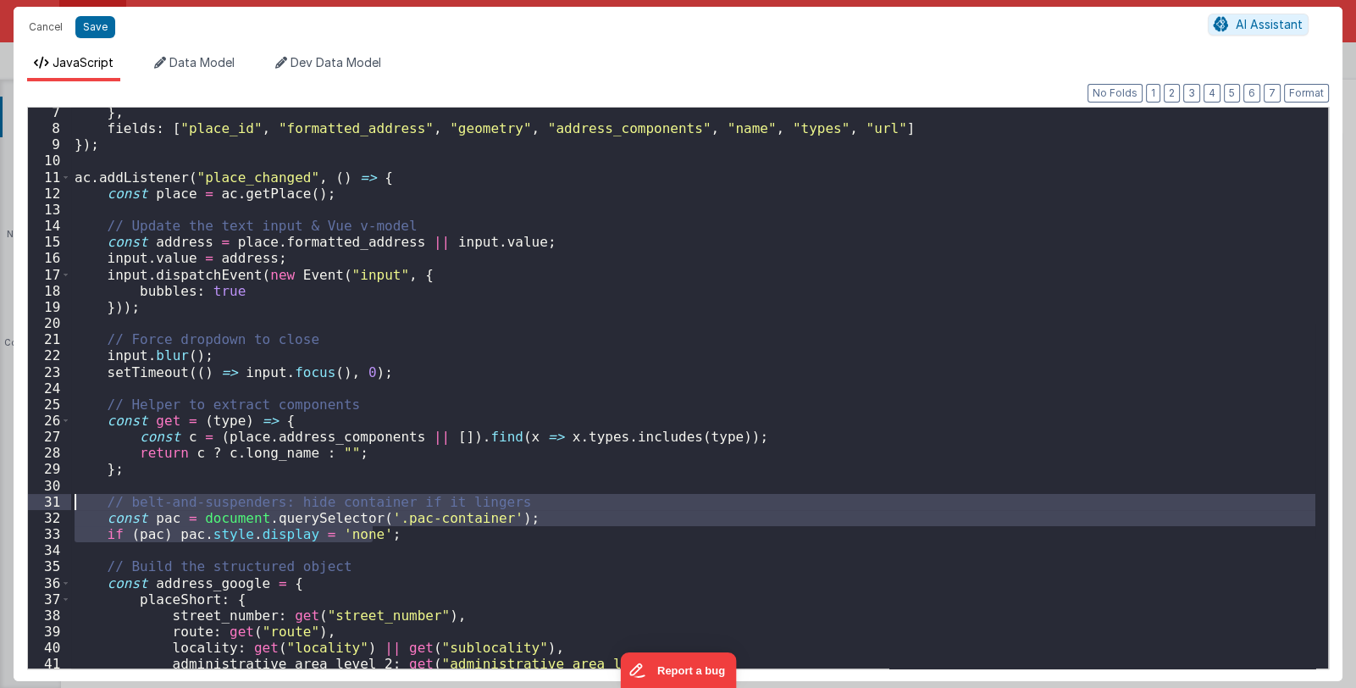
drag, startPoint x: 389, startPoint y: 534, endPoint x: 73, endPoint y: 497, distance: 318.1
click at [73, 497] on div "} , fields : [ "place_id" , "formatted_address" , "geometry" , "address_compone…" at bounding box center [693, 400] width 1244 height 593
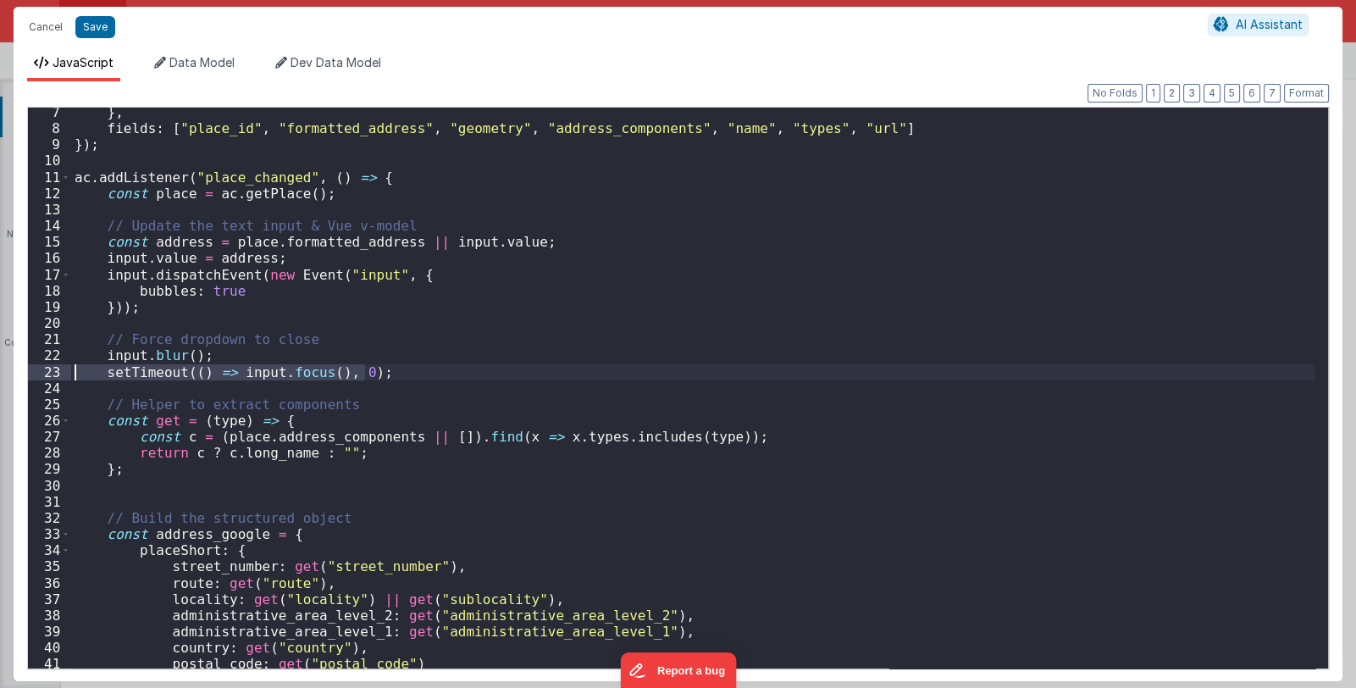
drag, startPoint x: 377, startPoint y: 374, endPoint x: 52, endPoint y: 373, distance: 325.2
click at [52, 373] on div "7 8 9 10 11 12 13 14 15 16 17 18 19 20 21 22 23 24 25 26 27 28 29 30 31 32 33 3…" at bounding box center [678, 388] width 1302 height 562
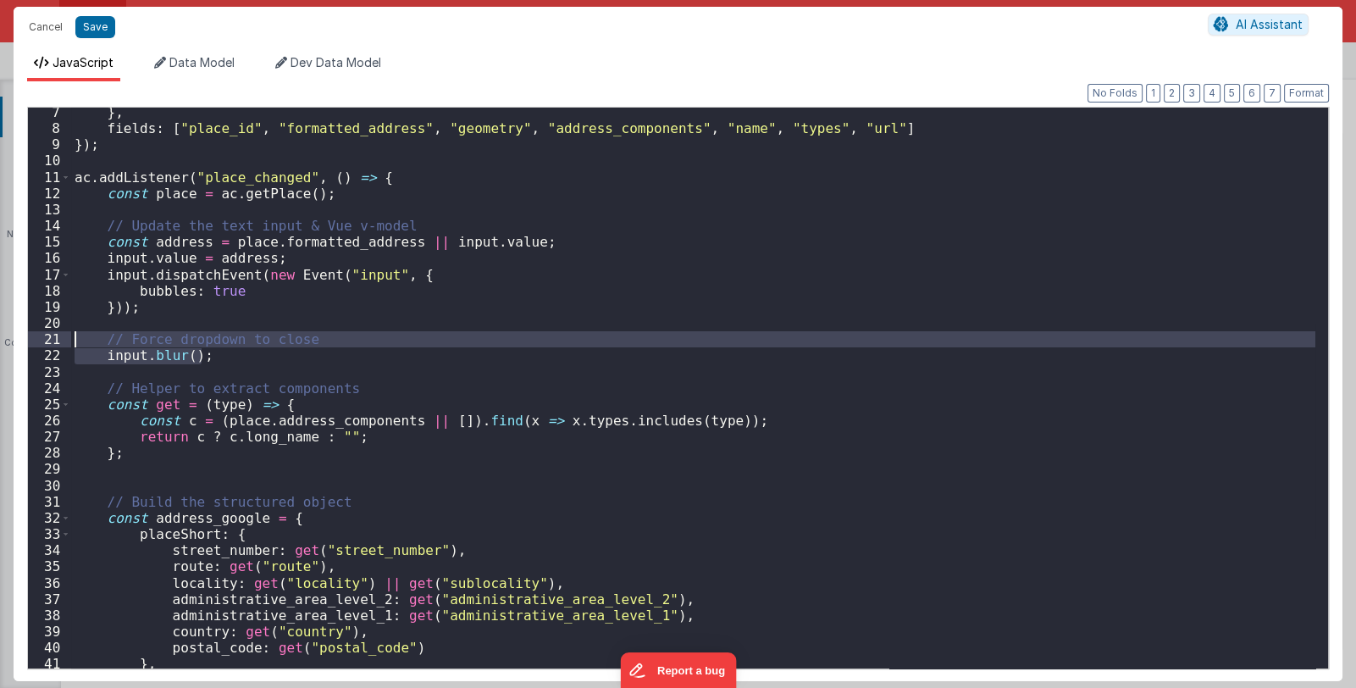
drag, startPoint x: 230, startPoint y: 357, endPoint x: 36, endPoint y: 334, distance: 195.3
click at [36, 334] on div "7 8 9 10 11 12 13 14 15 16 17 18 19 20 21 22 23 24 25 26 27 28 29 30 31 32 33 3…" at bounding box center [678, 388] width 1302 height 562
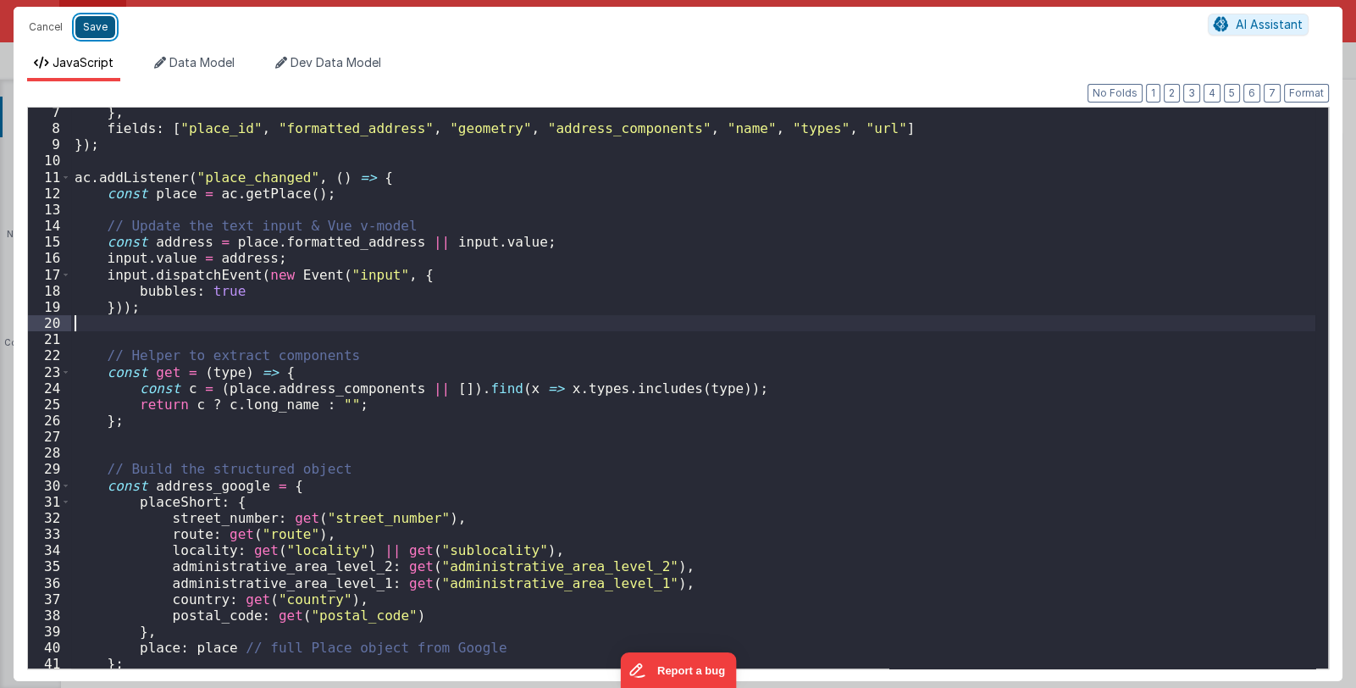
click at [92, 25] on button "Save" at bounding box center [95, 27] width 40 height 22
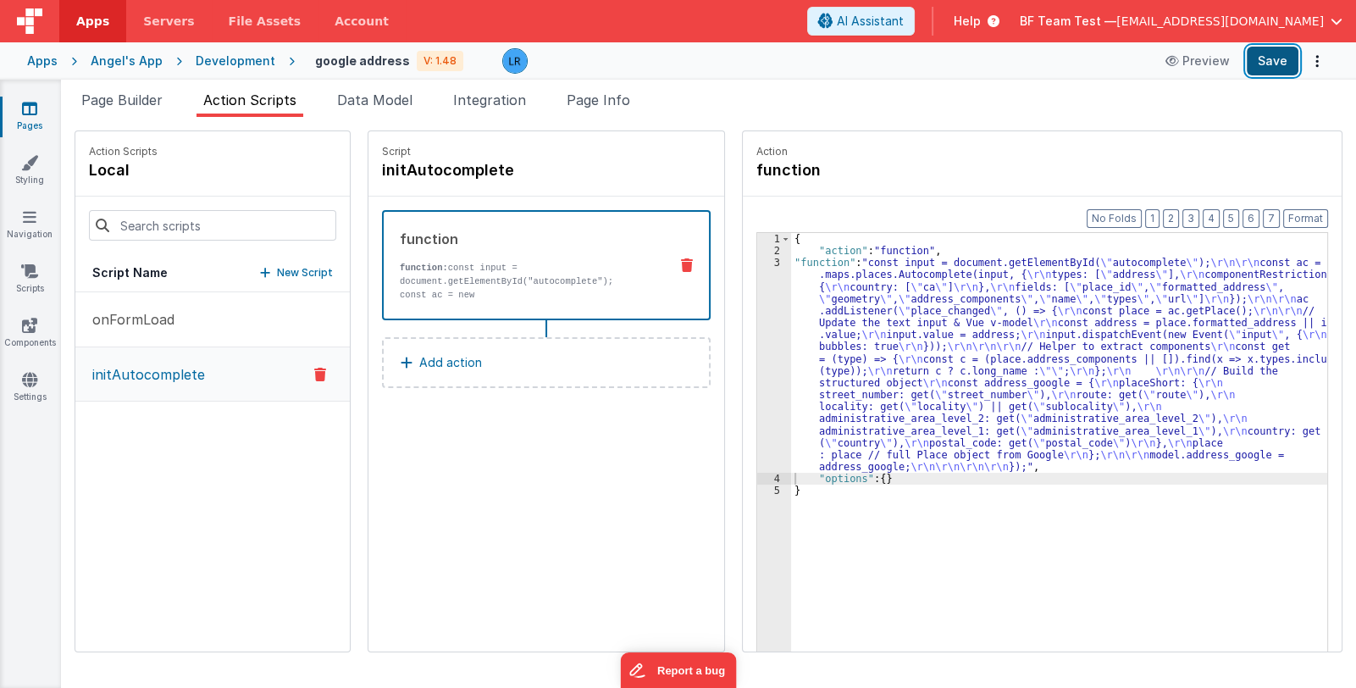
click at [1279, 66] on button "Save" at bounding box center [1273, 61] width 52 height 29
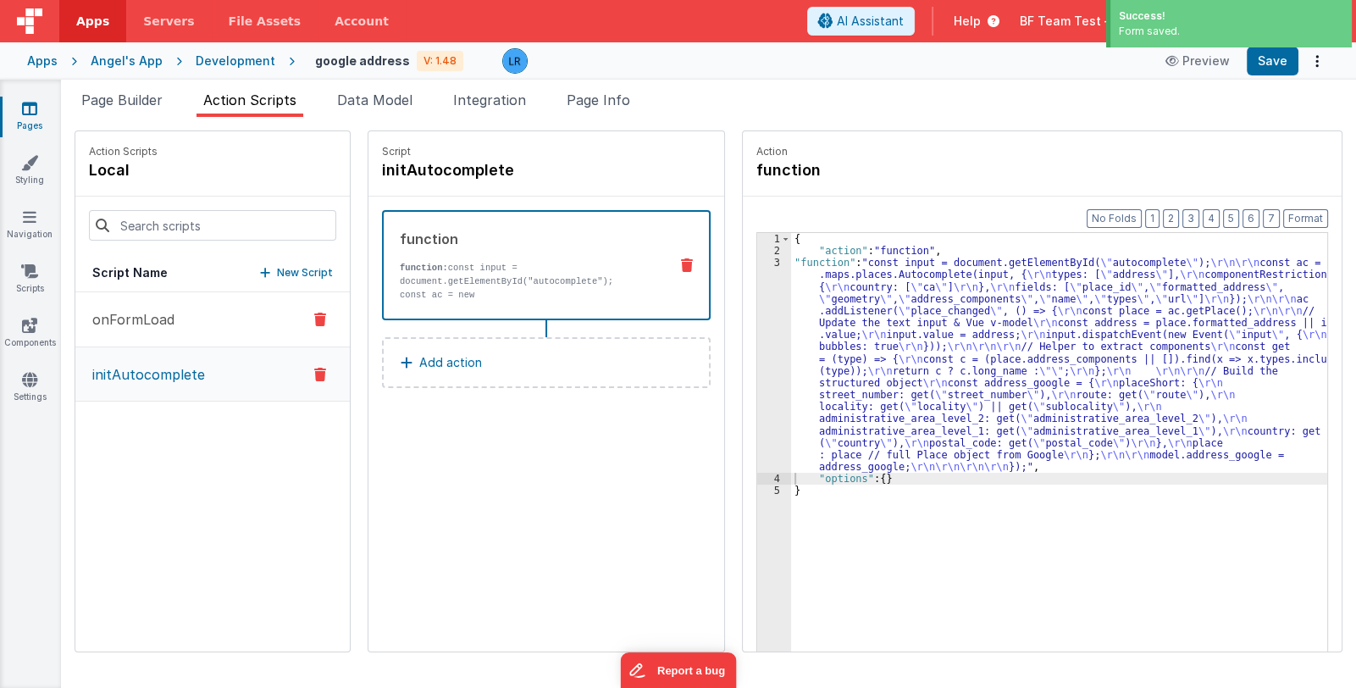
click at [165, 319] on p "onFormLoad" at bounding box center [128, 319] width 92 height 20
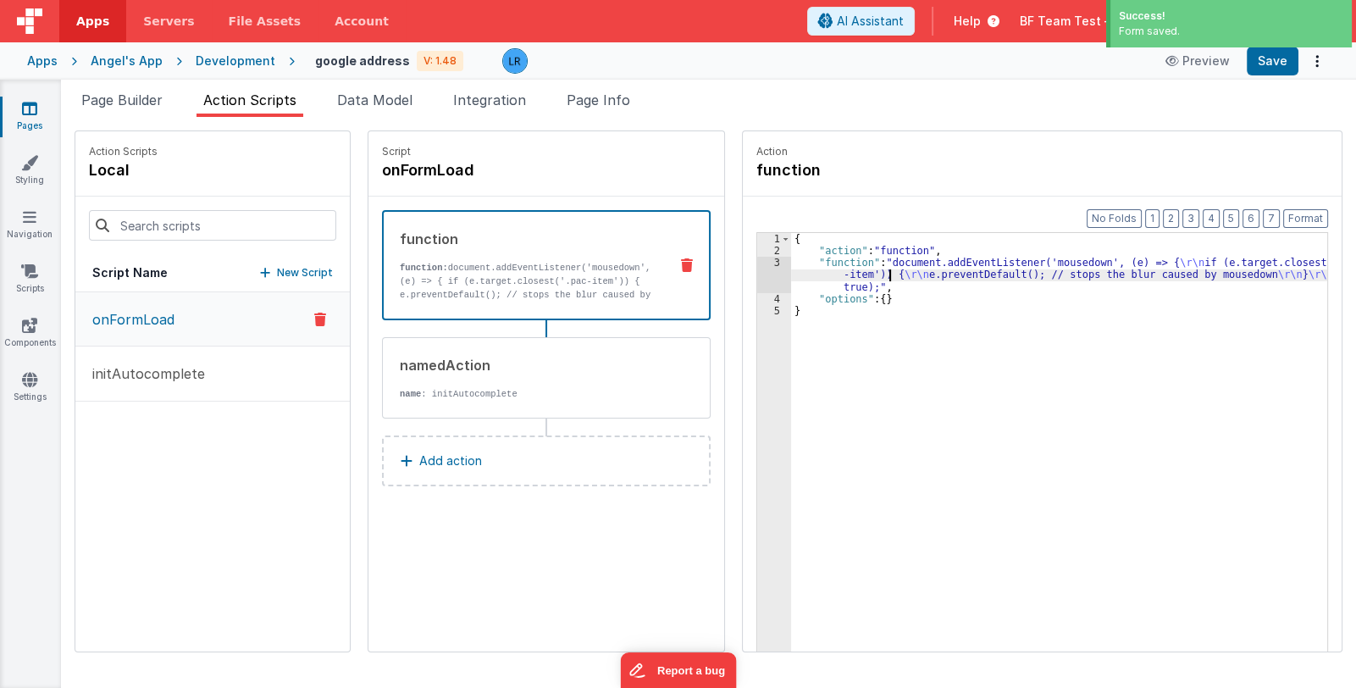
click at [867, 277] on div "{ "action" : "function" , "function" : "document.addEventListener('mousedown', …" at bounding box center [1070, 480] width 559 height 495
click at [757, 279] on div "3" at bounding box center [774, 275] width 34 height 36
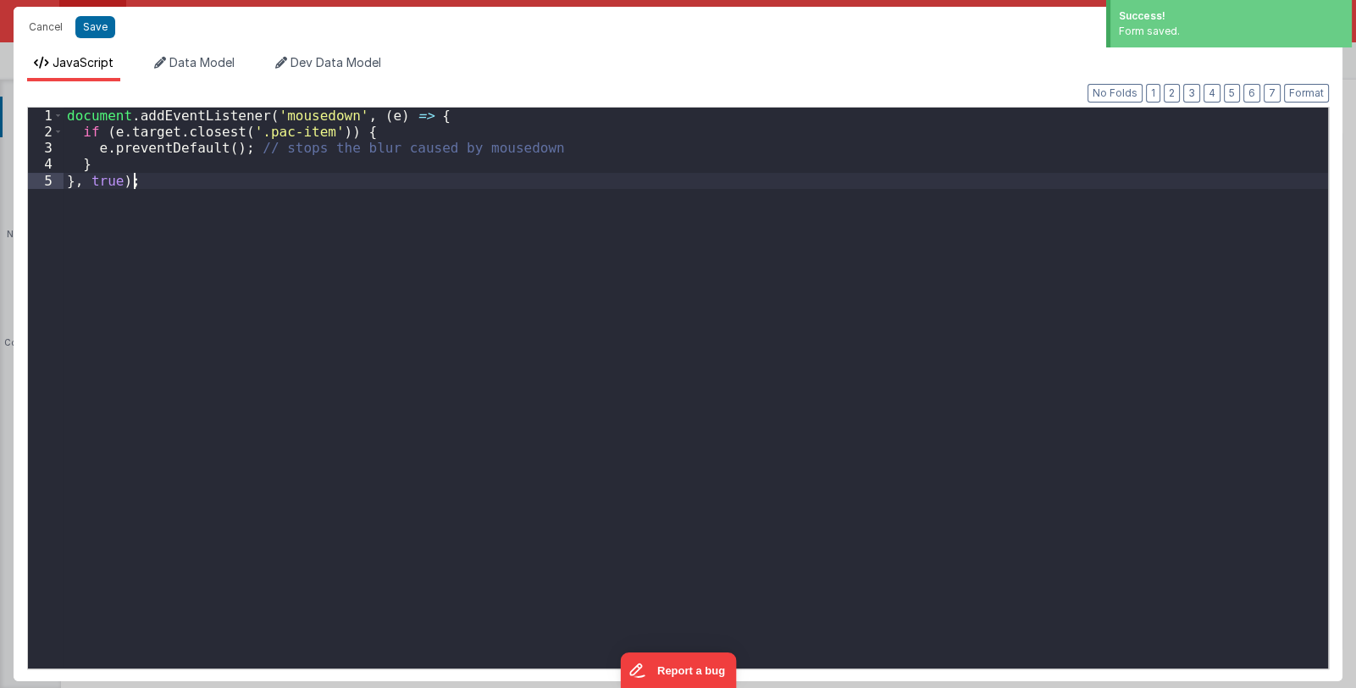
click at [745, 279] on div "document . addEventListener ( 'mousedown' , ( e ) => { if ( e . target . closes…" at bounding box center [696, 404] width 1264 height 593
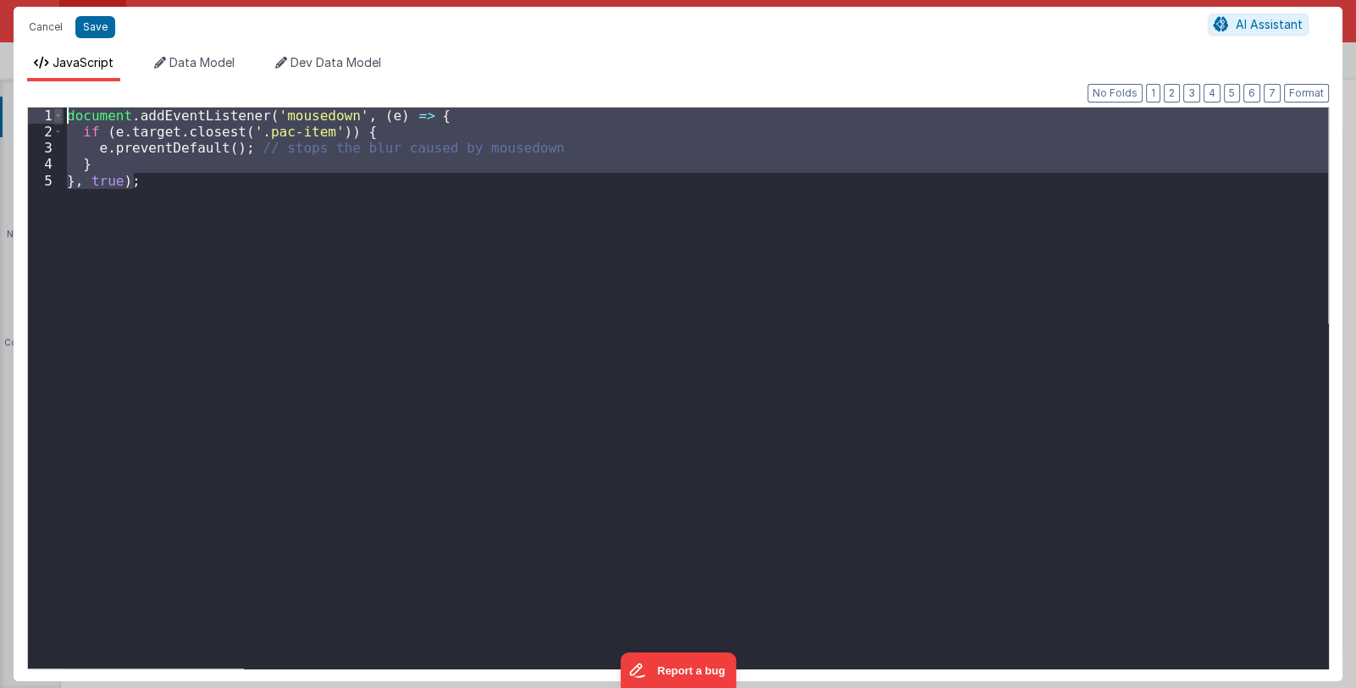
drag, startPoint x: 191, startPoint y: 186, endPoint x: 53, endPoint y: 112, distance: 156.1
click at [53, 112] on div "1 2 3 4 5 document . addEventListener ( 'mousedown' , ( e ) => { if ( e . targe…" at bounding box center [678, 388] width 1302 height 562
click at [209, 195] on div "document . addEventListener ( 'mousedown' , ( e ) => { if ( e . target . closes…" at bounding box center [696, 388] width 1264 height 561
drag, startPoint x: 182, startPoint y: 186, endPoint x: 29, endPoint y: 109, distance: 171.6
click at [29, 109] on div "1 2 3 4 5 document . addEventListener ( 'mousedown' , ( e ) => { if ( e . targe…" at bounding box center [678, 388] width 1302 height 562
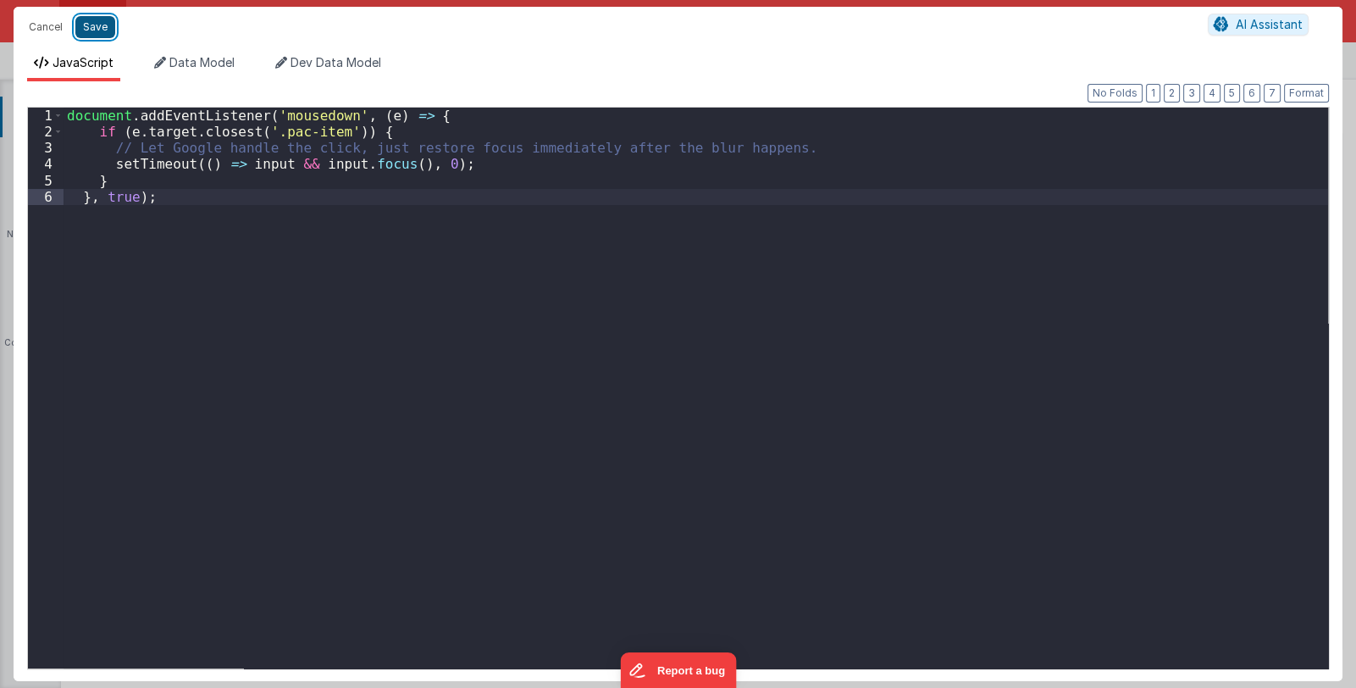
click at [90, 28] on button "Save" at bounding box center [95, 27] width 40 height 22
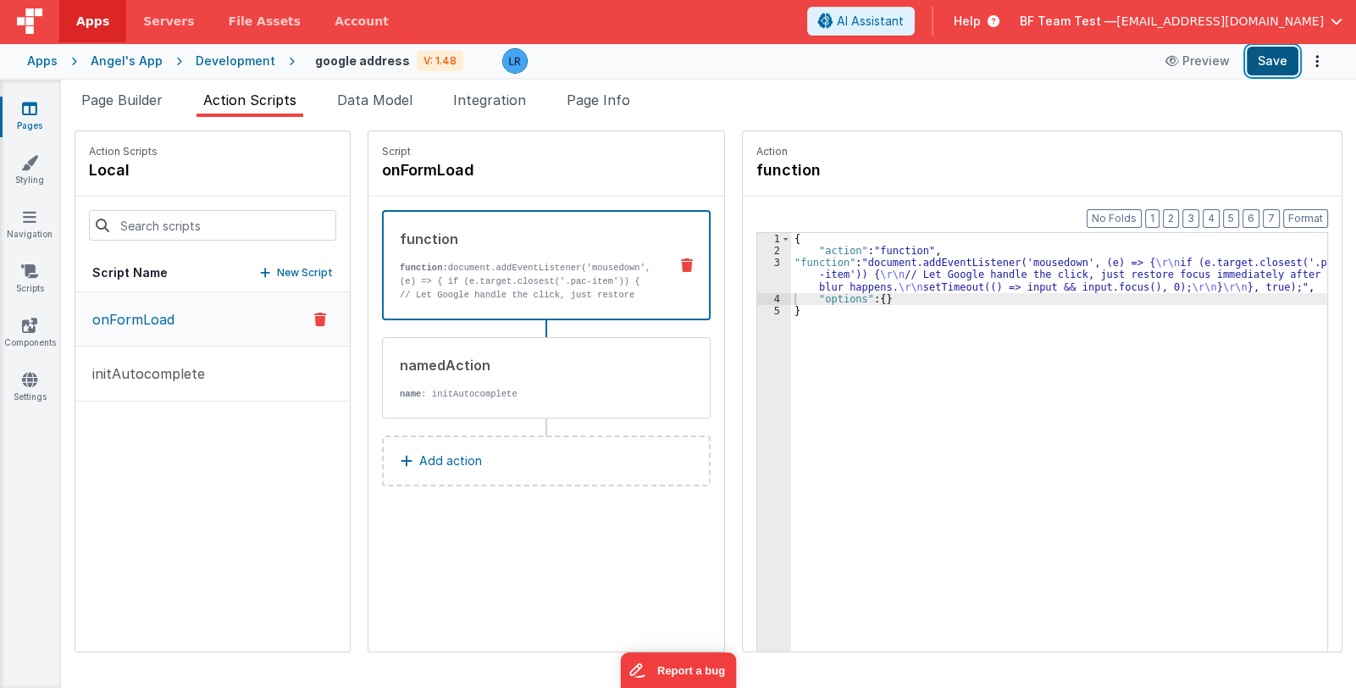
click at [1286, 62] on button "Save" at bounding box center [1273, 61] width 52 height 29
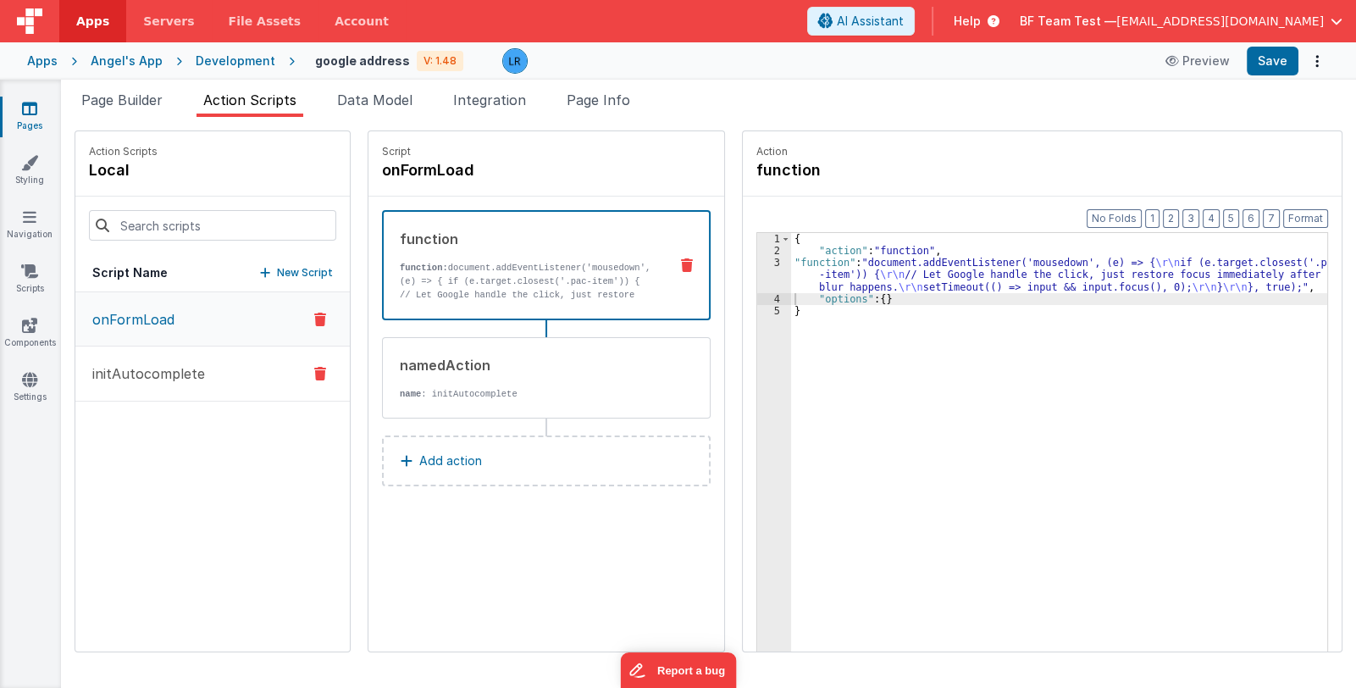
click at [135, 379] on p "initAutocomplete" at bounding box center [143, 373] width 123 height 20
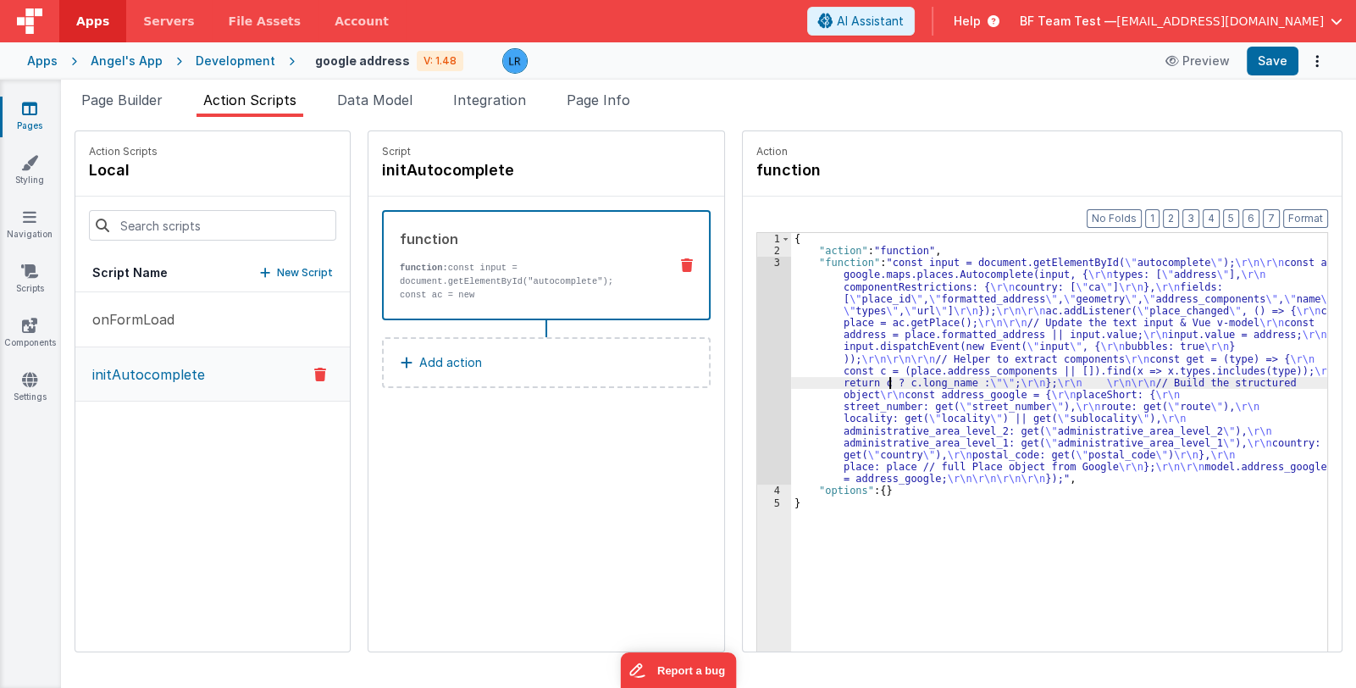
click at [866, 379] on div "{ "action" : "function" , "function" : "const input = document.getElementById( …" at bounding box center [1070, 480] width 559 height 495
click at [761, 392] on div "3" at bounding box center [774, 371] width 34 height 228
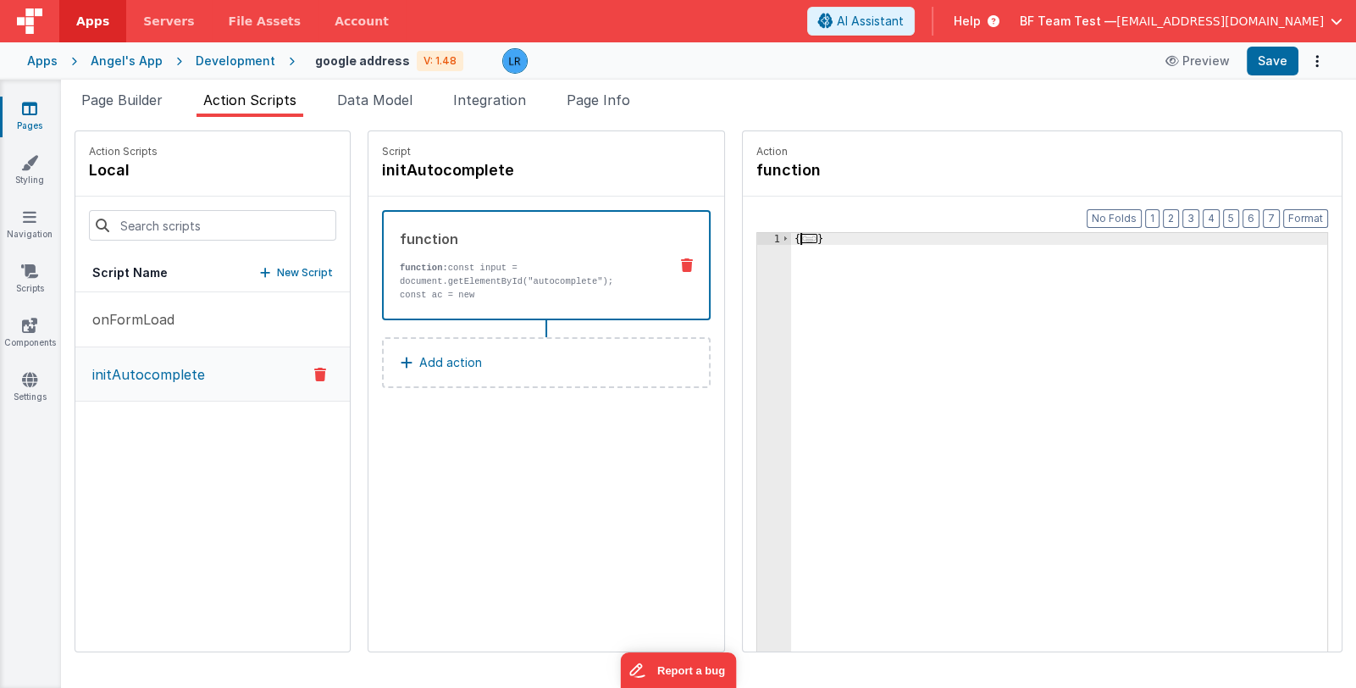
click at [800, 236] on span "..." at bounding box center [808, 238] width 17 height 9
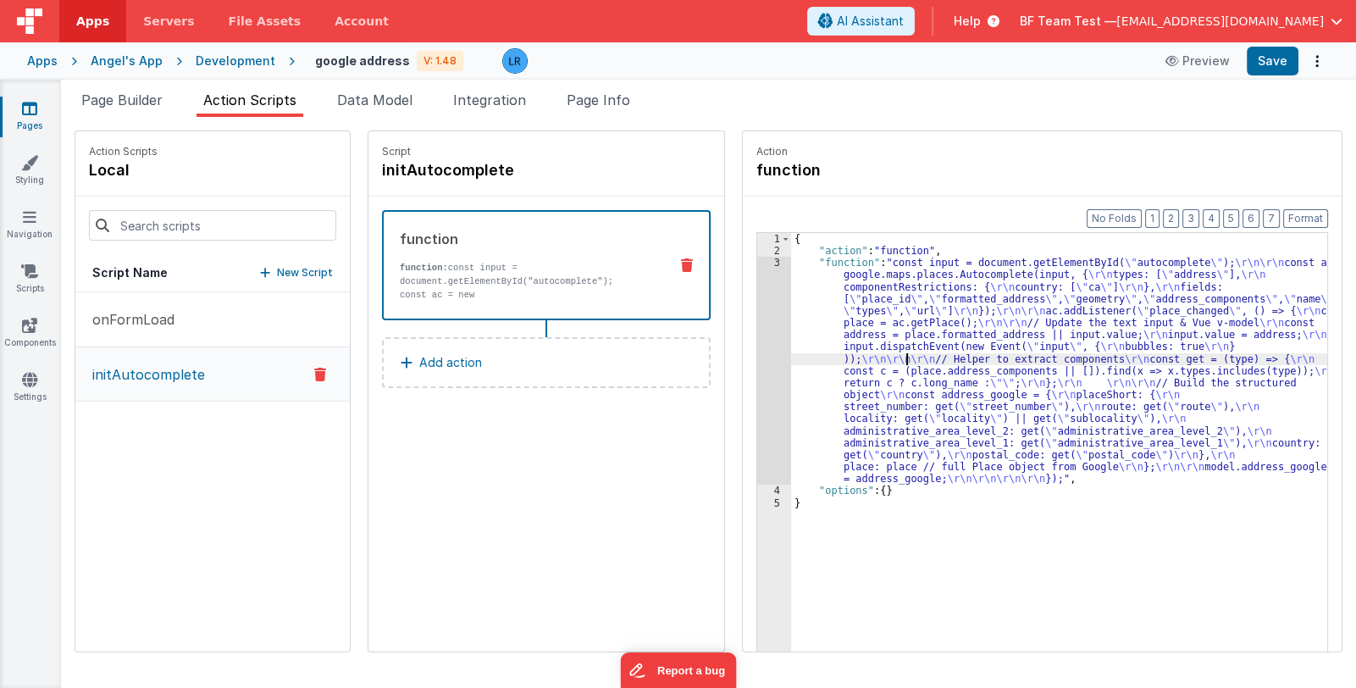
click at [884, 362] on div "{ "action" : "function" , "function" : "const input = document.getElementById( …" at bounding box center [1070, 480] width 559 height 495
click at [757, 395] on div "3" at bounding box center [774, 371] width 34 height 228
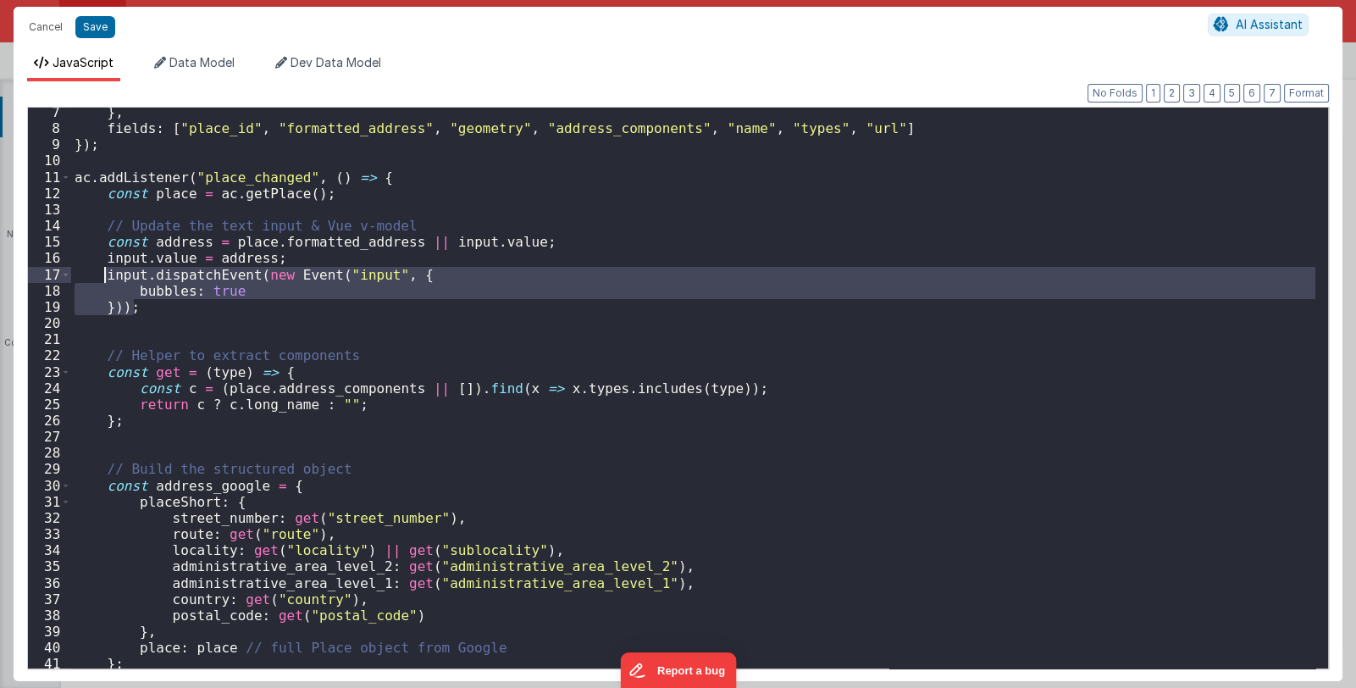
drag, startPoint x: 156, startPoint y: 307, endPoint x: 105, endPoint y: 274, distance: 61.1
click at [105, 274] on div "} , fields : [ "place_id" , "formatted_address" , "geometry" , "address_compone…" at bounding box center [693, 400] width 1244 height 593
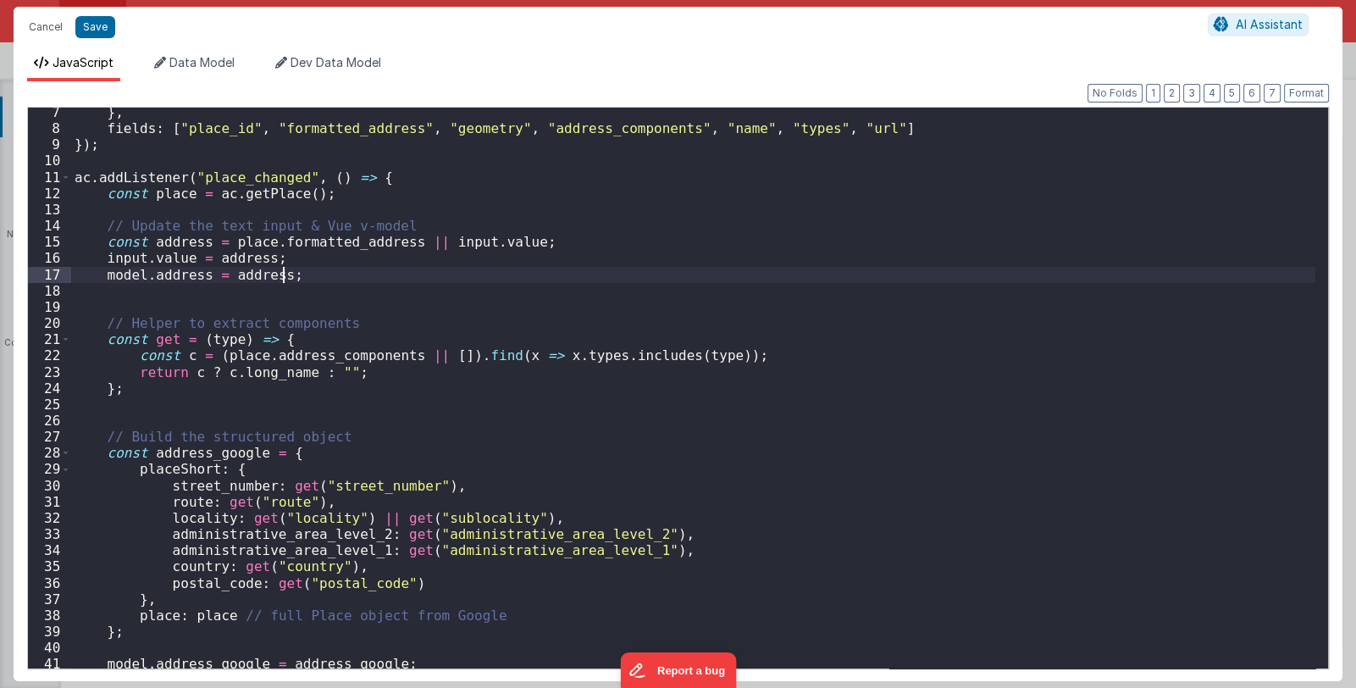
click at [180, 303] on div "} , fields : [ "place_id" , "formatted_address" , "geometry" , "address_compone…" at bounding box center [693, 400] width 1244 height 593
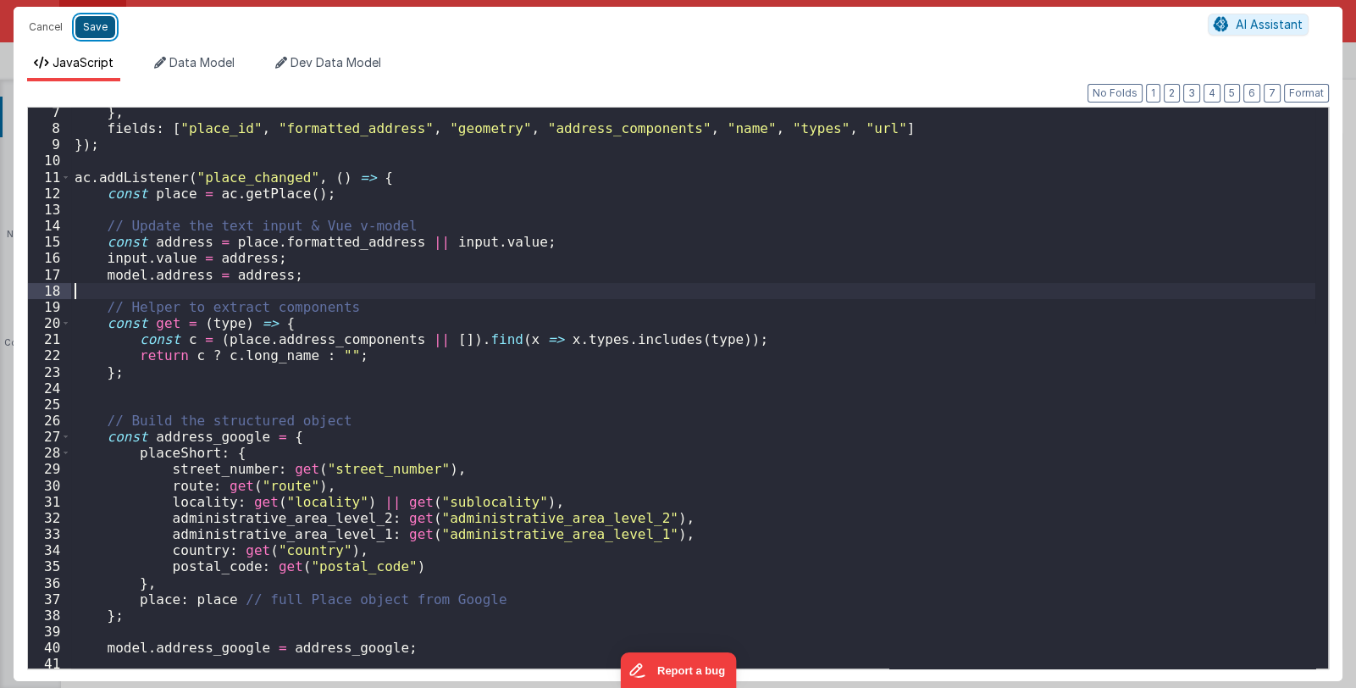
click at [101, 22] on button "Save" at bounding box center [95, 27] width 40 height 22
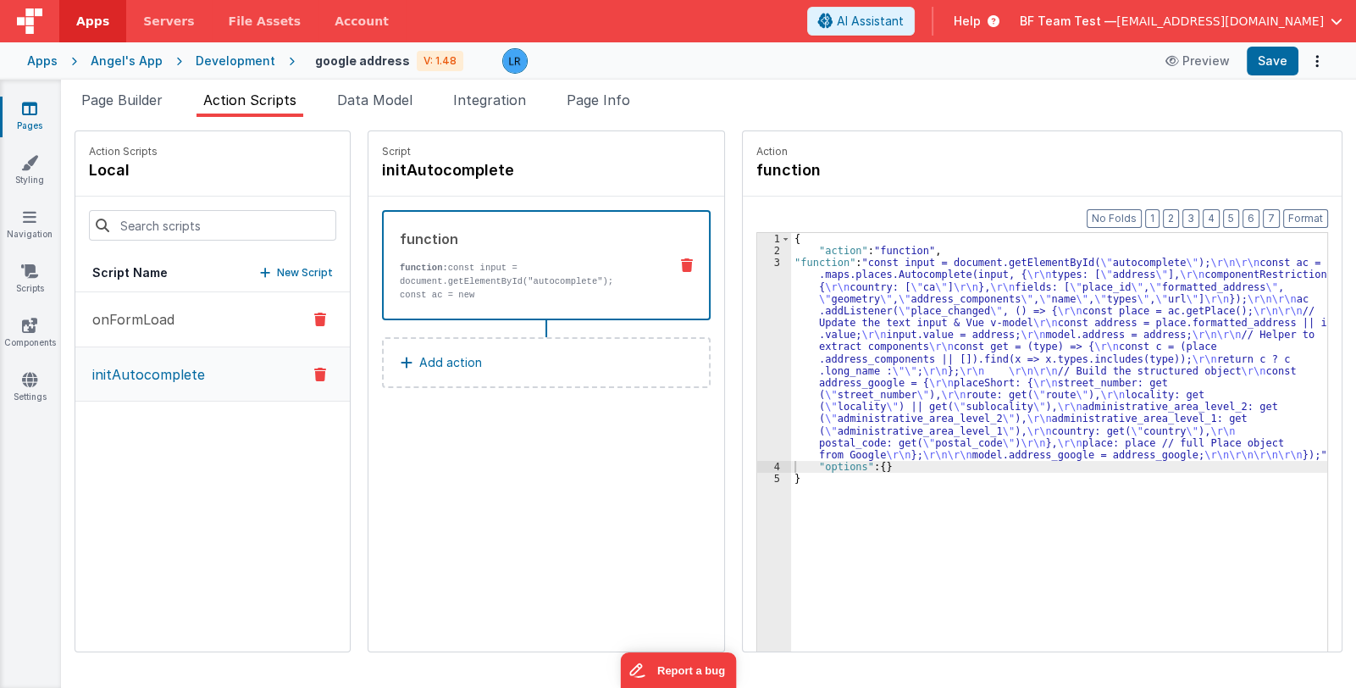
click at [184, 312] on button "onFormLoad" at bounding box center [212, 319] width 274 height 55
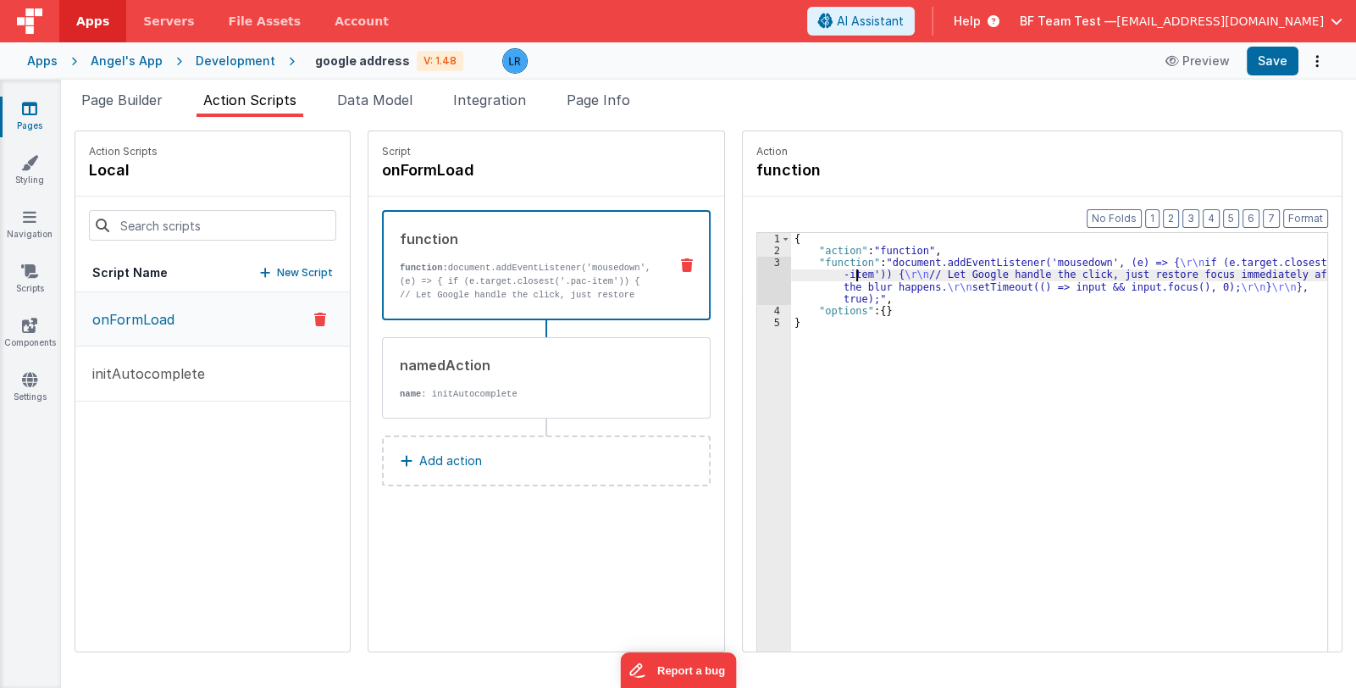
click at [832, 279] on div "{ "action" : "function" , "function" : "document.addEventListener('mousedown', …" at bounding box center [1070, 480] width 559 height 495
click at [757, 282] on div "3" at bounding box center [774, 281] width 34 height 48
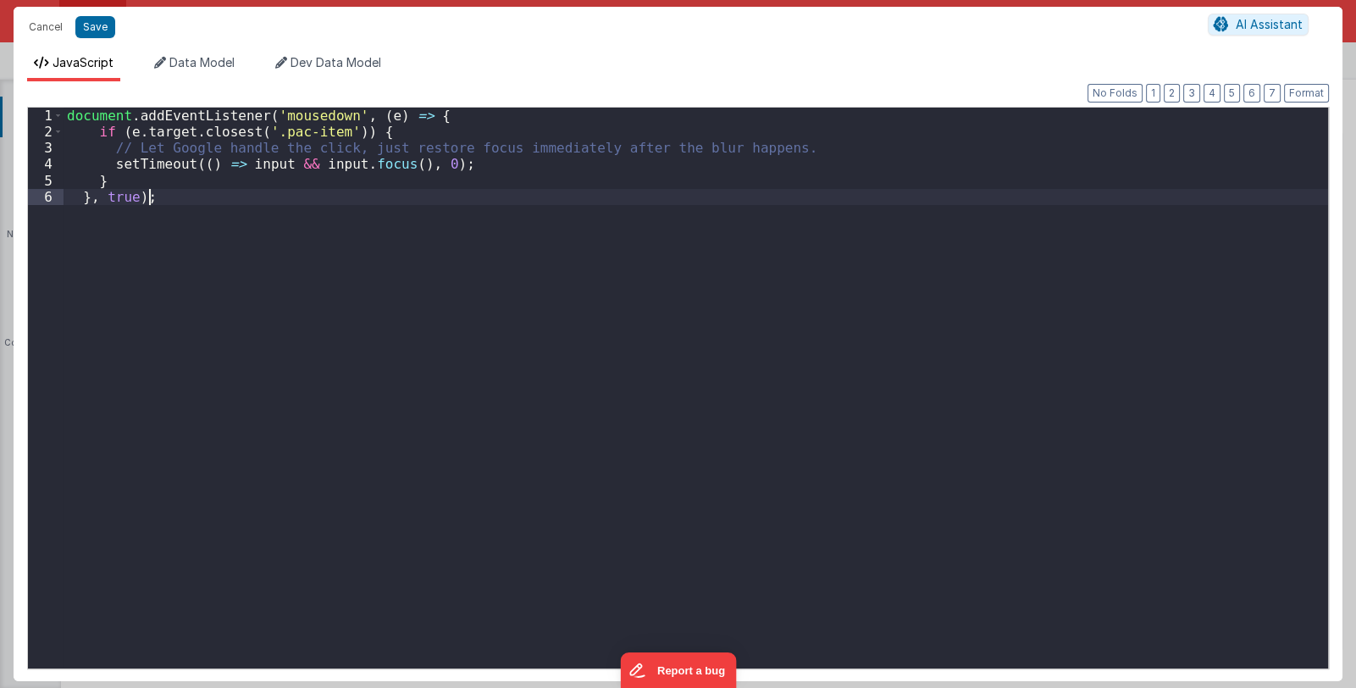
click at [756, 282] on div "document . addEventListener ( 'mousedown' , ( e ) => { if ( e . target . closes…" at bounding box center [696, 404] width 1264 height 593
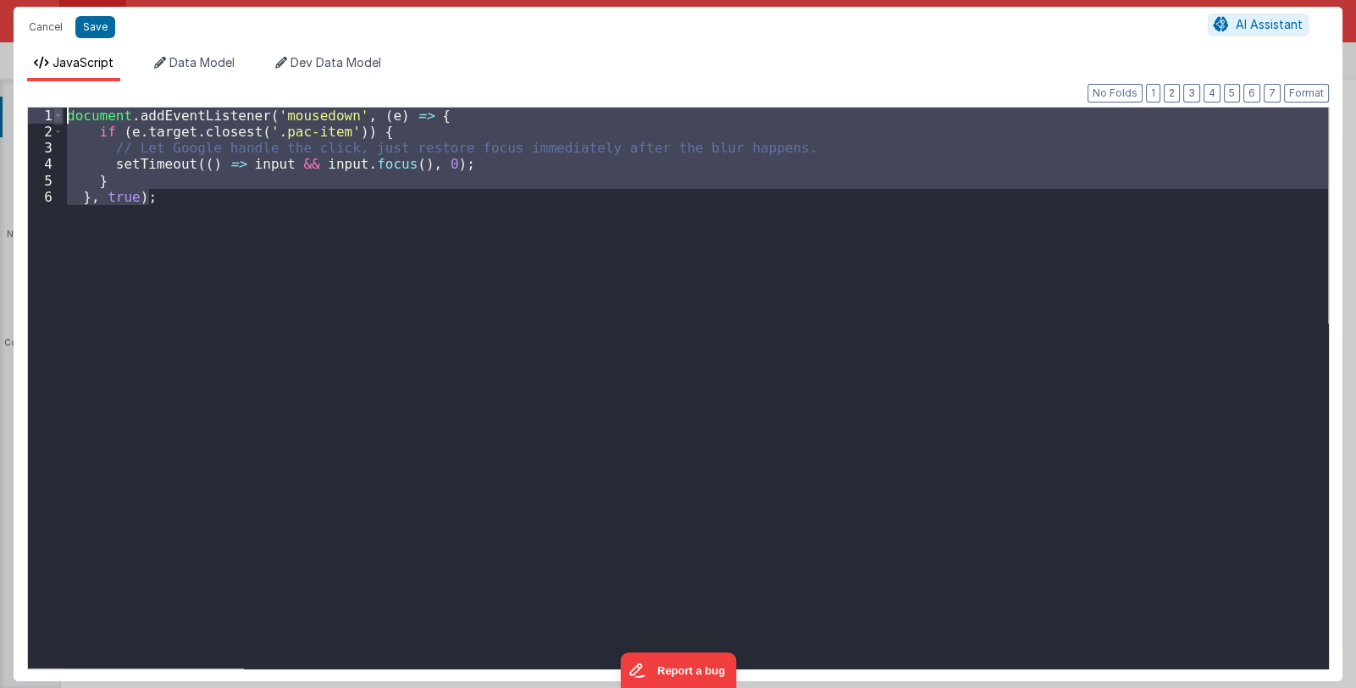
drag, startPoint x: 222, startPoint y: 202, endPoint x: 58, endPoint y: 107, distance: 189.0
click at [58, 107] on div "1 2 3 4 5 6 document . addEventListener ( 'mousedown' , ( e ) => { if ( e . tar…" at bounding box center [678, 388] width 1302 height 562
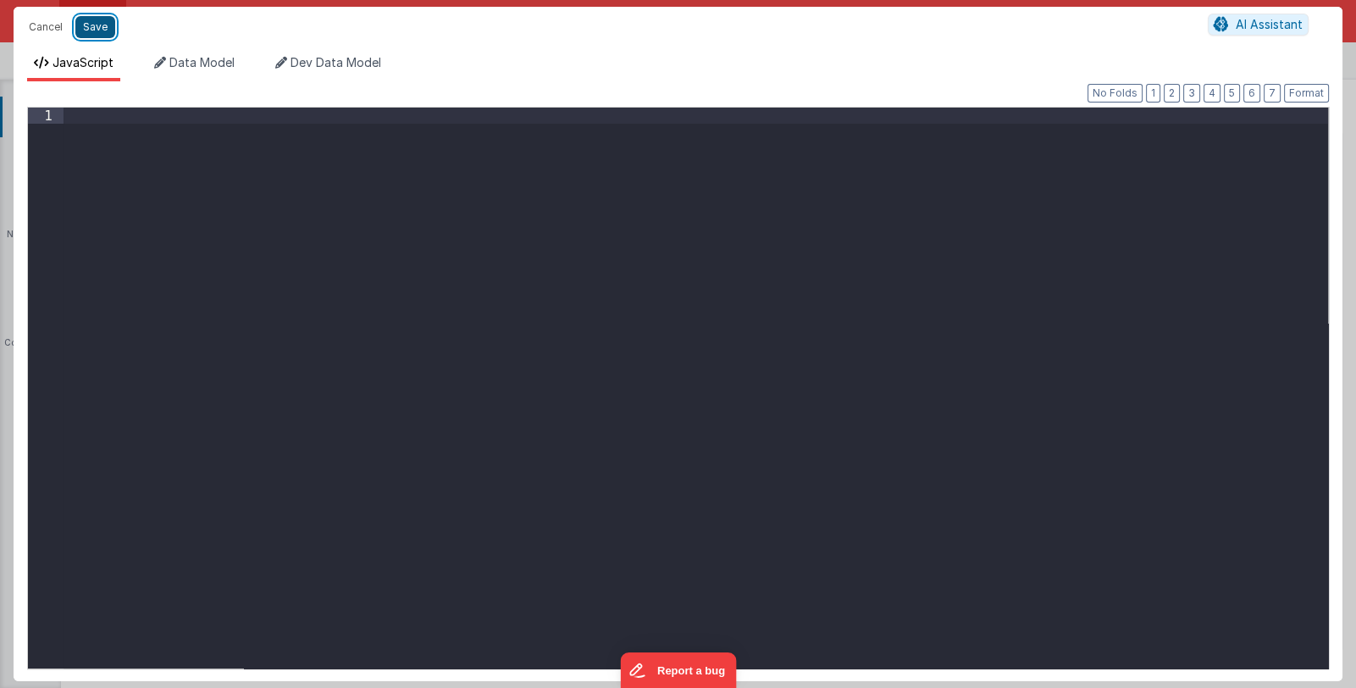
click at [101, 18] on button "Save" at bounding box center [95, 27] width 40 height 22
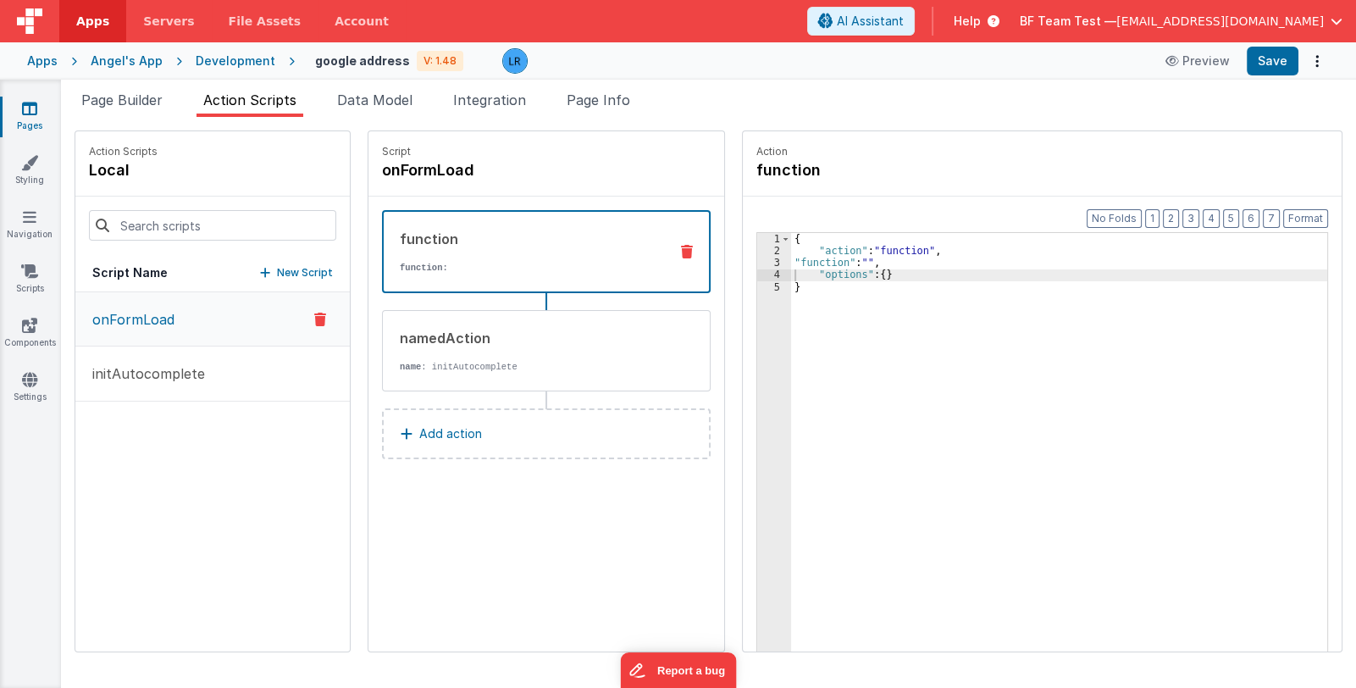
click at [30, 108] on icon at bounding box center [29, 108] width 15 height 17
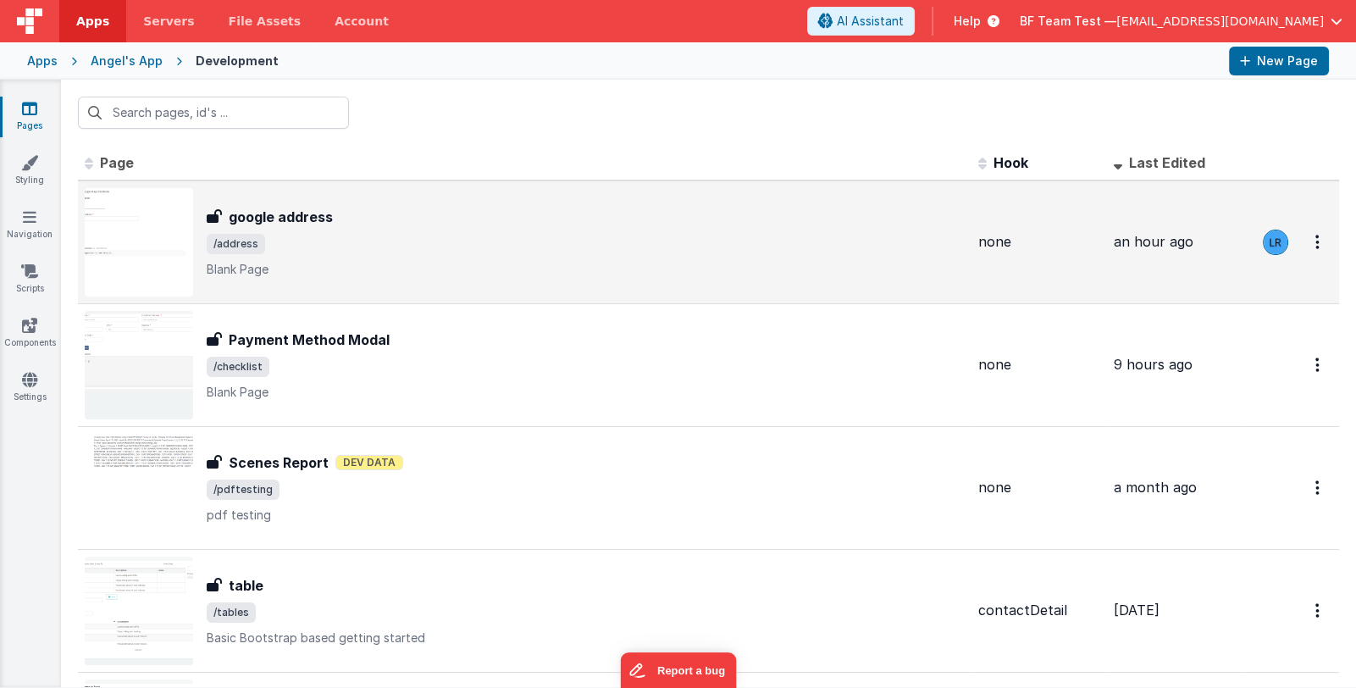
click at [409, 235] on span "/address" at bounding box center [586, 244] width 758 height 20
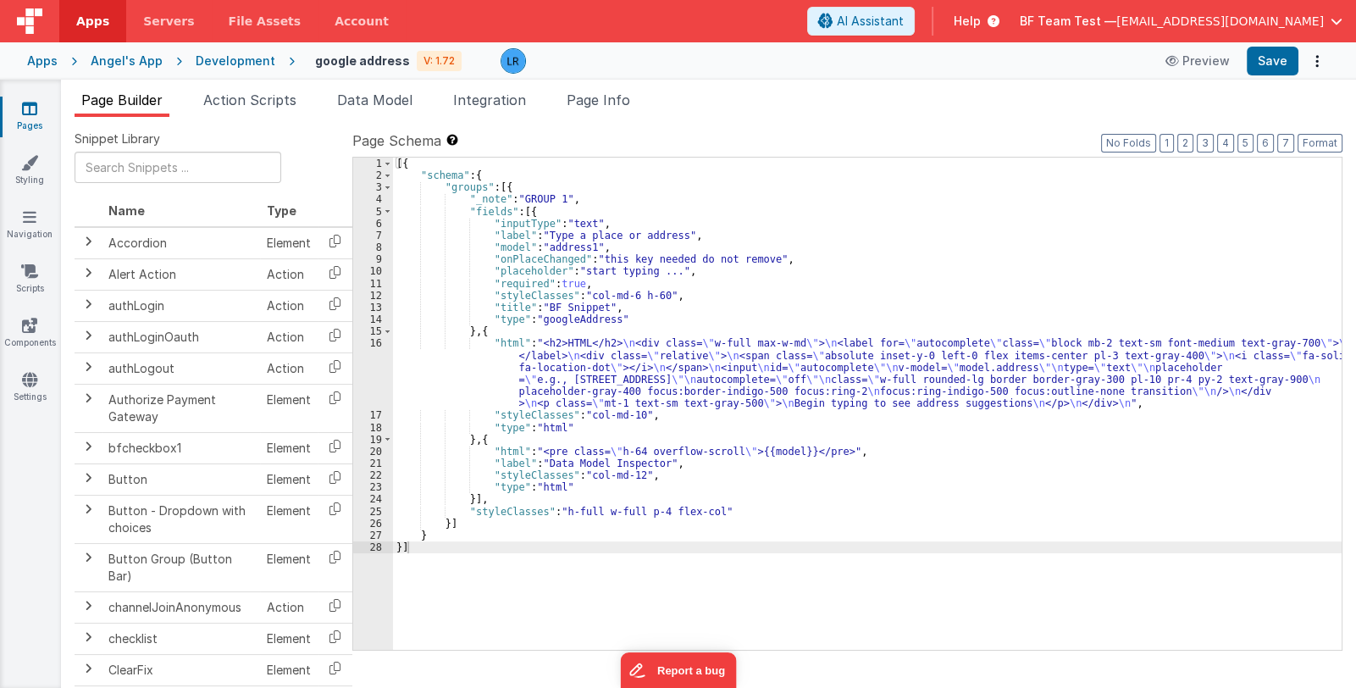
click at [567, 384] on div "[{ "schema" : { "groups" : [{ "_note" : "GROUP 1" , "fields" : [{ "inputType" :…" at bounding box center [867, 416] width 948 height 517
click at [382, 382] on div "16" at bounding box center [373, 373] width 40 height 72
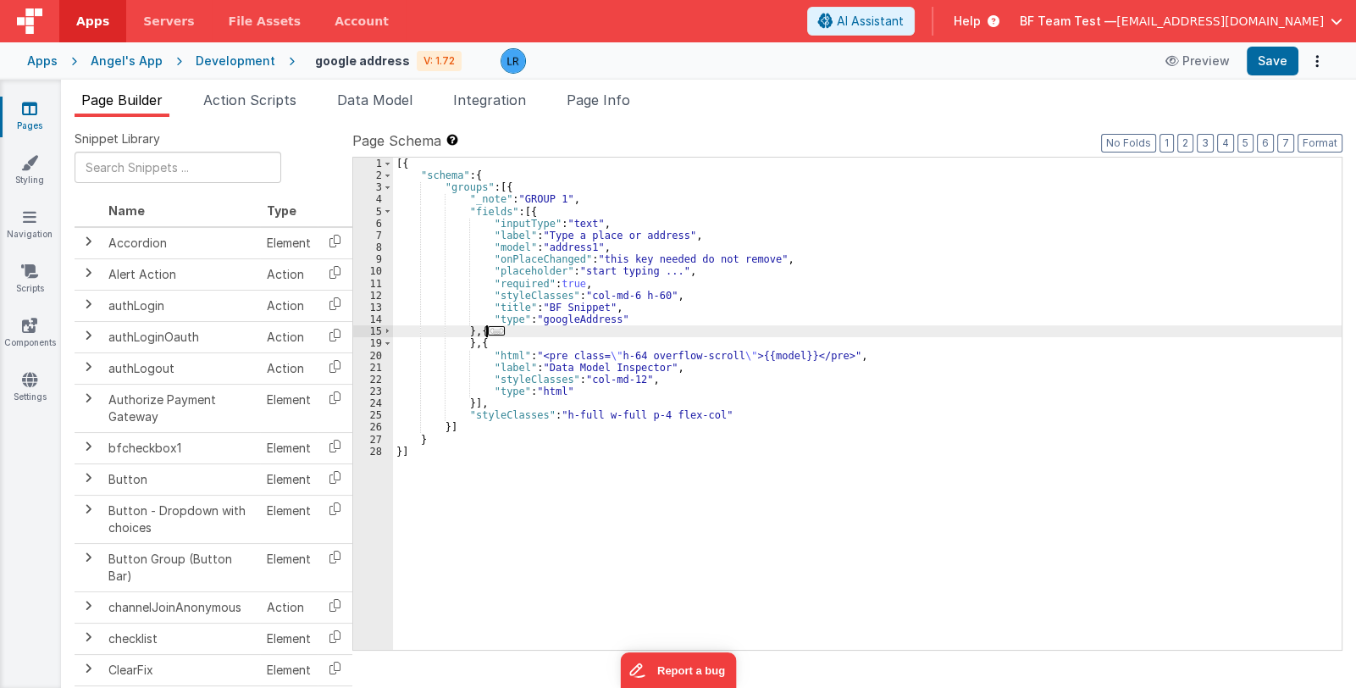
click at [498, 332] on span "..." at bounding box center [496, 330] width 17 height 9
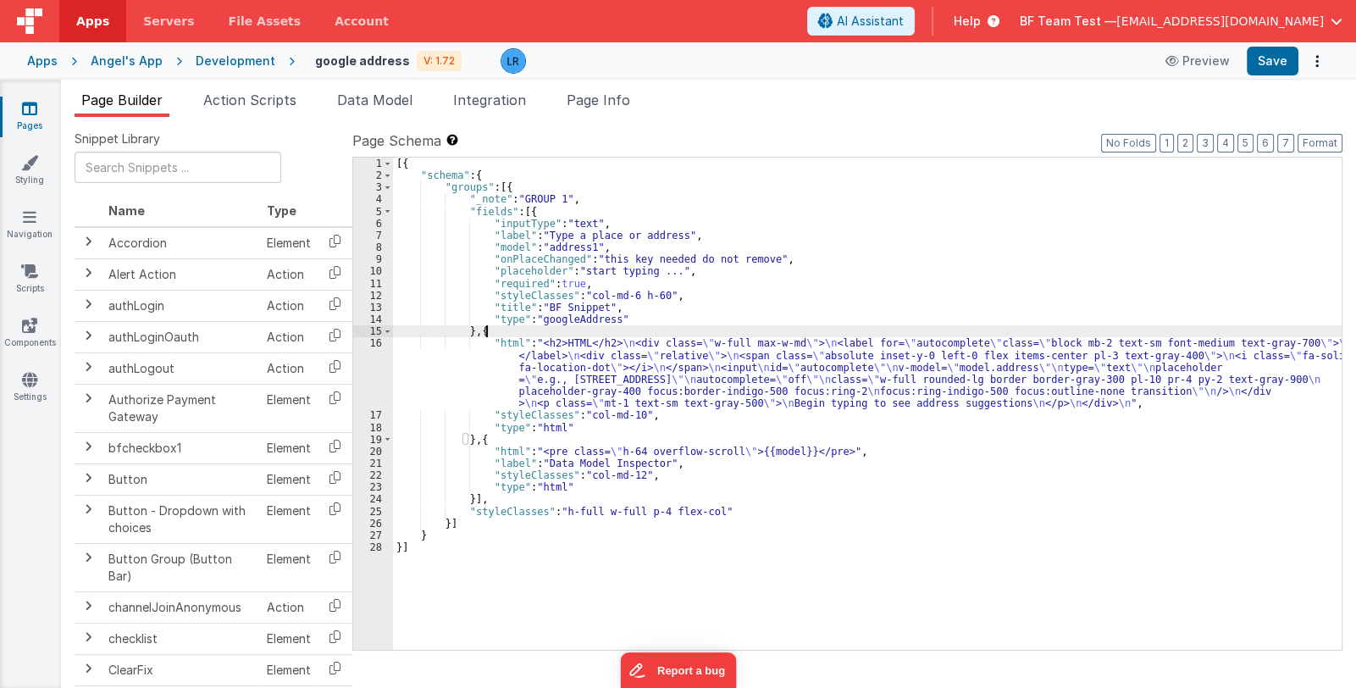
click at [551, 368] on div "[{ "schema" : { "groups" : [{ "_note" : "GROUP 1" , "fields" : [{ "inputType" :…" at bounding box center [867, 416] width 948 height 517
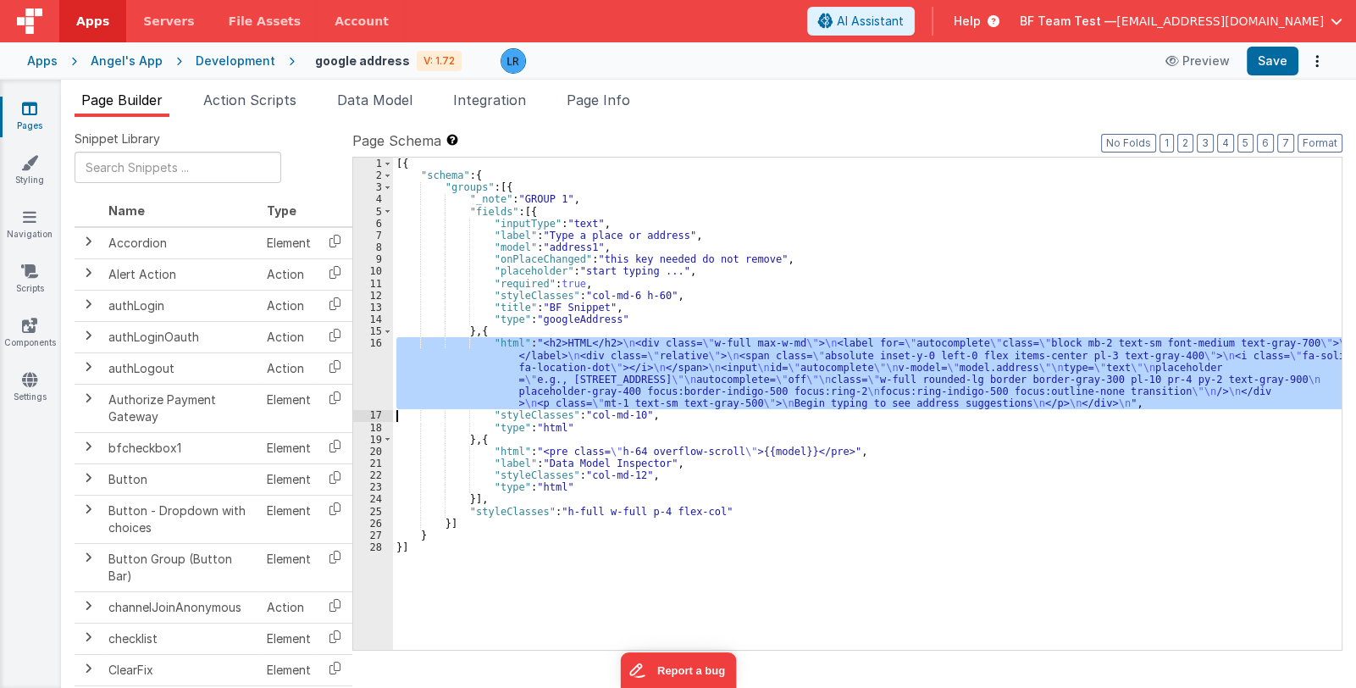
click at [378, 384] on div "16" at bounding box center [373, 373] width 40 height 72
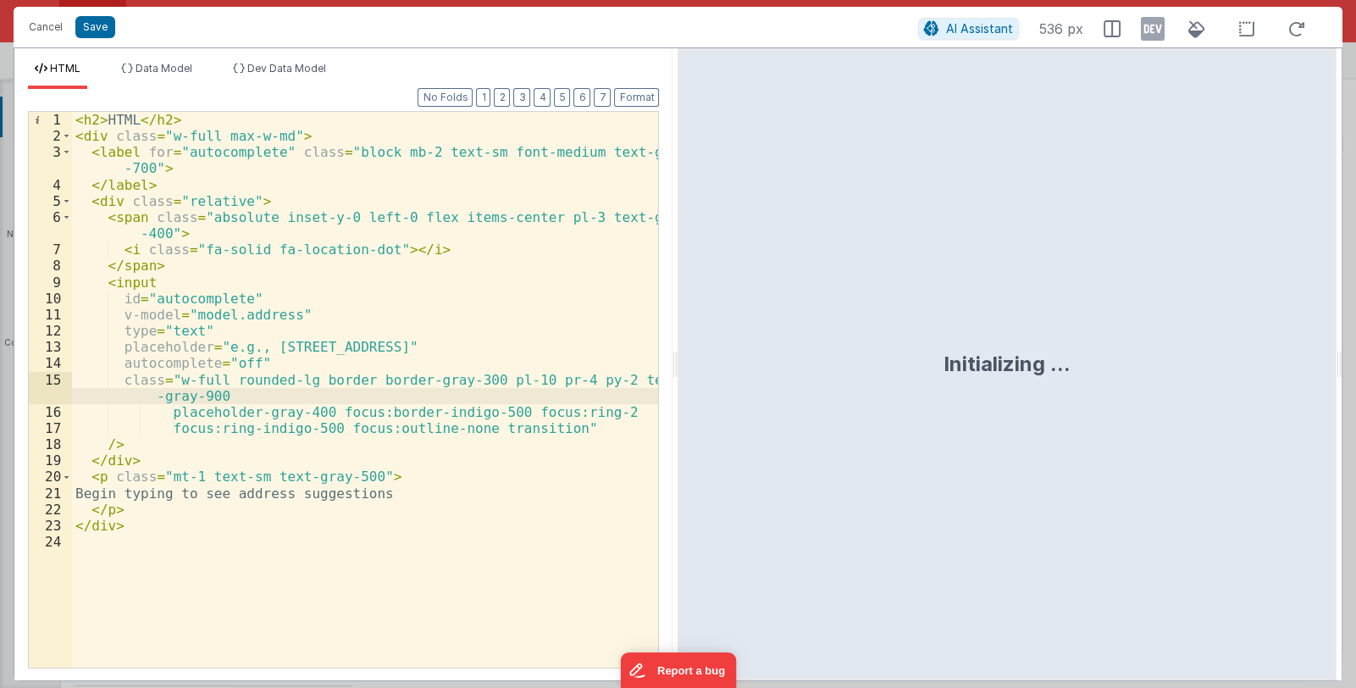
click at [127, 522] on div "< h2 > HTML </ h2 > < div class = "w-full max-w-md" > < label for = "autocomple…" at bounding box center [365, 406] width 587 height 588
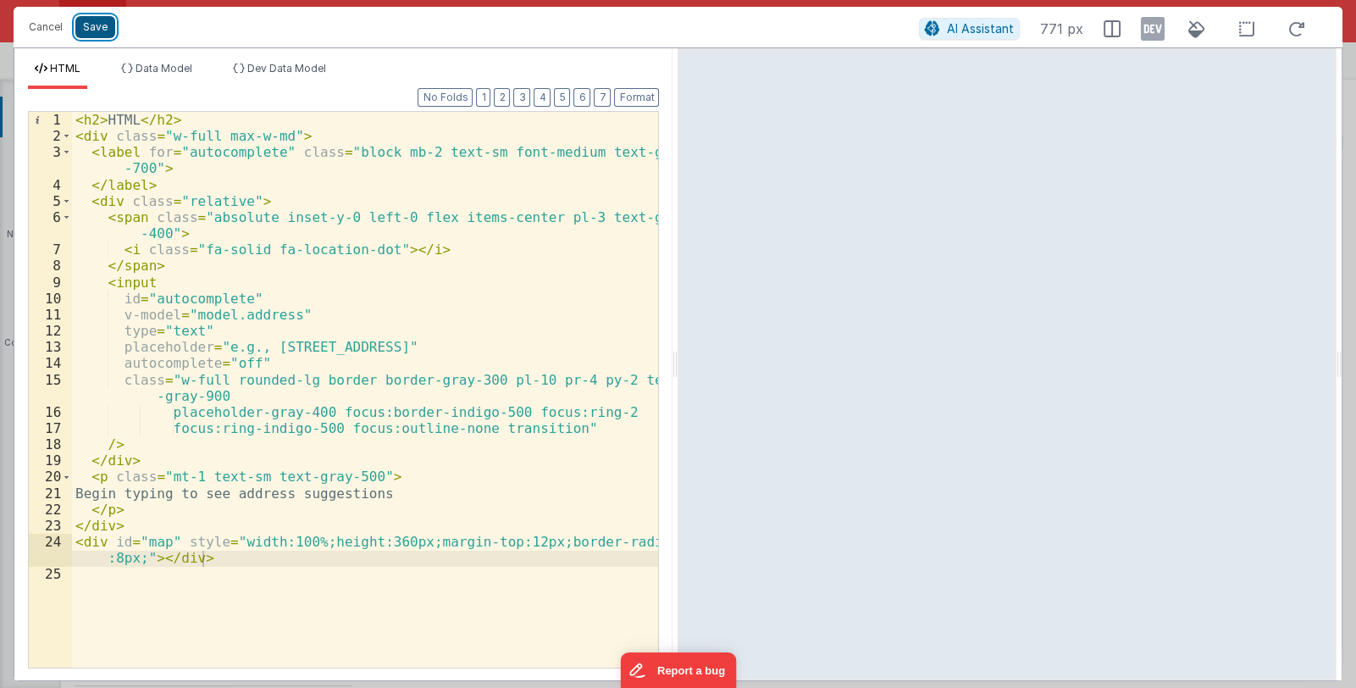
click at [97, 23] on button "Save" at bounding box center [95, 27] width 40 height 22
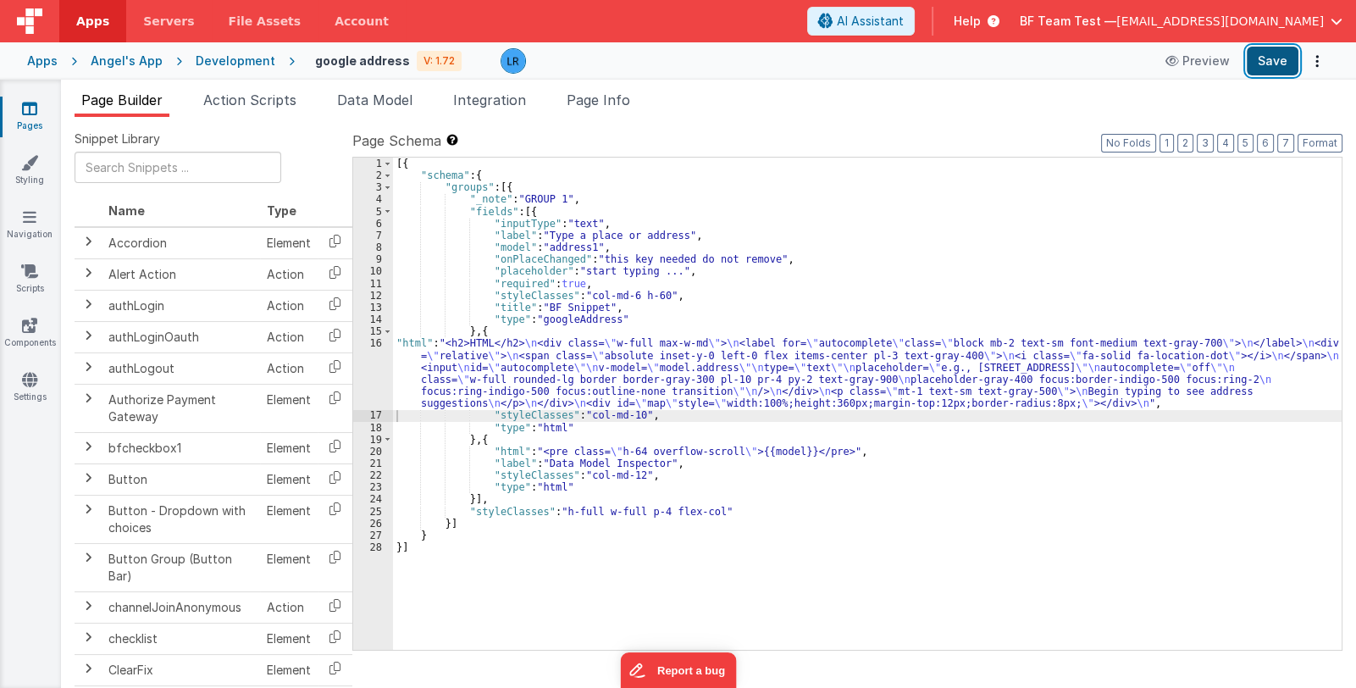
click at [1266, 64] on button "Save" at bounding box center [1273, 61] width 52 height 29
click at [30, 384] on icon at bounding box center [29, 379] width 15 height 17
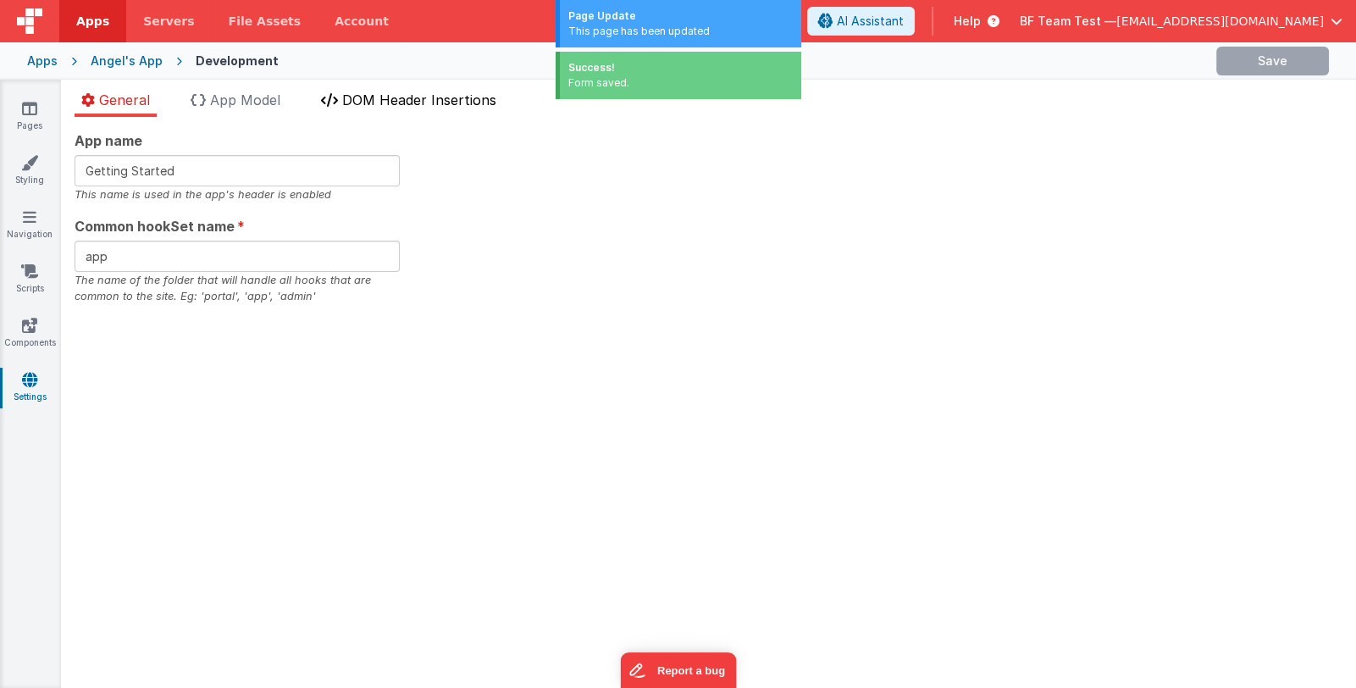
click at [405, 99] on span "DOM Header Insertions" at bounding box center [419, 99] width 154 height 17
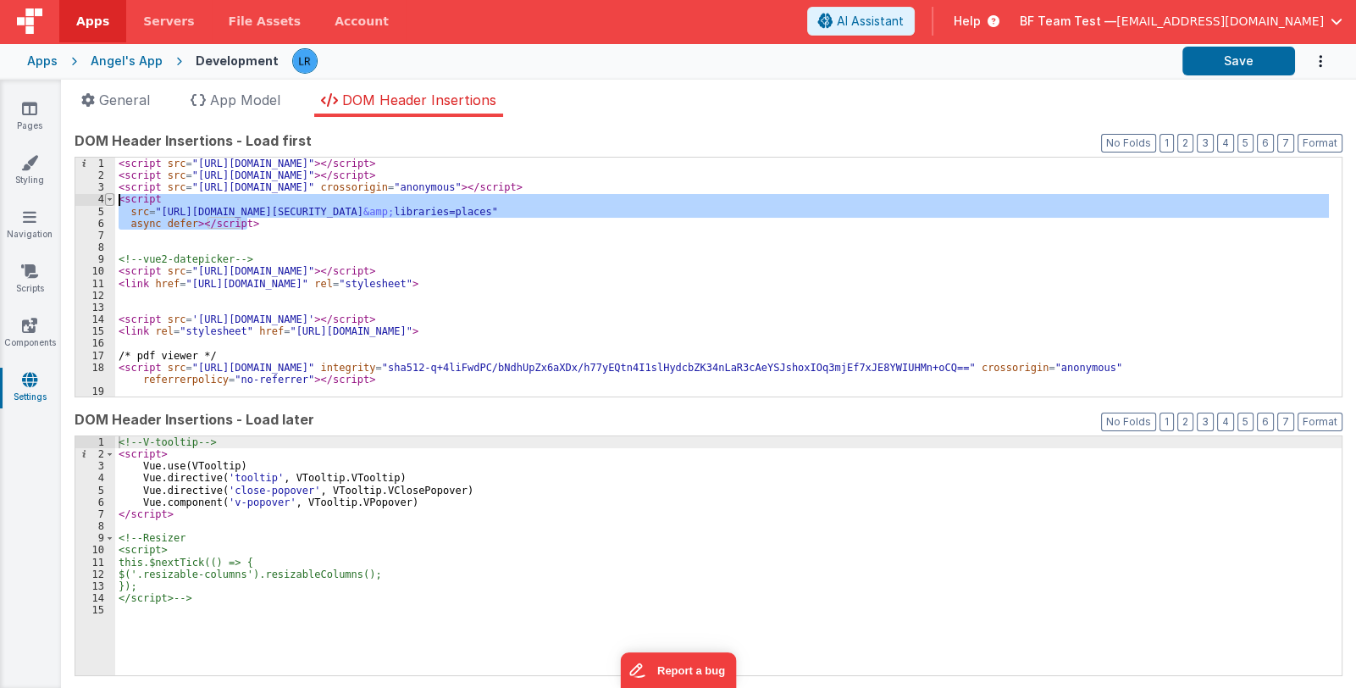
drag, startPoint x: 259, startPoint y: 223, endPoint x: 107, endPoint y: 199, distance: 154.3
click at [107, 199] on div "1 2 3 4 5 6 7 8 9 10 11 12 13 14 15 16 17 18 19 20 < script src = "[URL][DOMAIN…" at bounding box center [709, 277] width 1268 height 241
click at [264, 229] on div "< script src = "[URL][DOMAIN_NAME]" > </ script > < script src = "[URL][DOMAIN_…" at bounding box center [722, 277] width 1214 height 239
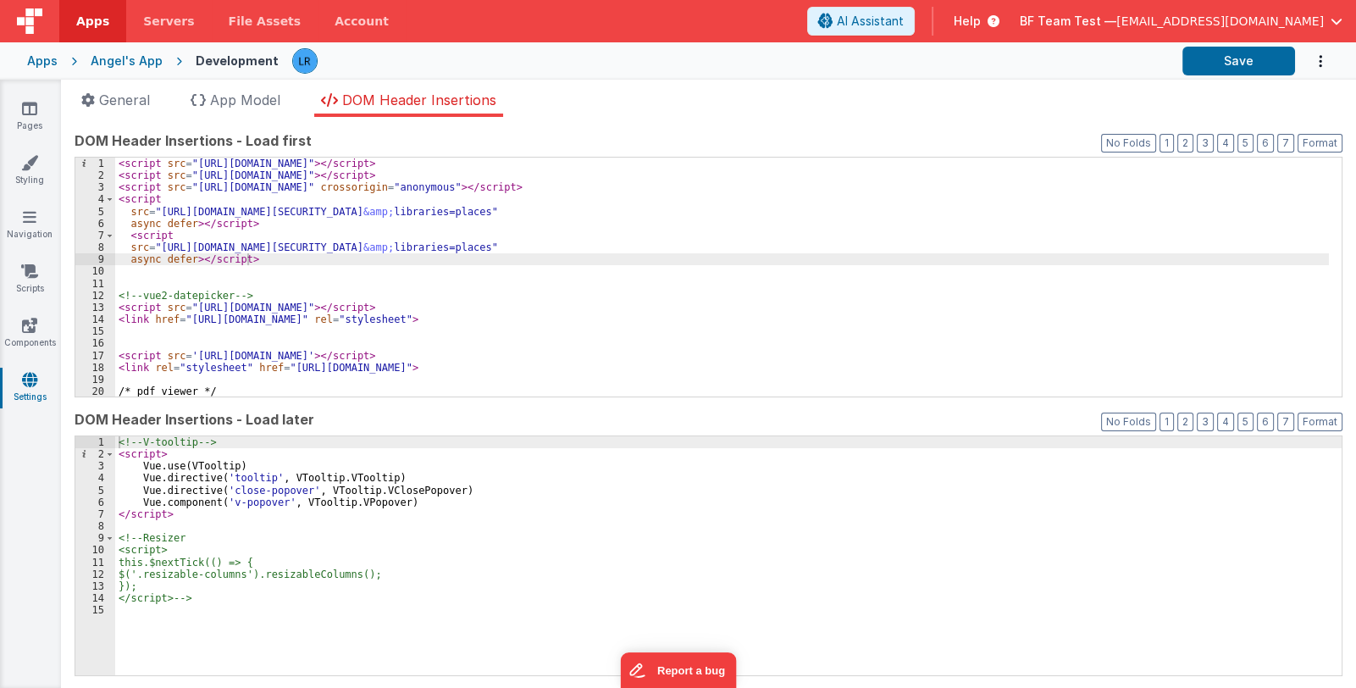
click at [738, 247] on div "< script src = "[URL][DOMAIN_NAME]" > </ script > < script src = "[URL][DOMAIN_…" at bounding box center [722, 296] width 1214 height 276
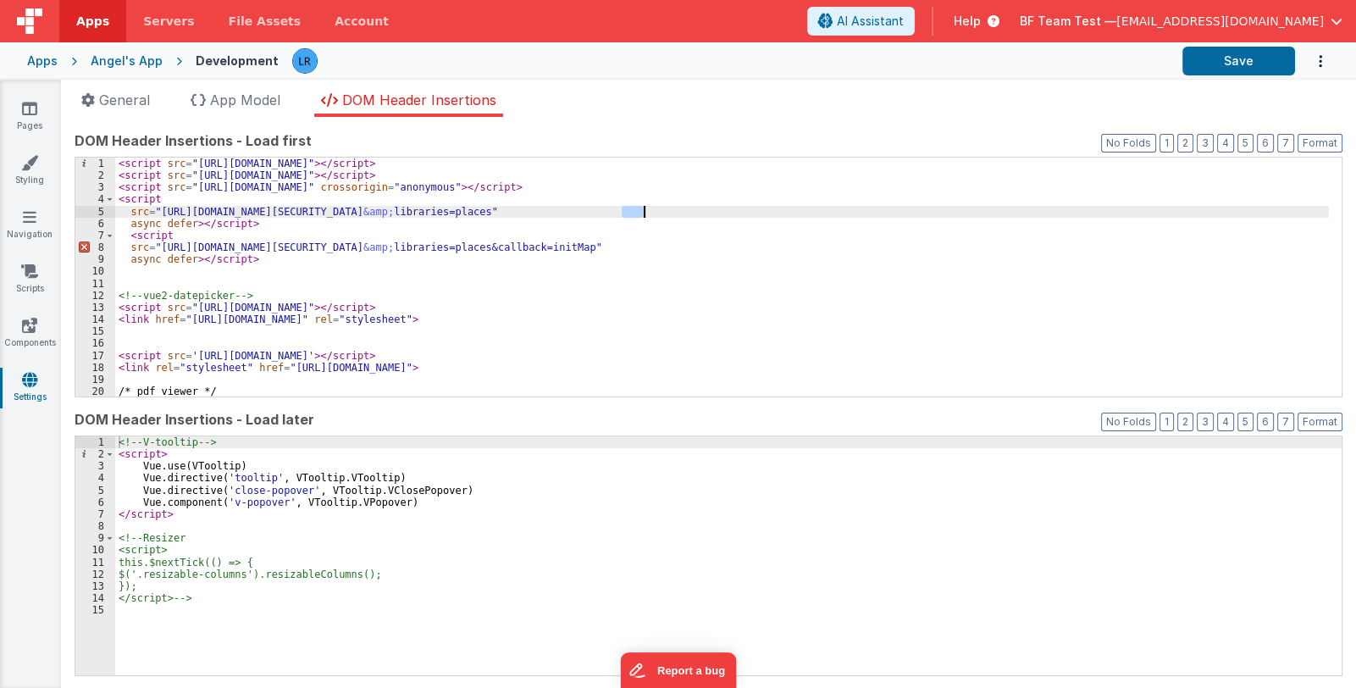
drag, startPoint x: 620, startPoint y: 212, endPoint x: 644, endPoint y: 213, distance: 23.8
click at [644, 213] on div "< script src = "[URL][DOMAIN_NAME]" > </ script > < script src = "[URL][DOMAIN_…" at bounding box center [722, 296] width 1214 height 276
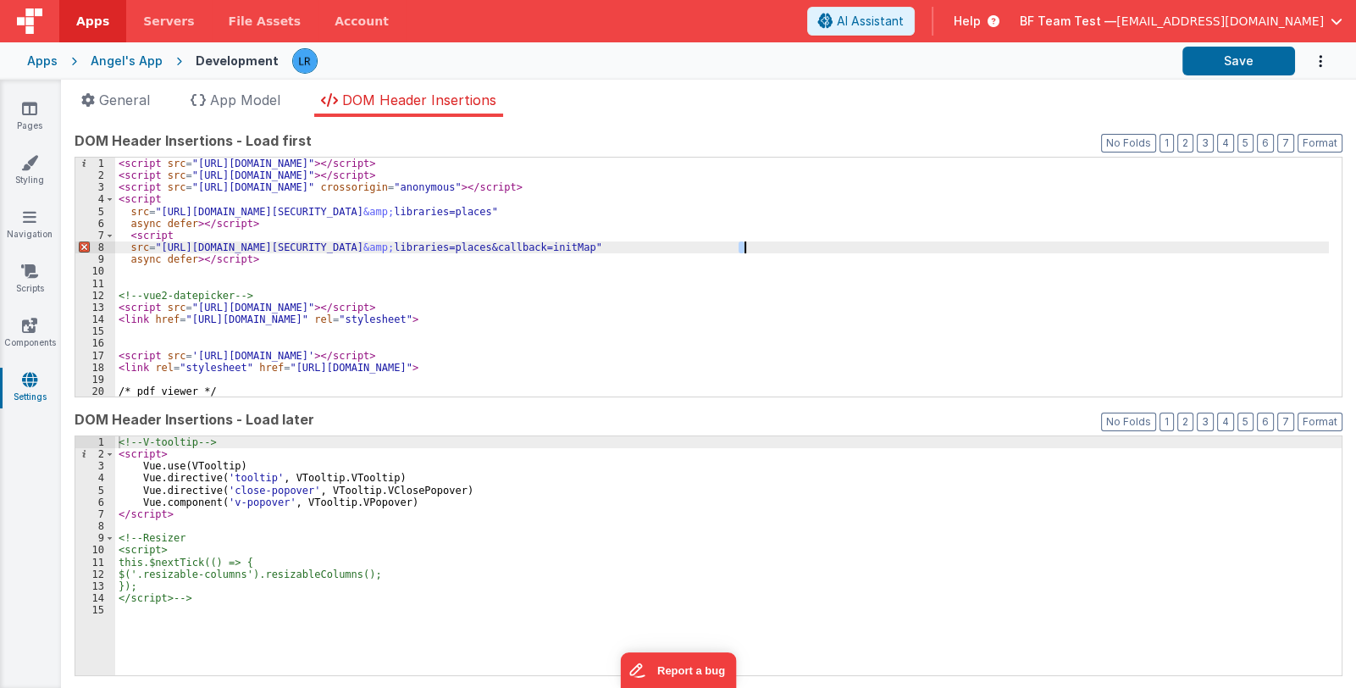
click at [743, 244] on div "< script src = "[URL][DOMAIN_NAME]" > </ script > < script src = "[URL][DOMAIN_…" at bounding box center [722, 296] width 1214 height 276
click at [1301, 142] on button "Format" at bounding box center [1319, 143] width 45 height 19
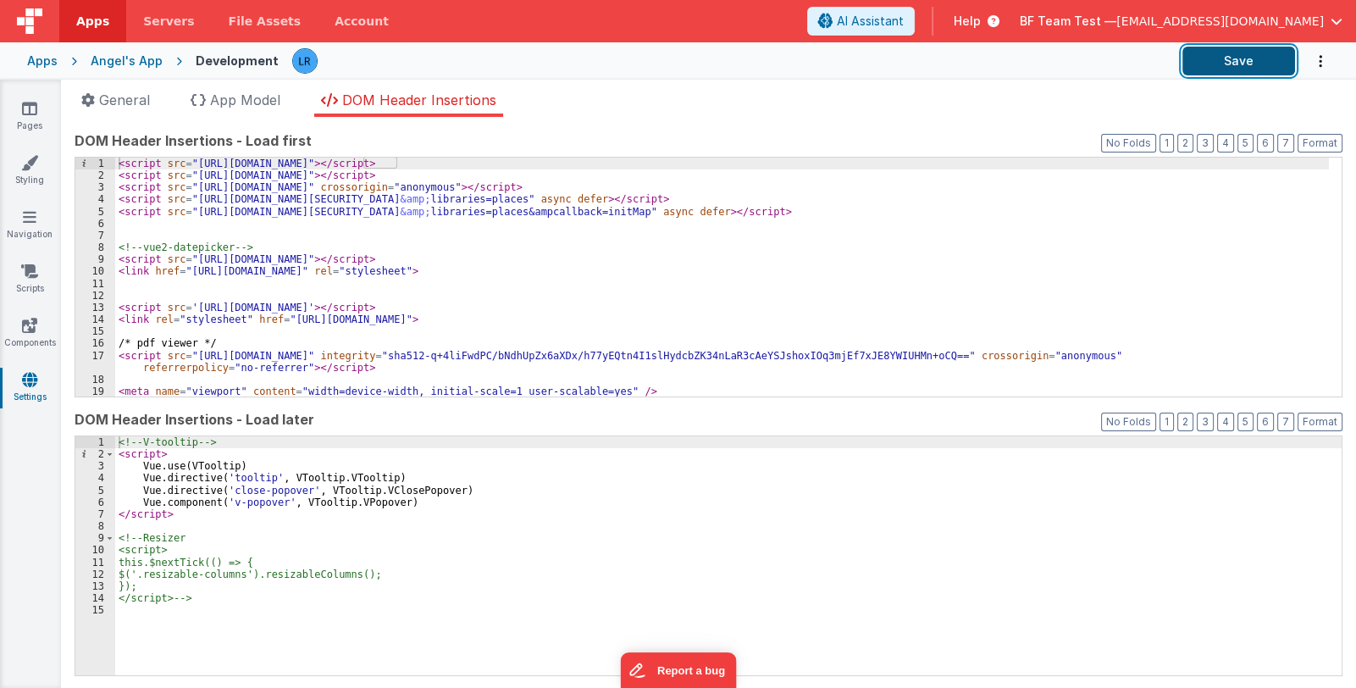
click at [1224, 64] on button "Save" at bounding box center [1238, 61] width 113 height 29
click at [31, 108] on icon at bounding box center [29, 108] width 15 height 17
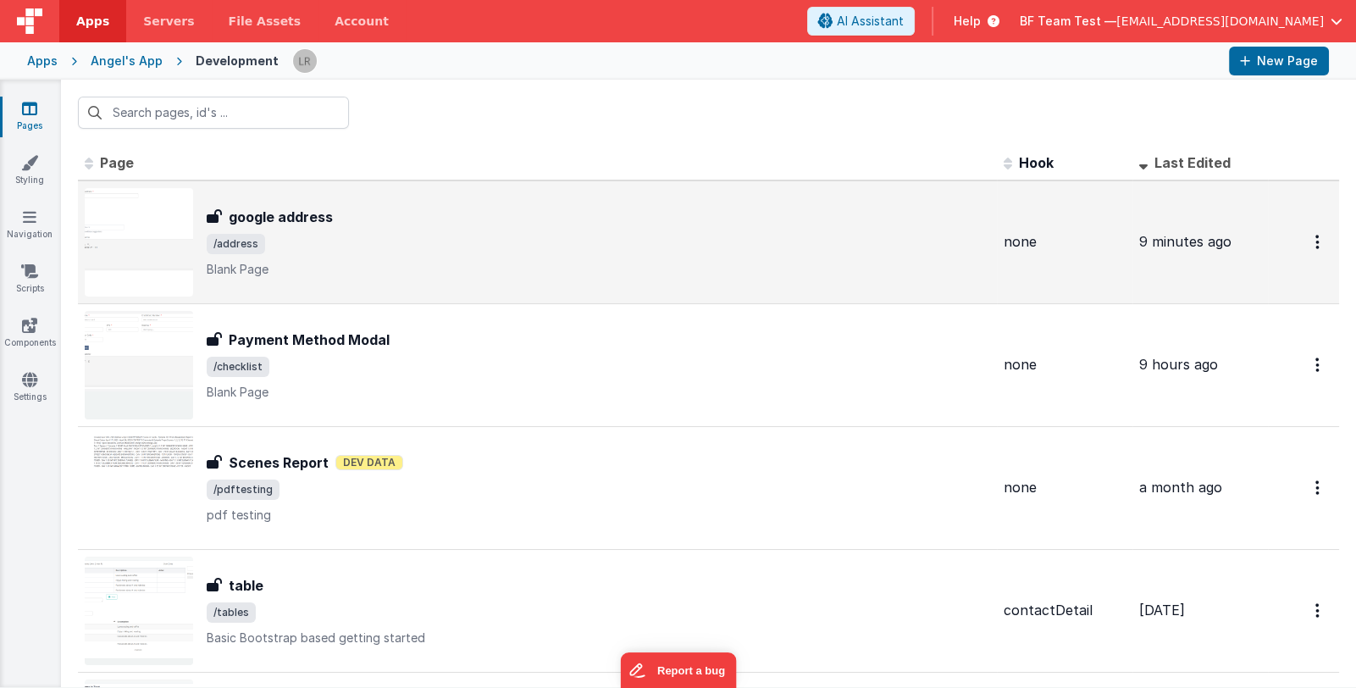
click at [343, 226] on div "google address google address /address Blank Page" at bounding box center [598, 242] width 783 height 71
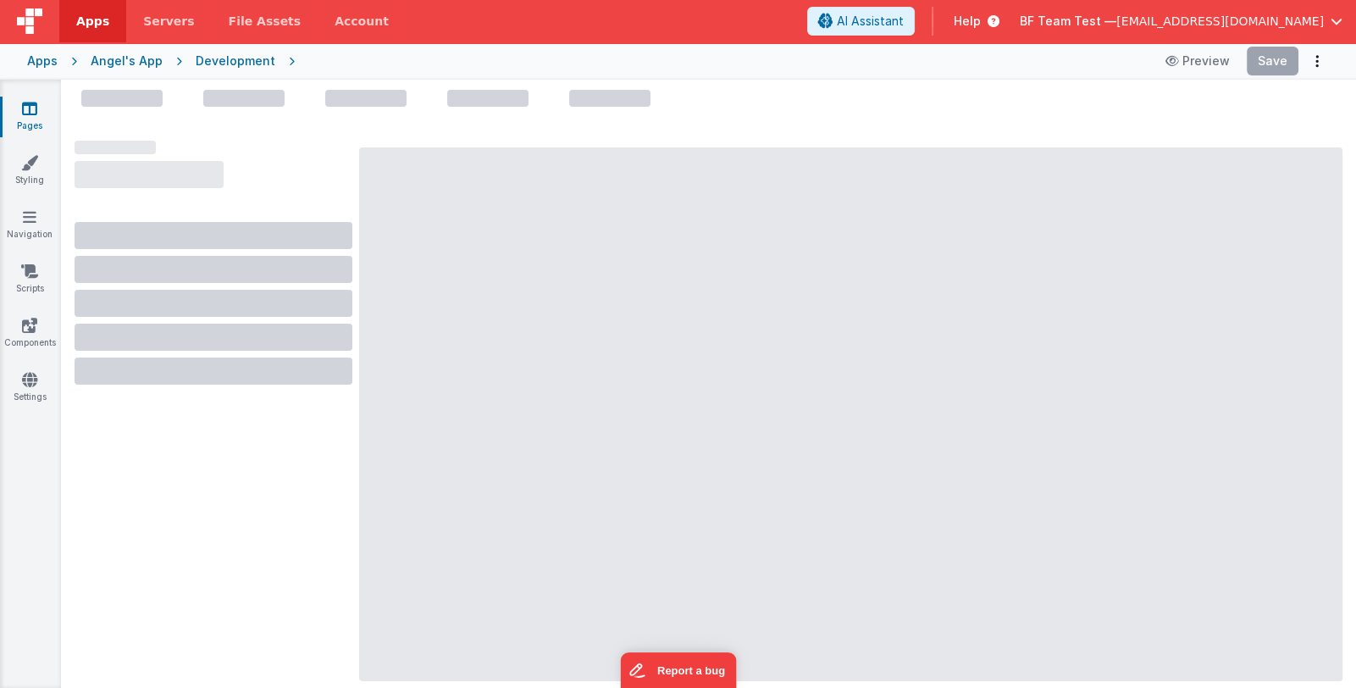
click at [25, 122] on link "Pages" at bounding box center [29, 117] width 61 height 34
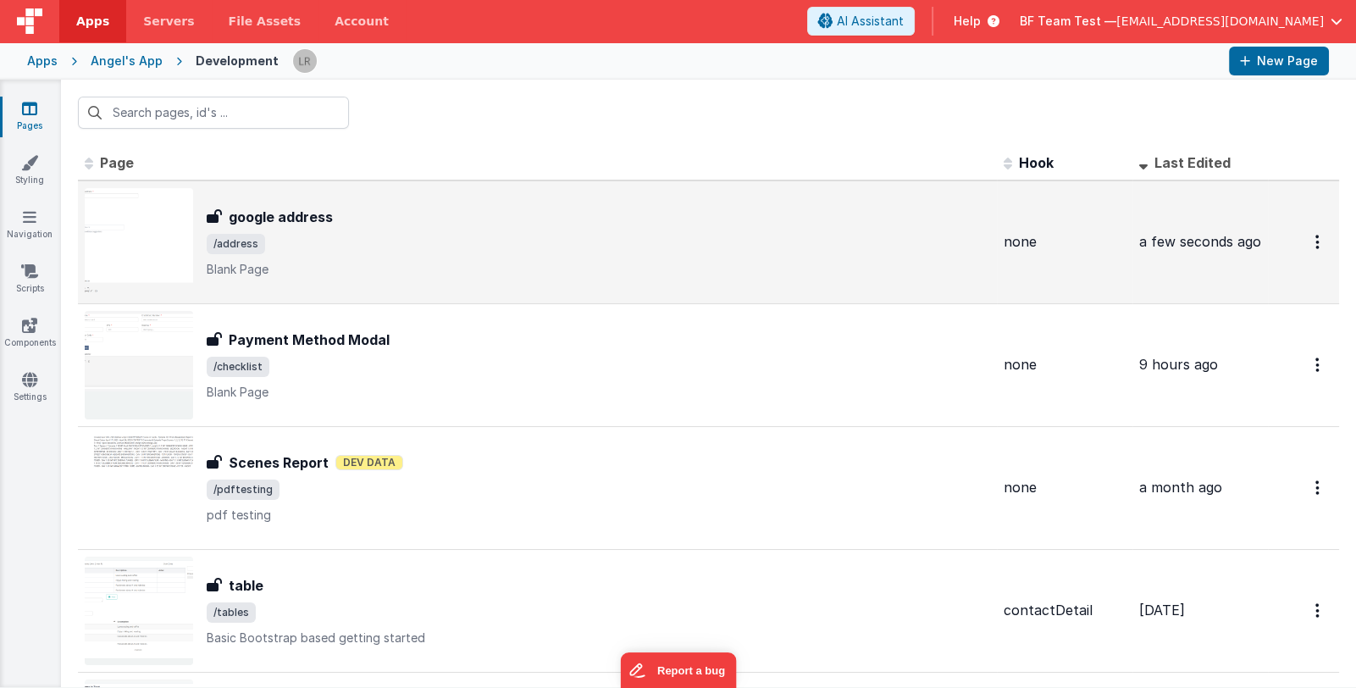
click at [385, 234] on span "/address" at bounding box center [598, 244] width 783 height 20
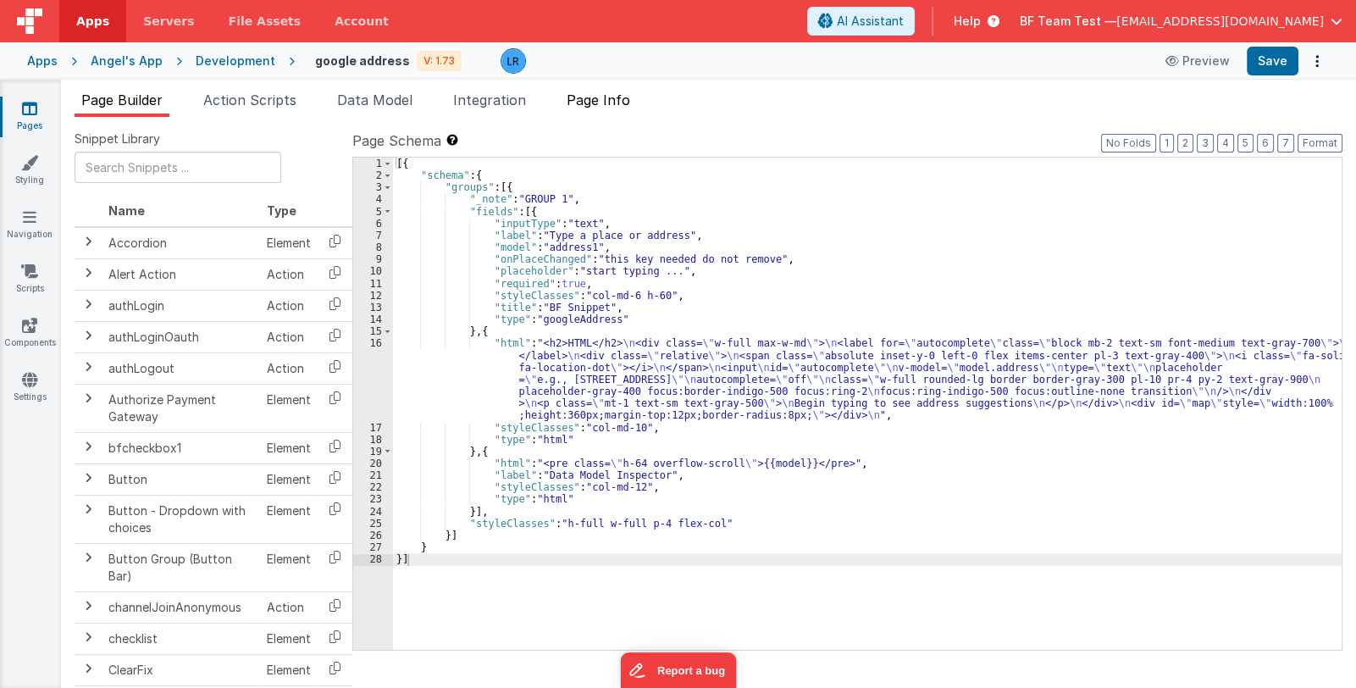
click at [597, 102] on span "Page Info" at bounding box center [599, 99] width 64 height 17
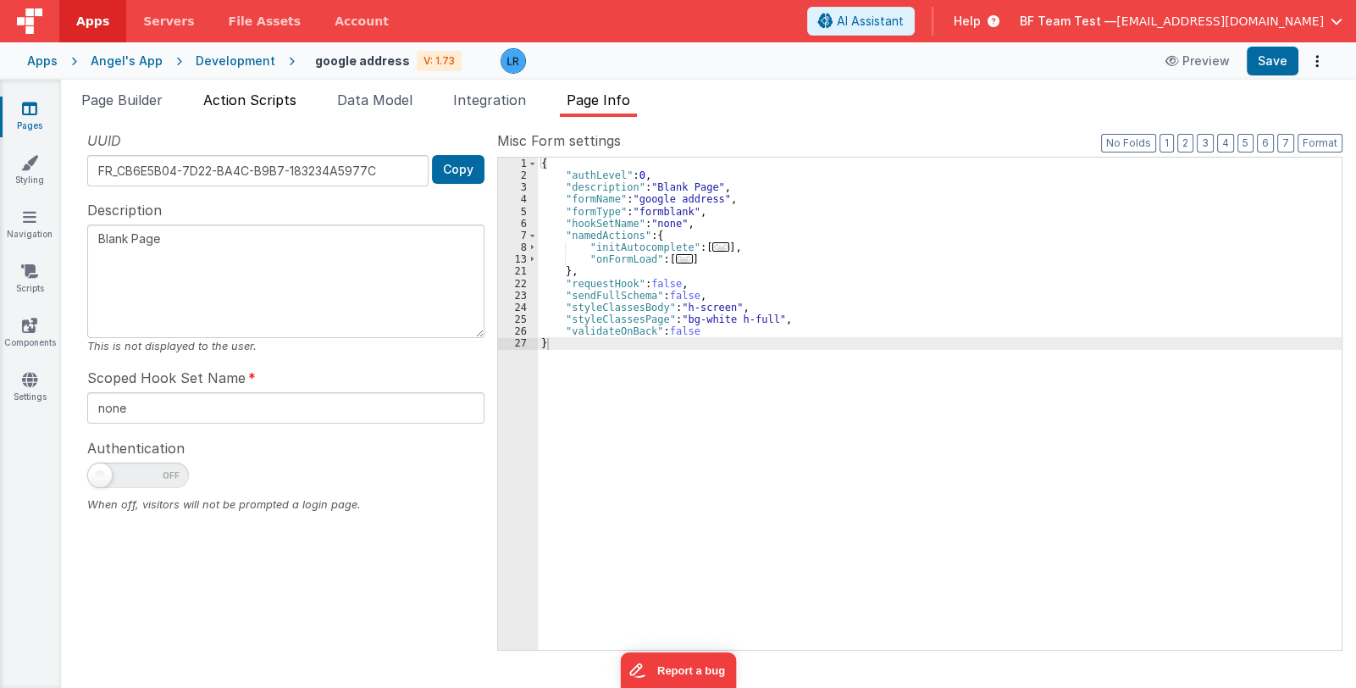
click at [268, 105] on span "Action Scripts" at bounding box center [249, 99] width 93 height 17
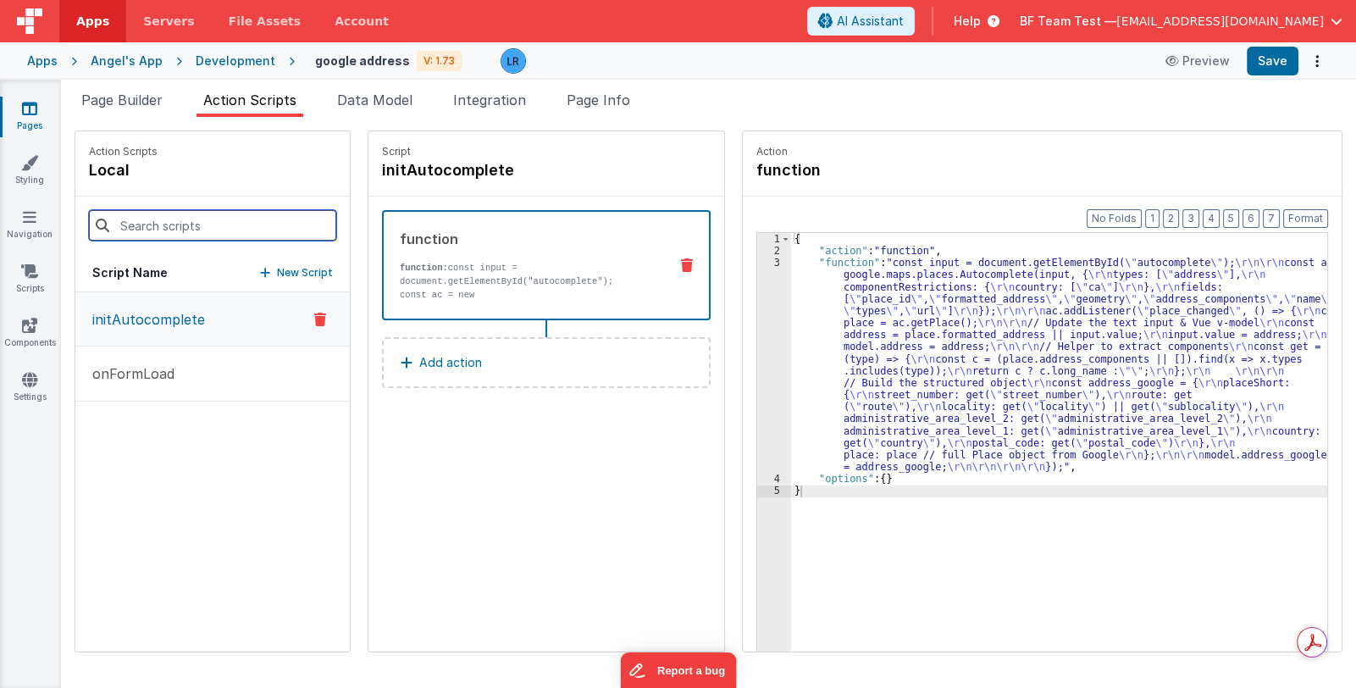
click at [180, 217] on input at bounding box center [212, 225] width 247 height 30
click at [292, 171] on div "Action Scripts local" at bounding box center [212, 163] width 274 height 65
click at [277, 270] on p "New Script" at bounding box center [305, 272] width 56 height 17
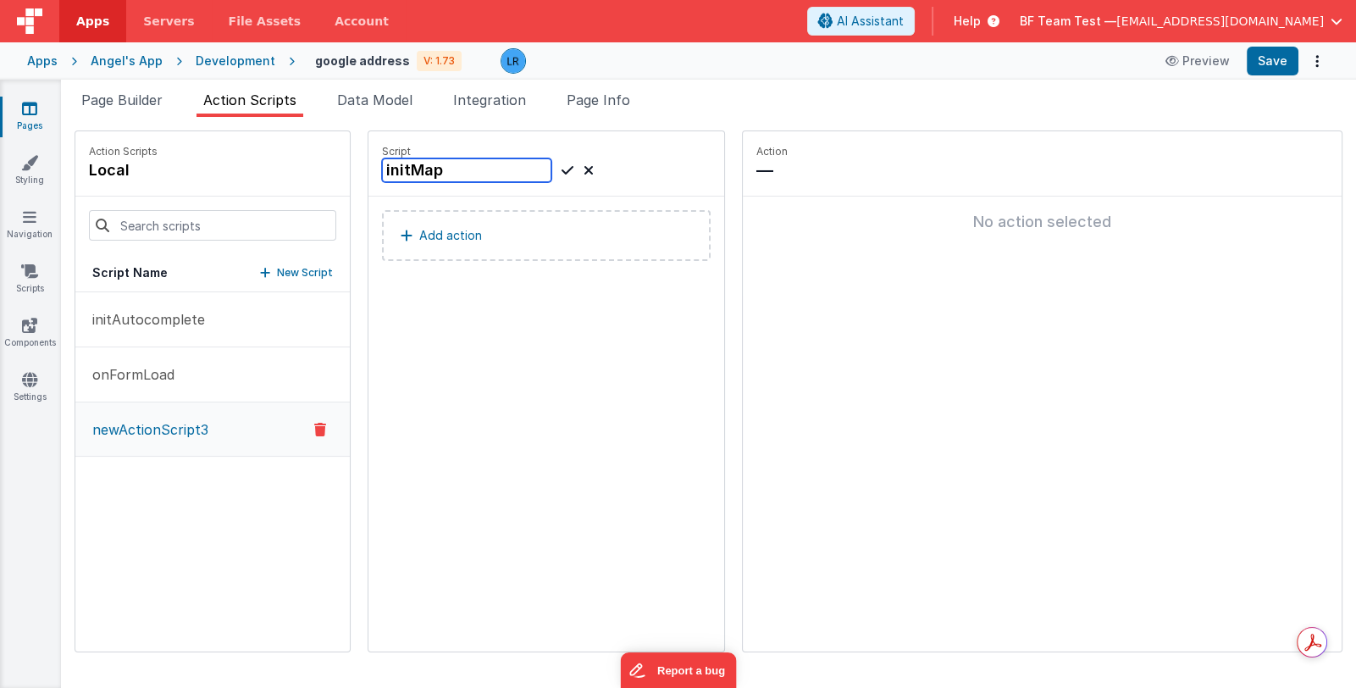
type input "initMap"
click at [561, 168] on icon at bounding box center [567, 170] width 12 height 20
click at [490, 244] on button "Add action" at bounding box center [546, 235] width 329 height 51
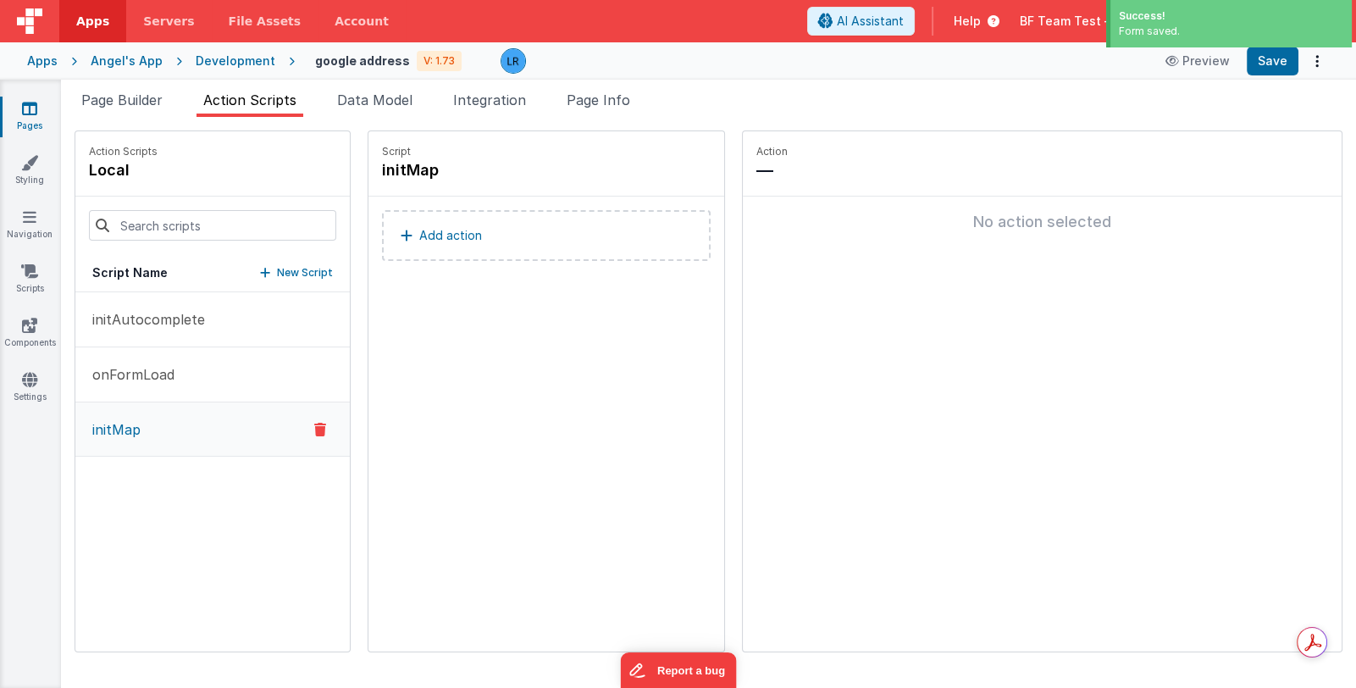
click at [521, 236] on button "Add action" at bounding box center [546, 235] width 329 height 51
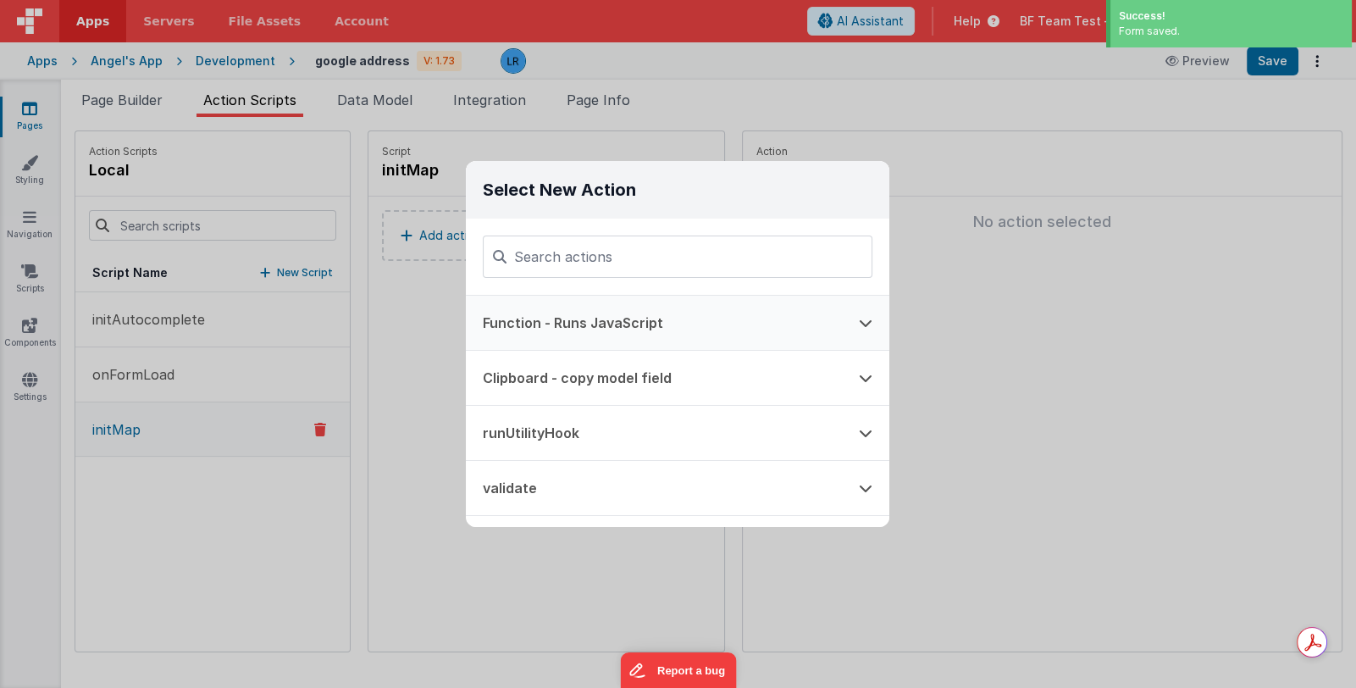
click at [568, 315] on button "Function - Runs JavaScript" at bounding box center [654, 323] width 376 height 54
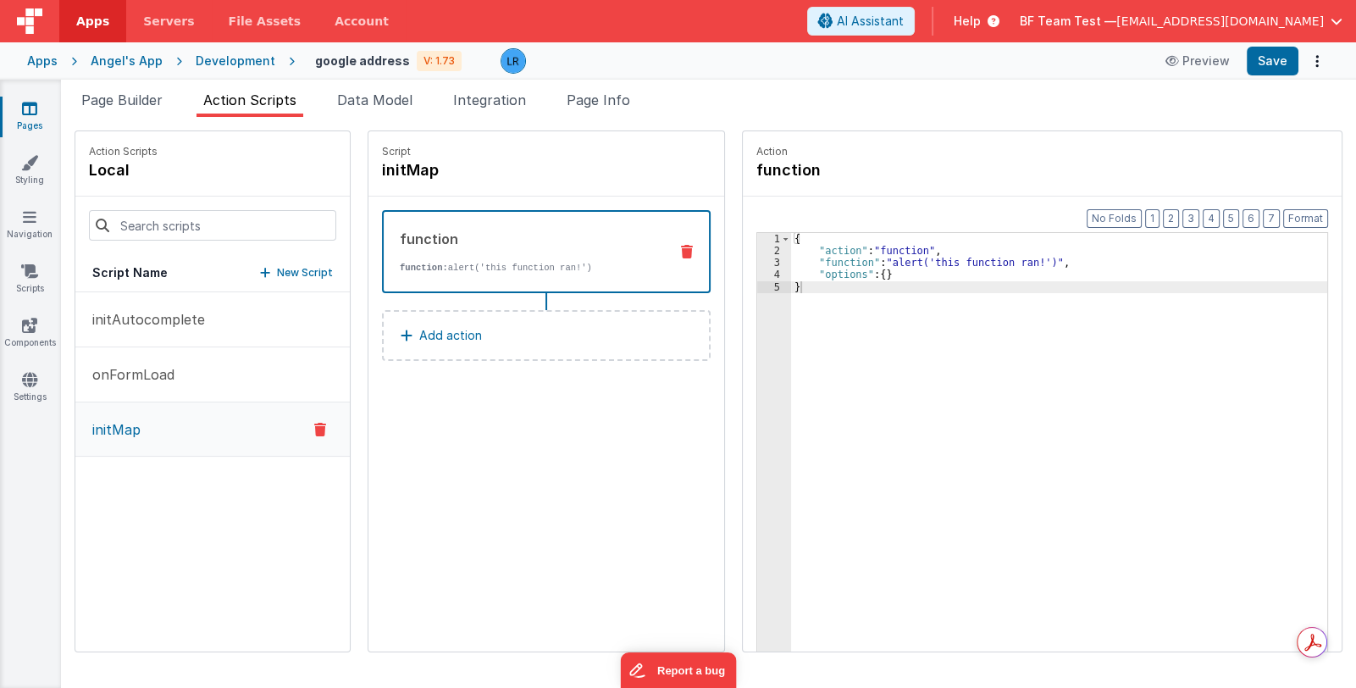
click at [902, 265] on div "{ "action" : "function" , "function" : "alert('this function ran!')" , "options…" at bounding box center [1070, 480] width 559 height 495
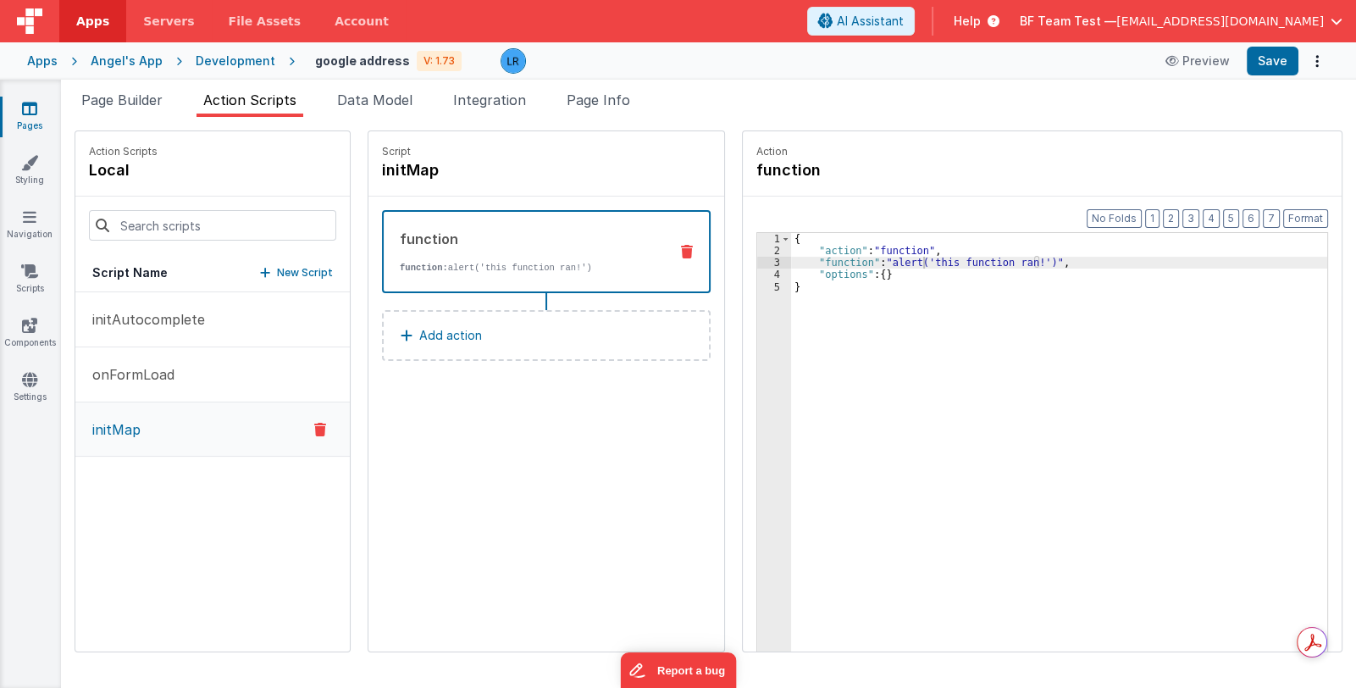
click at [743, 258] on div "Format 7 6 5 4 3 2 1 No Folds 1 2 3 4 5 { "action" : "function" , "function" : …" at bounding box center [1042, 456] width 599 height 520
click at [757, 257] on div "3" at bounding box center [774, 263] width 34 height 12
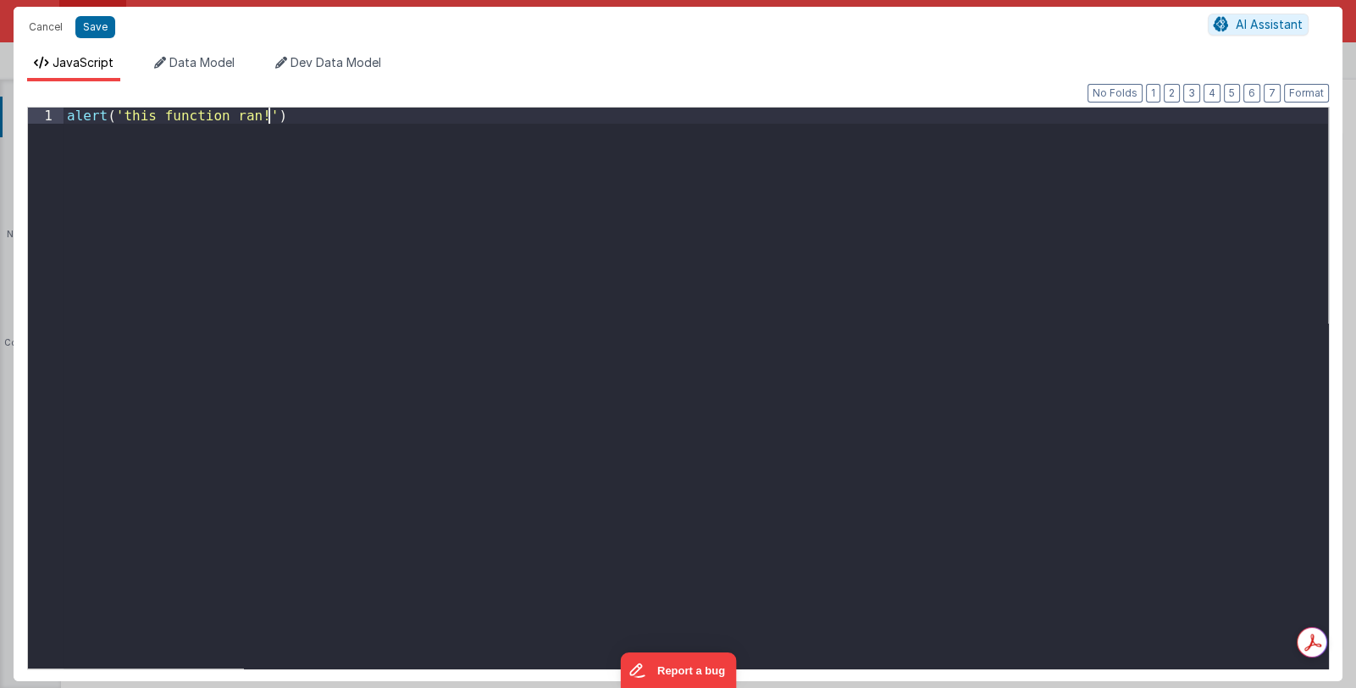
click at [753, 257] on div "alert ( 'this function ran!' )" at bounding box center [696, 404] width 1264 height 593
drag, startPoint x: 334, startPoint y: 125, endPoint x: 44, endPoint y: 104, distance: 290.4
click at [44, 104] on div "Format 7 6 5 4 3 2 1 No Folds 1 alert ( 'this function ran!' ) XXXXXXXXXXXXXXXX…" at bounding box center [678, 381] width 1302 height 572
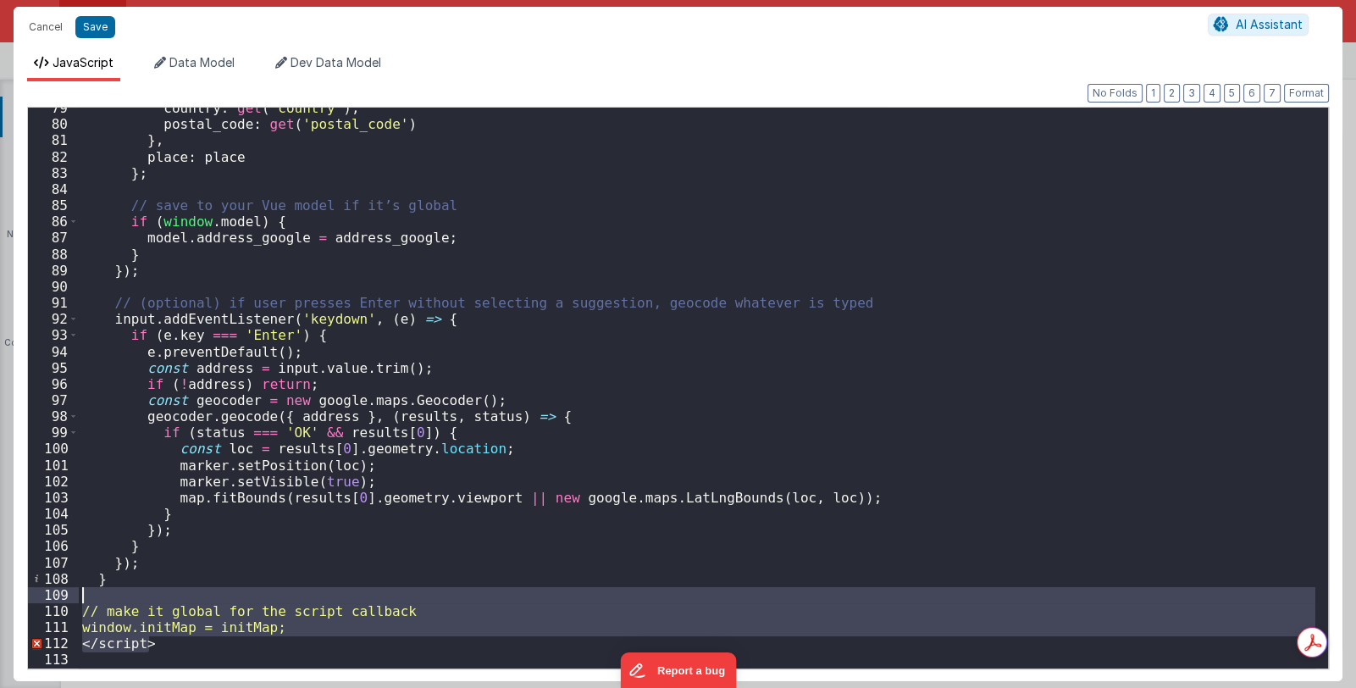
drag, startPoint x: 185, startPoint y: 647, endPoint x: 59, endPoint y: 592, distance: 137.7
click at [59, 592] on div "79 80 81 82 83 84 85 86 87 88 89 90 91 92 93 94 95 96 97 98 99 100 101 102 103 …" at bounding box center [678, 388] width 1302 height 562
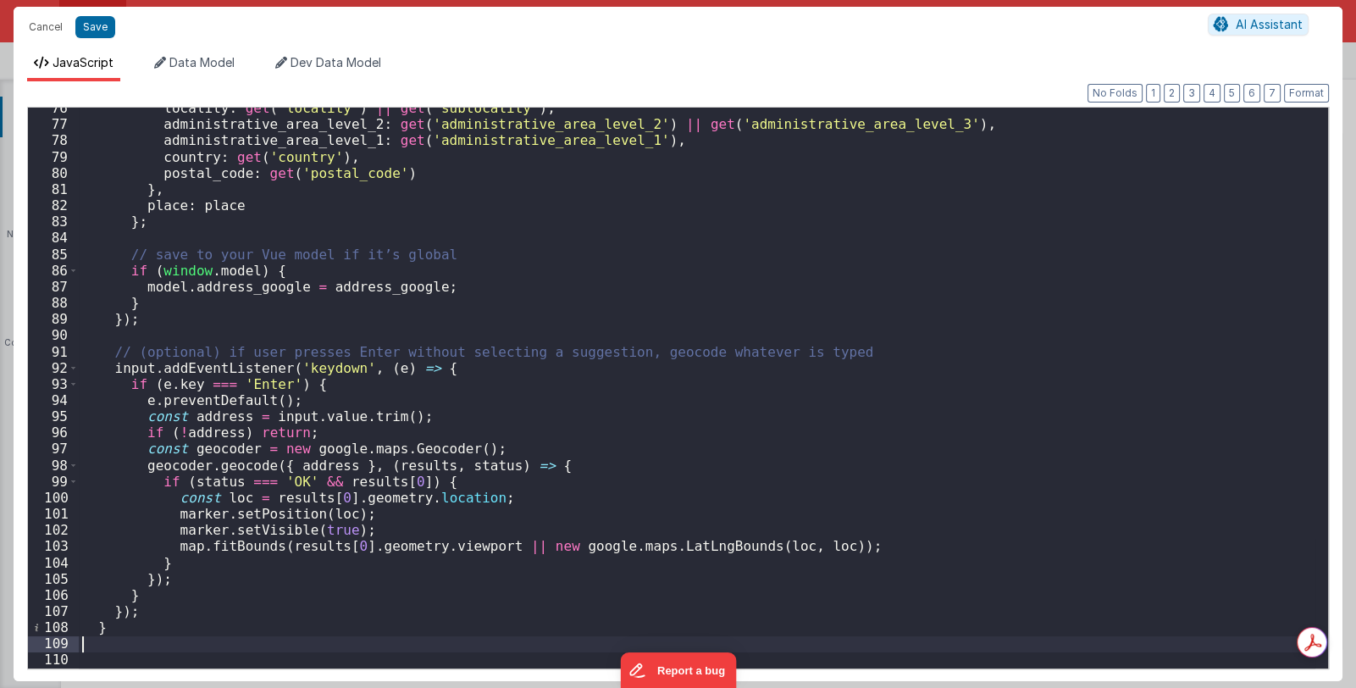
scroll to position [1224, 0]
drag, startPoint x: 110, startPoint y: 628, endPoint x: 62, endPoint y: 624, distance: 48.5
click at [62, 624] on div "76 77 78 79 80 81 82 83 84 85 86 87 88 89 90 91 92 93 94 95 96 97 98 99 100 101…" at bounding box center [678, 388] width 1302 height 562
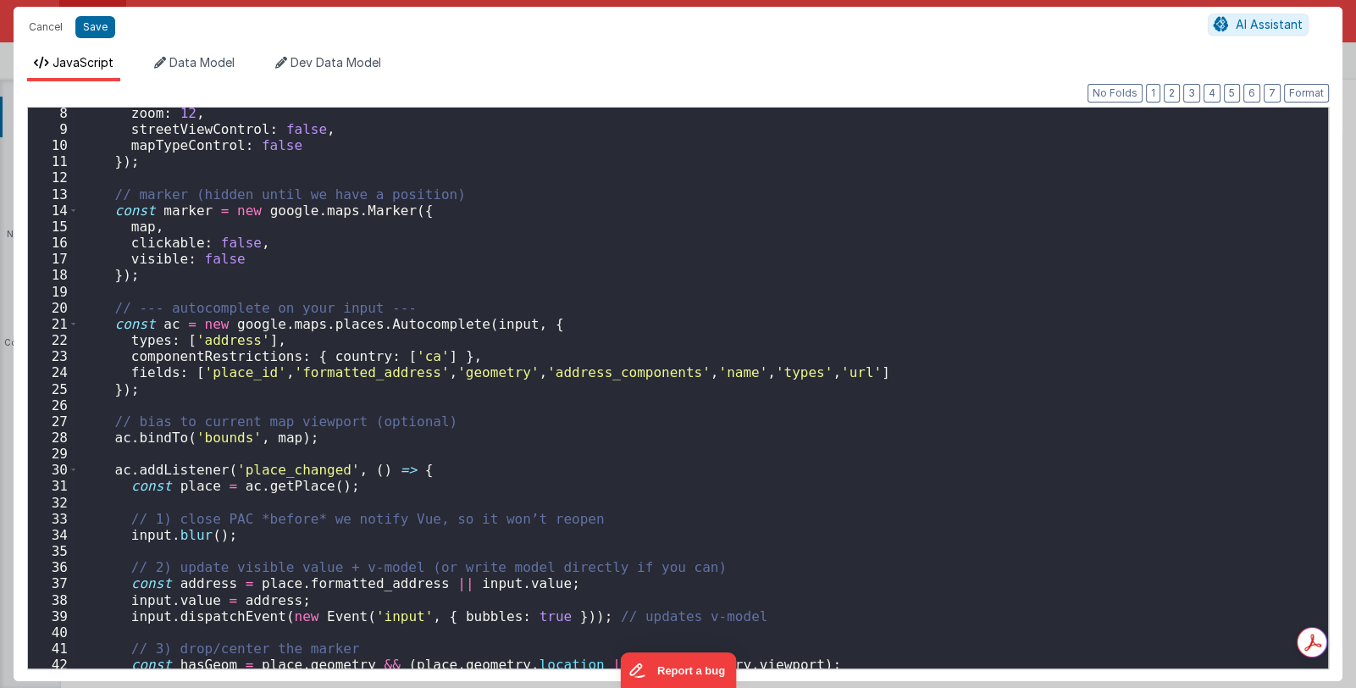
scroll to position [0, 0]
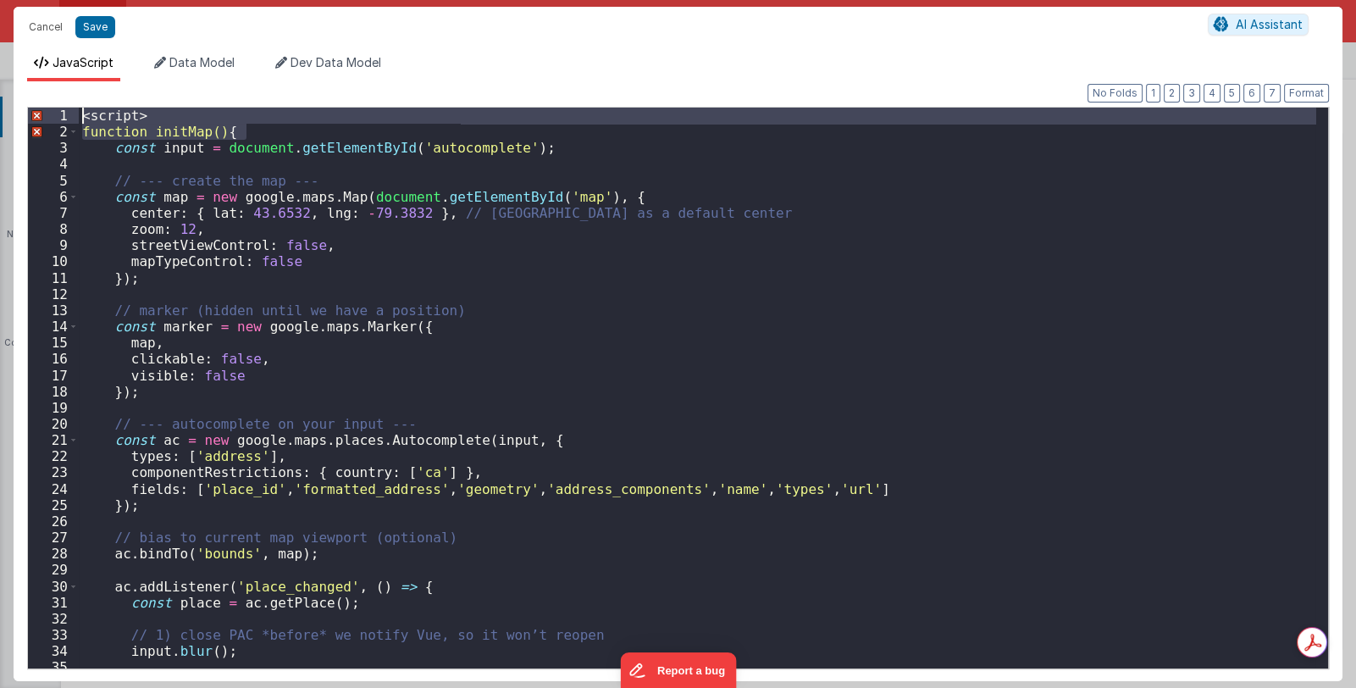
drag, startPoint x: 263, startPoint y: 133, endPoint x: 65, endPoint y: 113, distance: 198.3
click at [65, 113] on div "1 2 3 4 5 6 7 8 9 10 11 12 13 14 15 16 17 18 19 20 21 22 23 24 25 26 27 28 29 3…" at bounding box center [678, 388] width 1302 height 562
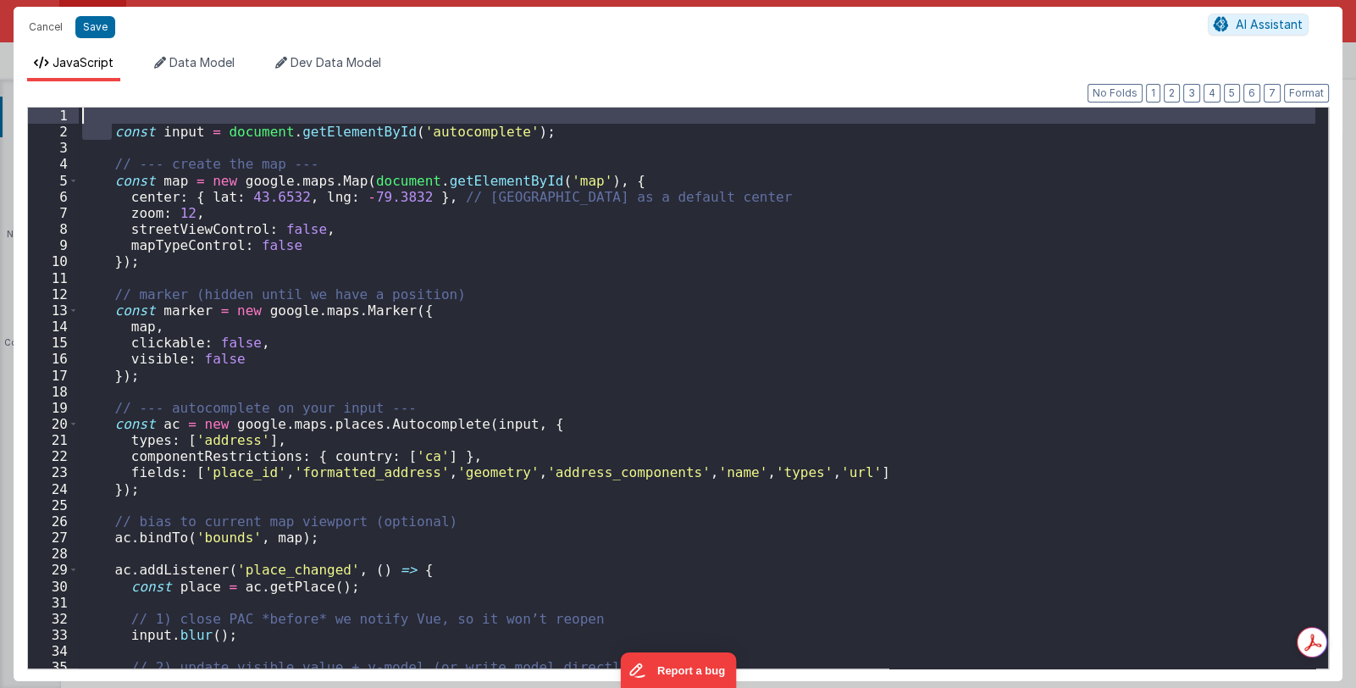
drag, startPoint x: 109, startPoint y: 134, endPoint x: 69, endPoint y: 110, distance: 47.1
click at [69, 110] on div "1 2 3 4 5 6 7 8 9 10 11 12 13 14 15 16 17 18 19 20 21 22 23 24 25 26 27 28 29 3…" at bounding box center [678, 388] width 1302 height 562
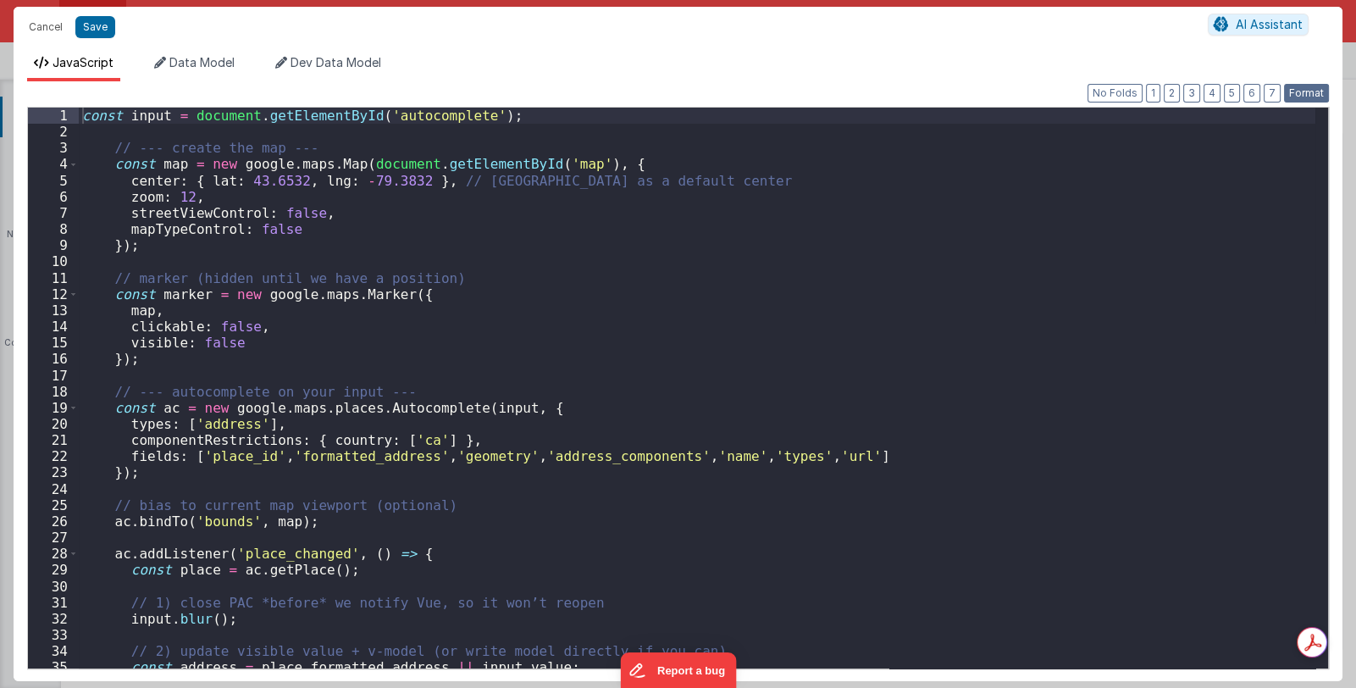
click at [1302, 90] on button "Format" at bounding box center [1306, 93] width 45 height 19
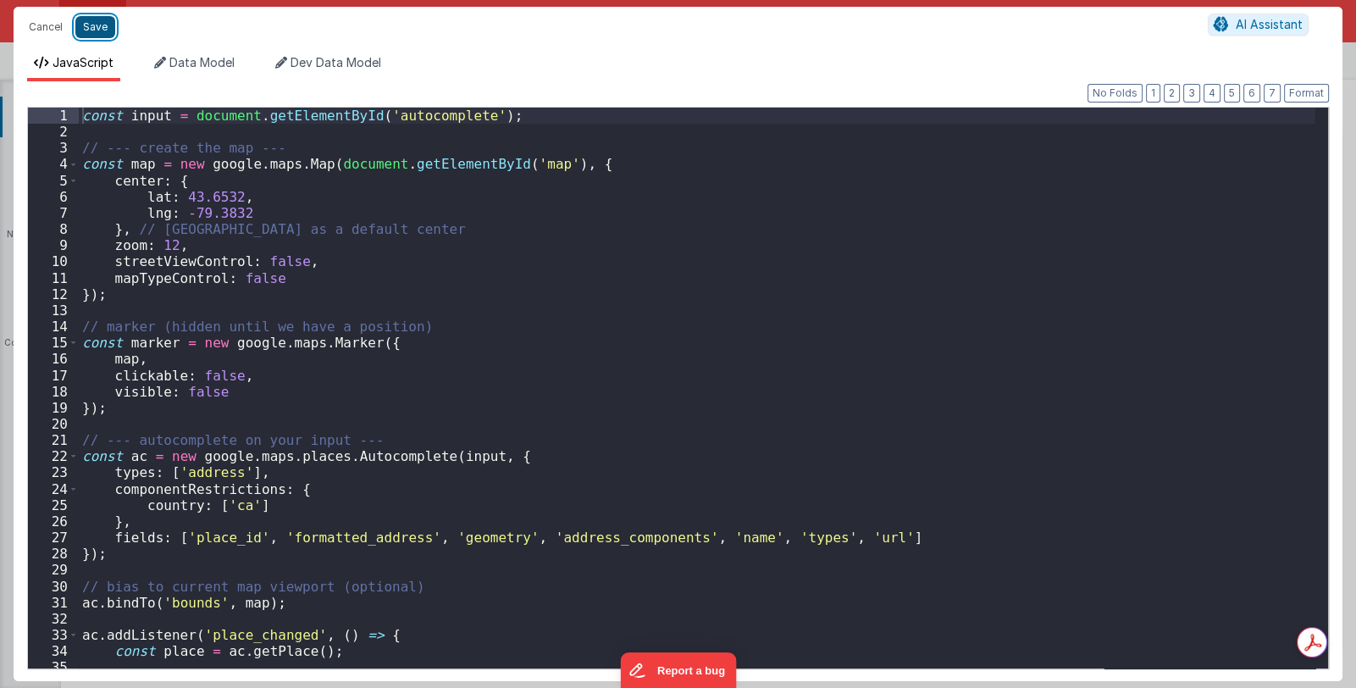
click at [86, 20] on button "Save" at bounding box center [95, 27] width 40 height 22
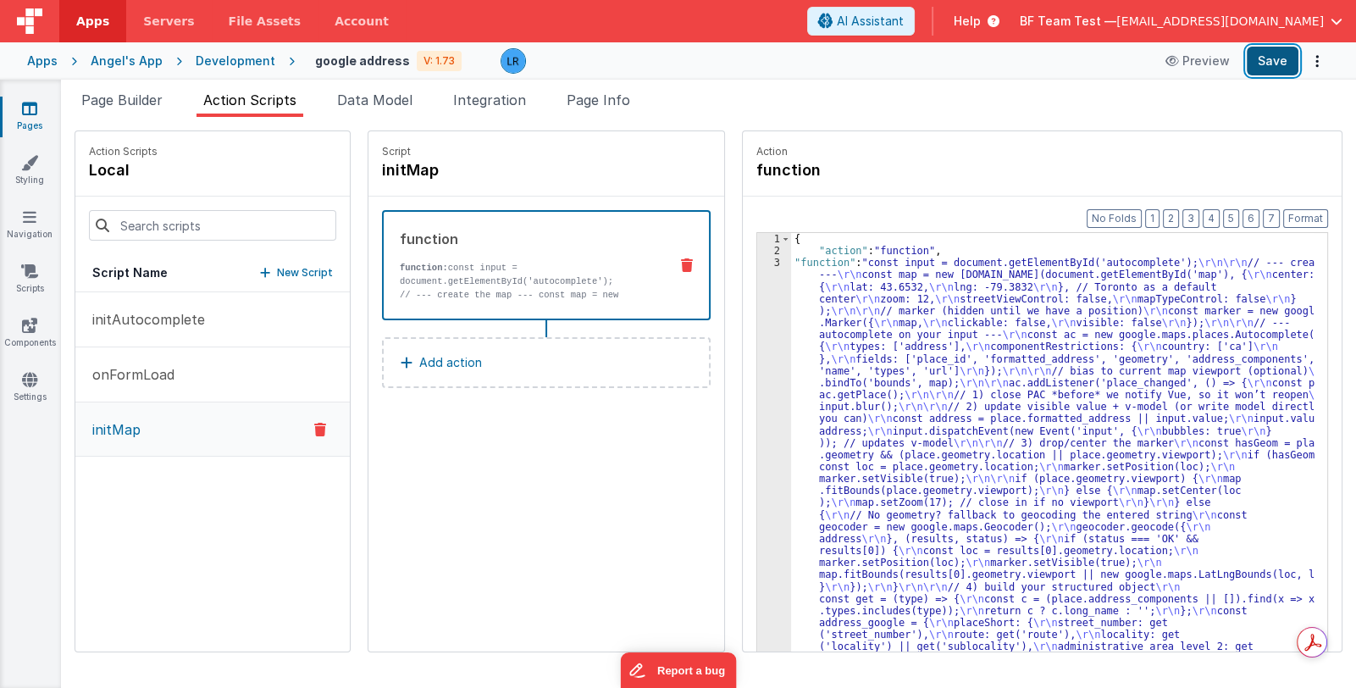
click at [1281, 65] on button "Save" at bounding box center [1273, 61] width 52 height 29
click at [154, 375] on p "onFormLoad" at bounding box center [128, 374] width 92 height 20
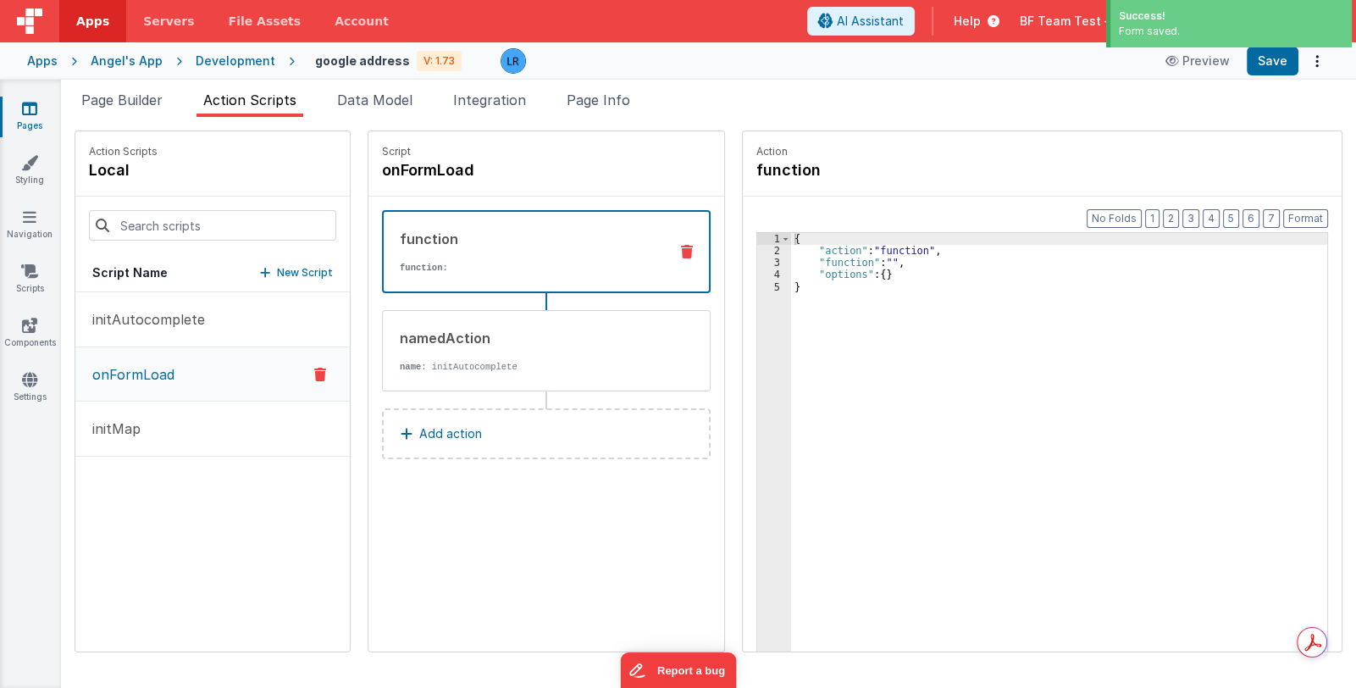
drag, startPoint x: 444, startPoint y: 436, endPoint x: 444, endPoint y: 410, distance: 26.3
click at [442, 380] on div "function function: namedAction name : initAutocomplete Add action" at bounding box center [546, 334] width 329 height 249
click at [433, 433] on p "Add action" at bounding box center [450, 433] width 63 height 20
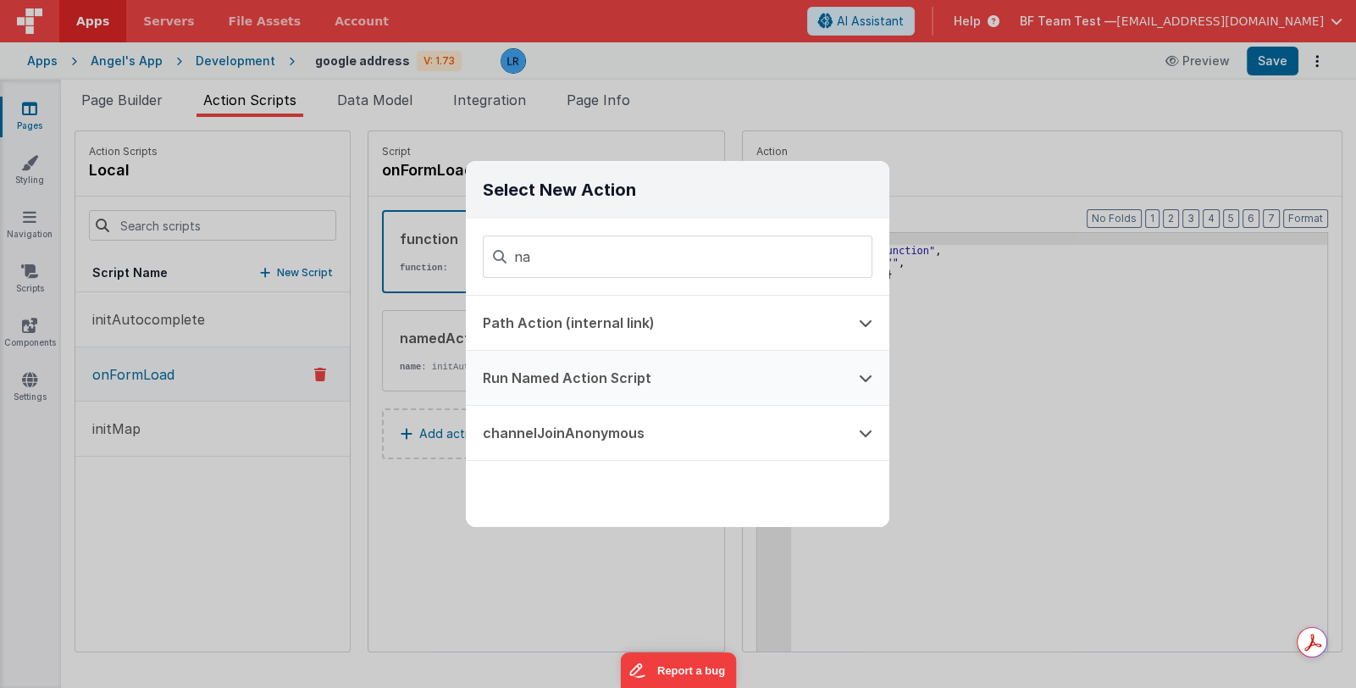
type input "na"
click at [577, 384] on button "Run Named Action Script" at bounding box center [654, 378] width 376 height 54
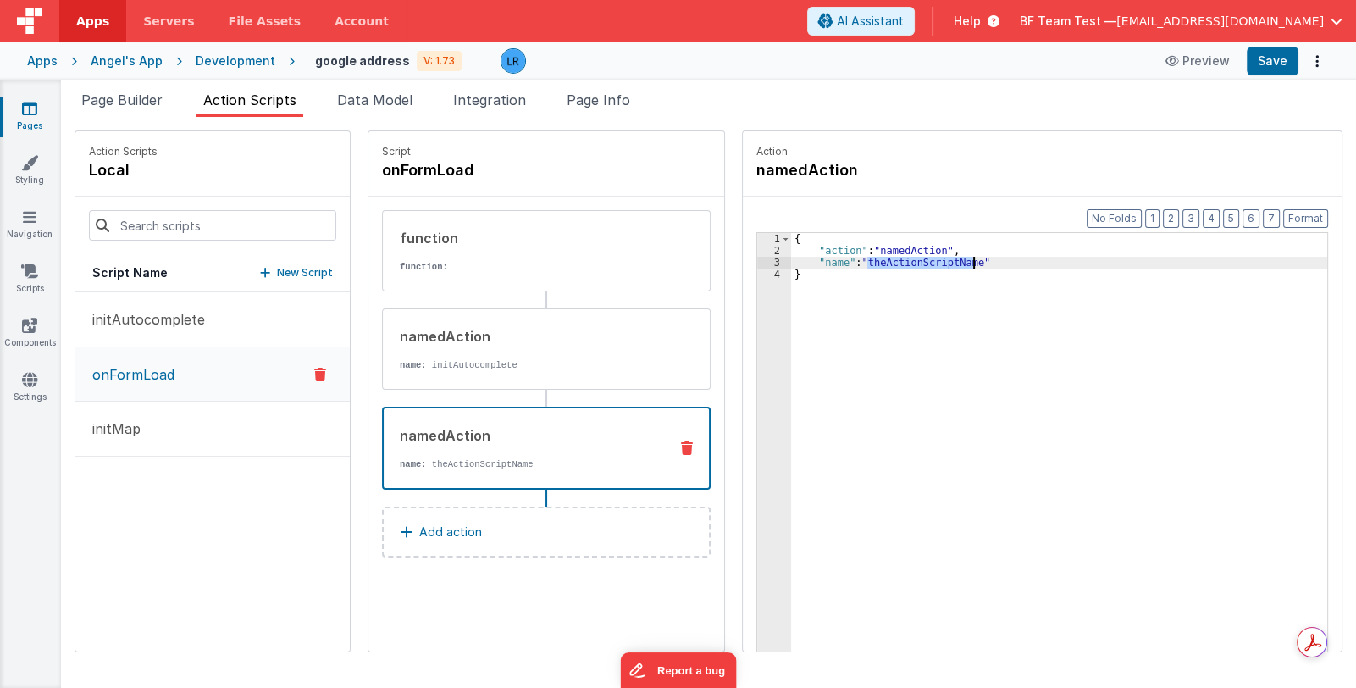
drag, startPoint x: 843, startPoint y: 261, endPoint x: 948, endPoint y: 263, distance: 105.9
click at [948, 263] on div "{ "action" : "namedAction" , "name" : "theActionScriptName" }" at bounding box center [1070, 480] width 559 height 495
click at [946, 413] on div "{ "action" : "namedAction" , "name" : "initMap" }" at bounding box center [1070, 480] width 559 height 495
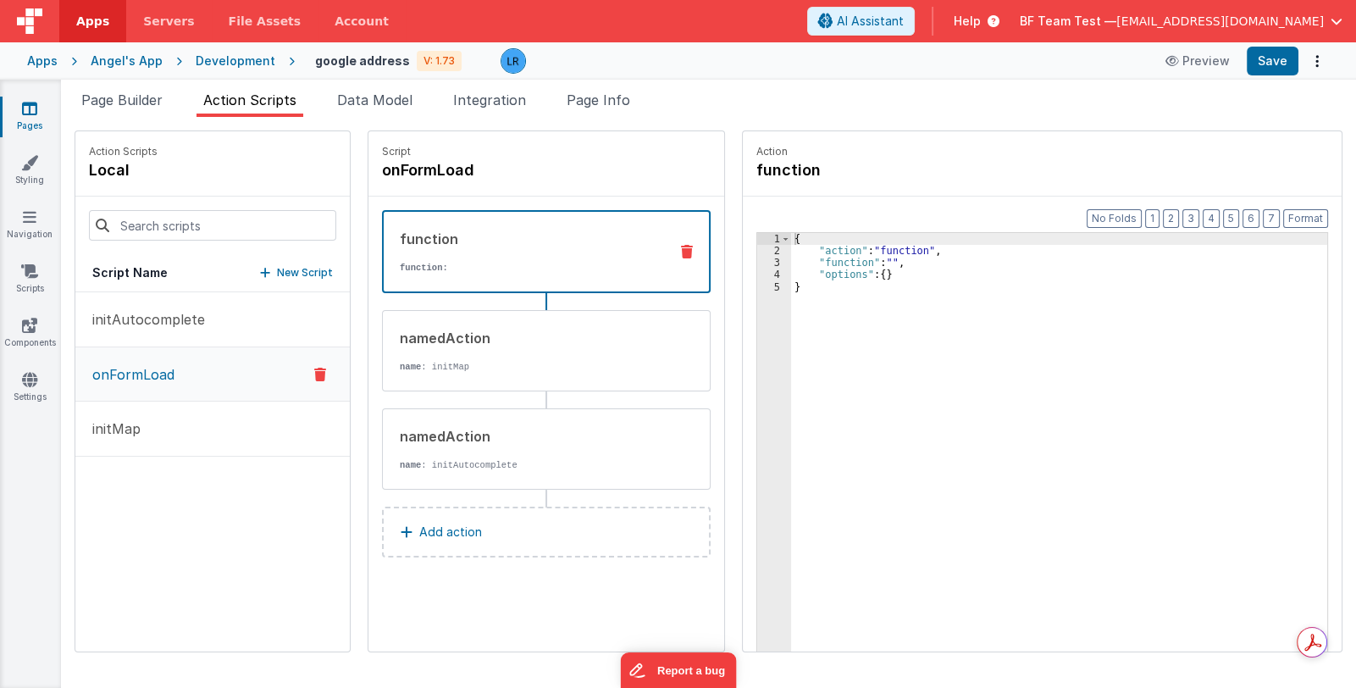
click at [482, 252] on div "function function:" at bounding box center [519, 252] width 271 height 46
click at [1266, 66] on button "Save" at bounding box center [1273, 61] width 52 height 29
click at [135, 108] on li "Page Builder" at bounding box center [122, 103] width 95 height 27
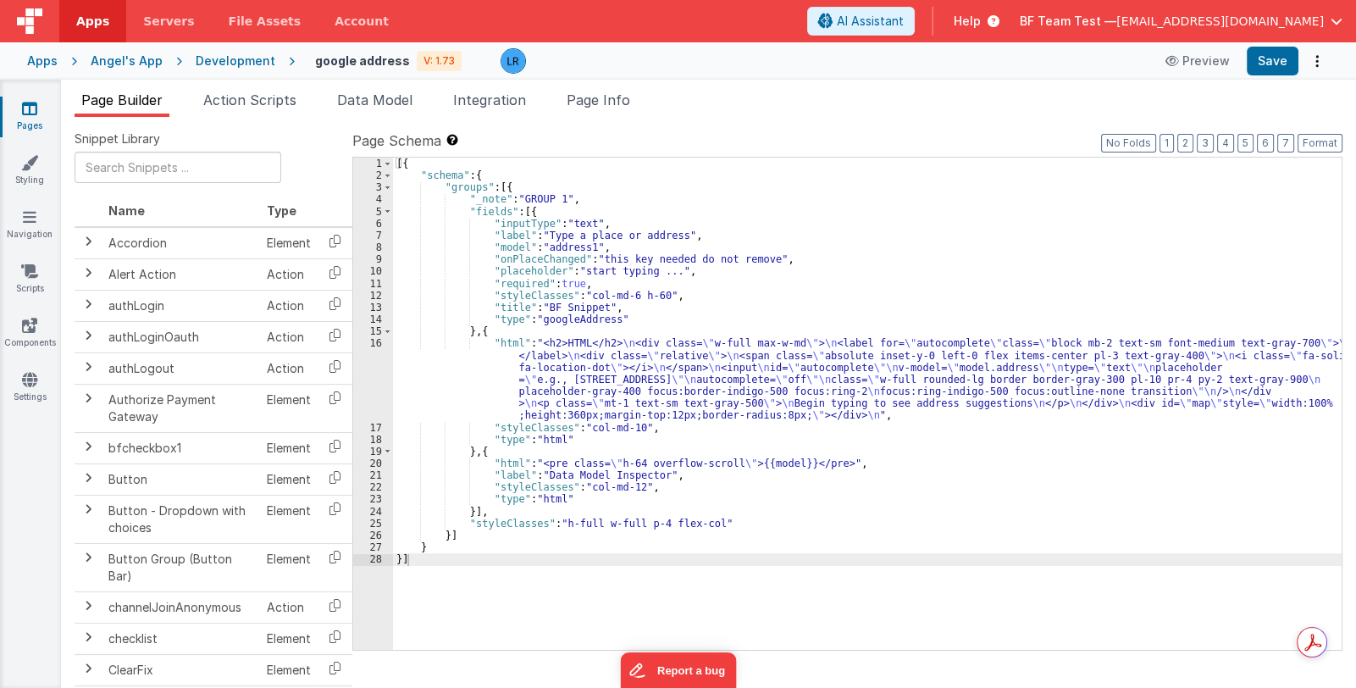
click at [533, 207] on div "[{ "schema" : { "groups" : [{ "_note" : "GROUP 1" , "fields" : [{ "inputType" :…" at bounding box center [867, 416] width 948 height 517
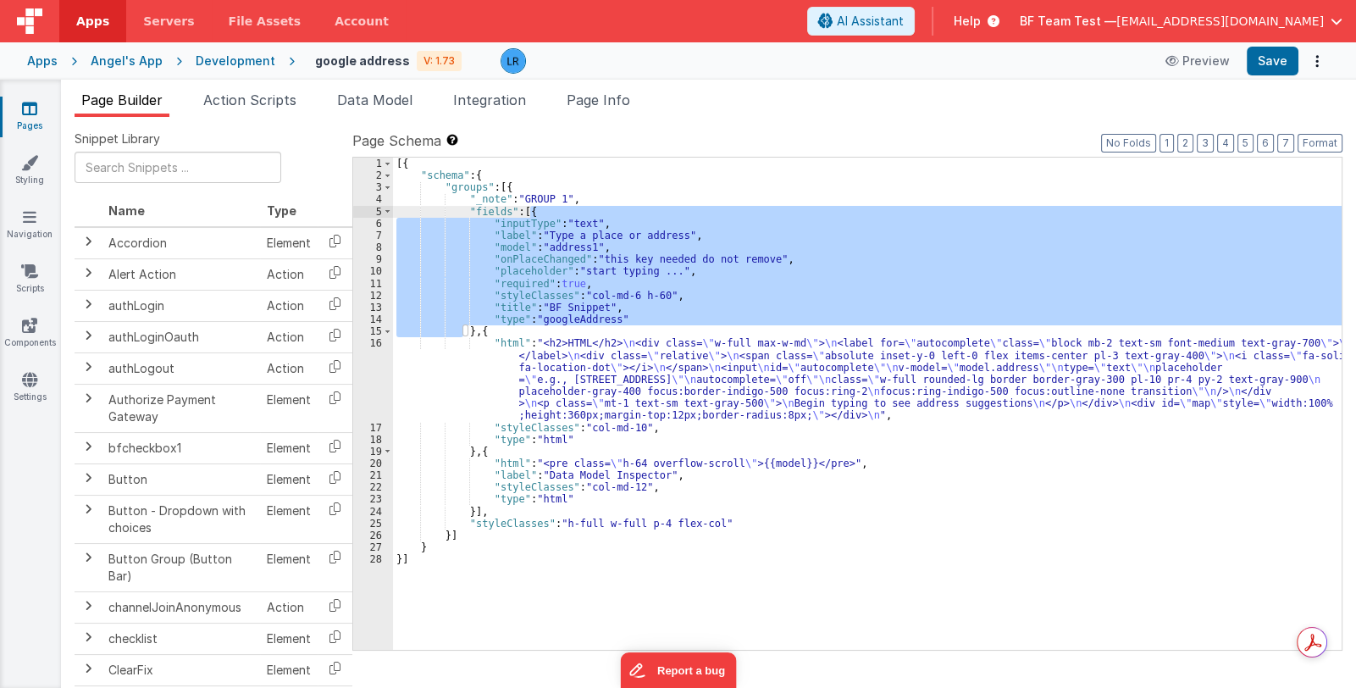
click at [533, 207] on div "[{ "schema" : { "groups" : [{ "_note" : "GROUP 1" , "fields" : [{ "inputType" :…" at bounding box center [867, 416] width 948 height 517
click at [580, 388] on div "[{ "schema" : { "groups" : [{ "_note" : "GROUP 1" , "fields" : [{ "inputType" :…" at bounding box center [867, 416] width 948 height 517
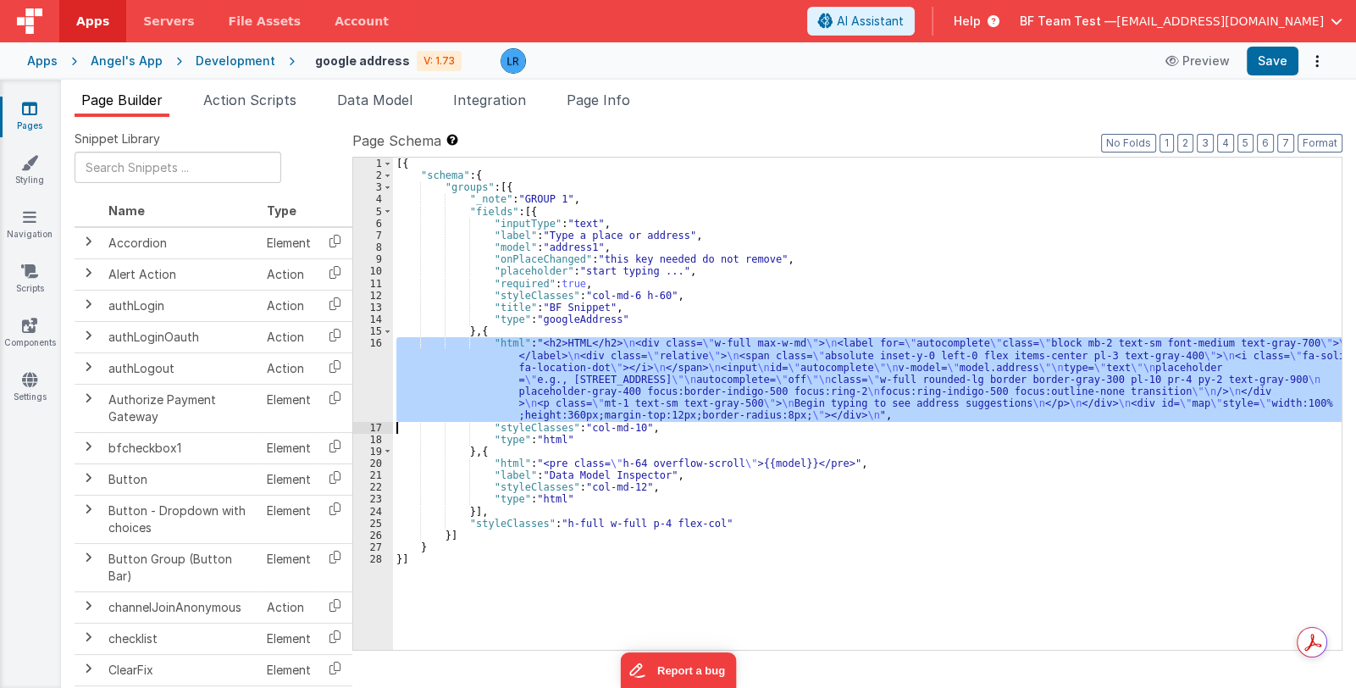
click at [372, 395] on div "16" at bounding box center [373, 379] width 40 height 84
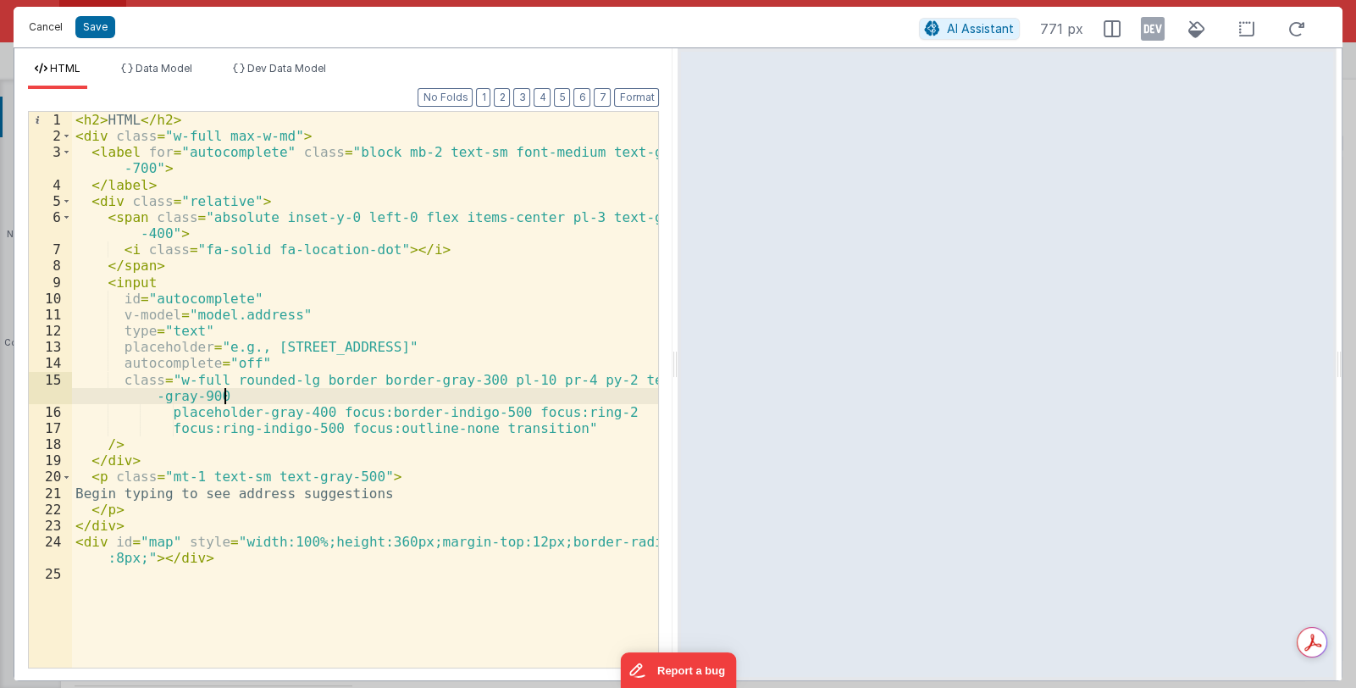
click at [43, 28] on button "Cancel" at bounding box center [45, 27] width 51 height 24
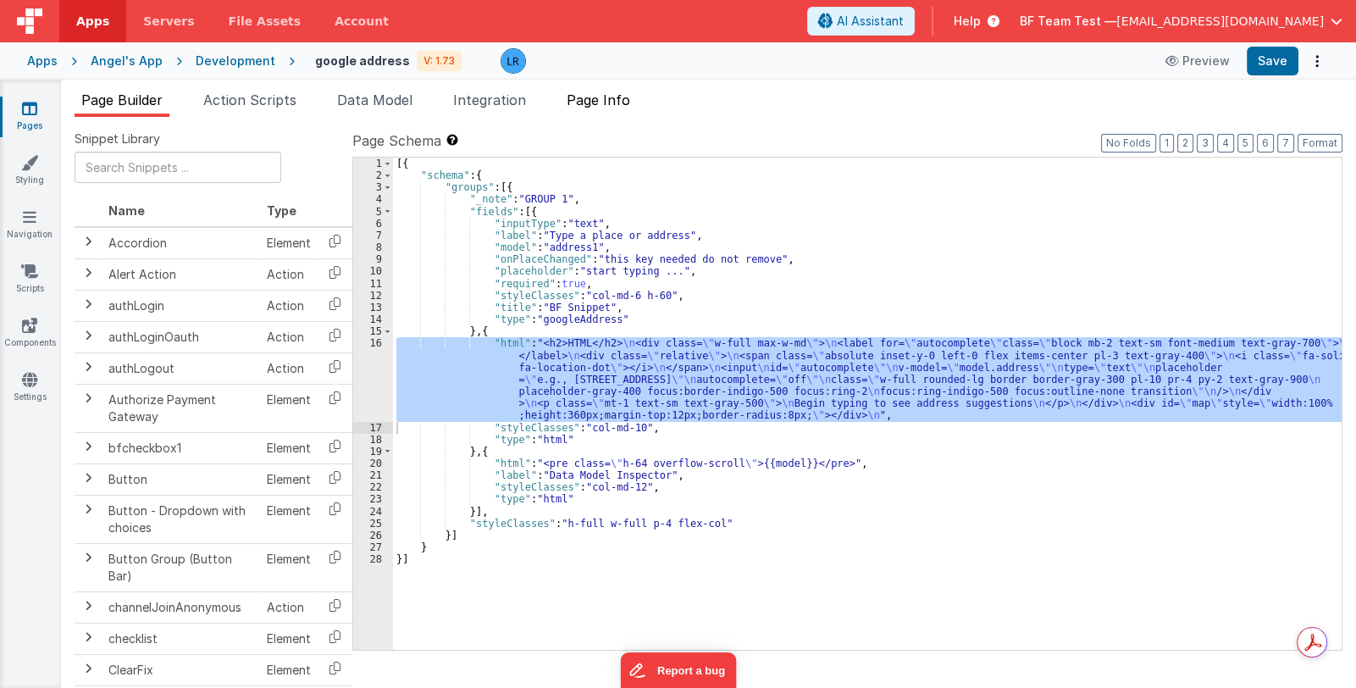
click at [607, 101] on span "Page Info" at bounding box center [599, 99] width 64 height 17
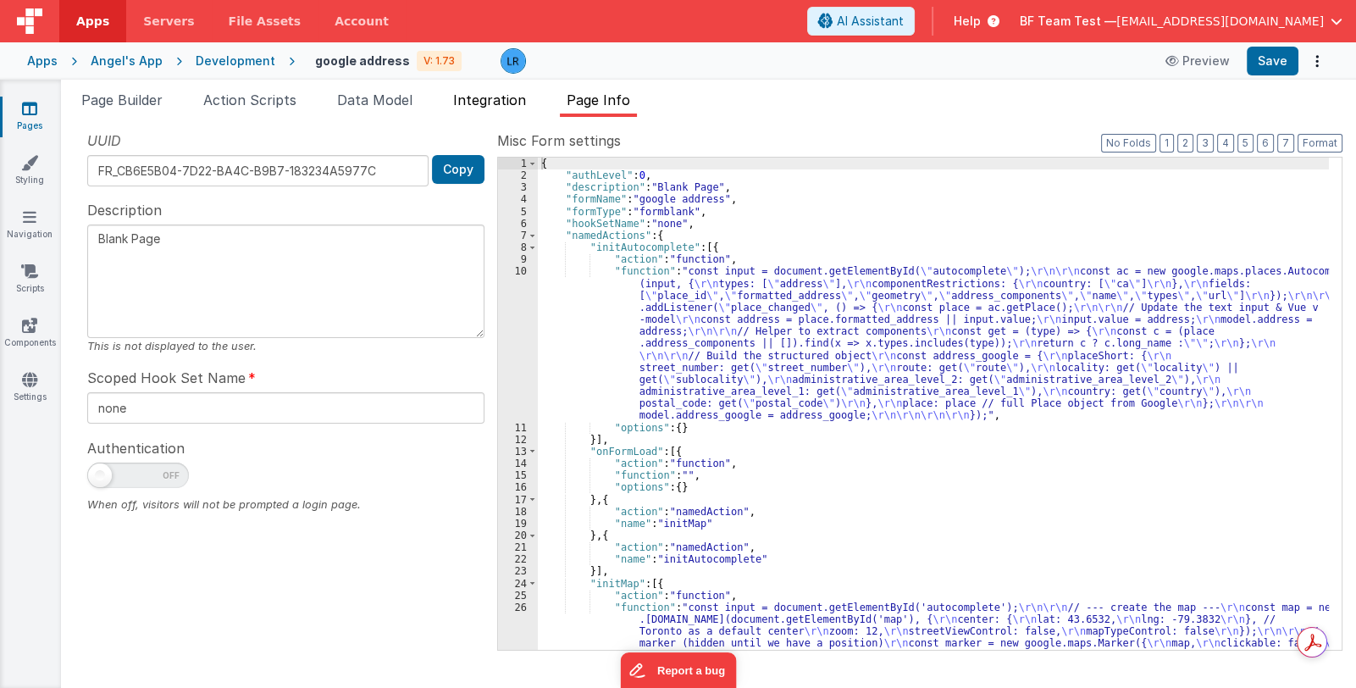
click at [504, 102] on span "Integration" at bounding box center [489, 99] width 73 height 17
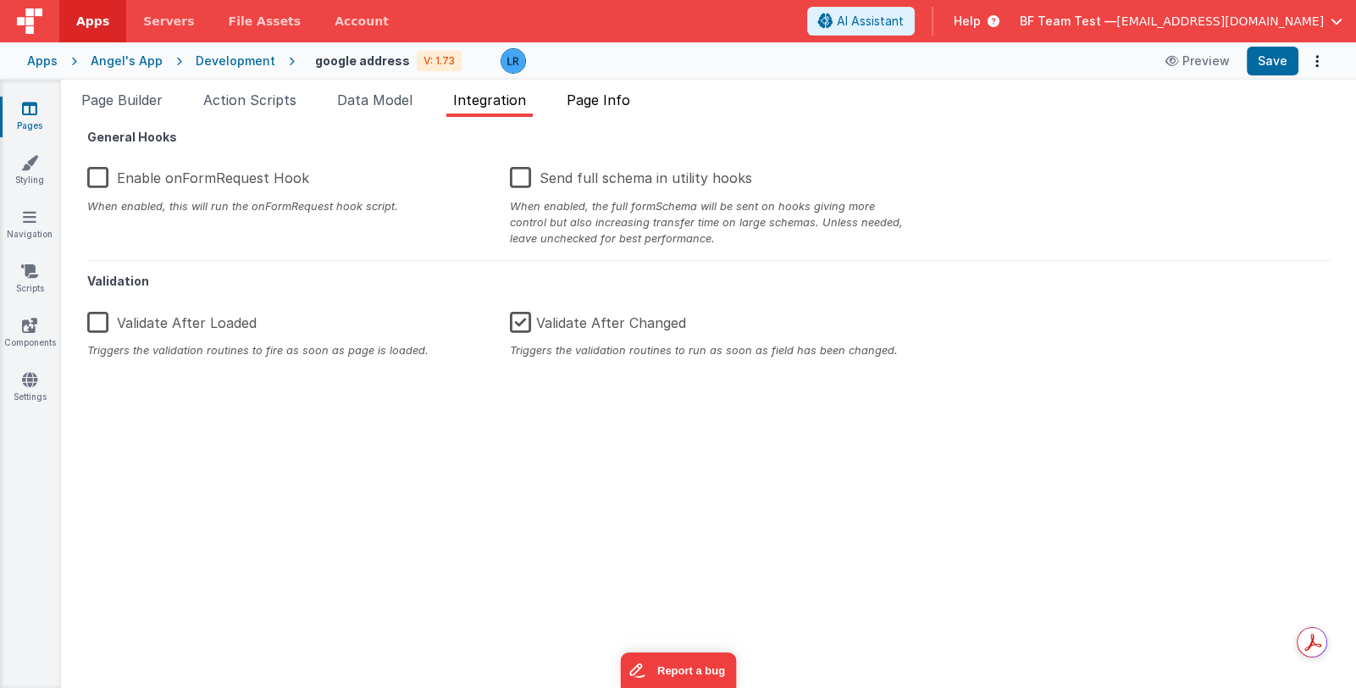
click at [581, 102] on span "Page Info" at bounding box center [599, 99] width 64 height 17
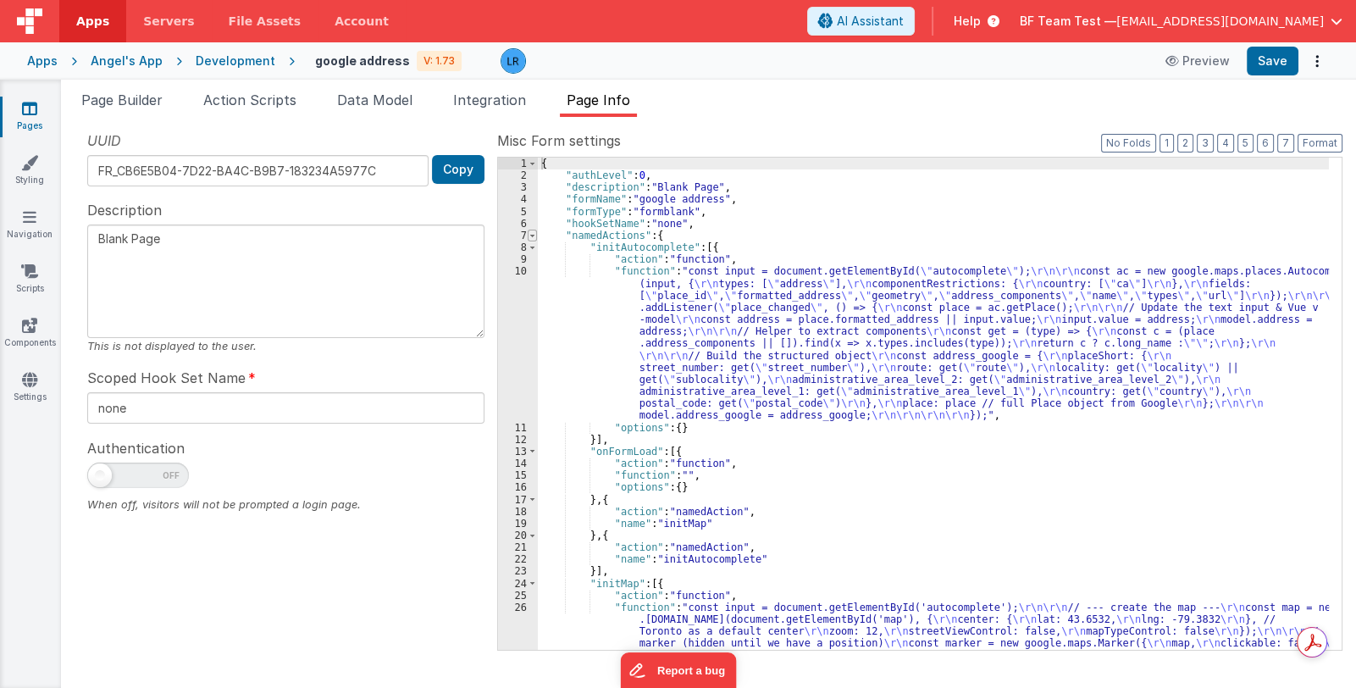
click at [534, 233] on span at bounding box center [532, 235] width 9 height 12
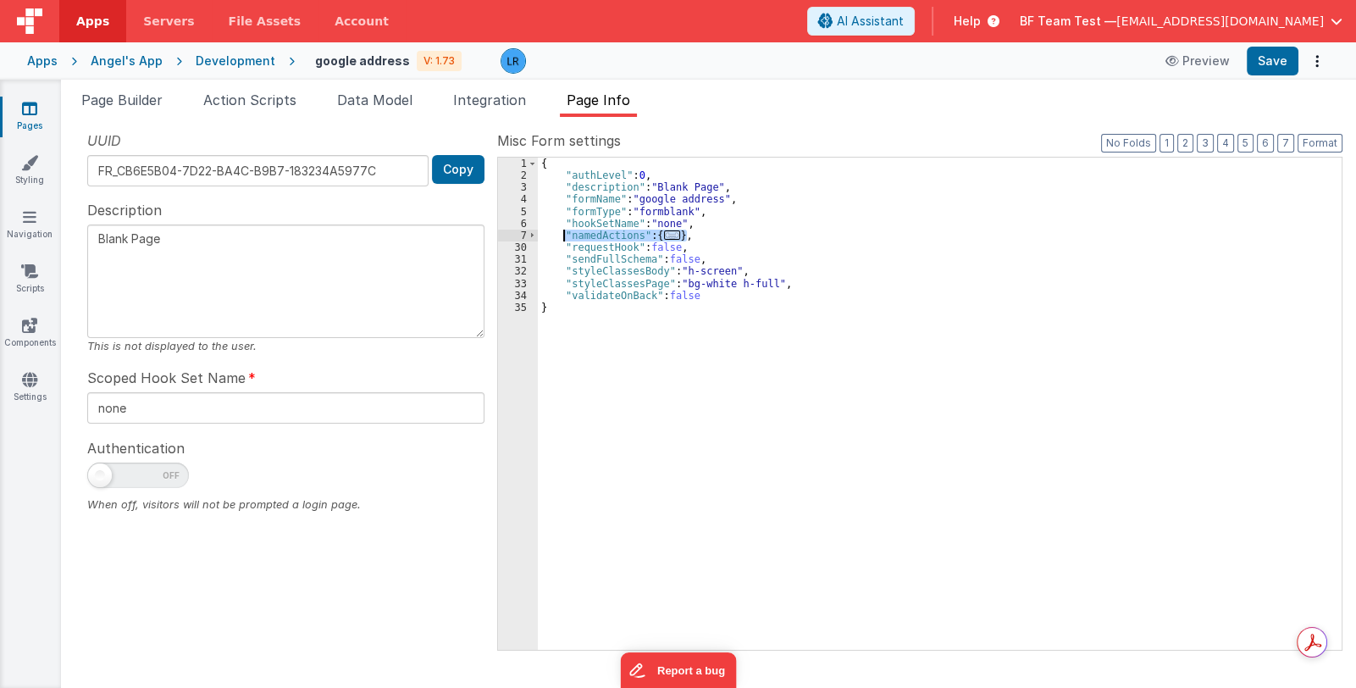
drag, startPoint x: 689, startPoint y: 235, endPoint x: 563, endPoint y: 232, distance: 126.2
click at [563, 232] on div "{ "authLevel" : 0 , "description" : "Blank Page" , "formName" : "google address…" at bounding box center [940, 416] width 804 height 517
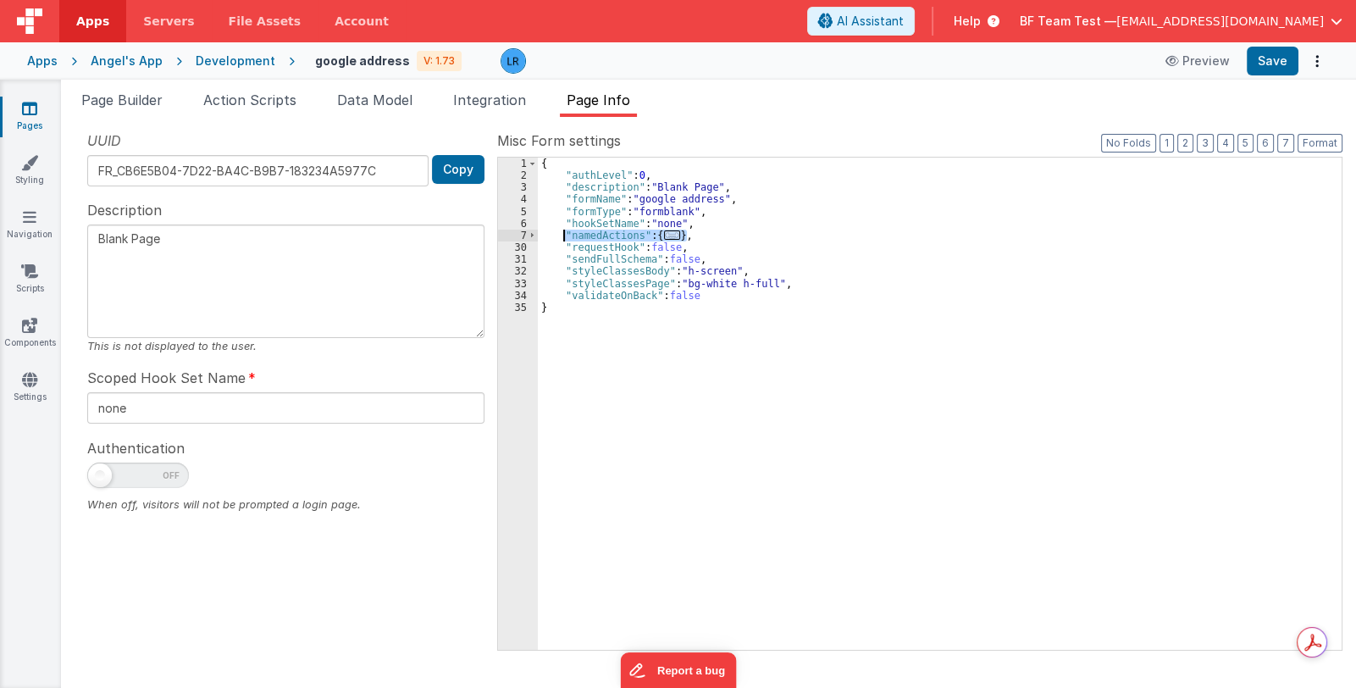
click at [667, 235] on div "{ "authLevel" : 0 , "description" : "Blank Page" , "formName" : "google address…" at bounding box center [940, 404] width 804 height 492
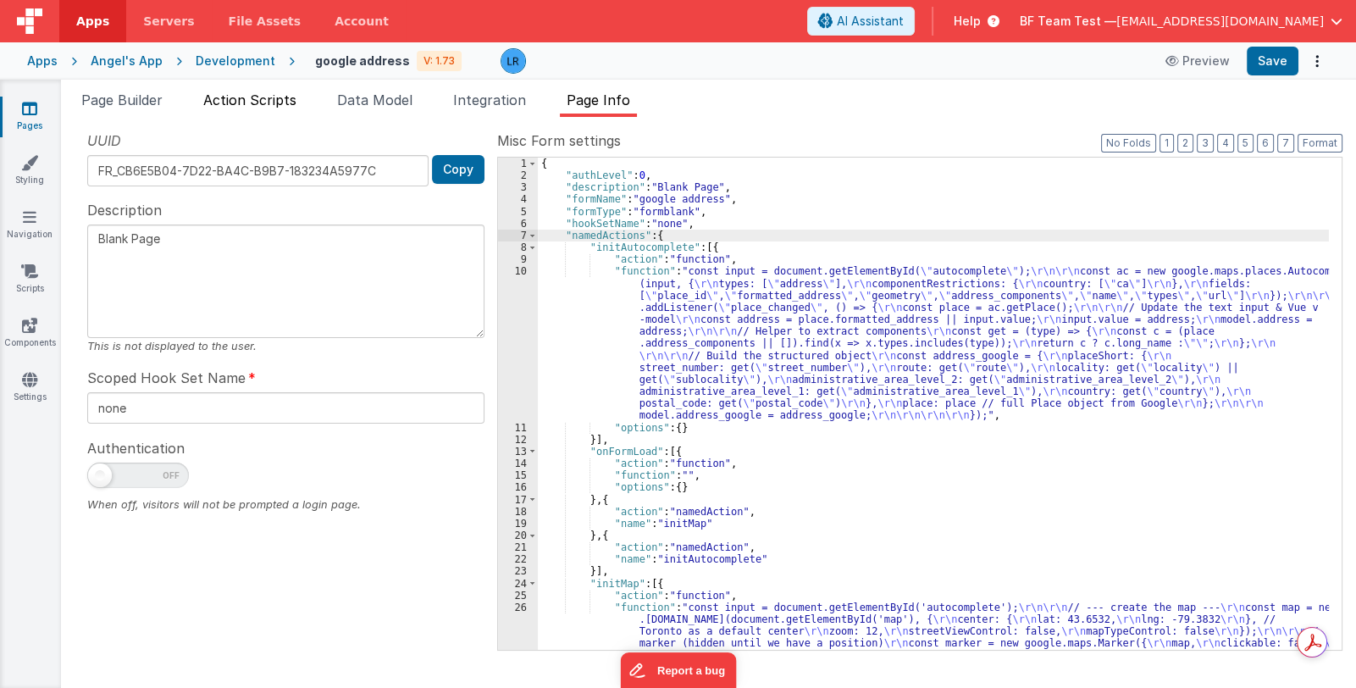
click at [250, 102] on span "Action Scripts" at bounding box center [249, 99] width 93 height 17
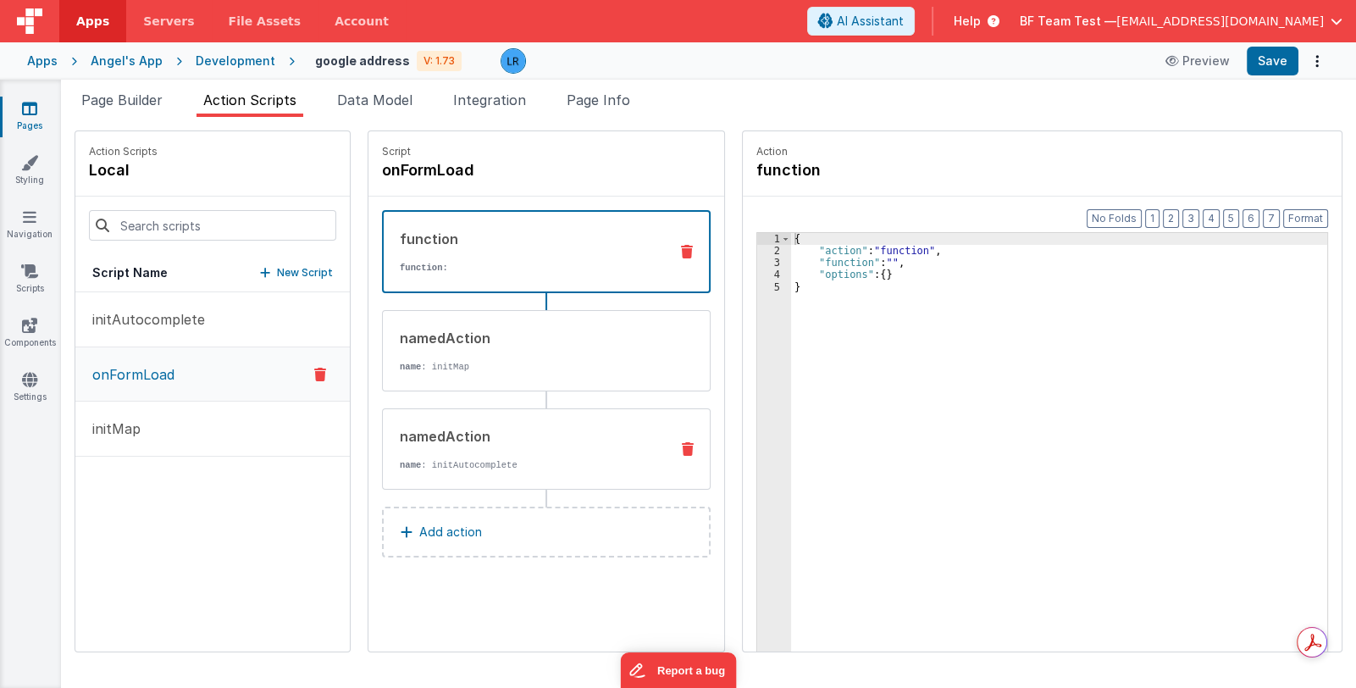
click at [682, 446] on icon at bounding box center [688, 449] width 12 height 14
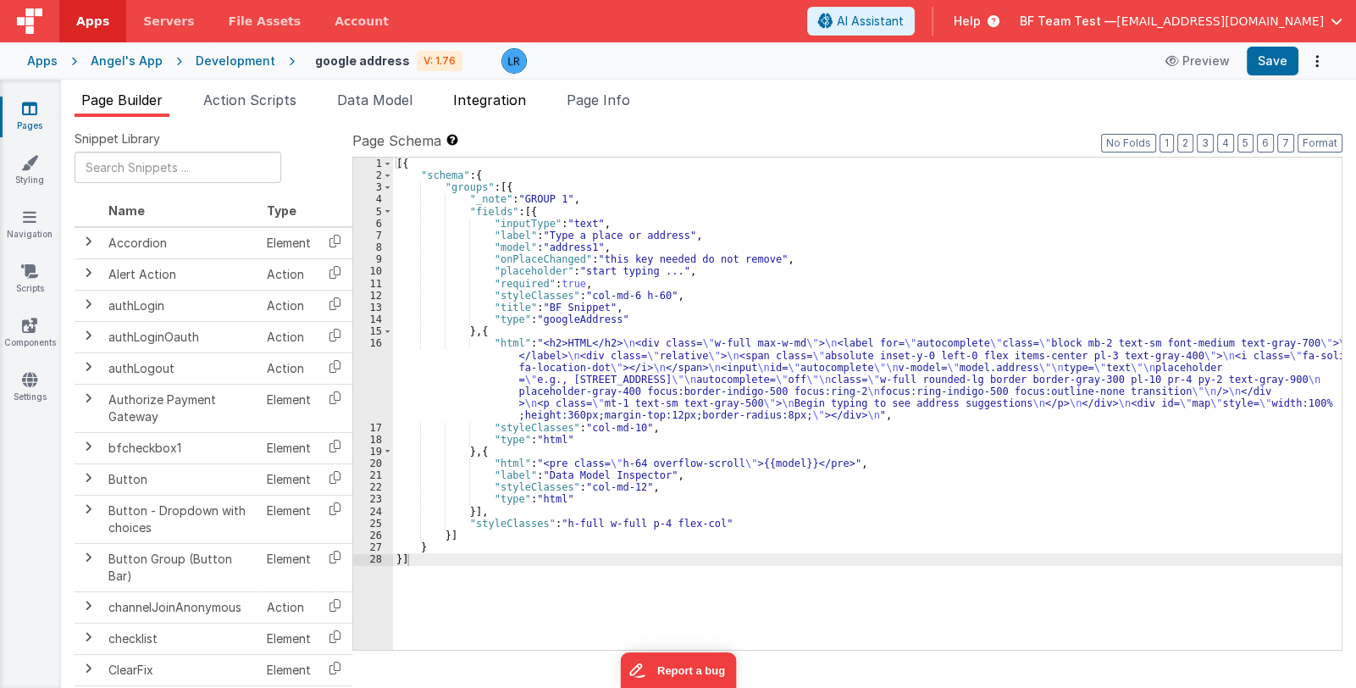
click at [526, 97] on span "Integration" at bounding box center [489, 99] width 73 height 17
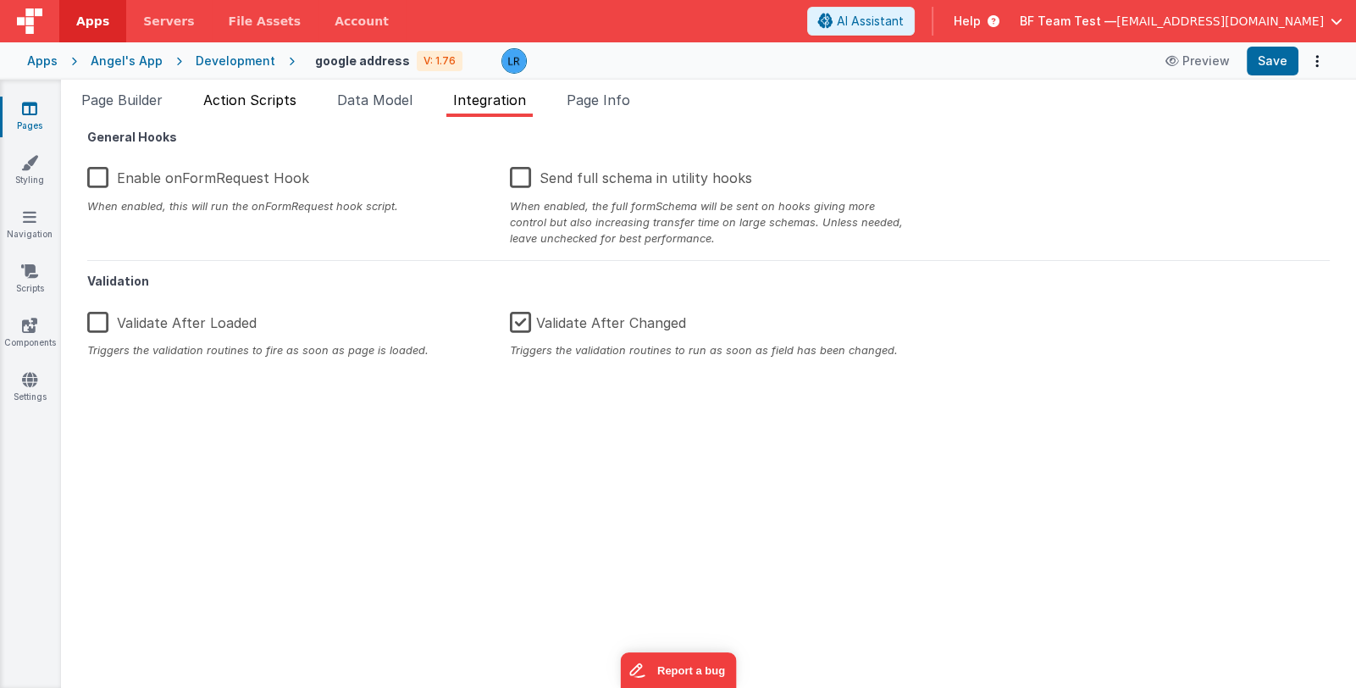
click at [266, 91] on span "Action Scripts" at bounding box center [249, 99] width 93 height 17
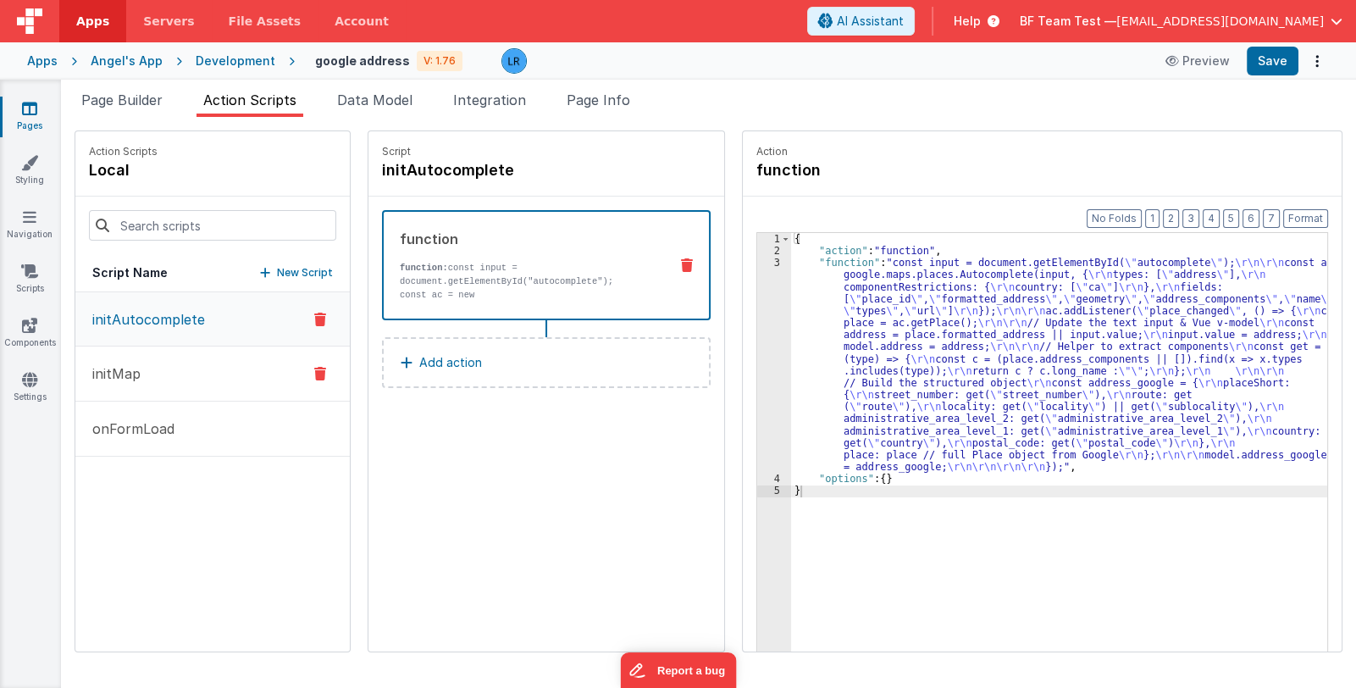
click at [191, 367] on button "initMap" at bounding box center [212, 373] width 274 height 55
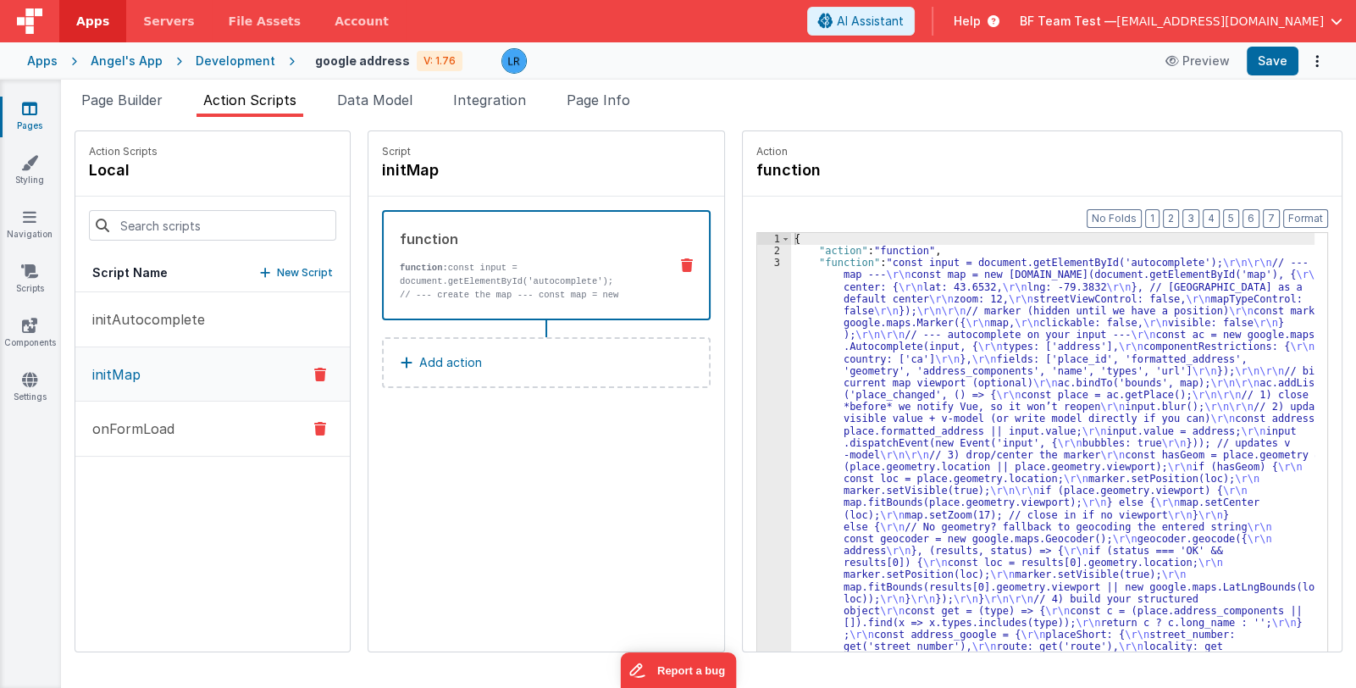
click at [195, 418] on button "onFormLoad" at bounding box center [212, 428] width 274 height 55
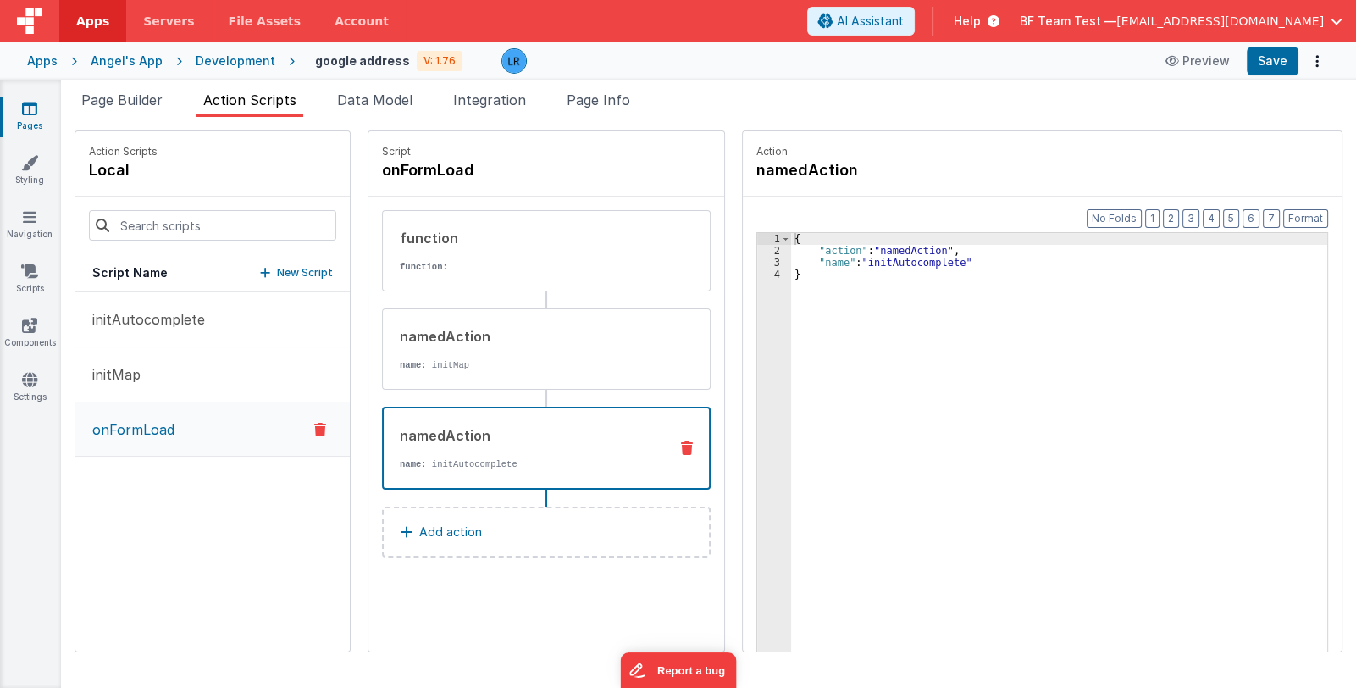
click at [681, 446] on icon at bounding box center [687, 448] width 12 height 14
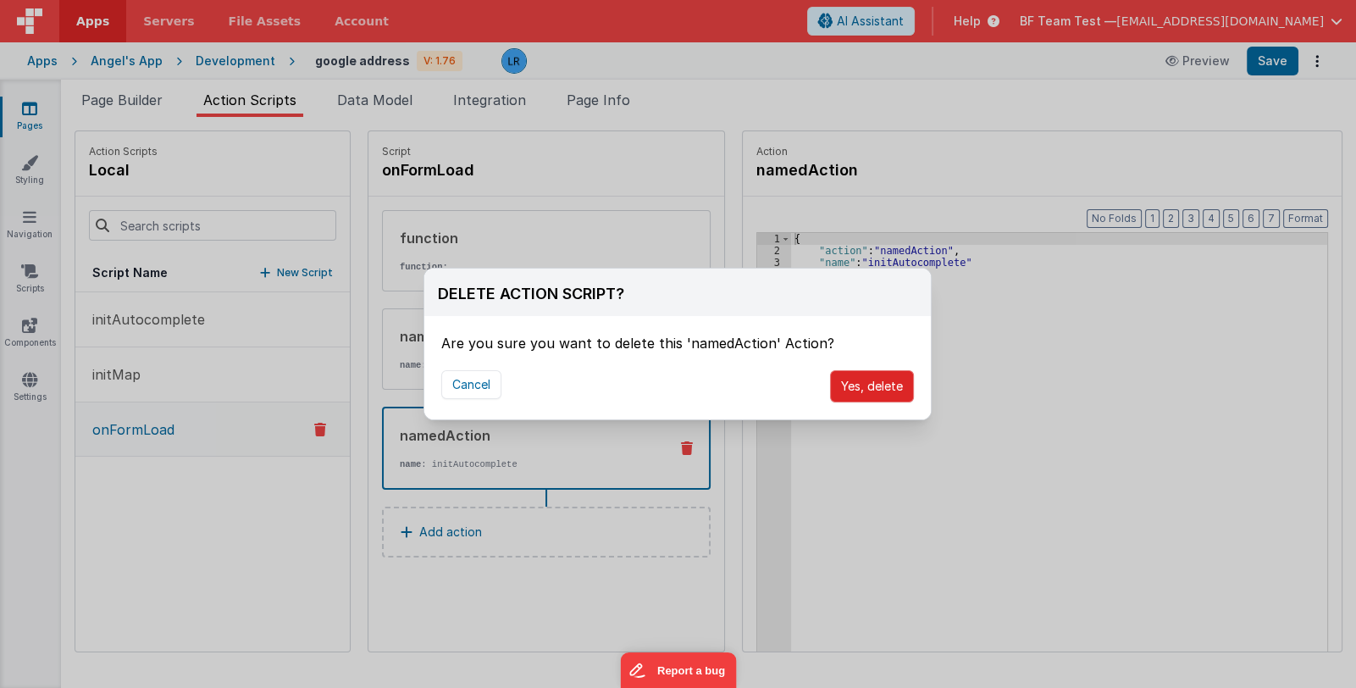
click at [838, 388] on button "Yes, delete" at bounding box center [872, 386] width 84 height 32
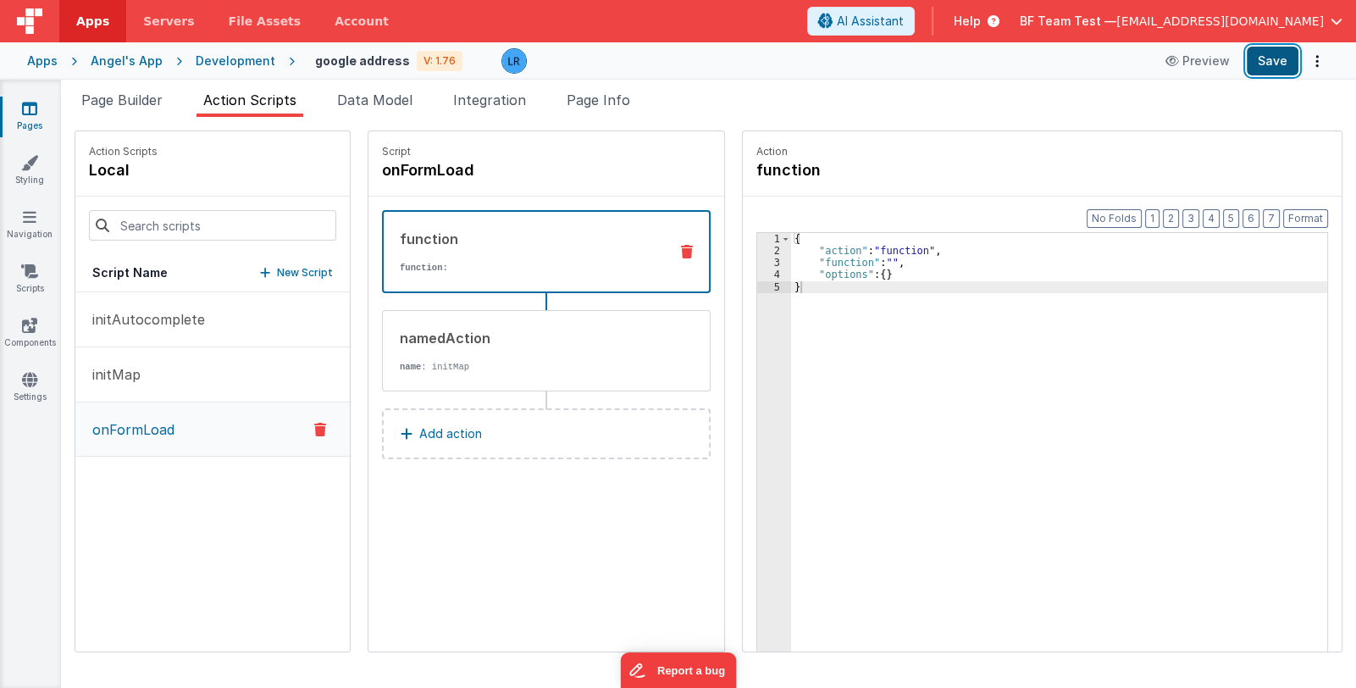
click at [1279, 65] on button "Save" at bounding box center [1273, 61] width 52 height 29
click at [609, 98] on span "Page Info" at bounding box center [599, 99] width 64 height 17
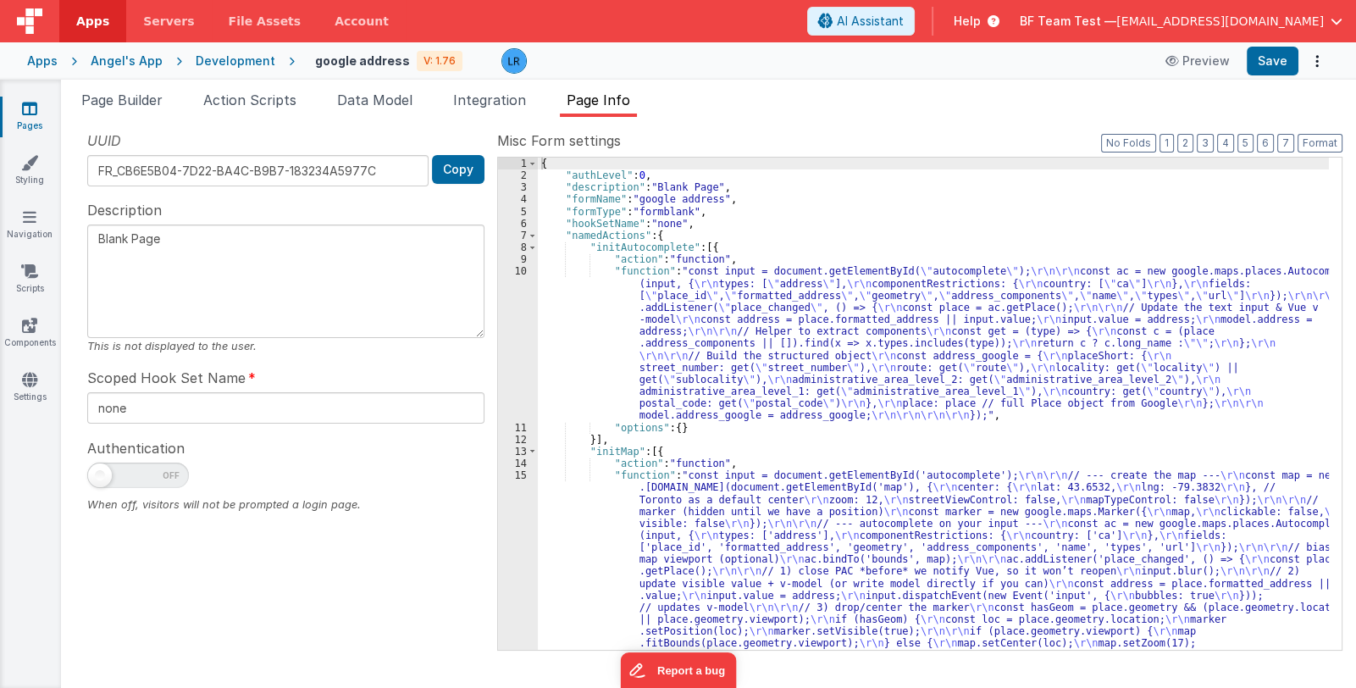
click at [744, 556] on div "{ "authLevel" : 0 , "description" : "Blank Page" , "formName" : "google address…" at bounding box center [933, 614] width 791 height 913
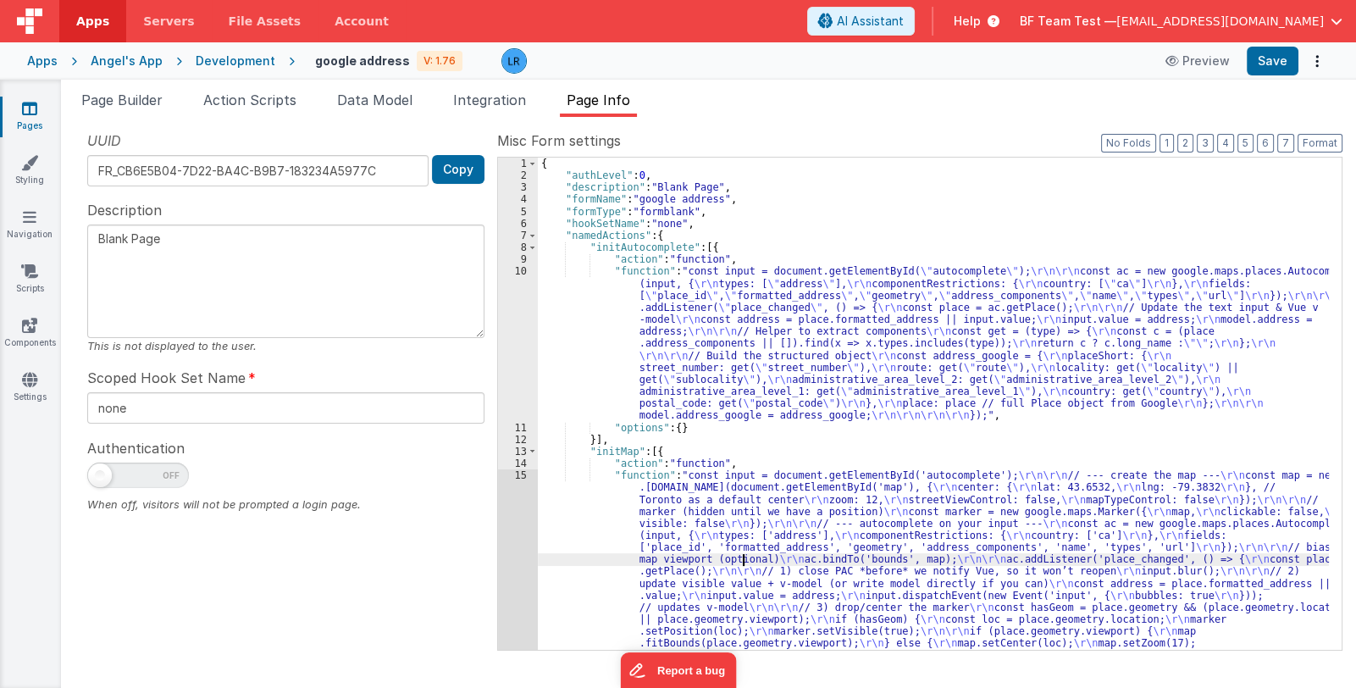
click at [694, 554] on div "{ "authLevel" : 0 , "description" : "Blank Page" , "formName" : "google address…" at bounding box center [933, 614] width 791 height 913
click at [518, 574] on div "1 2 3 4 5 6 7 8 9 10 11 12 13 14 15" at bounding box center [518, 614] width 40 height 913
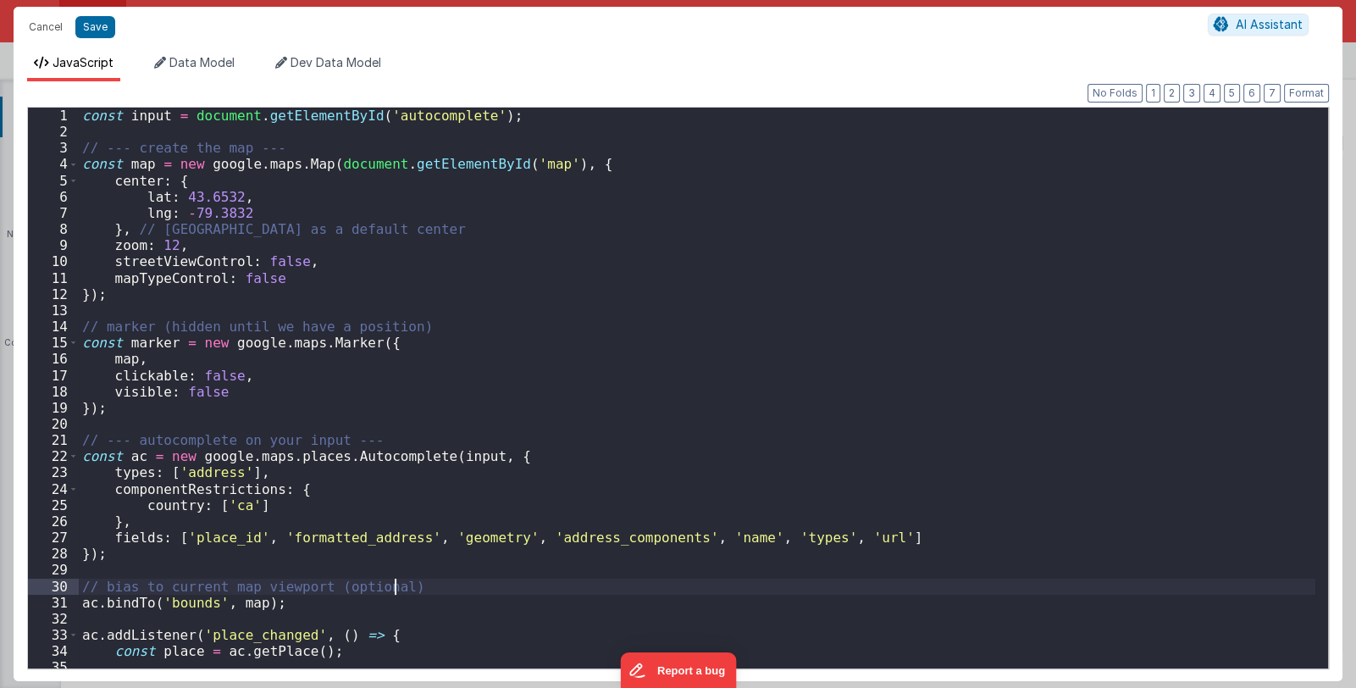
click at [518, 574] on div "const input = document . getElementById ( 'autocomplete' ) ; // --- create the …" at bounding box center [697, 403] width 1236 height 591
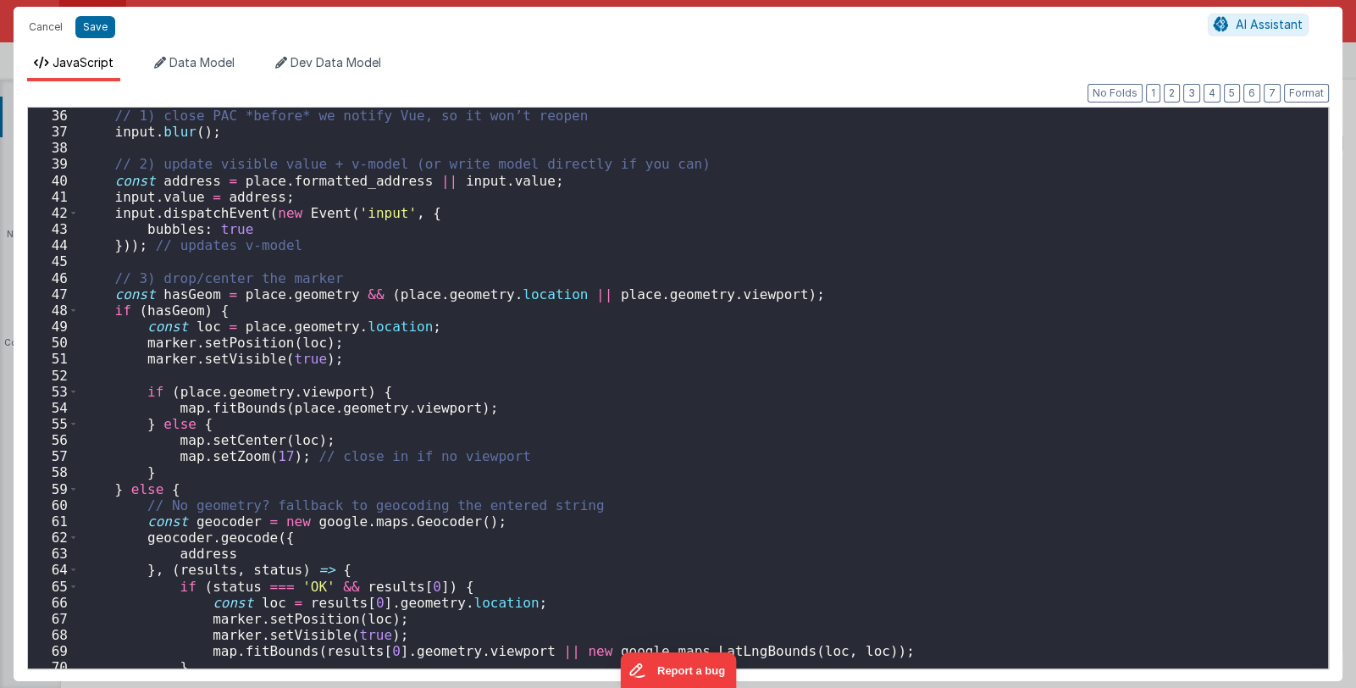
scroll to position [467, 0]
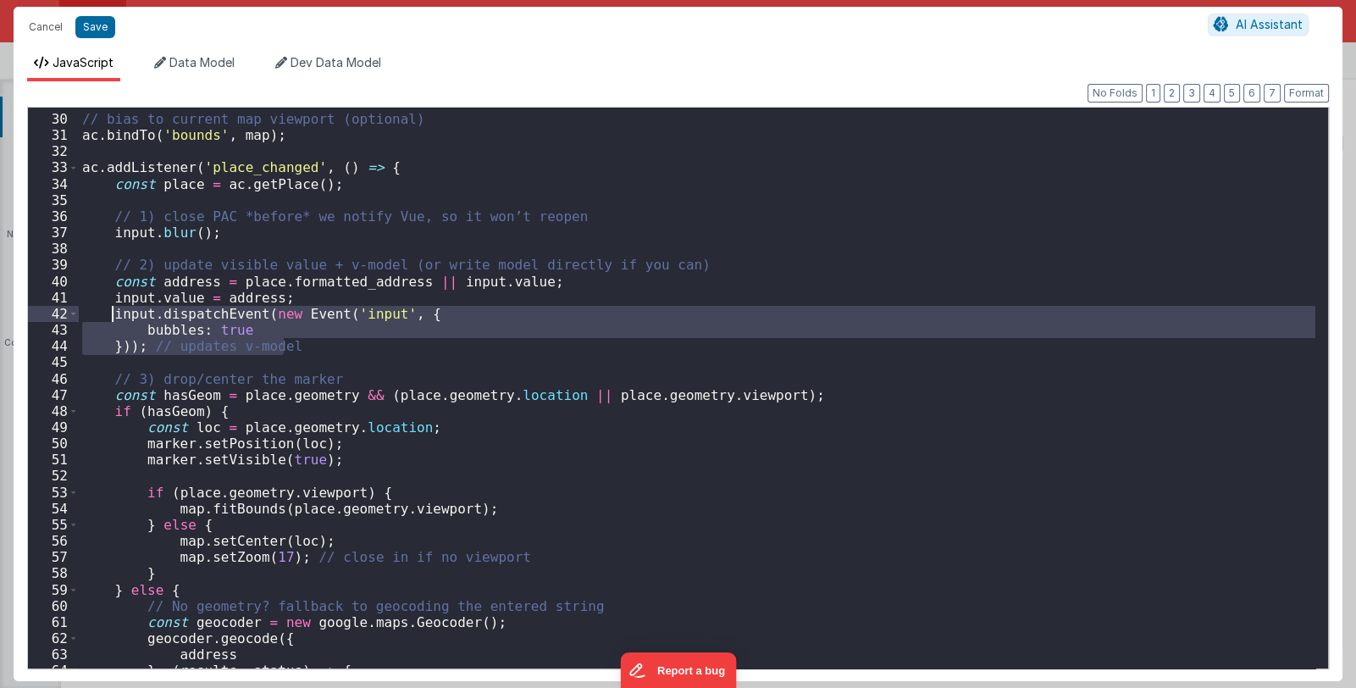
drag, startPoint x: 293, startPoint y: 346, endPoint x: 111, endPoint y: 316, distance: 184.6
click at [111, 316] on div "// bias to current map viewport (optional) ac . bindTo ( 'bounds' , map ) ; ac …" at bounding box center [697, 390] width 1236 height 591
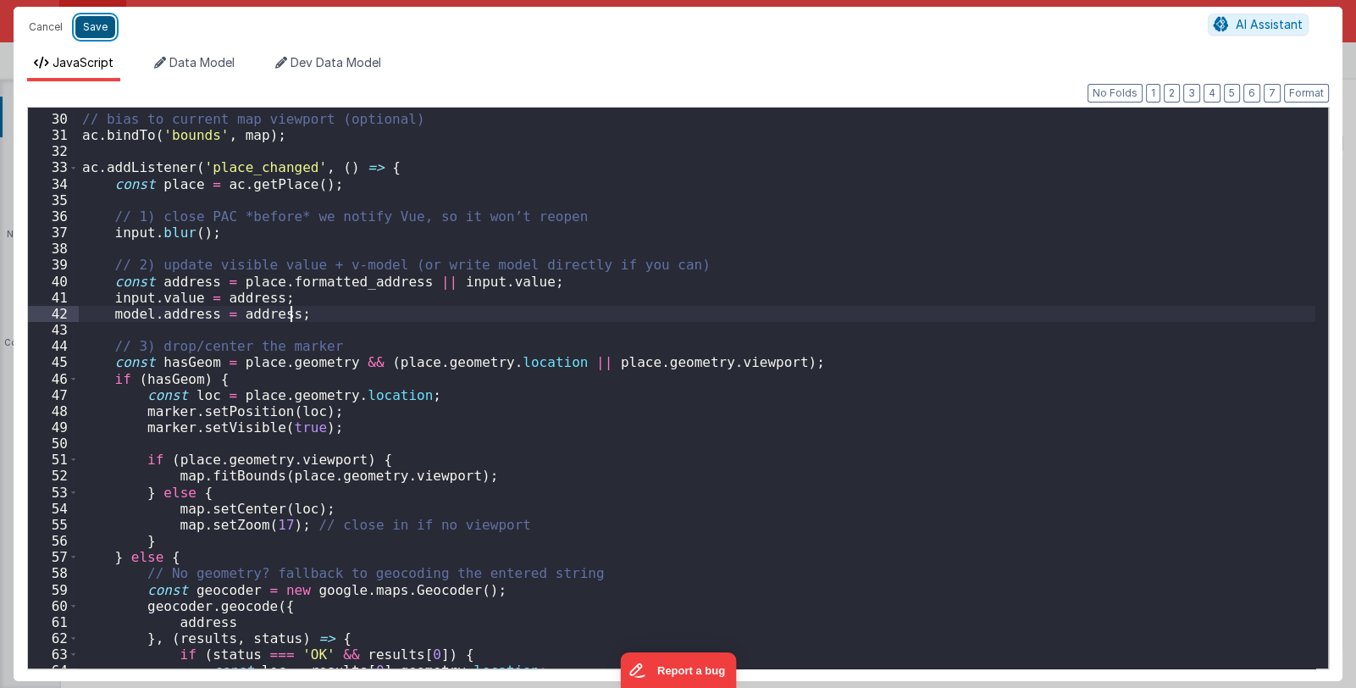
click at [86, 23] on button "Save" at bounding box center [95, 27] width 40 height 22
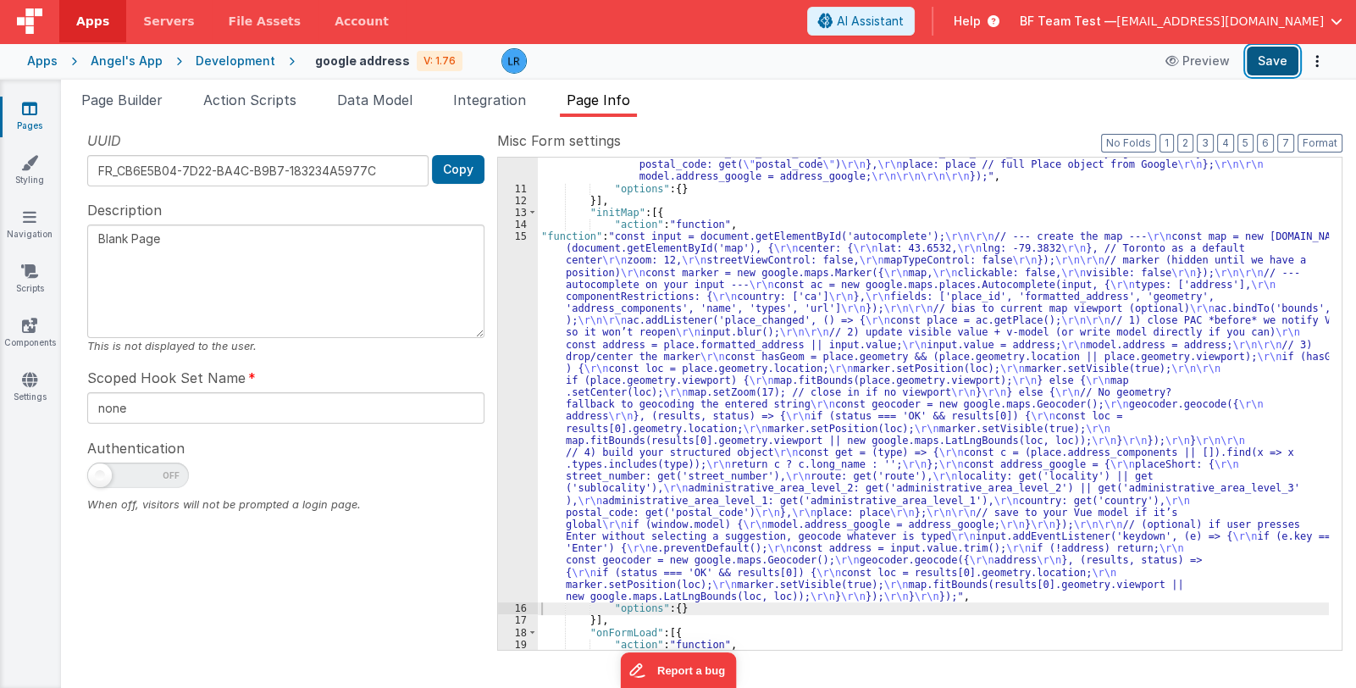
click at [1291, 67] on button "Save" at bounding box center [1273, 61] width 52 height 29
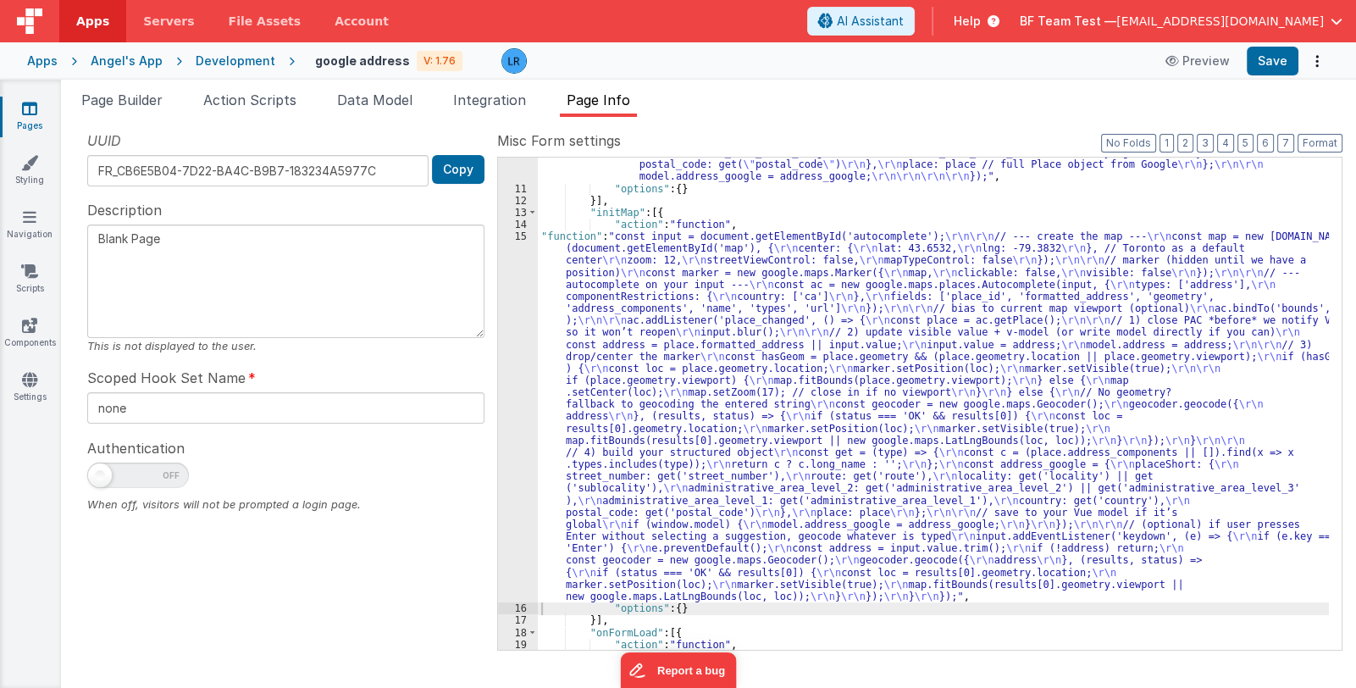
click at [766, 443] on div ""function" : "const input = document.getElementById( \" autocomplete \" ); \r\n…" at bounding box center [933, 356] width 791 height 661
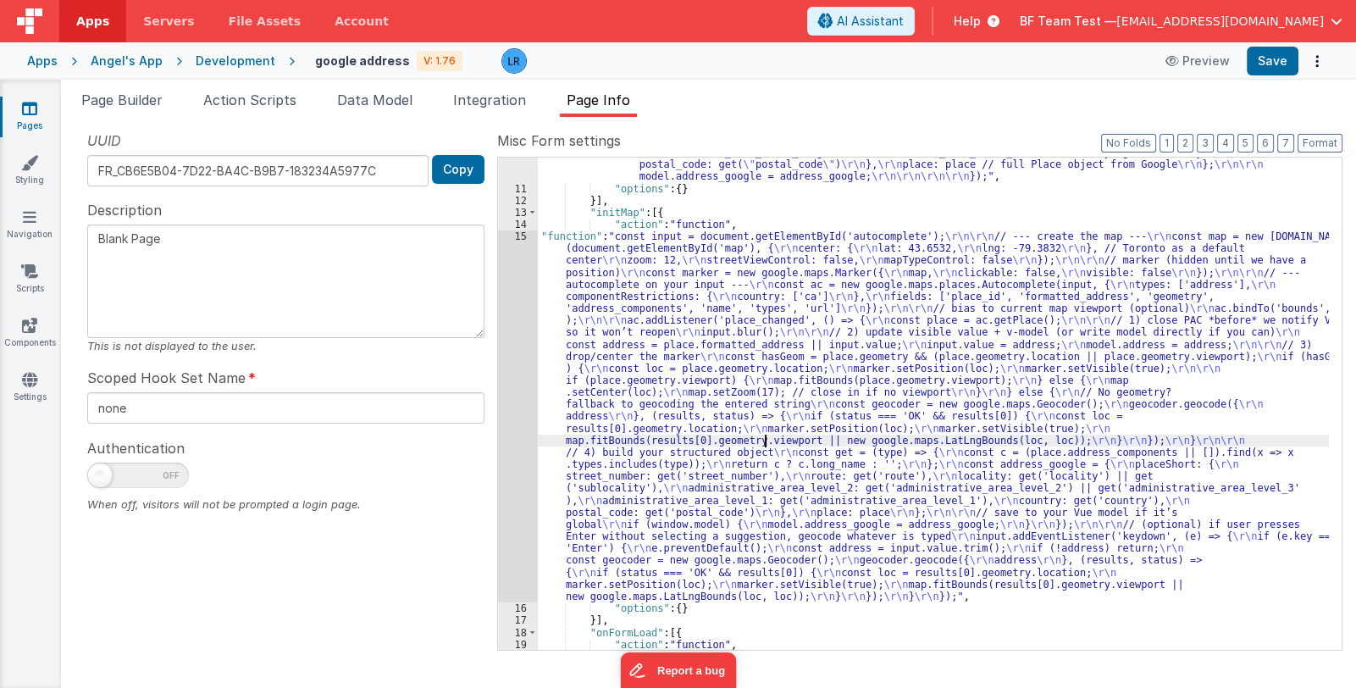
click at [523, 455] on div "15" at bounding box center [518, 416] width 40 height 372
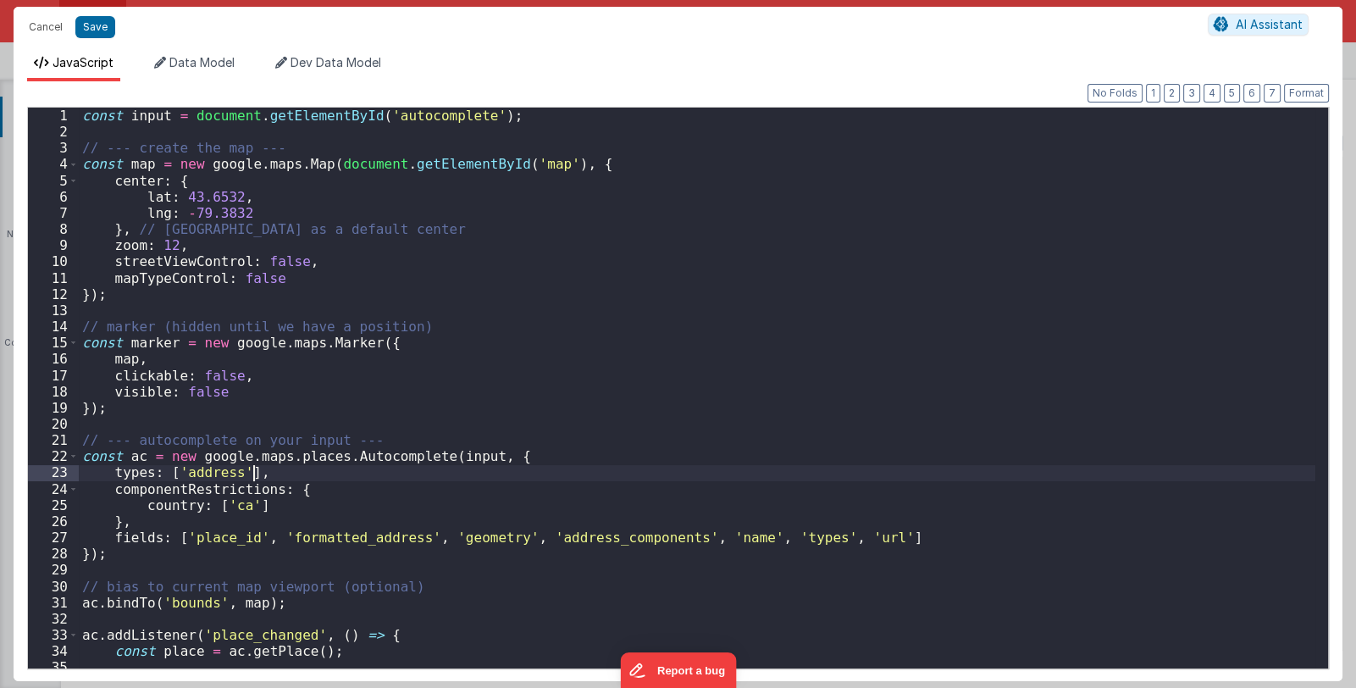
click at [523, 455] on div "const input = document . getElementById ( 'autocomplete' ) ; // --- create the …" at bounding box center [697, 404] width 1236 height 593
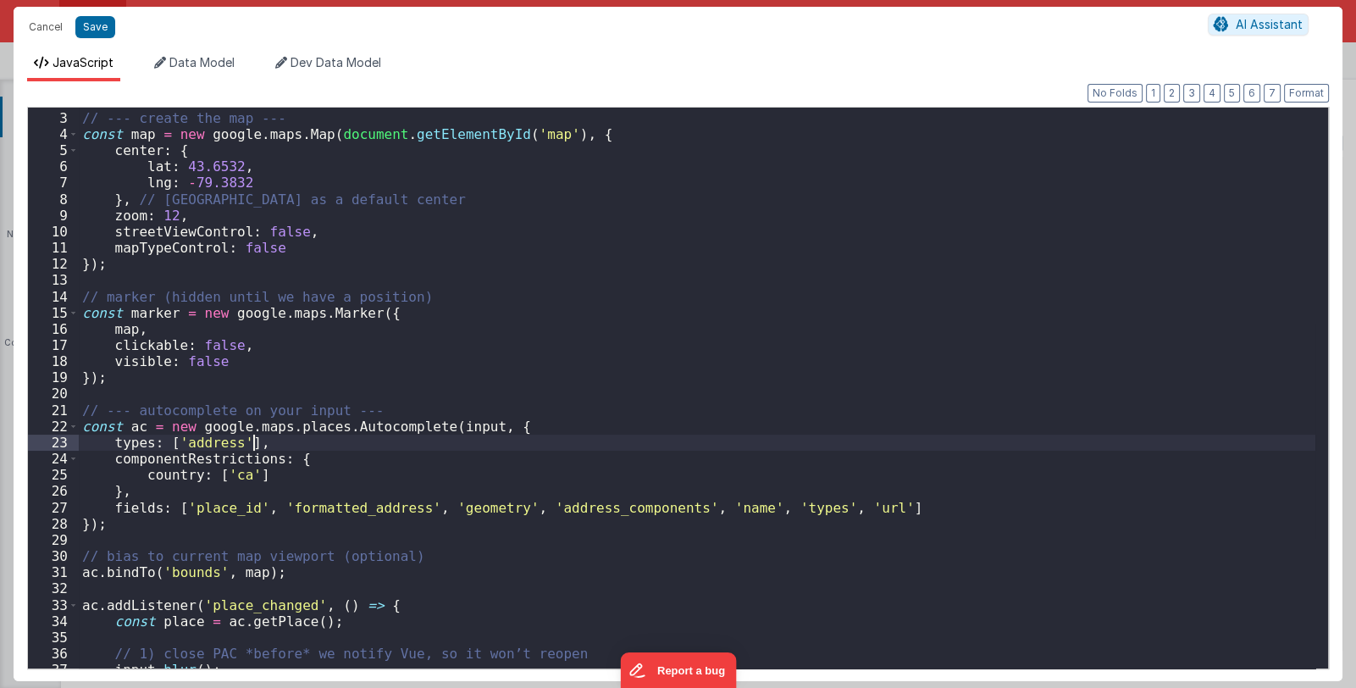
scroll to position [0, 0]
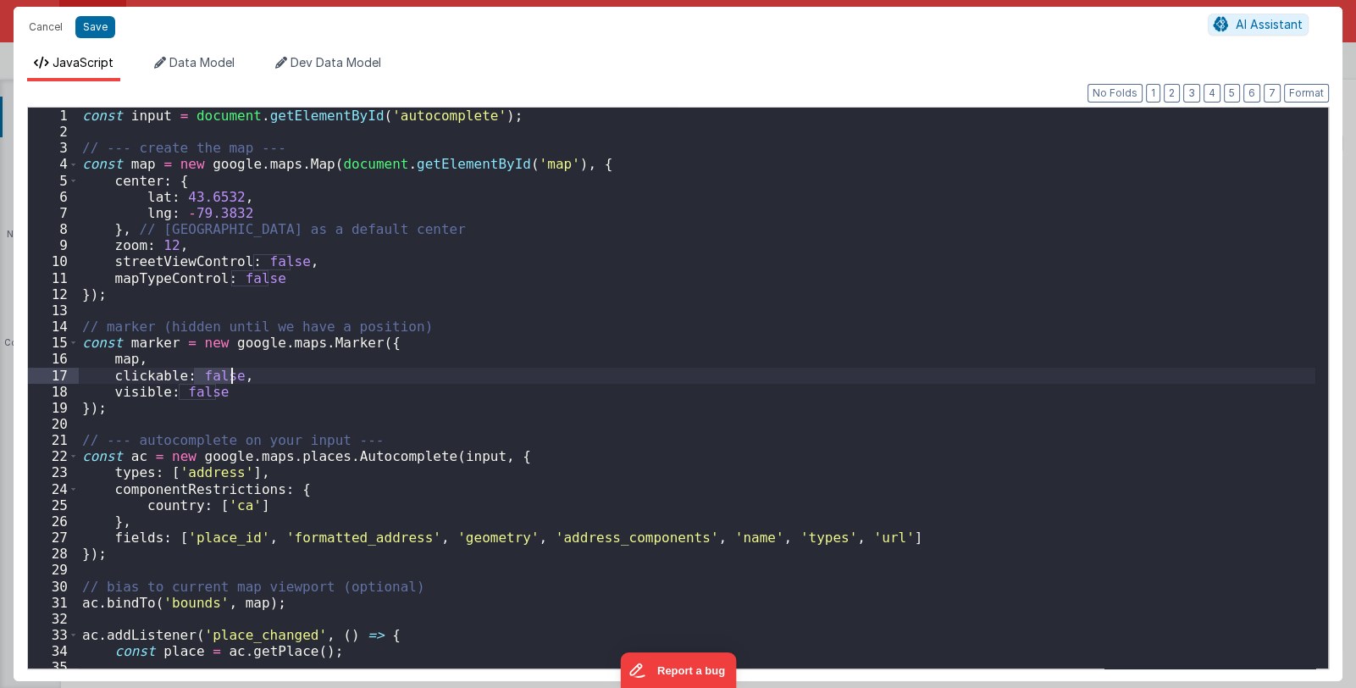
drag, startPoint x: 194, startPoint y: 375, endPoint x: 231, endPoint y: 377, distance: 37.3
click at [231, 377] on div "const input = document . getElementById ( 'autocomplete' ) ; // --- create the …" at bounding box center [697, 404] width 1236 height 593
click at [105, 32] on button "Save" at bounding box center [95, 27] width 40 height 22
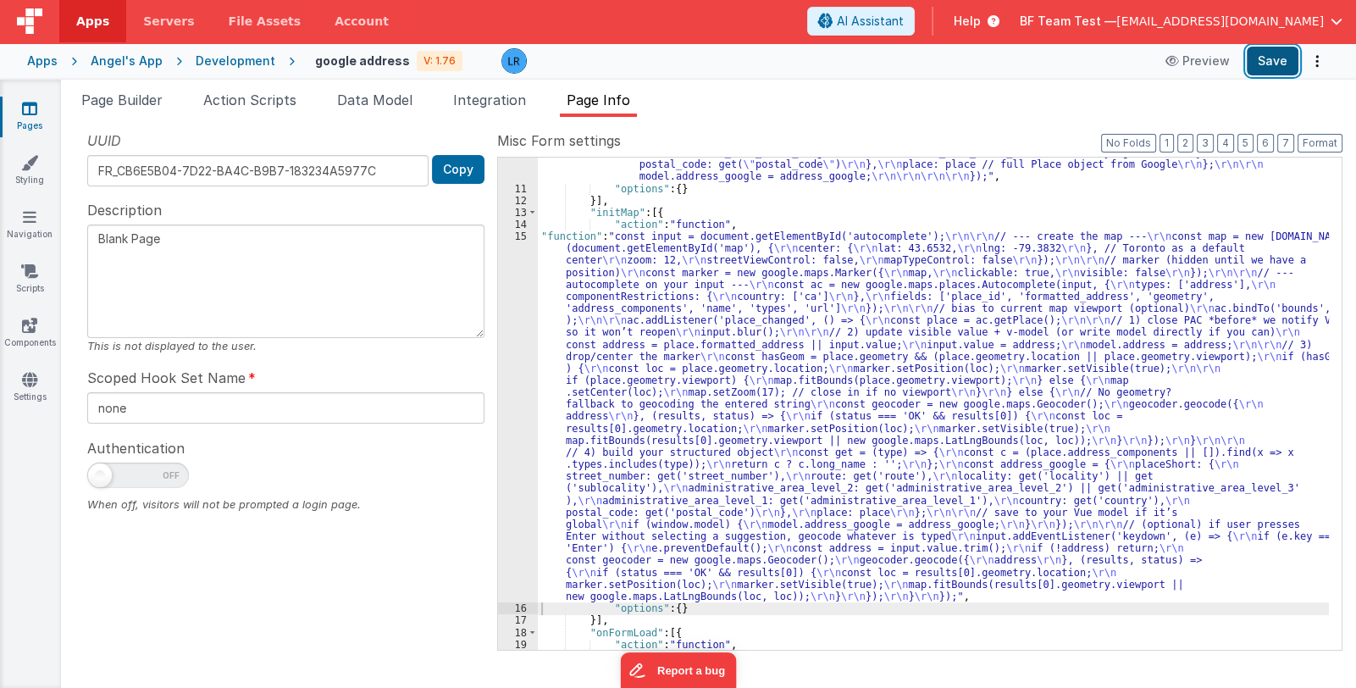
click at [1278, 63] on button "Save" at bounding box center [1273, 61] width 52 height 29
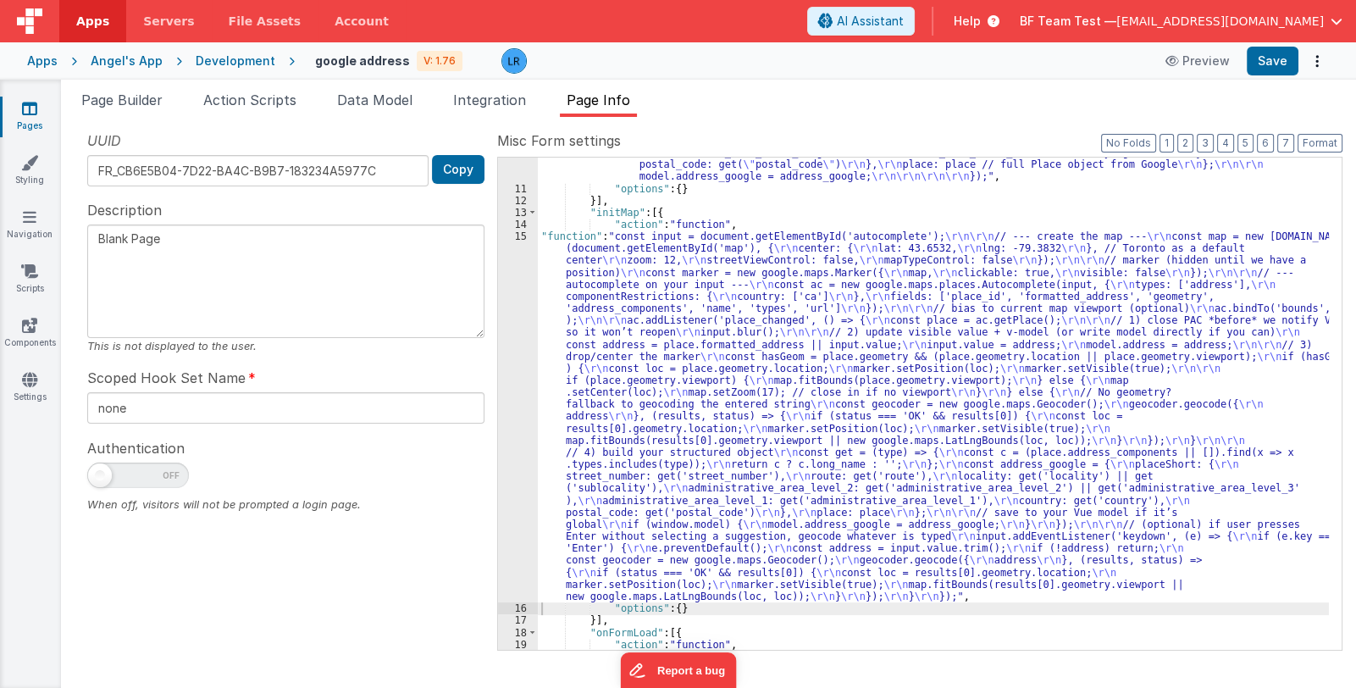
click at [711, 357] on div ""function" : "const input = document.getElementById( \" autocomplete \" ); \r\n…" at bounding box center [933, 356] width 791 height 661
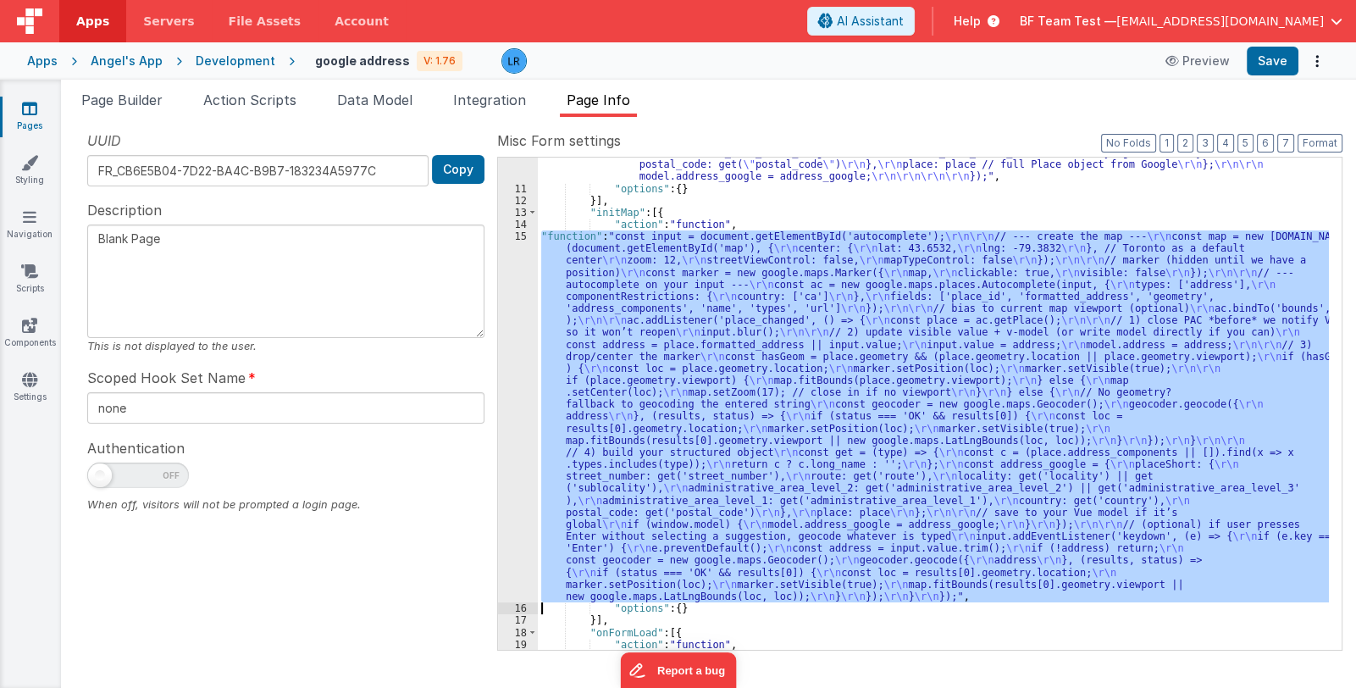
click at [506, 480] on div "15" at bounding box center [518, 416] width 40 height 372
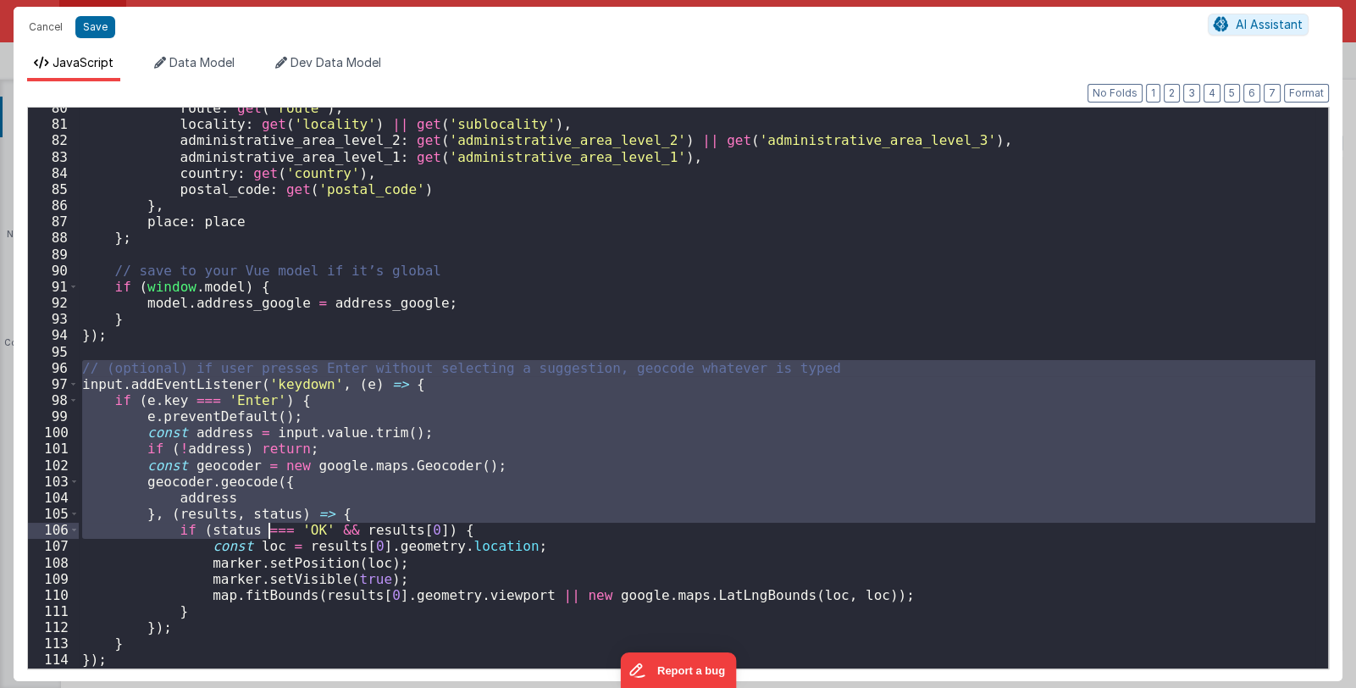
scroll to position [1289, 0]
drag, startPoint x: 84, startPoint y: 495, endPoint x: 269, endPoint y: 531, distance: 188.8
click at [269, 531] on div "route : get ( 'route' ) , locality : get ( 'locality' ) || get ( 'sublocality' …" at bounding box center [697, 396] width 1236 height 593
click at [108, 486] on div "route : get ( 'route' ) , locality : get ( 'locality' ) || get ( 'sublocality' …" at bounding box center [697, 388] width 1236 height 561
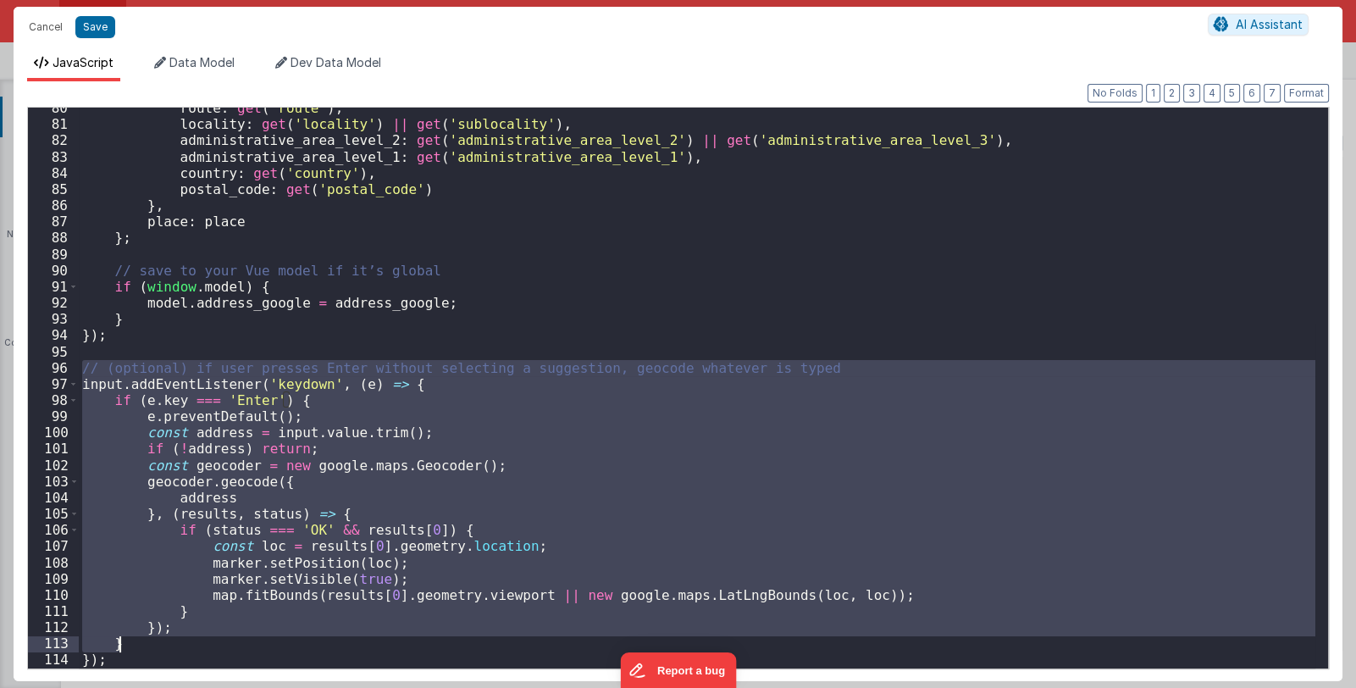
drag, startPoint x: 82, startPoint y: 362, endPoint x: 202, endPoint y: 643, distance: 304.7
click at [202, 643] on div "route : get ( 'route' ) , locality : get ( 'locality' ) || get ( 'sublocality' …" at bounding box center [697, 396] width 1236 height 593
click at [75, 384] on span at bounding box center [73, 384] width 9 height 16
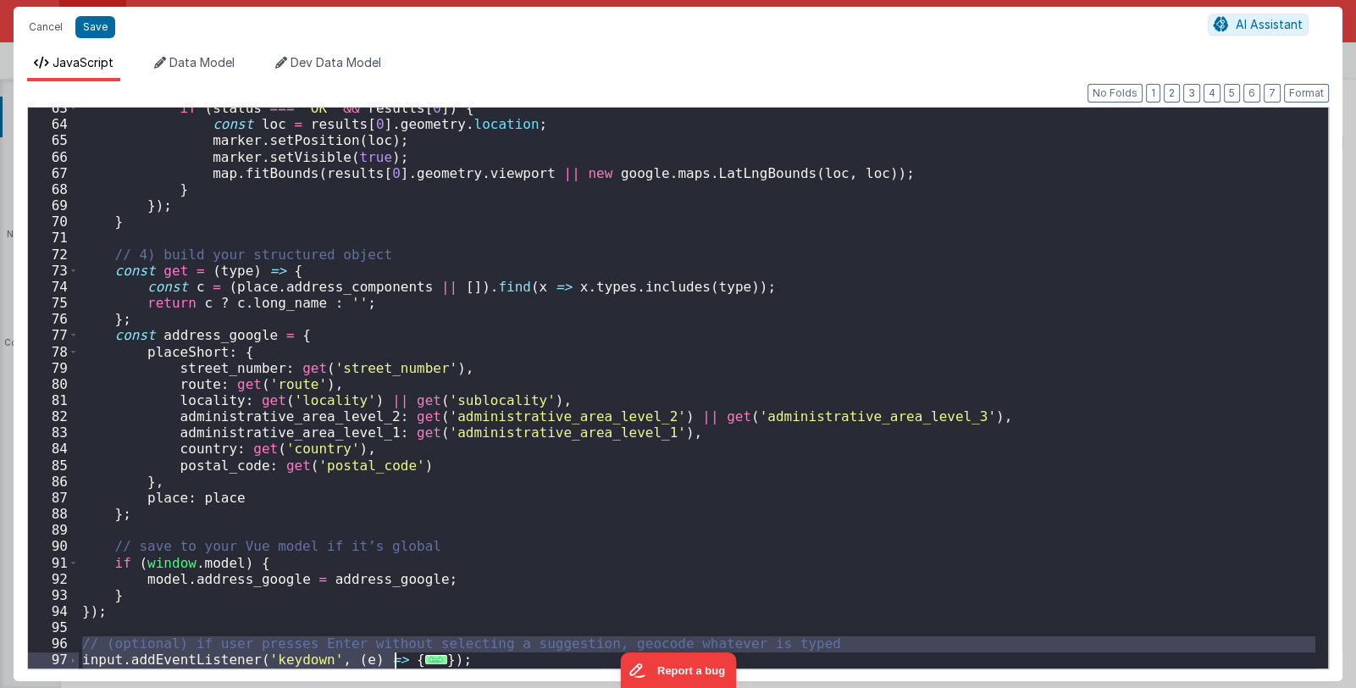
scroll to position [1013, 0]
drag, startPoint x: 460, startPoint y: 663, endPoint x: 85, endPoint y: 648, distance: 375.5
click at [85, 648] on div "if ( status === 'OK' && results [ 0 ]) { const loc = results [ 0 ] . geometry .…" at bounding box center [697, 396] width 1236 height 593
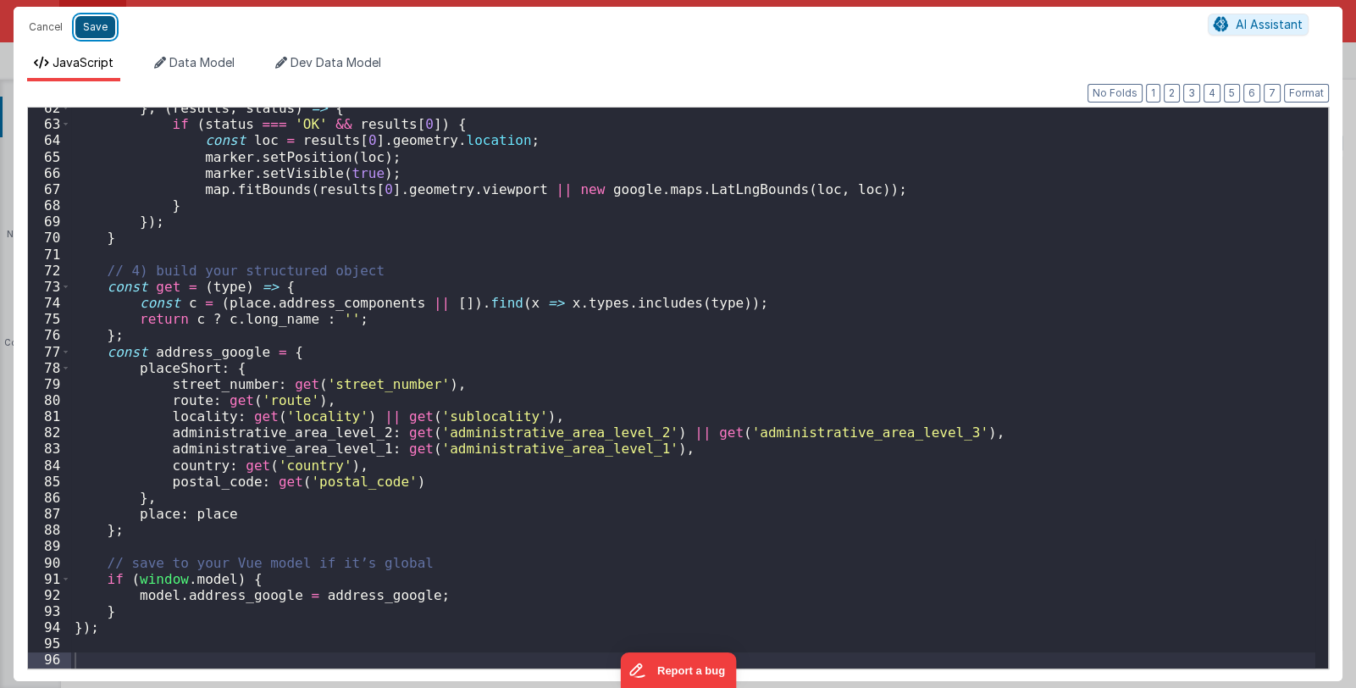
click at [98, 23] on button "Save" at bounding box center [95, 27] width 40 height 22
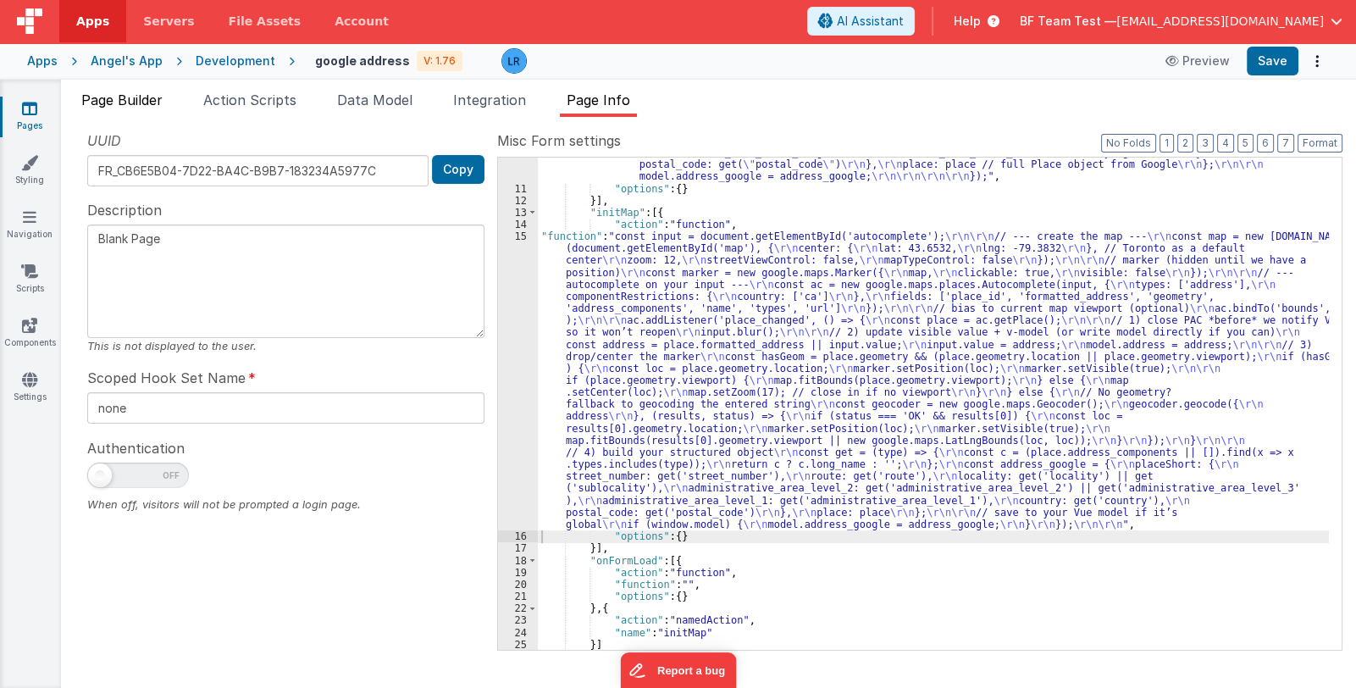
click at [114, 97] on span "Page Builder" at bounding box center [121, 99] width 81 height 17
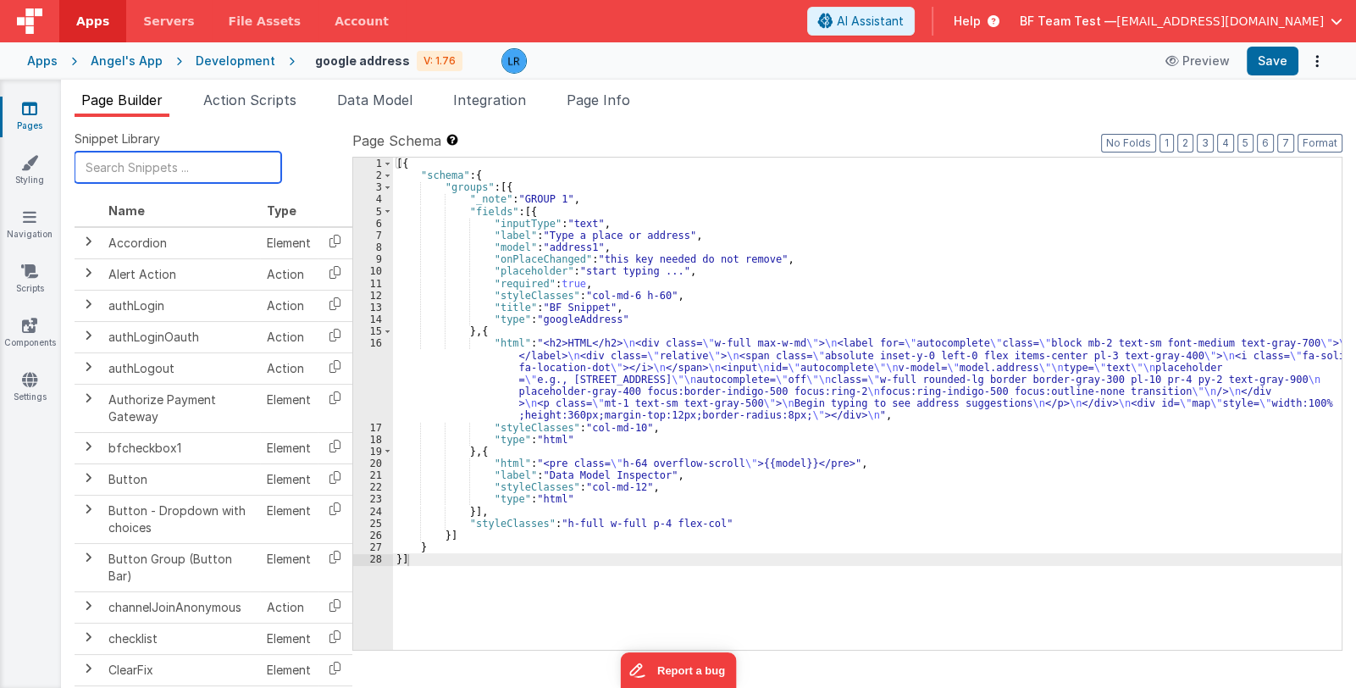
click at [169, 163] on input "text" at bounding box center [178, 167] width 207 height 31
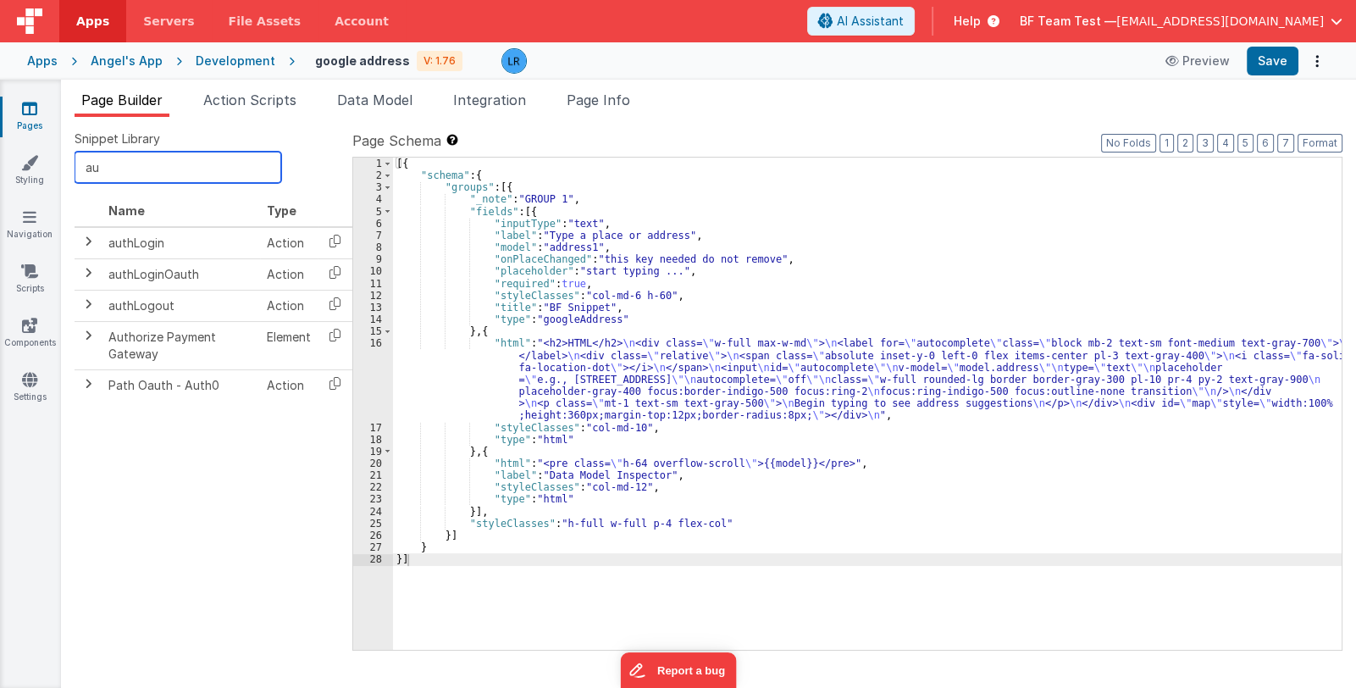
type input "a"
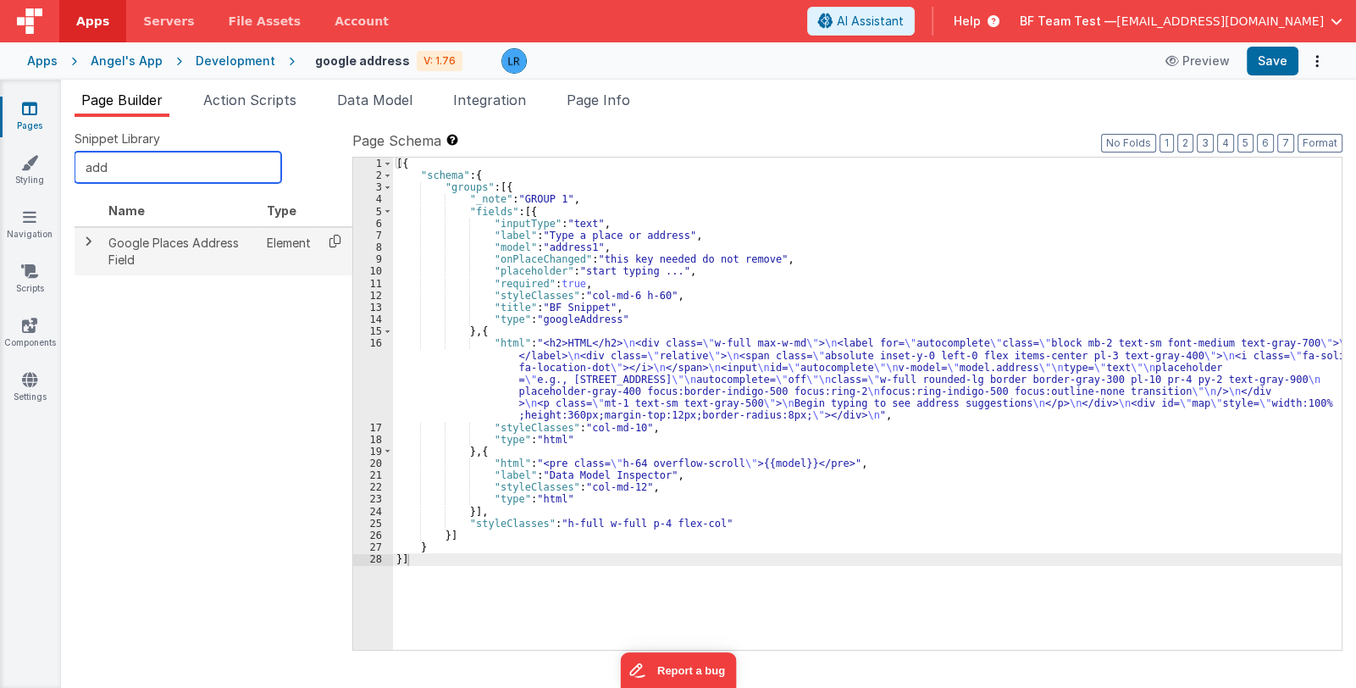
type input "add"
click at [329, 235] on icon at bounding box center [335, 241] width 35 height 26
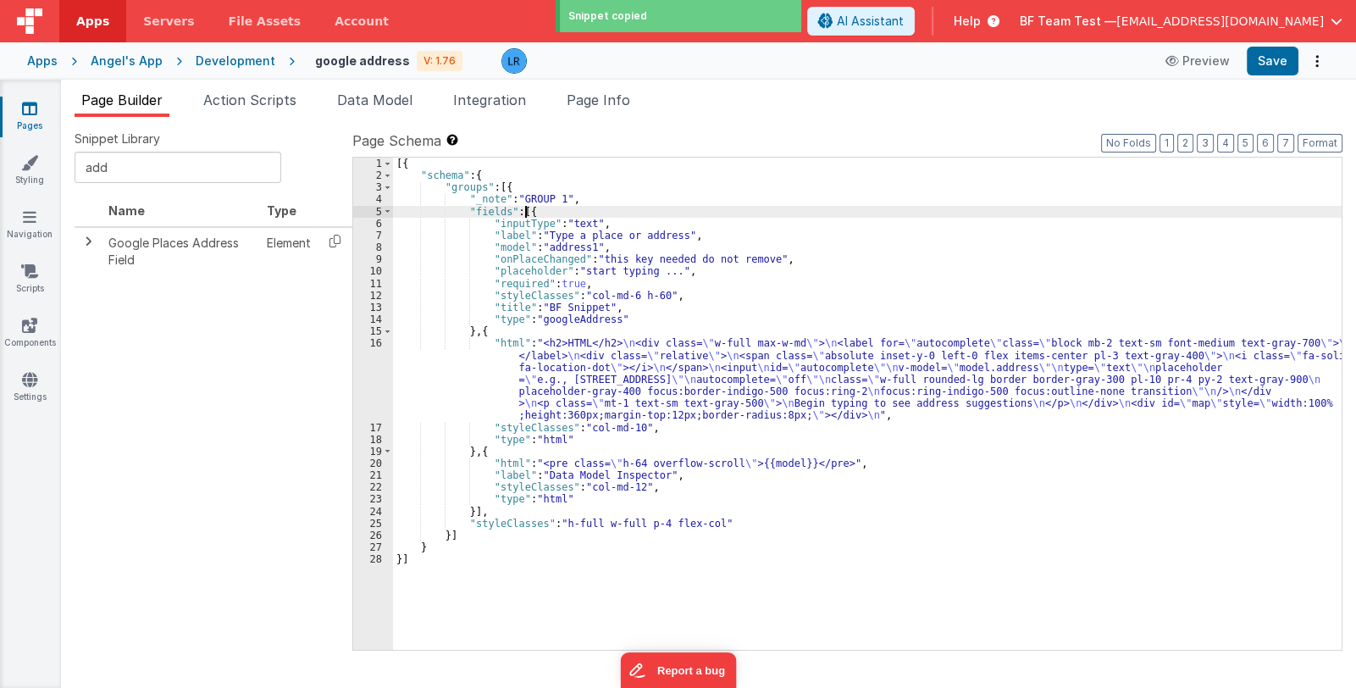
click at [523, 210] on div "[{ "schema" : { "groups" : [{ "_note" : "GROUP 1" , "fields" : [{ "inputType" :…" at bounding box center [867, 416] width 948 height 517
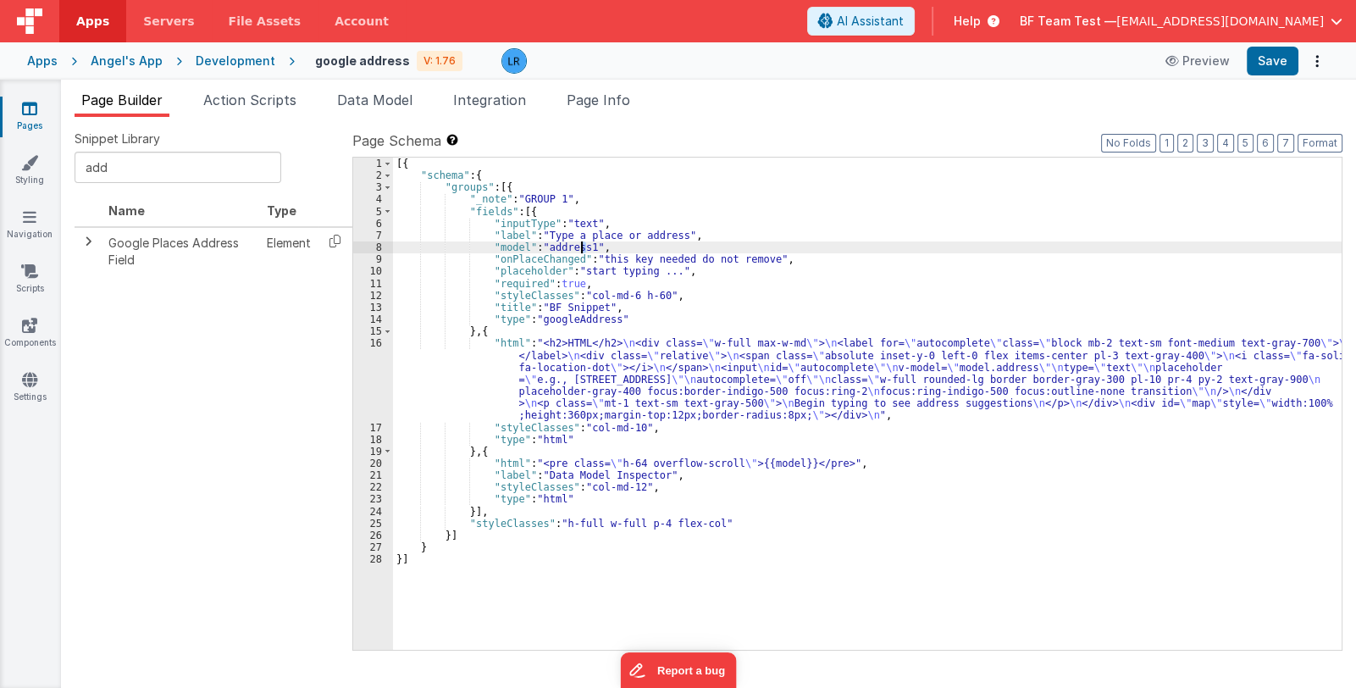
click at [581, 247] on div "[{ "schema" : { "groups" : [{ "_note" : "GROUP 1" , "fields" : [{ "inputType" :…" at bounding box center [867, 416] width 948 height 517
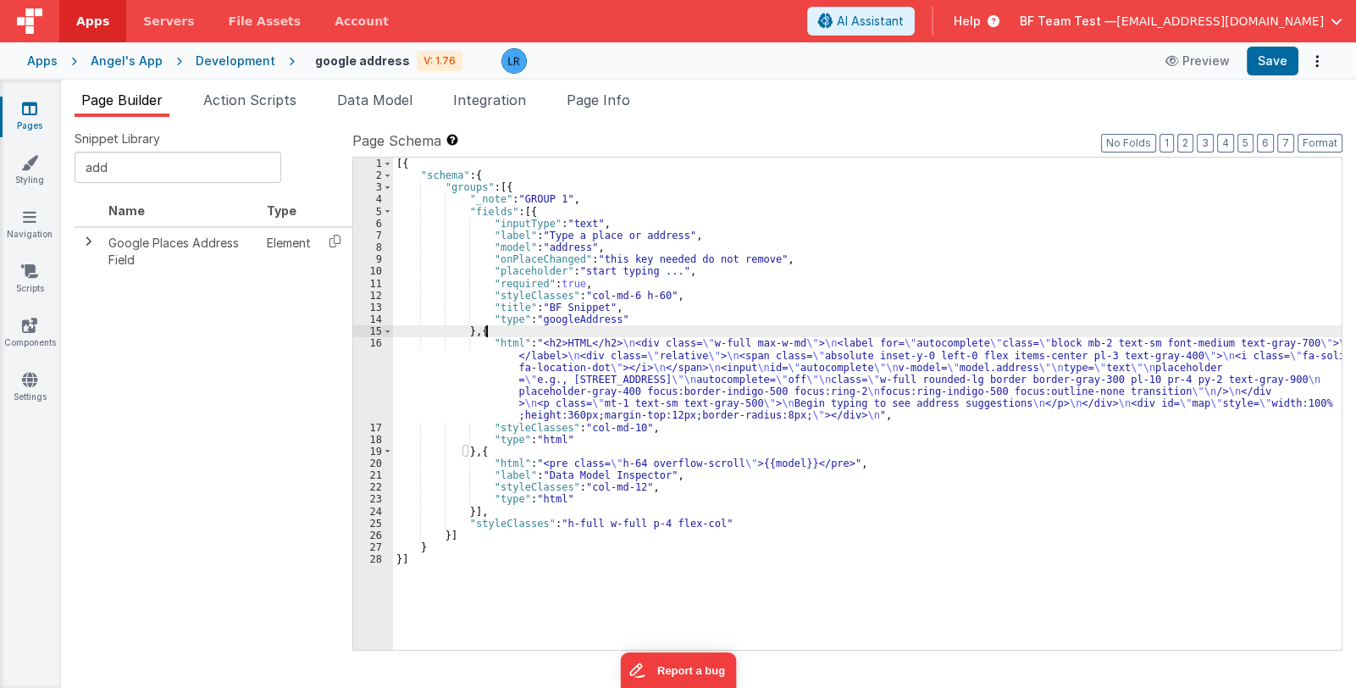
click at [491, 330] on div "[{ "schema" : { "groups" : [{ "_note" : "GROUP 1" , "fields" : [{ "inputType" :…" at bounding box center [867, 416] width 948 height 517
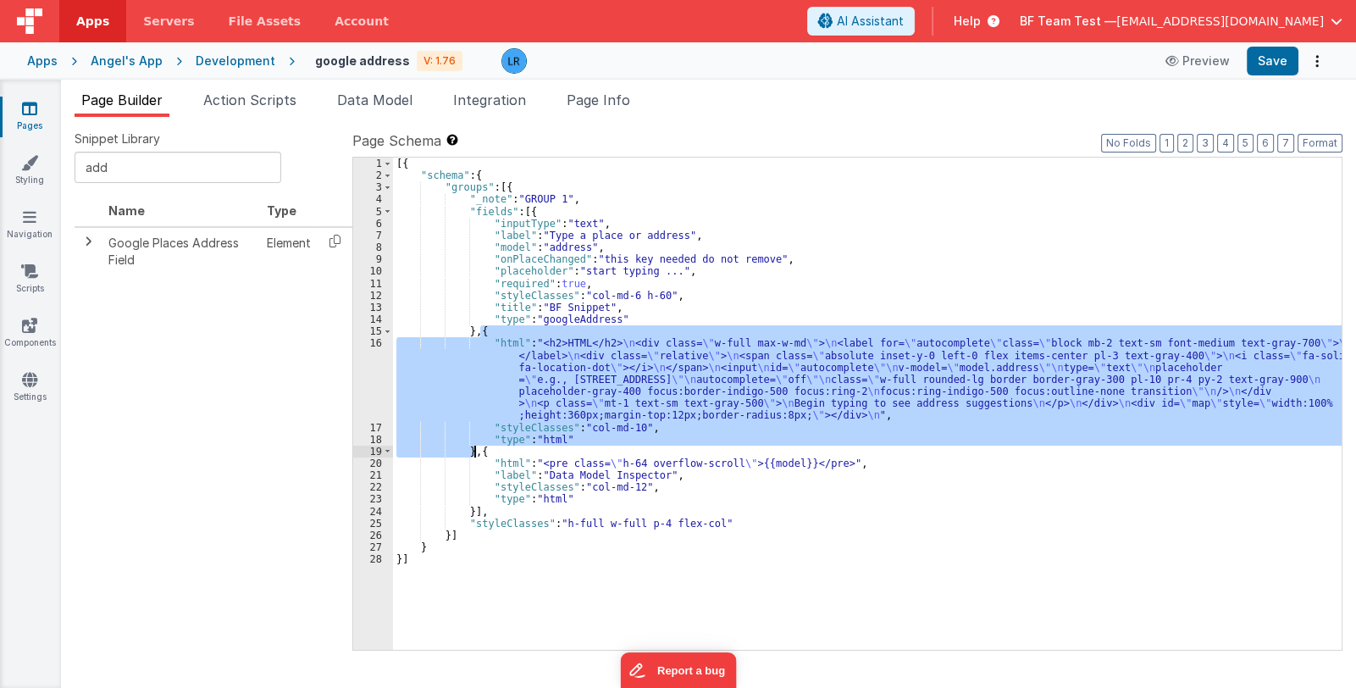
drag, startPoint x: 480, startPoint y: 328, endPoint x: 473, endPoint y: 452, distance: 124.7
click at [473, 452] on div "[{ "schema" : { "groups" : [{ "_note" : "GROUP 1" , "fields" : [{ "inputType" :…" at bounding box center [867, 416] width 948 height 517
click at [547, 379] on div "[{ "schema" : { "groups" : [{ "_note" : "GROUP 1" , "fields" : [{ "inputType" :…" at bounding box center [867, 404] width 948 height 492
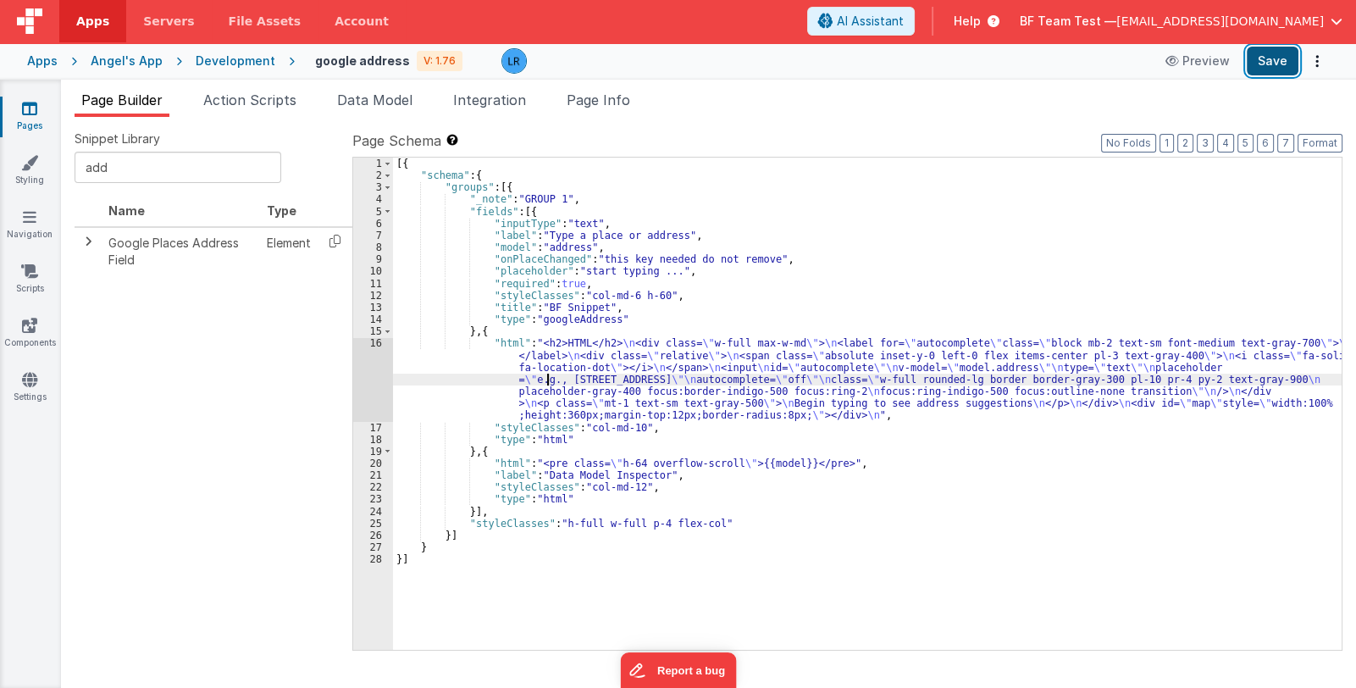
click at [1280, 66] on button "Save" at bounding box center [1273, 61] width 52 height 29
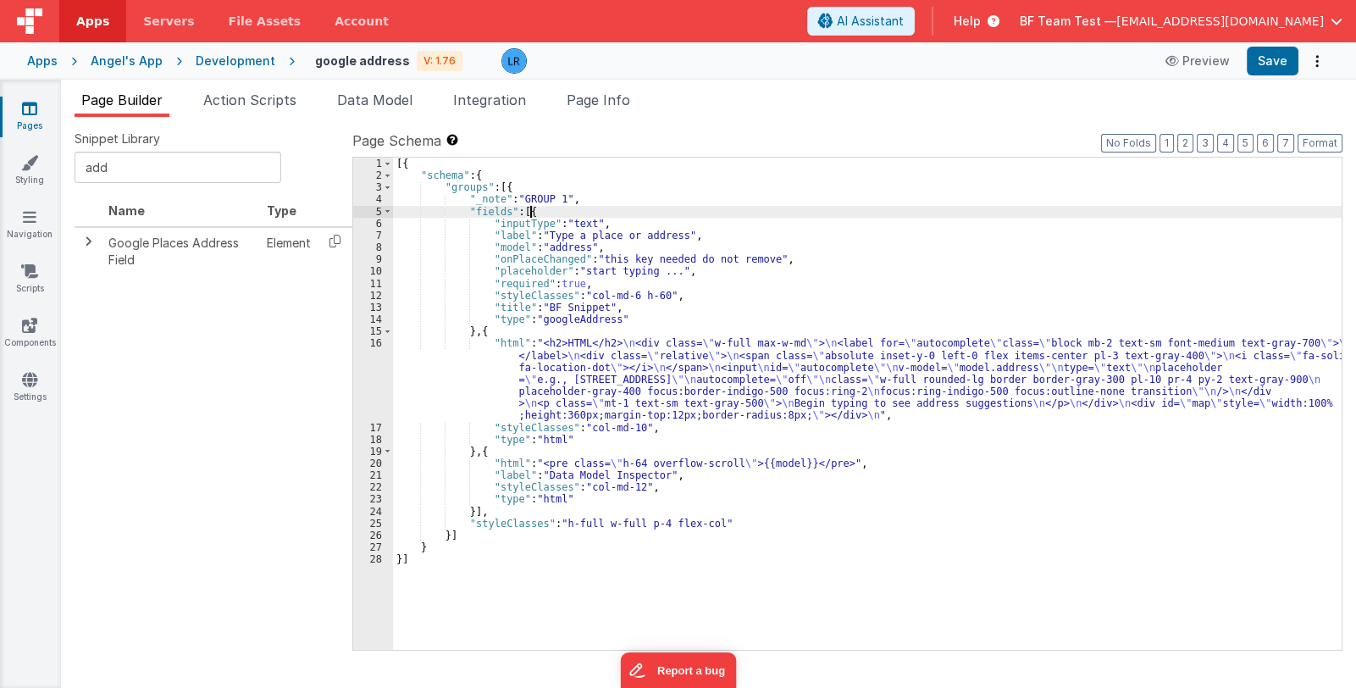
click at [542, 210] on div "[{ "schema" : { "groups" : [{ "_note" : "GROUP 1" , "fields" : [{ "inputType" :…" at bounding box center [867, 416] width 948 height 517
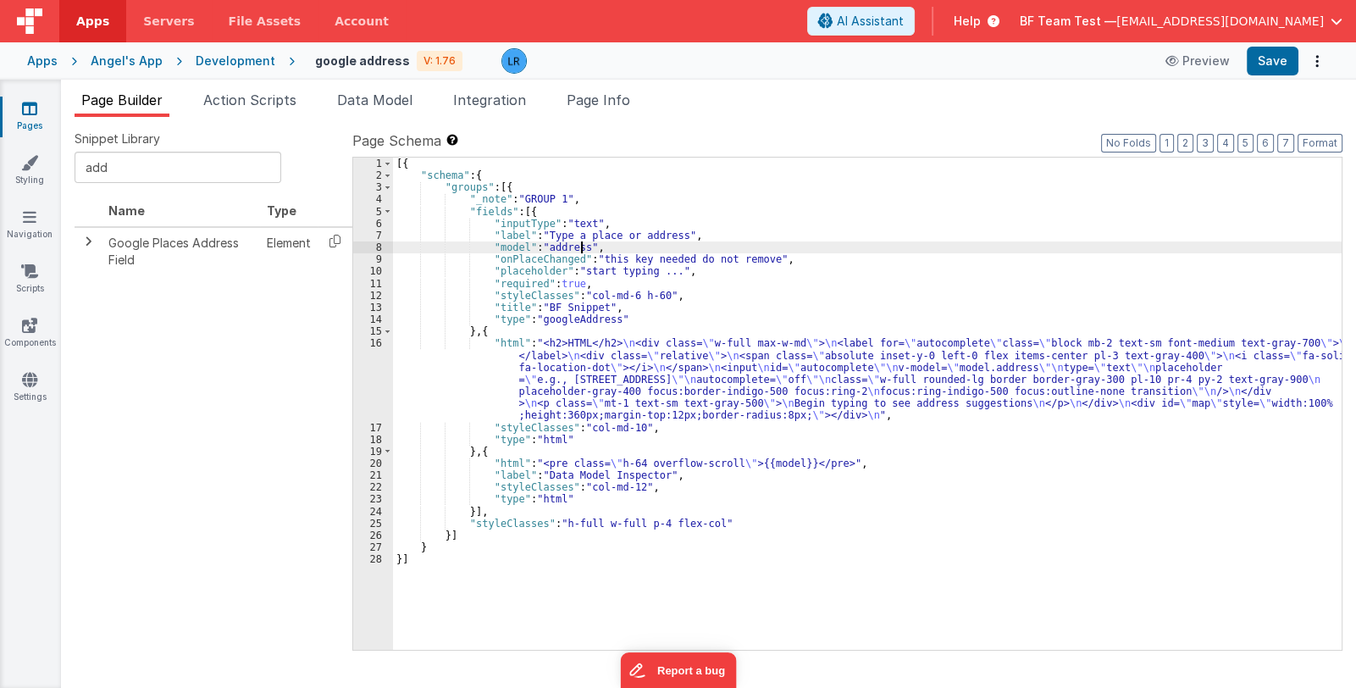
click at [579, 244] on div "[{ "schema" : { "groups" : [{ "_note" : "GROUP 1" , "fields" : [{ "inputType" :…" at bounding box center [867, 416] width 948 height 517
click at [1288, 70] on button "Save" at bounding box center [1273, 61] width 52 height 29
